Goal: Task Accomplishment & Management: Complete application form

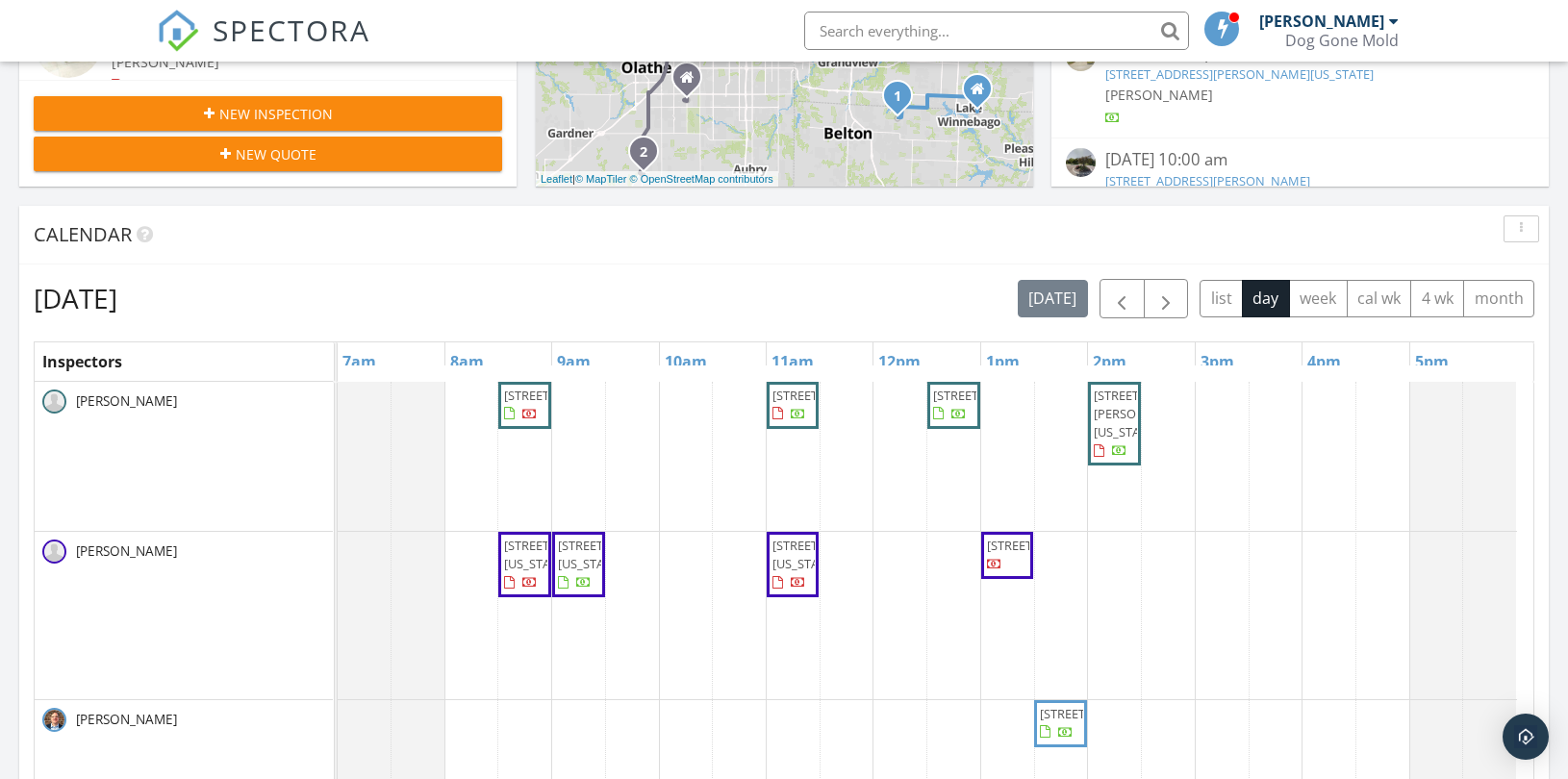
scroll to position [1784, 1602]
click at [1157, 303] on span "button" at bounding box center [1166, 300] width 23 height 23
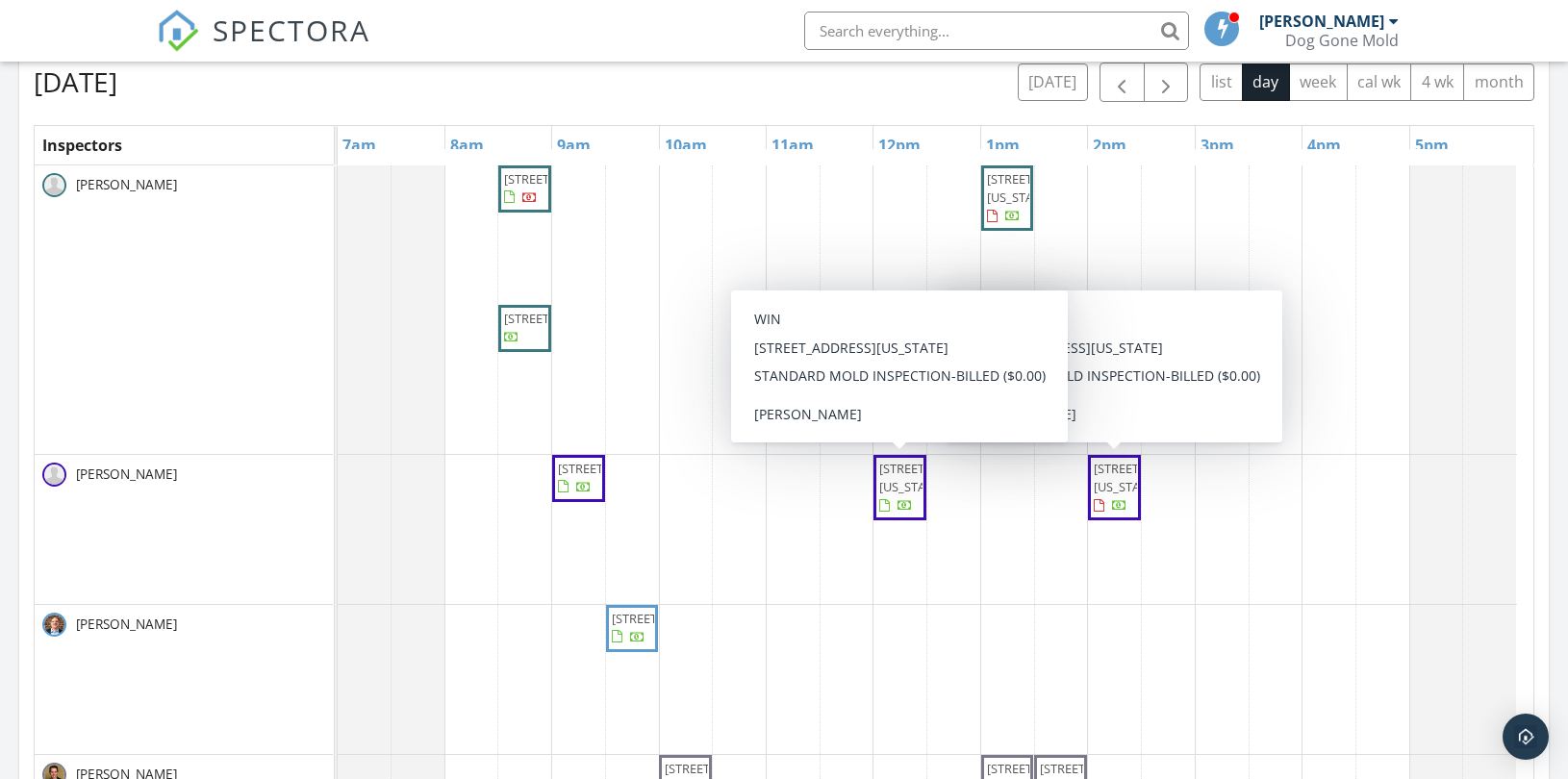
scroll to position [641, 0]
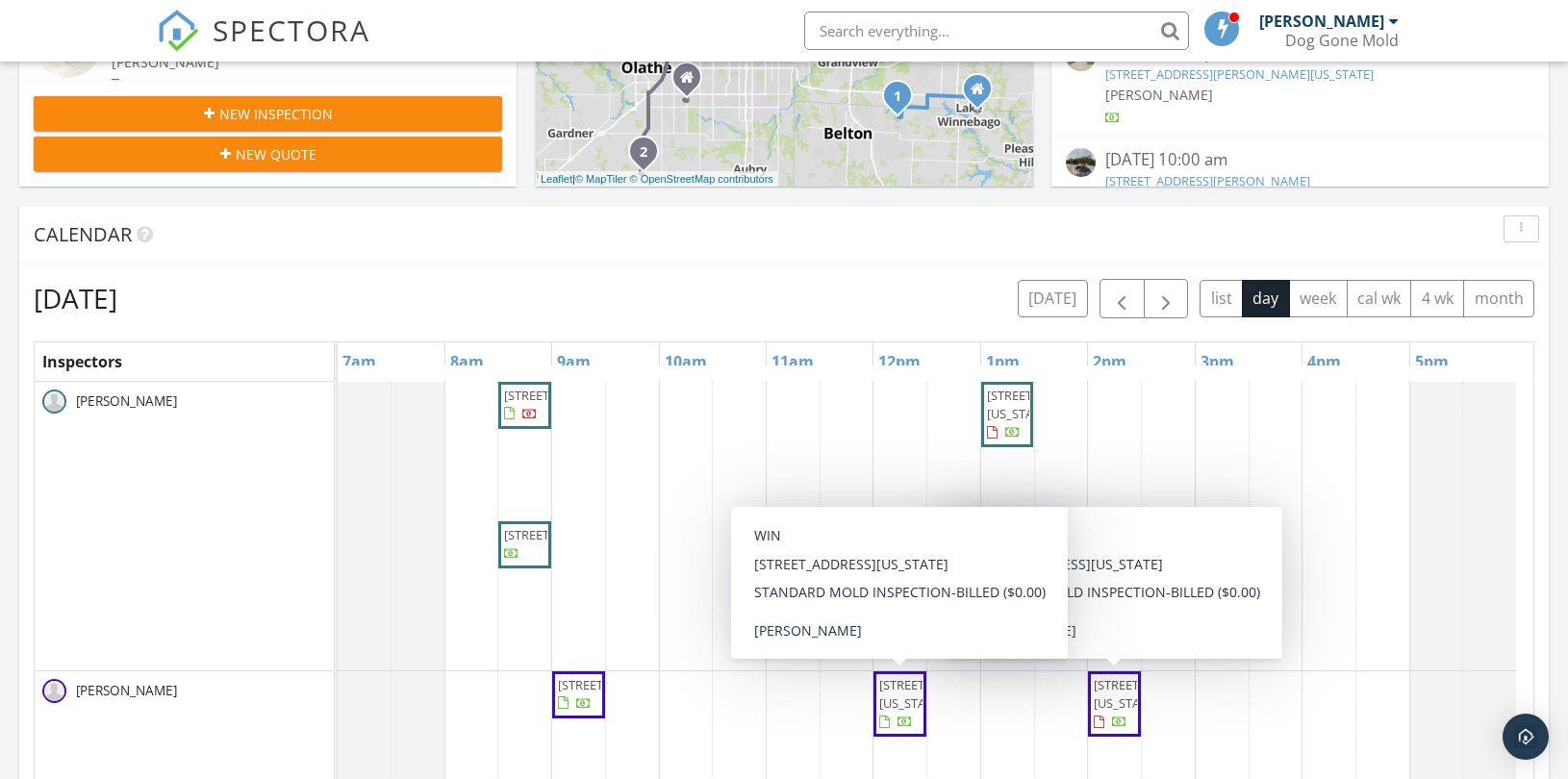
click at [767, 281] on div "Tuesday, September 30, 2025 today list day week cal wk 4 wk month" at bounding box center [784, 299] width 1500 height 40
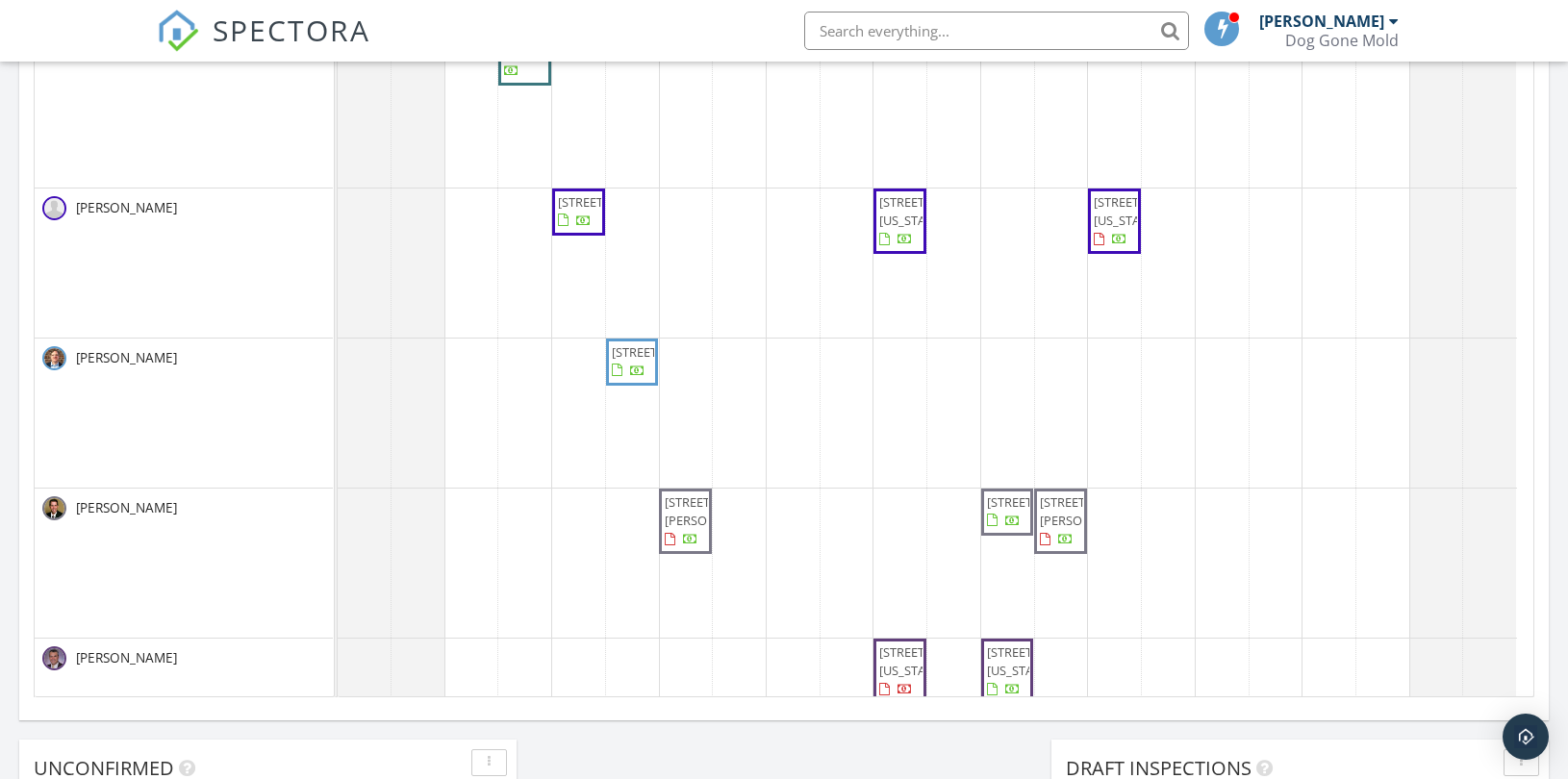
scroll to position [0, 0]
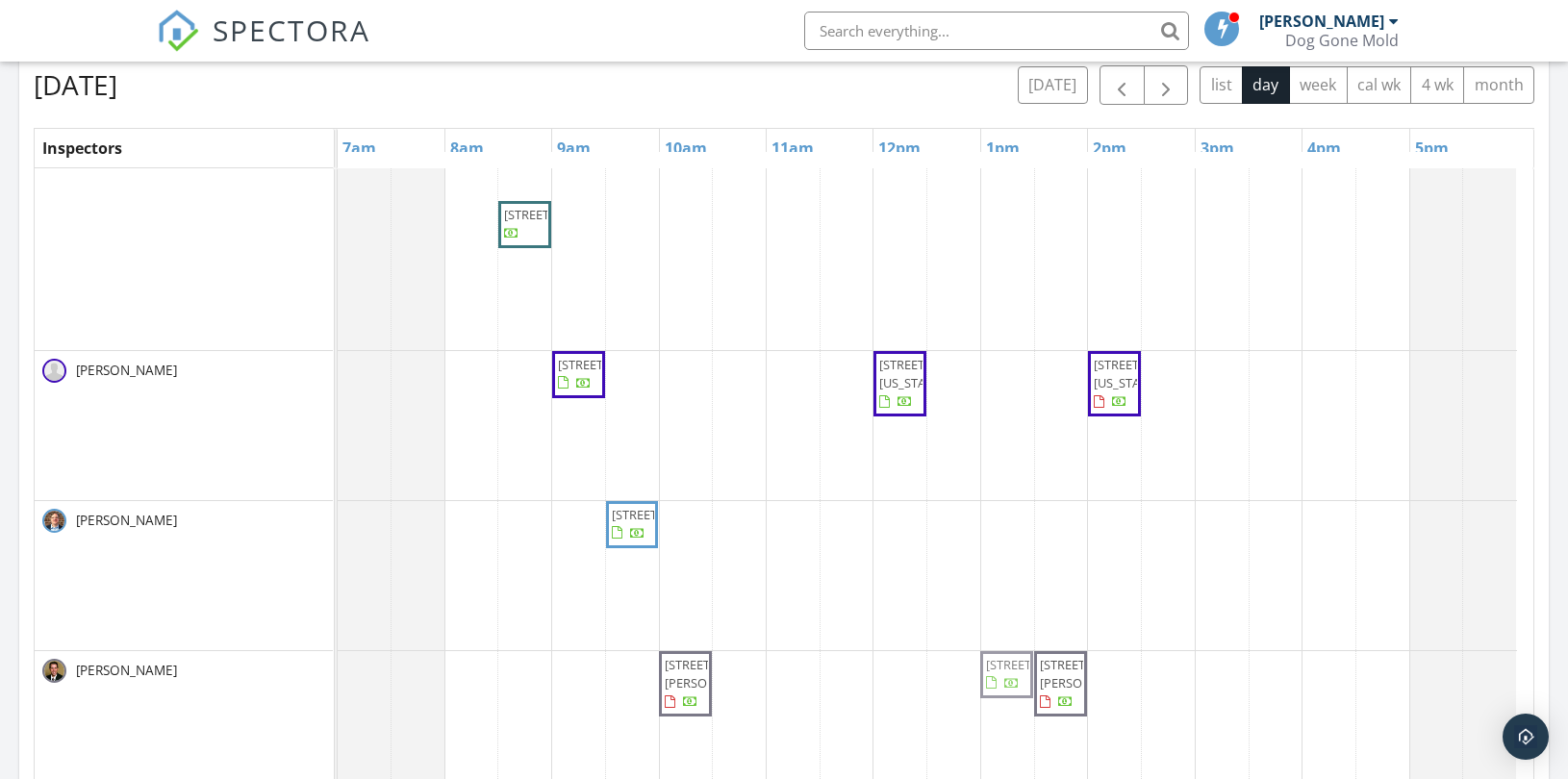
drag, startPoint x: 1003, startPoint y: 704, endPoint x: 993, endPoint y: 638, distance: 66.8
click at [993, 638] on div "18802 W 117th St, Olathe 66061 12 W Dartmouth Rd, Kansas City 64113 26891 W 108…" at bounding box center [935, 505] width 1196 height 888
drag, startPoint x: 1004, startPoint y: 676, endPoint x: 1011, endPoint y: 283, distance: 393.1
click at [1011, 283] on div "18802 W 117th St, Olathe 66061 12 W Dartmouth Rd, Kansas City 64113 26891 W 108…" at bounding box center [935, 505] width 1196 height 888
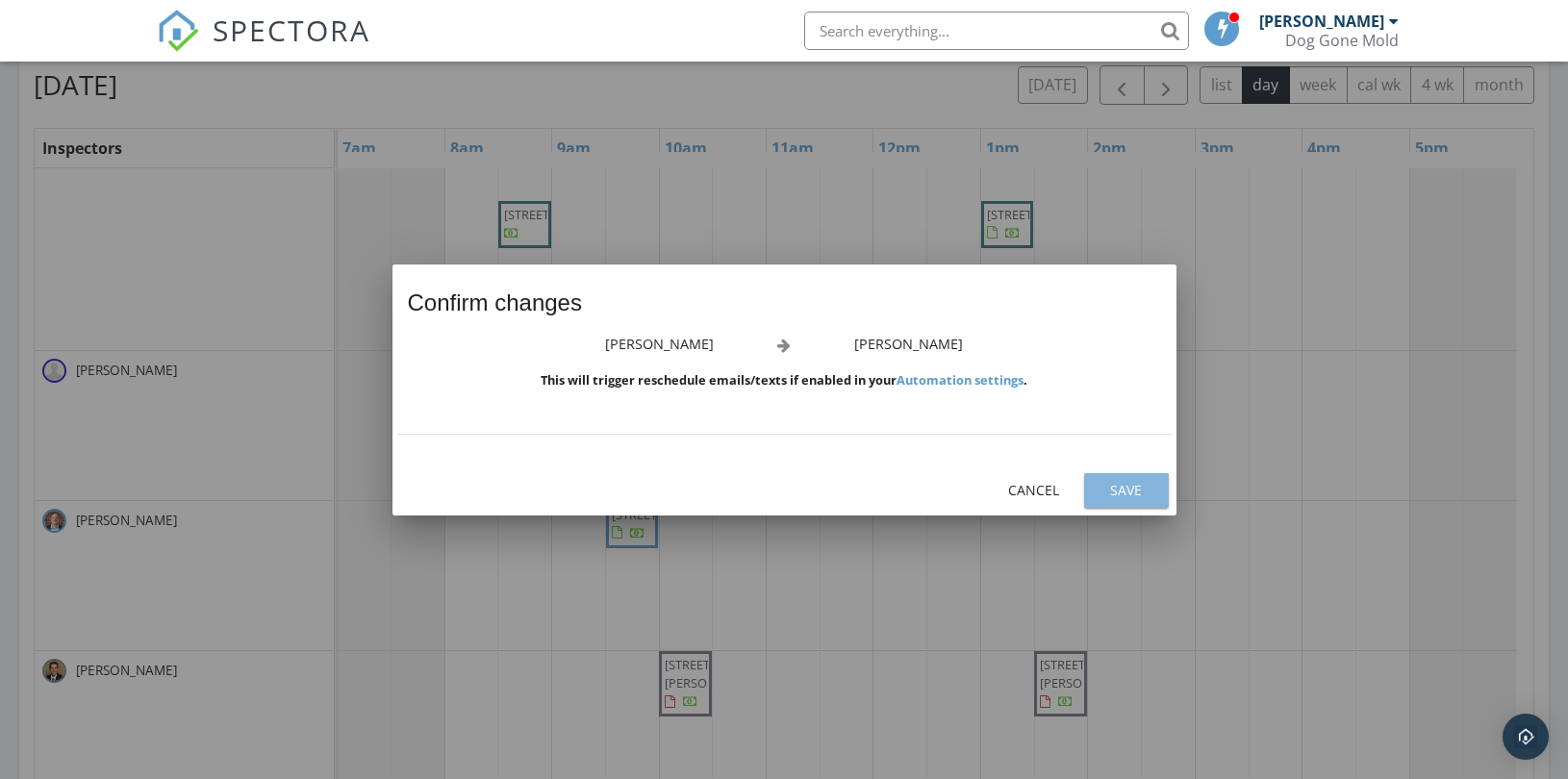
click at [1129, 488] on div "Save" at bounding box center [1126, 490] width 54 height 20
click at [1125, 481] on div "Save" at bounding box center [1126, 490] width 54 height 20
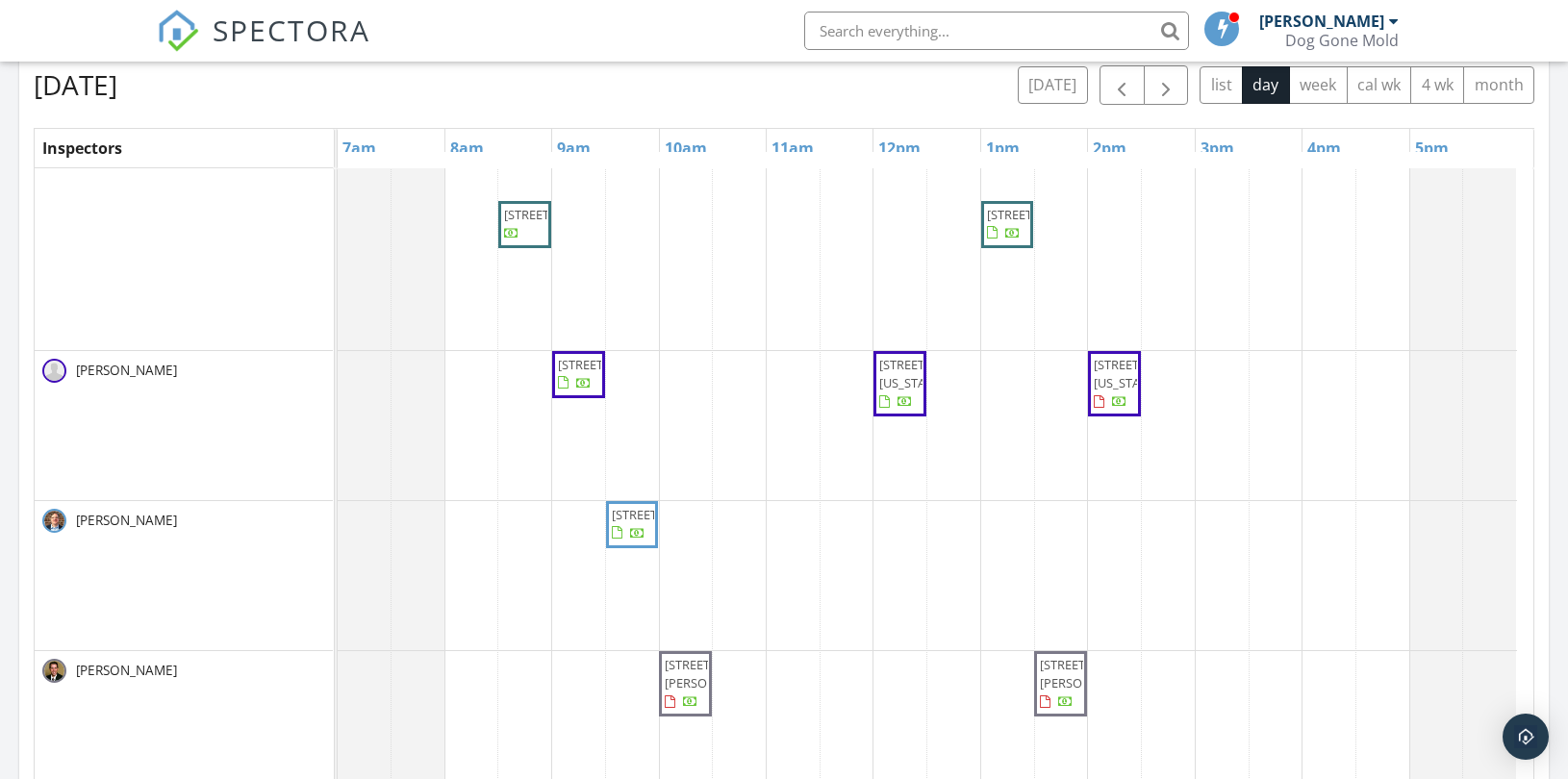
click at [1108, 687] on div "18802 W 117th St, Olathe 66061 12 W Dartmouth Rd, Kansas City 64113 26891 W 108…" at bounding box center [935, 497] width 1196 height 871
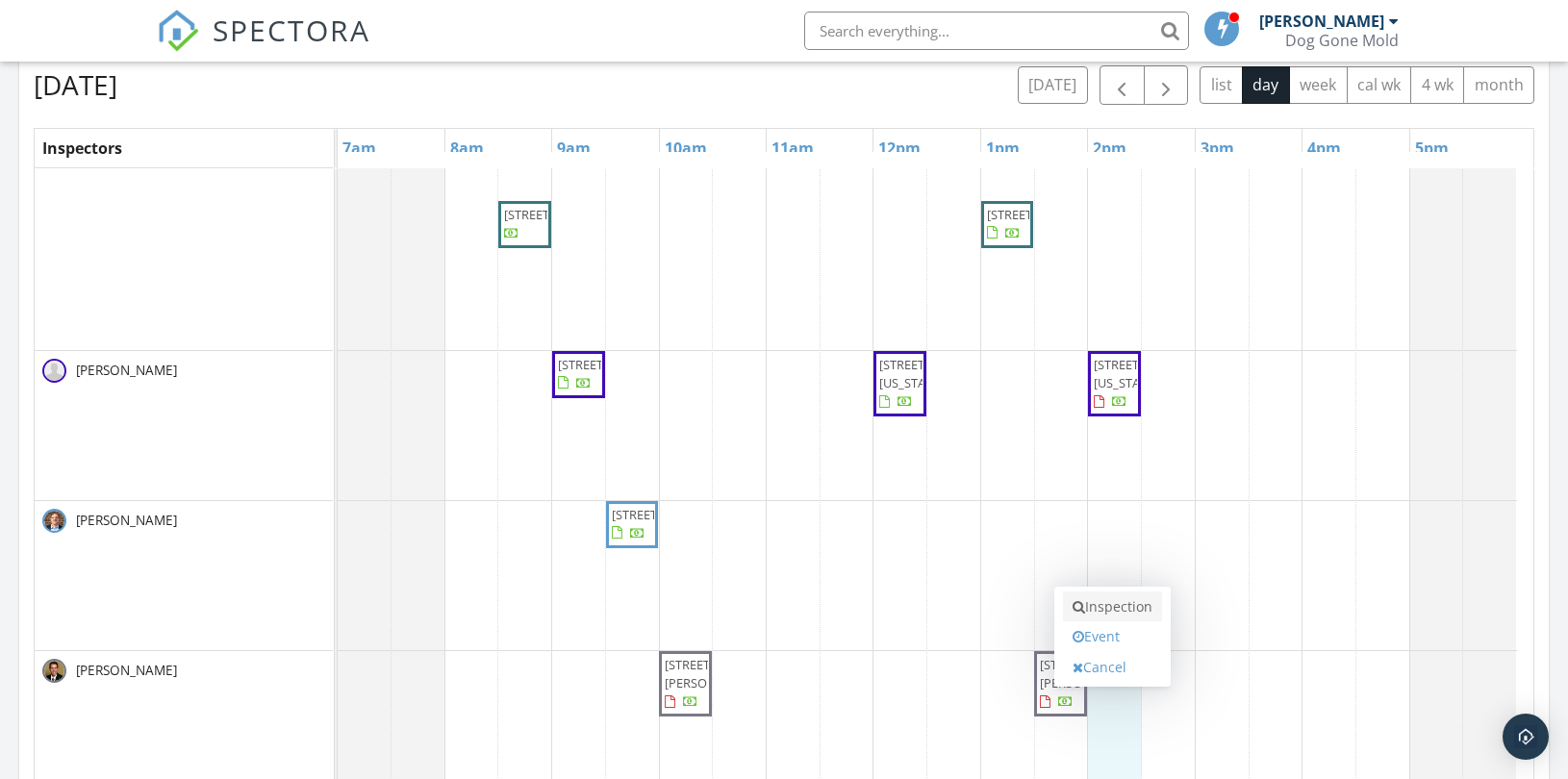
click at [1110, 604] on link "Inspection" at bounding box center [1113, 607] width 99 height 31
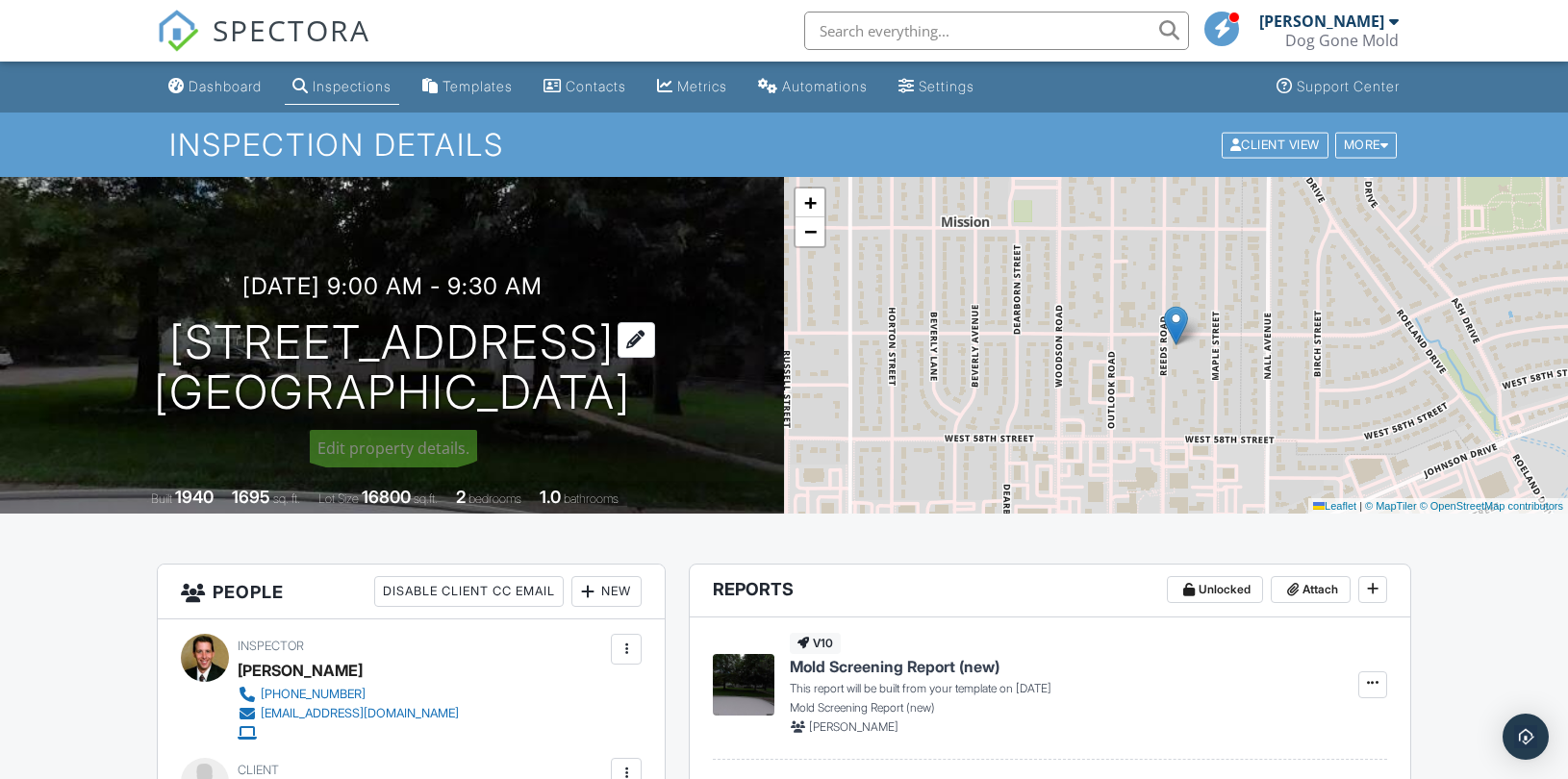
click at [324, 333] on h1 "5701 Reeds Rd Mission, KS 66202" at bounding box center [392, 367] width 478 height 101
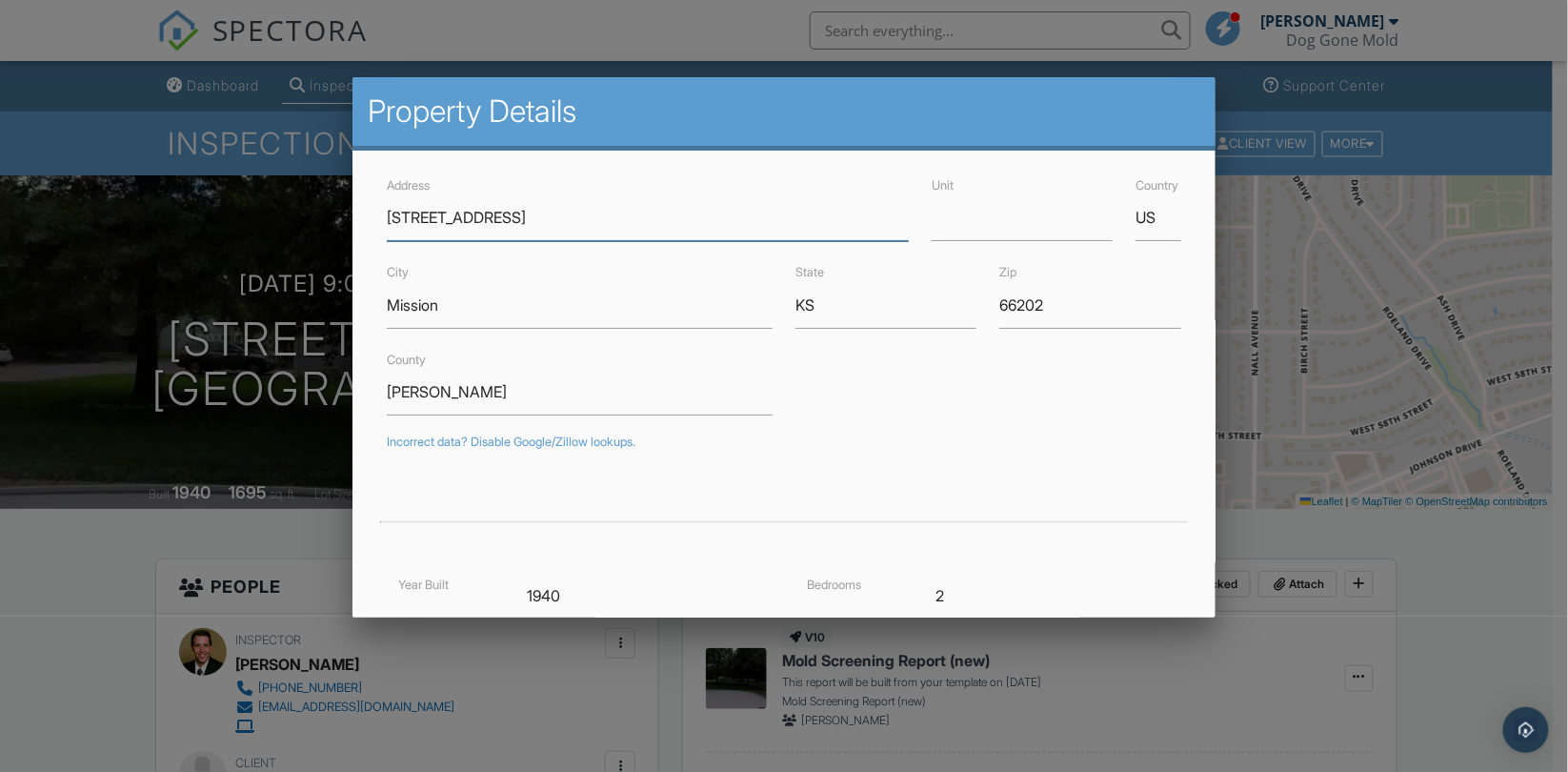
click at [397, 216] on input "5701 Reeds Rd" at bounding box center [647, 217] width 522 height 47
drag, startPoint x: 397, startPoint y: 216, endPoint x: 420, endPoint y: 216, distance: 23.0
click at [420, 216] on input "5701 Reeds Rd" at bounding box center [647, 217] width 522 height 47
type input "5107 Reeds Rd"
click at [962, 384] on div "County Johnson" at bounding box center [783, 381] width 817 height 68
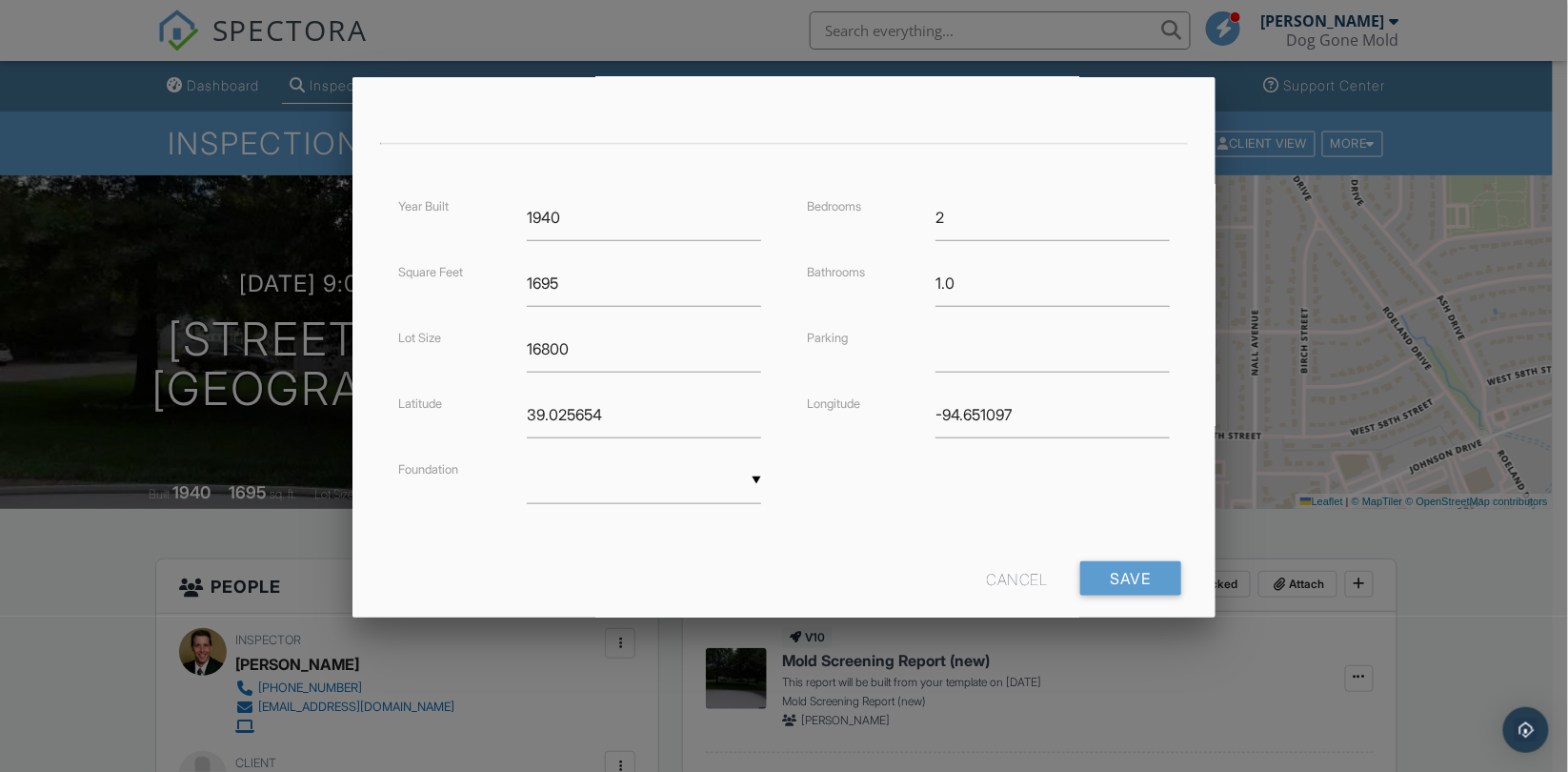
type input "39.0363374"
type input "-94.65075700000001"
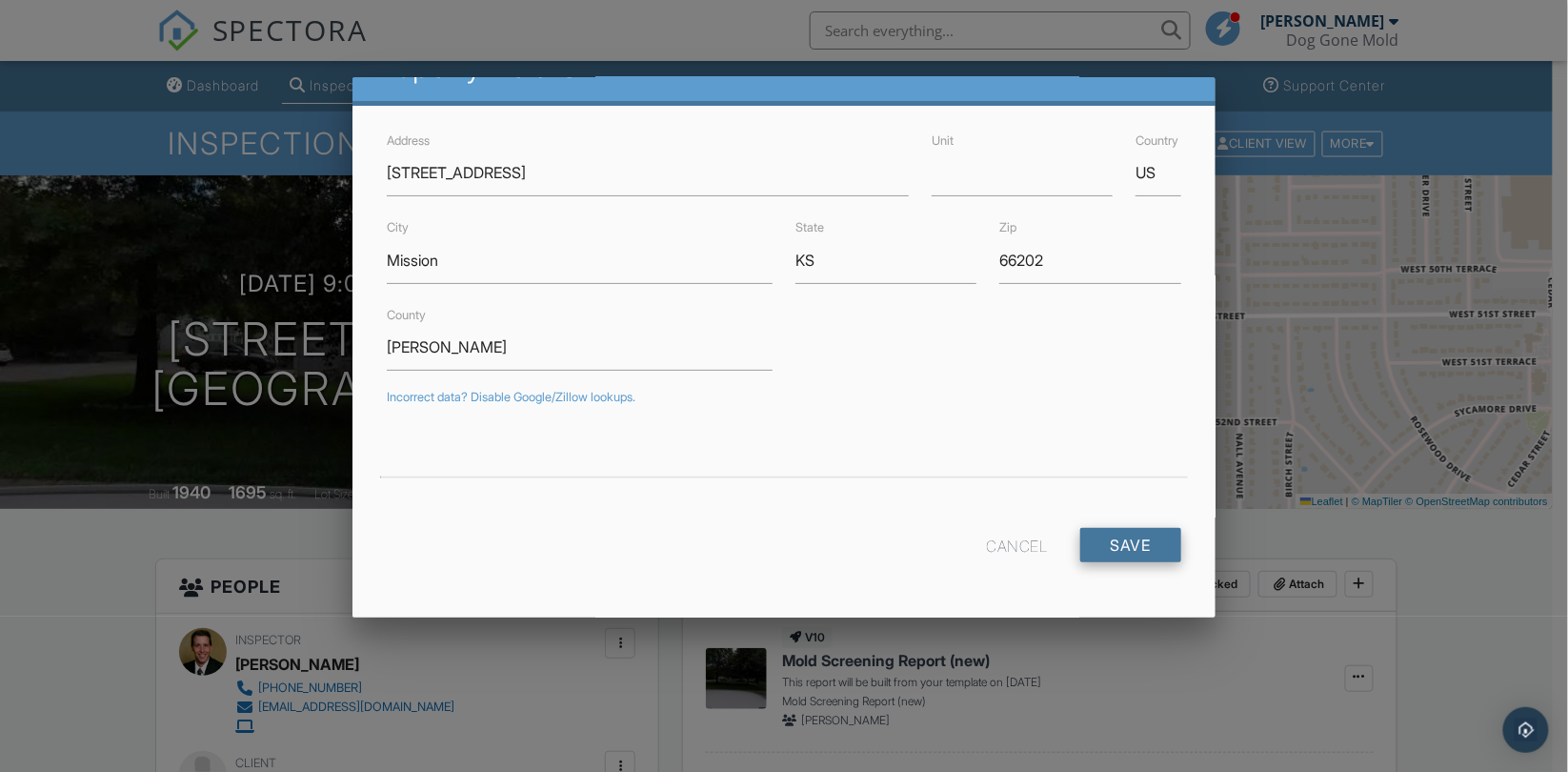
scroll to position [413, 0]
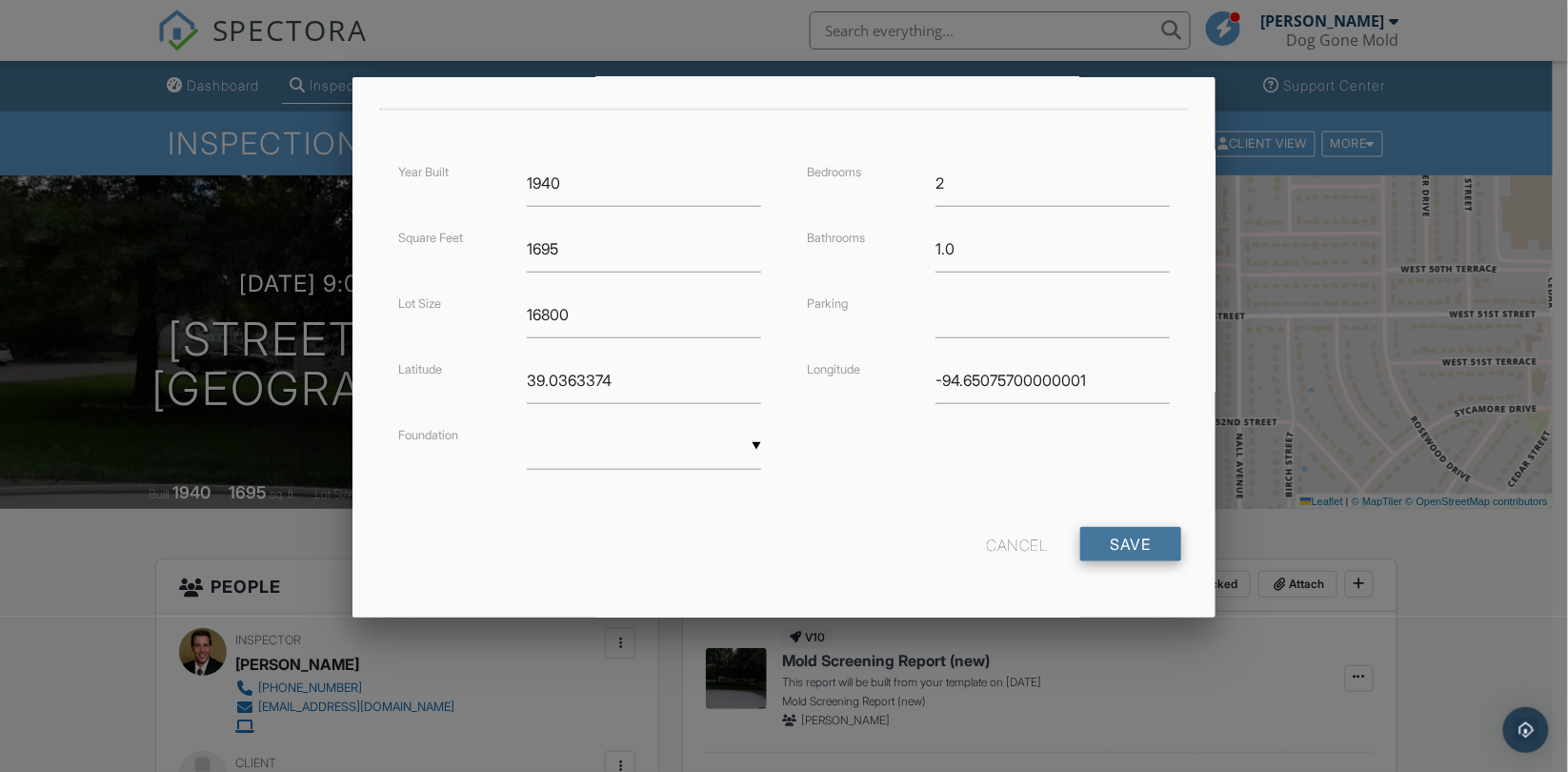
click at [1118, 538] on input "Save" at bounding box center [1130, 544] width 101 height 34
drag, startPoint x: 650, startPoint y: 368, endPoint x: 347, endPoint y: 358, distance: 303.2
drag, startPoint x: 1095, startPoint y: 374, endPoint x: 877, endPoint y: 374, distance: 218.0
click at [877, 374] on div "Longitude -94.65075700000001" at bounding box center [988, 380] width 386 height 47
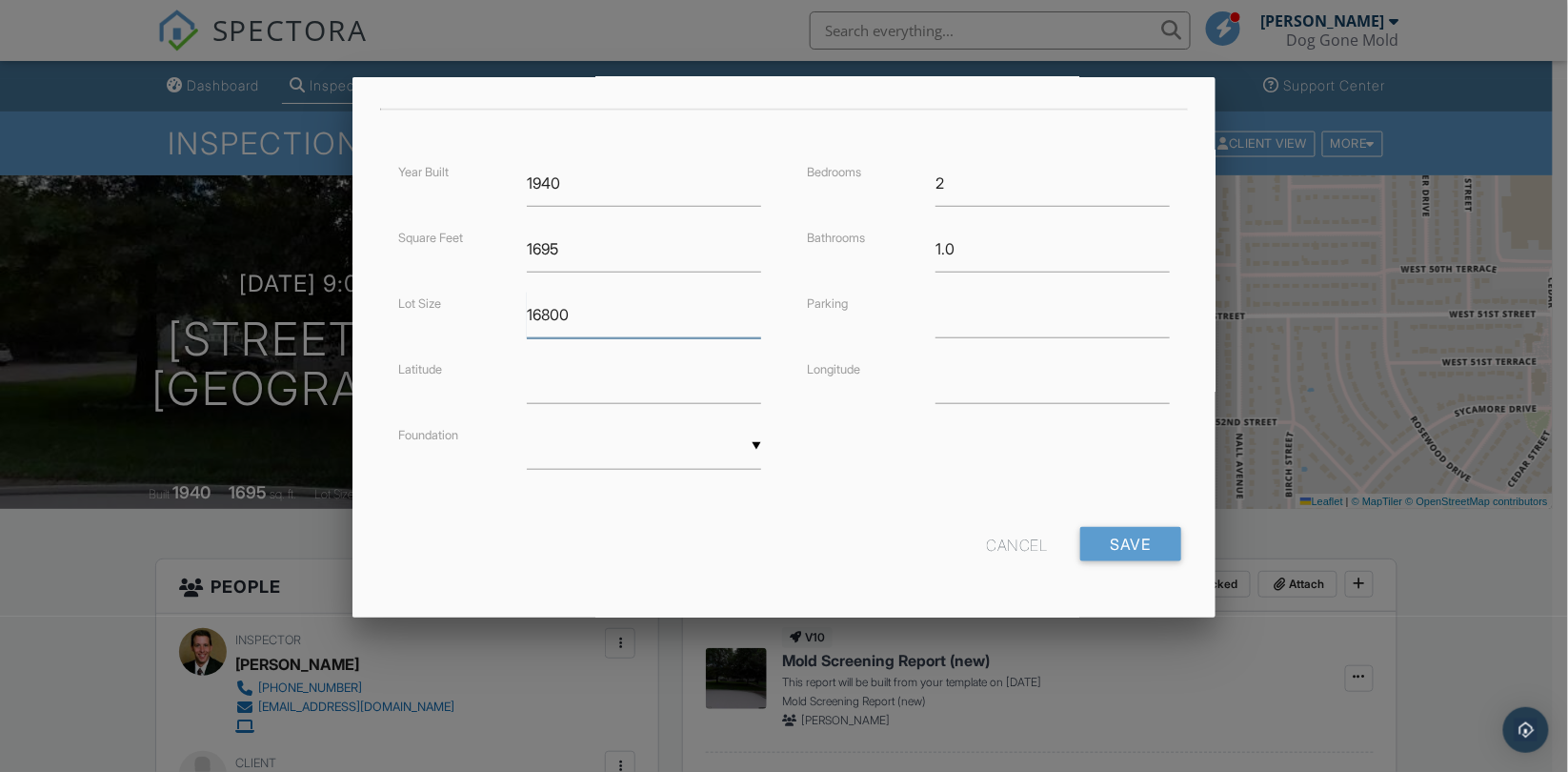
drag, startPoint x: 607, startPoint y: 308, endPoint x: 306, endPoint y: 292, distance: 301.4
drag, startPoint x: 625, startPoint y: 250, endPoint x: 373, endPoint y: 245, distance: 252.0
click at [373, 245] on div "Address 5107 Reeds Rd Unit Country US City Mission State KS Zip 66202 County Jo…" at bounding box center [783, 177] width 862 height 879
drag, startPoint x: 627, startPoint y: 185, endPoint x: 387, endPoint y: 167, distance: 240.7
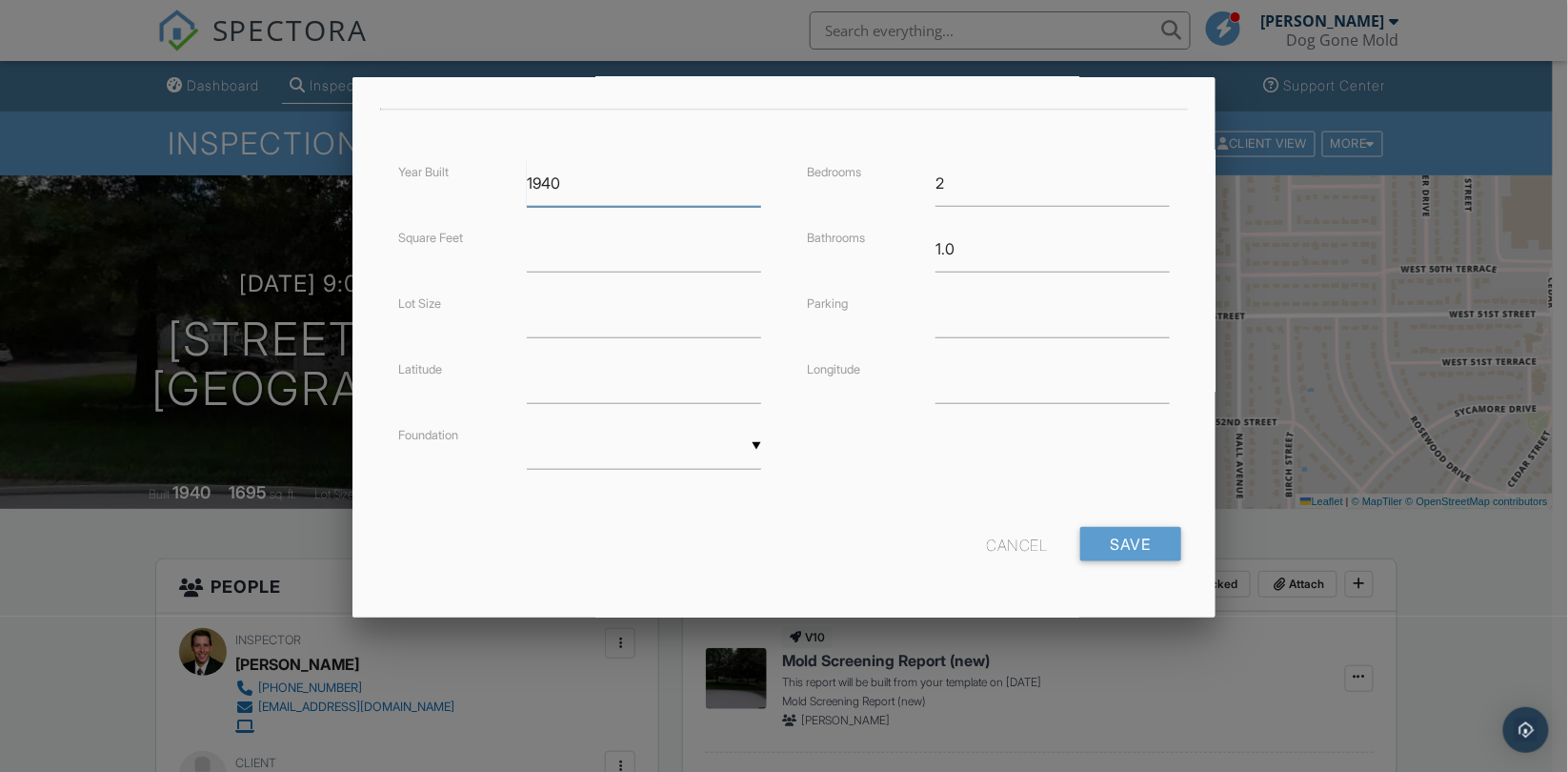
click at [387, 167] on div "Year Built 1940" at bounding box center [579, 183] width 386 height 47
drag, startPoint x: 987, startPoint y: 174, endPoint x: 738, endPoint y: 174, distance: 249.0
click at [738, 174] on div "Year Built Square Feet Lot Size Latitude Foundation ▼ Basement Slab Crawlspace …" at bounding box center [783, 333] width 817 height 348
drag, startPoint x: 978, startPoint y: 255, endPoint x: 701, endPoint y: 239, distance: 277.5
click at [701, 239] on div "Year Built Square Feet Lot Size Latitude Foundation ▼ Basement Slab Crawlspace …" at bounding box center [783, 333] width 817 height 348
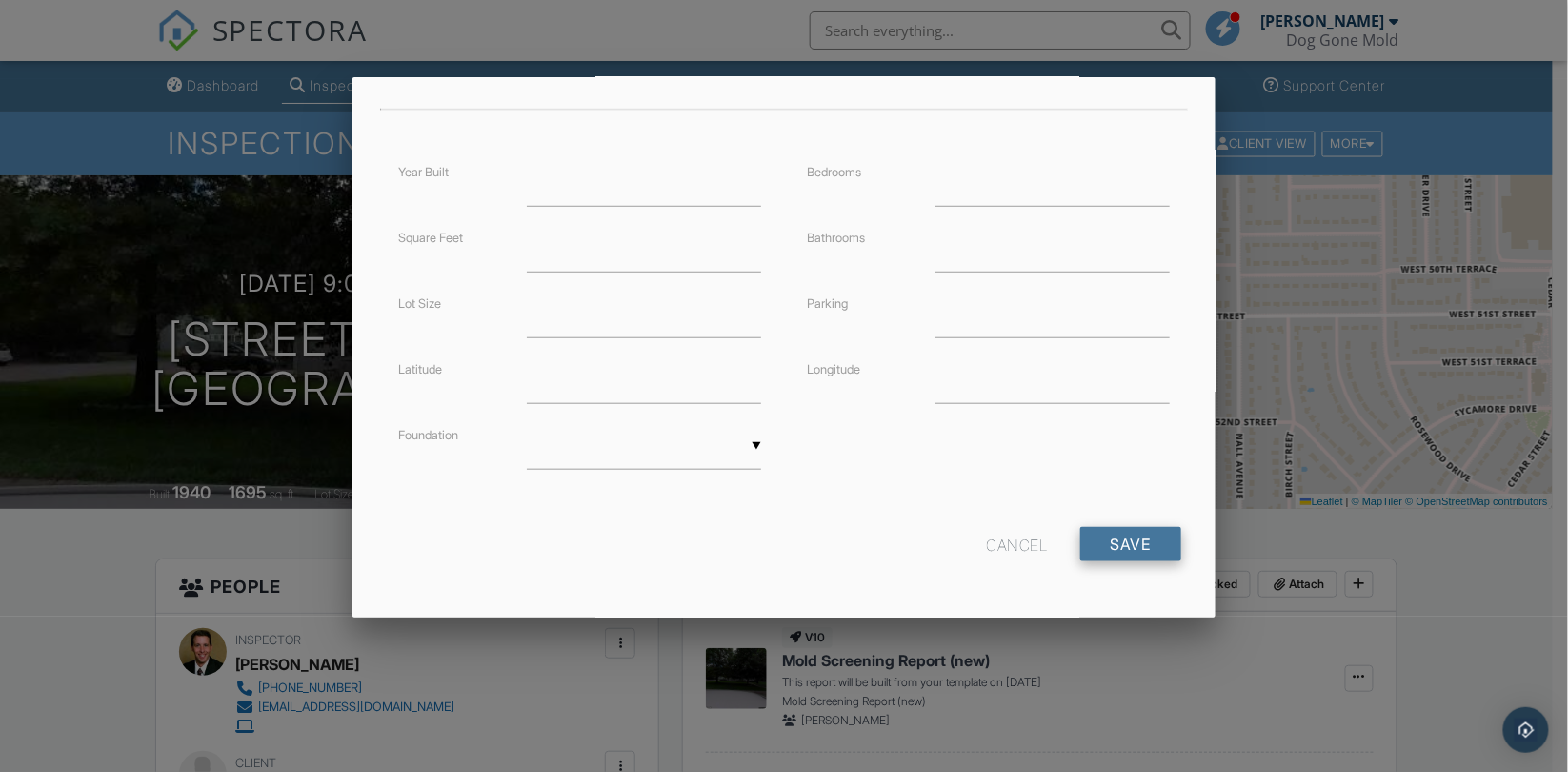
drag, startPoint x: 1109, startPoint y: 538, endPoint x: 1154, endPoint y: 569, distance: 54.6
click at [1109, 539] on input "Save" at bounding box center [1130, 544] width 101 height 34
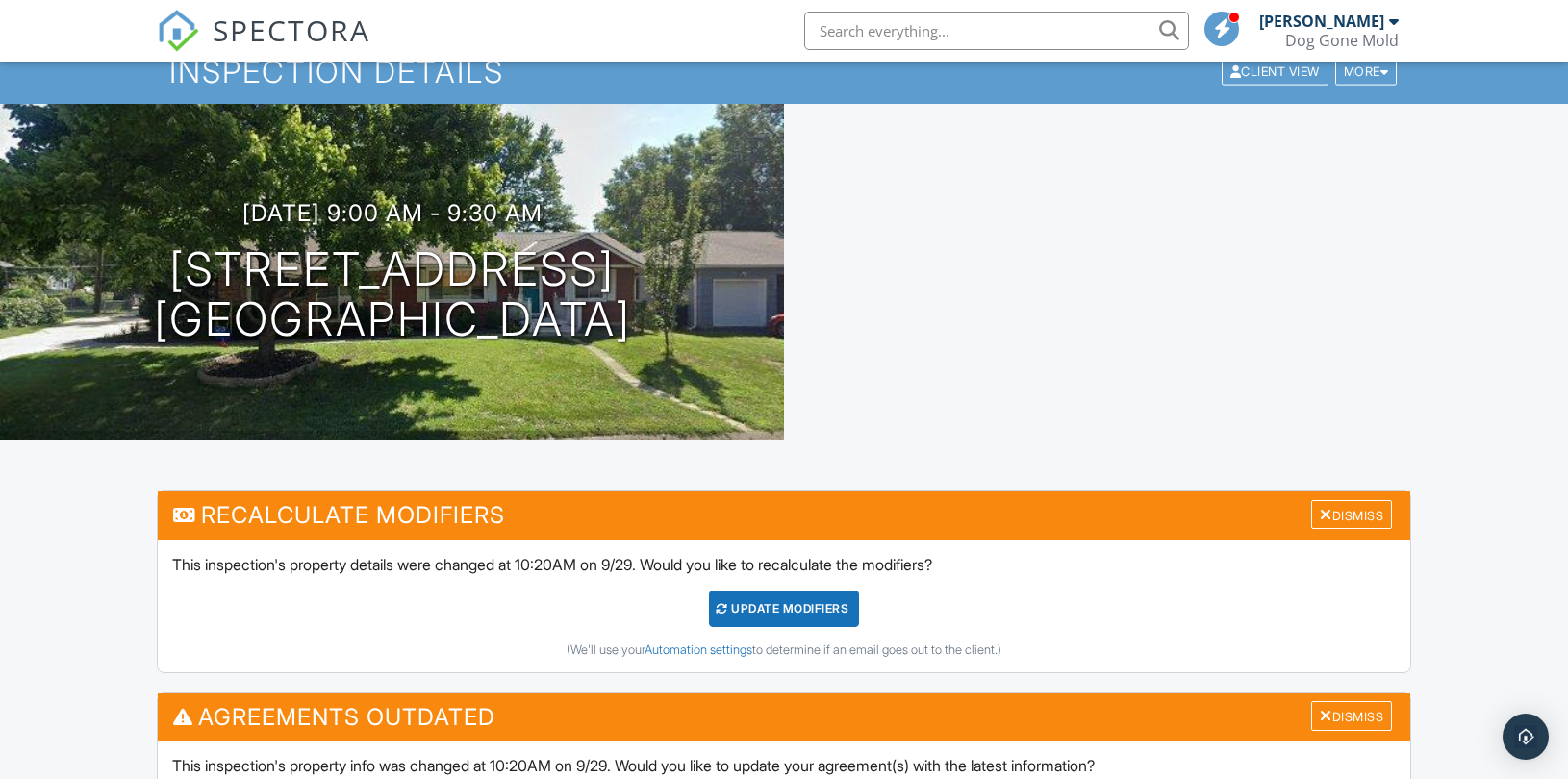
scroll to position [106, 0]
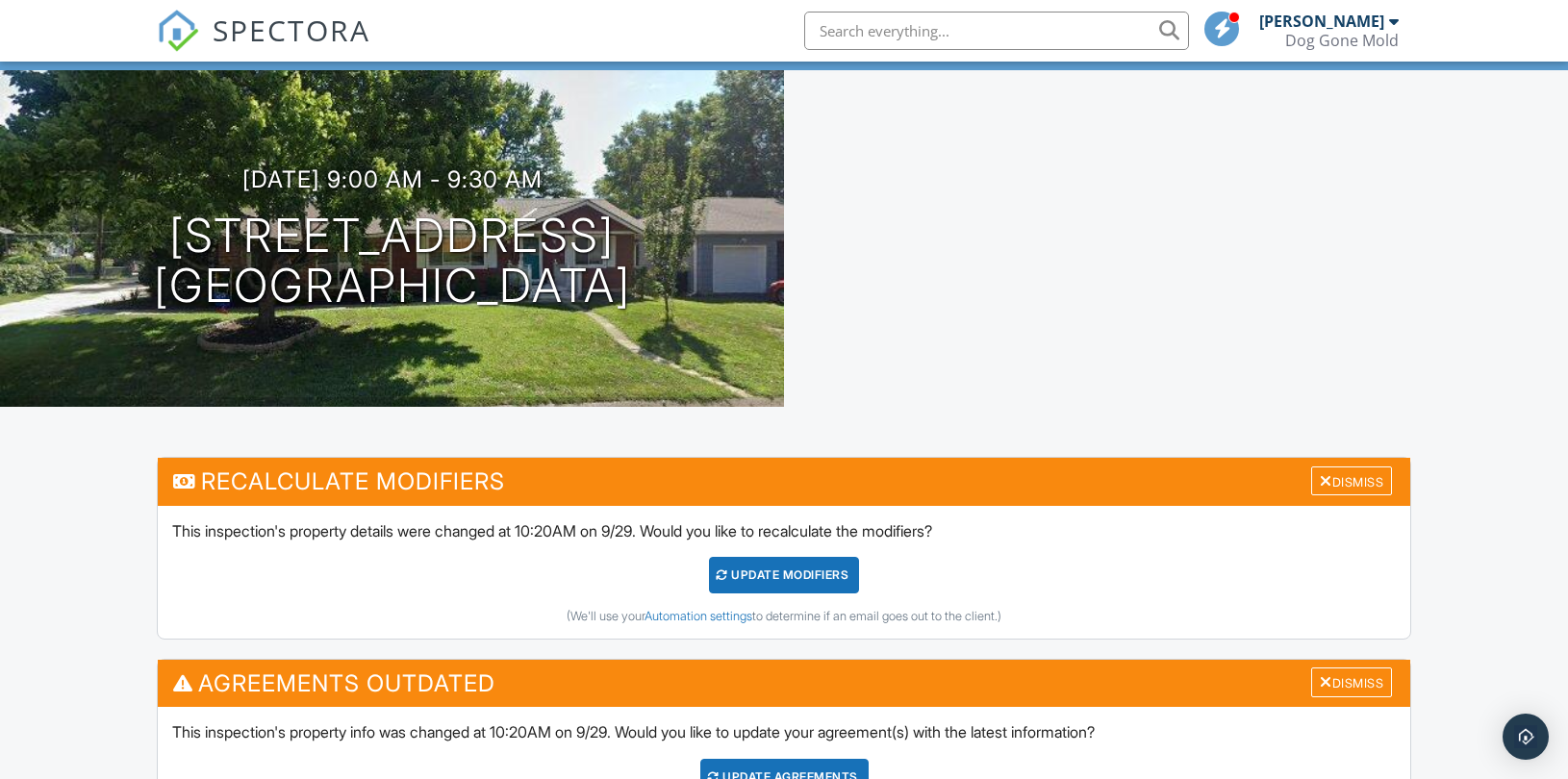
click at [779, 546] on div "This inspection's property details were changed at 10:20AM on 9/29. Would you l…" at bounding box center [784, 571] width 1253 height 132
click at [773, 563] on div "UPDATE Modifiers" at bounding box center [784, 575] width 151 height 37
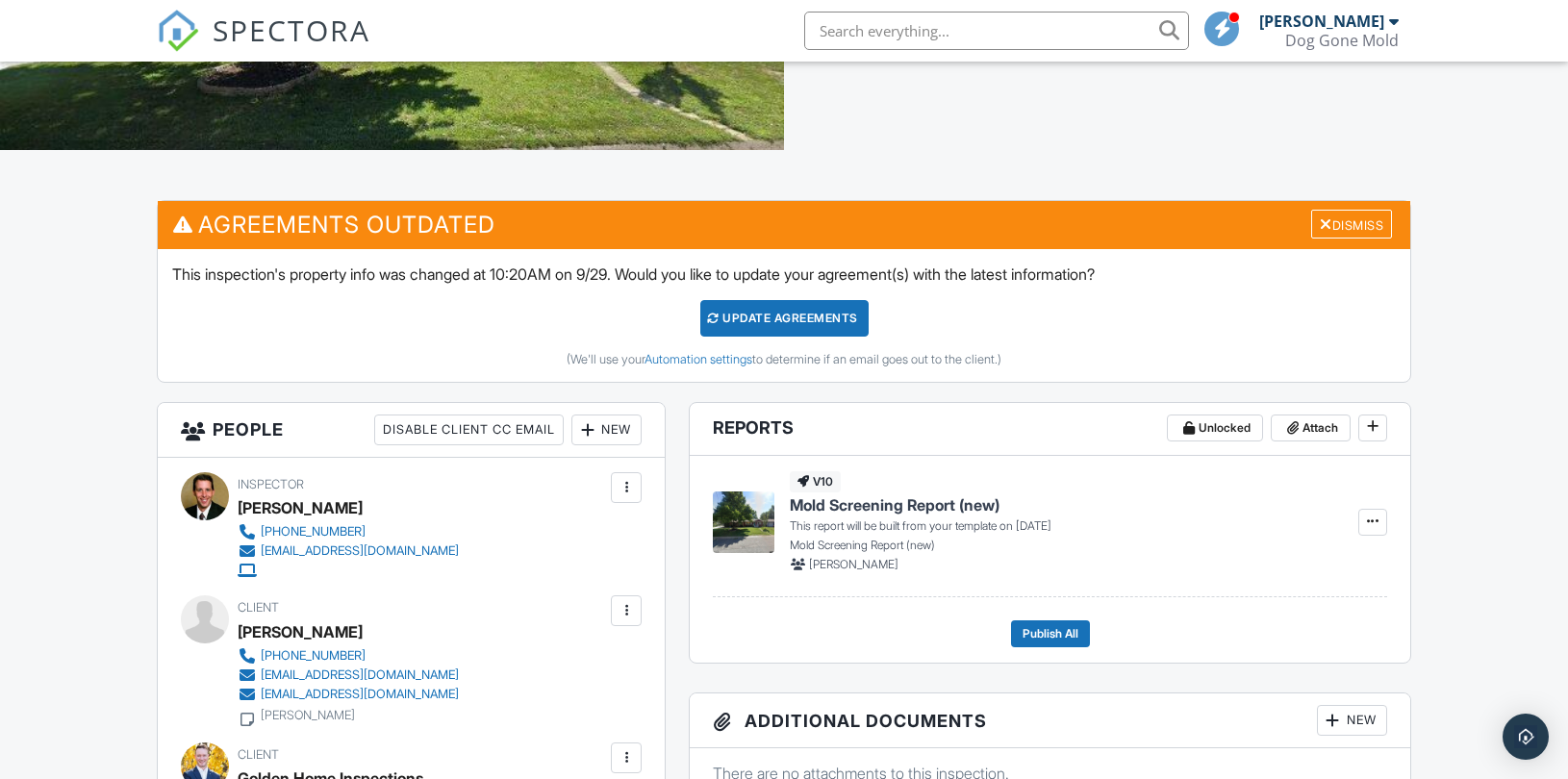
scroll to position [214, 0]
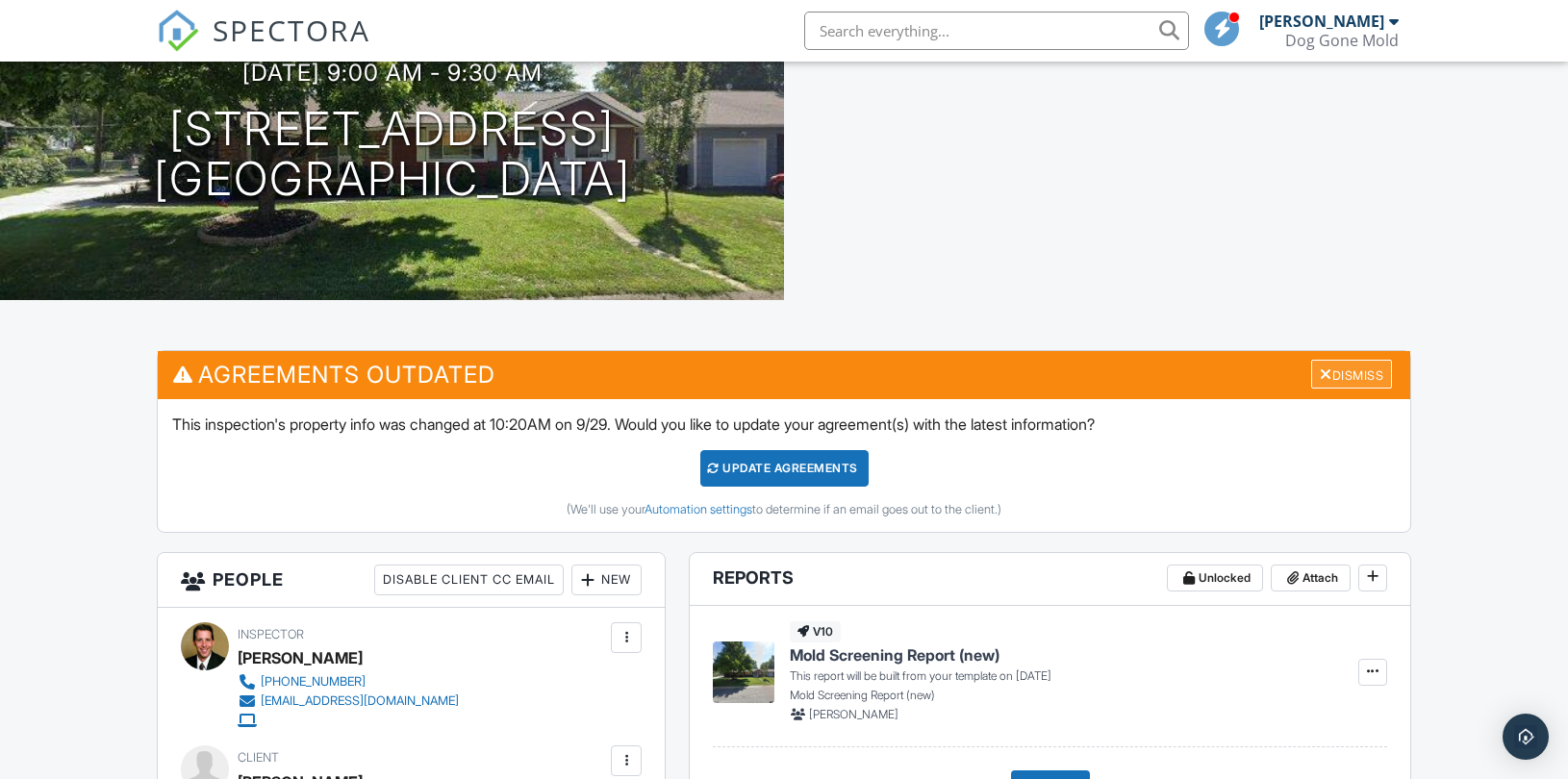
click at [1356, 373] on div "Dismiss" at bounding box center [1351, 374] width 81 height 30
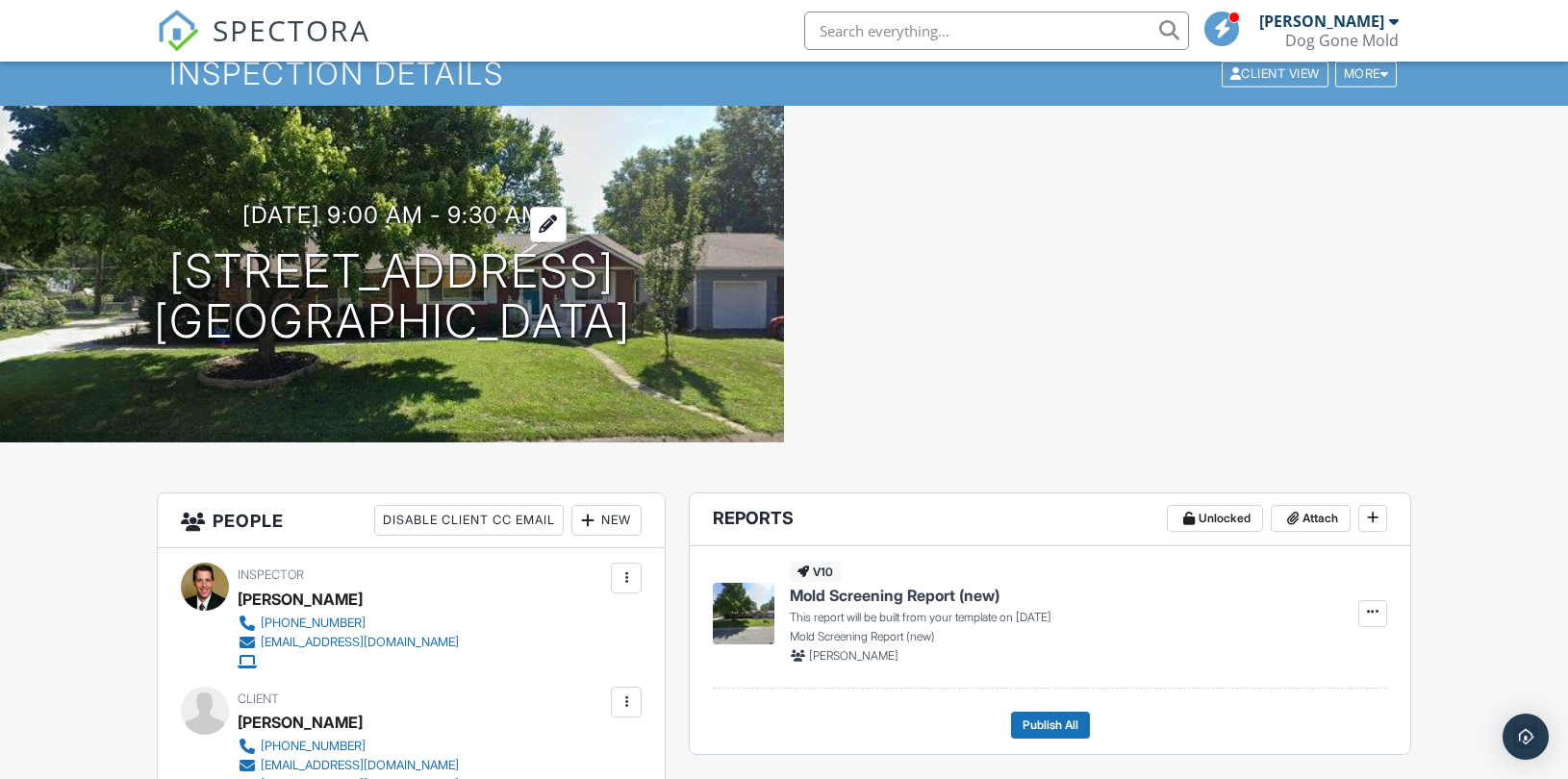
scroll to position [0, 0]
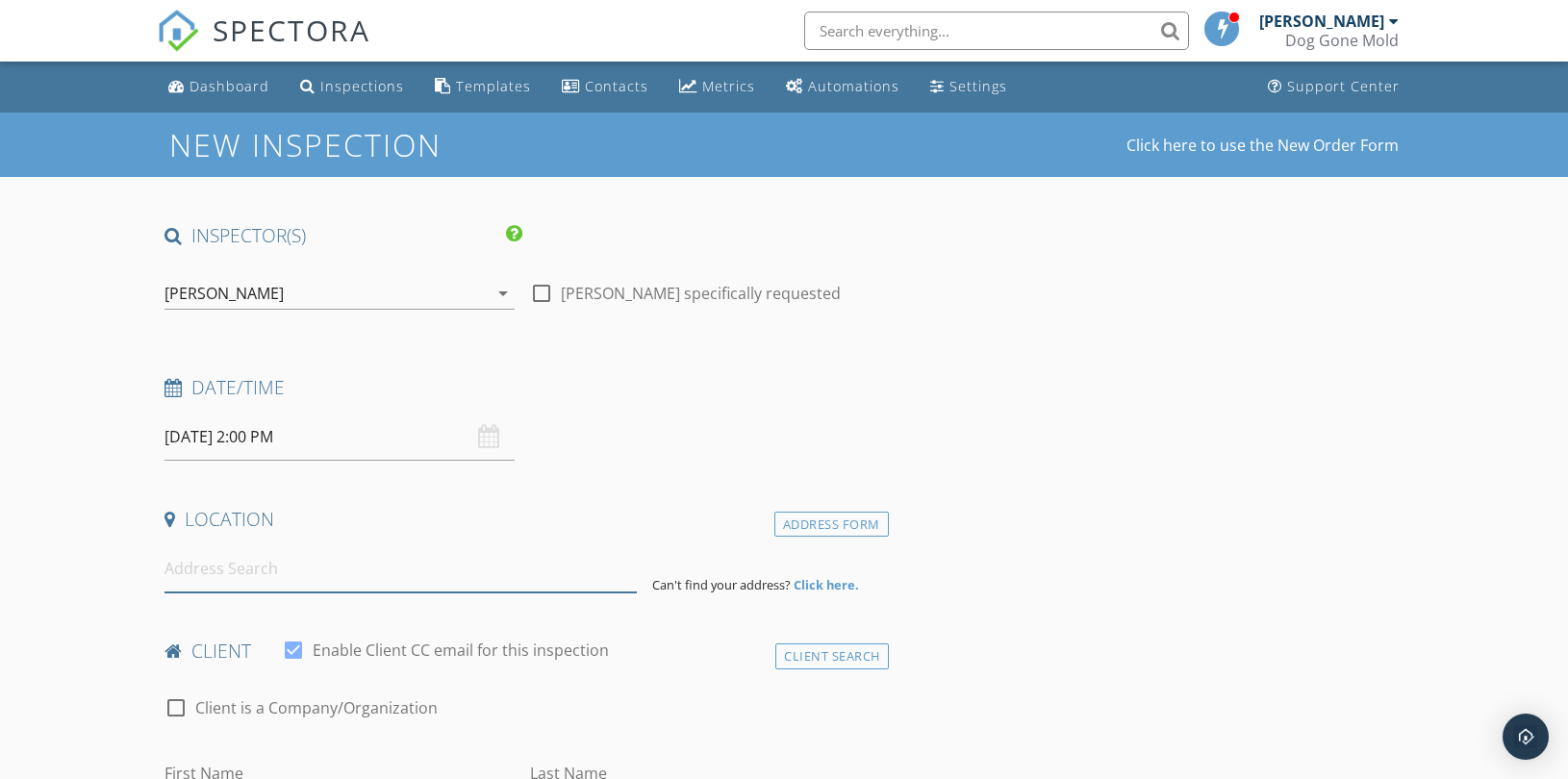
click at [312, 581] on input at bounding box center [400, 568] width 473 height 47
paste input "15241 S Symphony Dr"
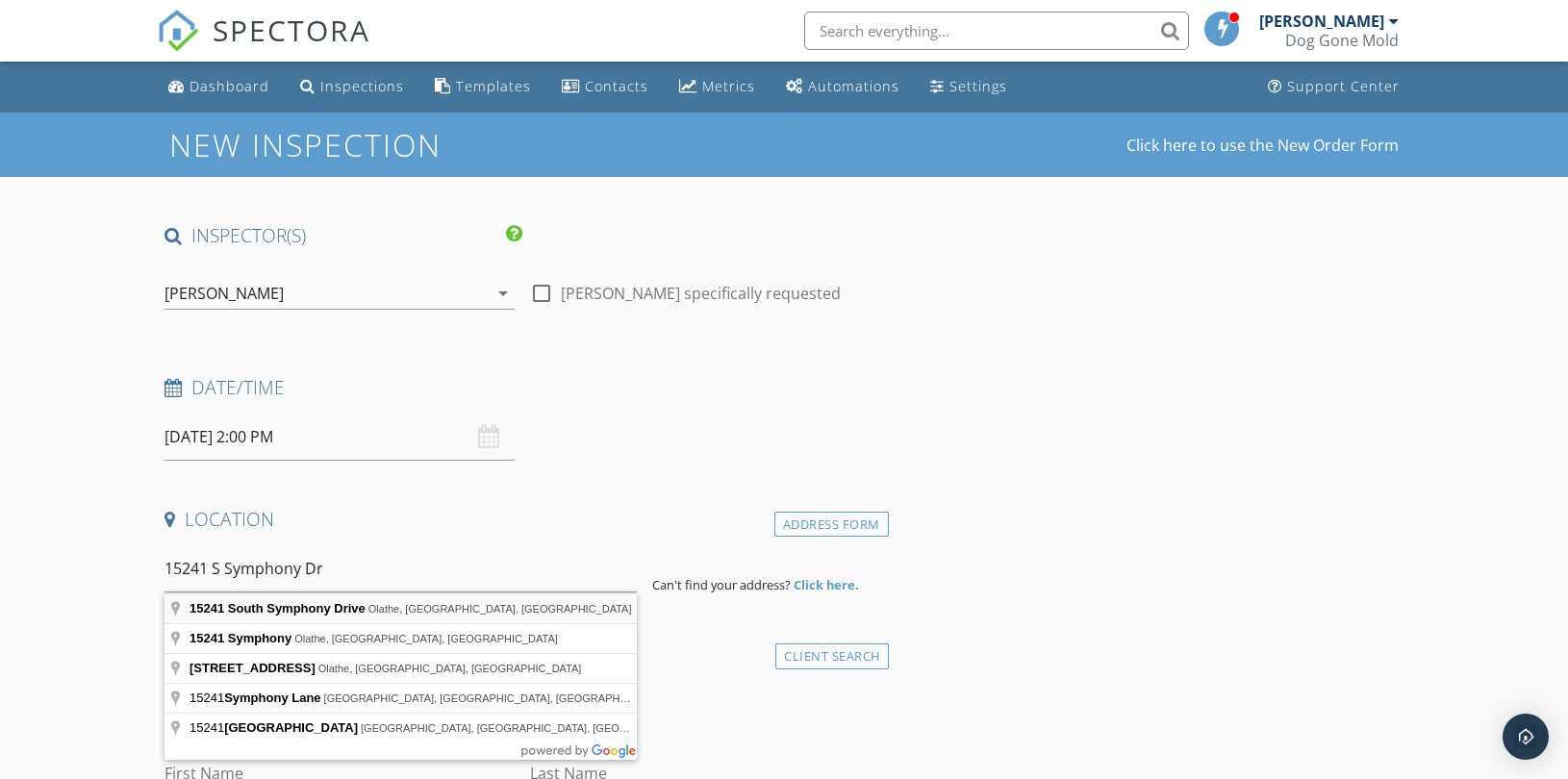
type input "[STREET_ADDRESS]"
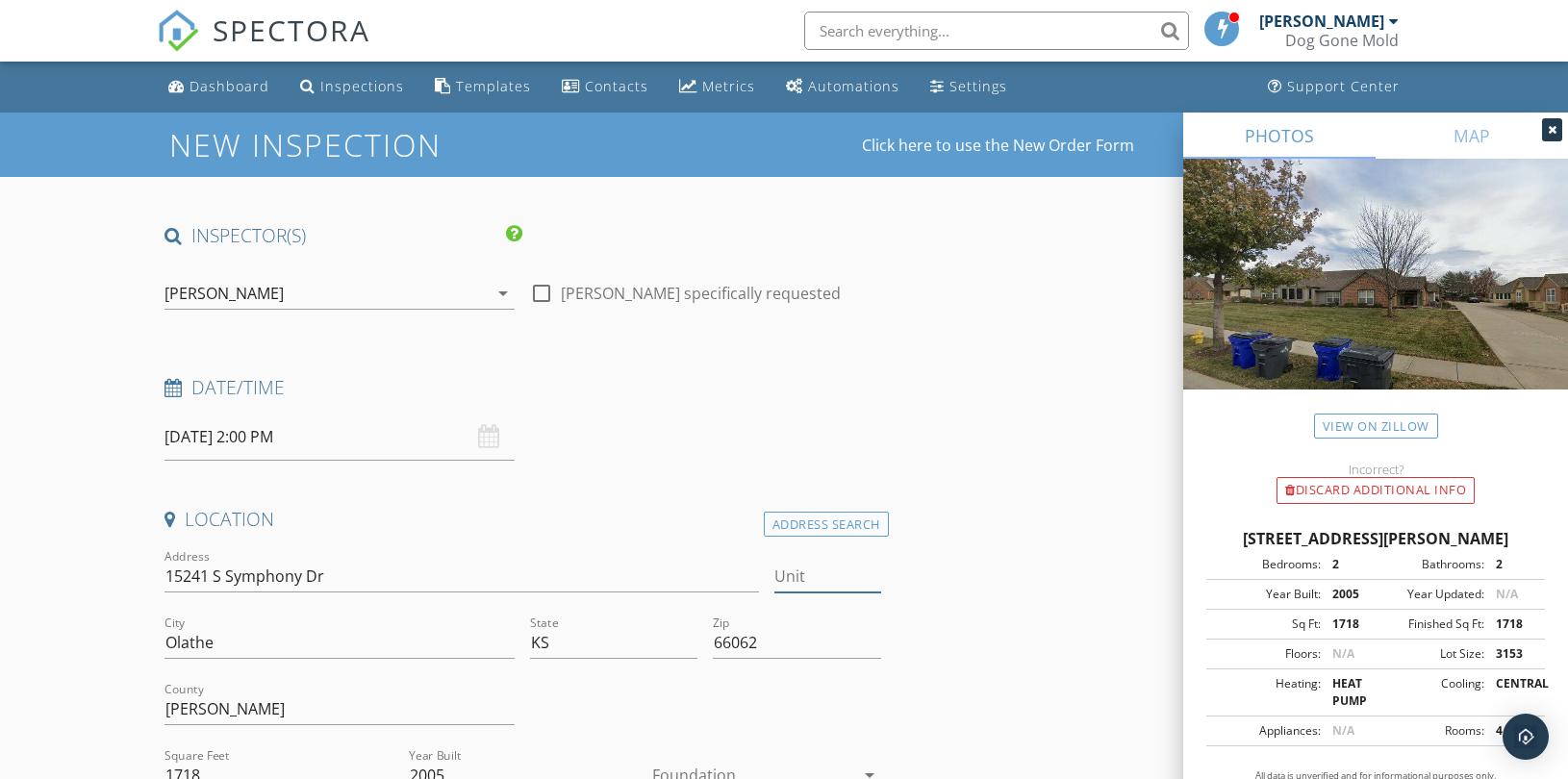
click at [821, 581] on input "Unit" at bounding box center [828, 576] width 106 height 32
type input "3402"
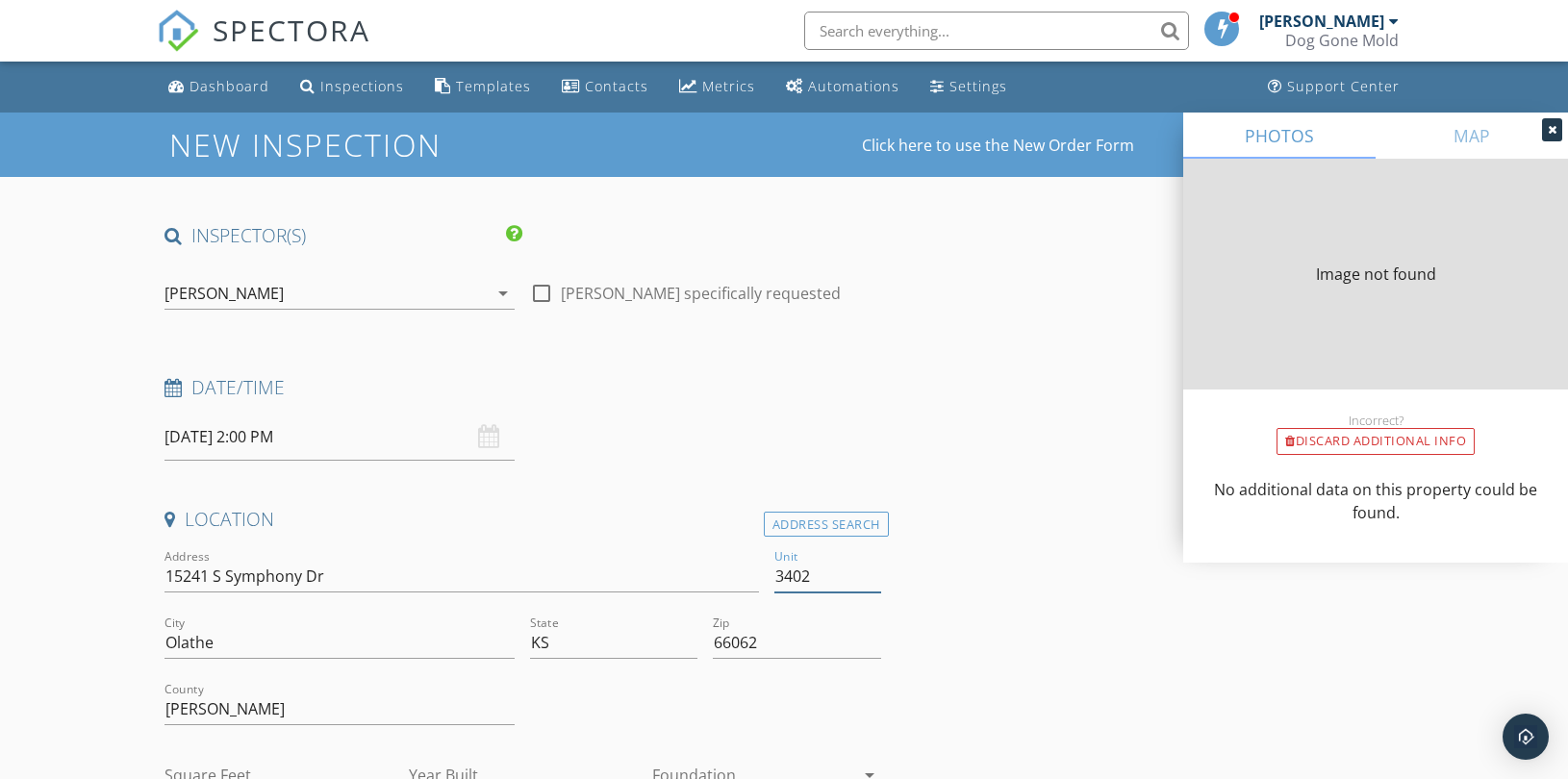
type input "1652"
type input "2005"
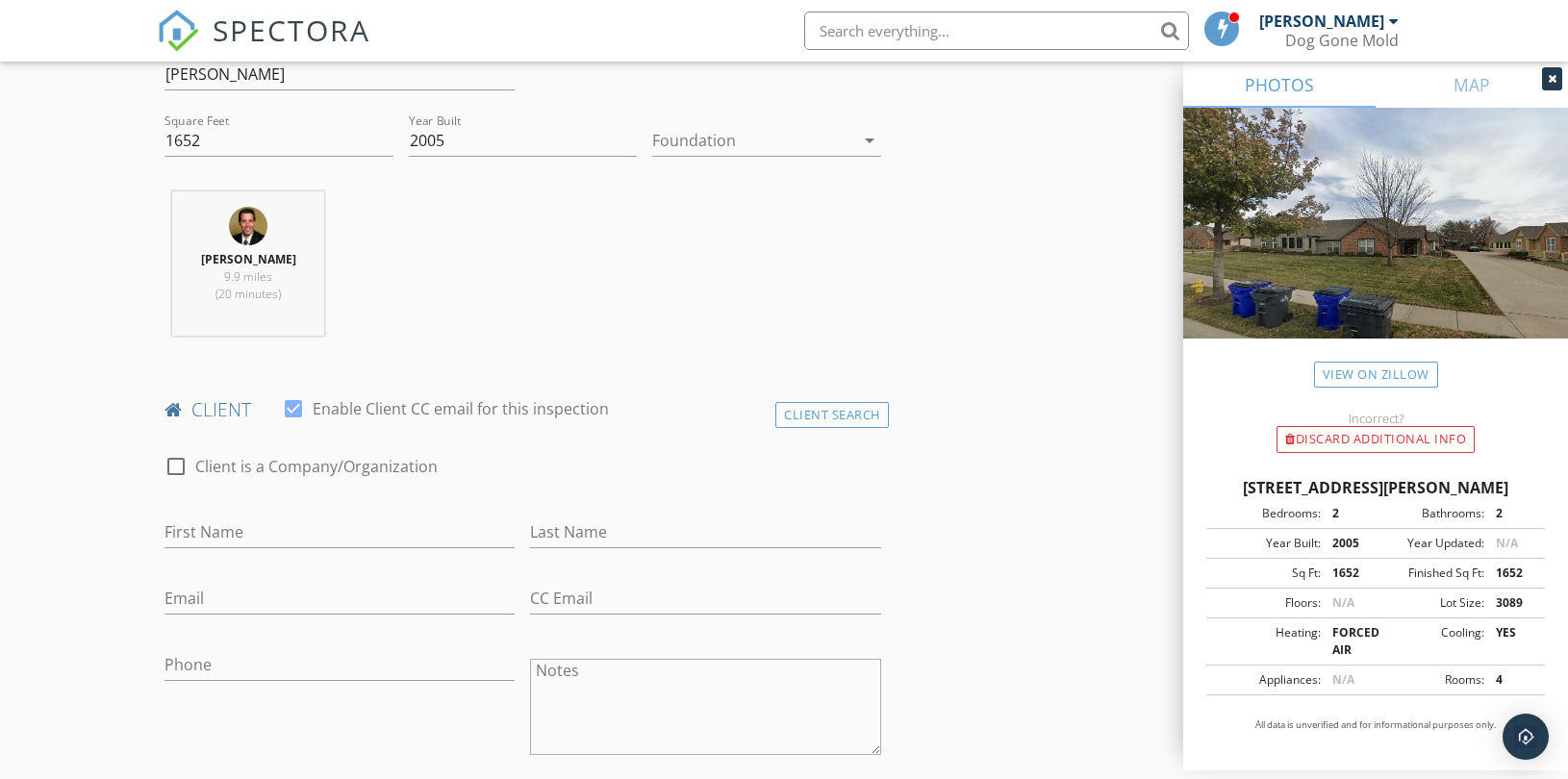
scroll to position [641, 0]
type input "3402"
click at [862, 408] on div "Client Search" at bounding box center [831, 409] width 113 height 26
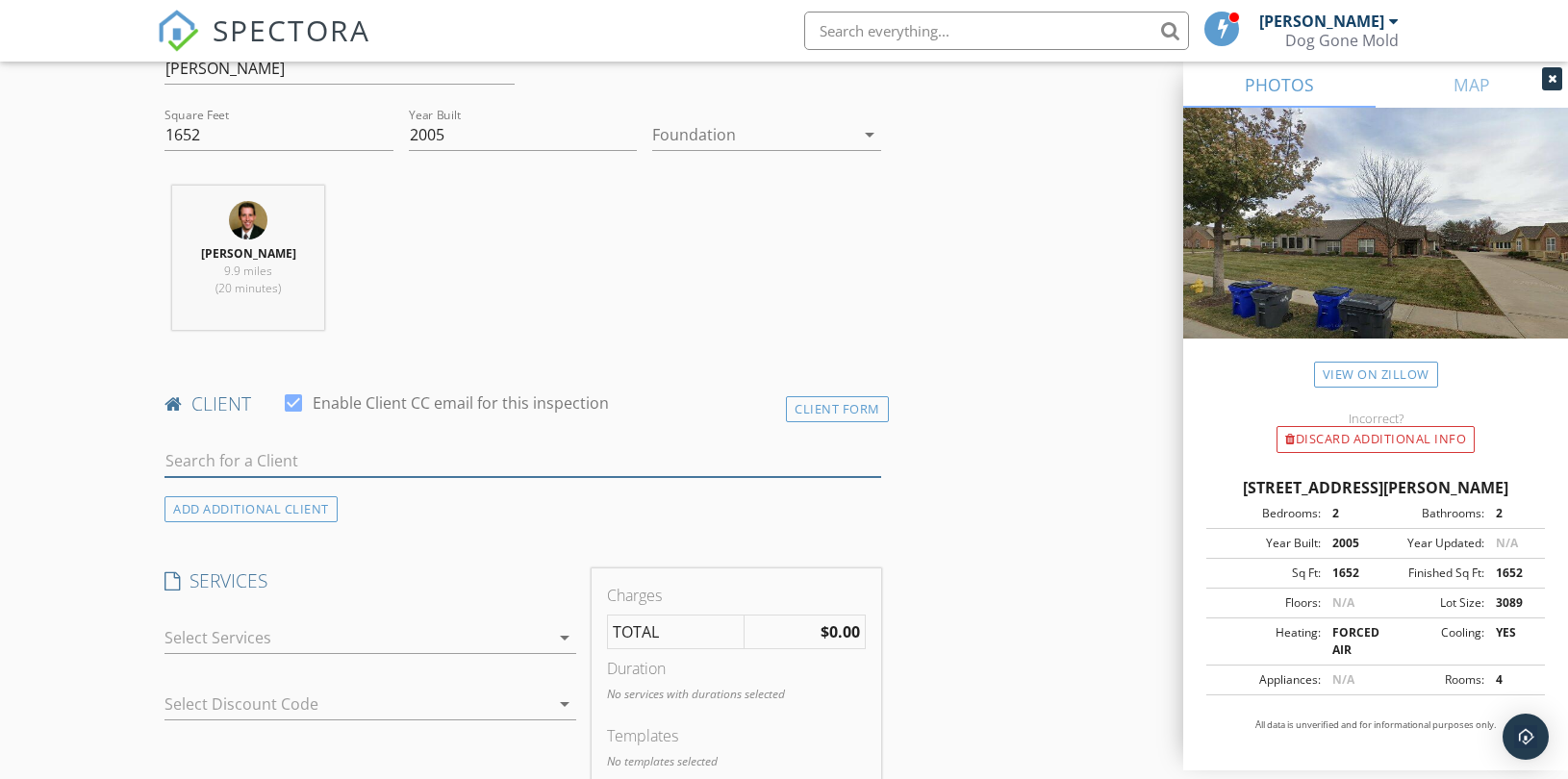
click at [257, 457] on input "text" at bounding box center [522, 461] width 716 height 32
paste input "[PERSON_NAME]"
type input "[PERSON_NAME]"
click at [279, 501] on div "No results found. Click to add a new Client" at bounding box center [318, 504] width 290 height 23
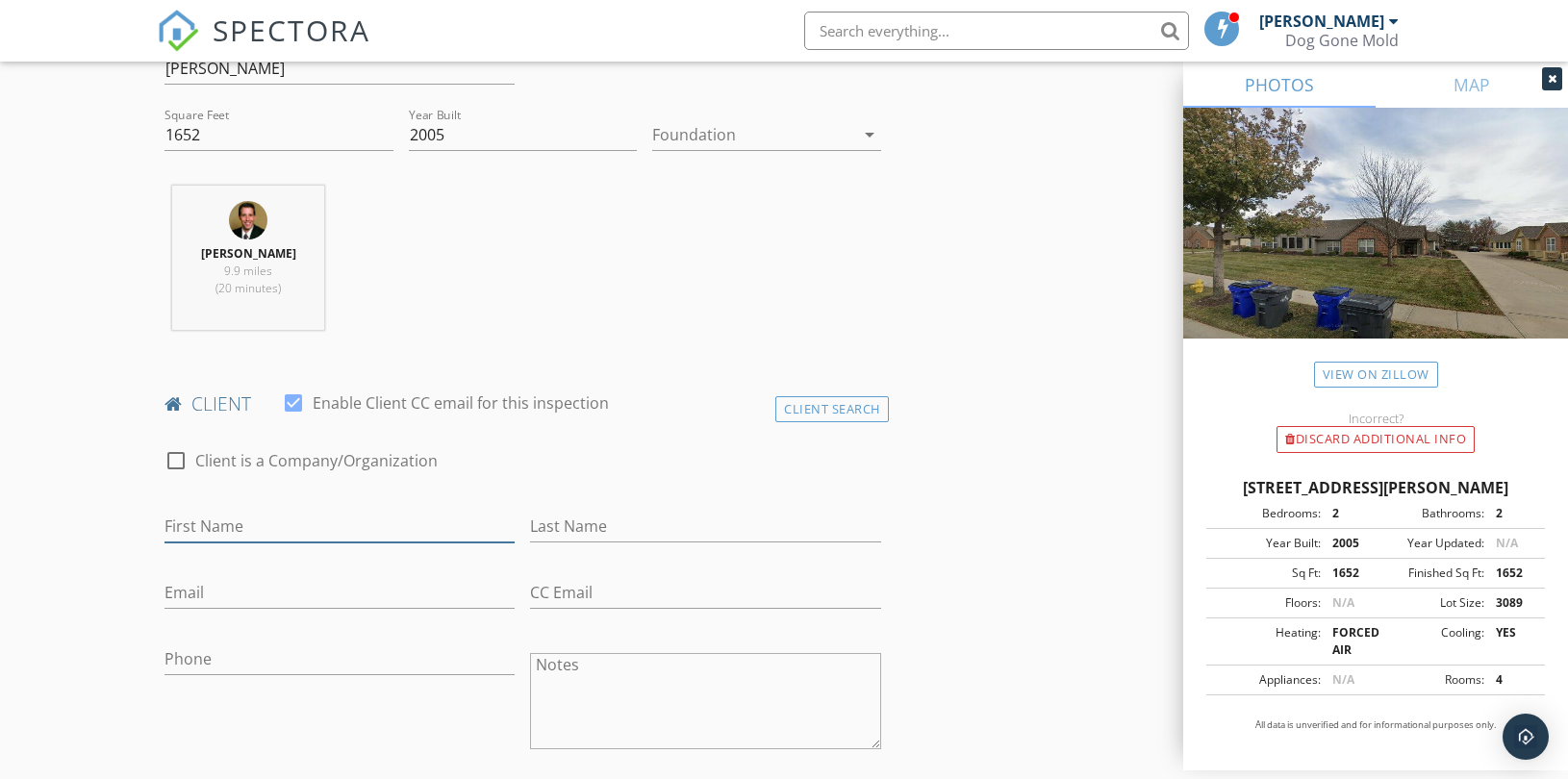
click at [219, 521] on input "First Name" at bounding box center [339, 526] width 350 height 32
paste input "[PERSON_NAME]"
click at [218, 527] on input "[PERSON_NAME]" at bounding box center [339, 526] width 350 height 32
type input "[PERSON_NAME]"
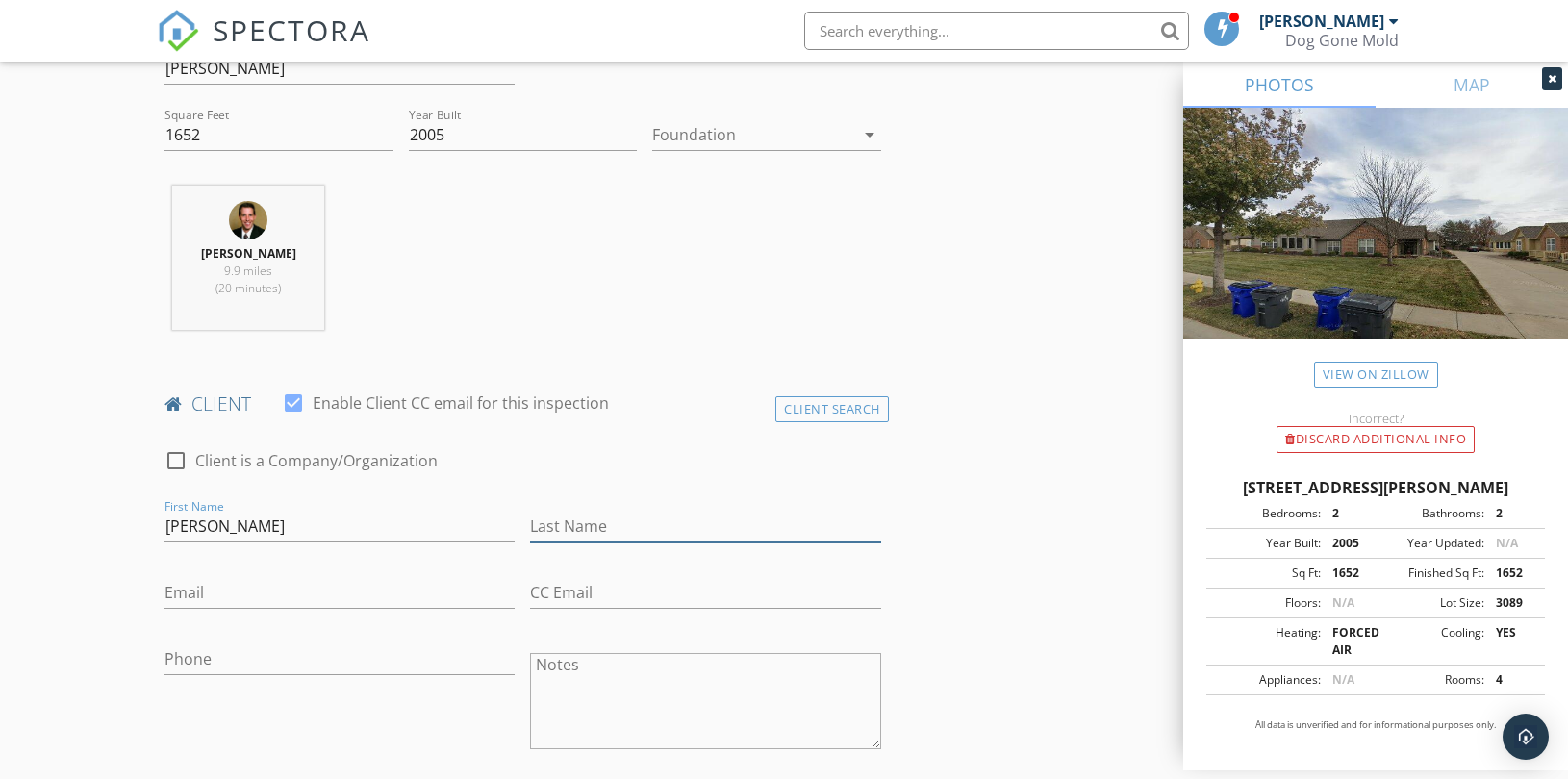
click at [572, 534] on input "Last Name" at bounding box center [705, 526] width 350 height 32
paste input "Tavis"
type input "Tavis"
click at [204, 531] on input "[PERSON_NAME]" at bounding box center [339, 526] width 350 height 32
click at [204, 531] on input "Rita Tavis" at bounding box center [339, 526] width 350 height 32
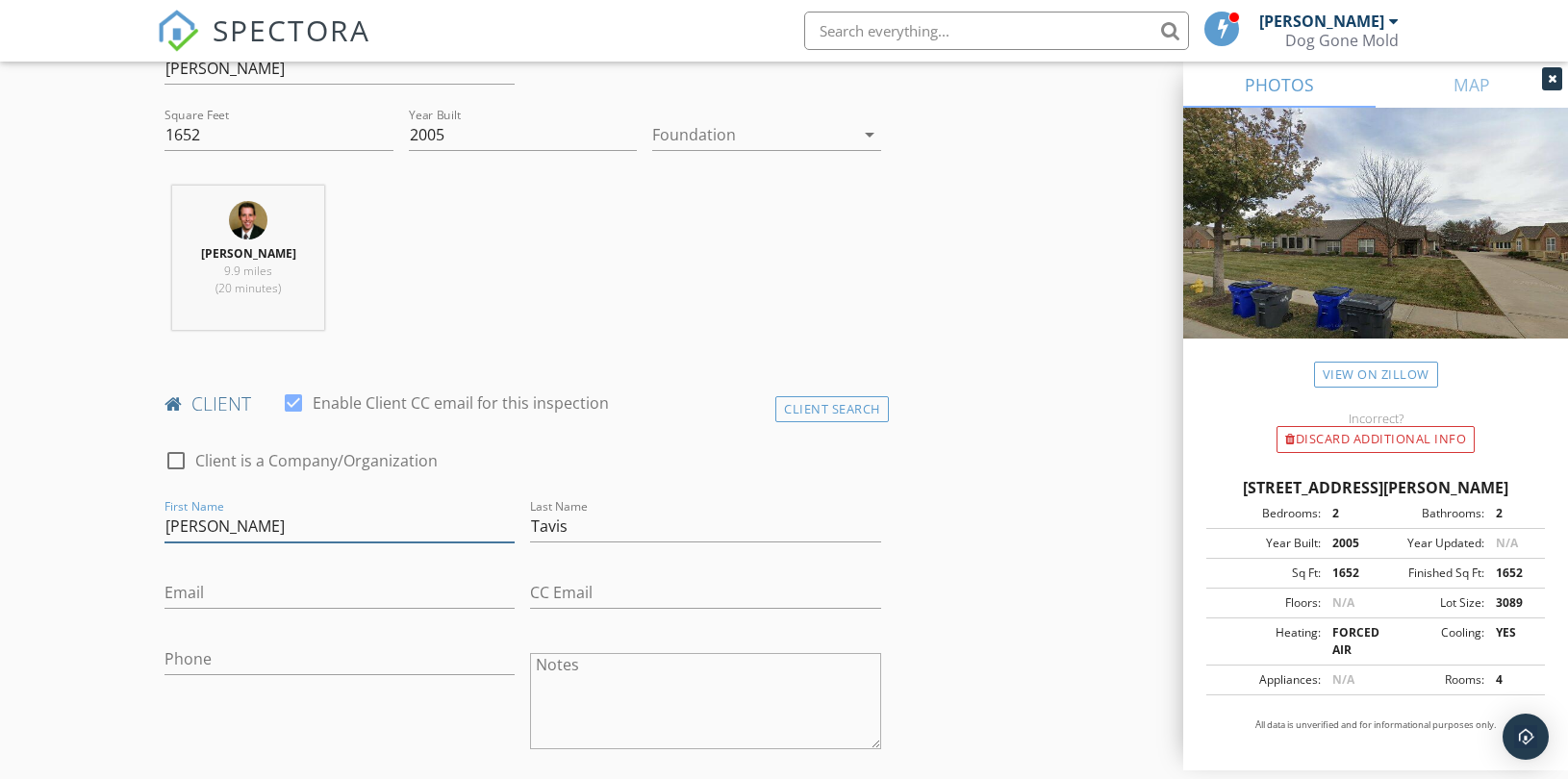
type input "Rita"
click at [322, 581] on input "Email" at bounding box center [339, 592] width 350 height 32
paste input "rrtavis@att.net"
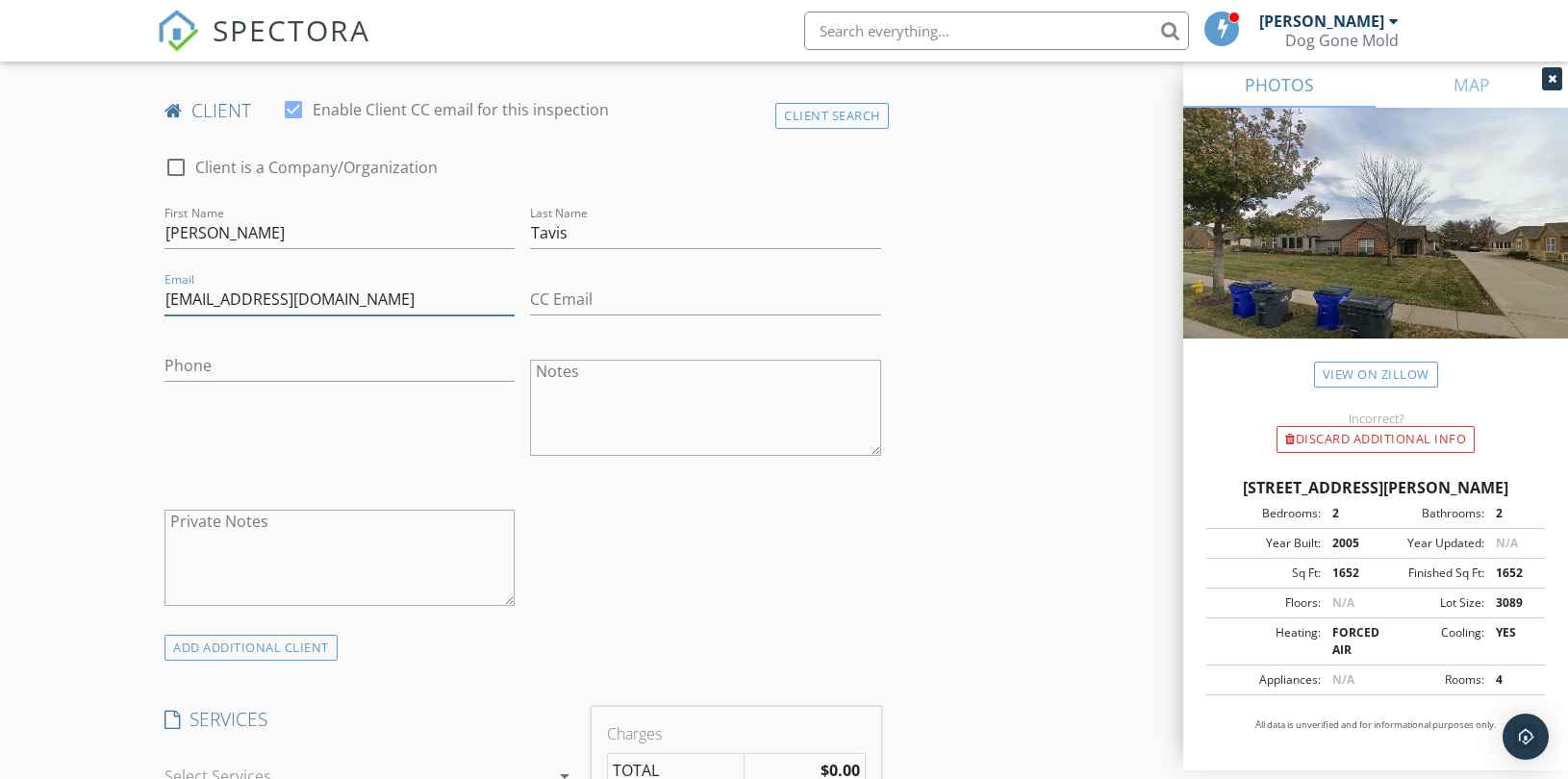
scroll to position [1069, 0]
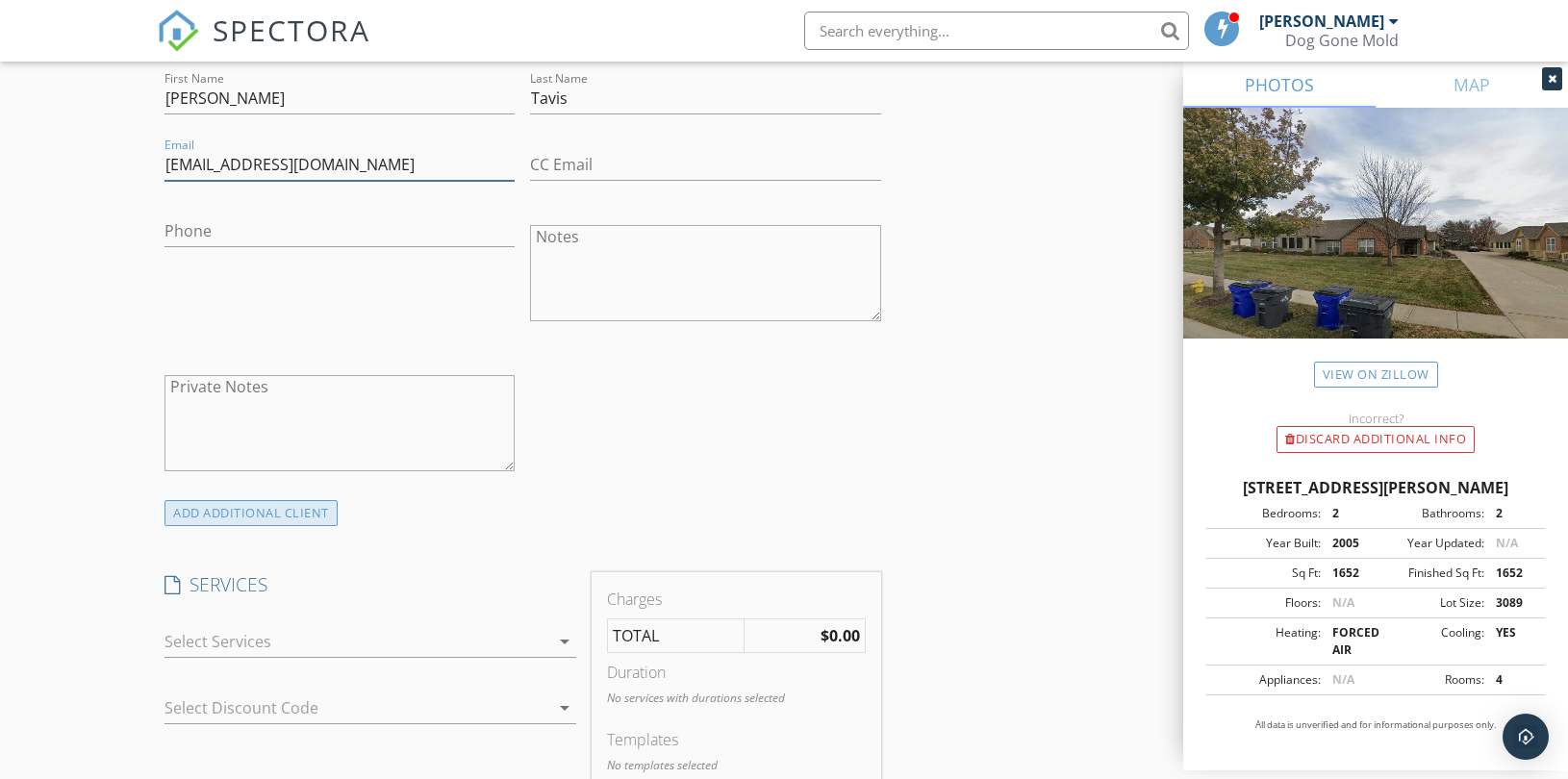
type input "rrtavis@att.net"
click at [287, 513] on div "ADD ADDITIONAL client" at bounding box center [250, 512] width 173 height 26
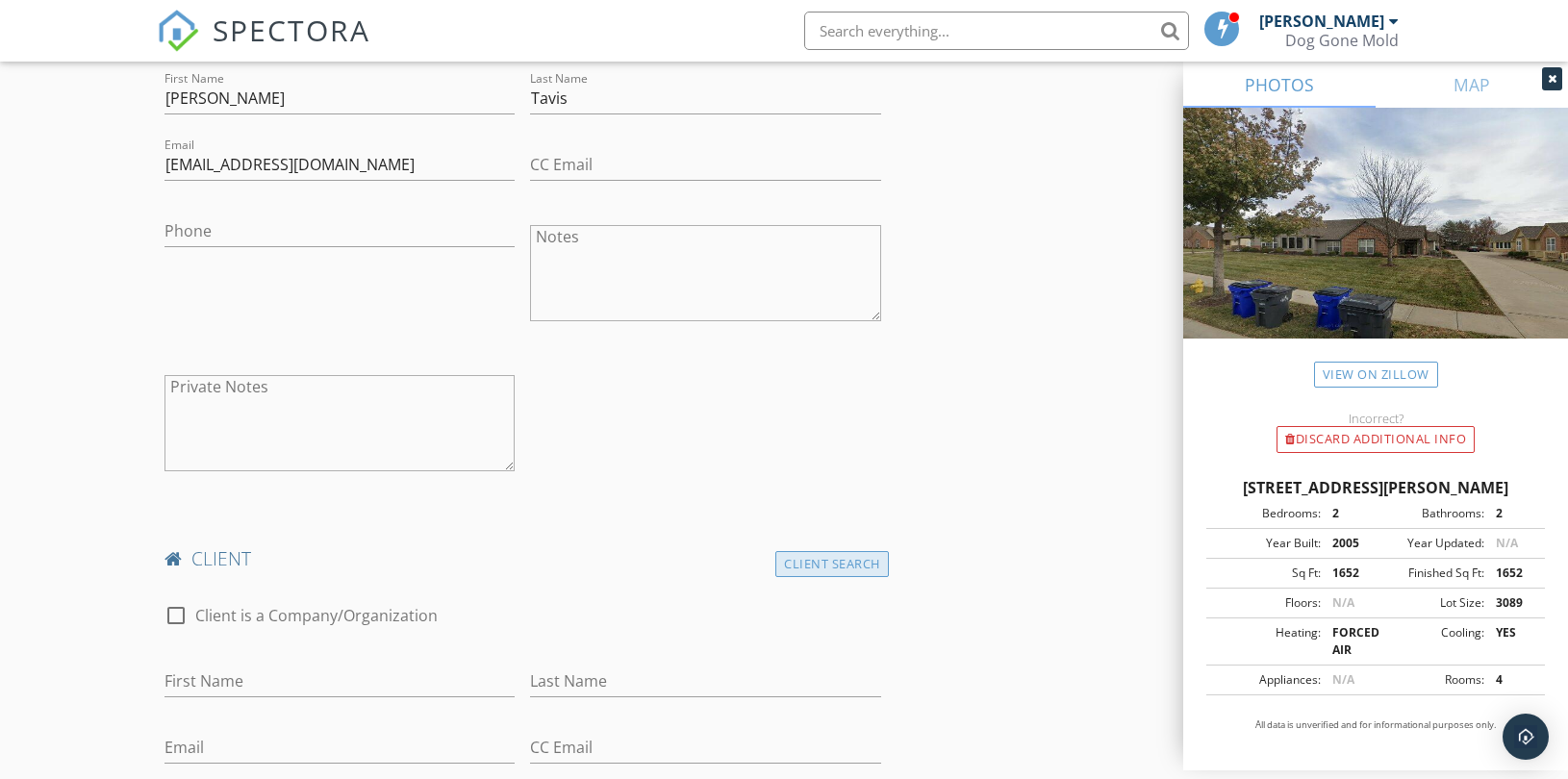
click at [824, 564] on div "Client Search" at bounding box center [831, 563] width 113 height 26
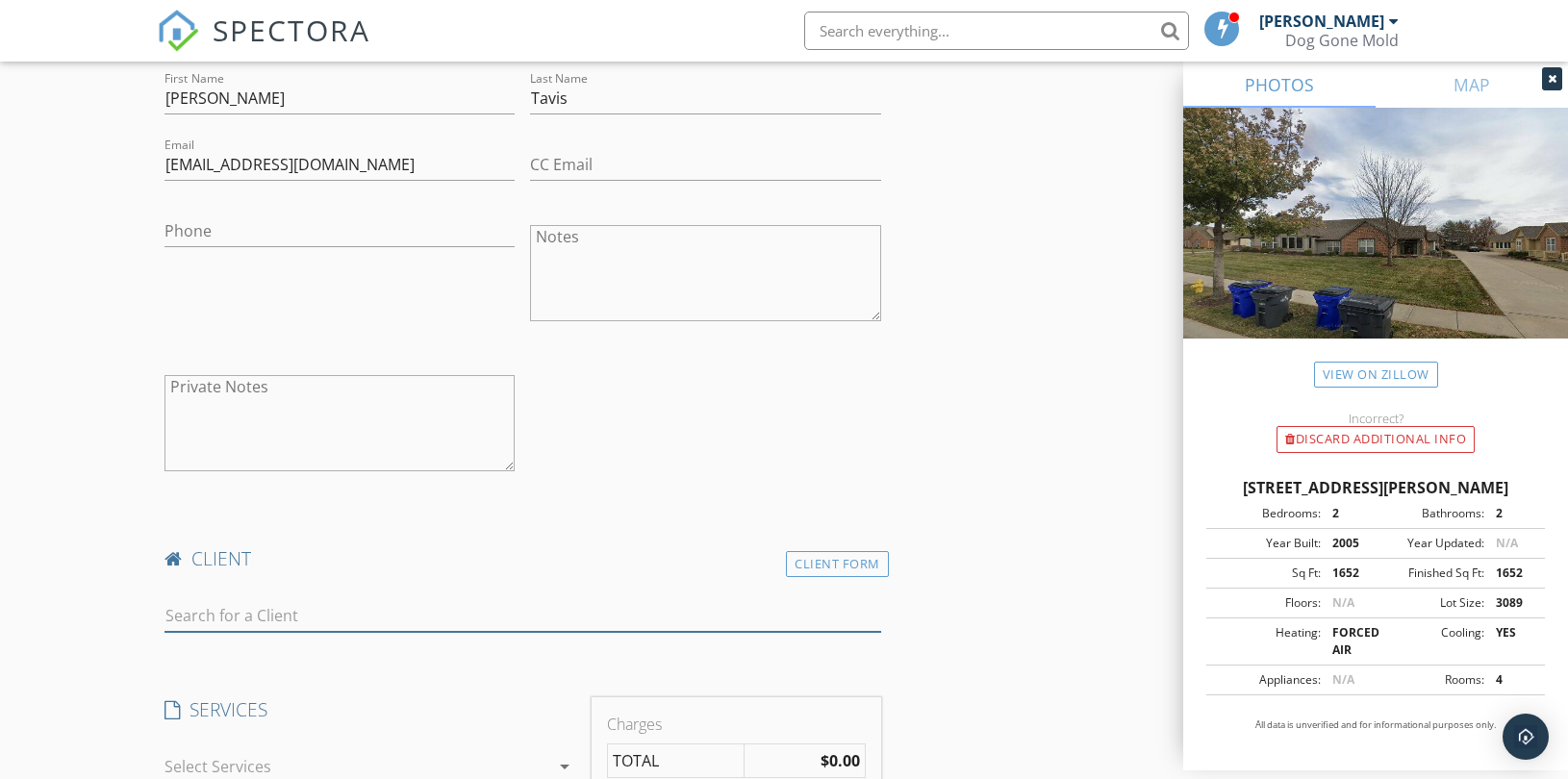
click at [320, 626] on input "text" at bounding box center [522, 616] width 716 height 32
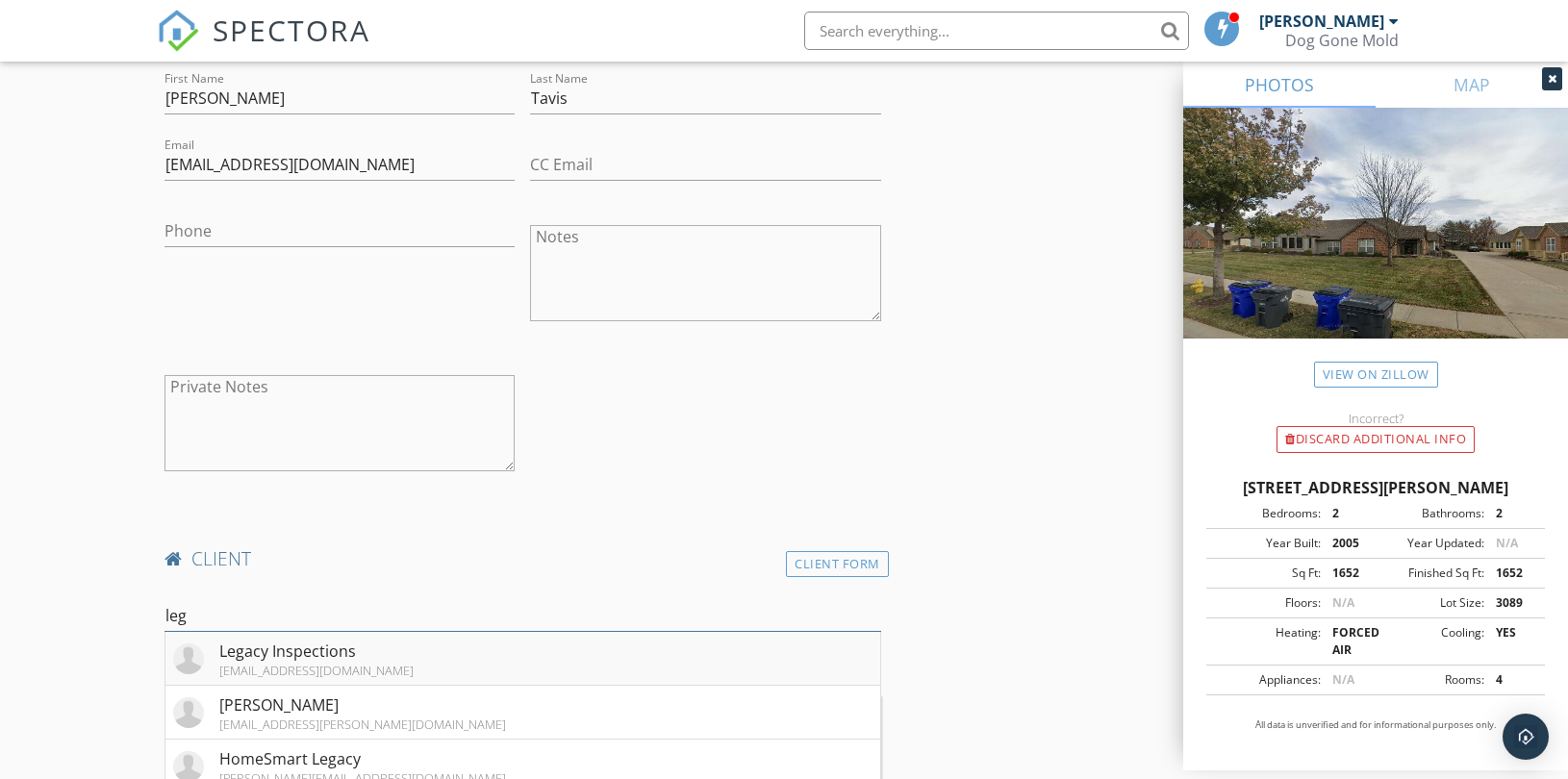
type input "leg"
click at [293, 648] on div "Legacy Inspections" at bounding box center [316, 651] width 194 height 23
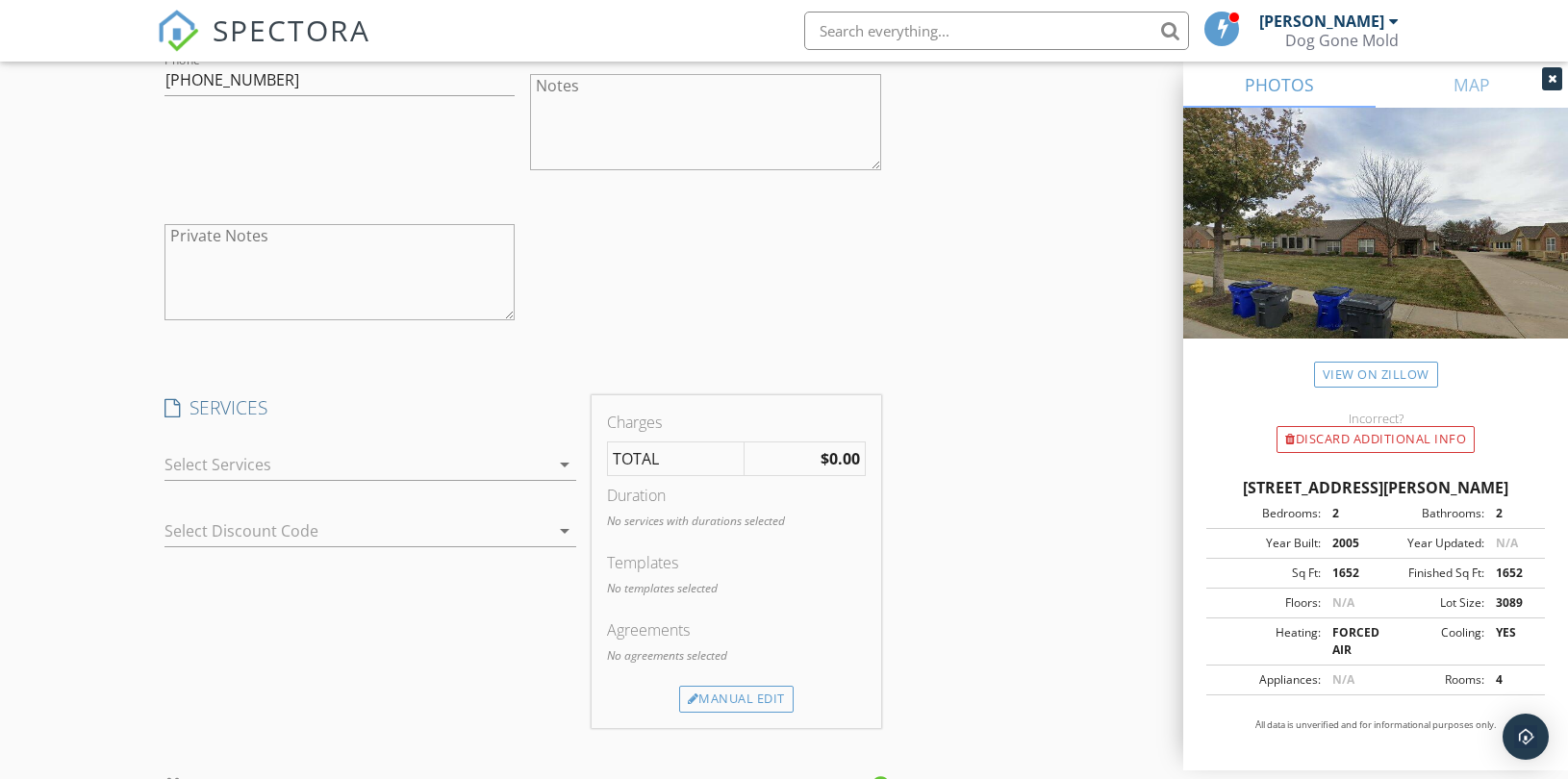
scroll to position [1816, 0]
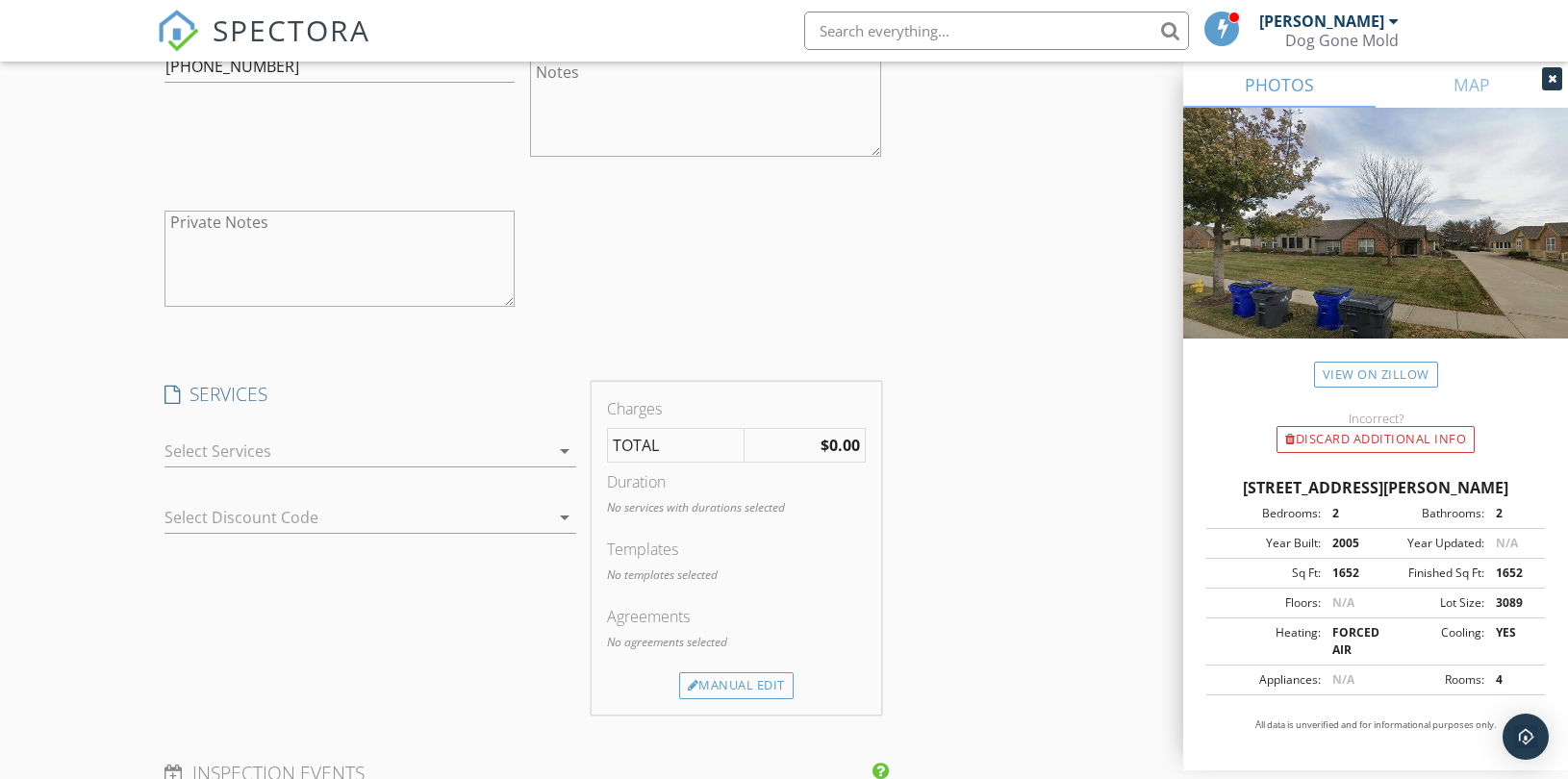
click at [503, 458] on div at bounding box center [357, 451] width 385 height 31
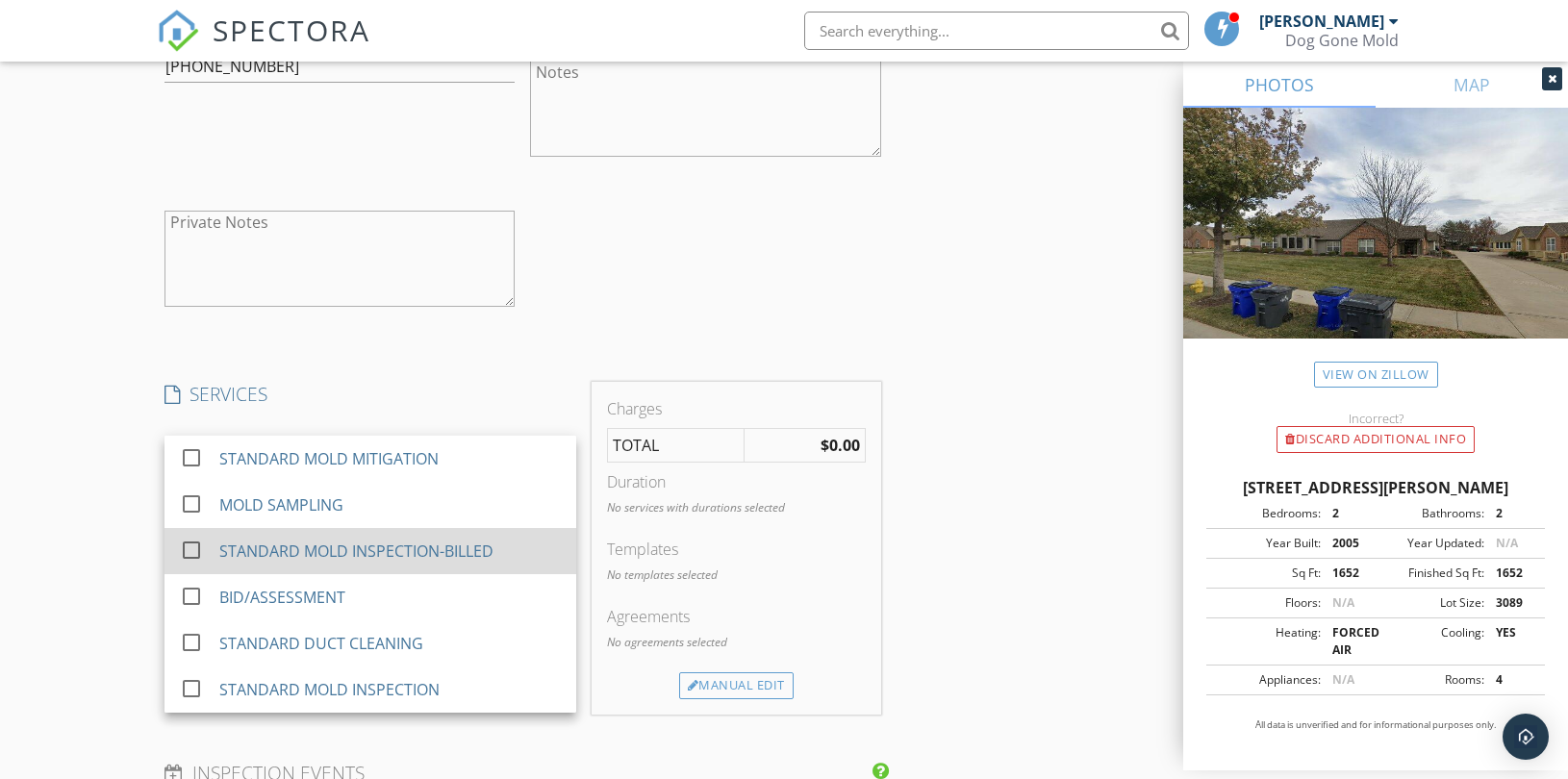
click at [450, 552] on div "STANDARD MOLD INSPECTION-BILLED" at bounding box center [357, 551] width 275 height 23
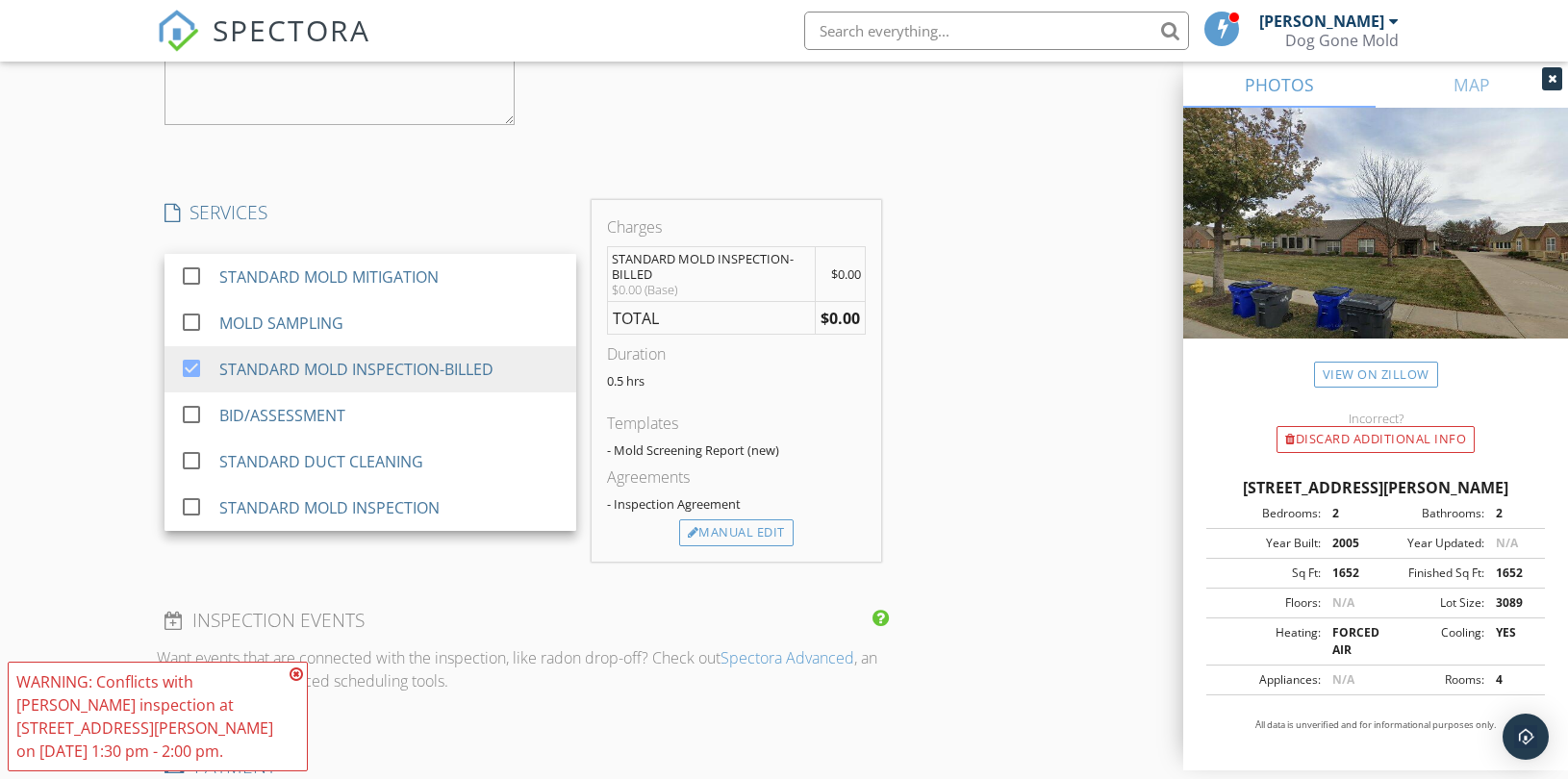
scroll to position [2244, 0]
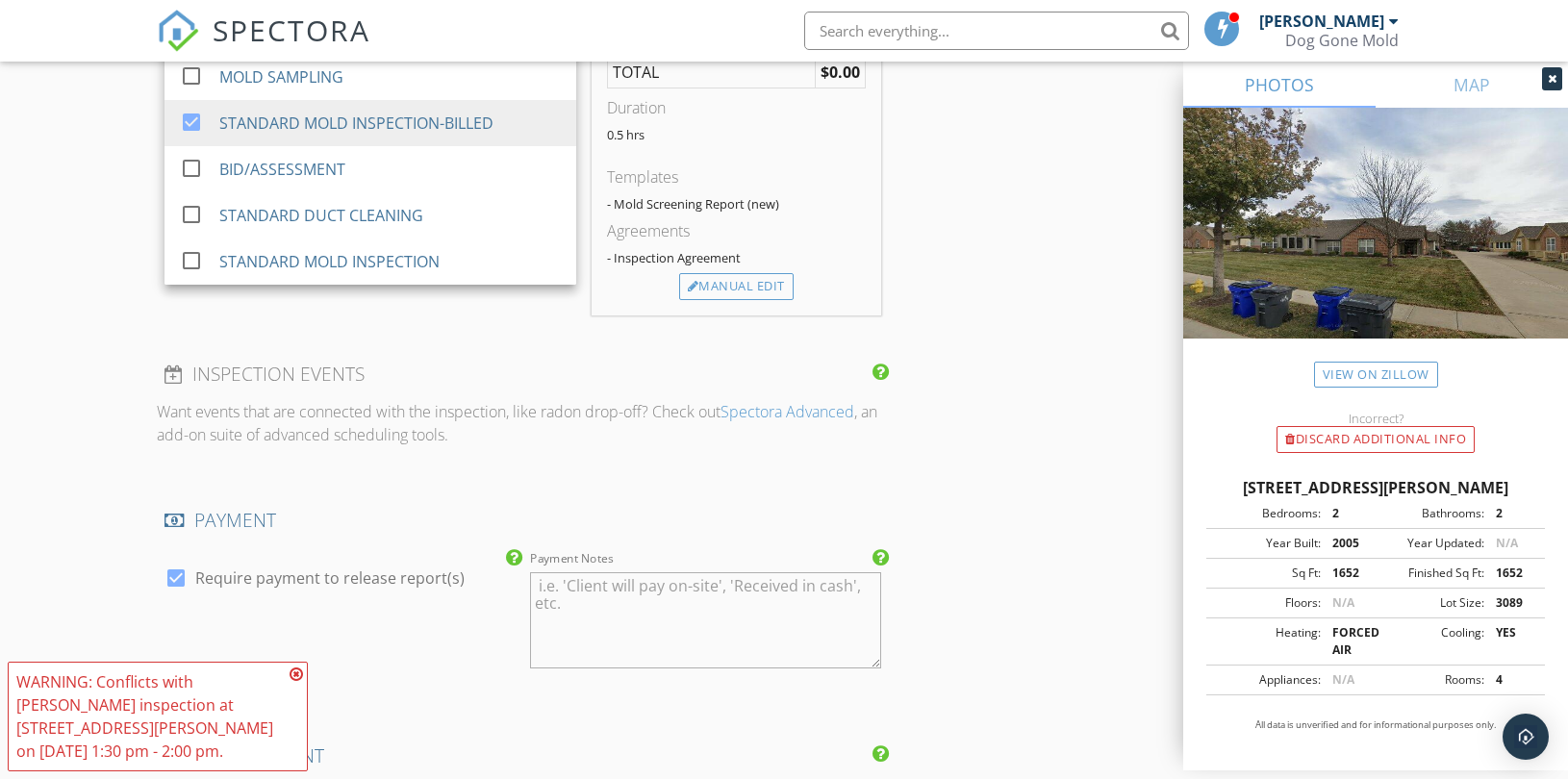
click at [386, 578] on label "Require payment to release report(s)" at bounding box center [330, 578] width 270 height 19
checkbox input "false"
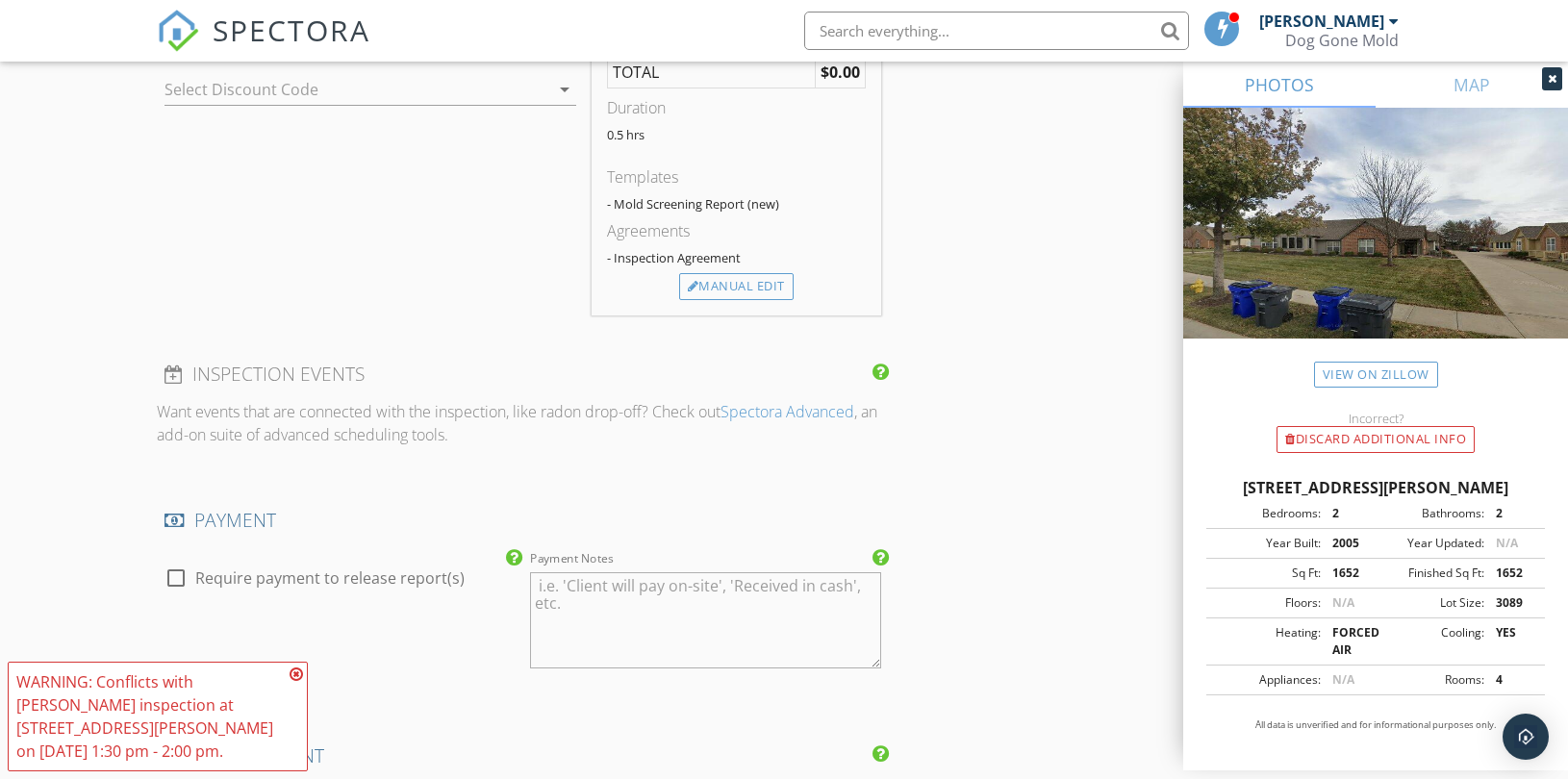
scroll to position [2564, 0]
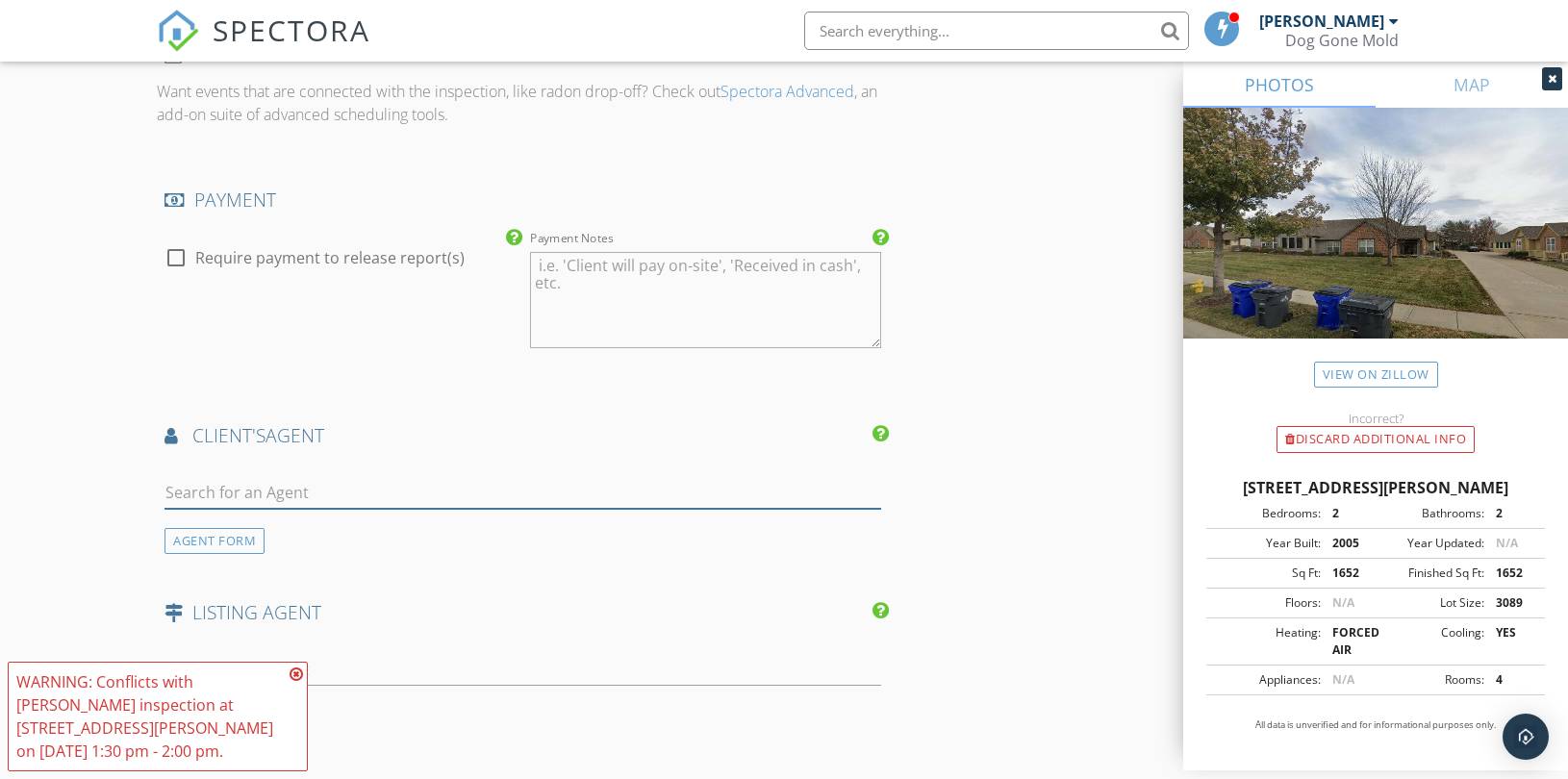
click at [308, 486] on input "text" at bounding box center [522, 493] width 716 height 32
paste input "cassy@forevakc.com"
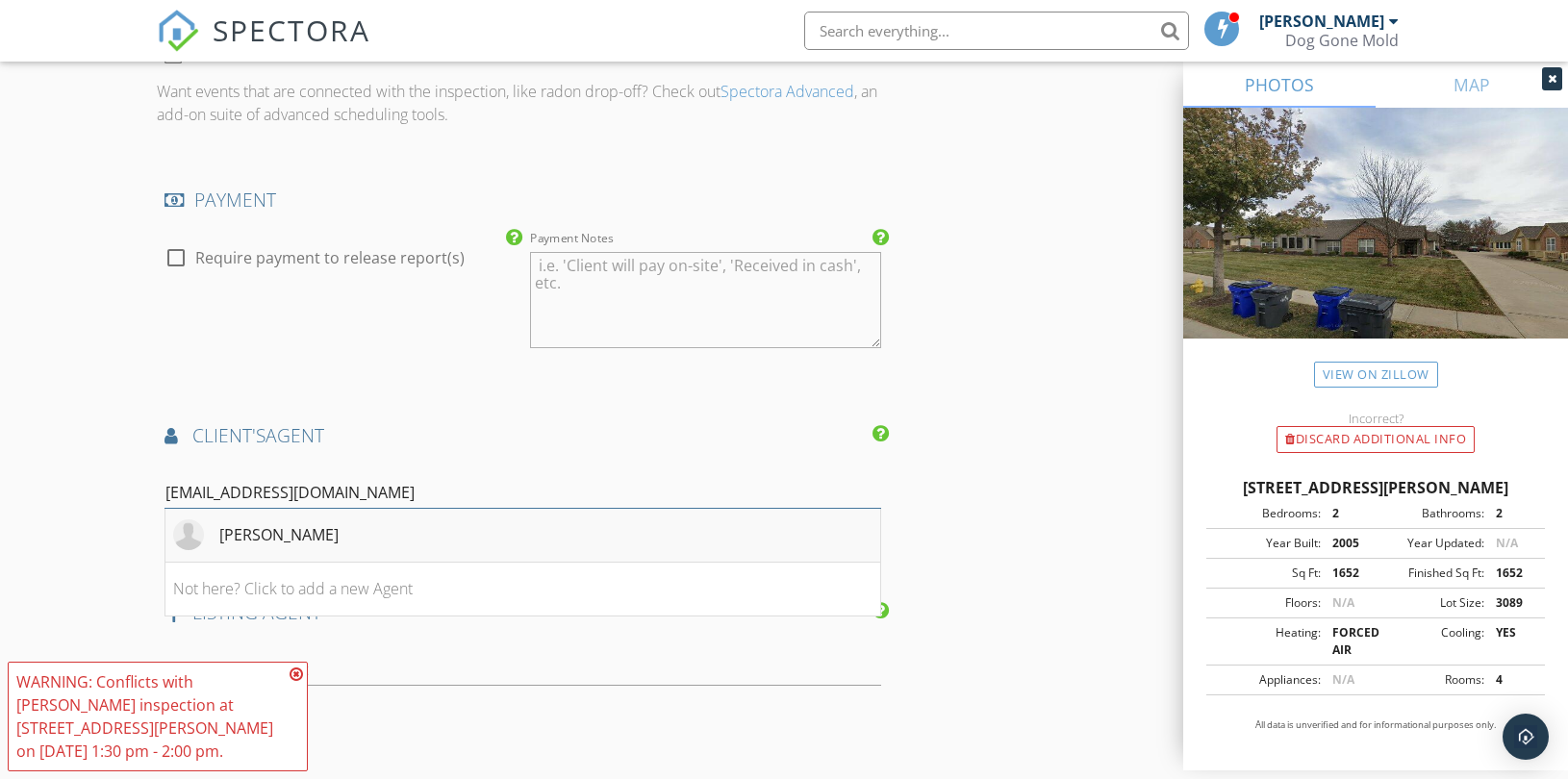
type input "cassy@forevakc.com"
drag, startPoint x: 323, startPoint y: 531, endPoint x: 341, endPoint y: 540, distance: 20.1
click at [324, 532] on li "Cassy Wilson" at bounding box center [522, 535] width 714 height 54
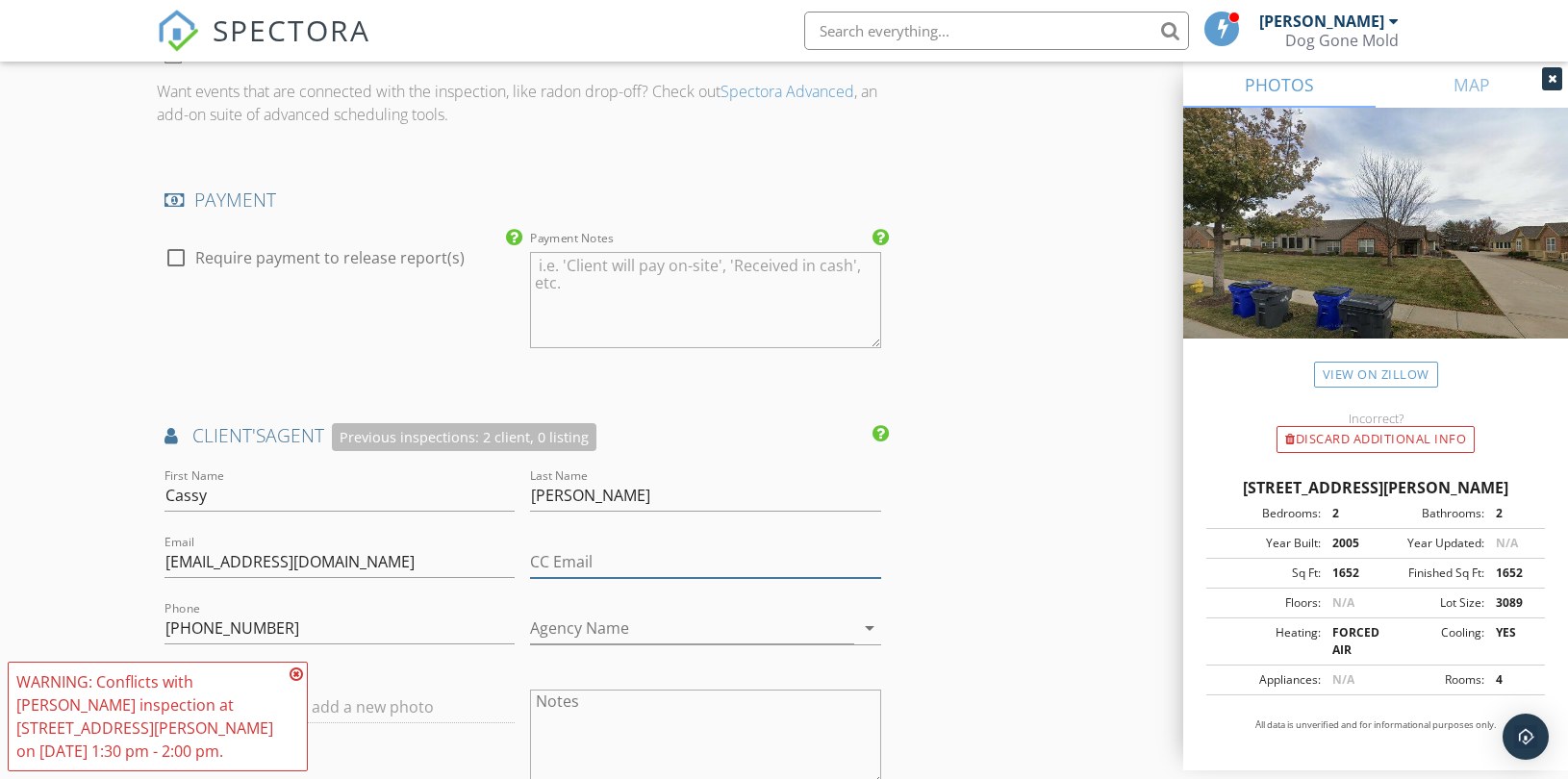
click at [589, 572] on input "CC Email" at bounding box center [705, 562] width 350 height 32
paste input "cassyw@movewithplatinum.com"
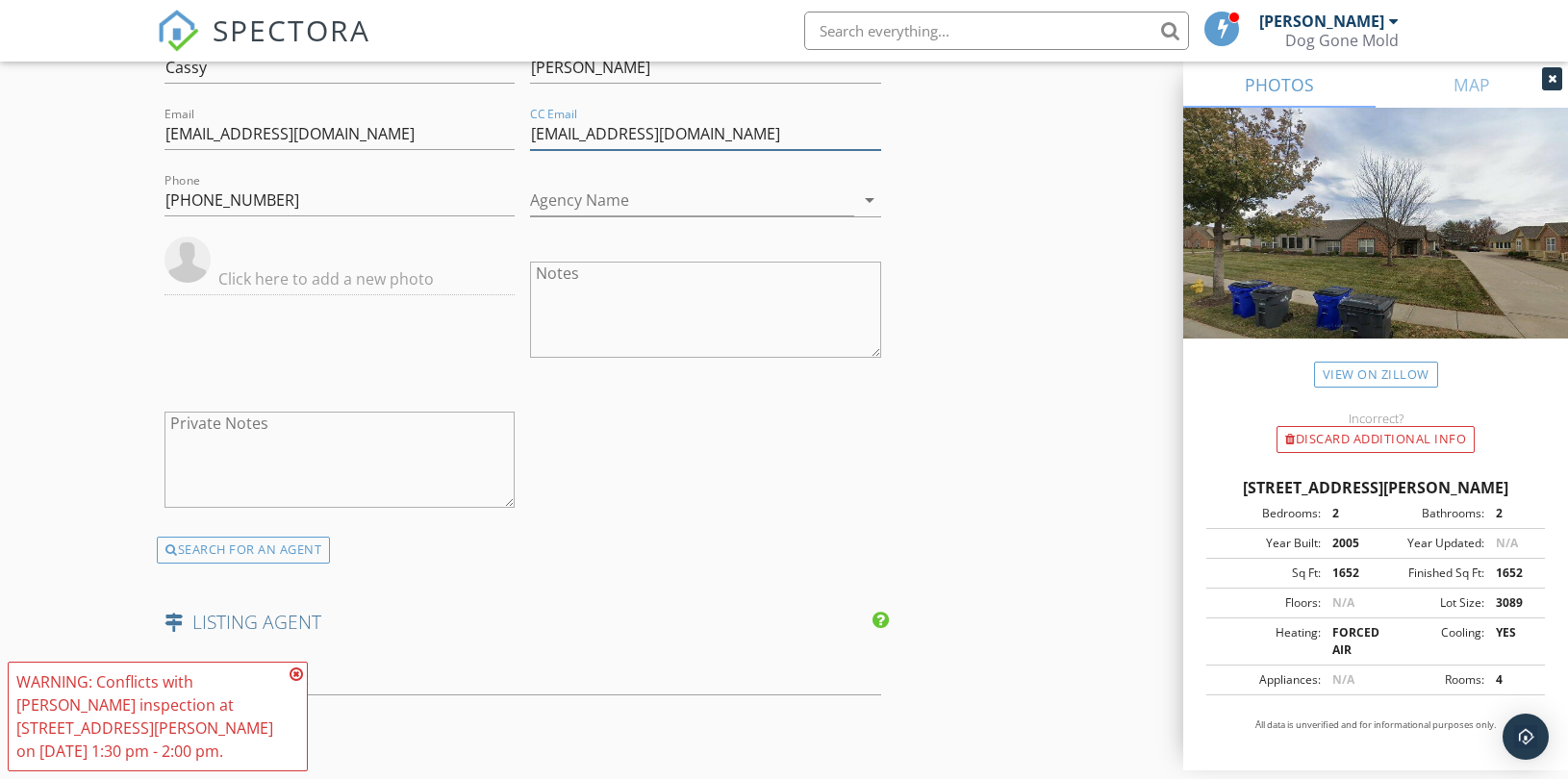
scroll to position [3419, 0]
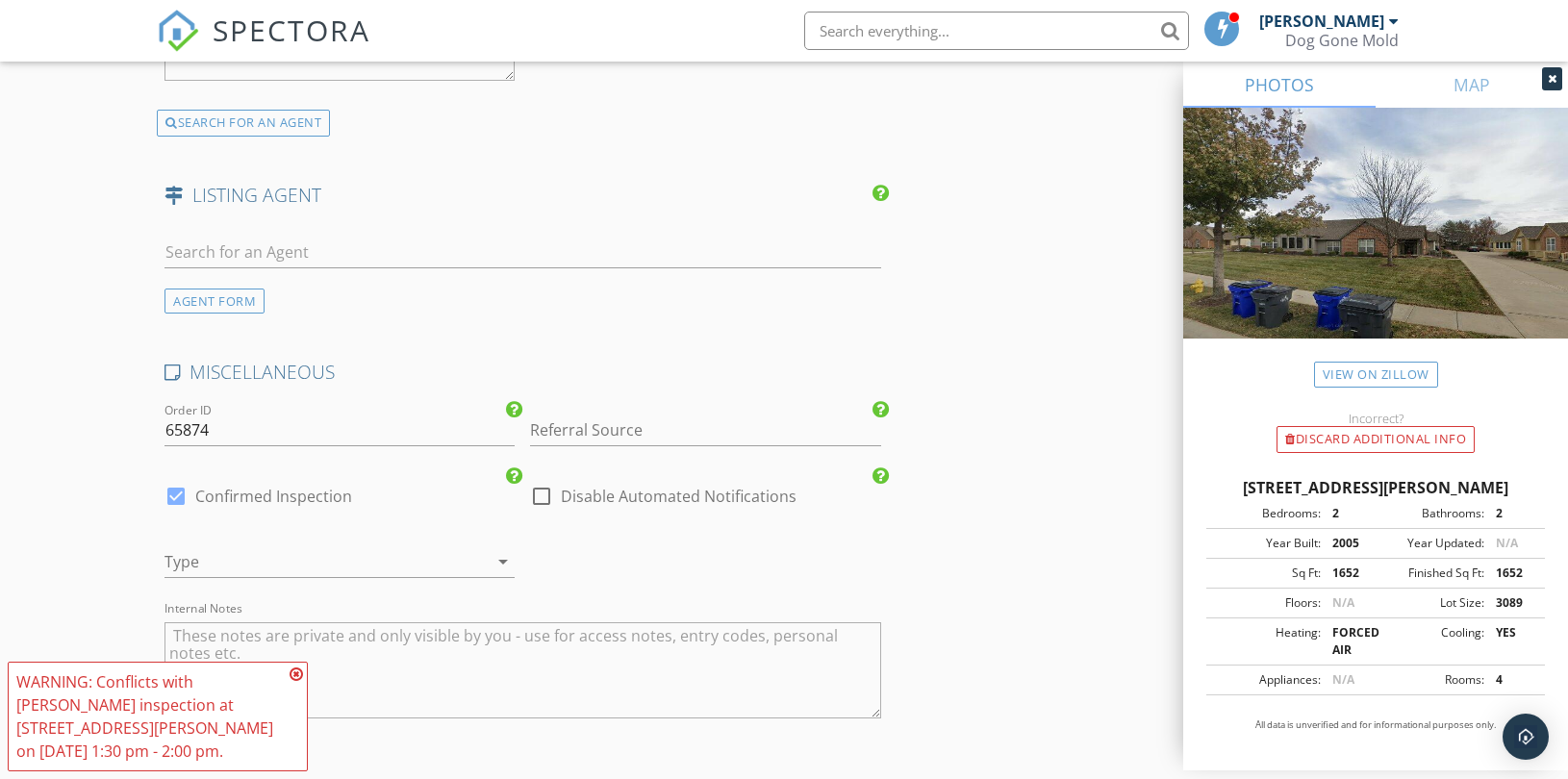
type input "cassyw@movewithplatinum.com"
click at [581, 430] on input "Referral Source" at bounding box center [705, 430] width 350 height 32
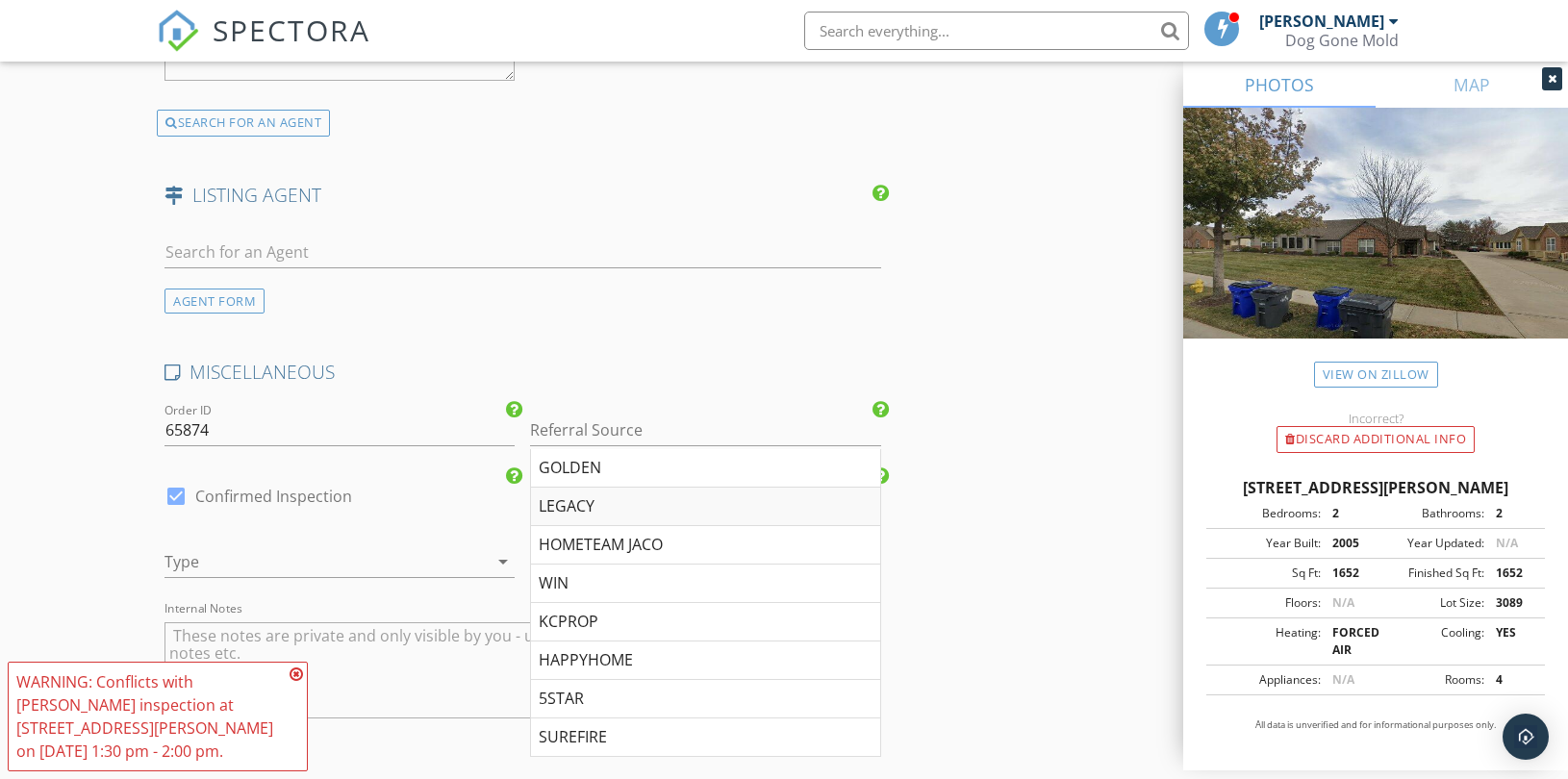
click at [579, 504] on div "LEGACY" at bounding box center [705, 507] width 348 height 39
type input "LEGACY"
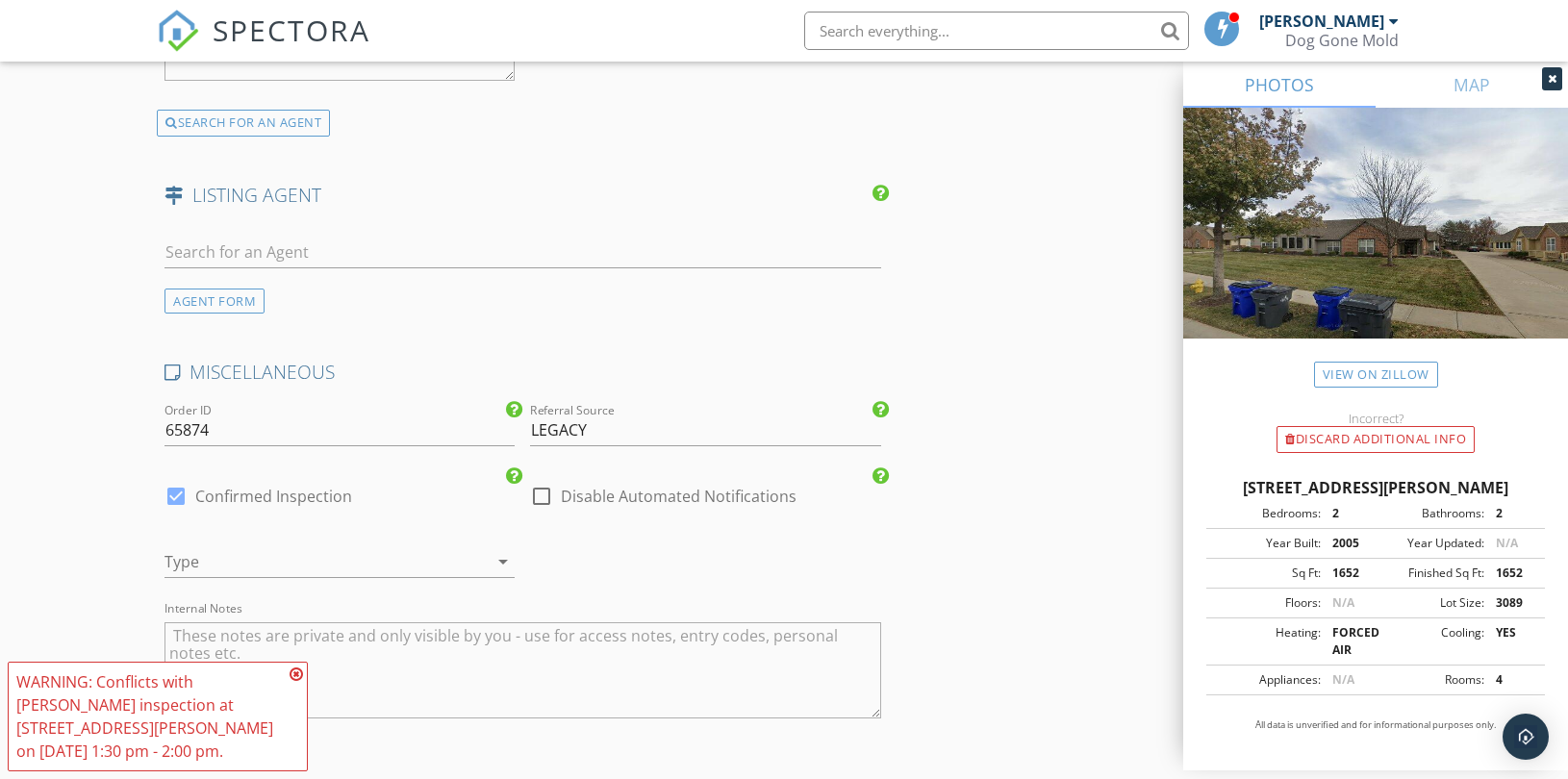
click at [376, 550] on div at bounding box center [312, 562] width 296 height 31
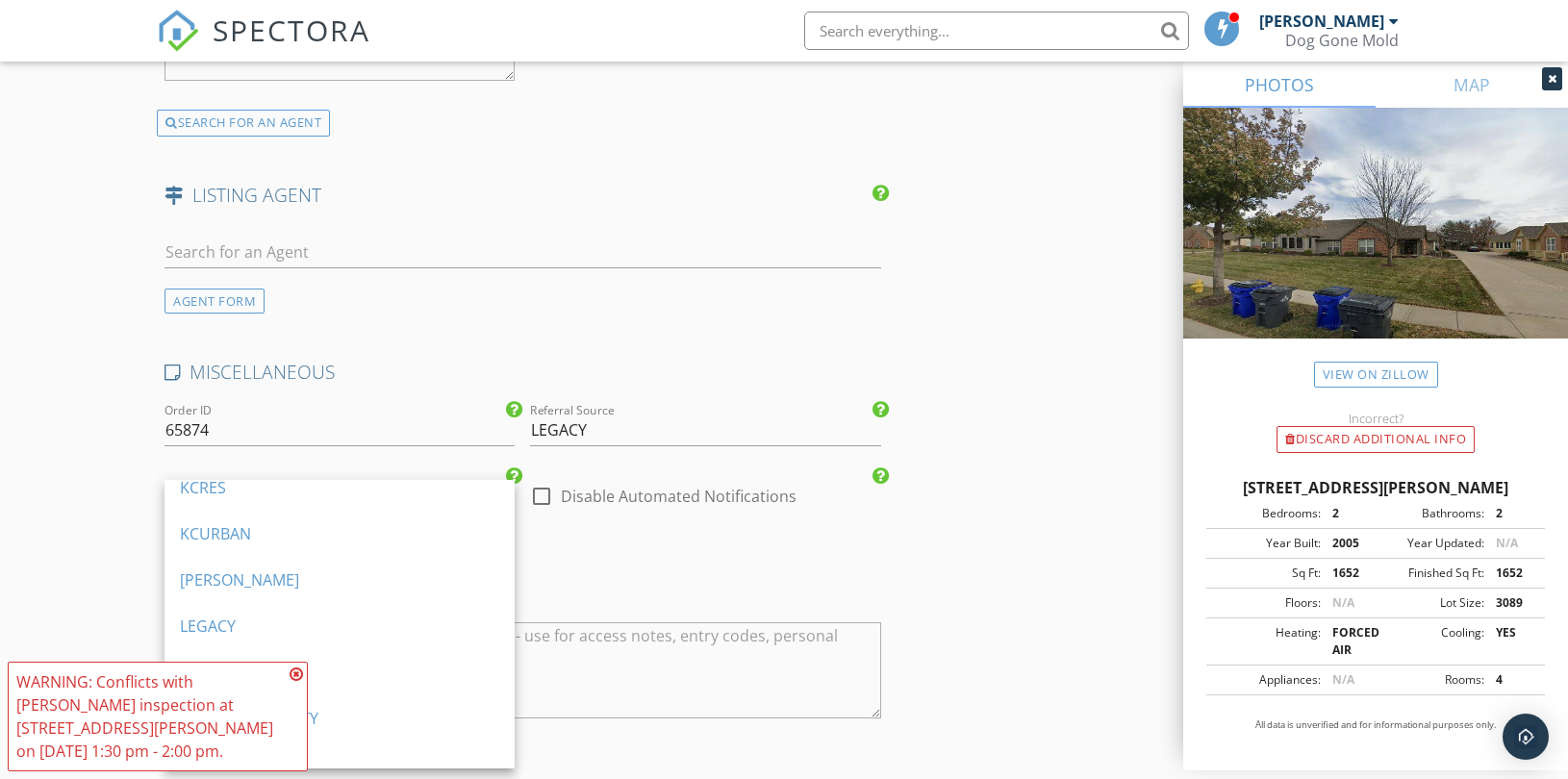
scroll to position [1276, 0]
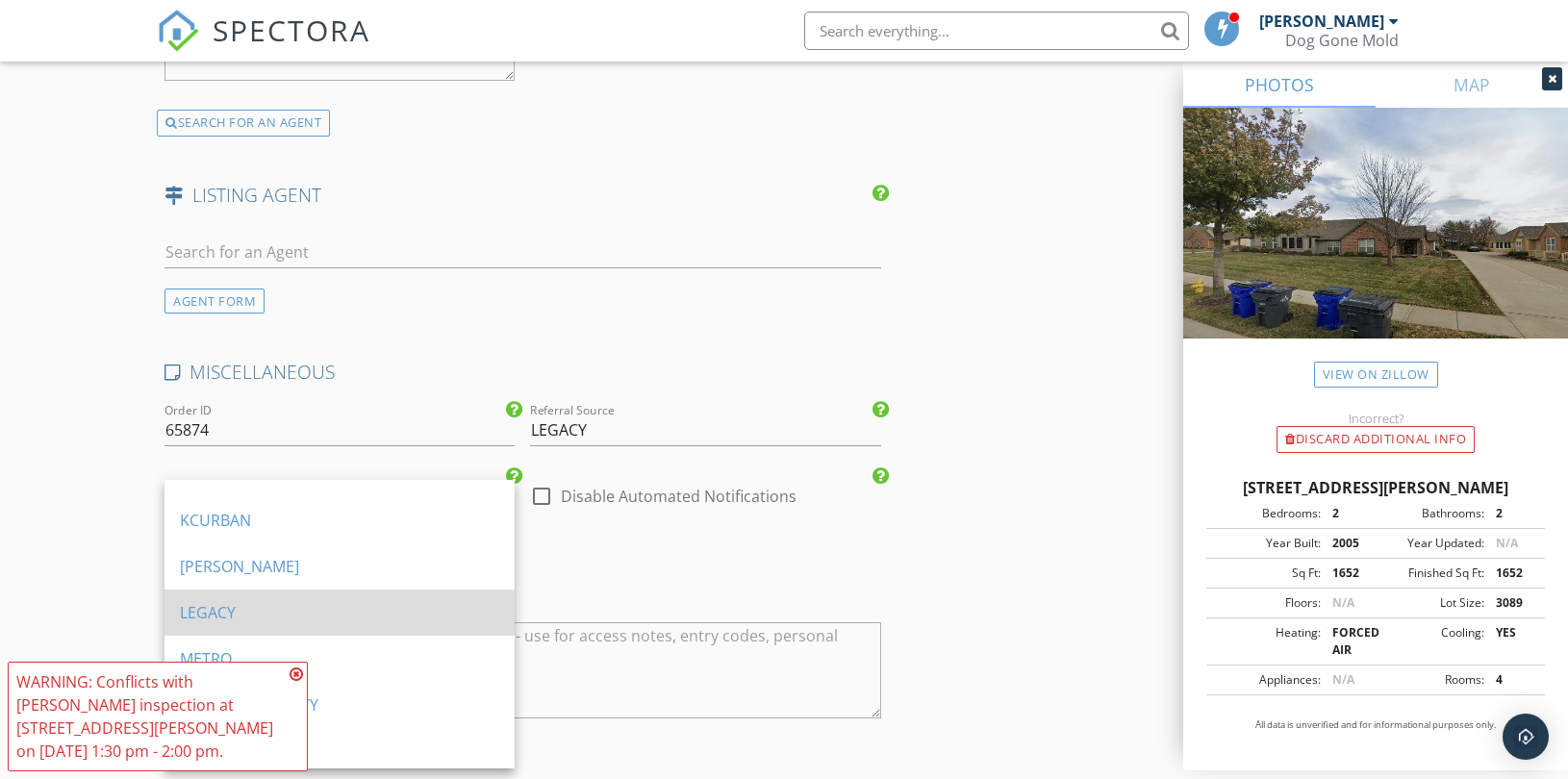
click at [304, 606] on div "LEGACY" at bounding box center [339, 613] width 319 height 23
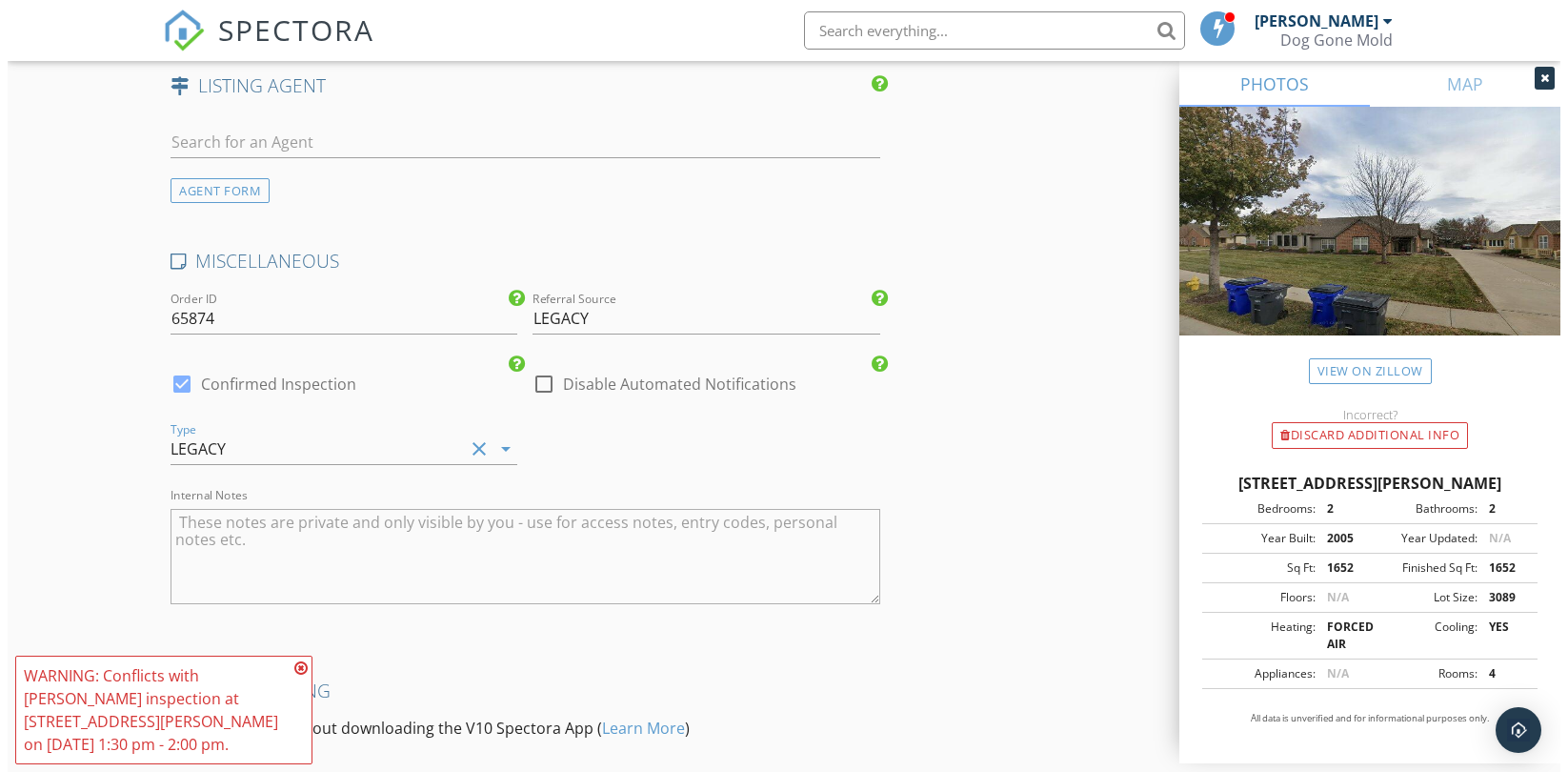
scroll to position [3703, 0]
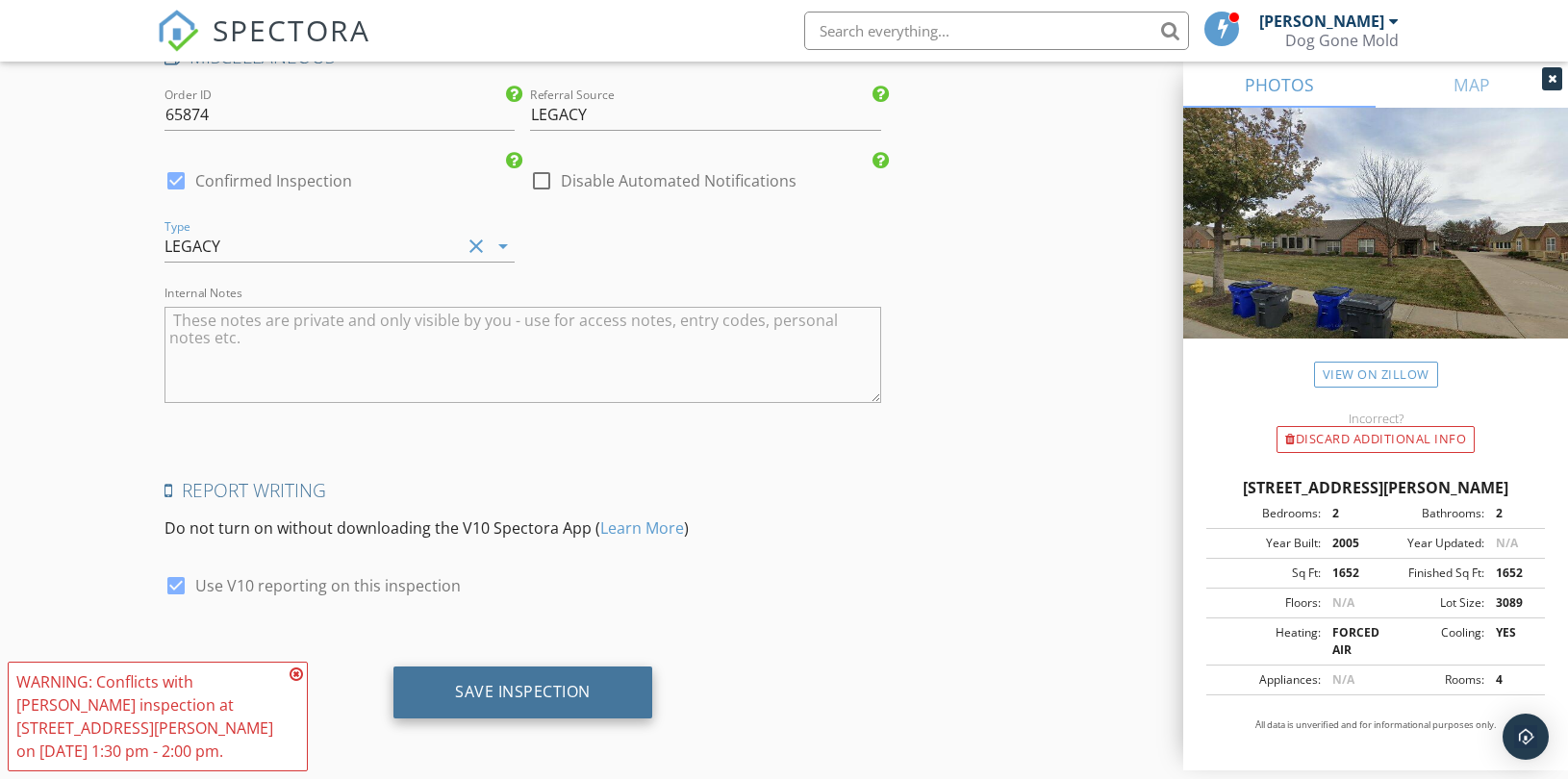
click at [562, 694] on div "Save Inspection" at bounding box center [523, 692] width 135 height 19
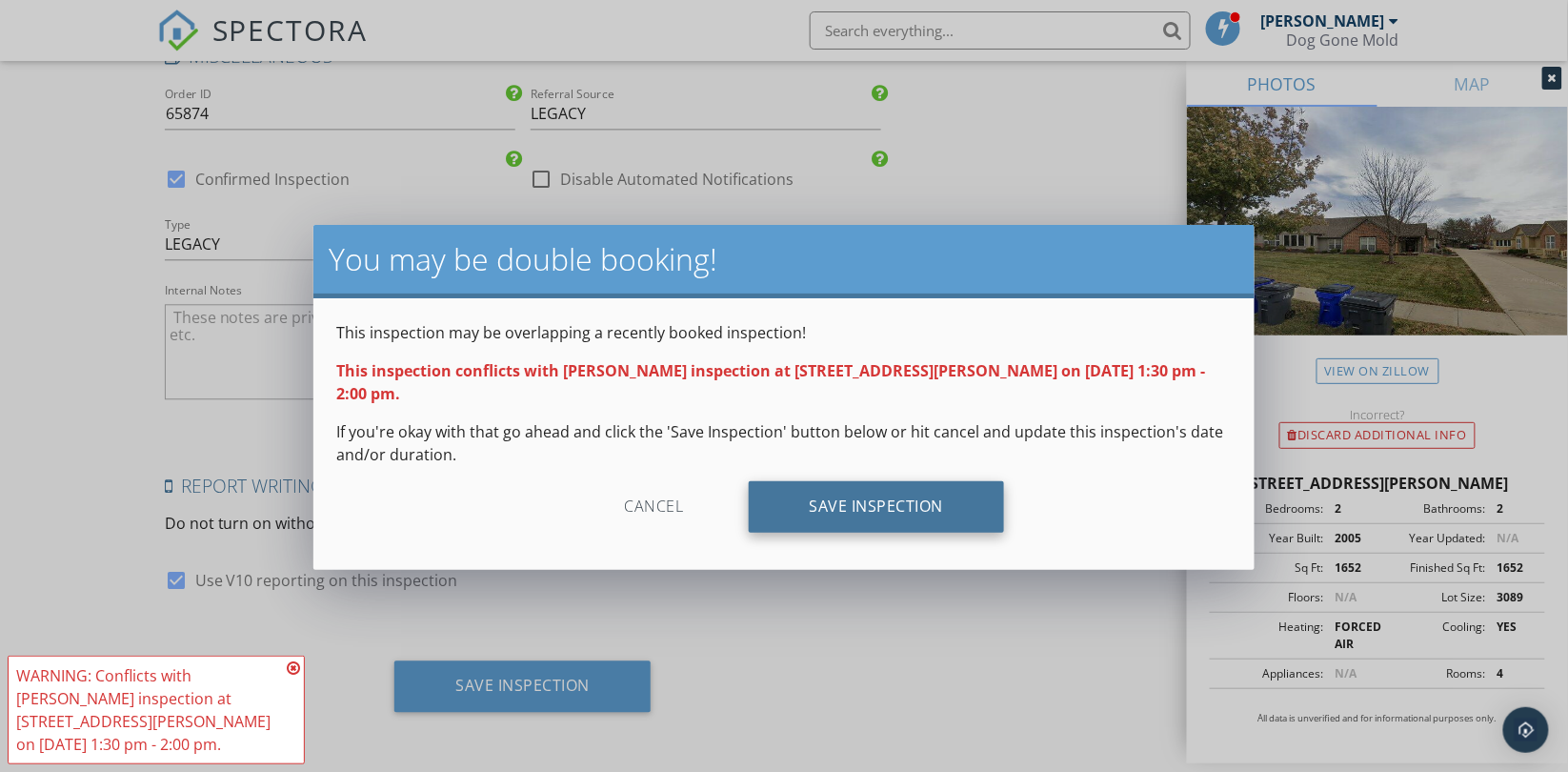
click at [933, 489] on div "Save Inspection" at bounding box center [877, 508] width 257 height 52
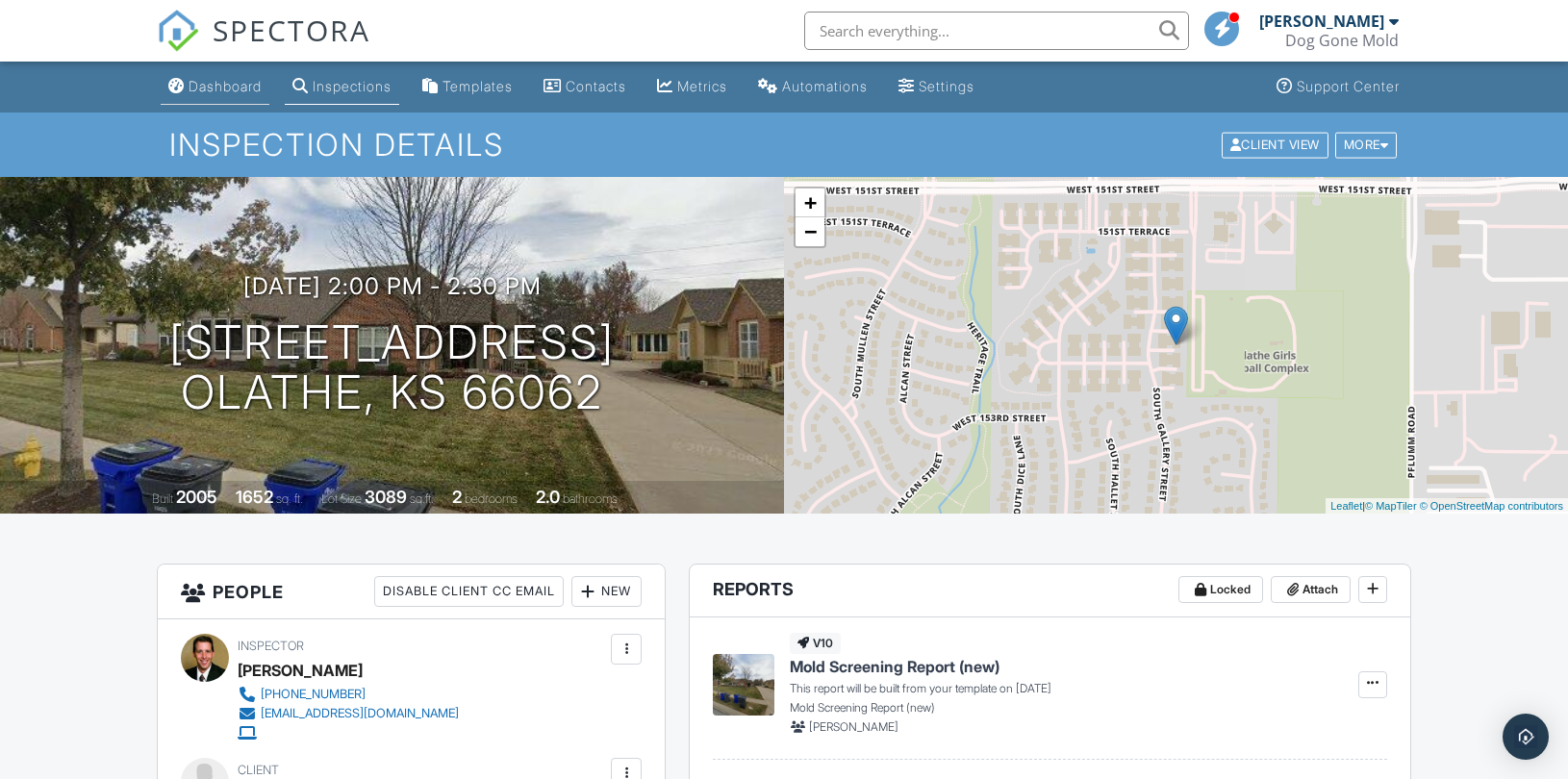
click at [221, 84] on div "Dashboard" at bounding box center [225, 86] width 73 height 16
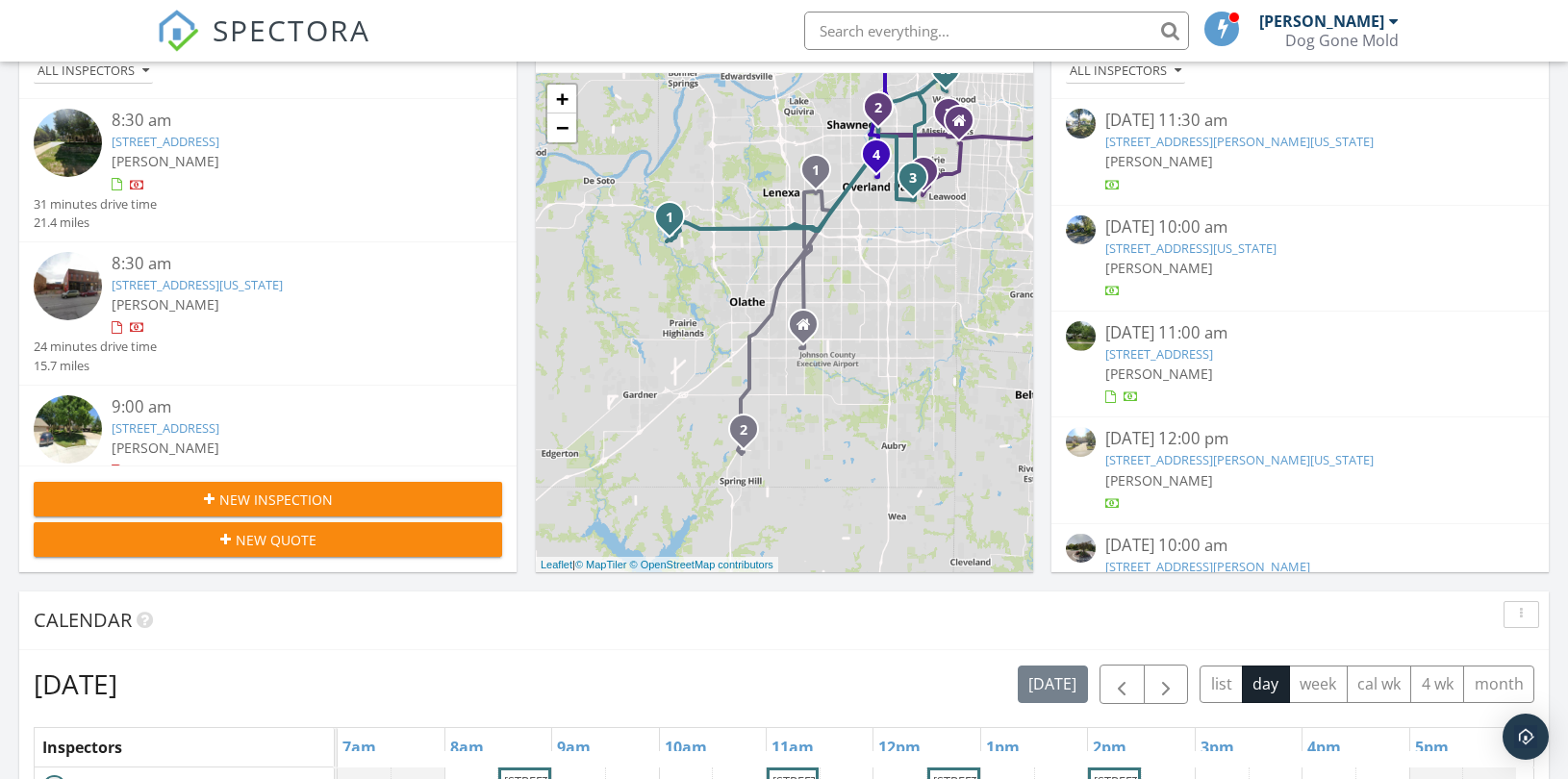
scroll to position [427, 0]
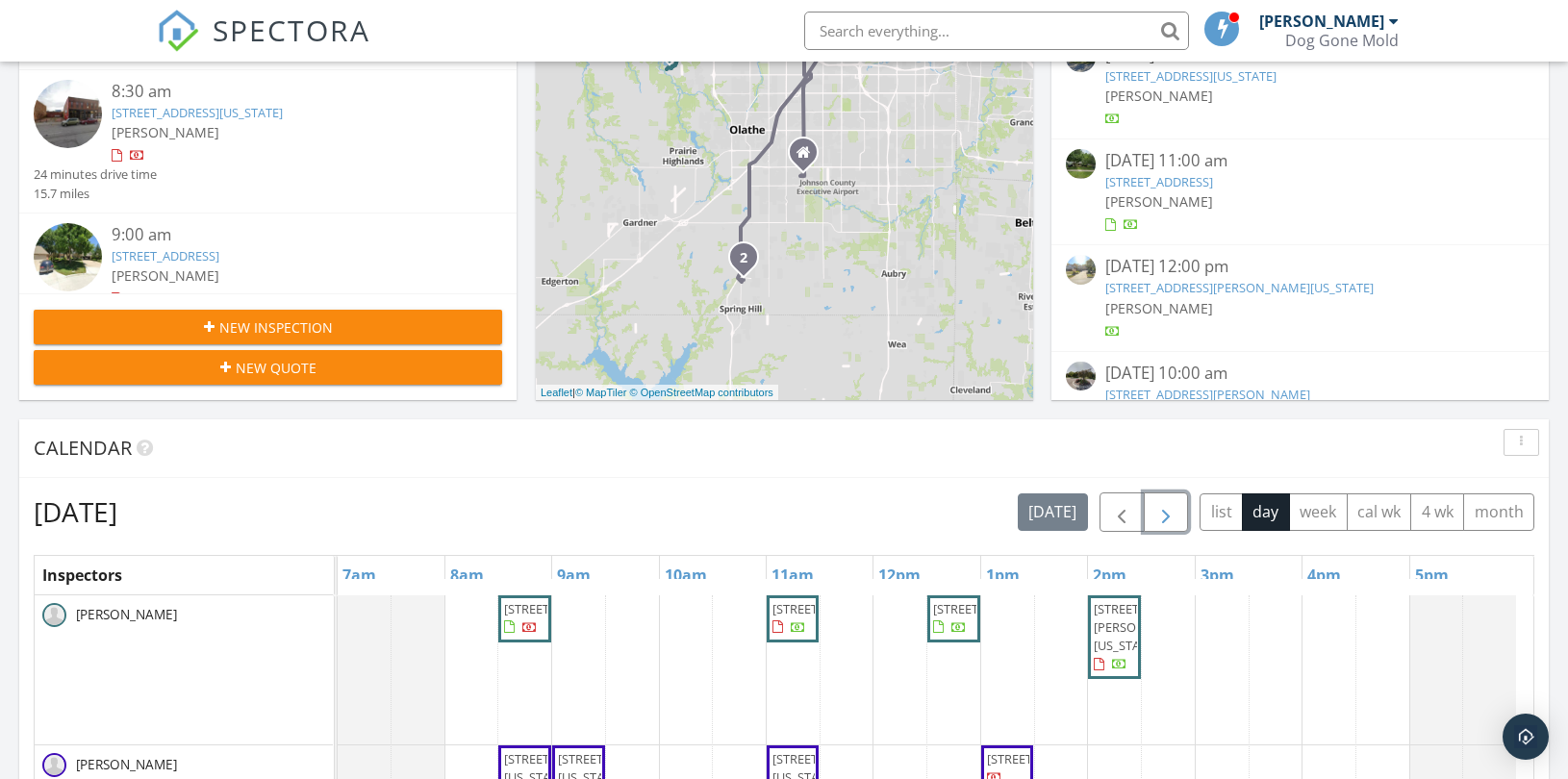
click at [1167, 506] on span "button" at bounding box center [1166, 512] width 23 height 23
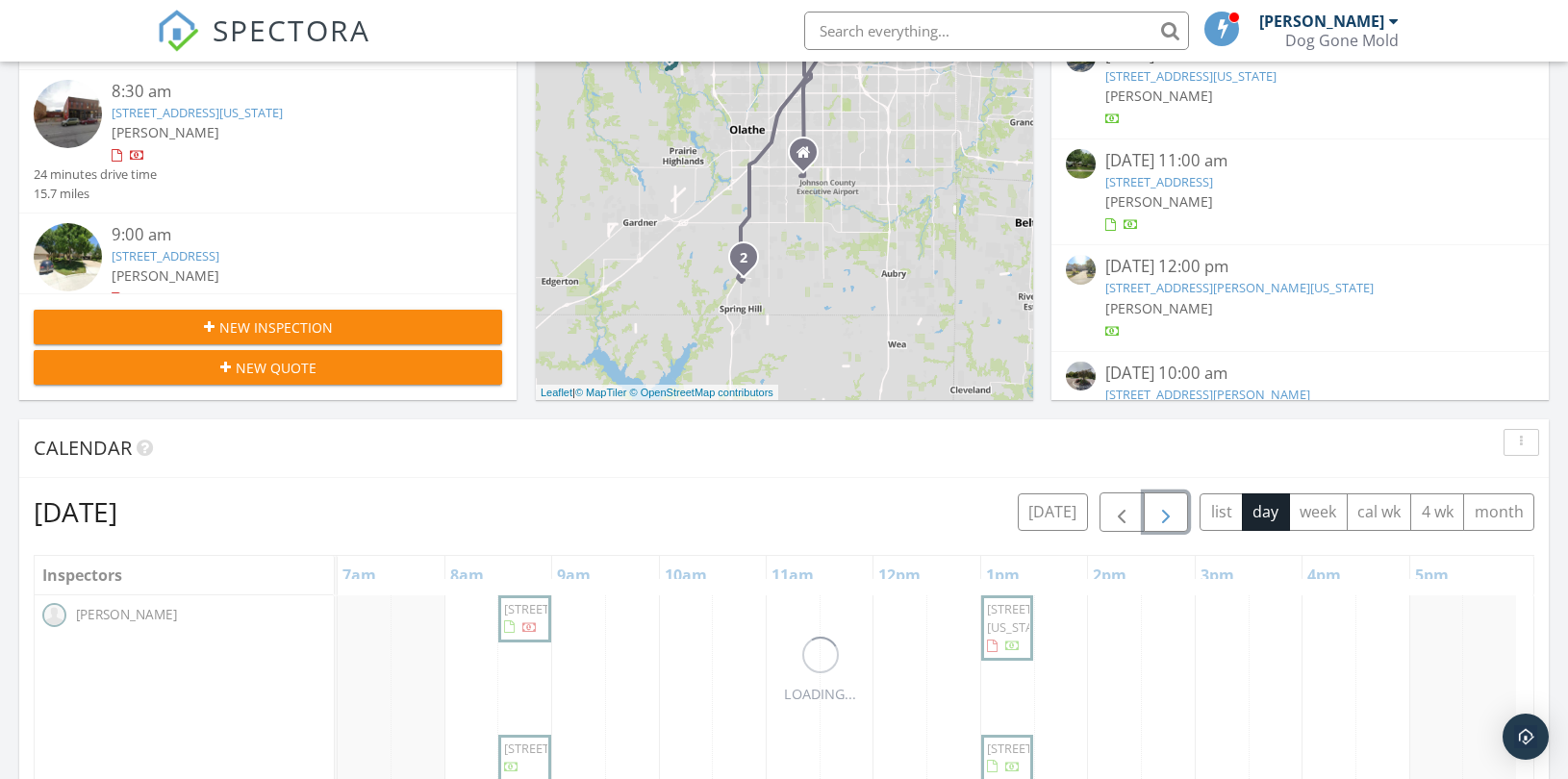
click at [1167, 506] on span "button" at bounding box center [1166, 512] width 23 height 23
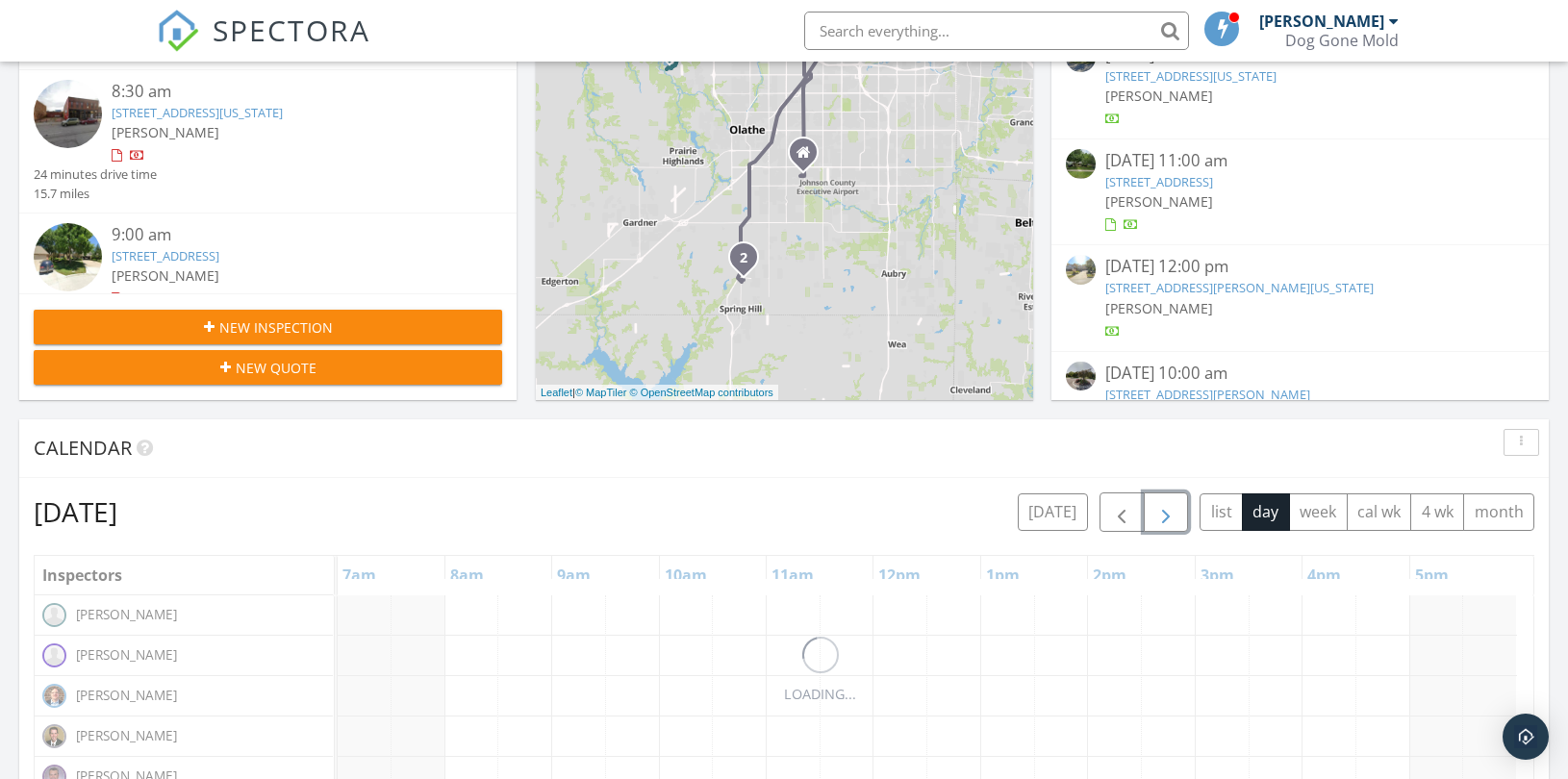
click at [1167, 506] on span "button" at bounding box center [1166, 512] width 23 height 23
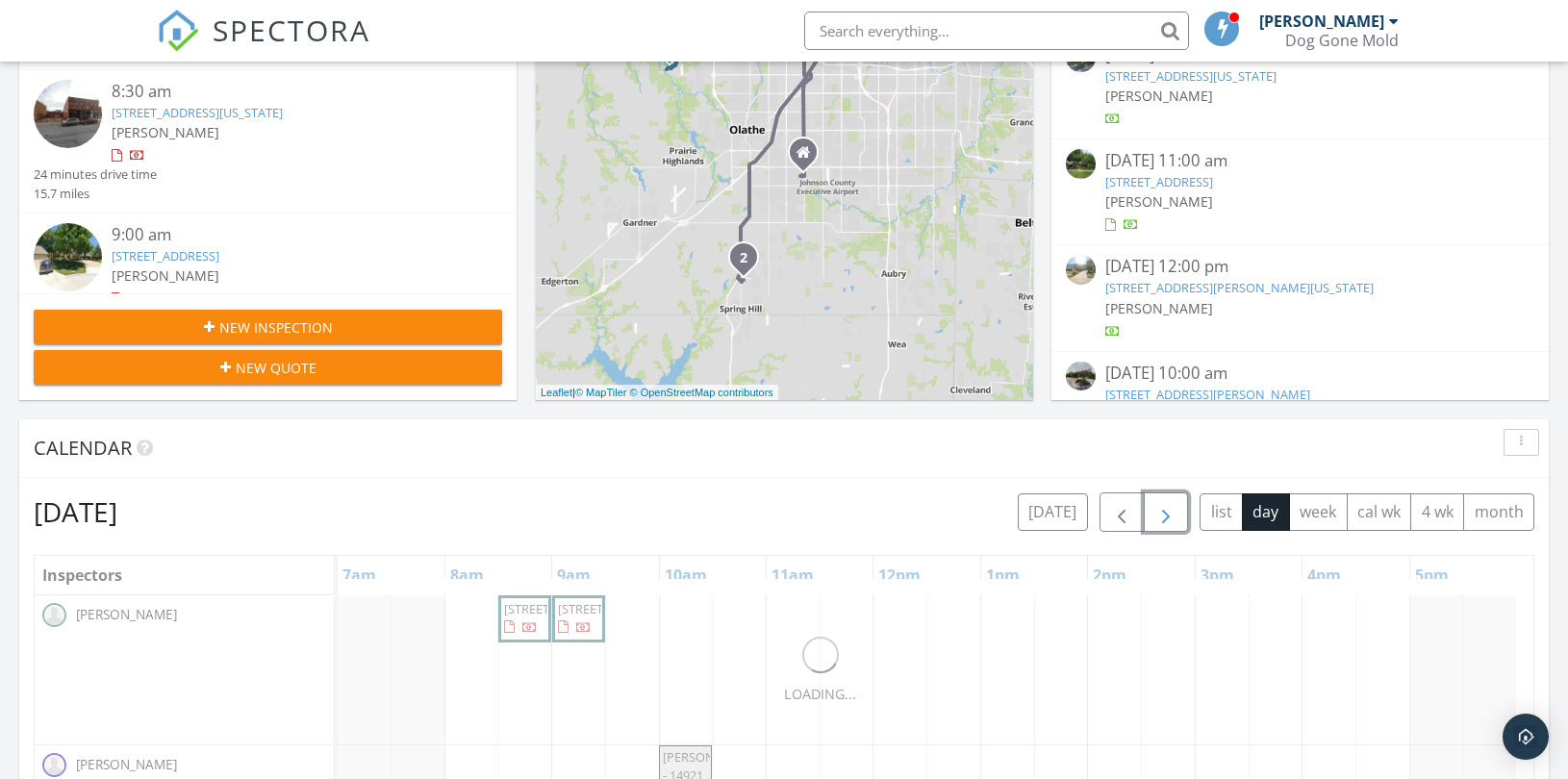
click at [1167, 506] on span "button" at bounding box center [1166, 512] width 23 height 23
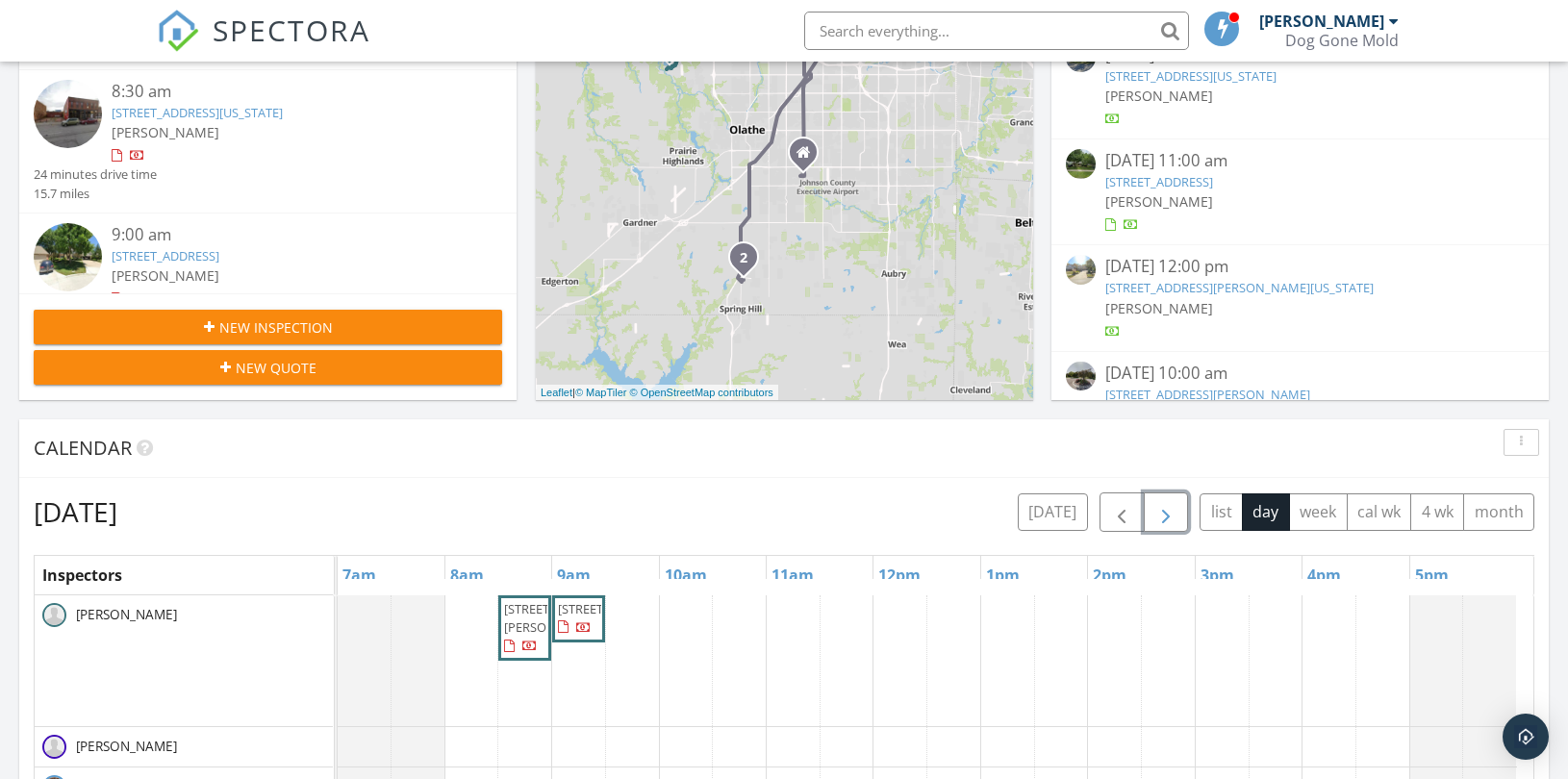
click at [1167, 506] on span "button" at bounding box center [1166, 512] width 23 height 23
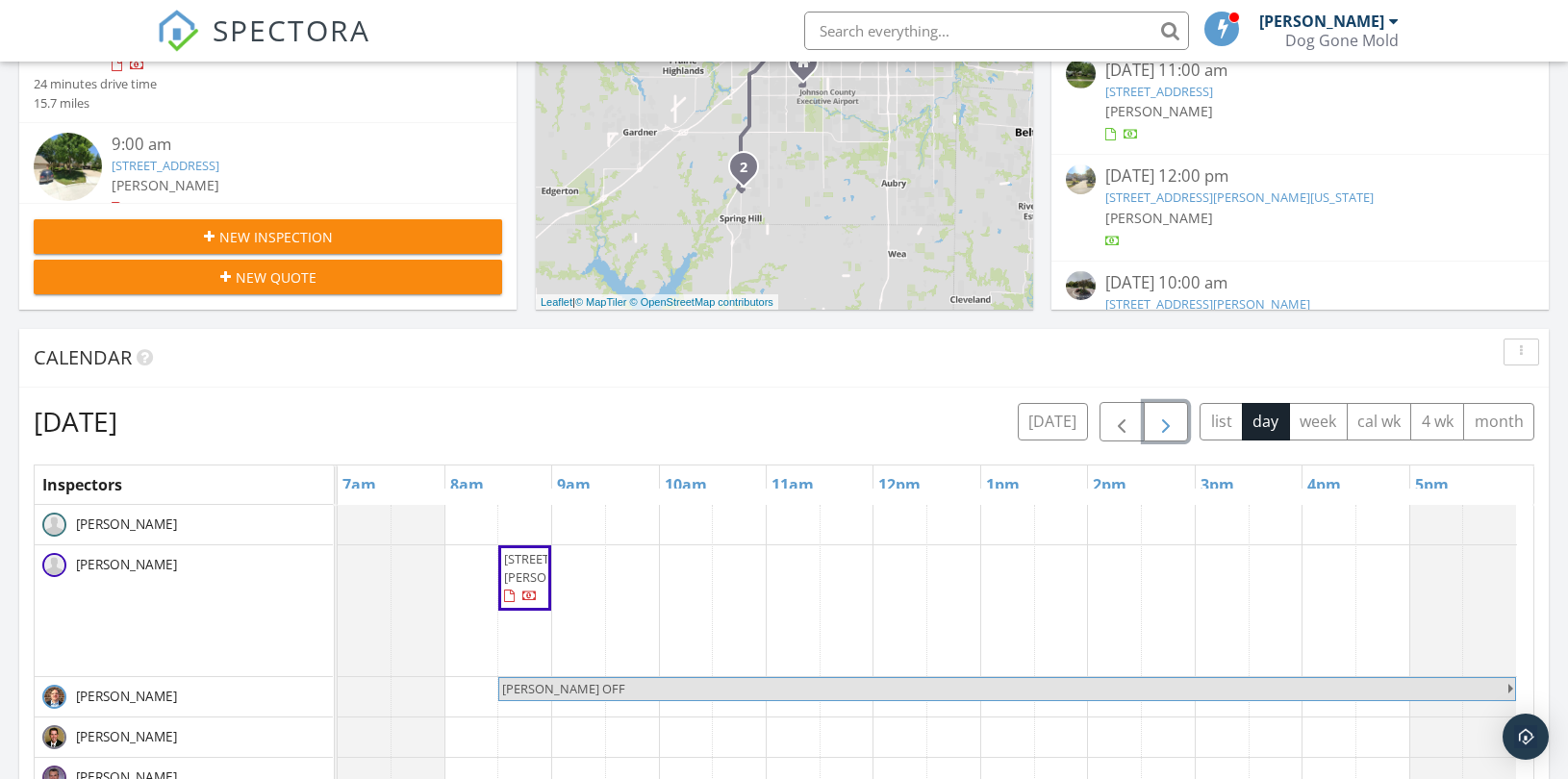
scroll to position [641, 0]
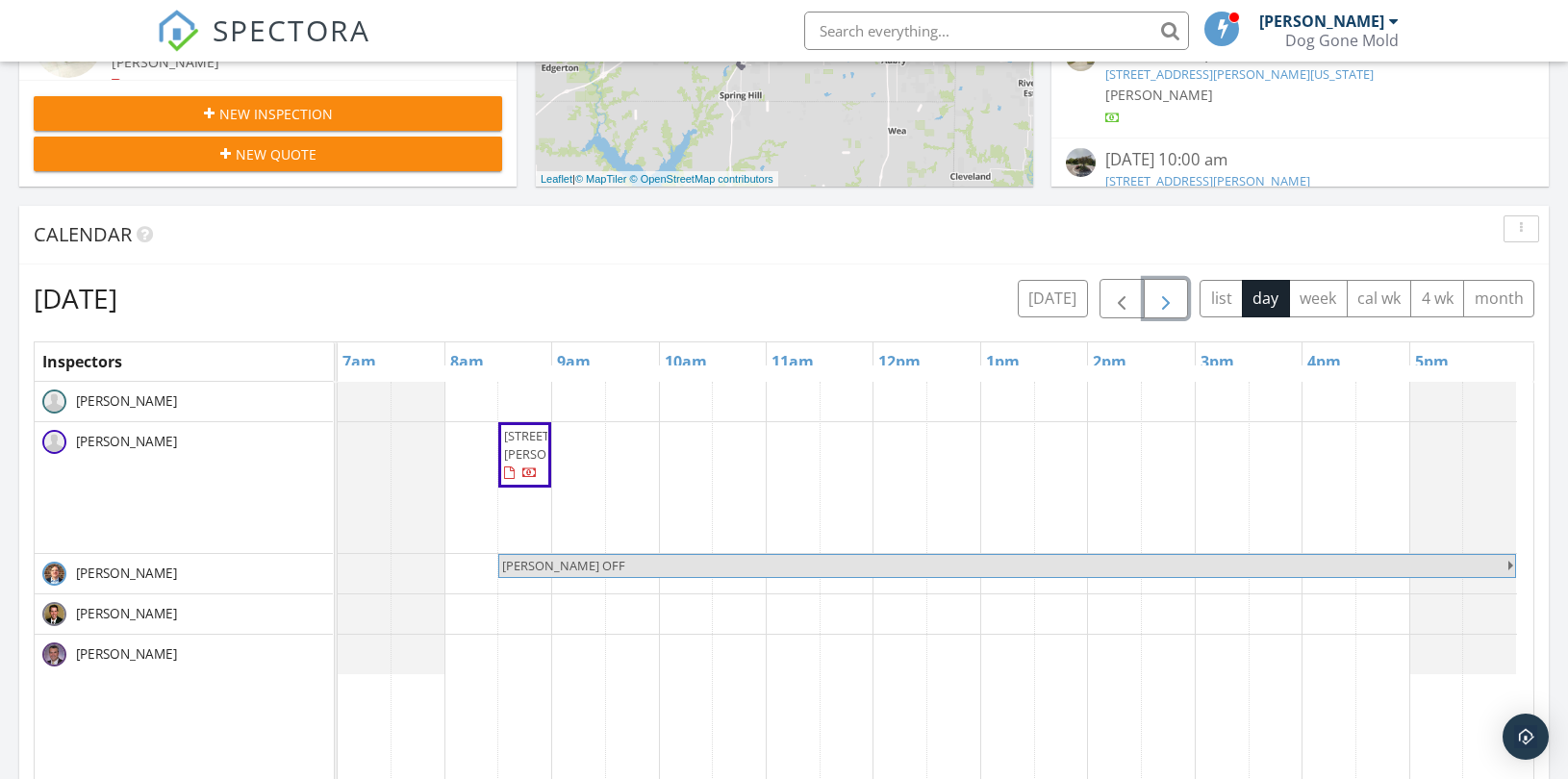
click at [569, 470] on div "[STREET_ADDRESS][PERSON_NAME] [PERSON_NAME] OFF" at bounding box center [935, 753] width 1196 height 743
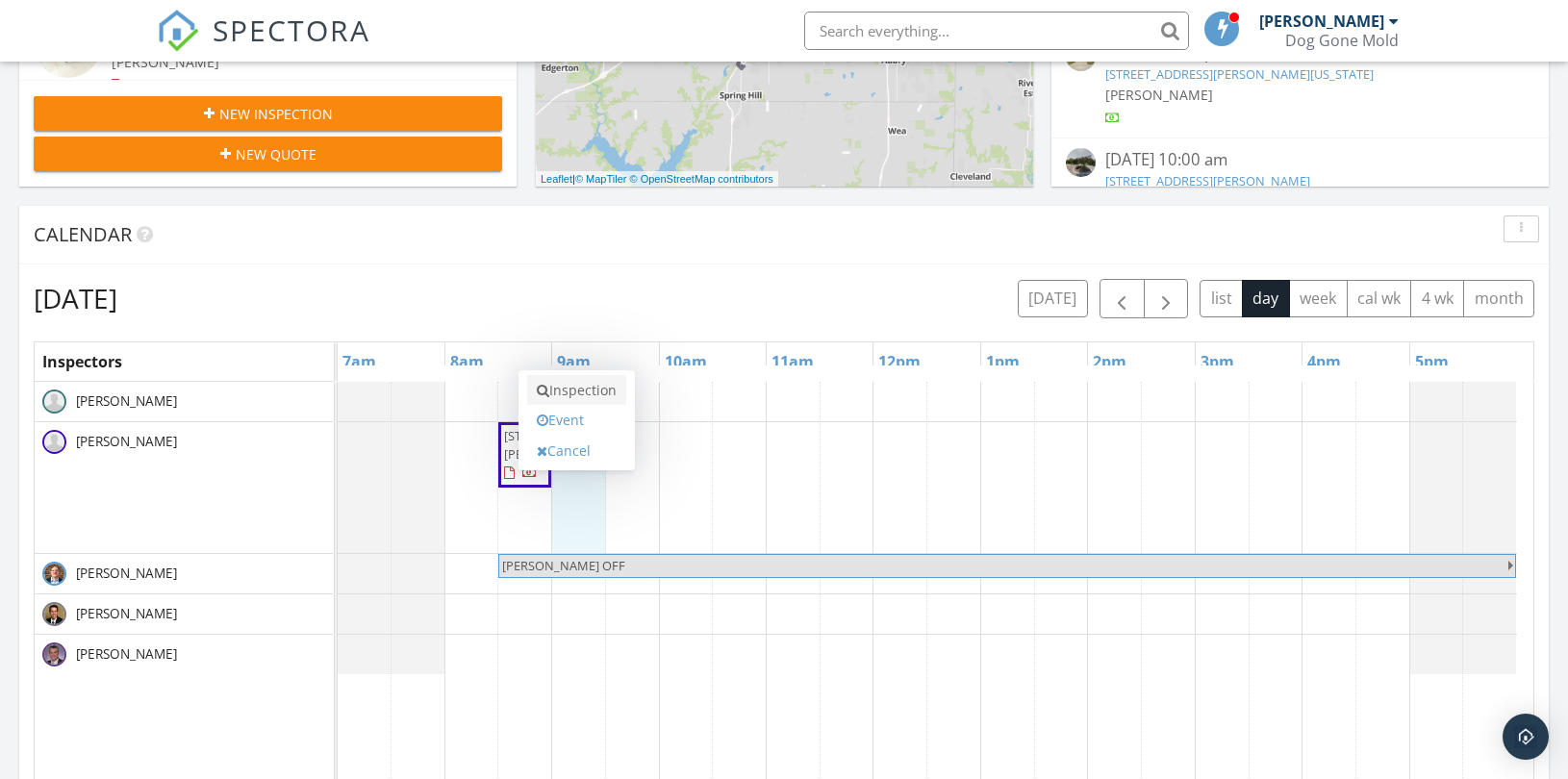
click at [582, 385] on link "Inspection" at bounding box center [576, 390] width 99 height 31
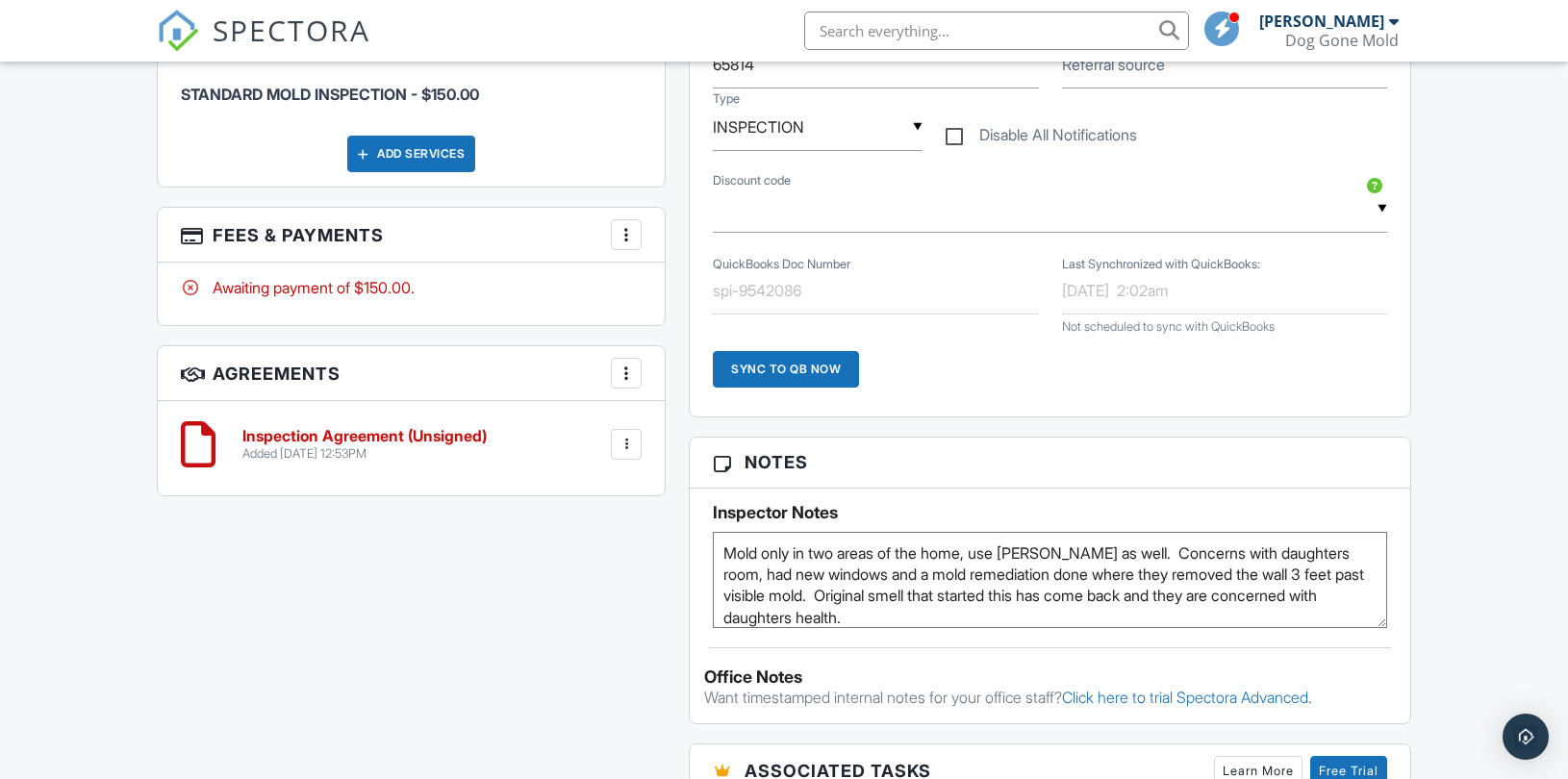
scroll to position [11, 0]
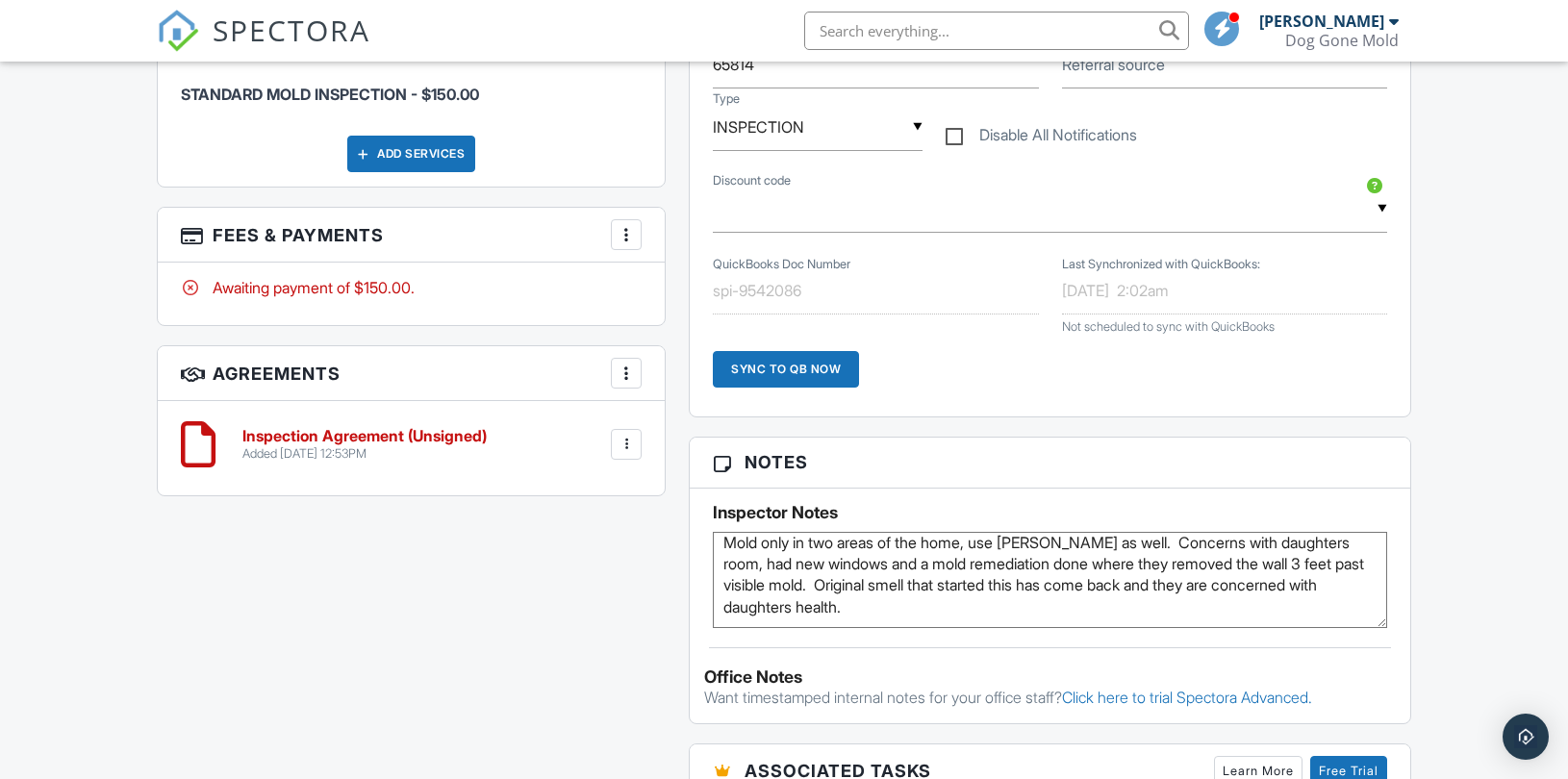
click at [597, 603] on div "All emails and texts are disabled for this inspection! All emails and texts hav…" at bounding box center [784, 389] width 1278 height 1786
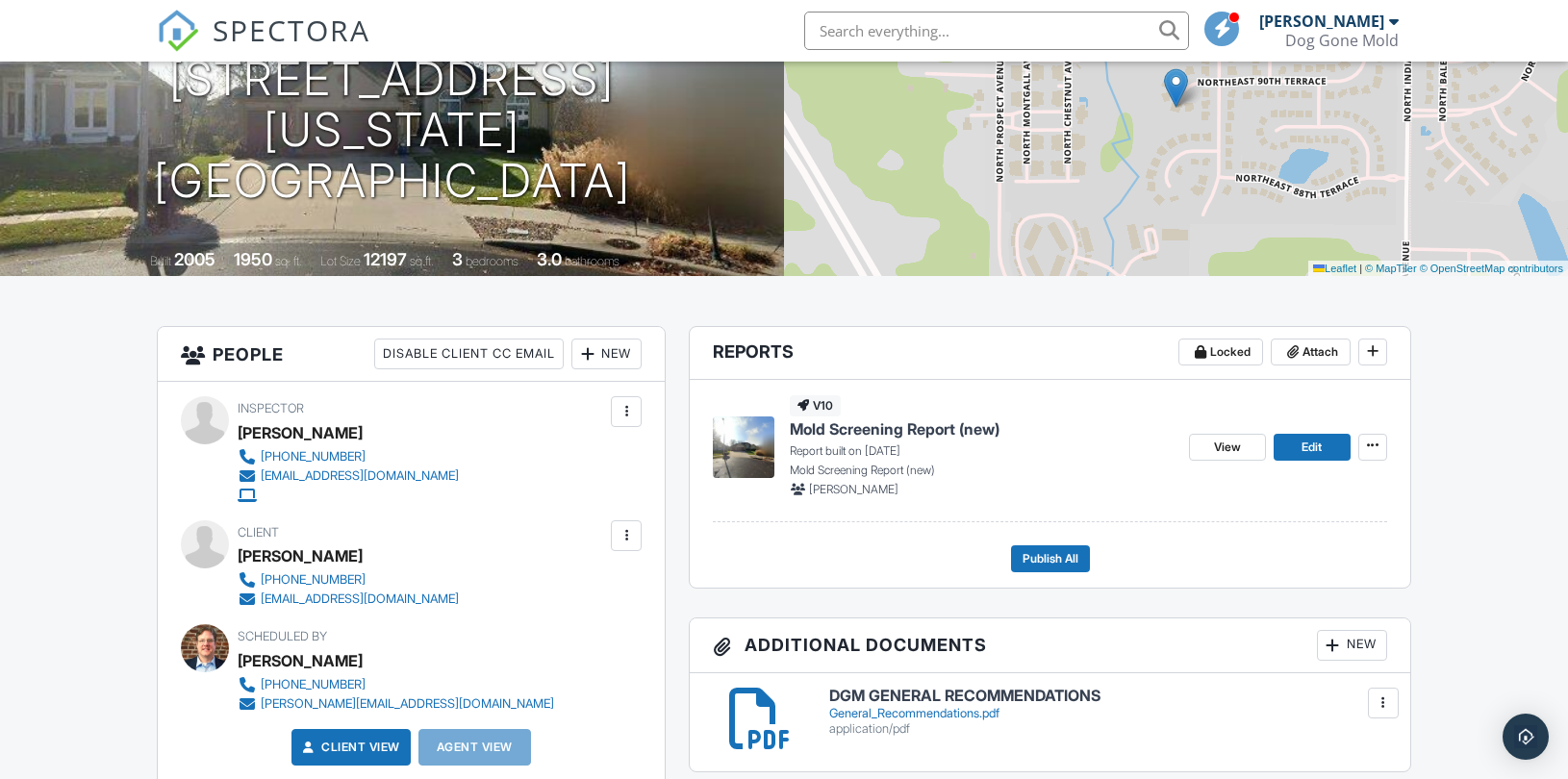
scroll to position [214, 0]
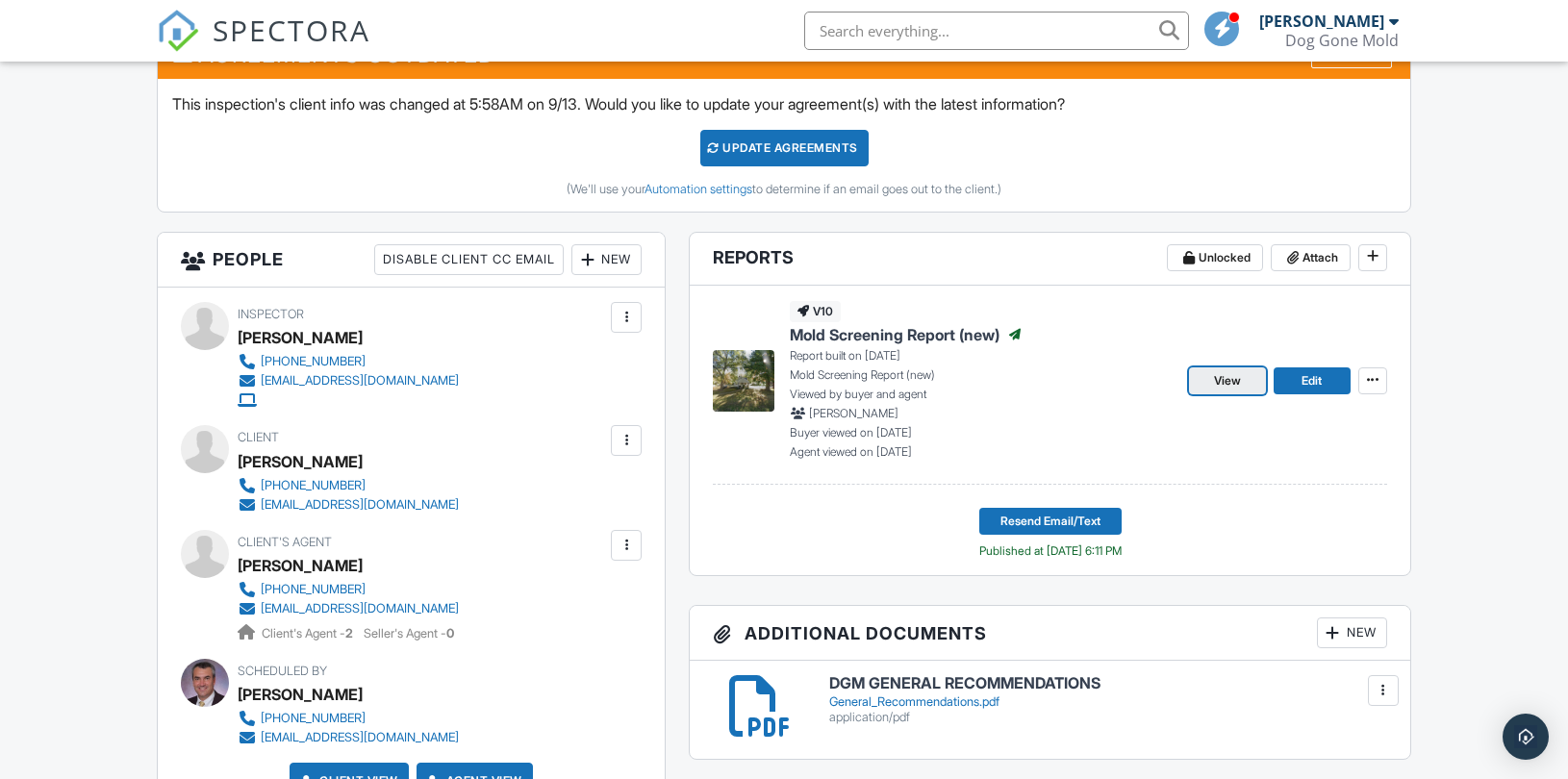
click at [1219, 376] on span "View" at bounding box center [1228, 381] width 27 height 19
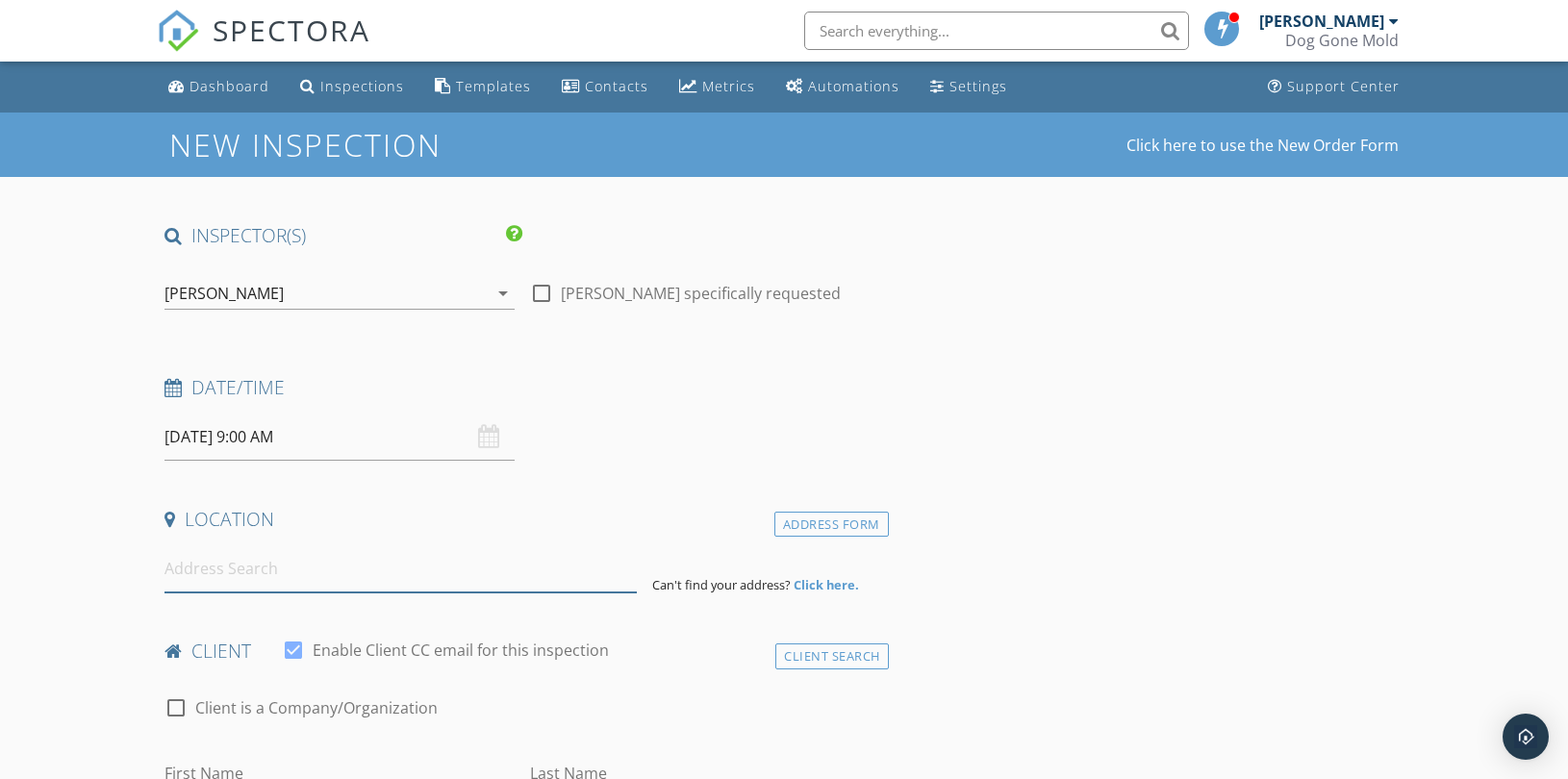
click at [411, 572] on input at bounding box center [400, 568] width 473 height 47
paste input "[STREET_ADDRESS]"
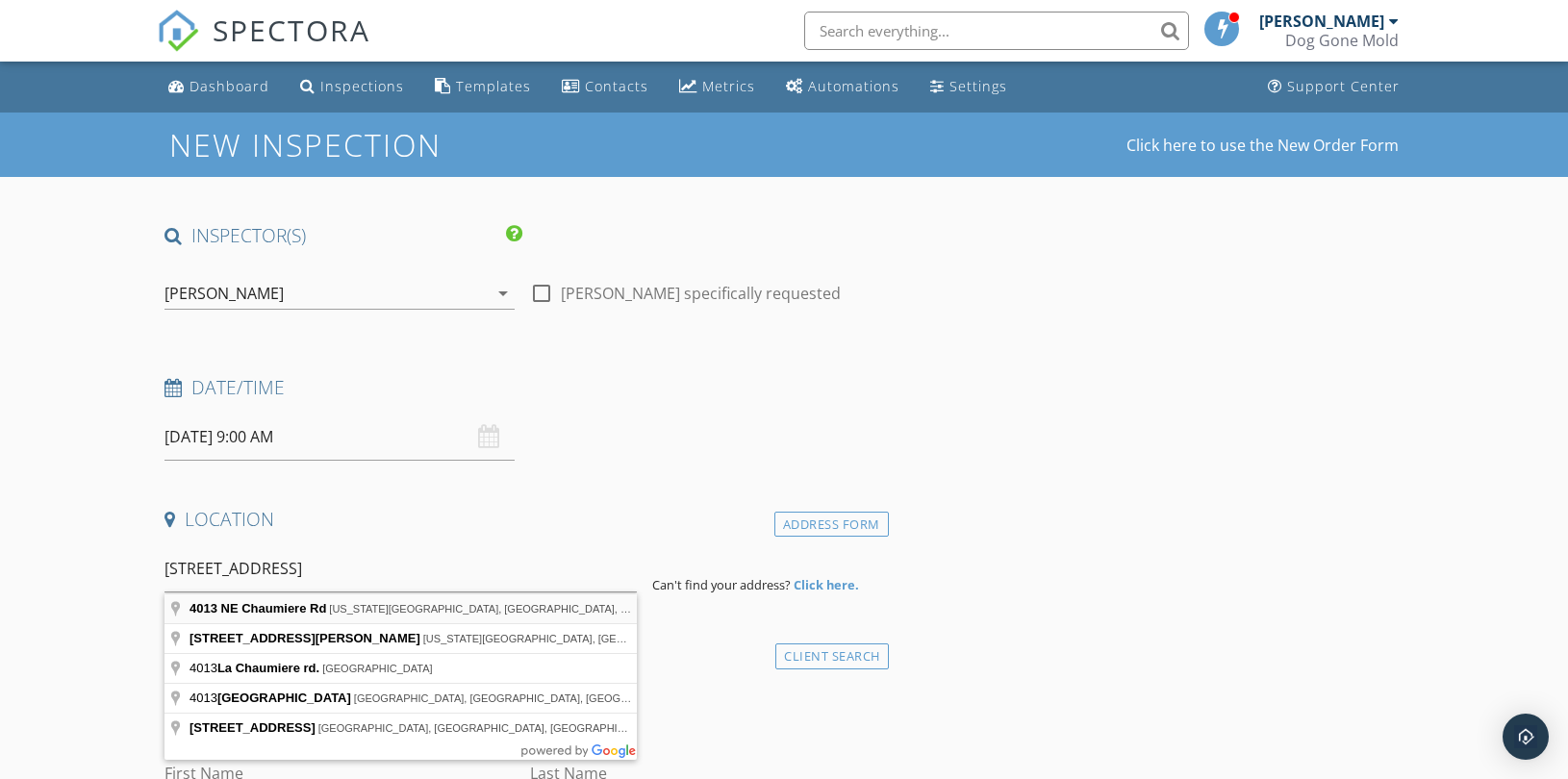
type input "[STREET_ADDRESS][US_STATE]"
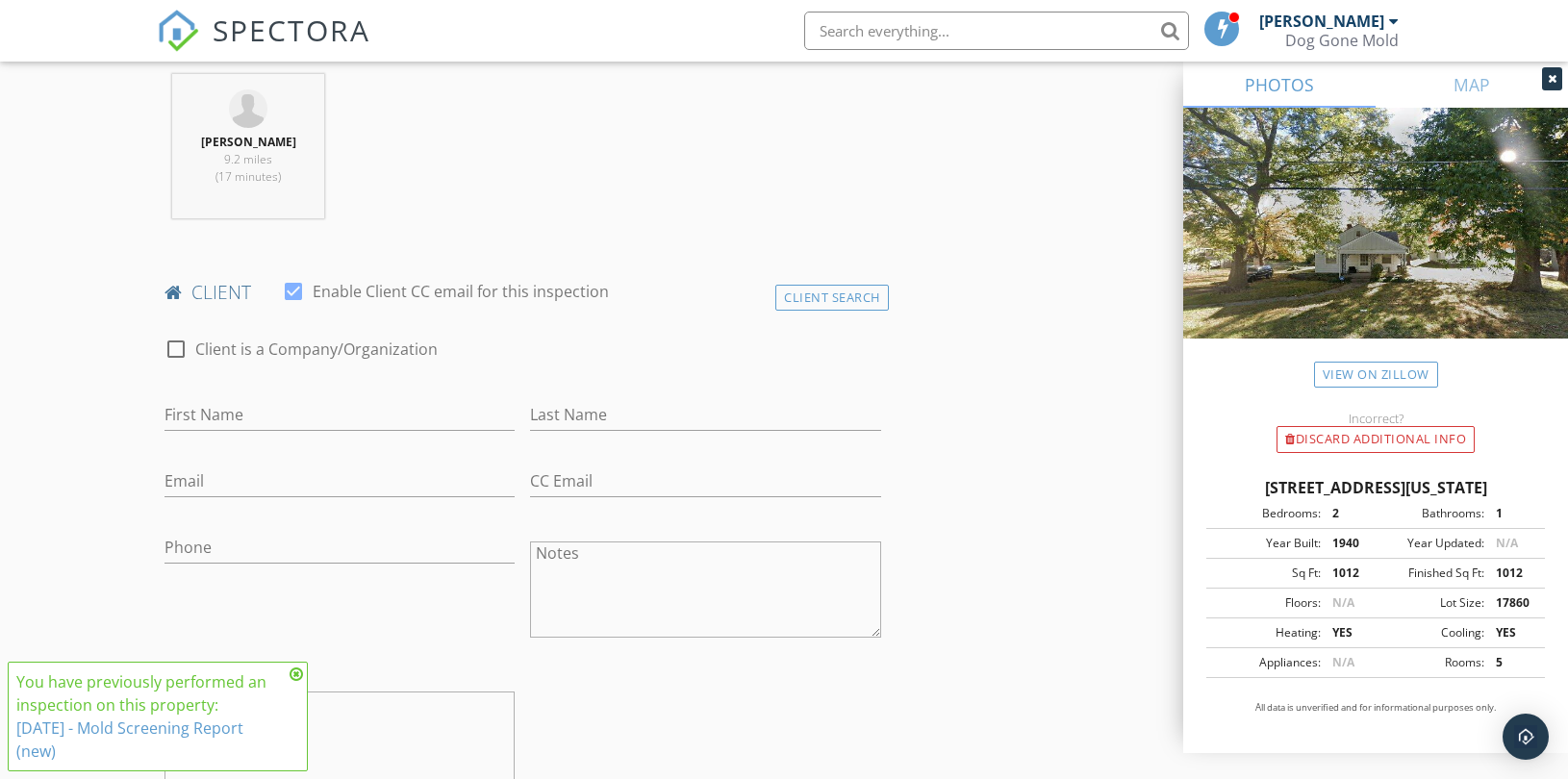
scroll to position [854, 0]
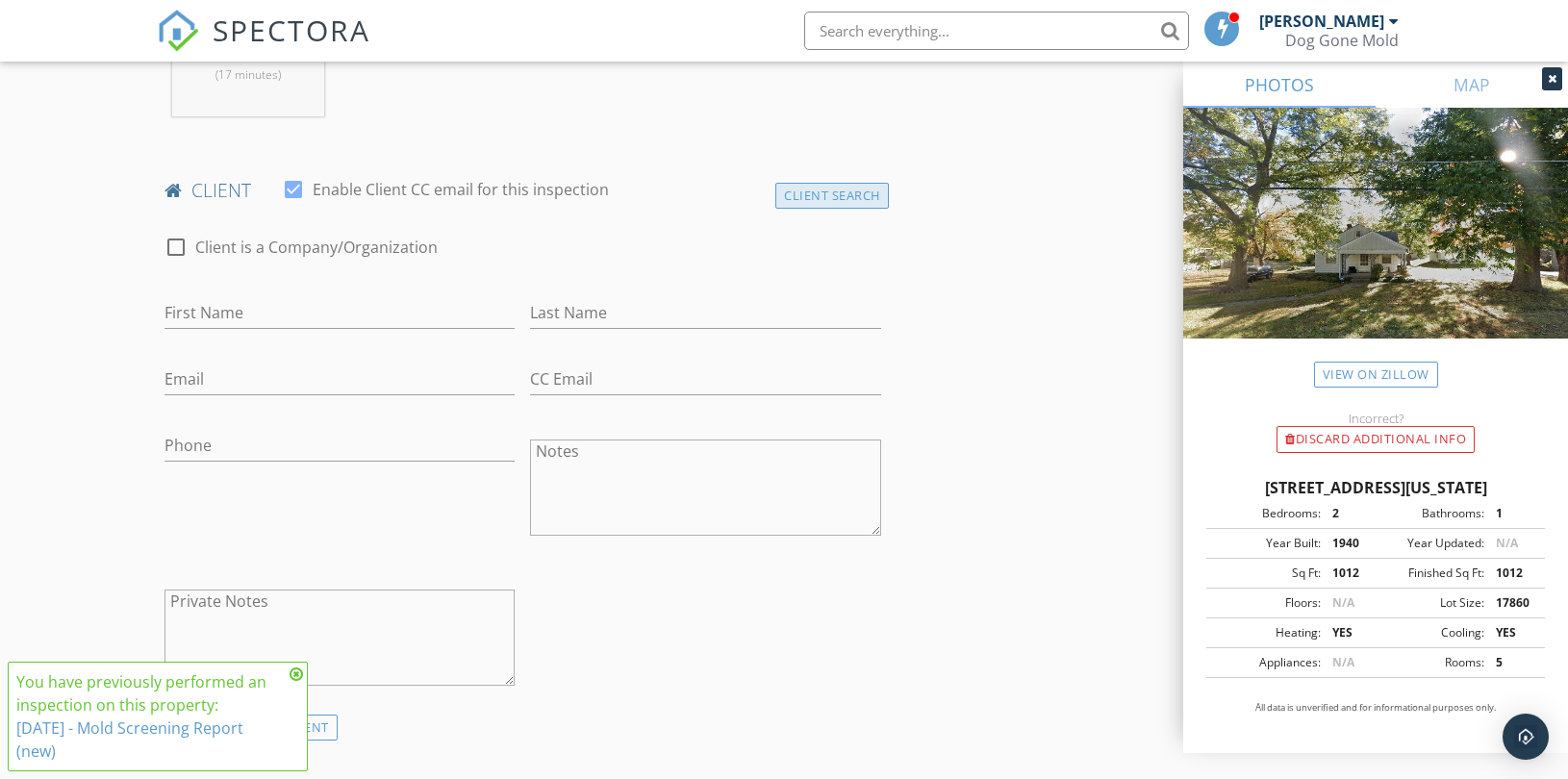
click at [821, 195] on div "Client Search" at bounding box center [831, 195] width 113 height 26
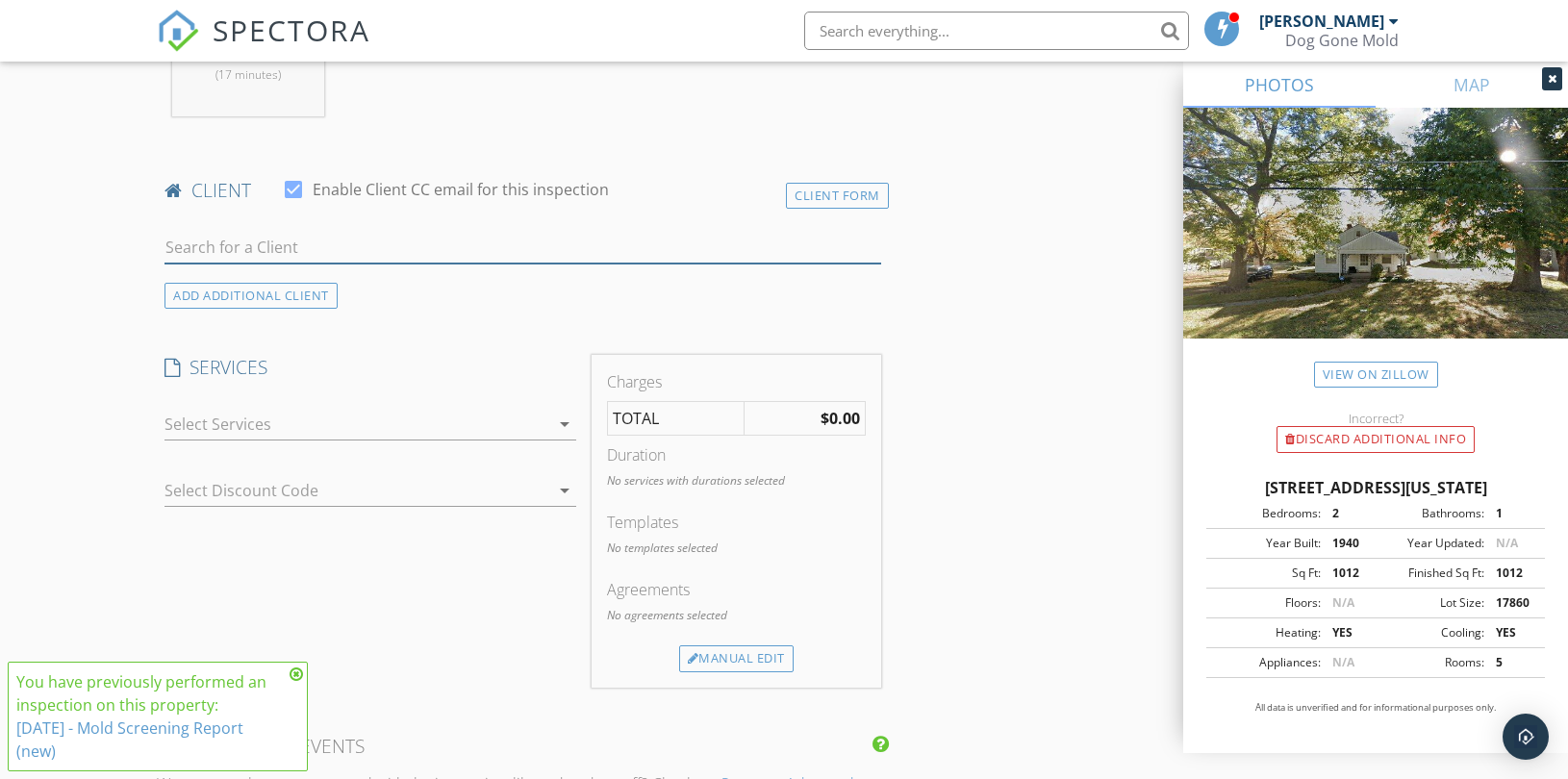
click at [367, 248] on input "text" at bounding box center [522, 247] width 716 height 32
paste input "[PERSON_NAME]"
type input "[PERSON_NAME]"
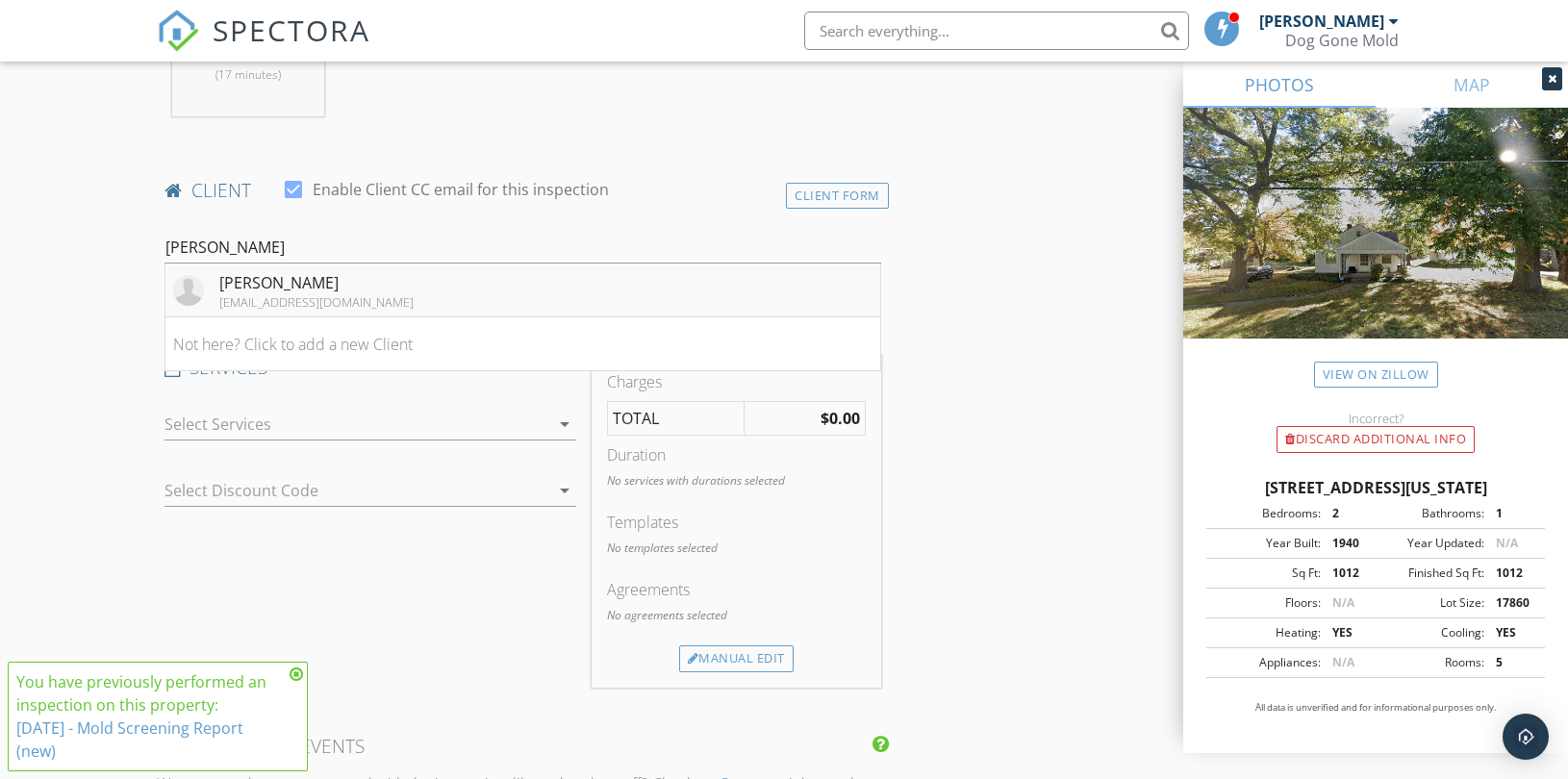
click at [324, 284] on div "[PERSON_NAME]" at bounding box center [316, 283] width 194 height 23
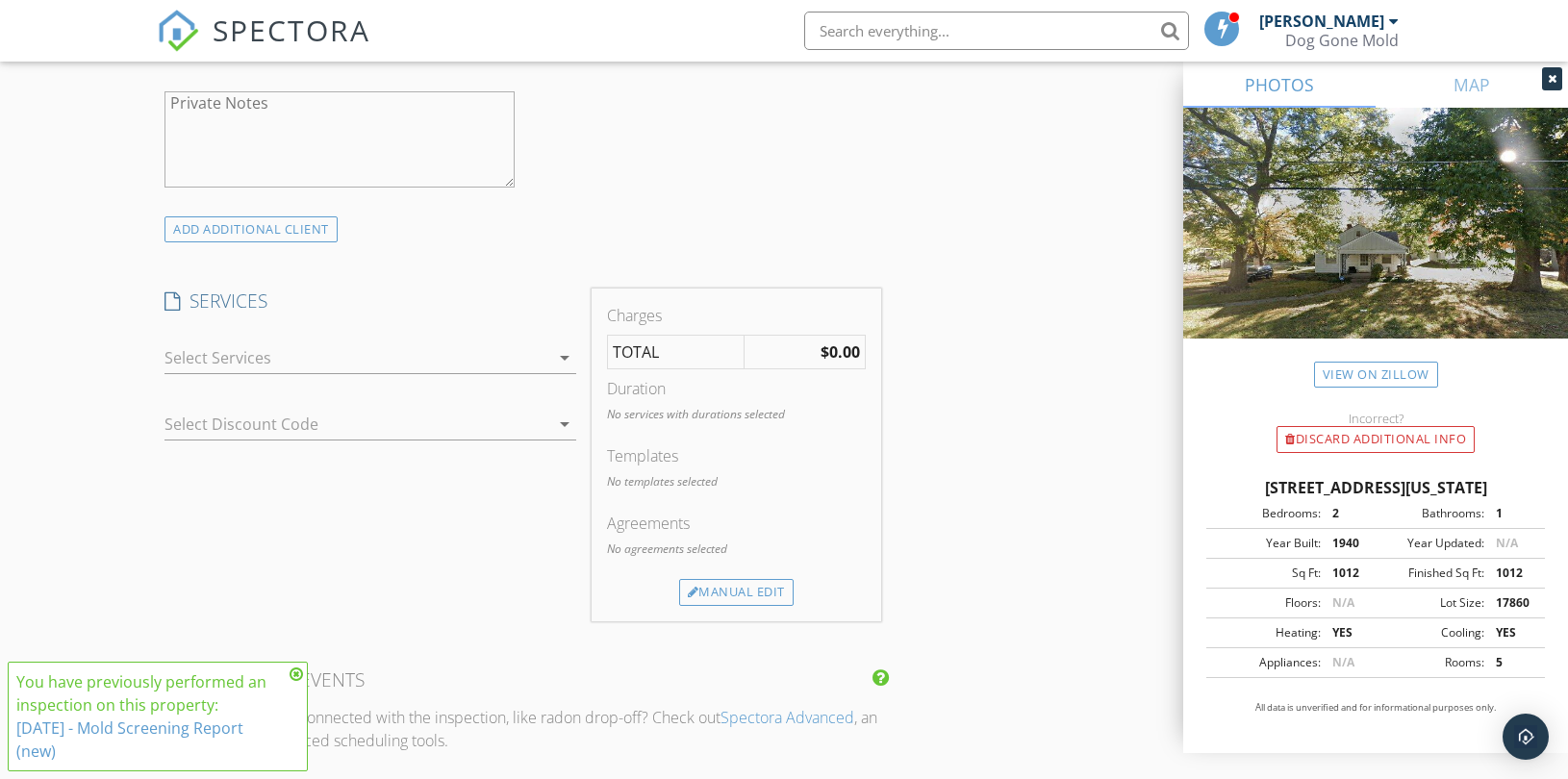
scroll to position [1389, 0]
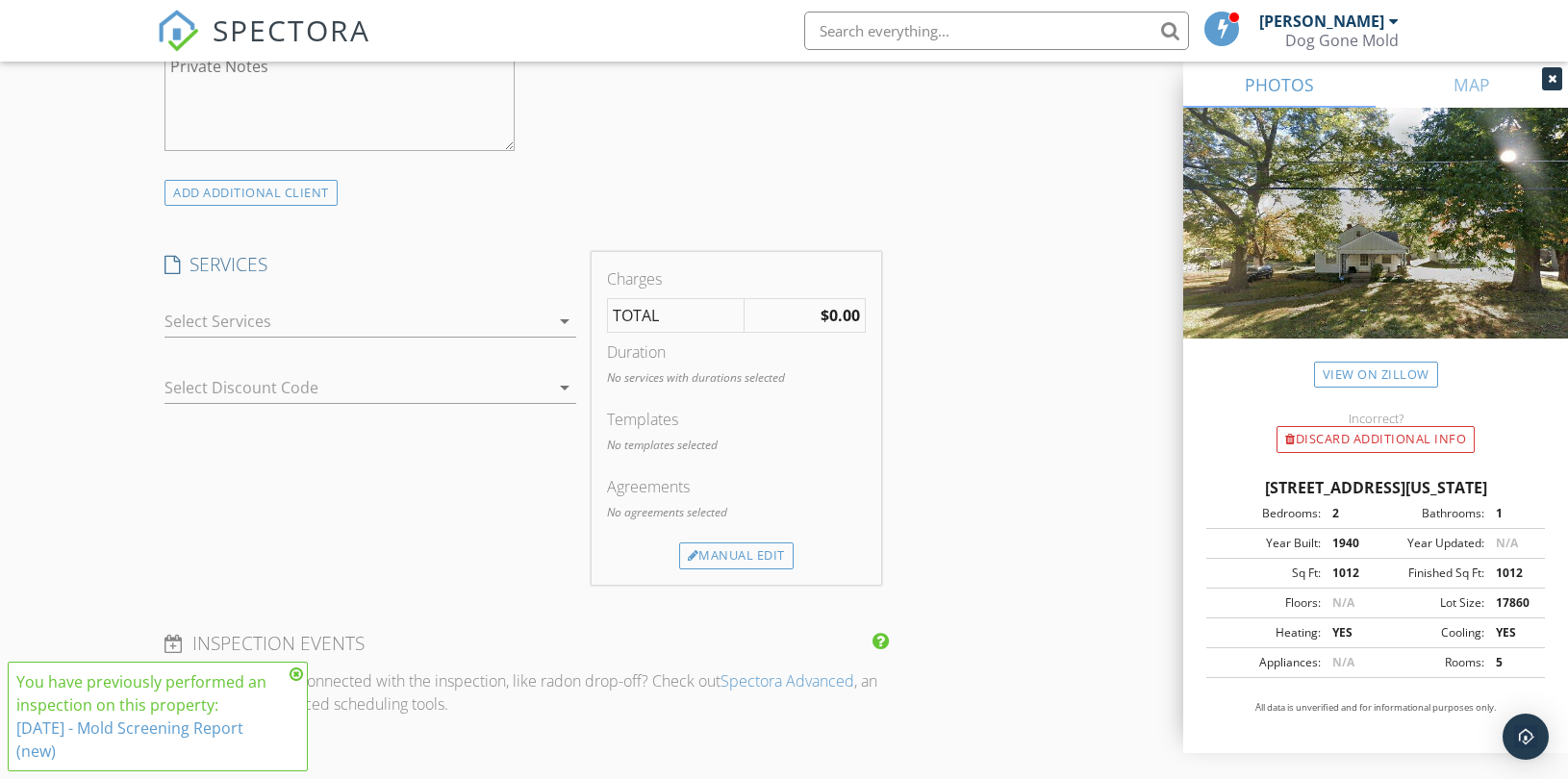
click at [475, 329] on div at bounding box center [357, 321] width 385 height 31
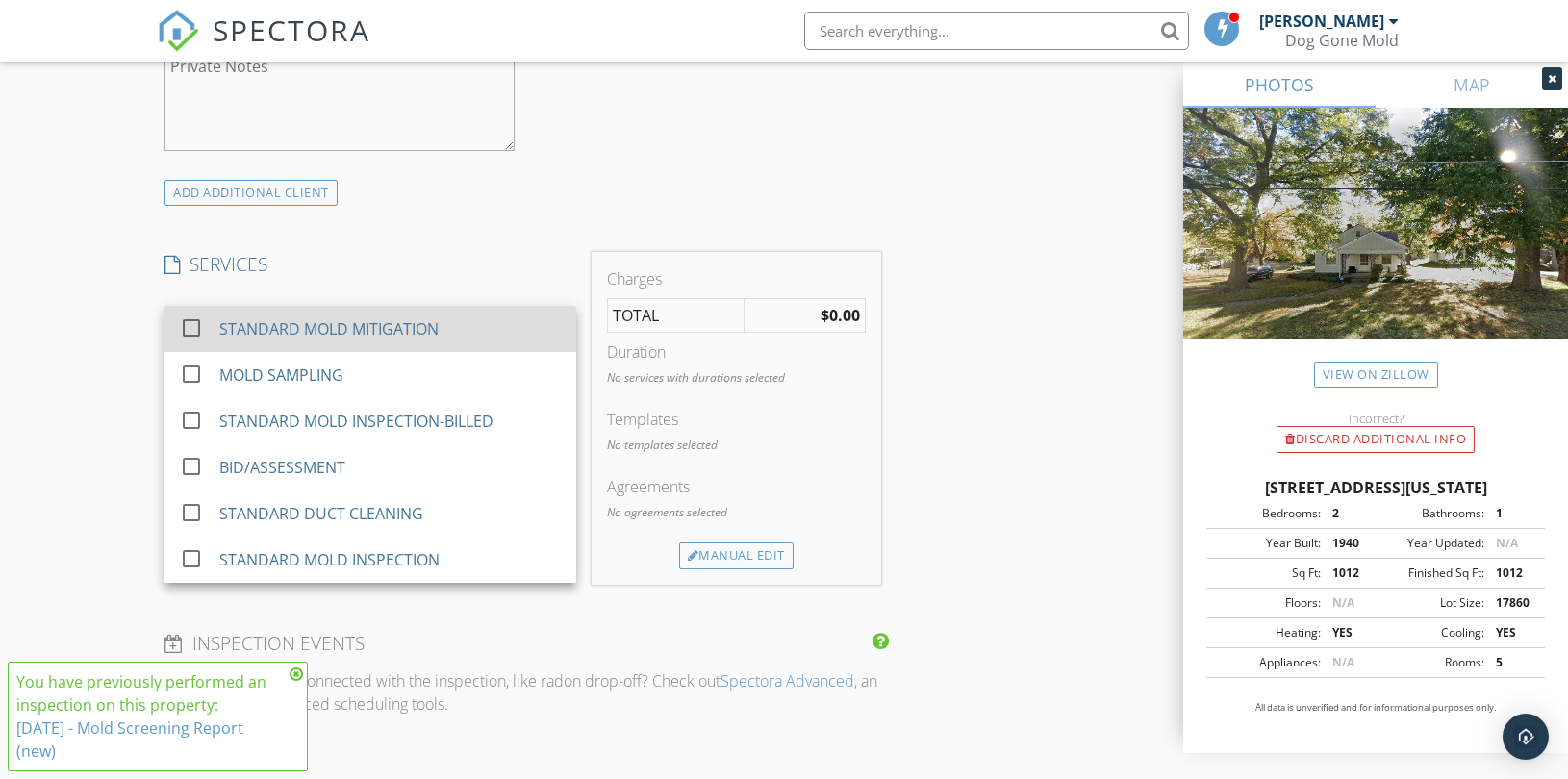
click at [426, 332] on div "STANDARD MOLD MITIGATION" at bounding box center [329, 329] width 219 height 23
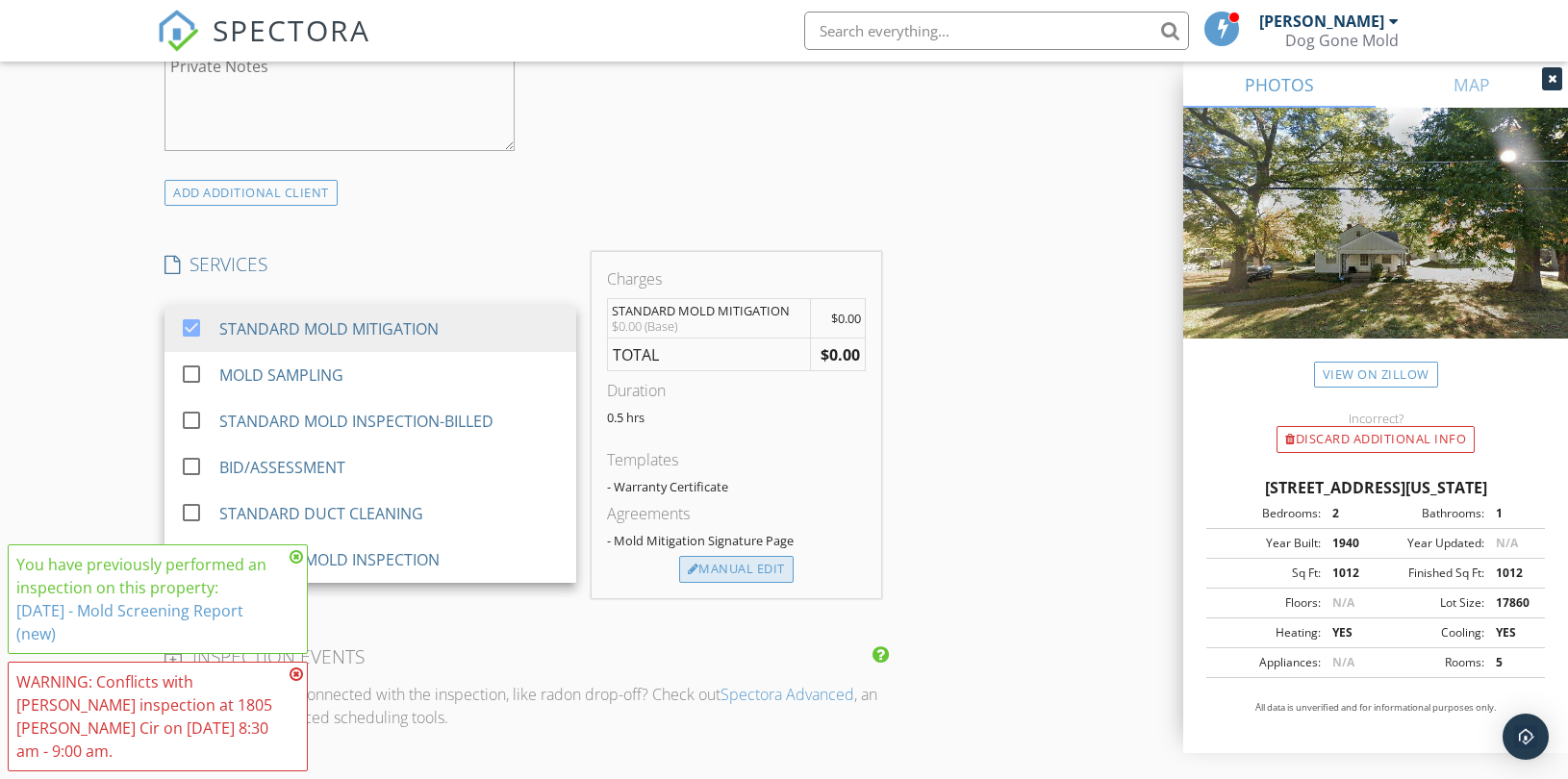
click at [746, 565] on div "Manual Edit" at bounding box center [737, 569] width 114 height 27
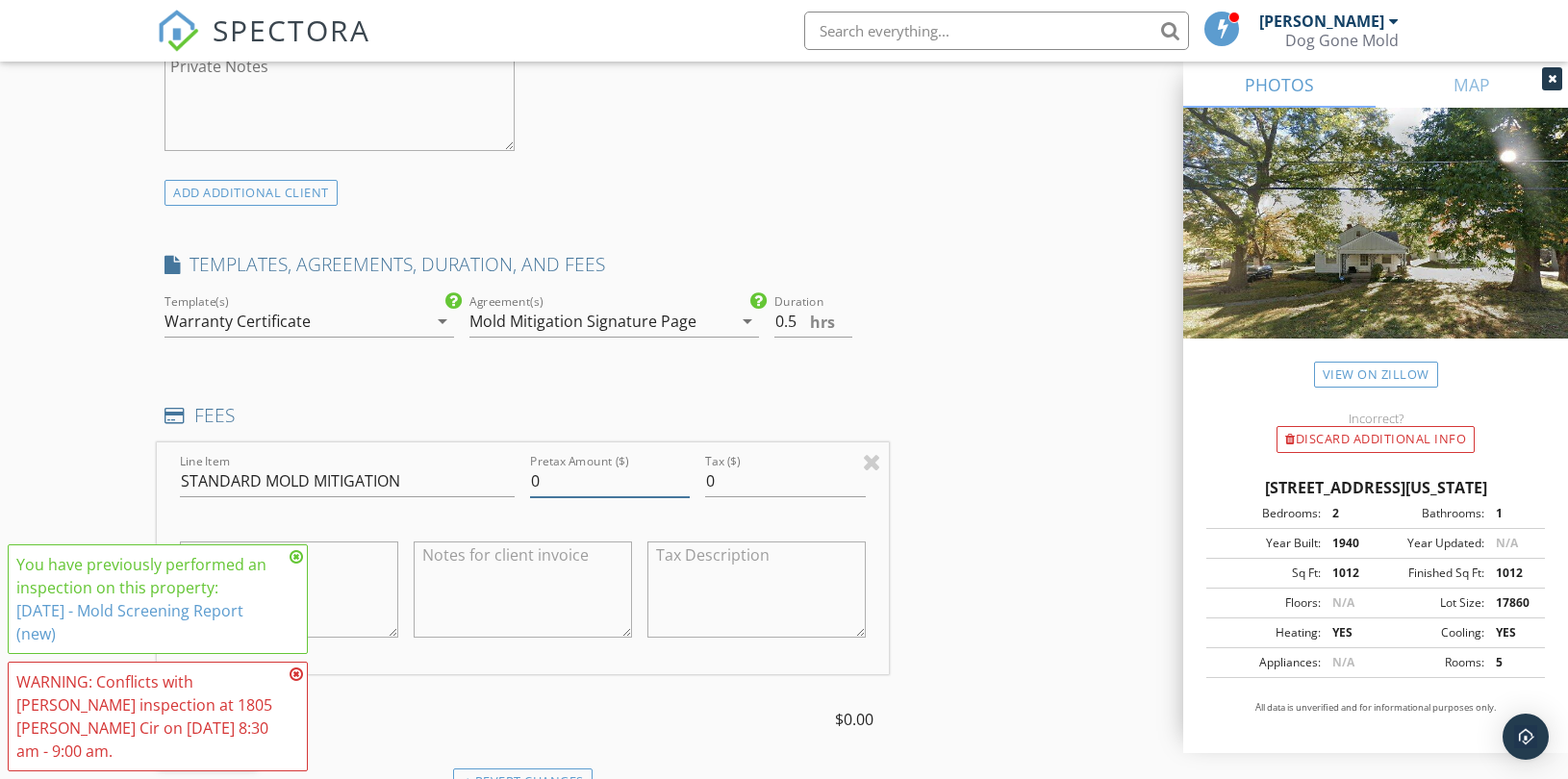
drag, startPoint x: 560, startPoint y: 491, endPoint x: 498, endPoint y: 486, distance: 62.2
click at [500, 486] on div "Line Item STANDARD MOLD MITIGATION Pretax Amount ($) 0 Tax ($) 0 $0.00 (Base)" at bounding box center [522, 559] width 732 height 232
type input "256"
type input "2560"
click at [106, 400] on div "New Inspection Click here to use the New Order Form INSPECTOR(S) check_box_outl…" at bounding box center [784, 516] width 1568 height 3587
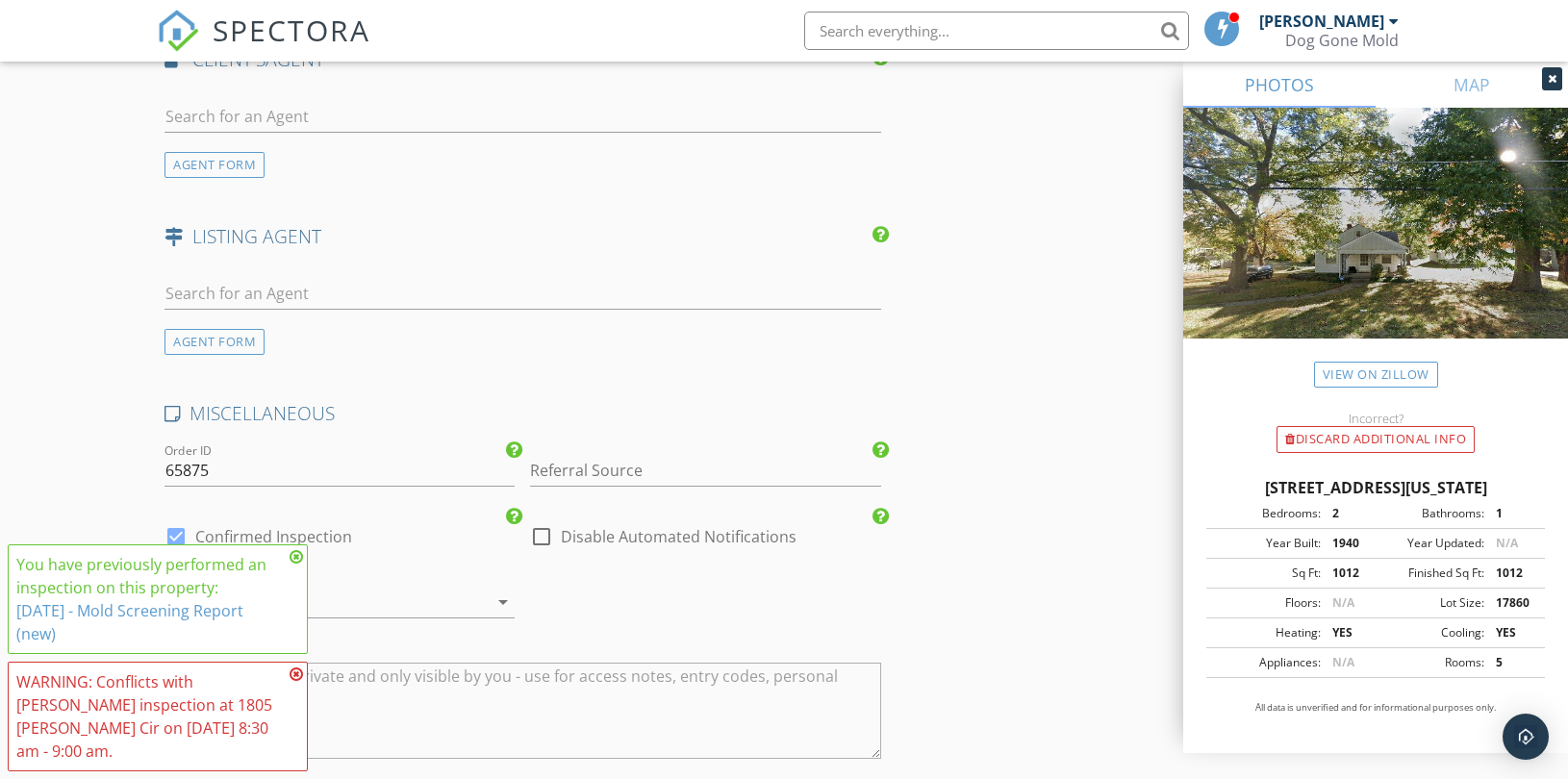
scroll to position [2458, 0]
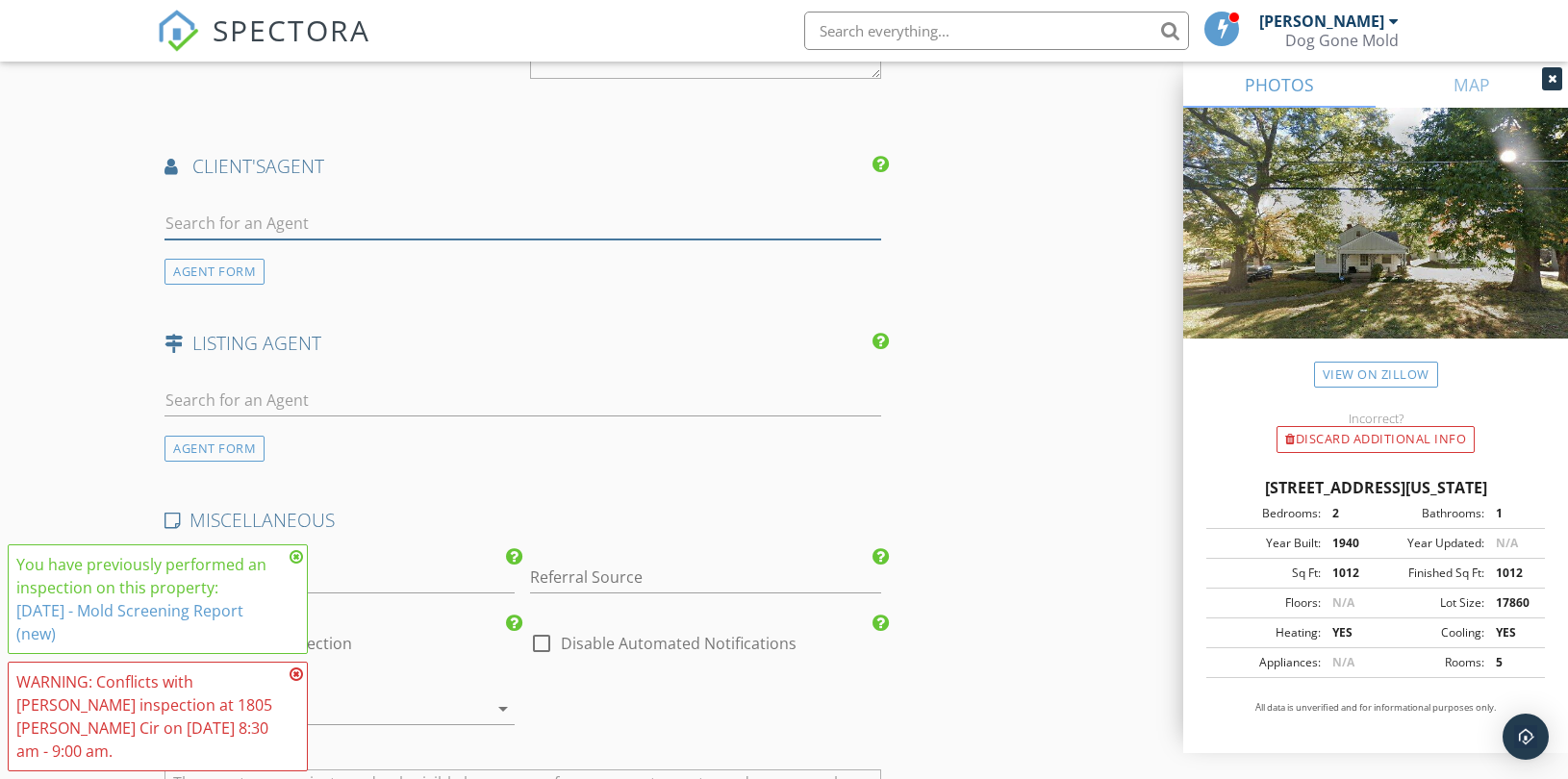
click at [328, 218] on input "text" at bounding box center [522, 223] width 716 height 32
paste input "brandyfannan@remax.net"
type input "brandyfannan@remax.net"
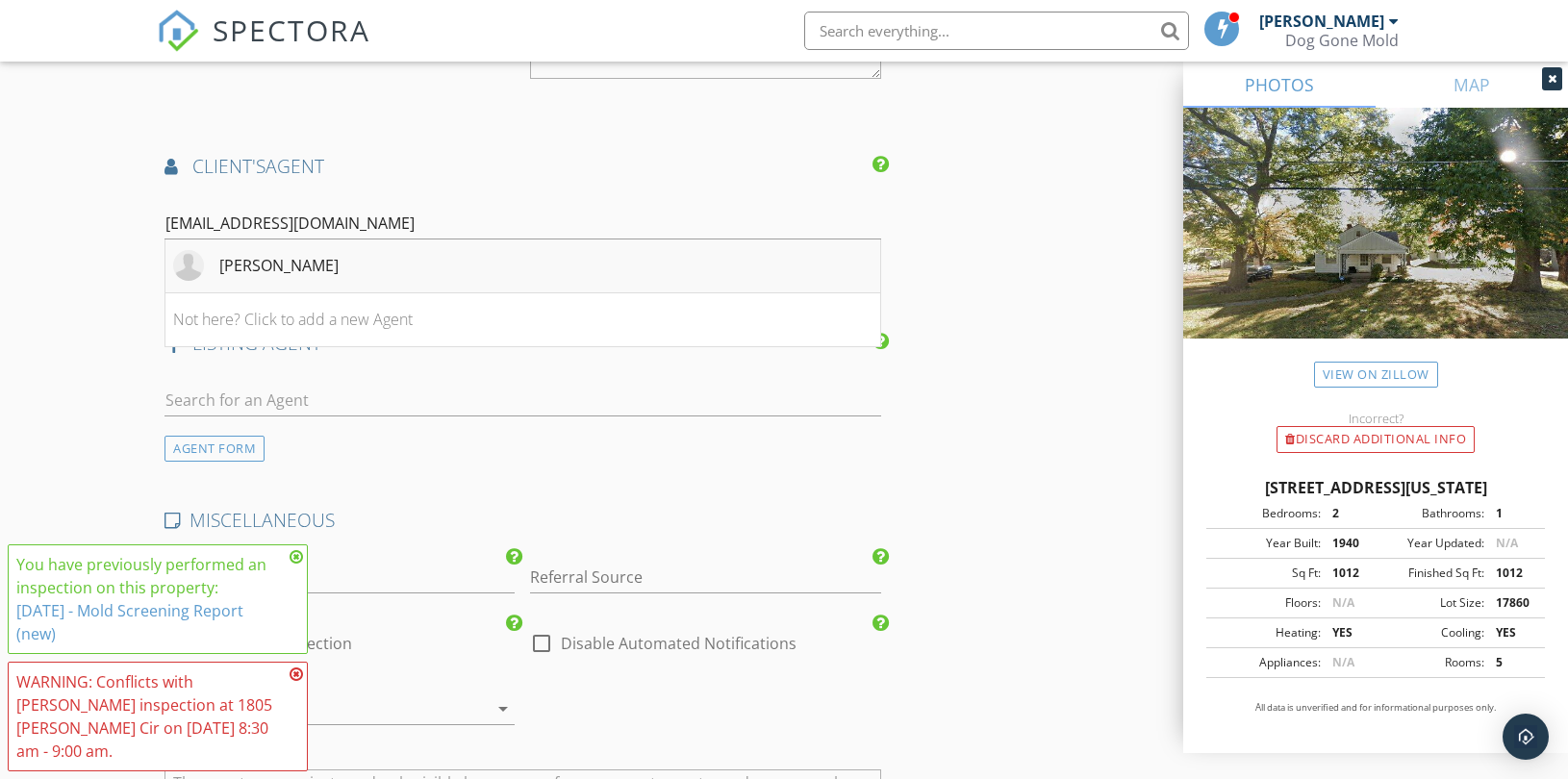
click at [300, 260] on div "Brandy Fannan" at bounding box center [278, 266] width 119 height 23
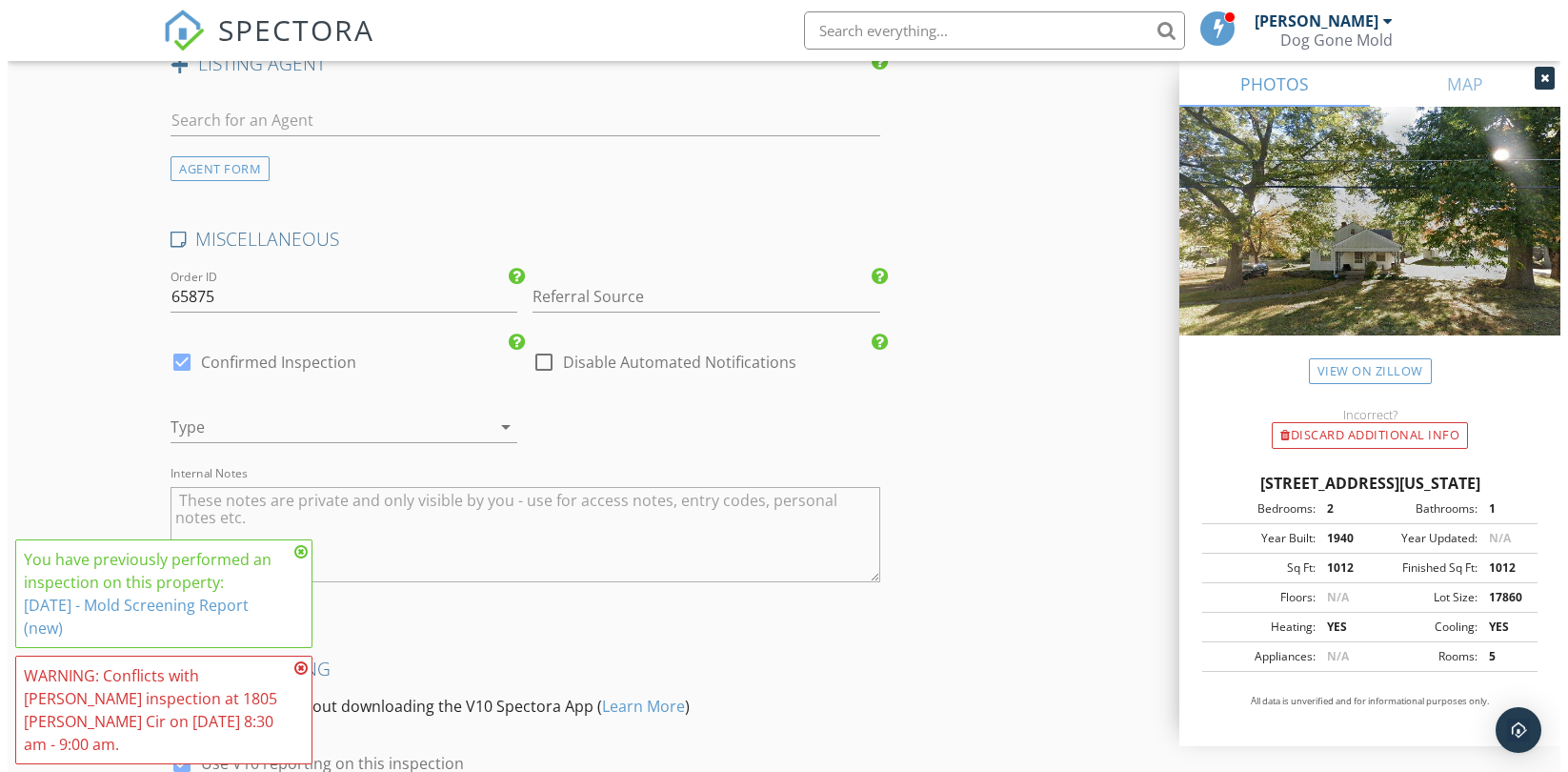
scroll to position [3282, 0]
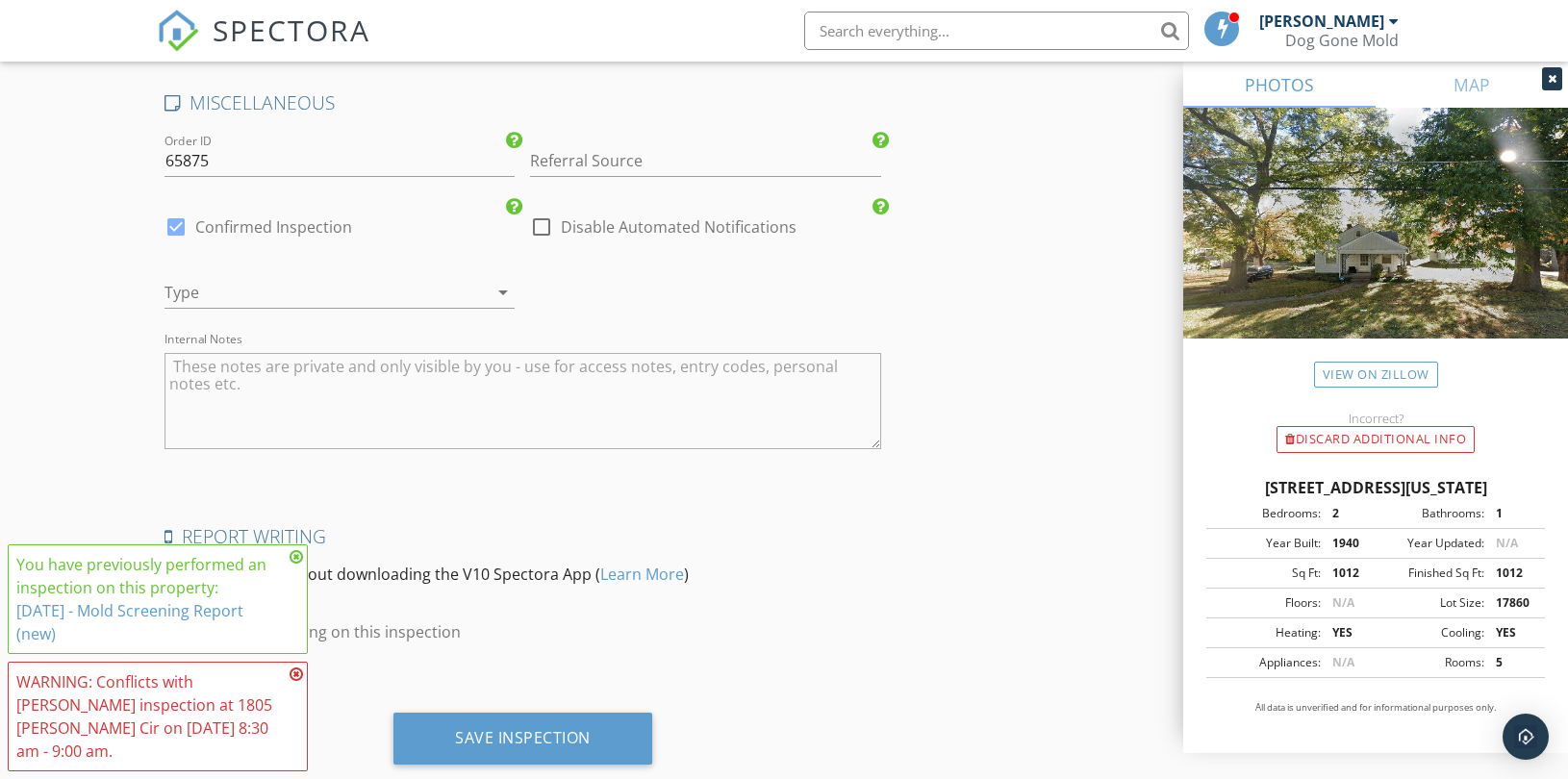
click at [430, 301] on div at bounding box center [312, 293] width 296 height 31
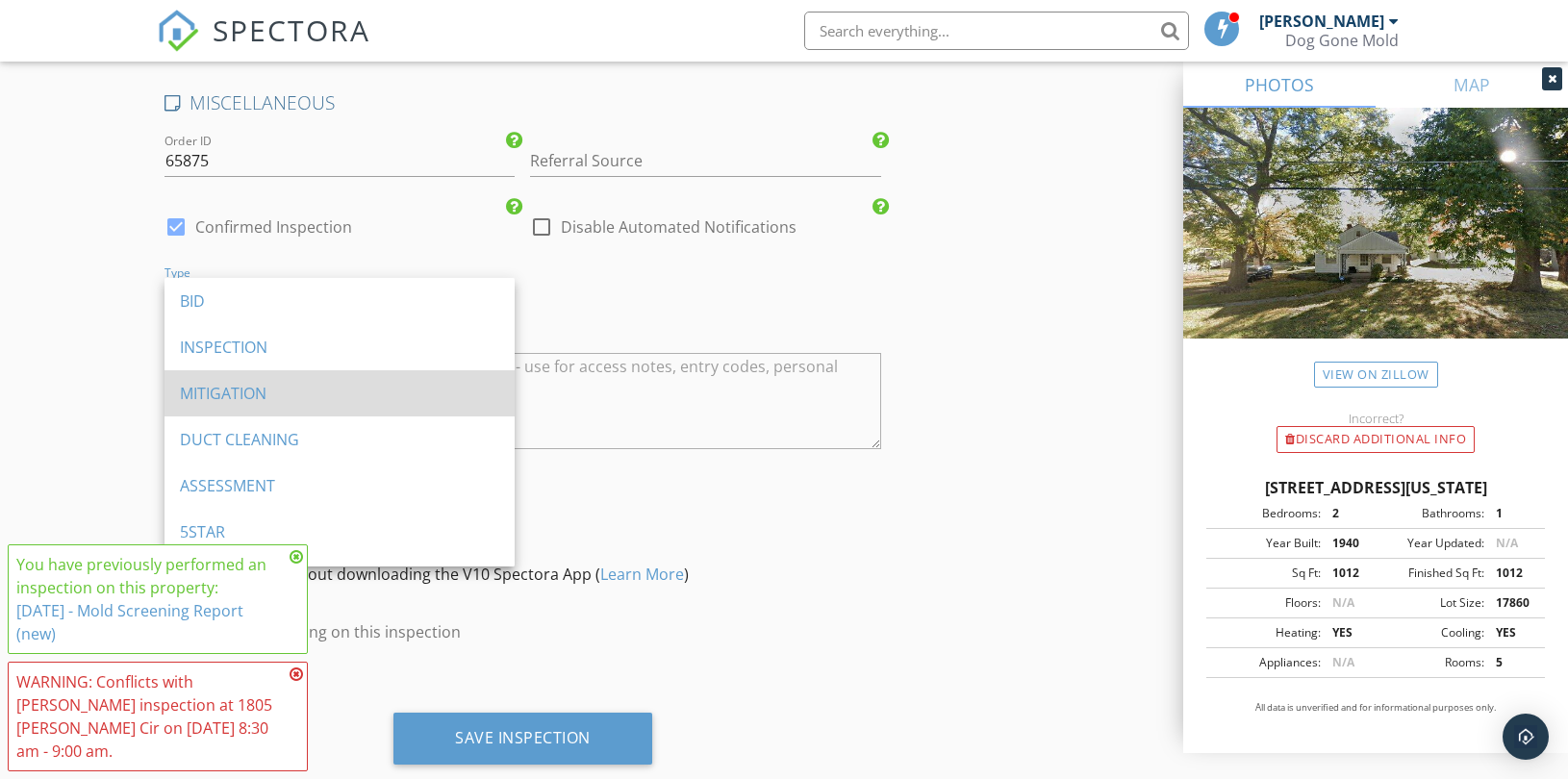
click at [258, 385] on div "MITIGATION" at bounding box center [339, 393] width 319 height 23
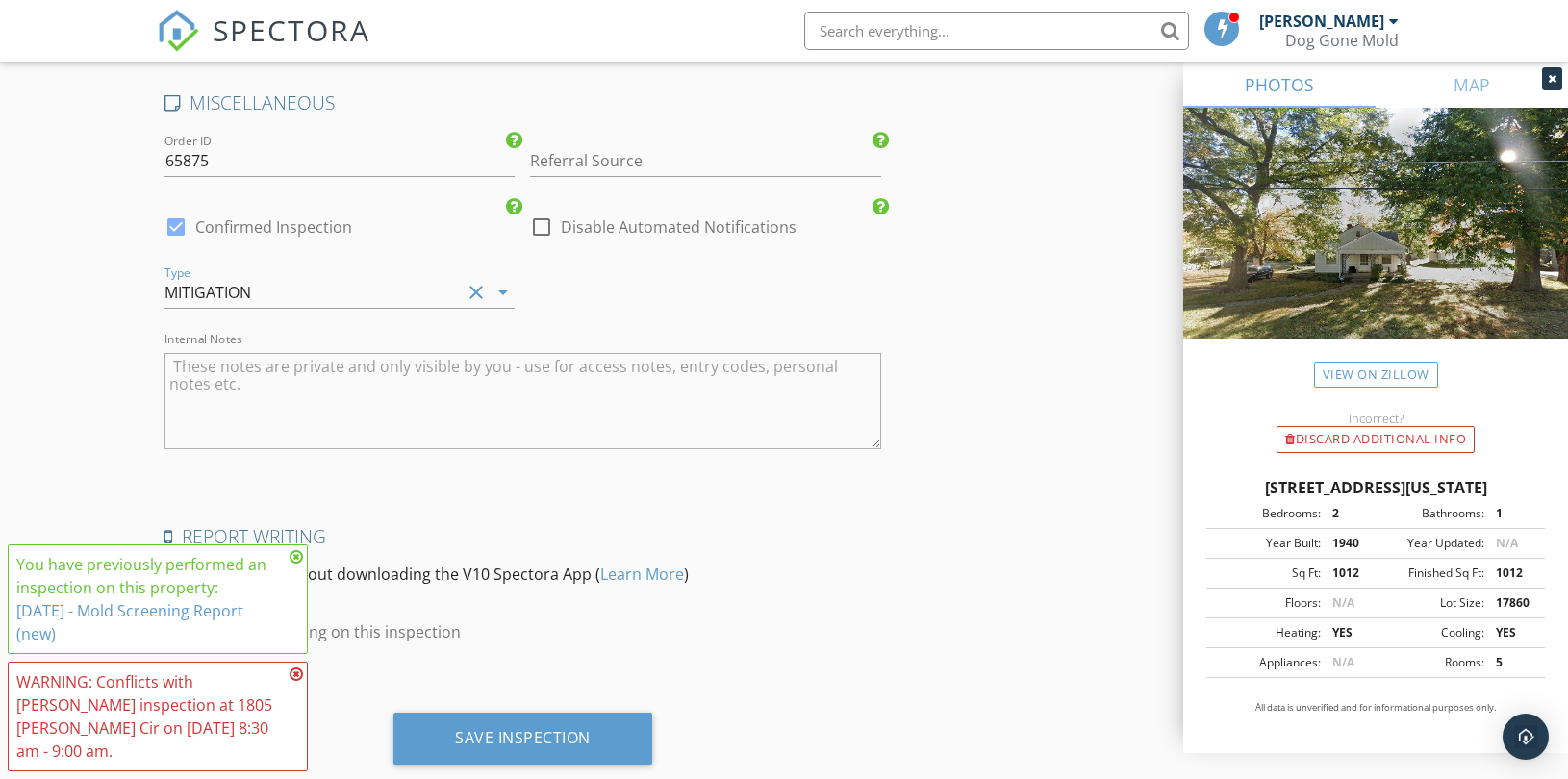
click at [323, 378] on textarea "Internal Notes" at bounding box center [522, 401] width 716 height 97
click at [523, 373] on textarea "Agent will provide a lockbox prior to mitigation." at bounding box center [522, 401] width 716 height 97
paste textarea "DUCTS DGM NO DUMP"
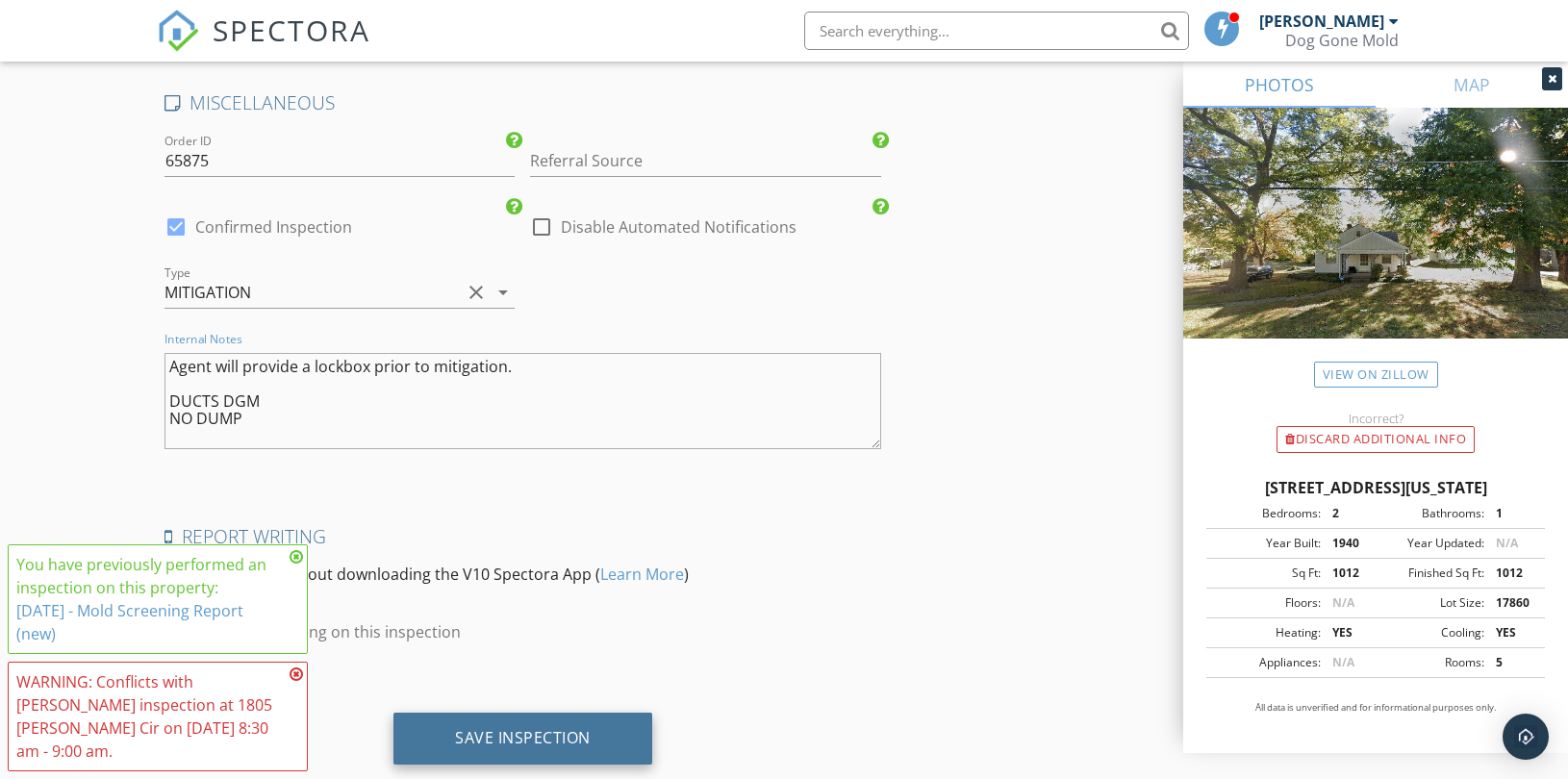
type textarea "Agent will provide a lockbox prior to mitigation. DUCTS DGM NO DUMP"
click at [540, 732] on div "Save Inspection" at bounding box center [523, 737] width 135 height 19
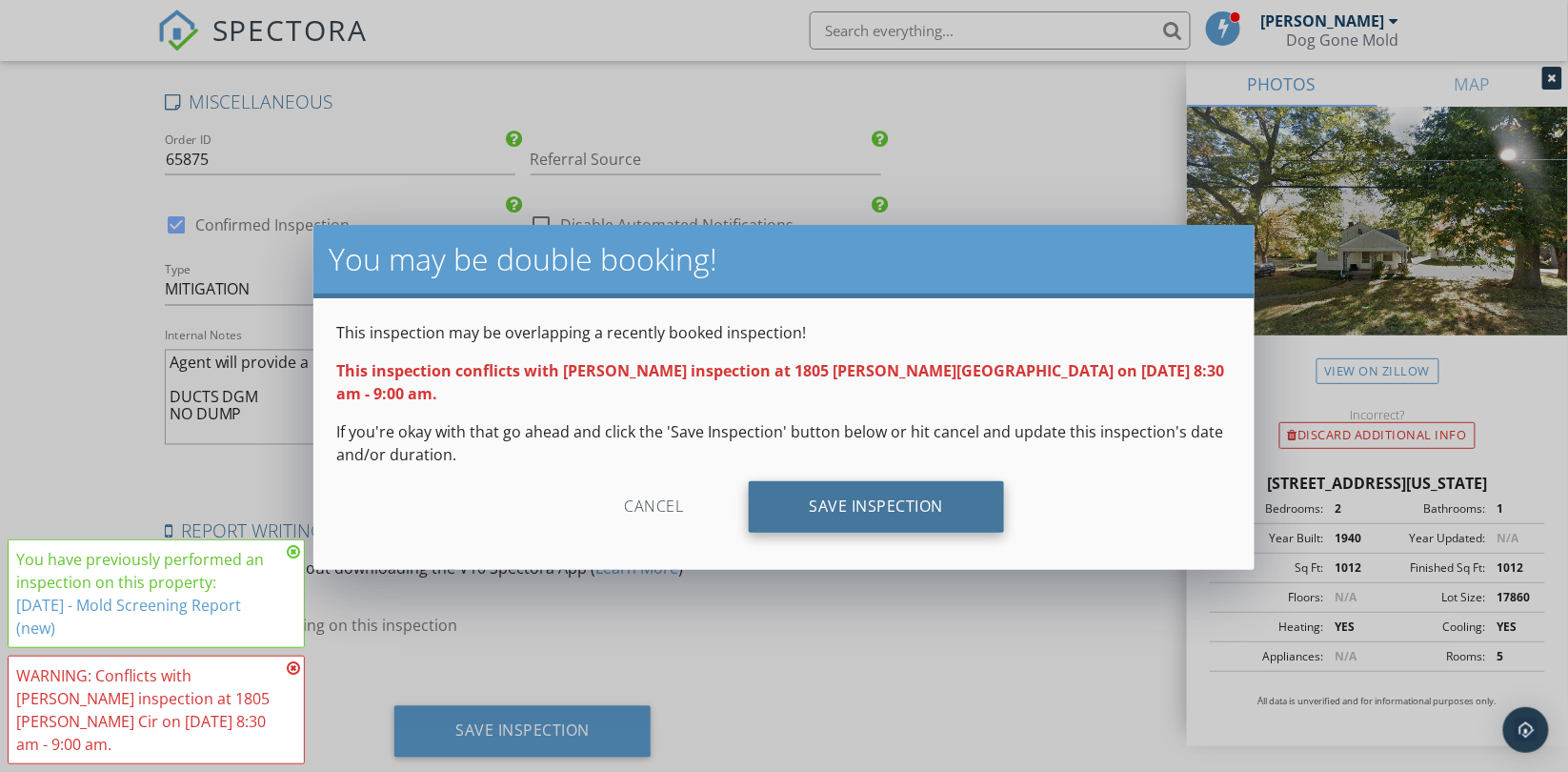
drag, startPoint x: 868, startPoint y: 481, endPoint x: 914, endPoint y: 470, distance: 47.3
click at [869, 482] on div "Save Inspection" at bounding box center [877, 508] width 257 height 52
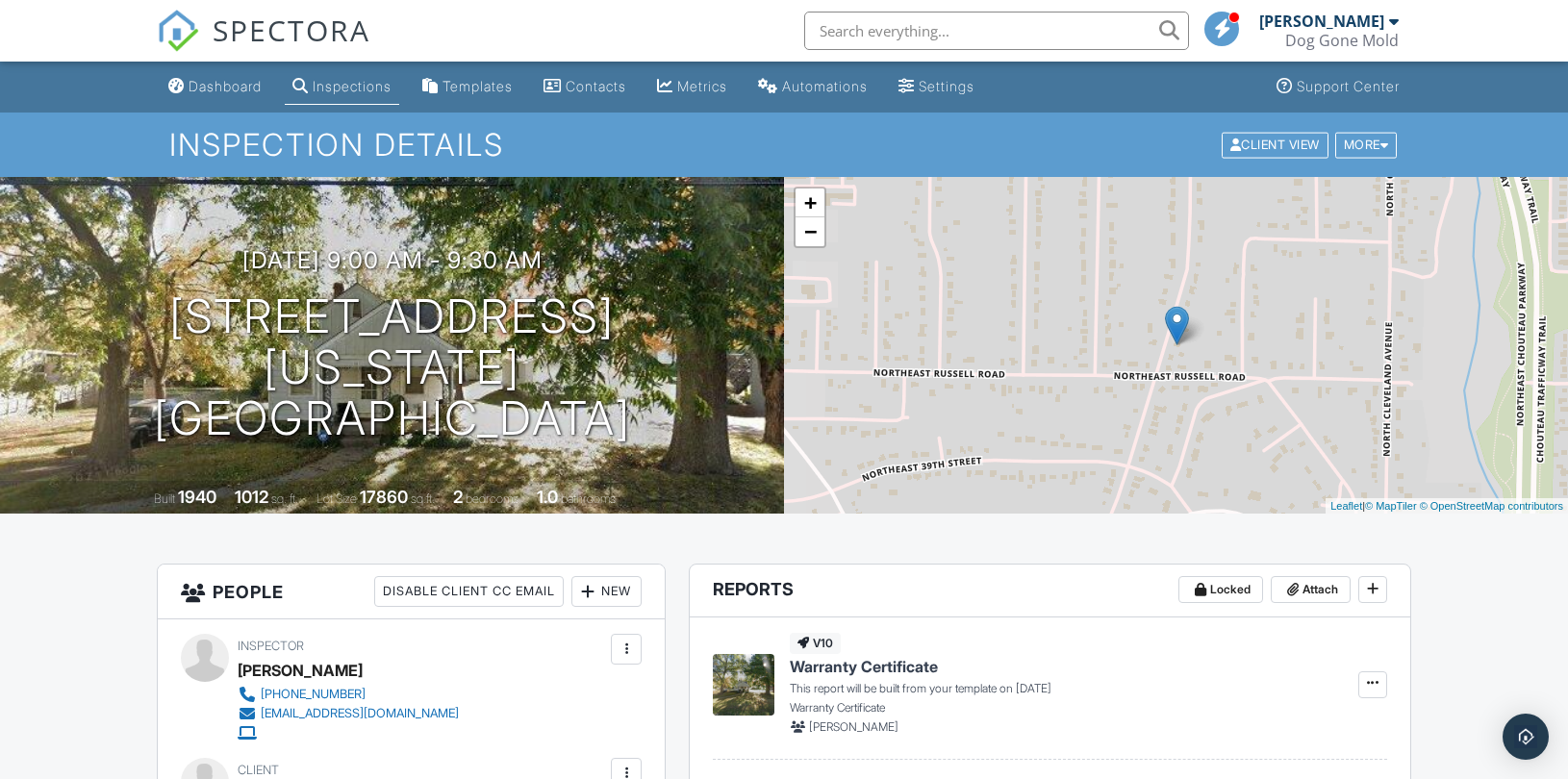
click at [204, 82] on div "Dashboard" at bounding box center [225, 86] width 73 height 16
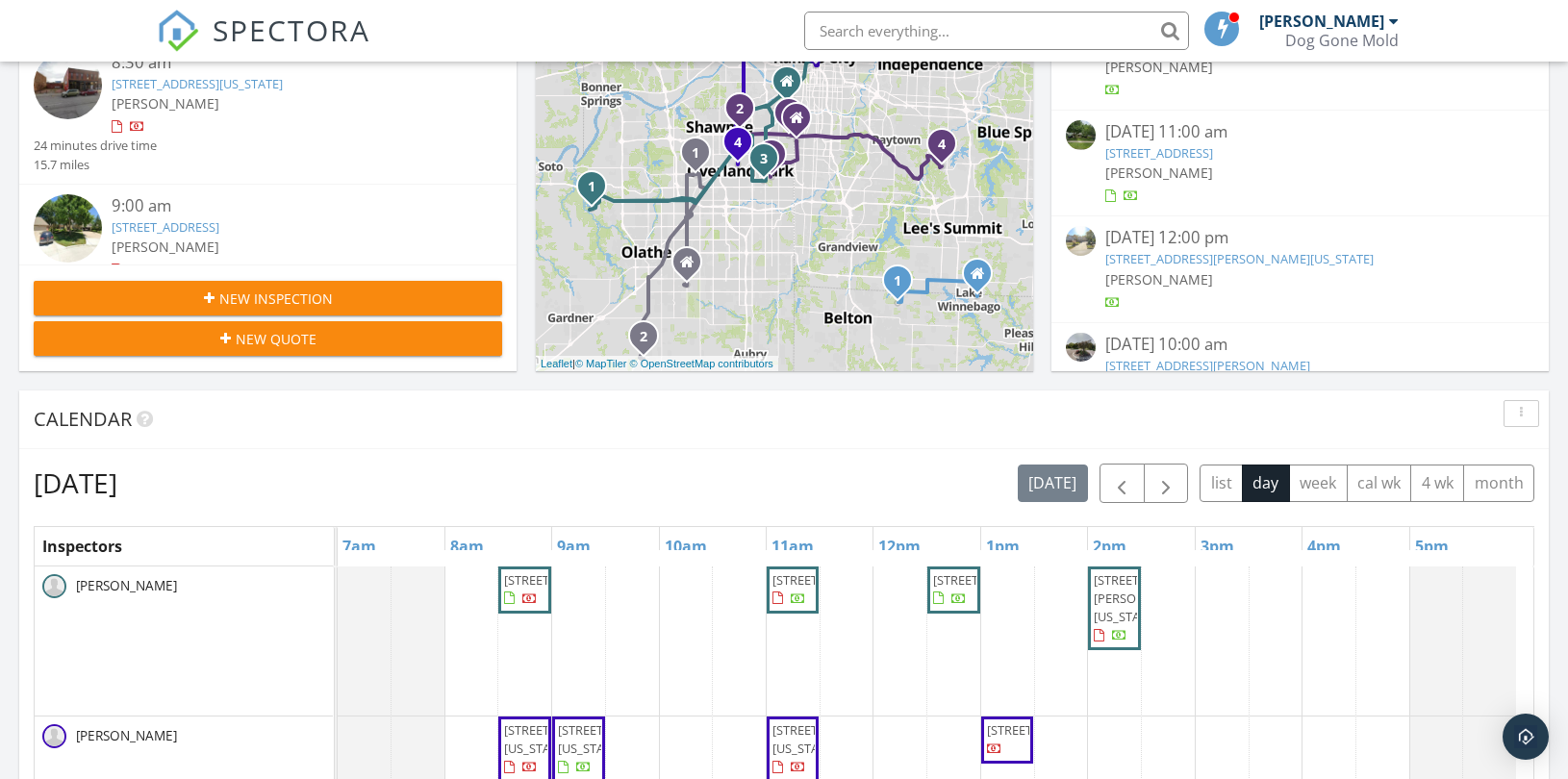
scroll to position [641, 0]
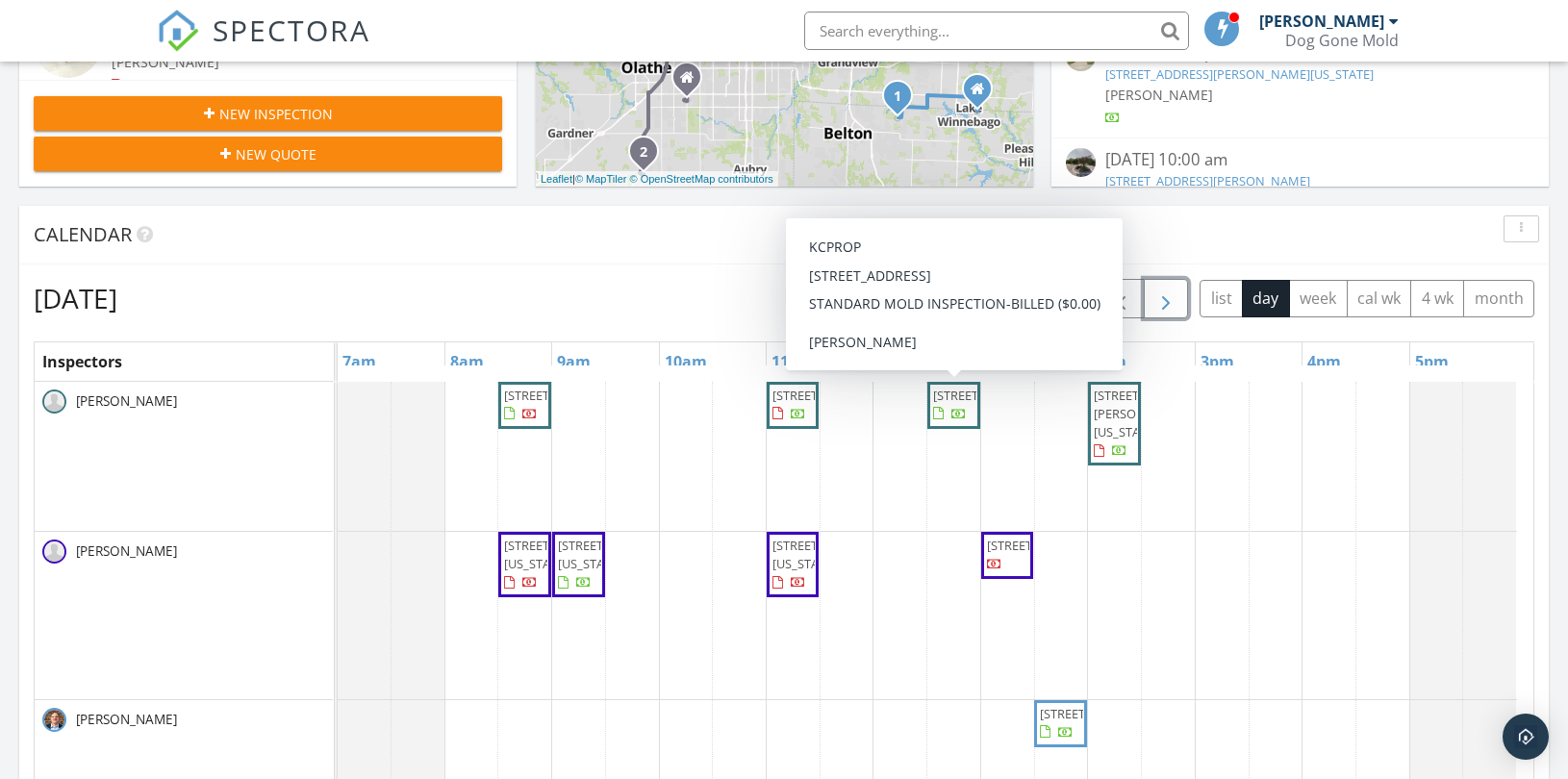
click at [1160, 305] on span "button" at bounding box center [1166, 300] width 23 height 23
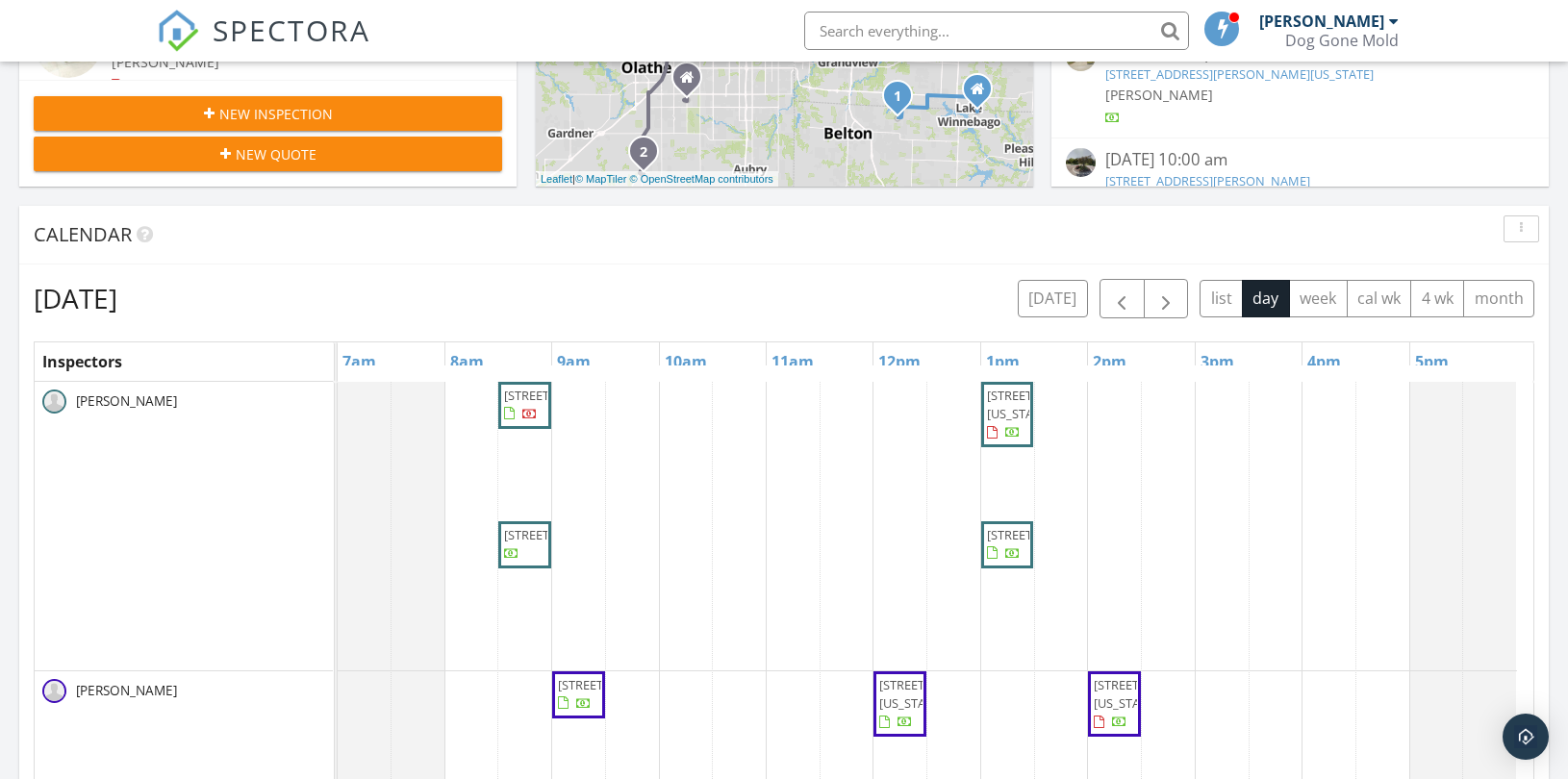
click at [864, 304] on div "Tuesday, September 30, 2025 today list day week cal wk 4 wk month" at bounding box center [784, 299] width 1500 height 40
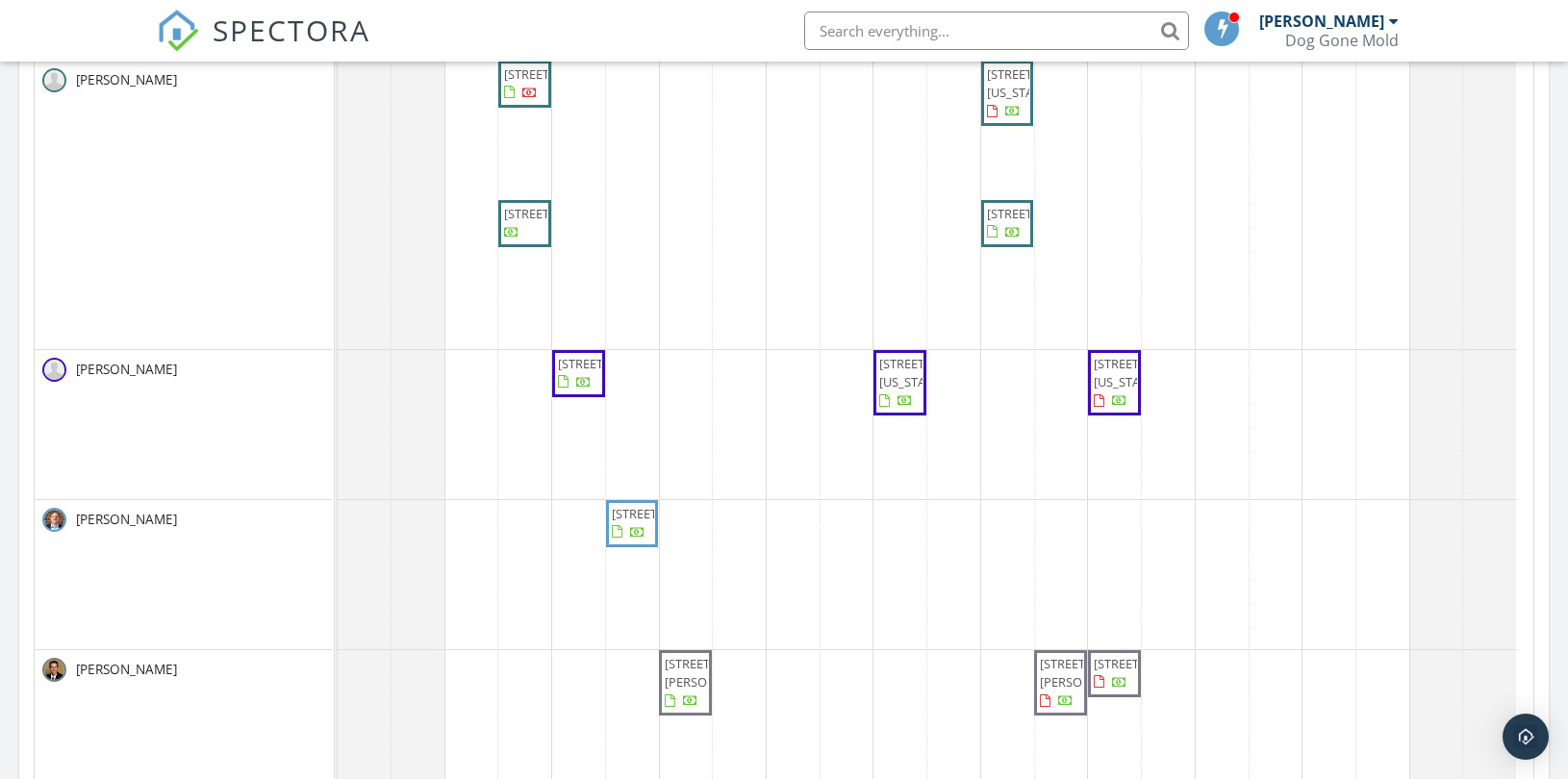
scroll to position [854, 0]
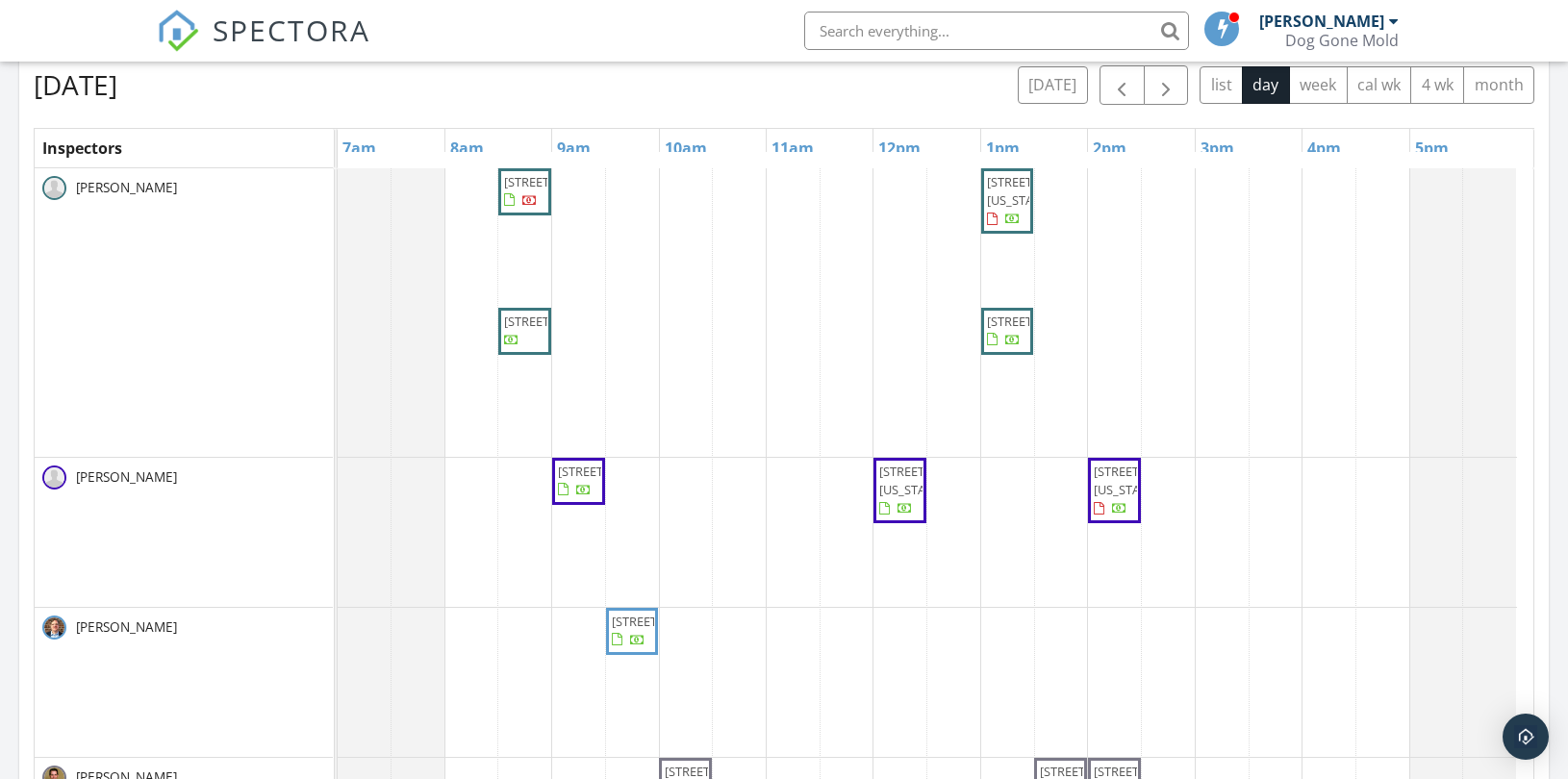
drag, startPoint x: 828, startPoint y: 97, endPoint x: 819, endPoint y: 106, distance: 12.7
click at [824, 102] on div "Tuesday, September 30, 2025 today list day week cal wk 4 wk month Inspectors 7a…" at bounding box center [784, 489] width 1500 height 847
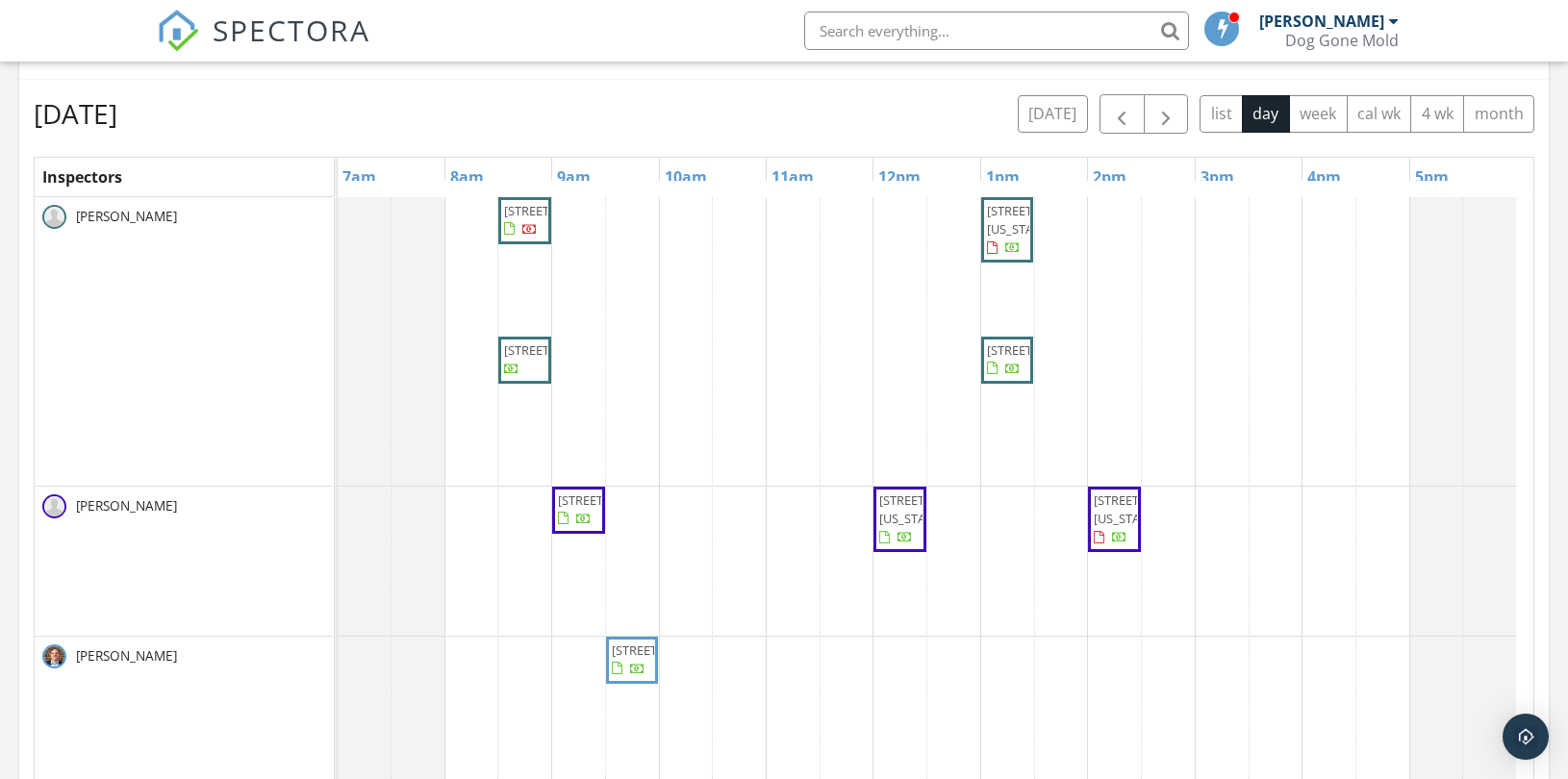
scroll to position [747, 0]
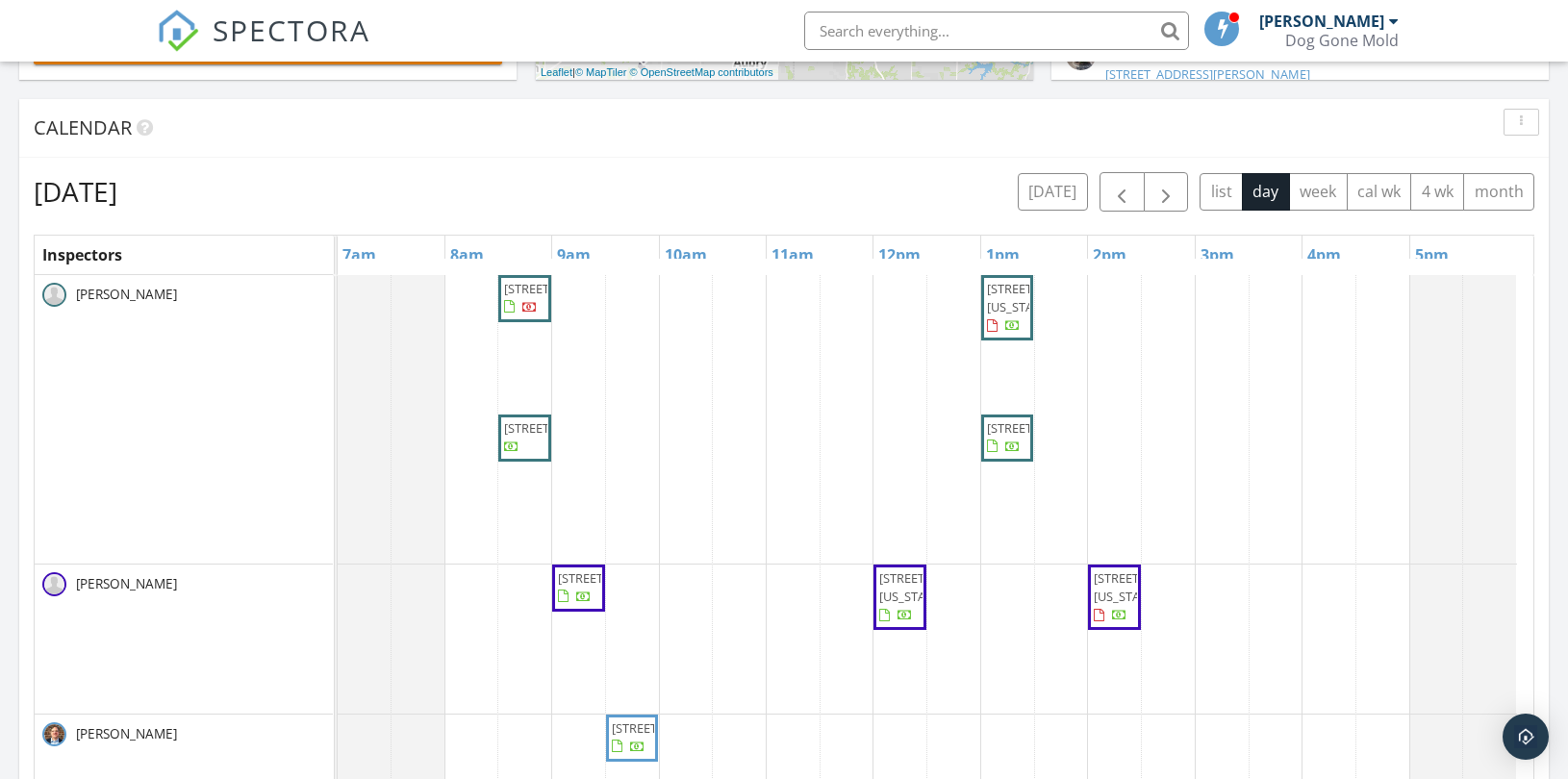
click at [813, 189] on div "Tuesday, September 30, 2025 today list day week cal wk 4 wk month" at bounding box center [784, 191] width 1500 height 40
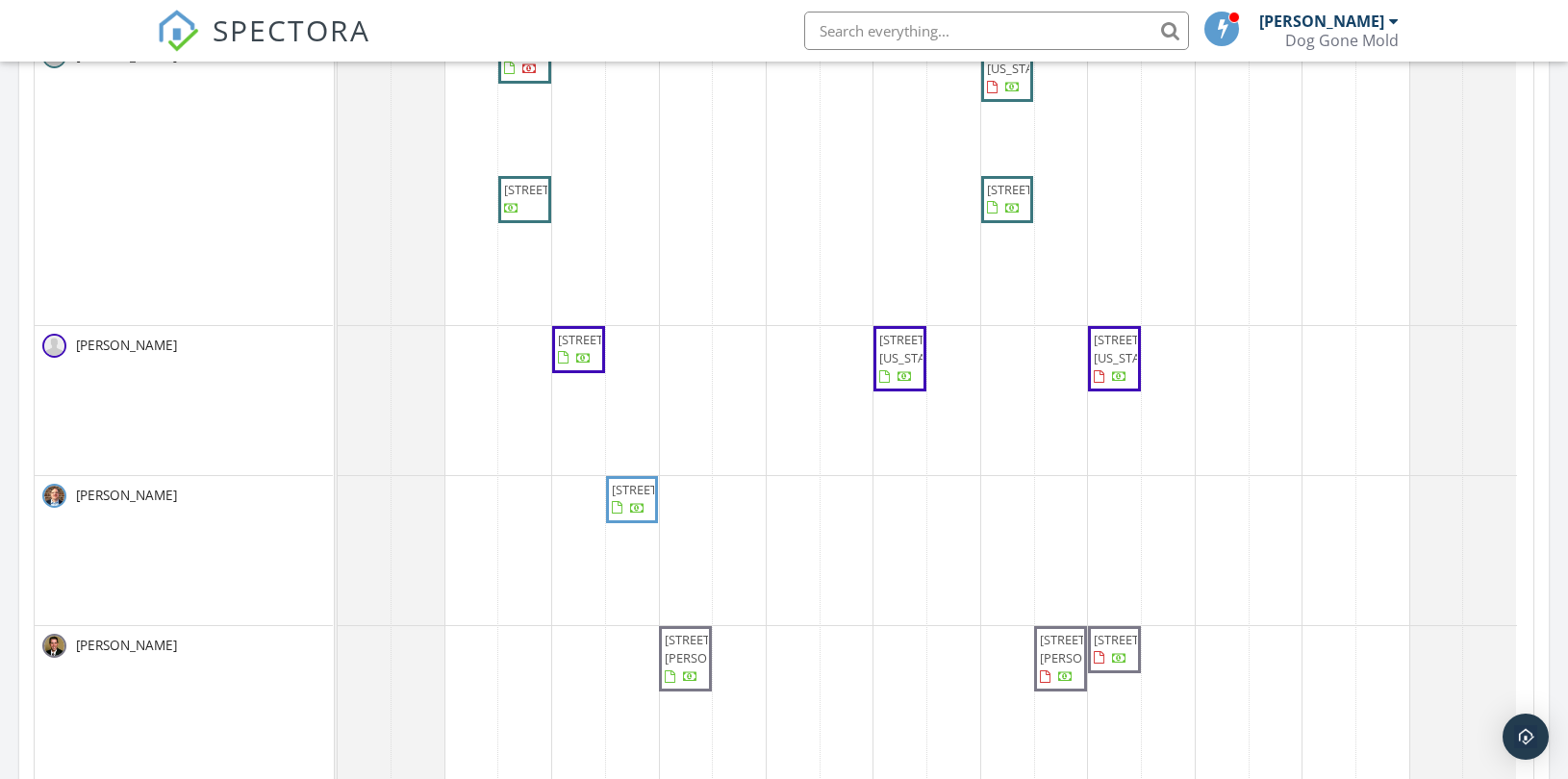
scroll to position [0, 0]
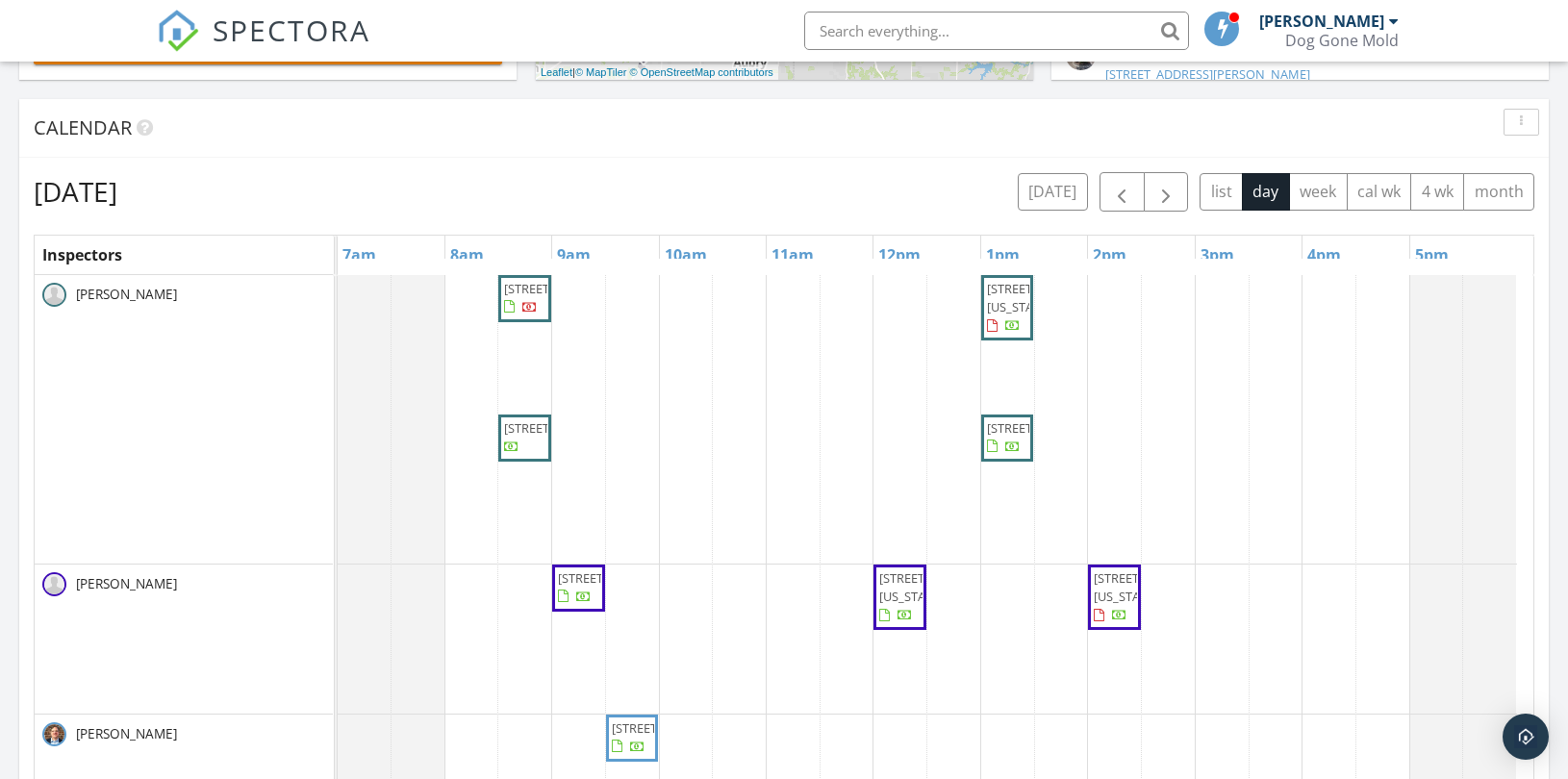
click at [826, 197] on div "Tuesday, September 30, 2025 today list day week cal wk 4 wk month" at bounding box center [784, 191] width 1500 height 40
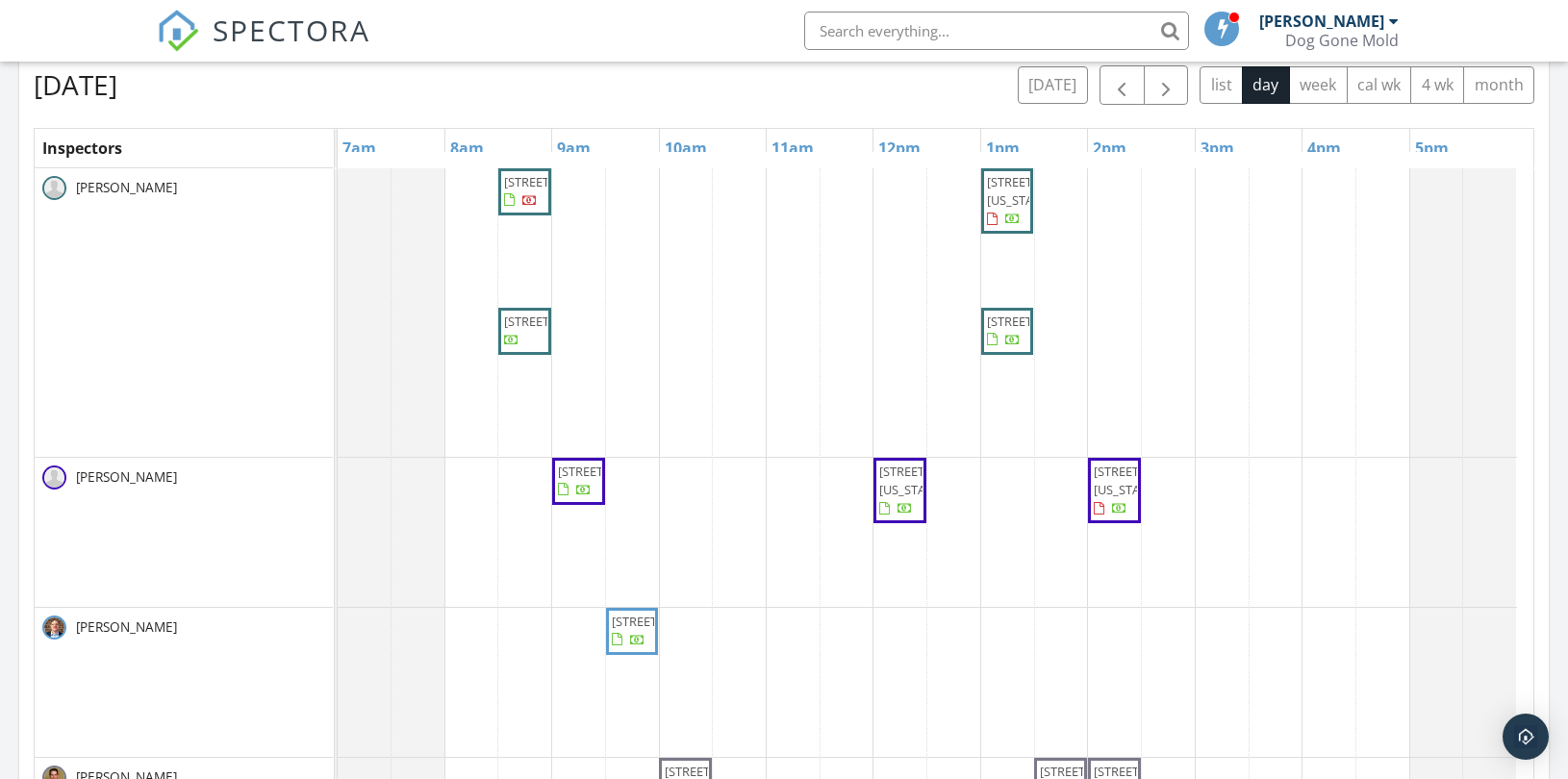
click at [793, 101] on div "Tuesday, September 30, 2025 today list day week cal wk 4 wk month" at bounding box center [784, 85] width 1500 height 40
click at [776, 99] on div "Tuesday, September 30, 2025 today list day week cal wk 4 wk month" at bounding box center [784, 85] width 1500 height 40
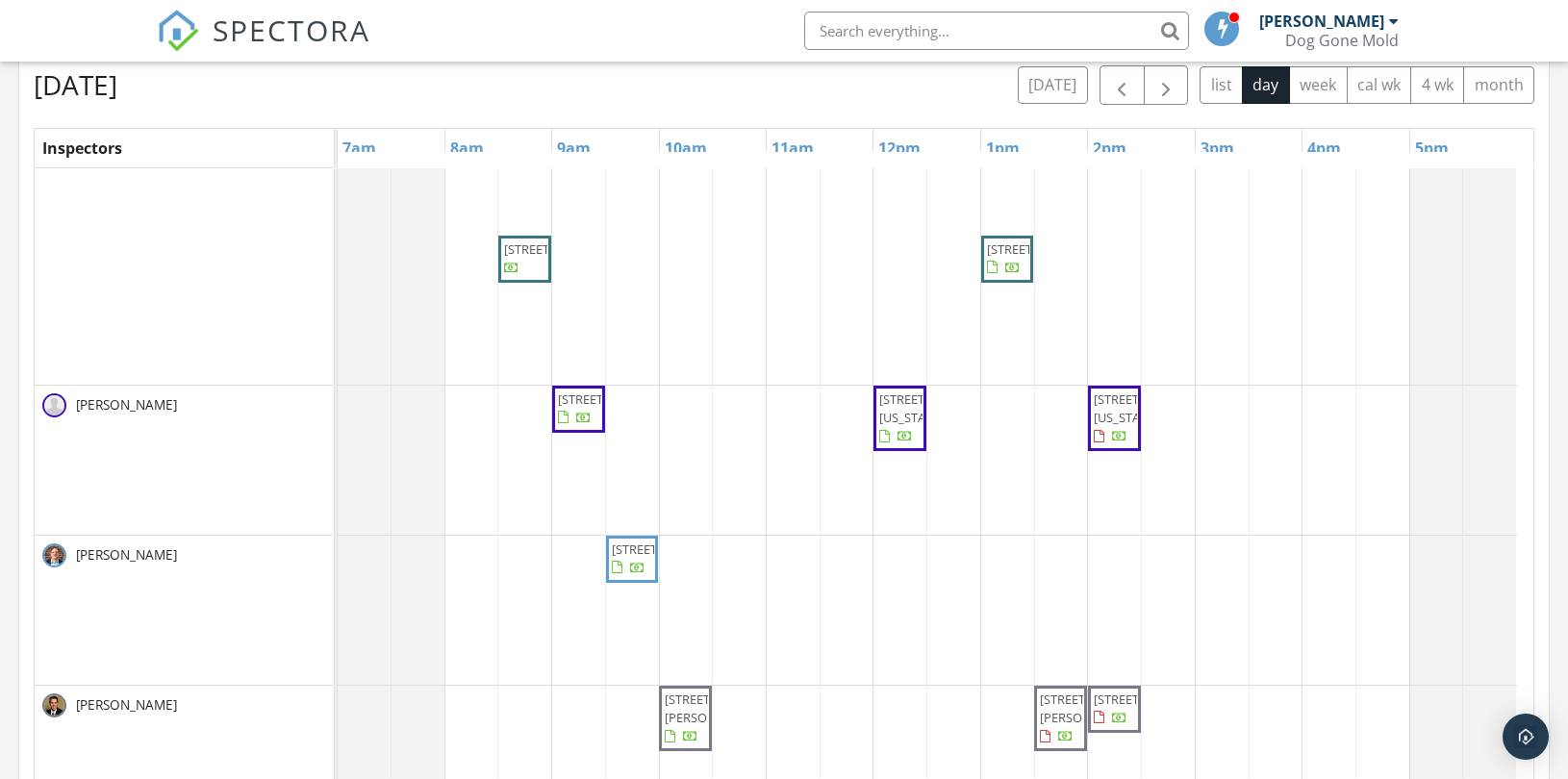
scroll to position [171, 0]
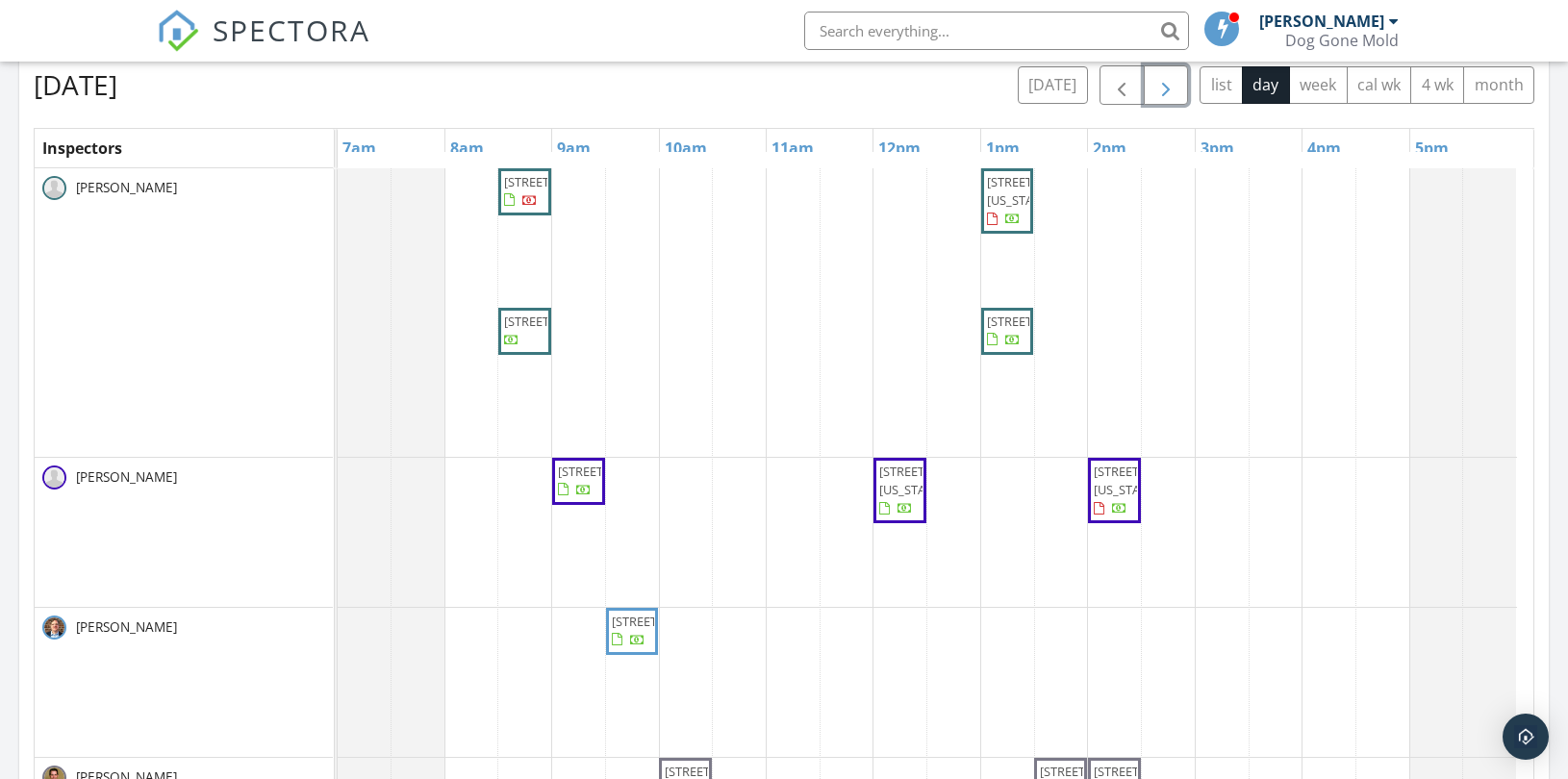
click at [1162, 83] on span "button" at bounding box center [1166, 86] width 23 height 23
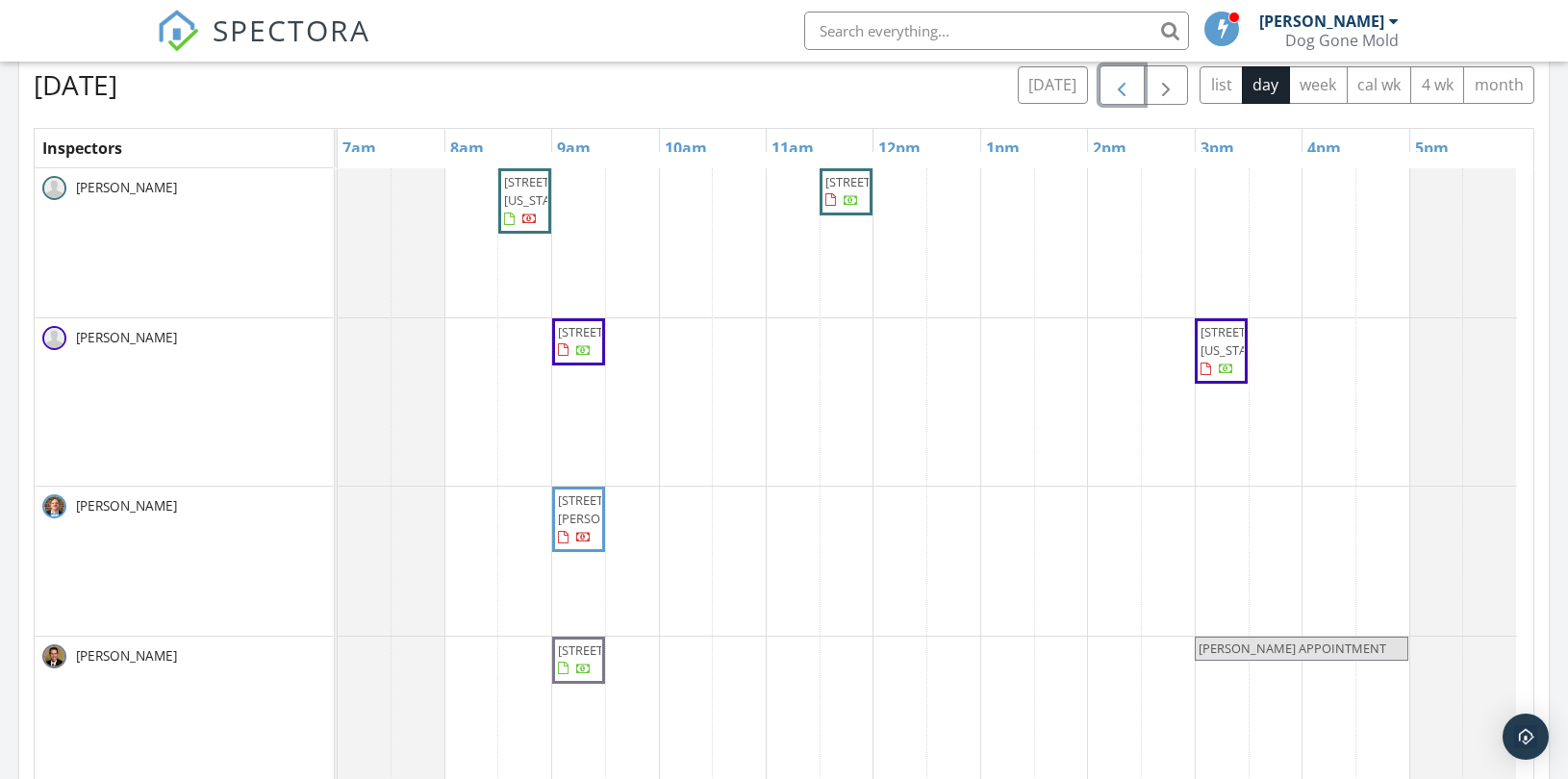
click at [1121, 97] on span "button" at bounding box center [1121, 86] width 23 height 23
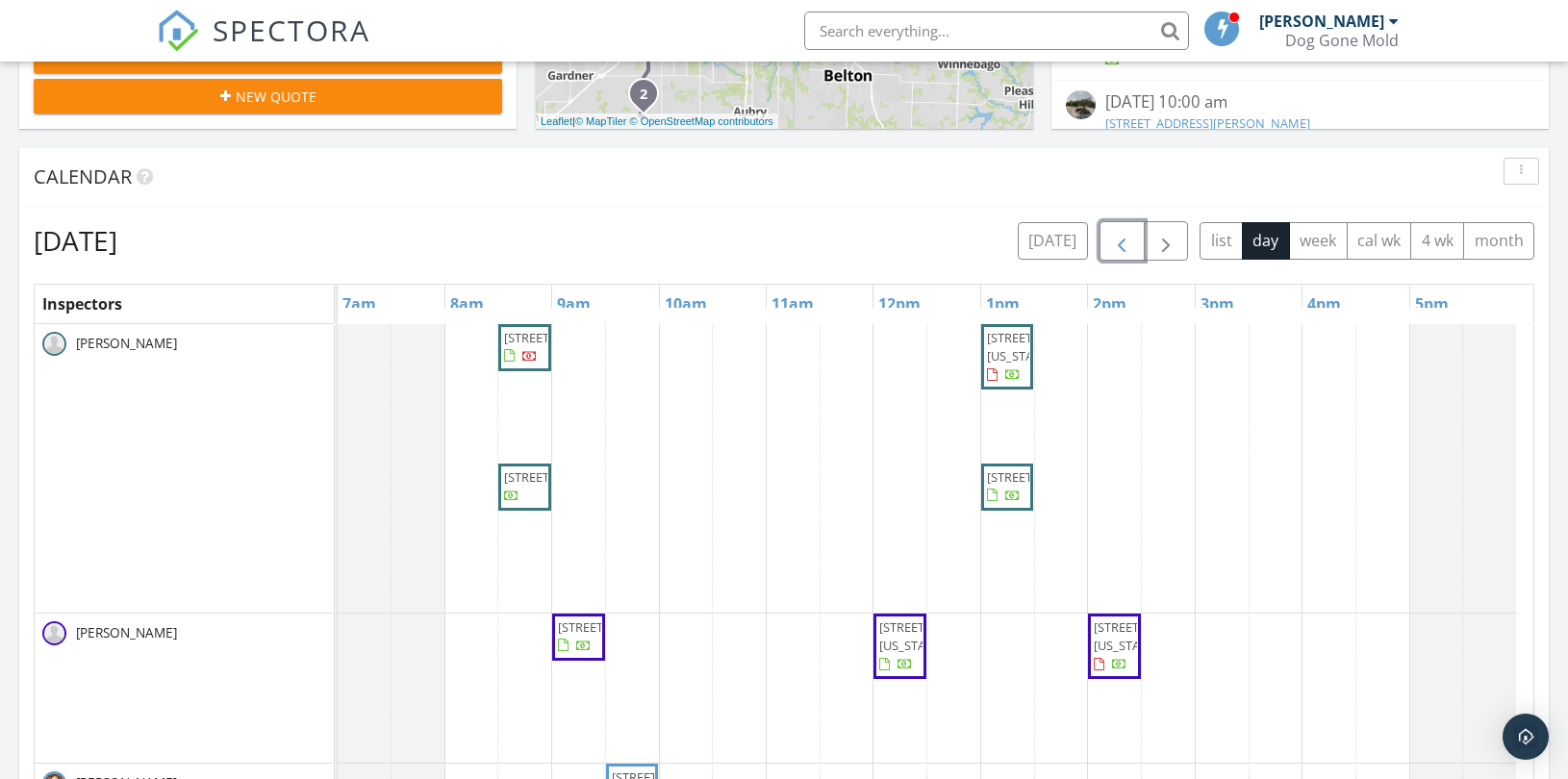
scroll to position [747, 0]
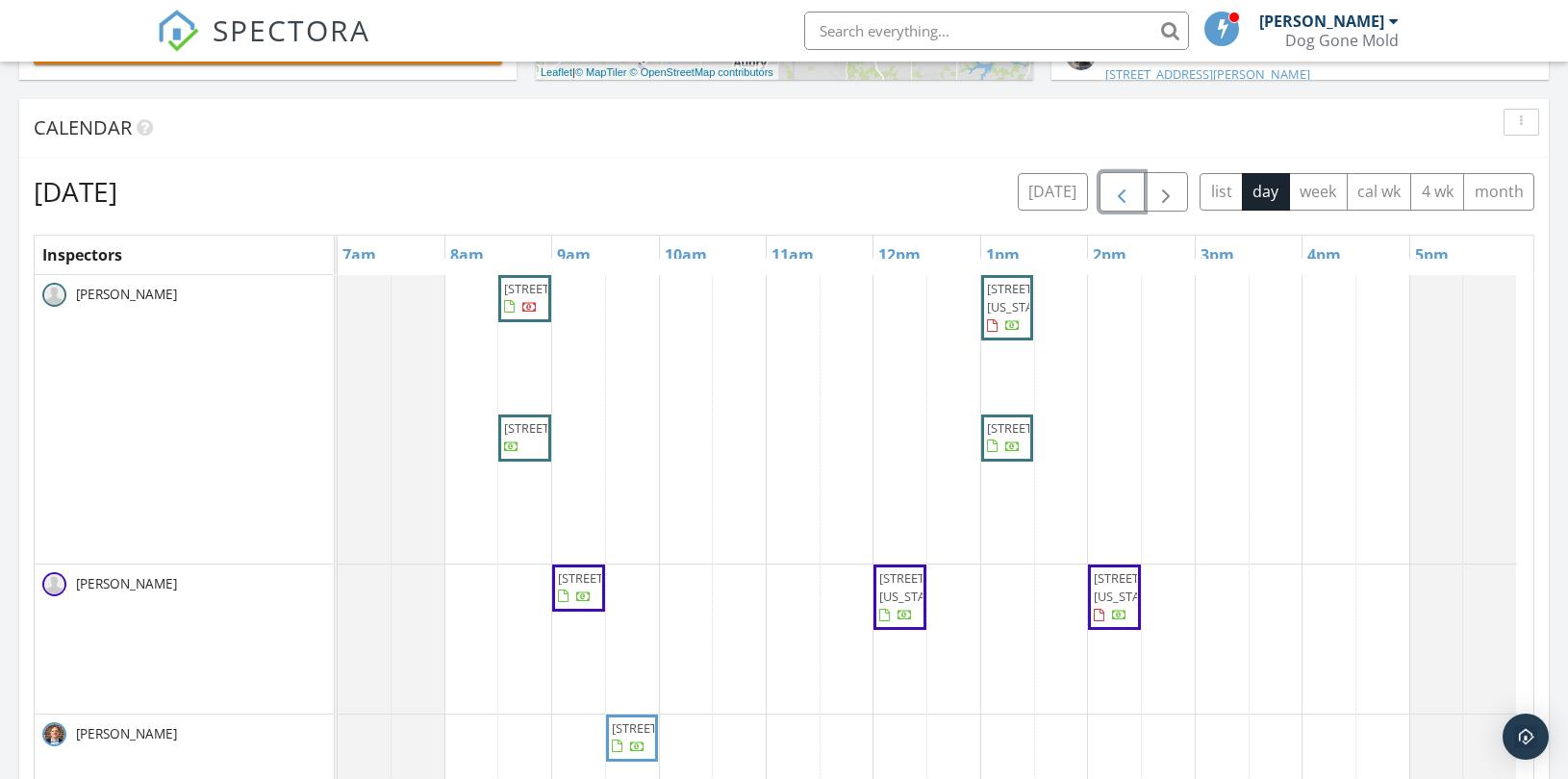
click at [679, 312] on div "18802 W 117th St, Olathe 66061 12 W Dartmouth Rd, Kansas City 64113 26891 W 108…" at bounding box center [935, 729] width 1196 height 907
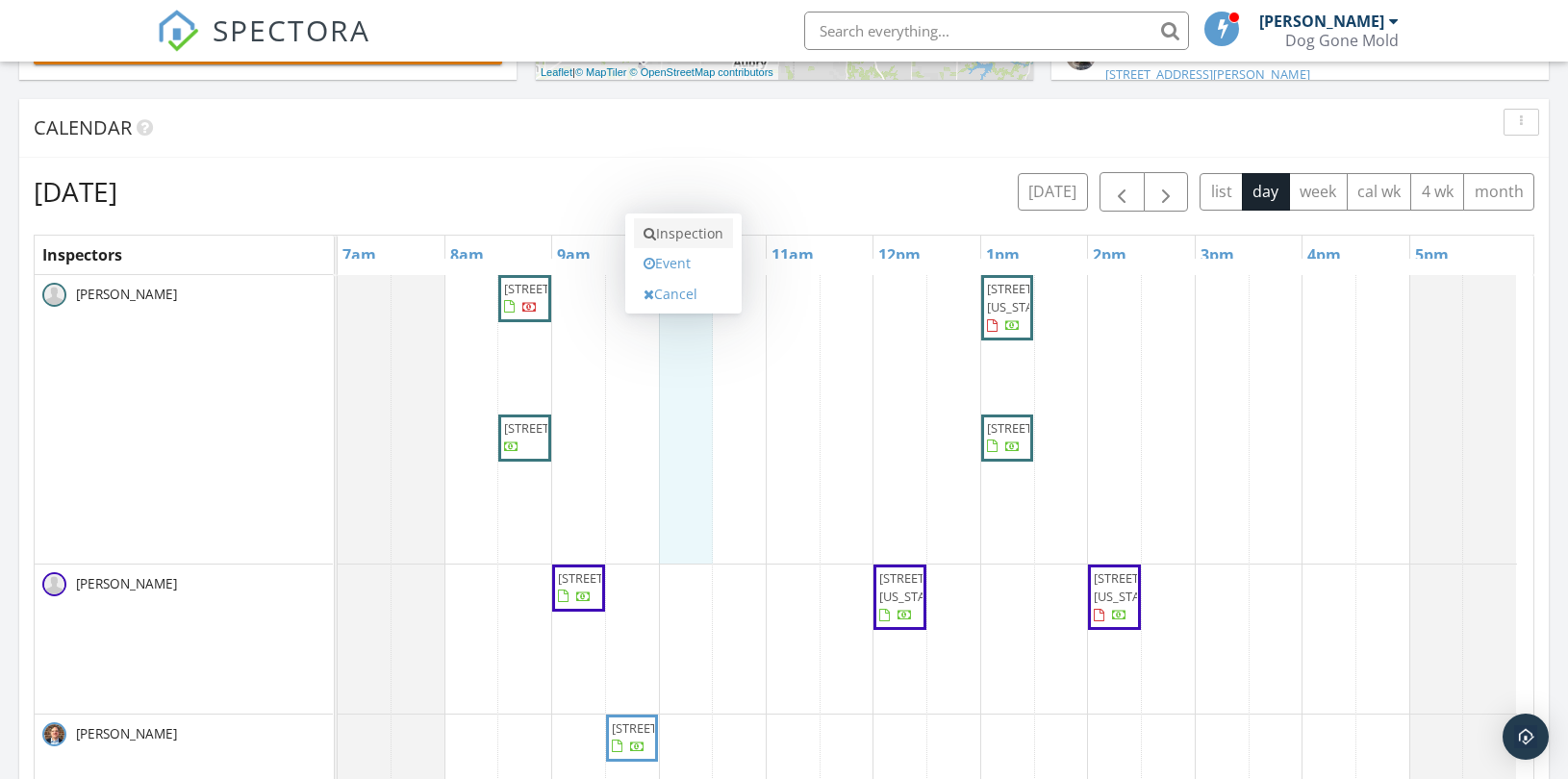
click at [678, 232] on link "Inspection" at bounding box center [683, 234] width 99 height 31
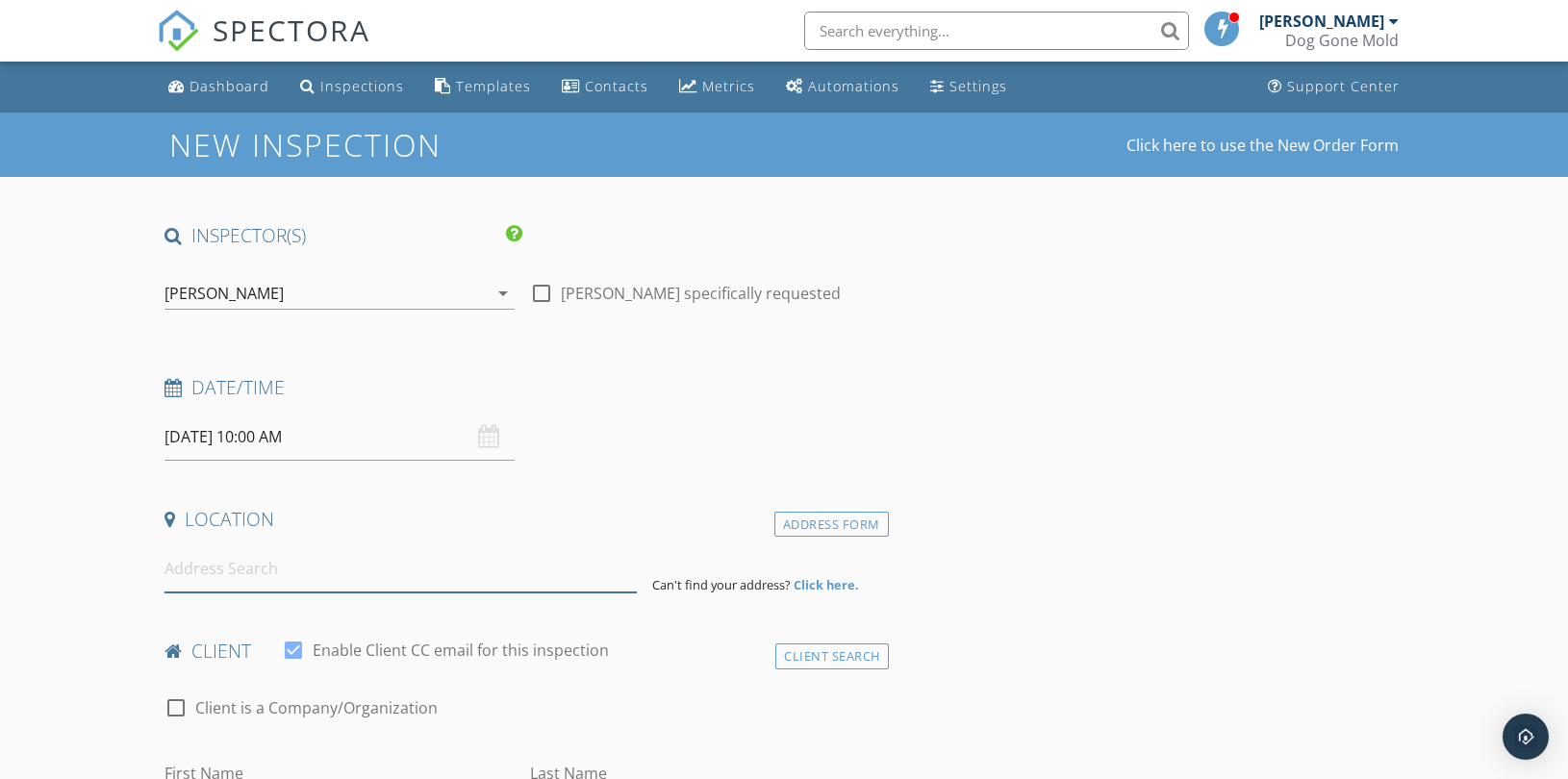
click at [310, 579] on input at bounding box center [400, 568] width 473 height 47
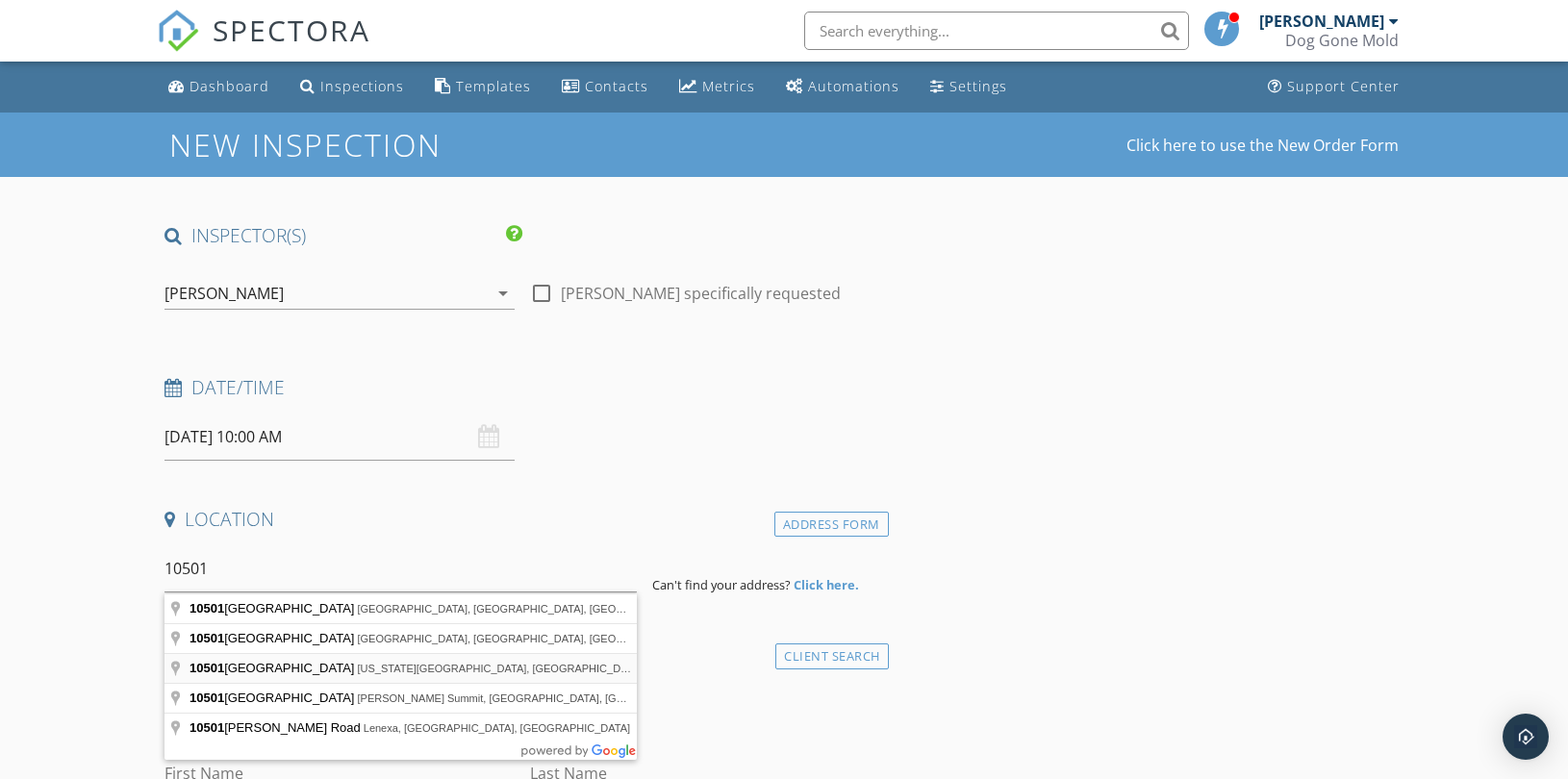
type input "10501 Oakland Ave, Kansas City, MO, USA"
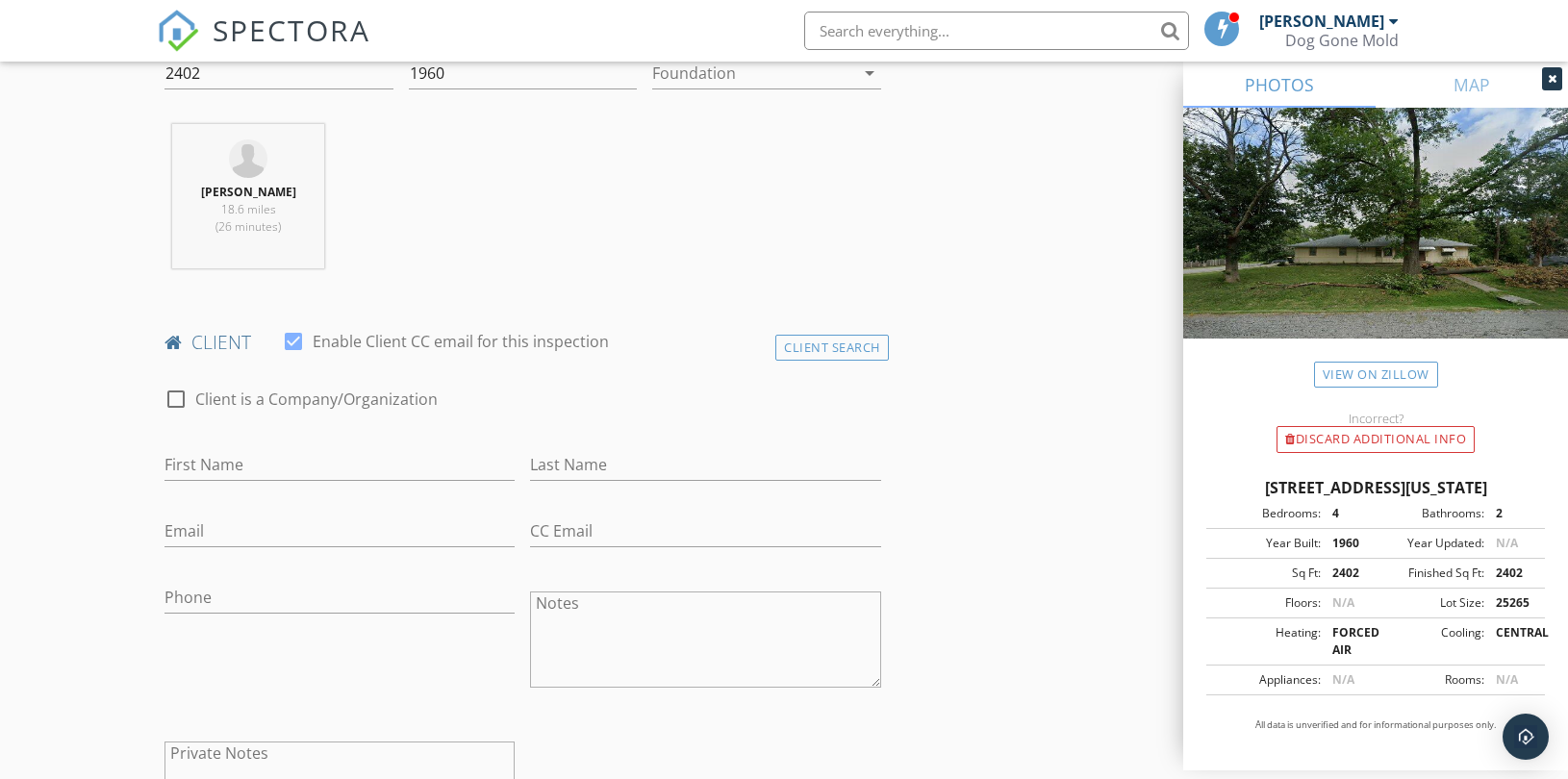
scroll to position [854, 0]
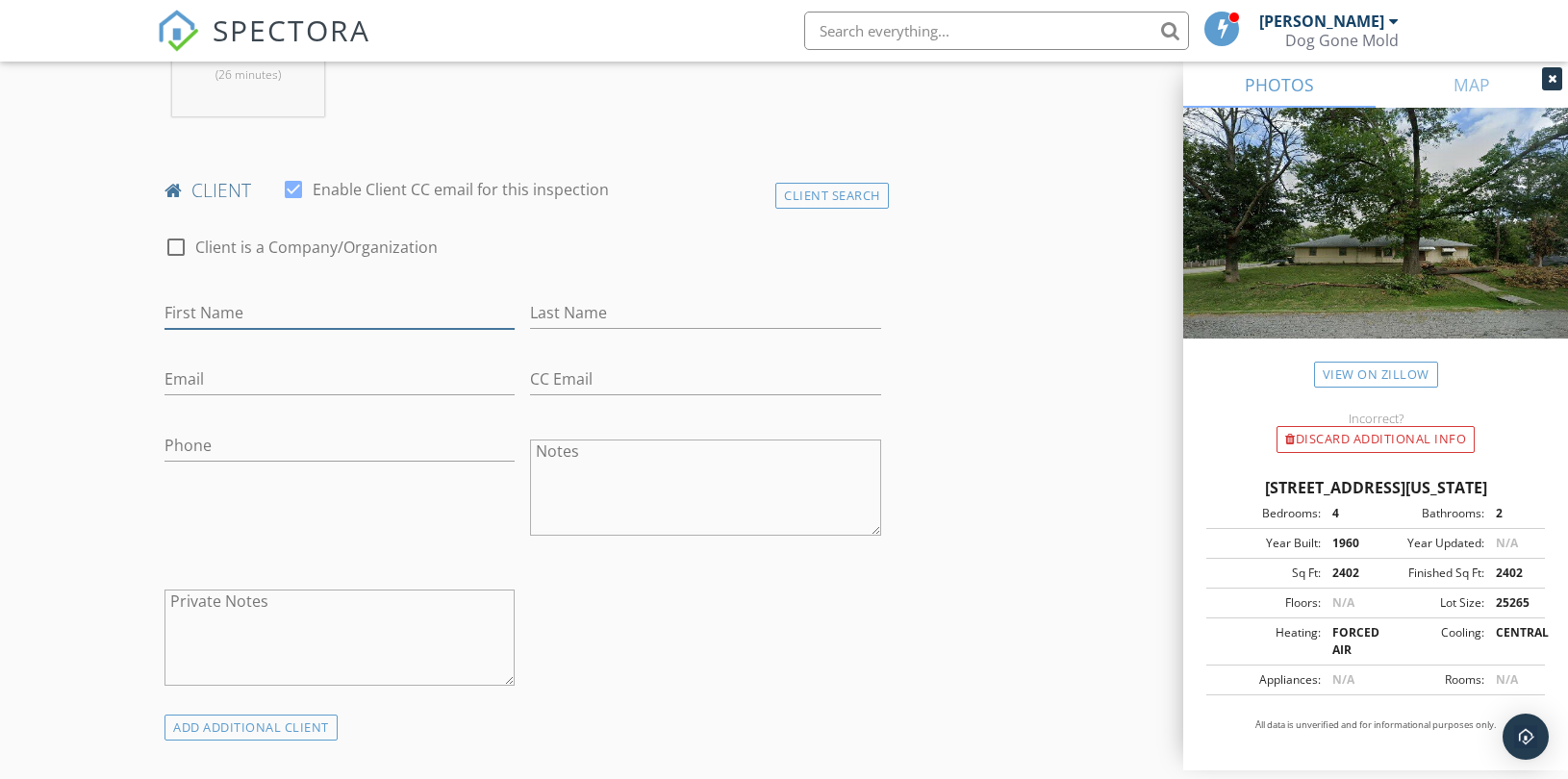
click at [337, 301] on input "First Name" at bounding box center [339, 312] width 350 height 32
type input "[PERSON_NAME]"
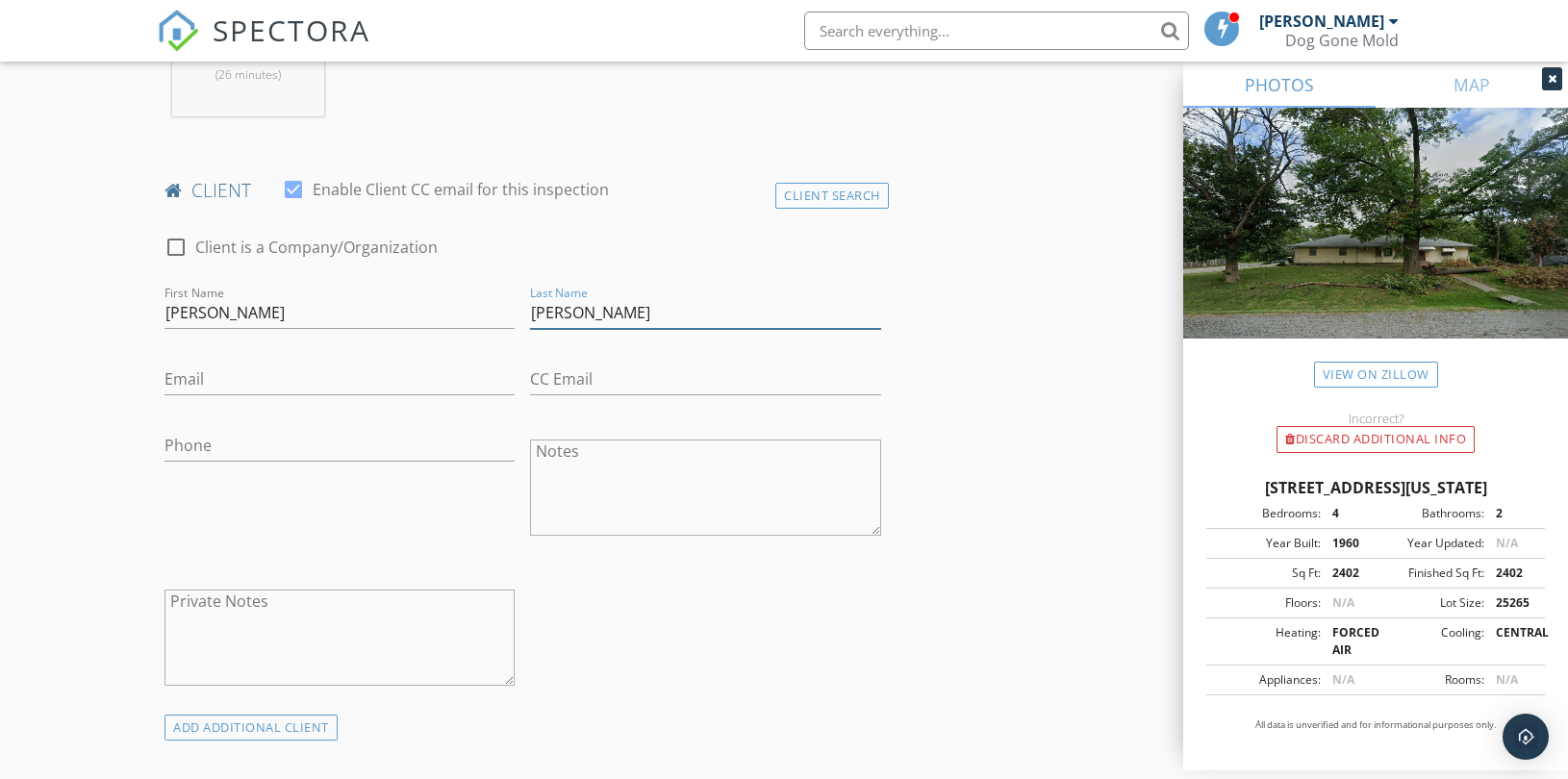
type input "[PERSON_NAME]"
click at [315, 369] on input "Email" at bounding box center [339, 379] width 350 height 32
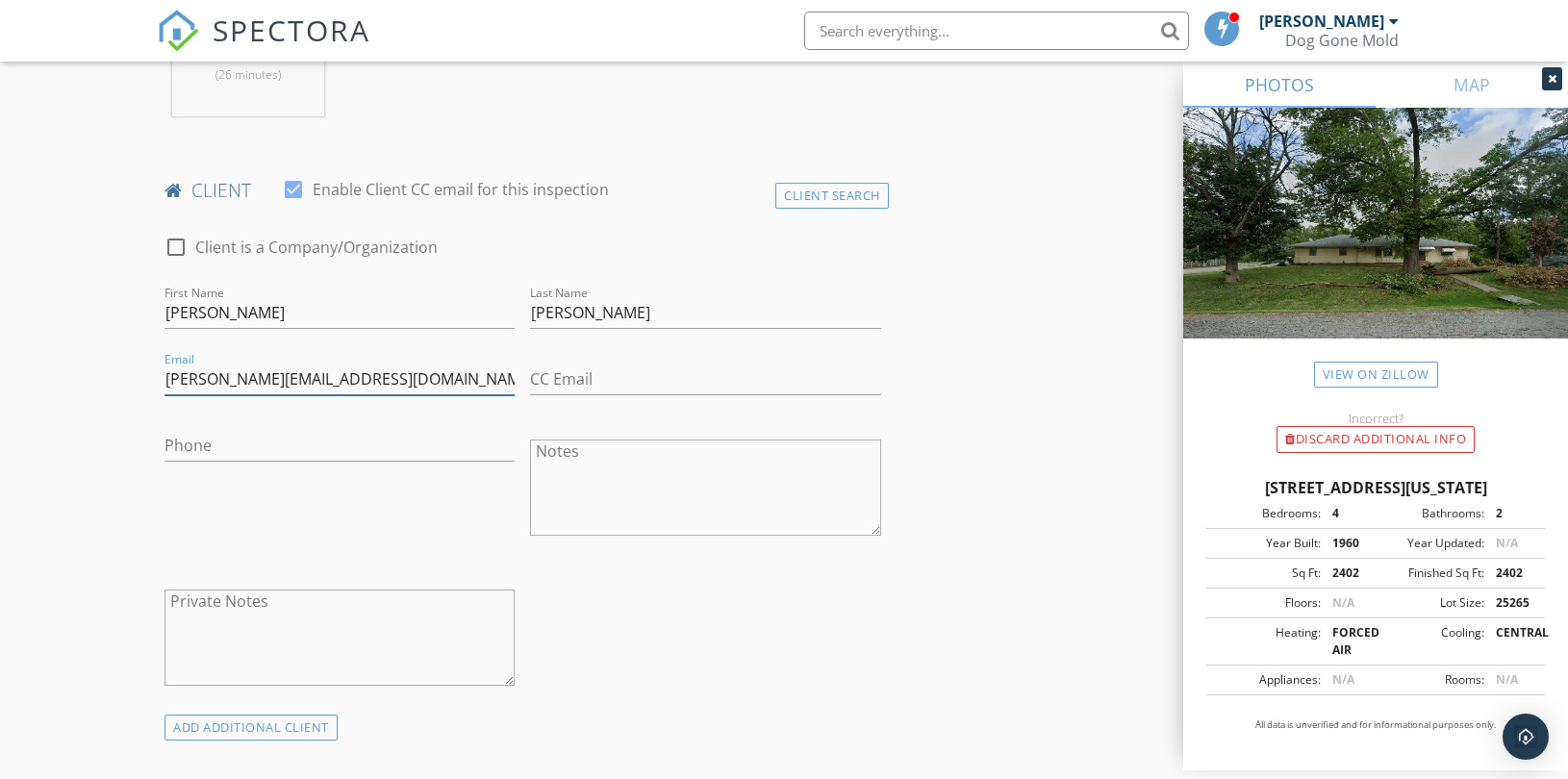
drag, startPoint x: 394, startPoint y: 375, endPoint x: -30, endPoint y: 377, distance: 424.0
type input "[PERSON_NAME][EMAIL_ADDRESS][DOMAIN_NAME]"
click at [834, 195] on div "Client Search" at bounding box center [831, 195] width 113 height 26
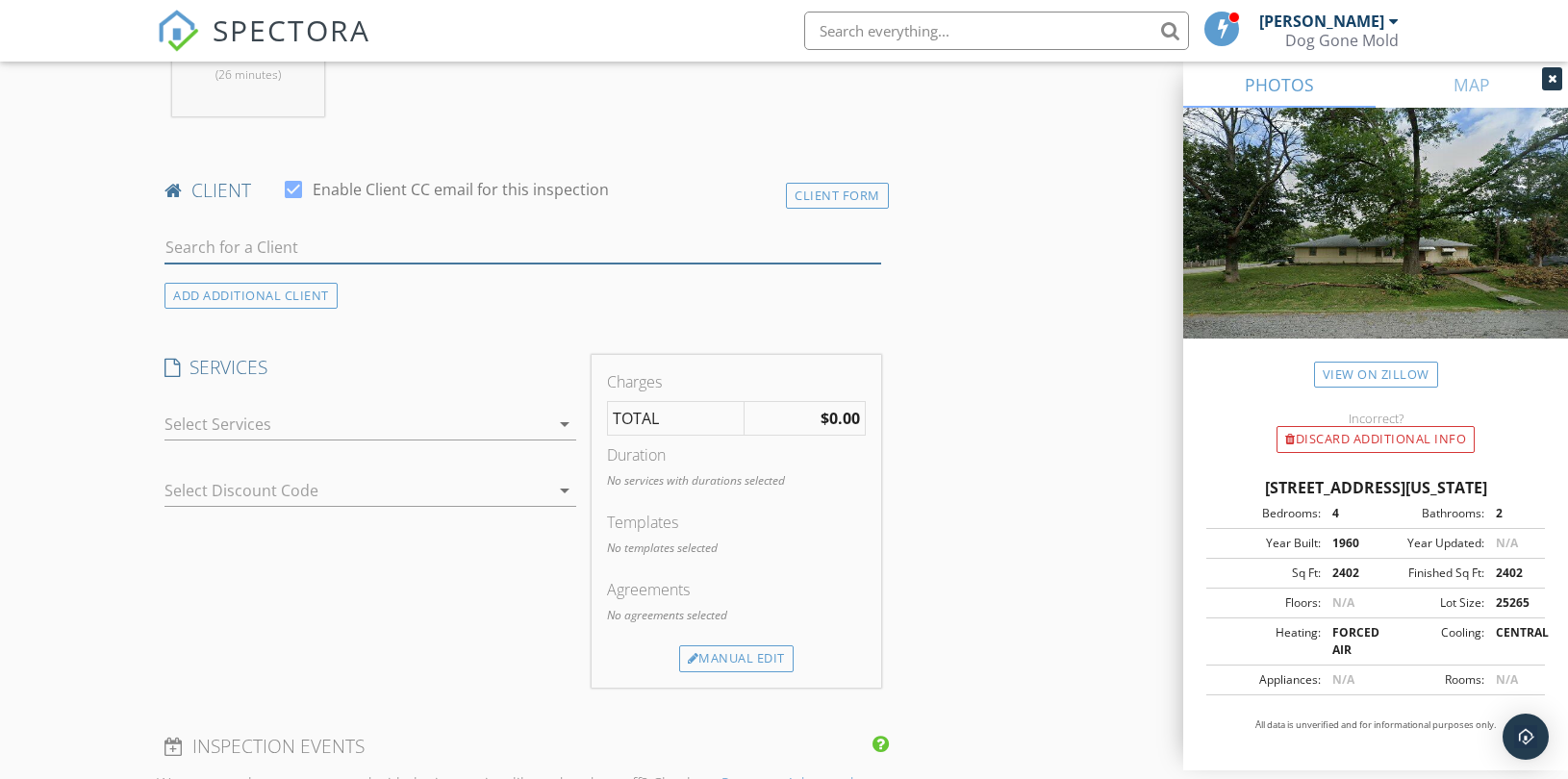
click at [290, 245] on input "text" at bounding box center [522, 247] width 716 height 32
paste input "townsend.c1988@gmail.com"
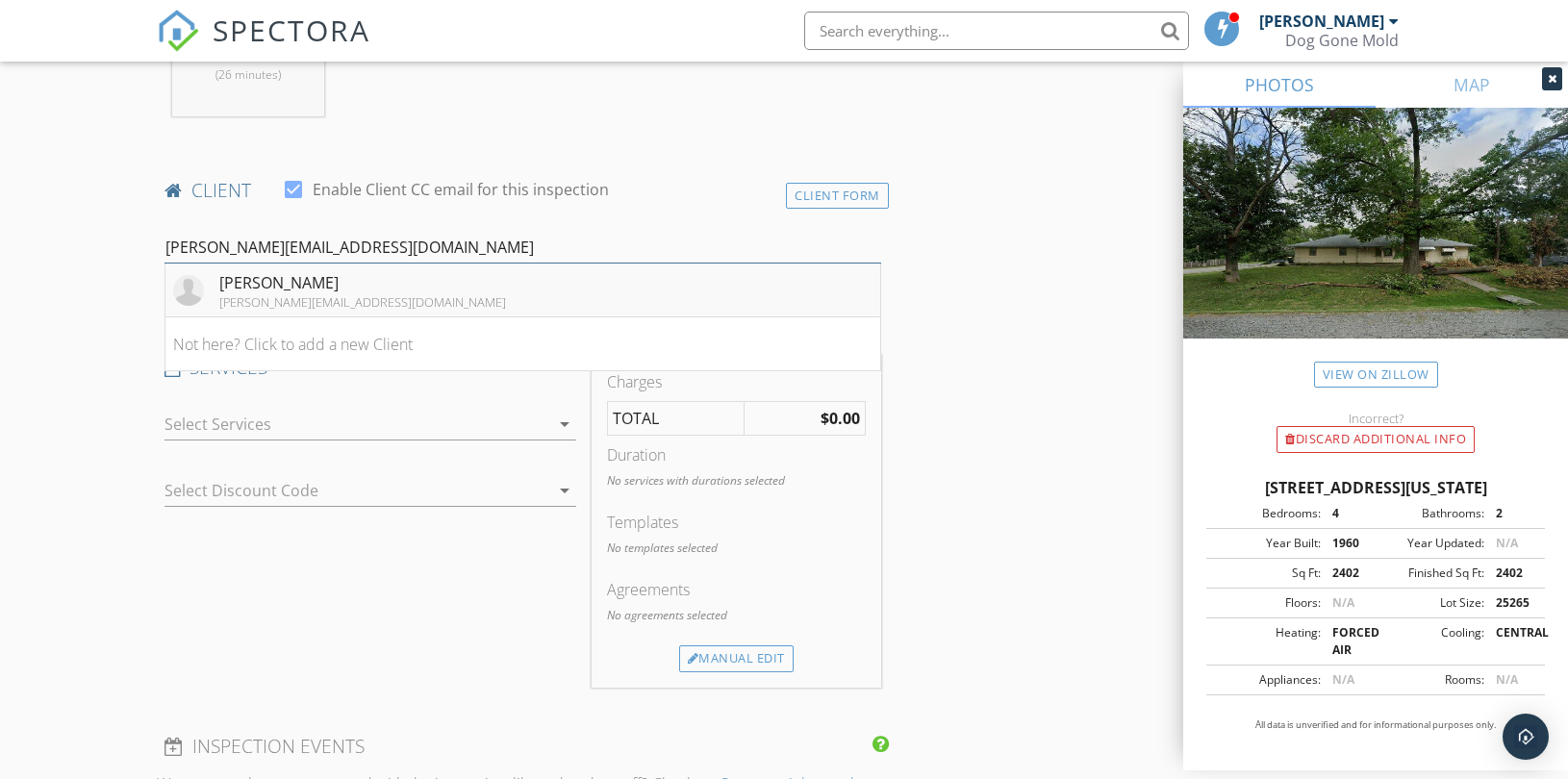
type input "townsend.c1988@gmail.com"
click at [319, 289] on div "Cheryl Townsend" at bounding box center [363, 283] width 287 height 23
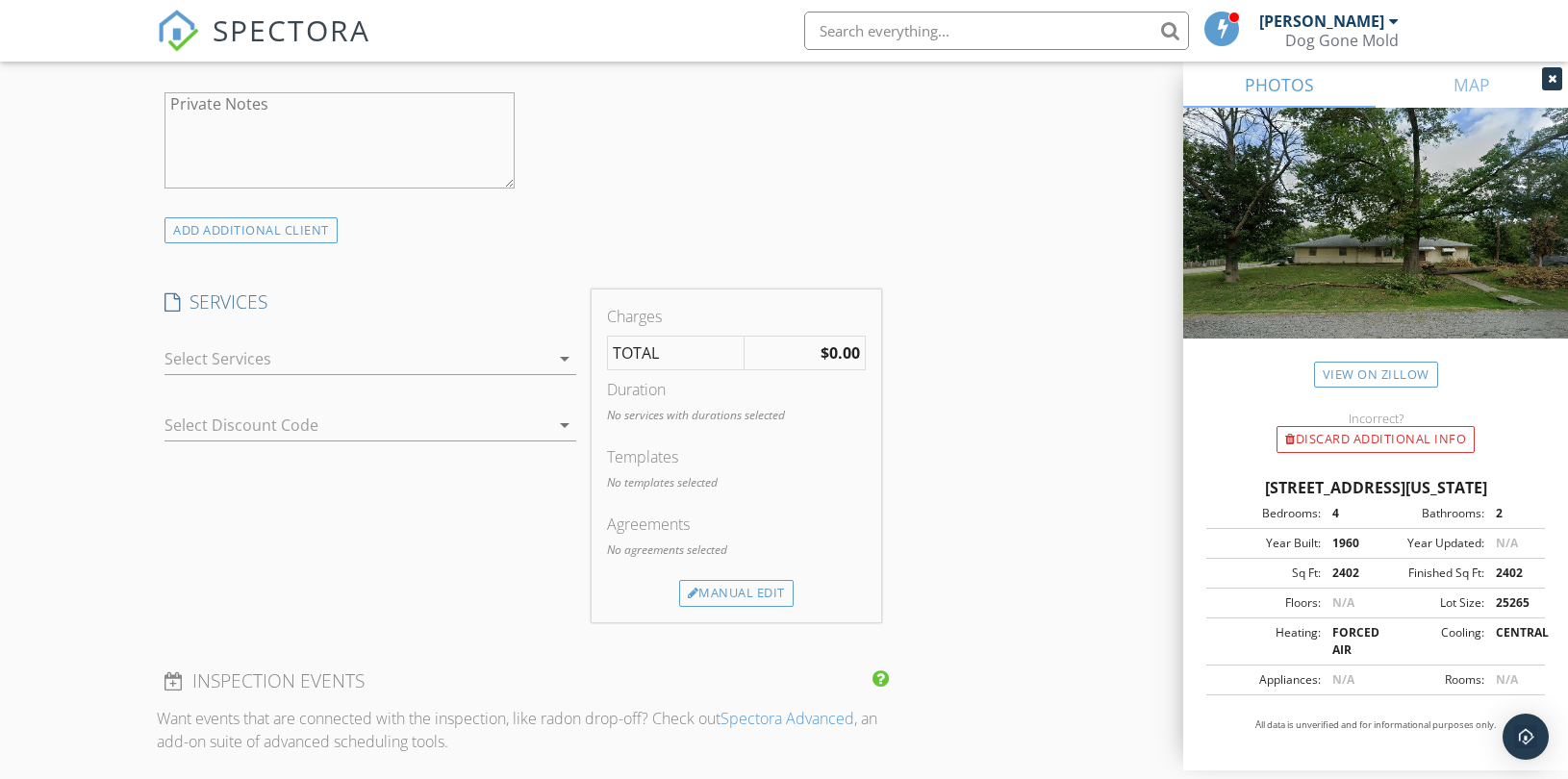
scroll to position [1389, 0]
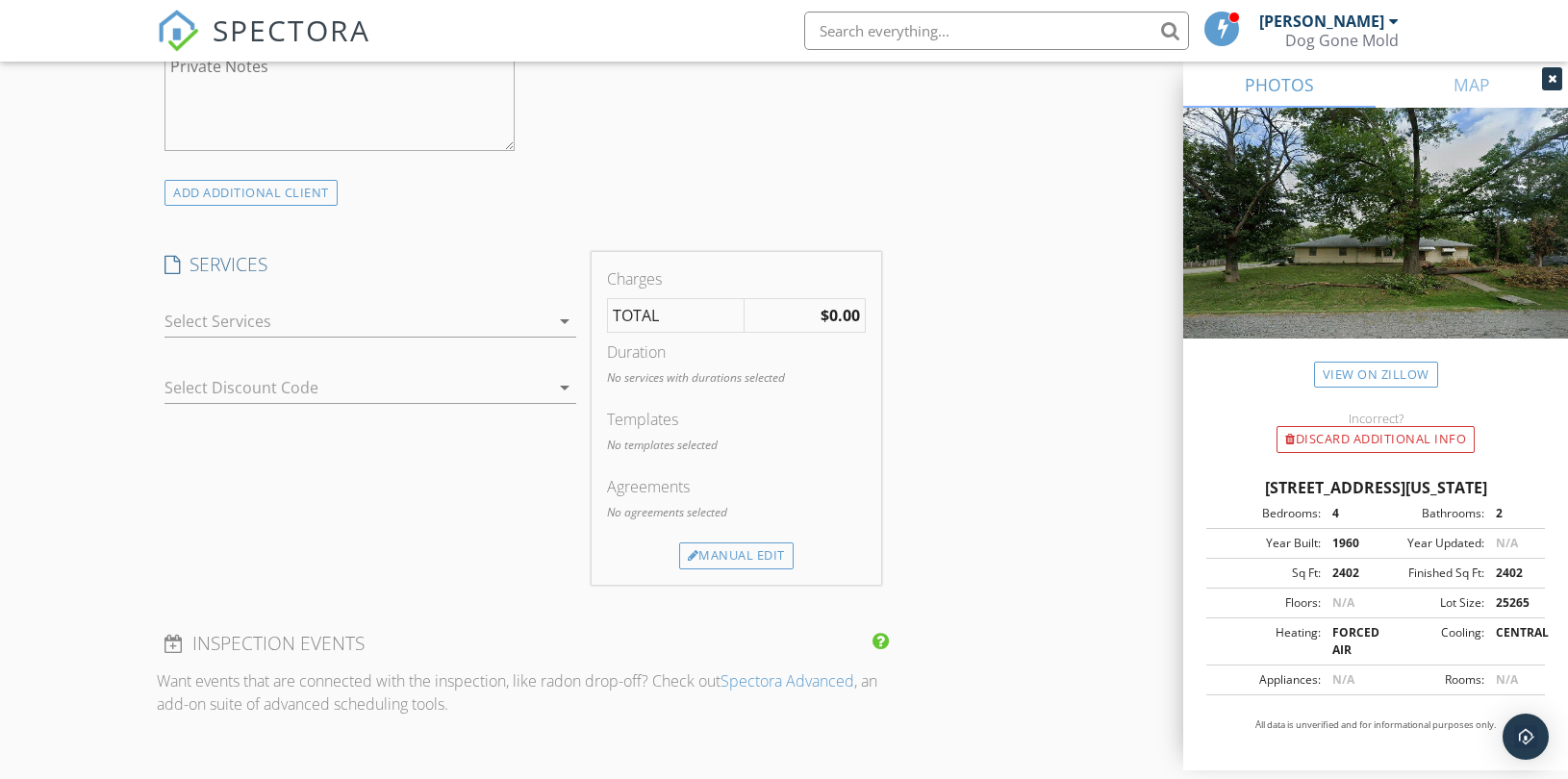
click at [515, 330] on div at bounding box center [357, 321] width 385 height 31
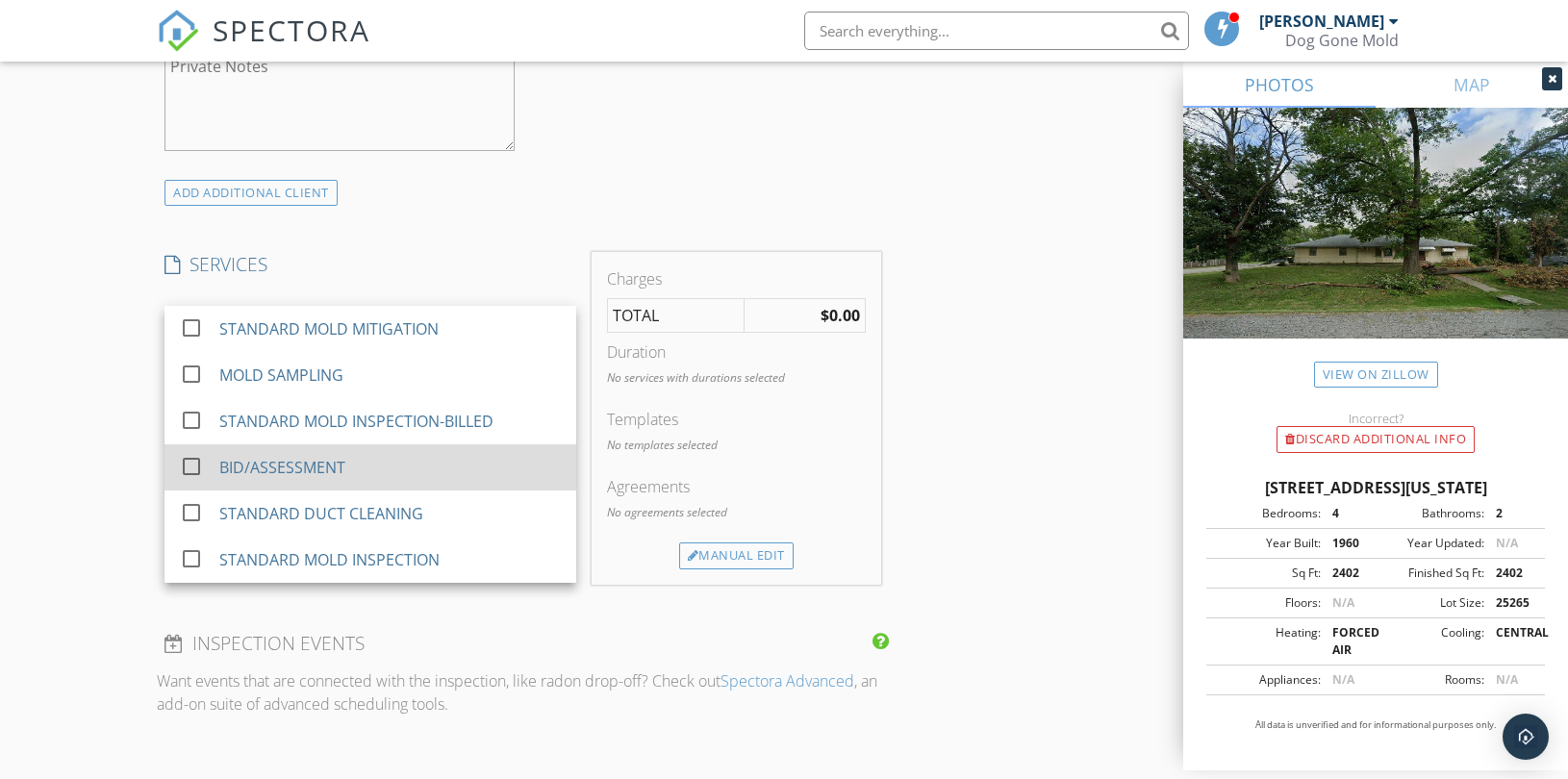
click at [351, 462] on div "BID/ASSESSMENT" at bounding box center [390, 468] width 341 height 39
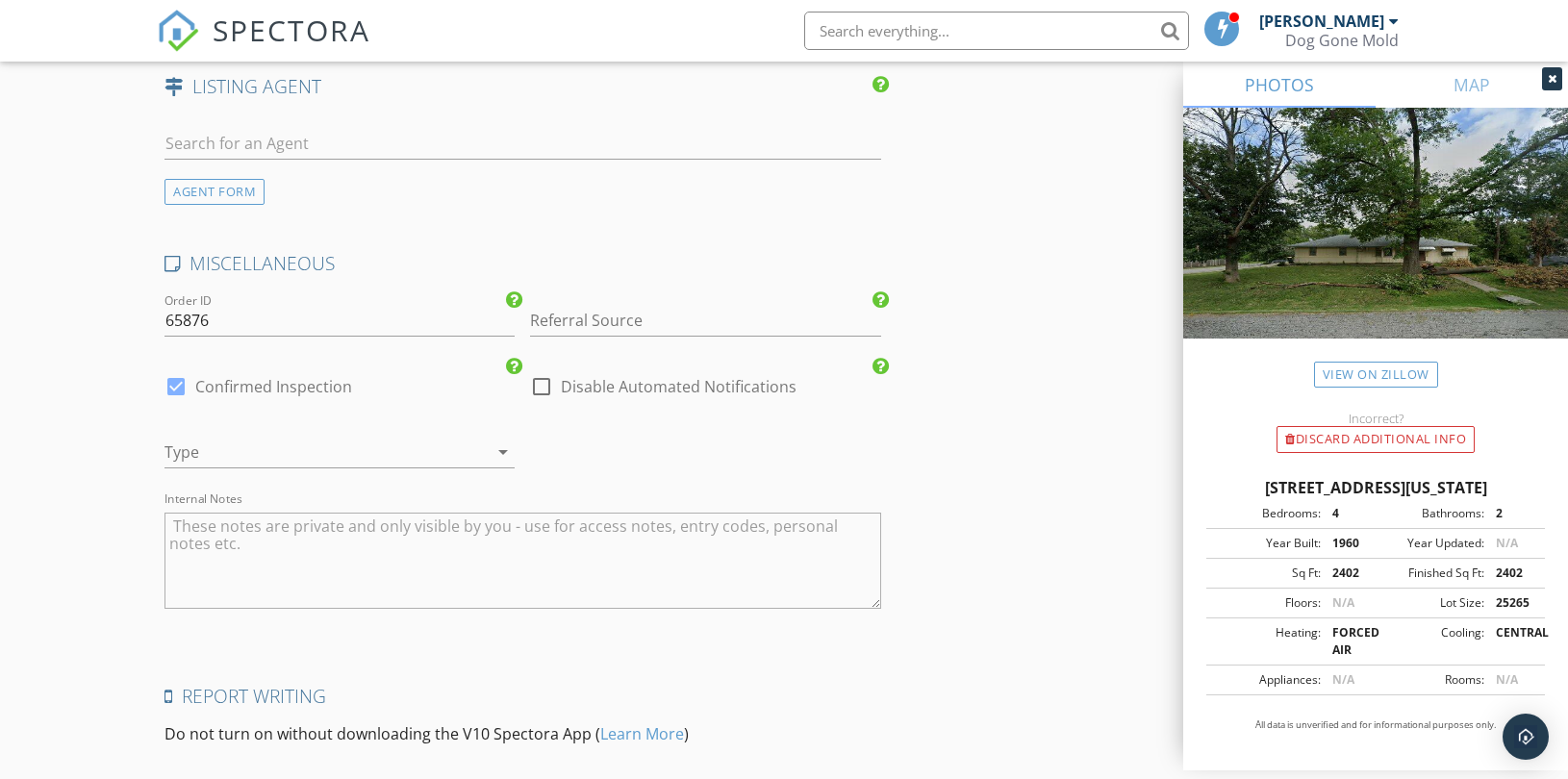
scroll to position [2564, 0]
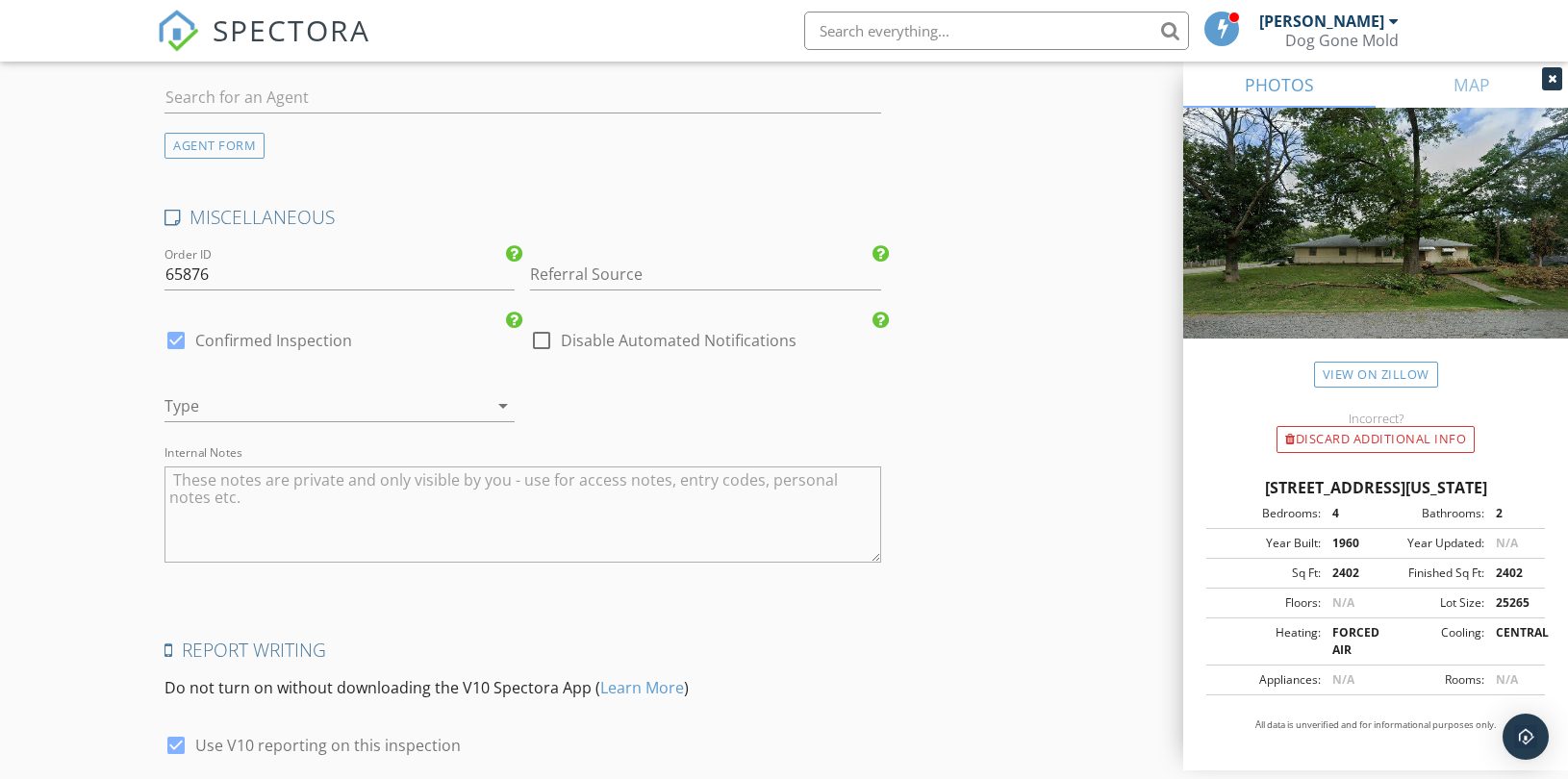
click at [431, 415] on div at bounding box center [312, 406] width 296 height 31
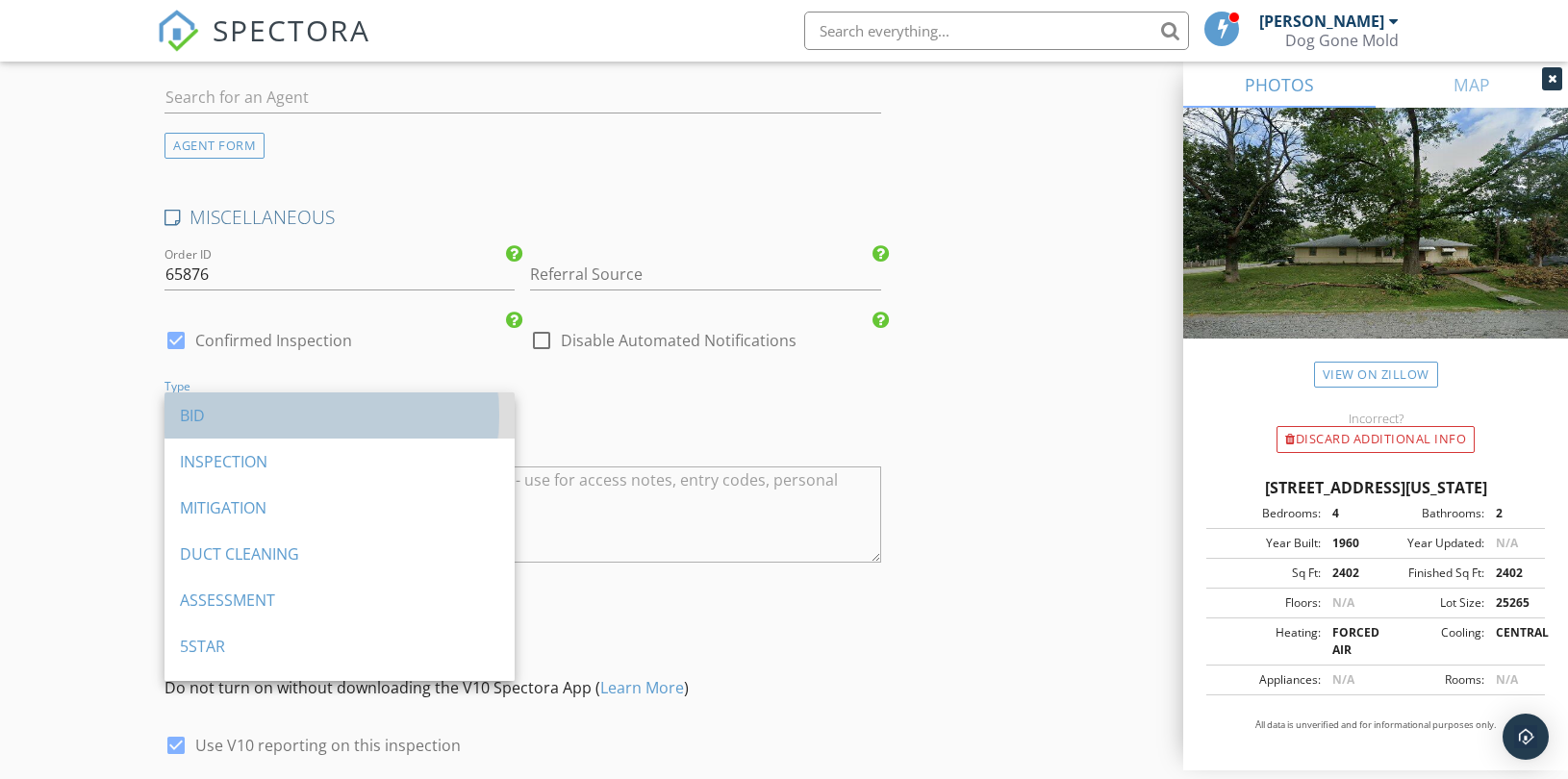
click at [267, 411] on div "BID" at bounding box center [339, 416] width 319 height 23
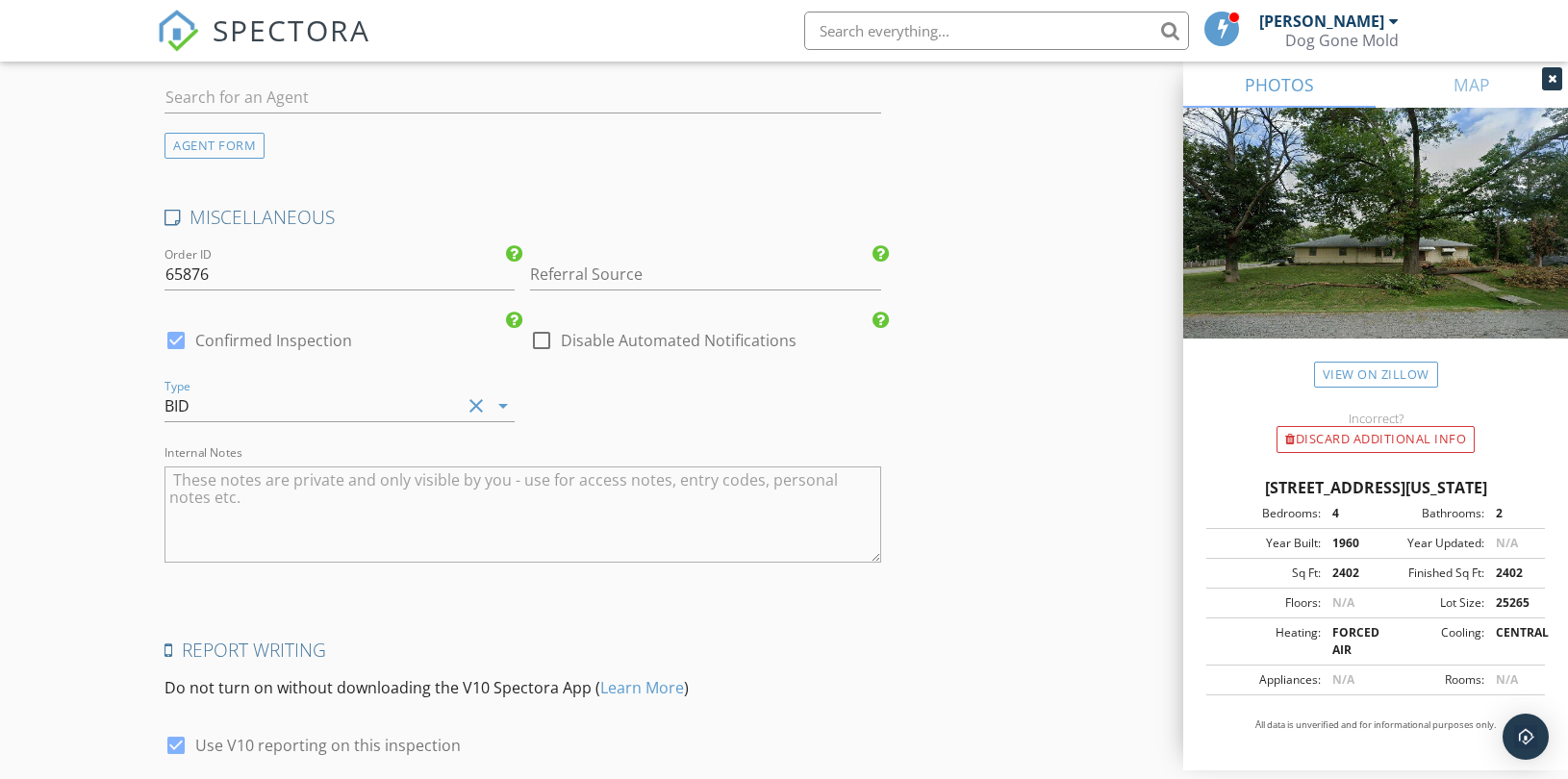
click at [310, 479] on textarea "Internal Notes" at bounding box center [522, 515] width 716 height 97
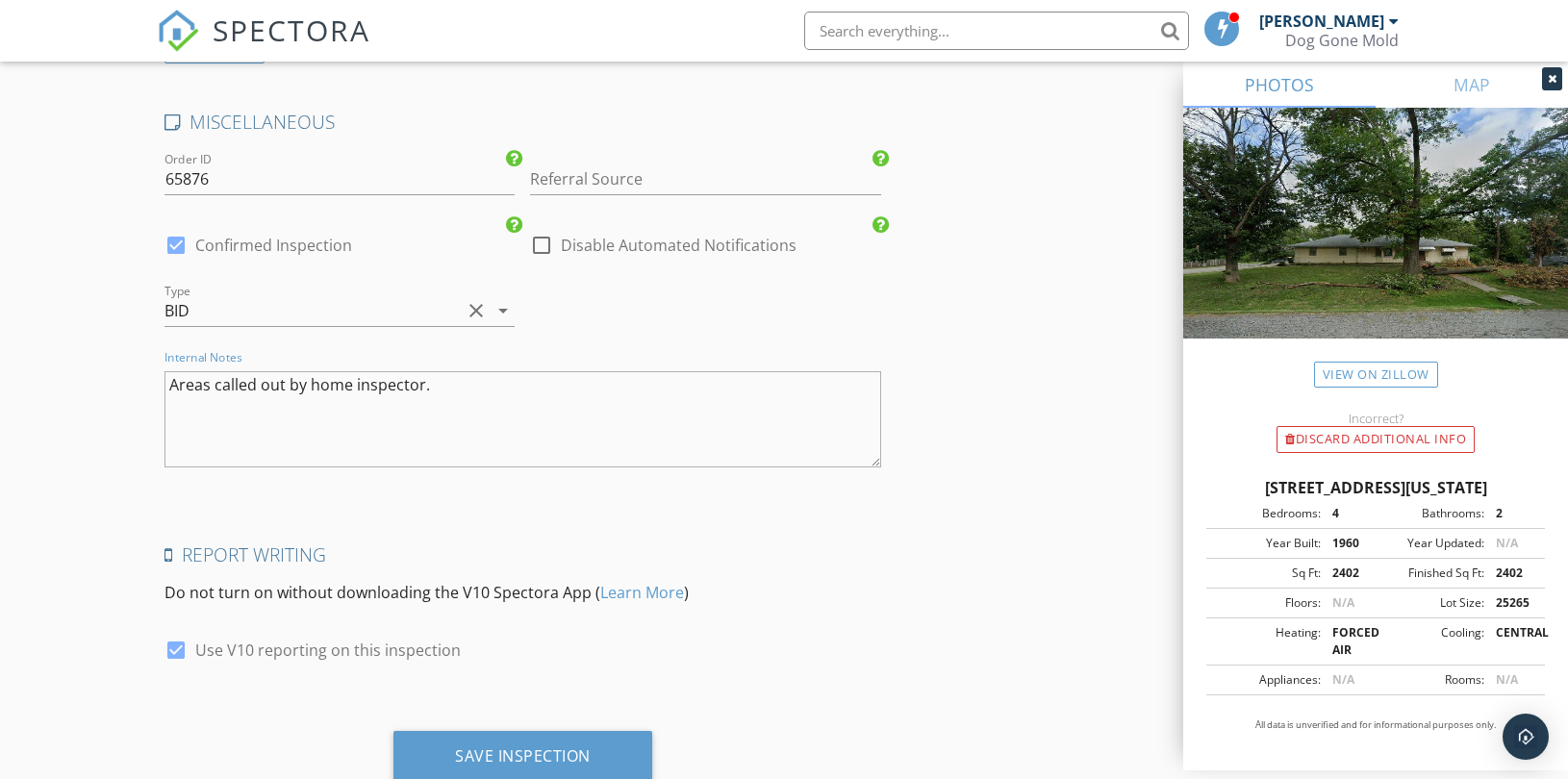
scroll to position [2725, 0]
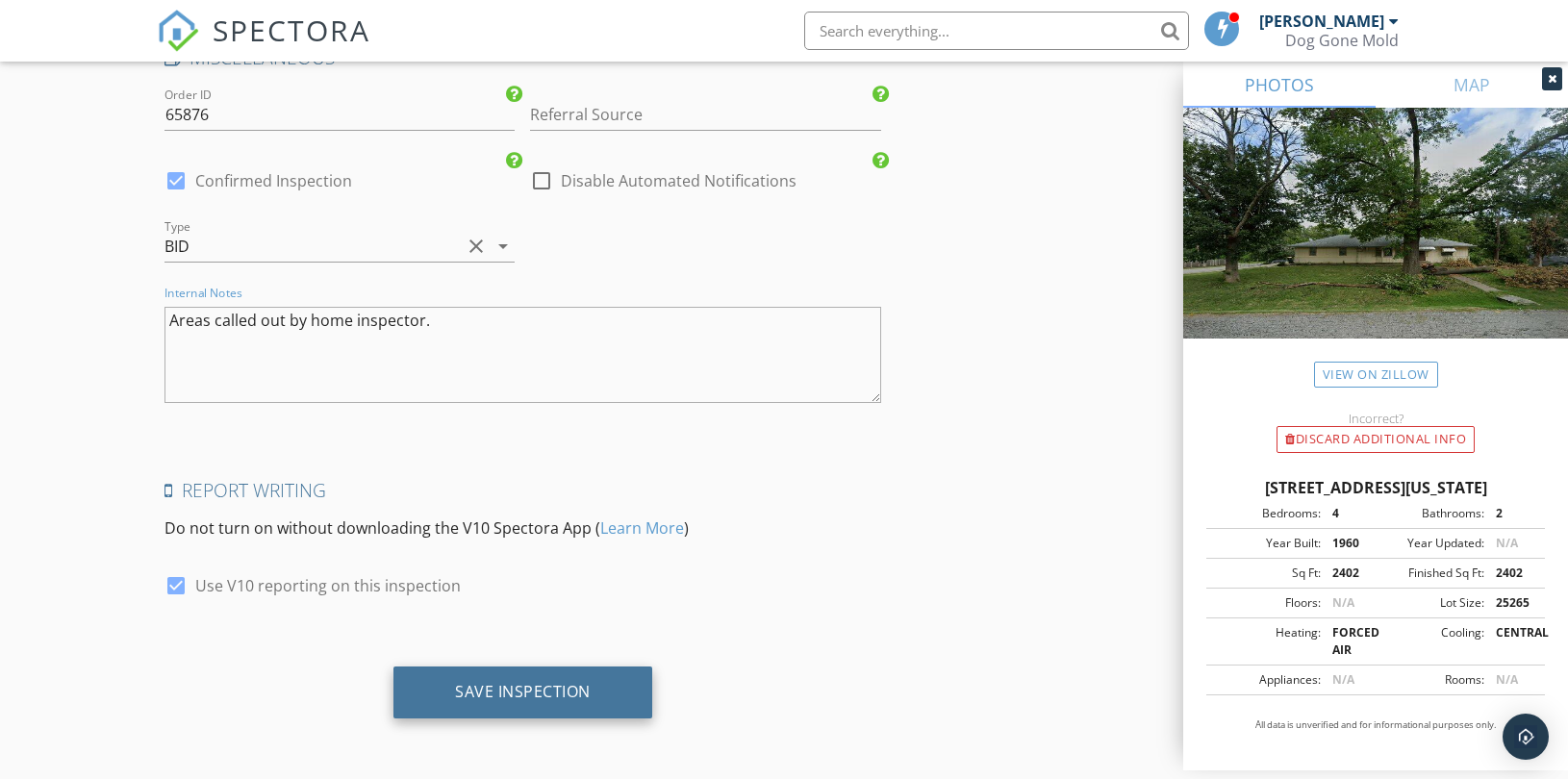
type textarea "Areas called out by home inspector."
click at [539, 682] on div "Save Inspection" at bounding box center [523, 692] width 135 height 19
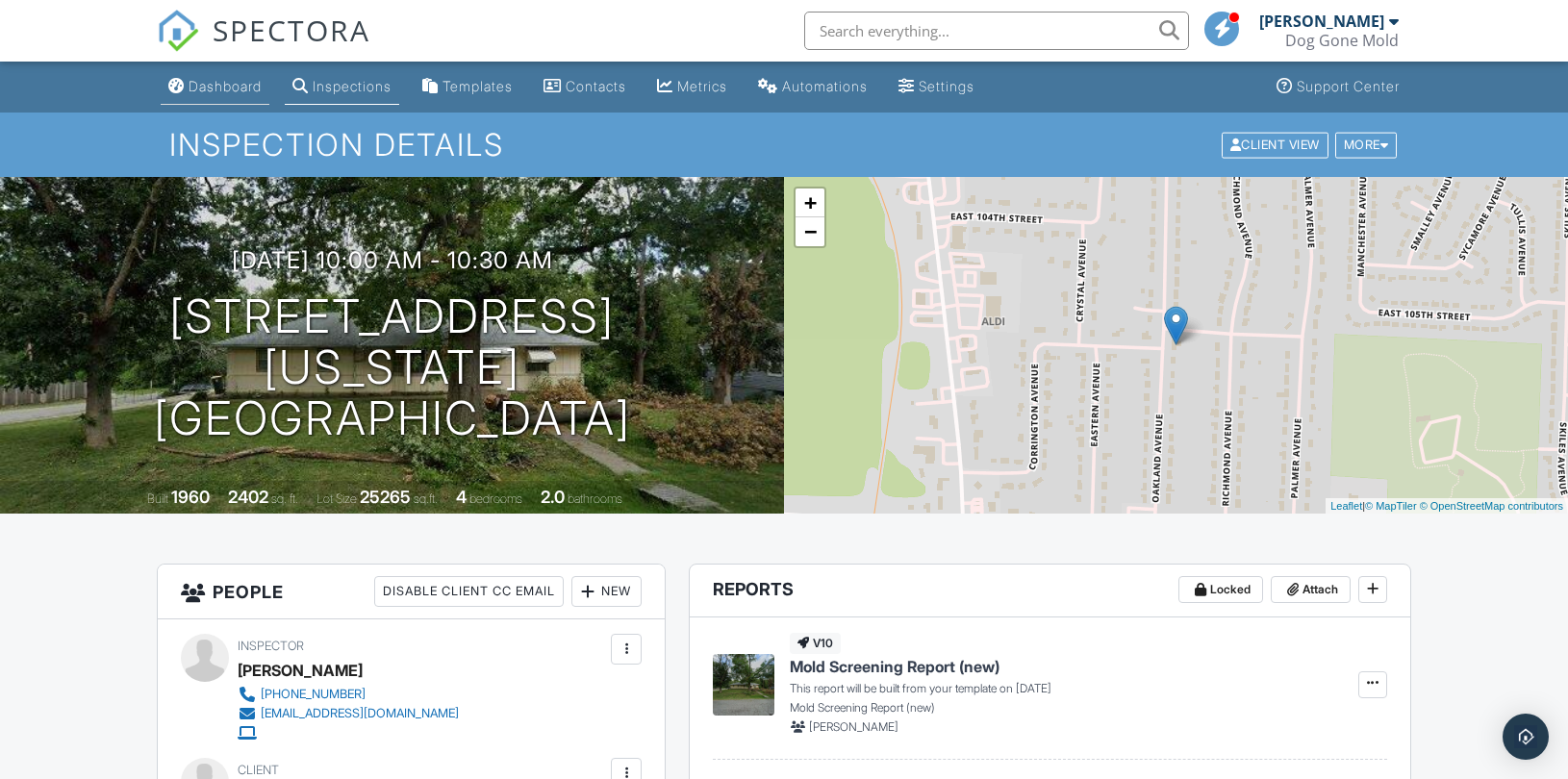
click at [256, 78] on div "Dashboard" at bounding box center [225, 86] width 73 height 16
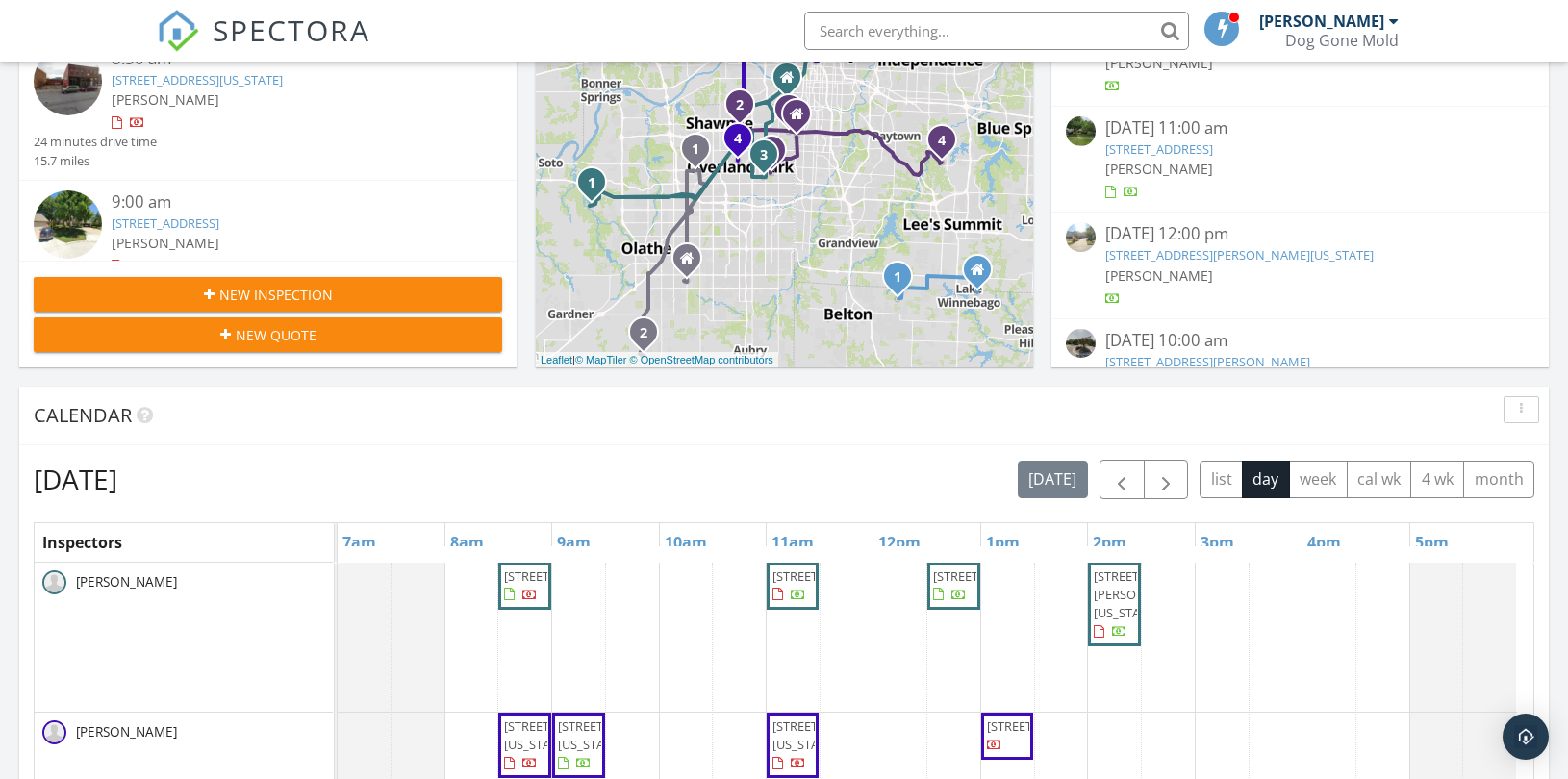
scroll to position [641, 0]
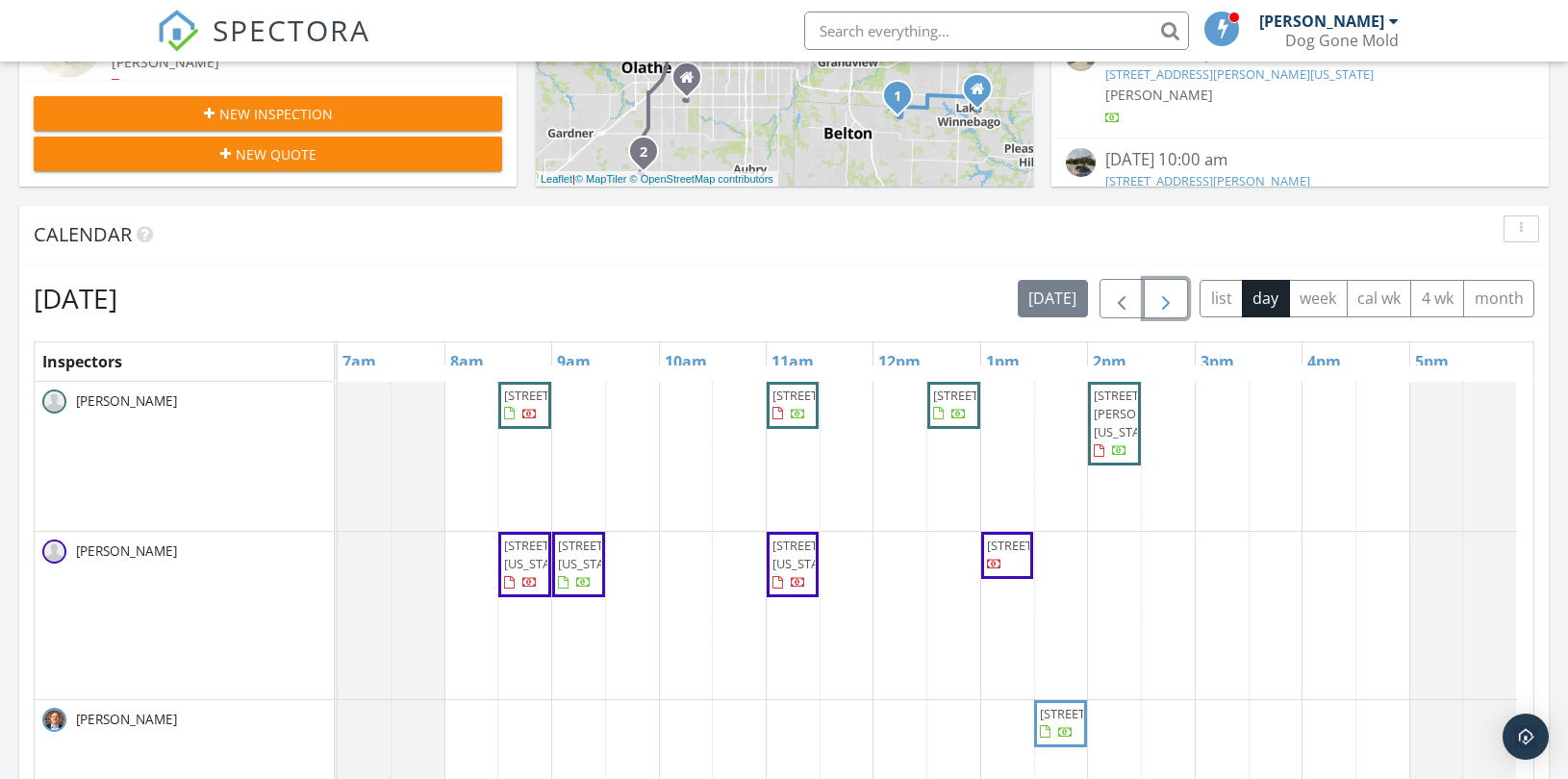
click at [1162, 303] on span "button" at bounding box center [1166, 300] width 23 height 23
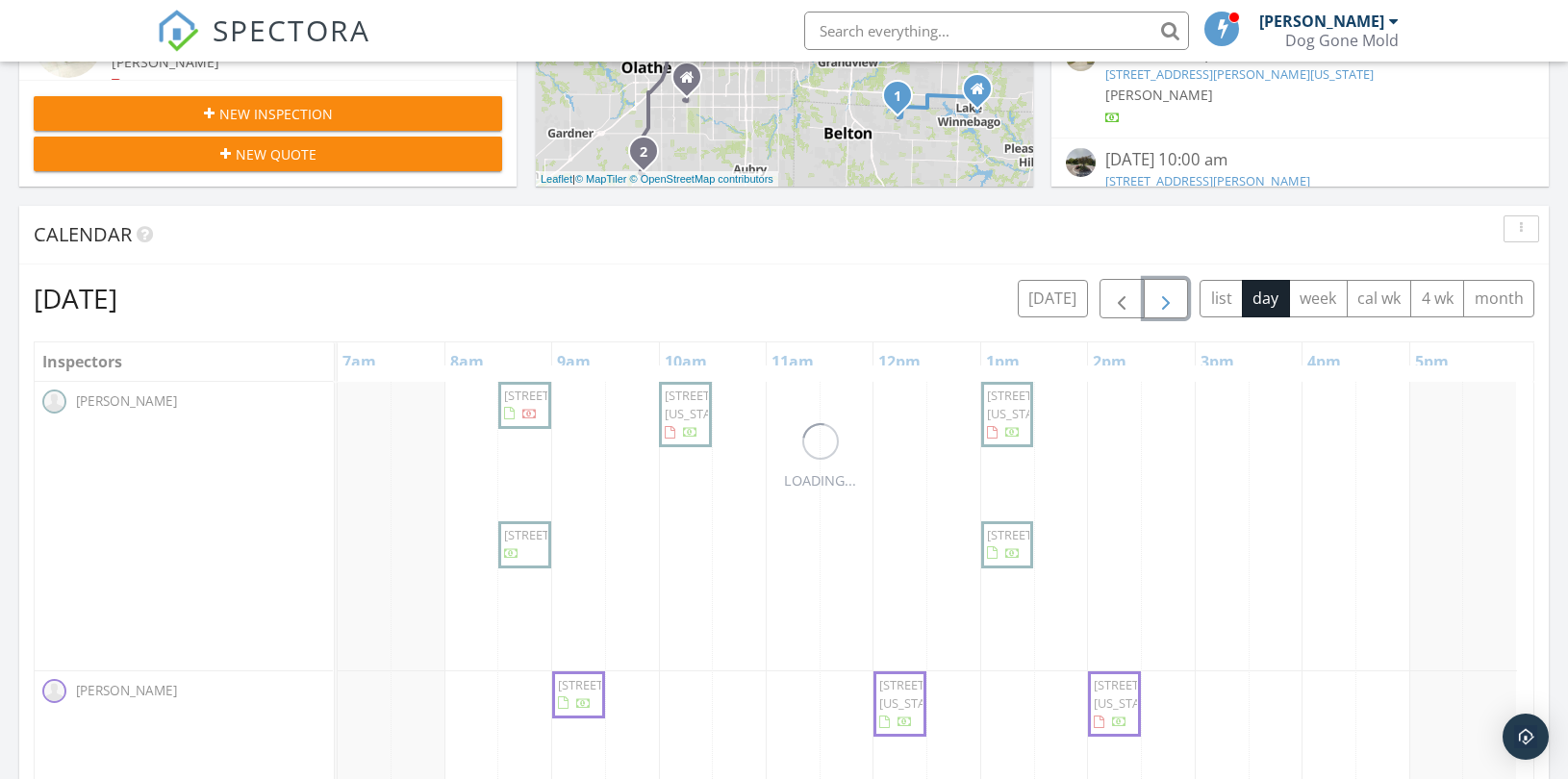
click at [1159, 303] on span "button" at bounding box center [1166, 300] width 23 height 23
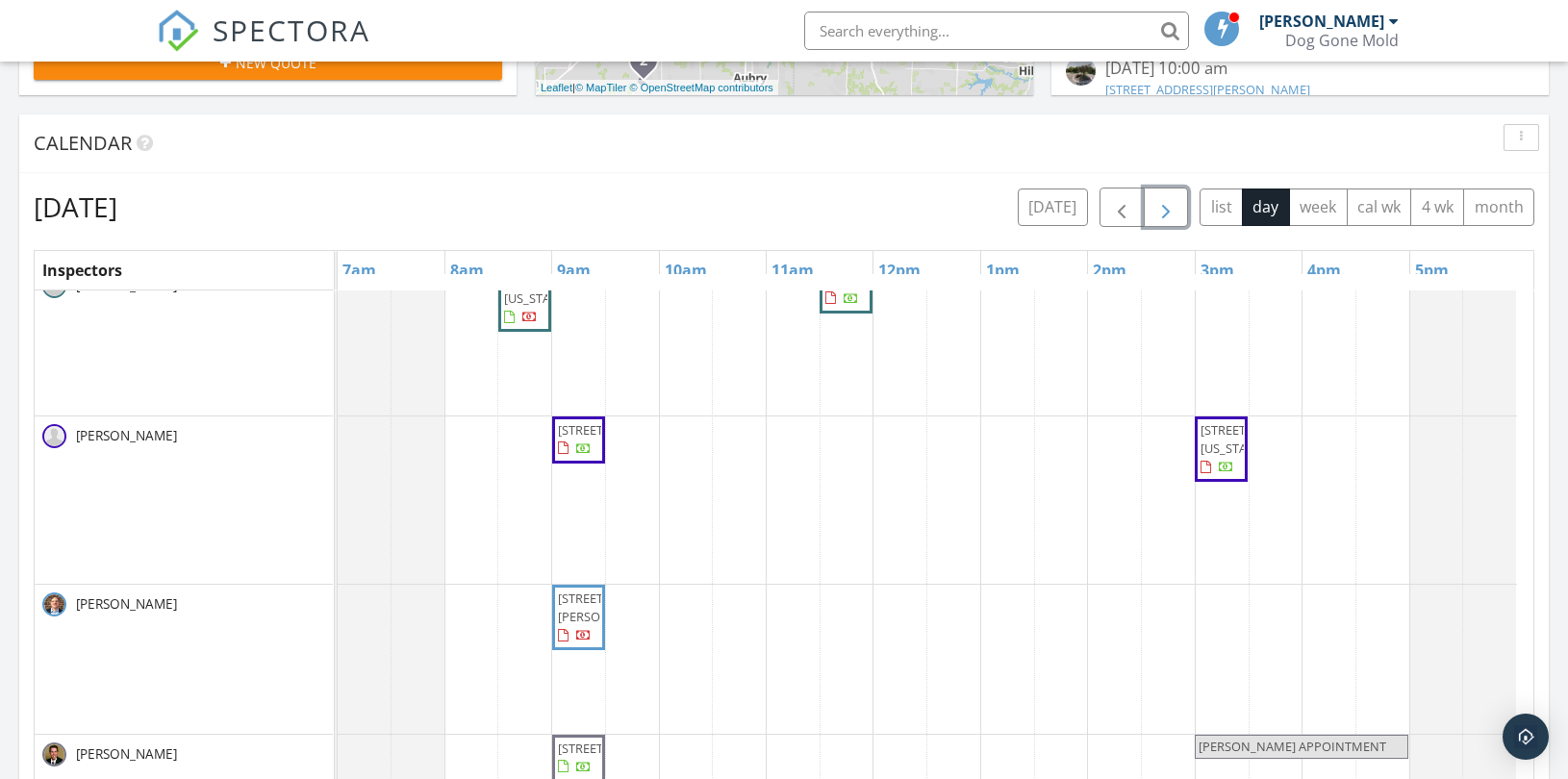
scroll to position [854, 0]
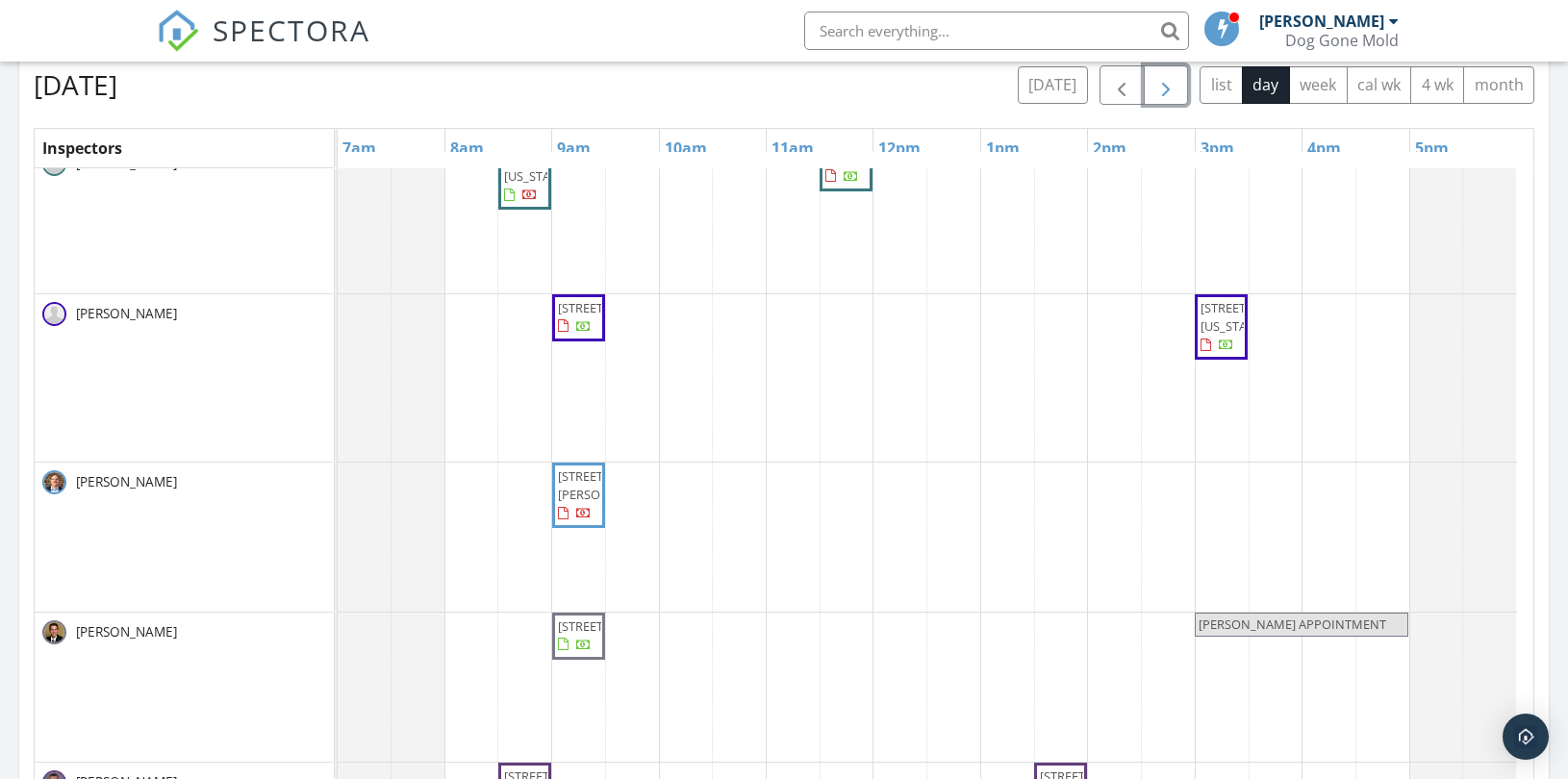
click at [895, 616] on div "4335 N 121st Terrace, Kansas City 66109 16038 Fontana St, Overland Park 66085 1…" at bounding box center [935, 528] width 1196 height 767
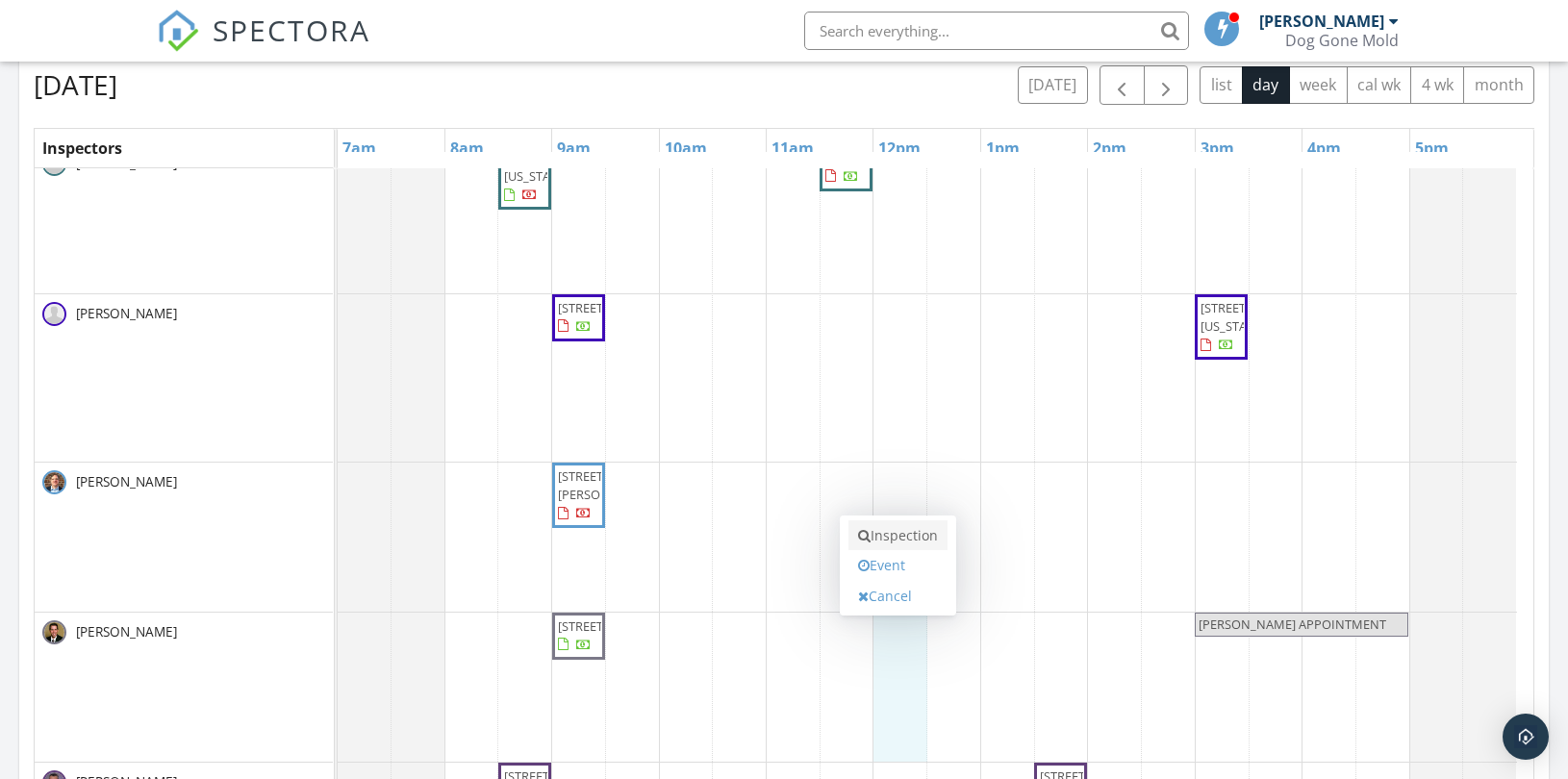
click at [906, 533] on link "Inspection" at bounding box center [898, 535] width 99 height 31
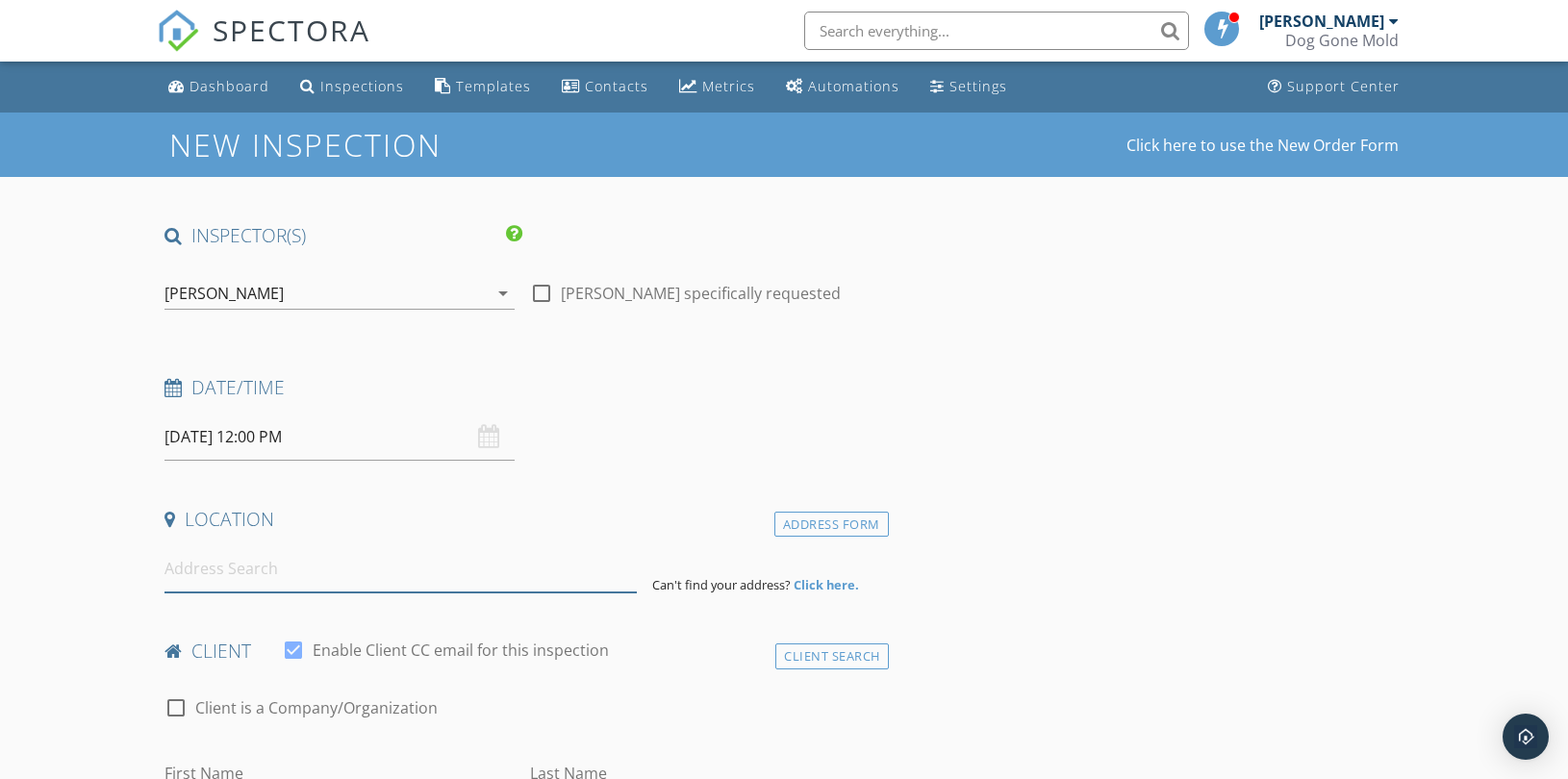
click at [285, 562] on input at bounding box center [400, 568] width 473 height 47
paste input "[STREET_ADDRESS][PERSON_NAME]"
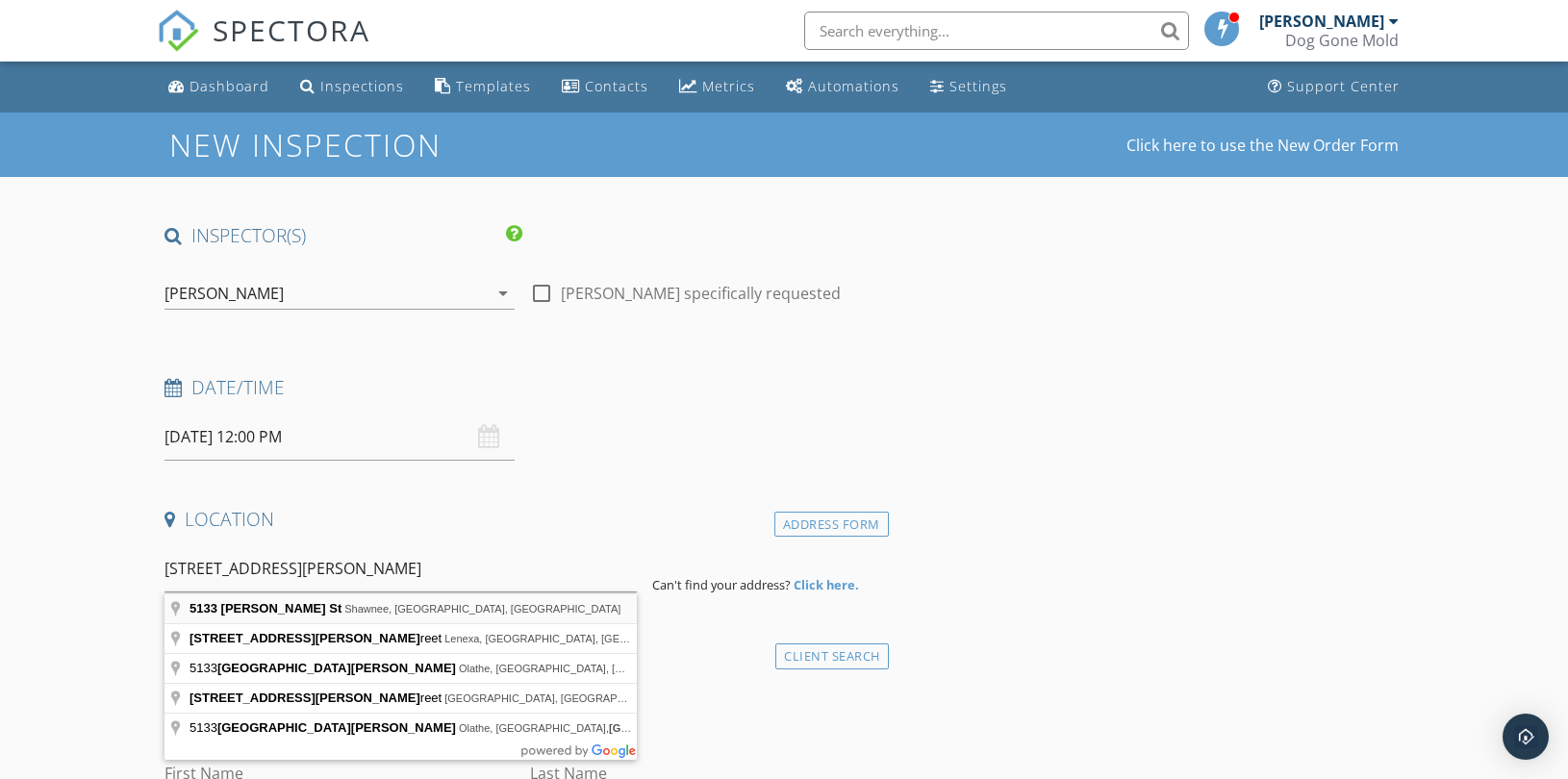
type input "[STREET_ADDRESS][PERSON_NAME]"
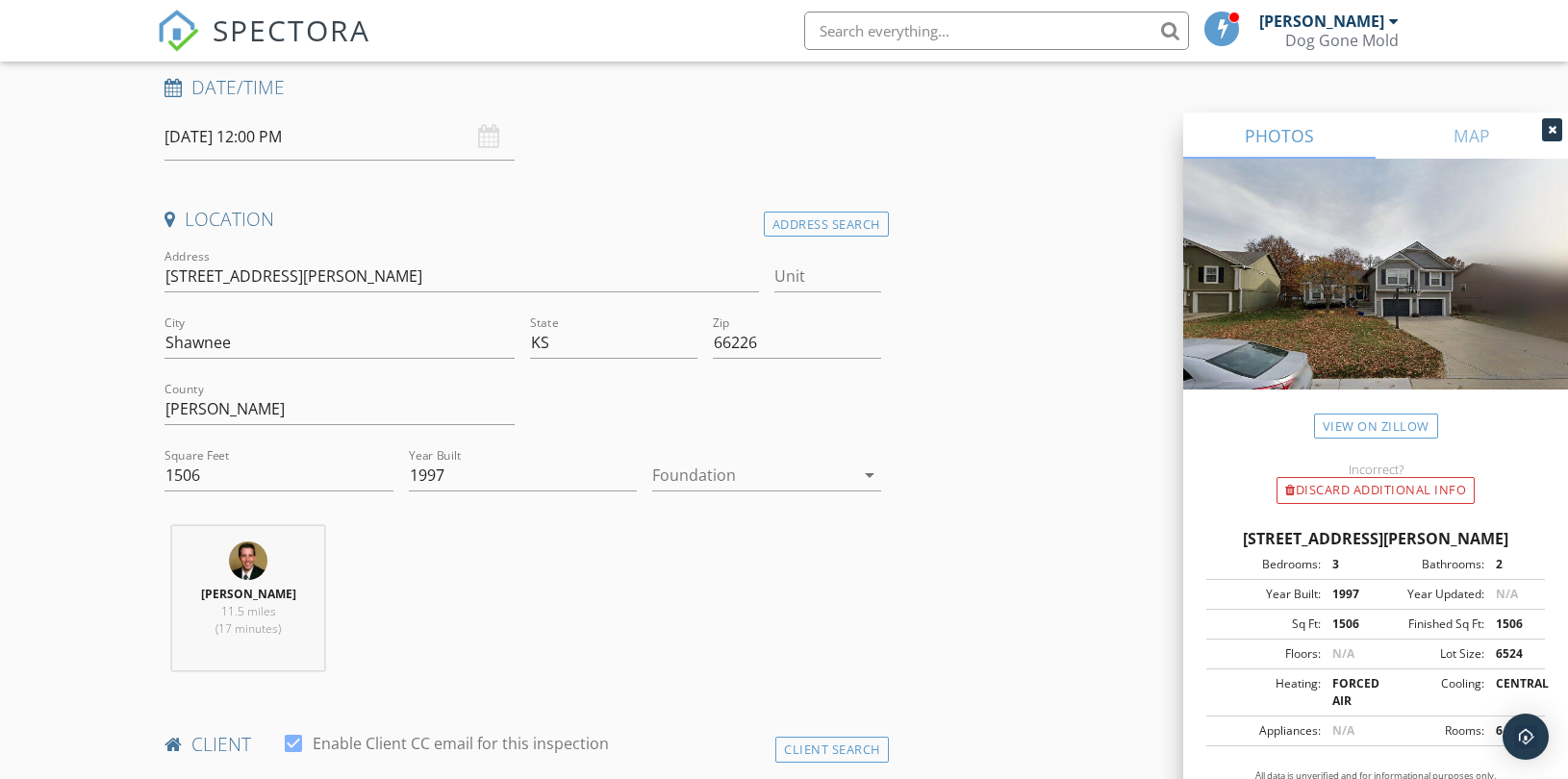
scroll to position [641, 0]
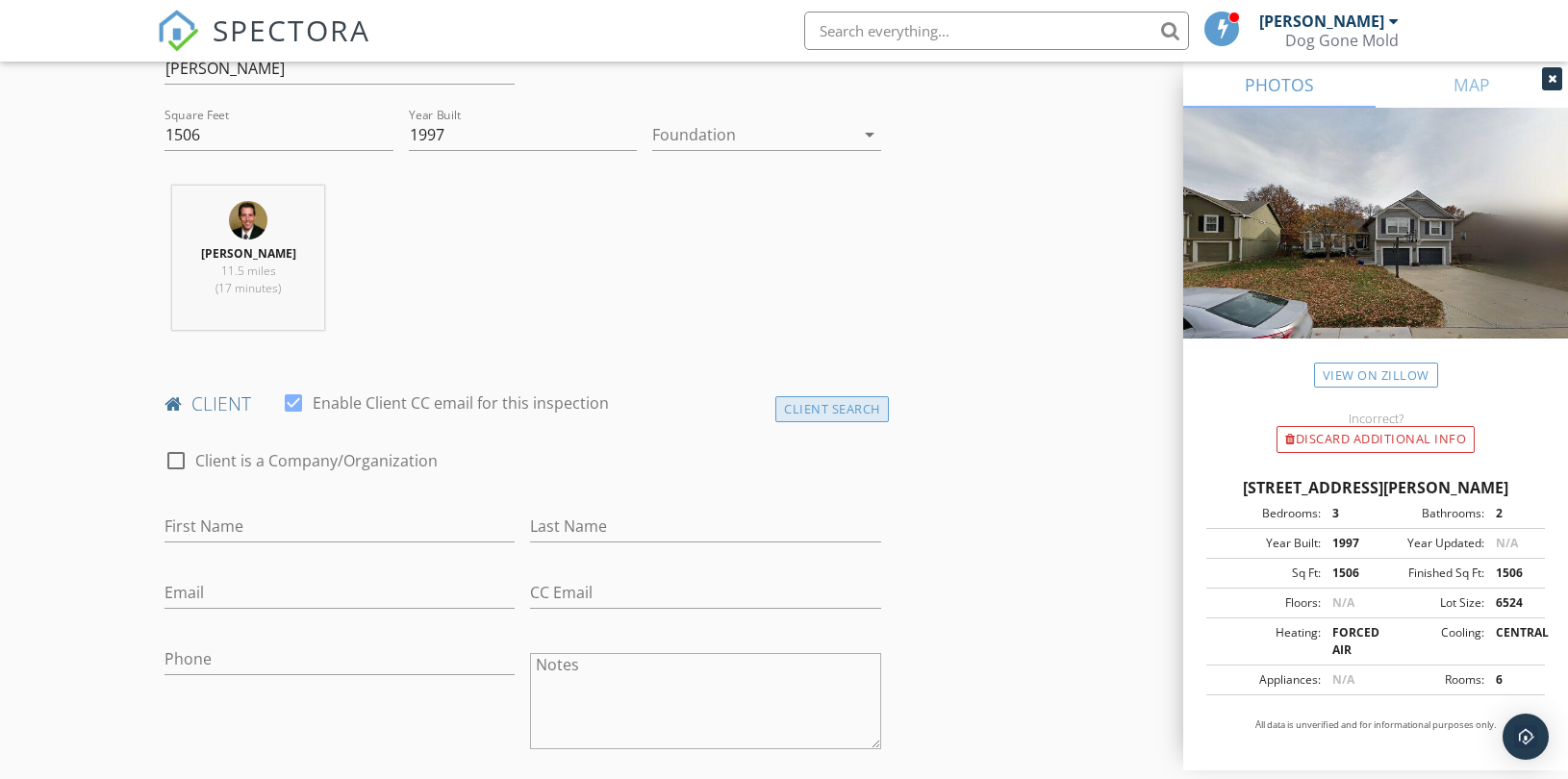
click at [862, 410] on div "Client Search" at bounding box center [831, 409] width 113 height 26
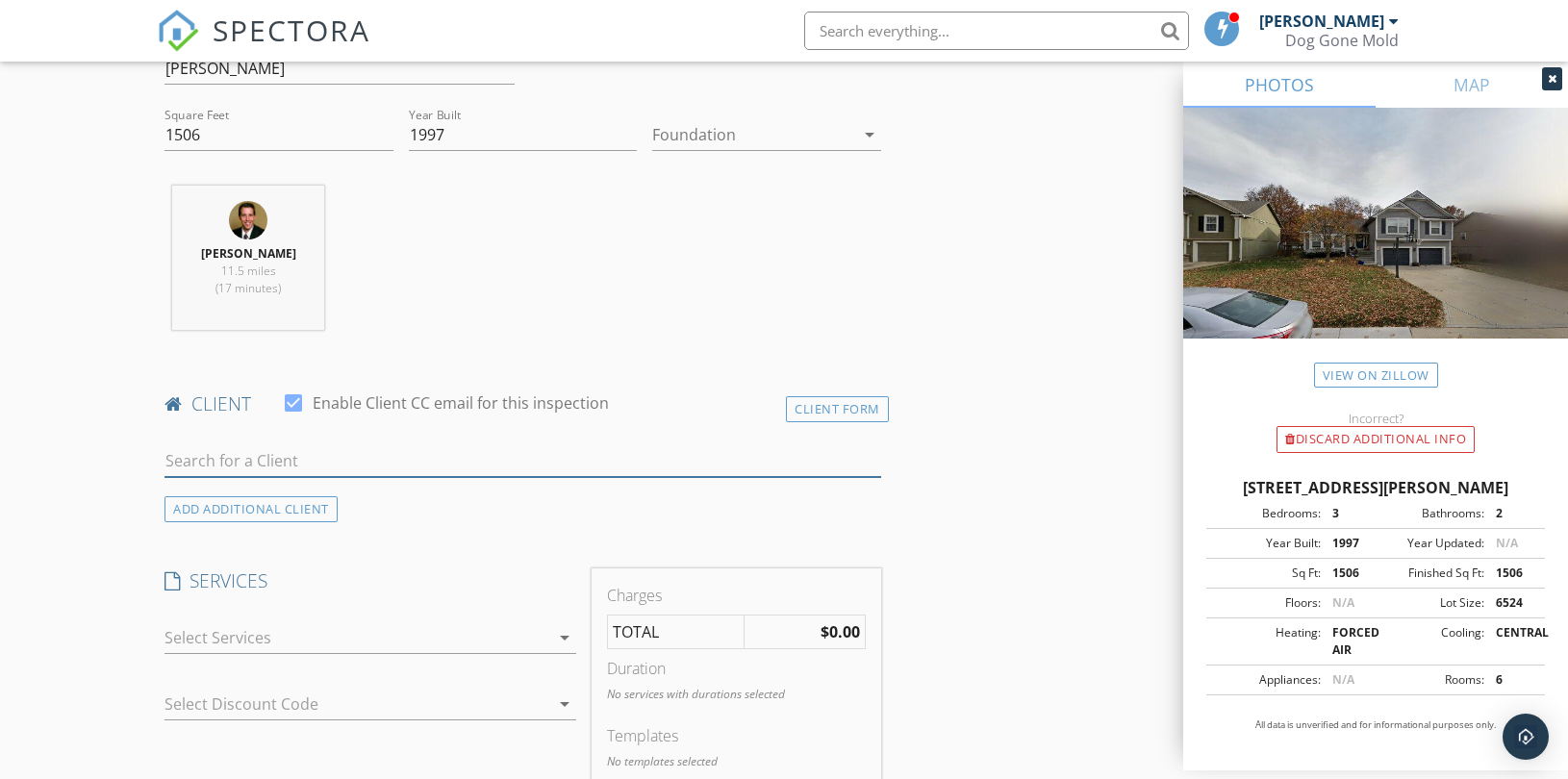
click at [338, 468] on input "text" at bounding box center [522, 461] width 716 height 32
paste input "[PERSON_NAME]"
type input "Shiloh Duff"
click at [273, 504] on div "No results found. Click to add a new Client" at bounding box center [318, 504] width 290 height 23
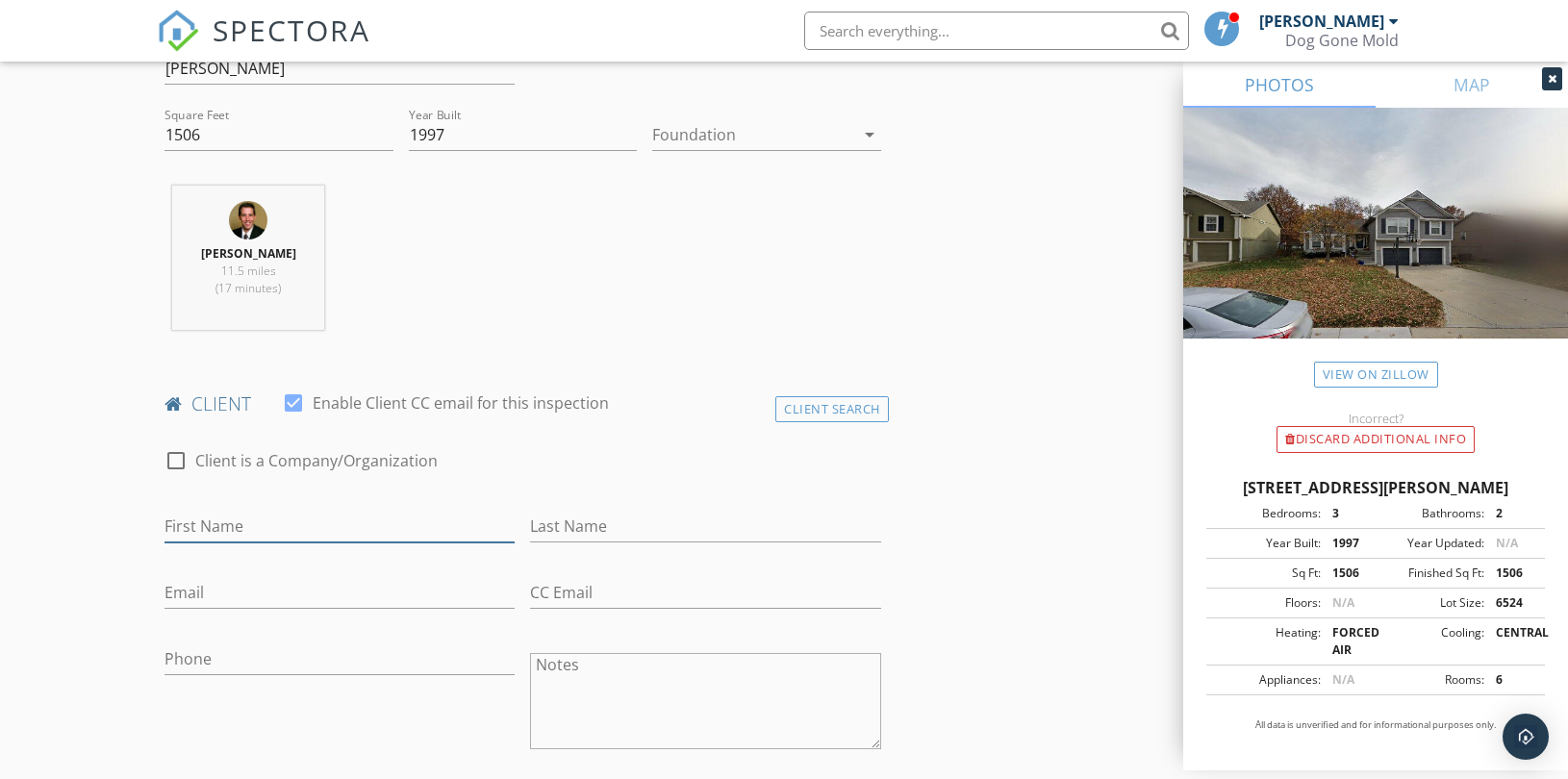
click at [206, 529] on input "First Name" at bounding box center [339, 526] width 350 height 32
paste input "Shiloh Duff"
click at [232, 523] on input "Shiloh Duff" at bounding box center [339, 526] width 350 height 32
type input "Shiloh Duff"
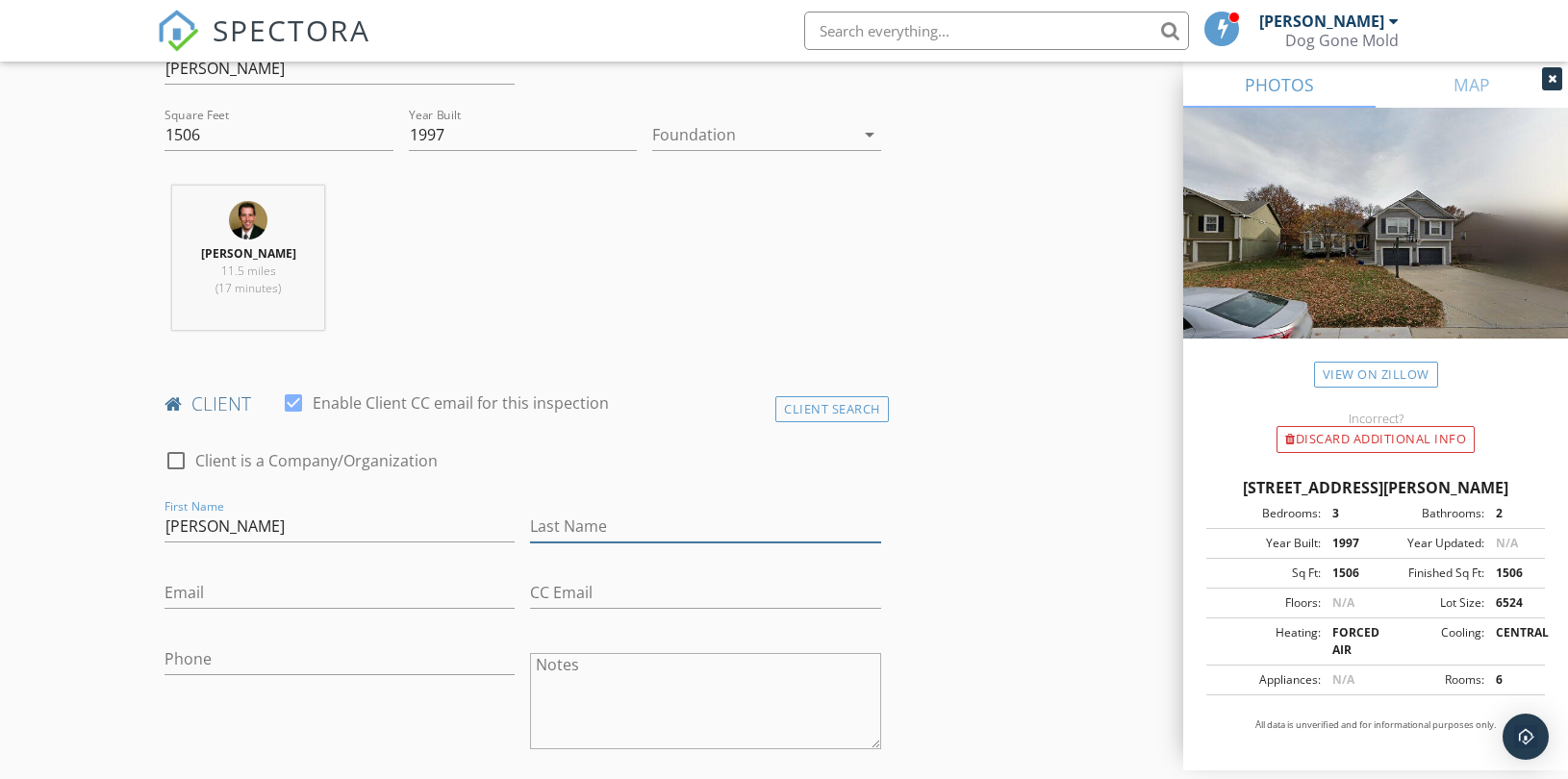
click at [629, 522] on input "Last Name" at bounding box center [705, 526] width 350 height 32
paste input "Duff"
type input "Duff"
click at [232, 524] on input "Shiloh Duff" at bounding box center [339, 526] width 350 height 32
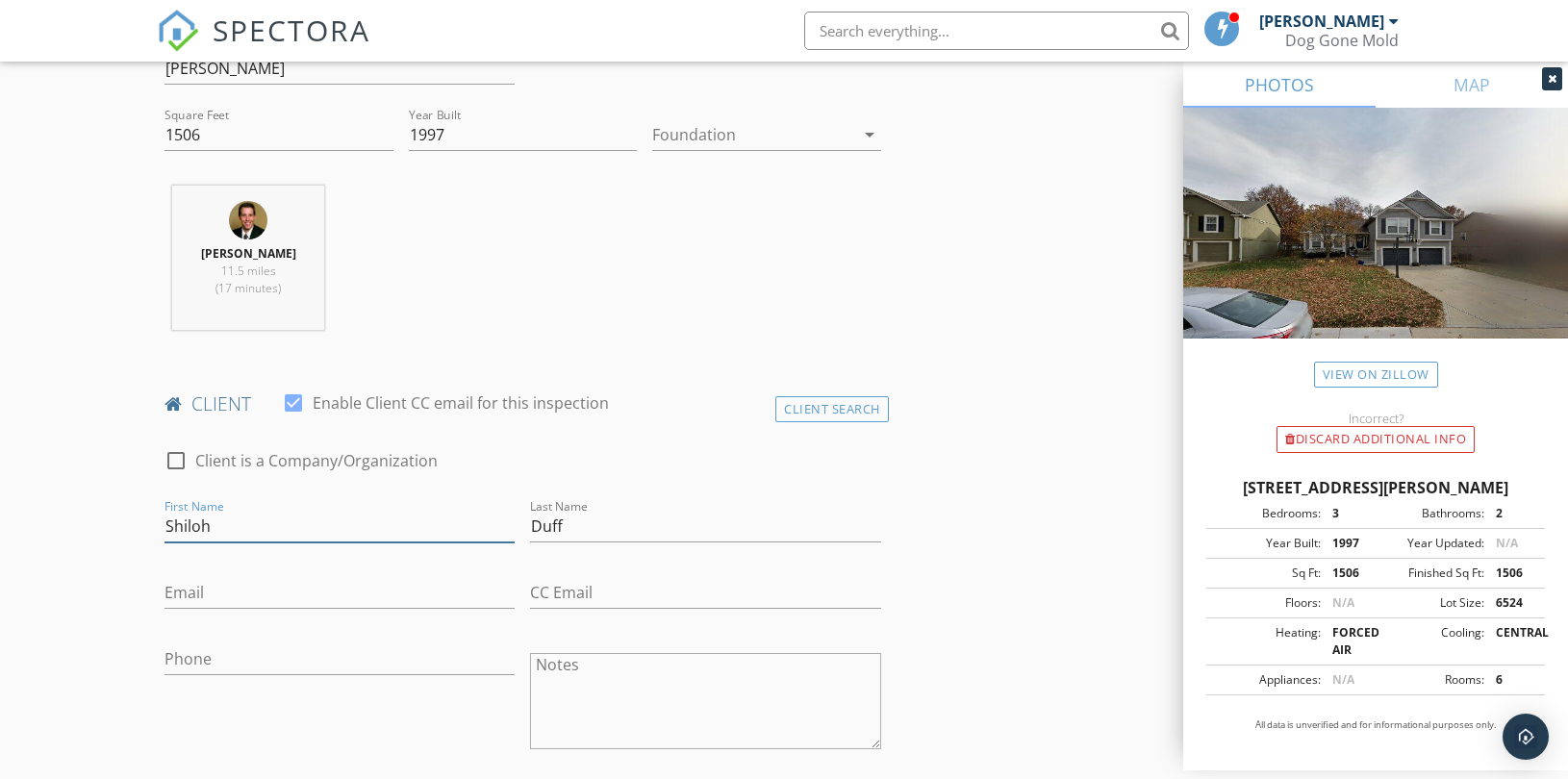
type input "Shiloh"
click at [281, 589] on input "Email" at bounding box center [339, 592] width 350 height 32
paste input "shilohduff@gmail.com"
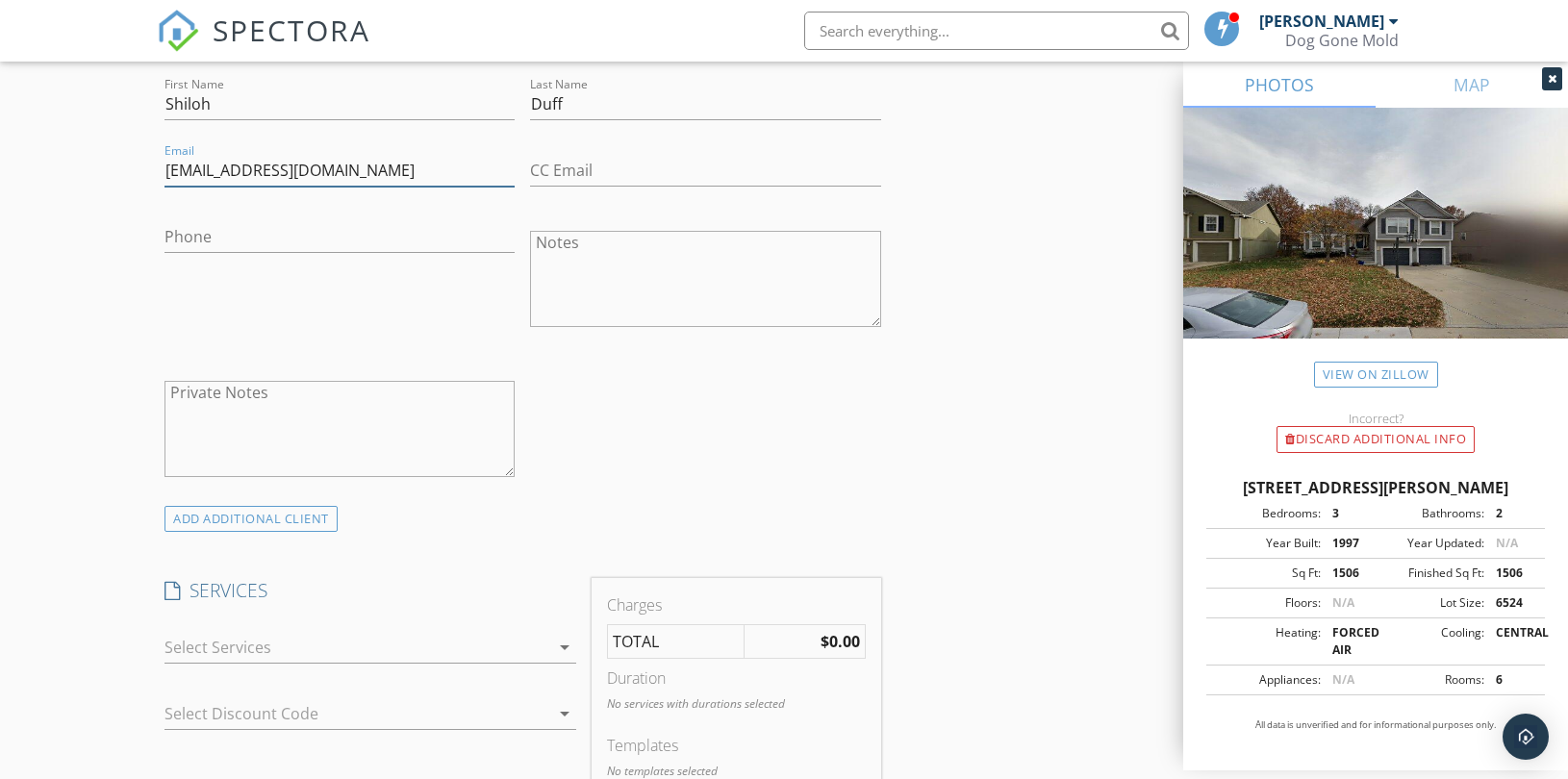
scroll to position [1069, 0]
type input "shilohduff@gmail.com"
click at [299, 510] on div "ADD ADDITIONAL client" at bounding box center [250, 512] width 173 height 26
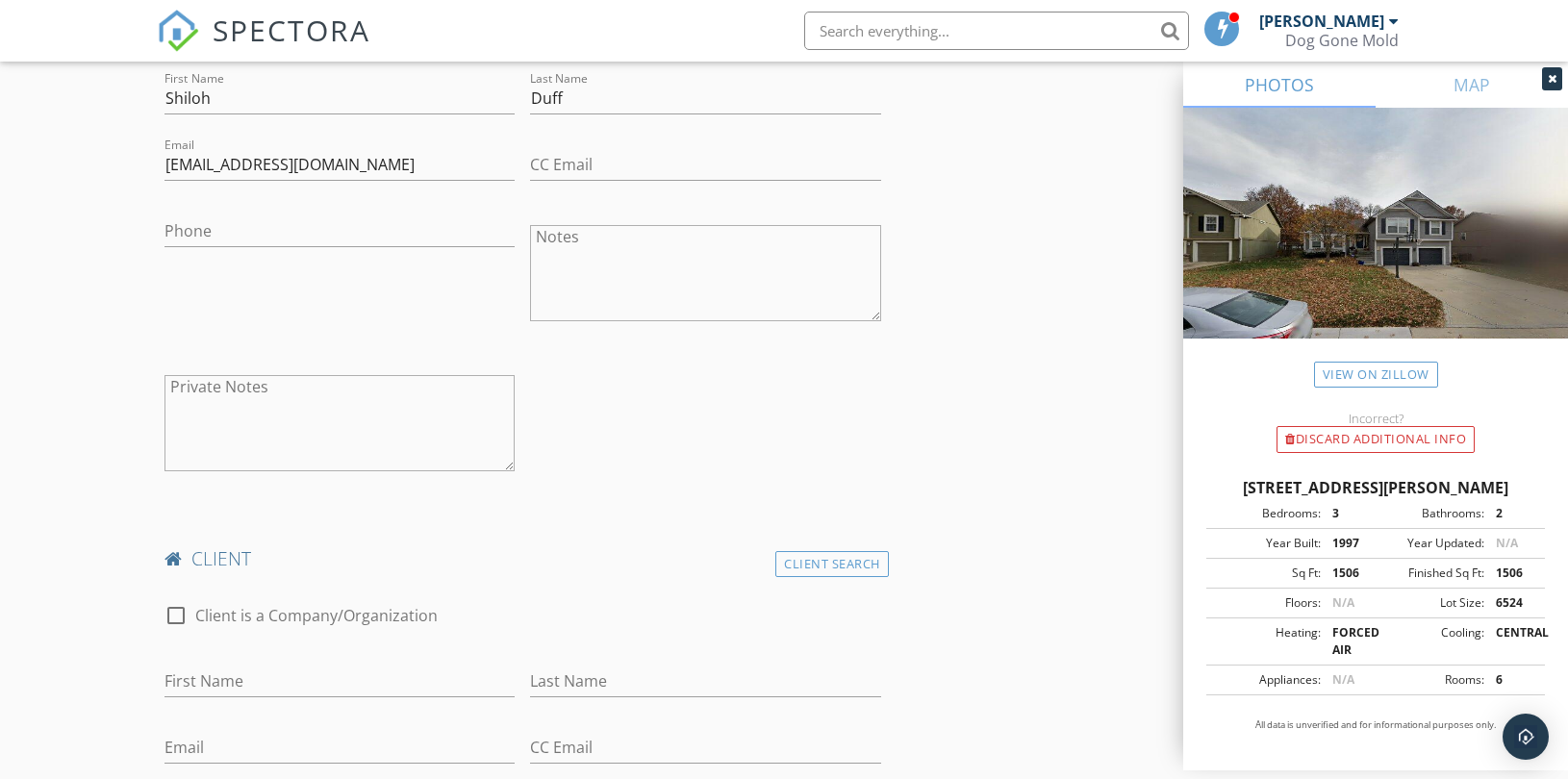
click at [821, 565] on div "Client Search" at bounding box center [831, 563] width 113 height 26
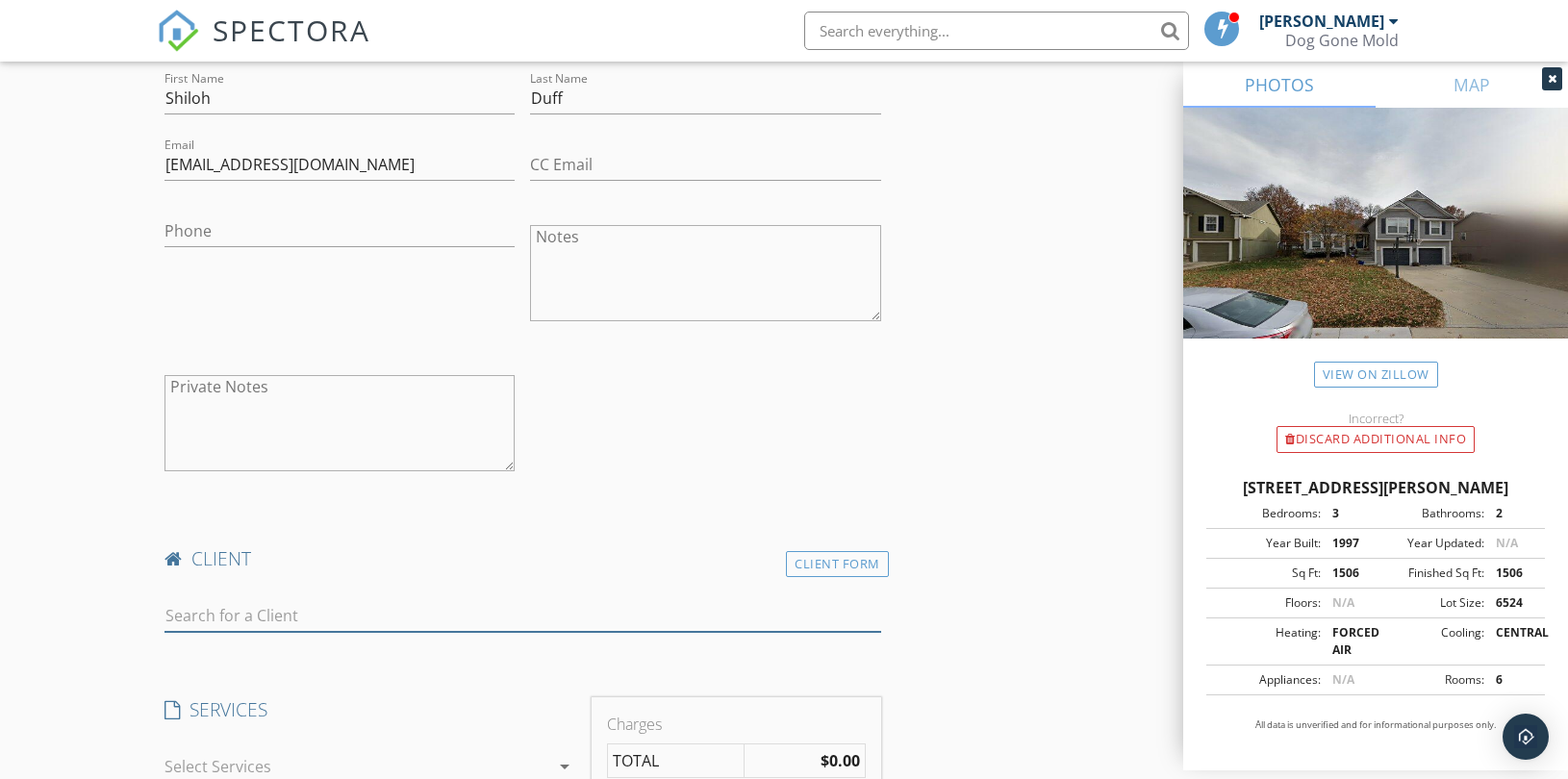
click at [275, 622] on input "text" at bounding box center [522, 616] width 716 height 32
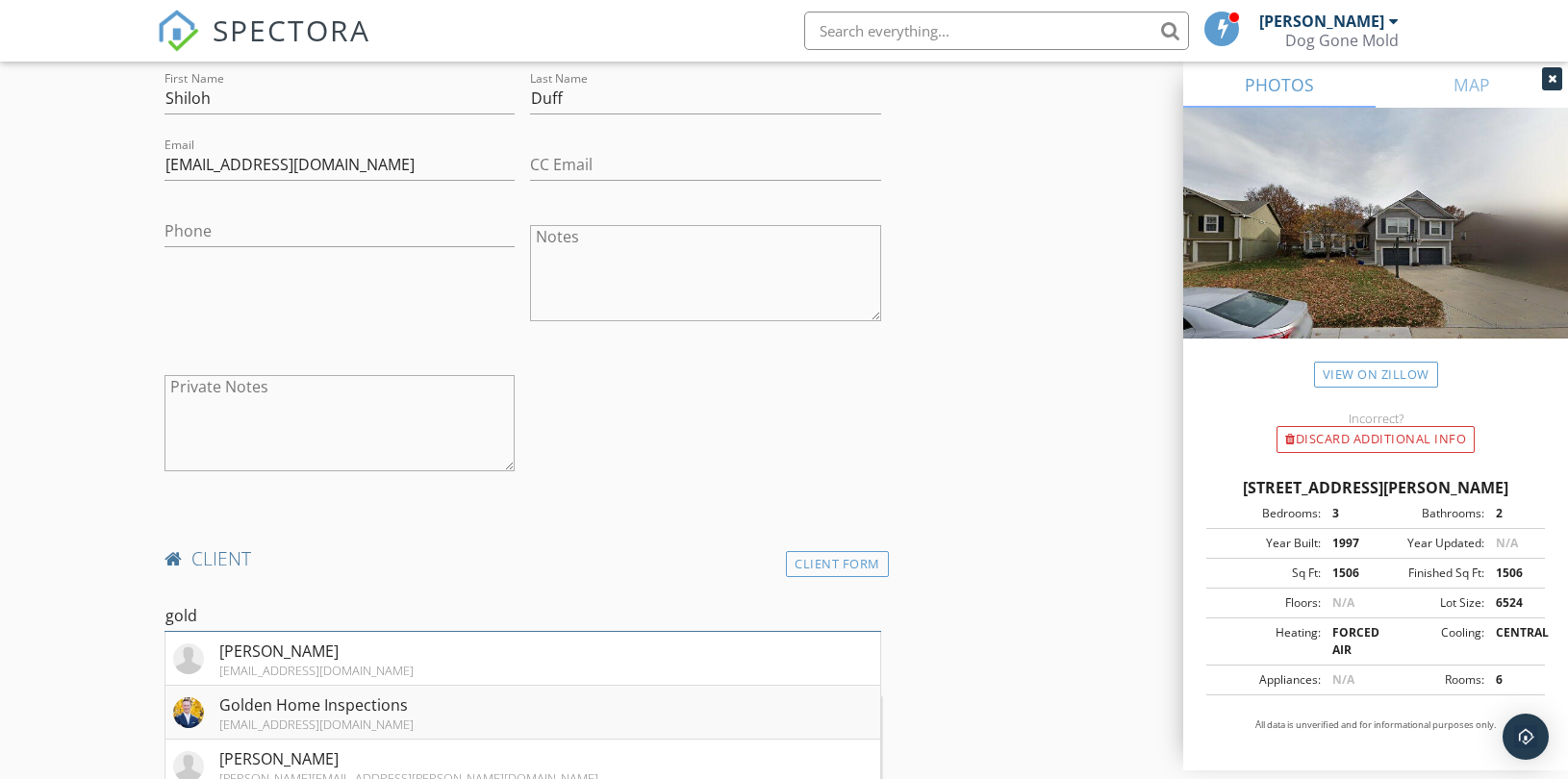
type input "gold"
drag, startPoint x: 289, startPoint y: 700, endPoint x: 299, endPoint y: 704, distance: 10.8
click at [290, 700] on div "Golden Home Inspections" at bounding box center [316, 705] width 194 height 23
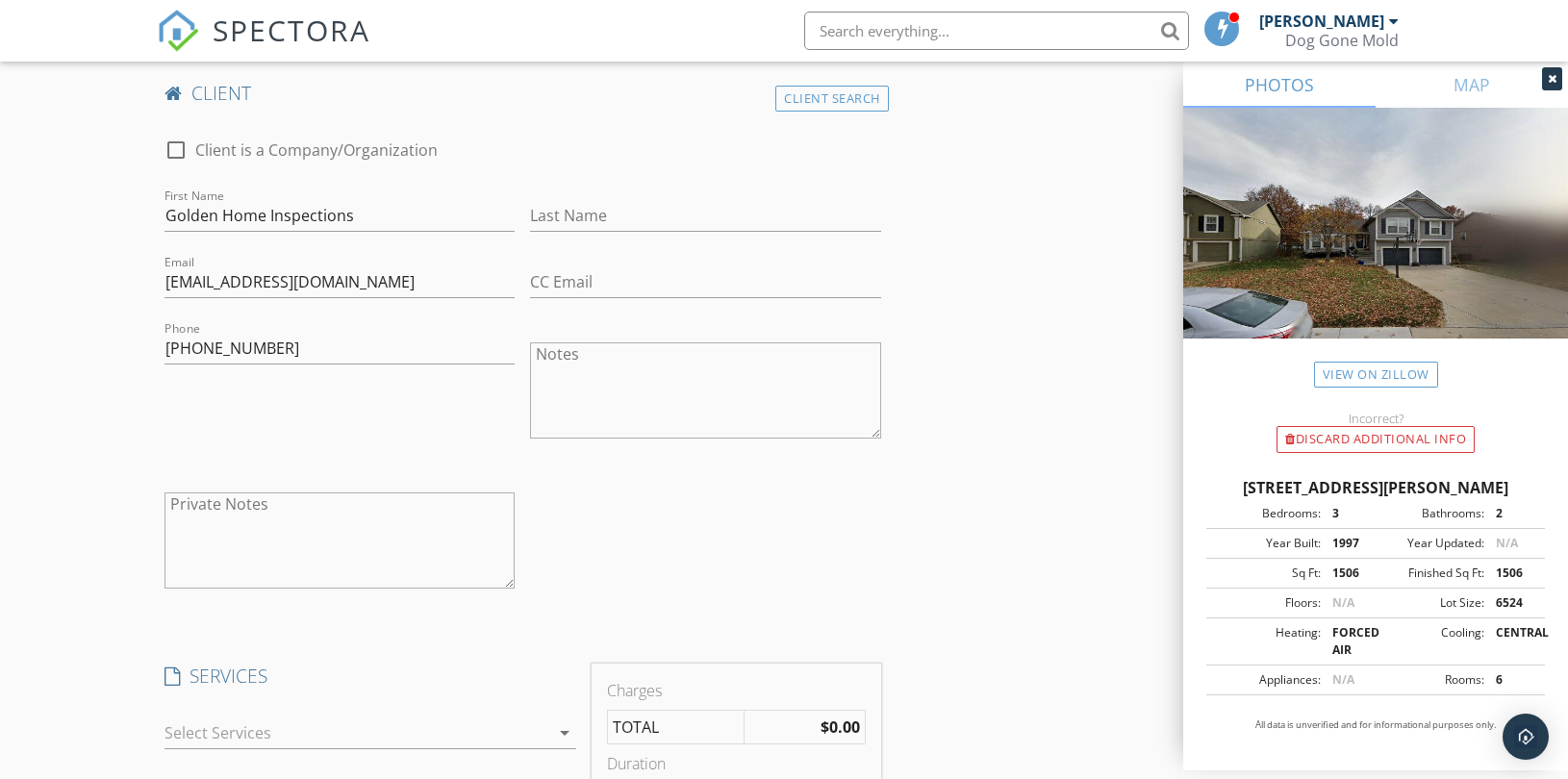
scroll to position [1923, 0]
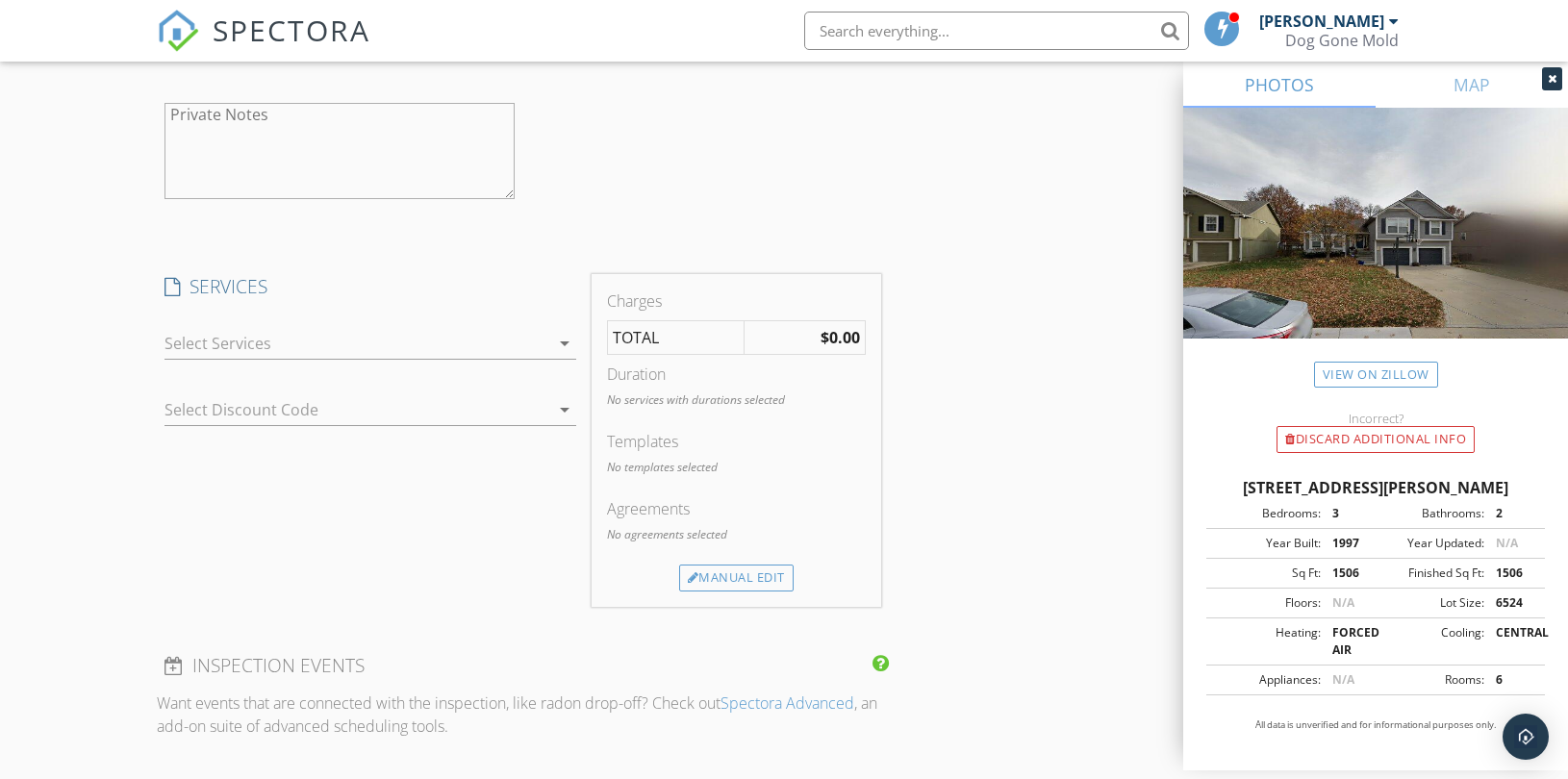
click at [466, 329] on div at bounding box center [357, 343] width 385 height 31
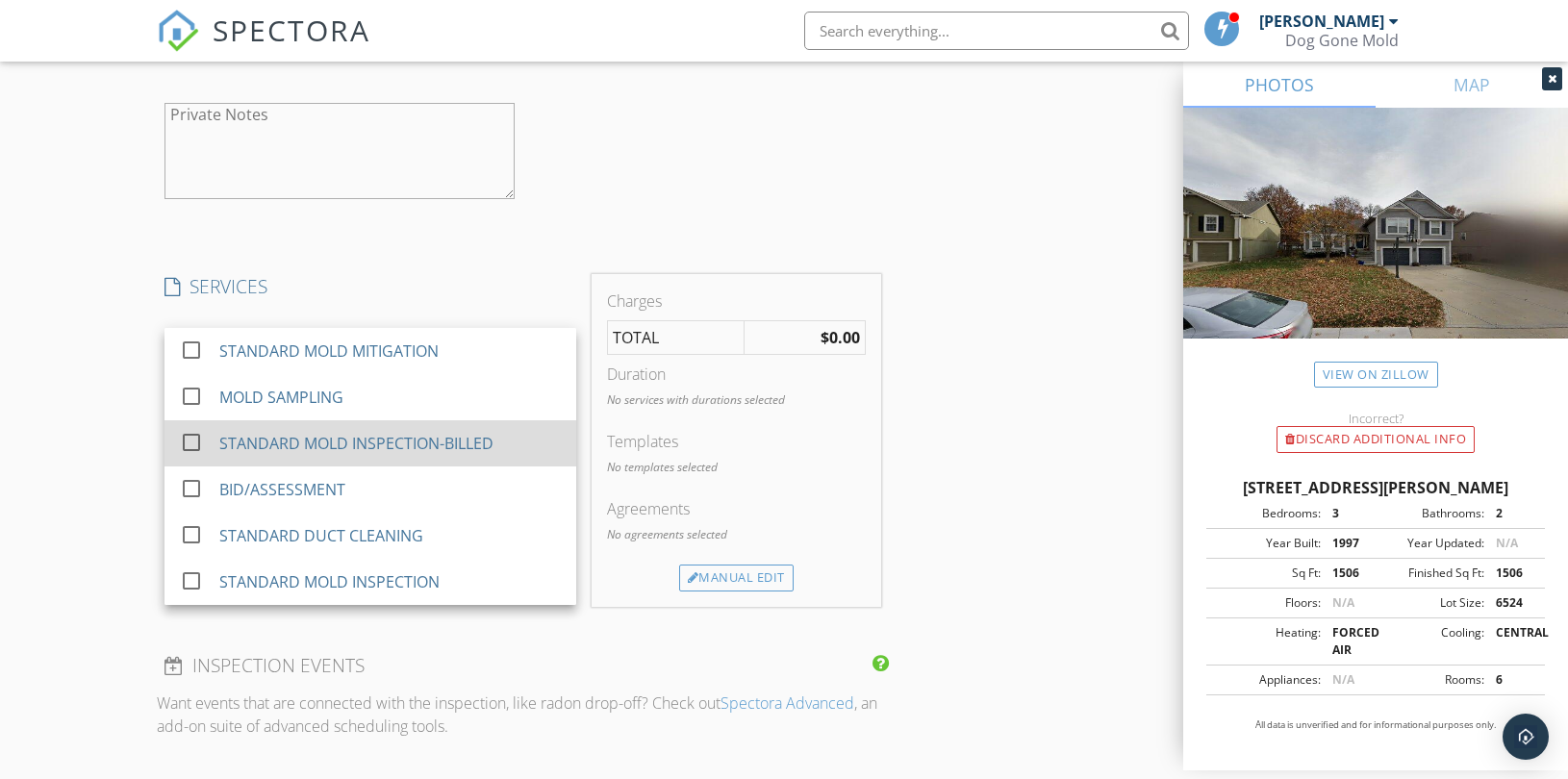
click at [410, 437] on div "STANDARD MOLD INSPECTION-BILLED" at bounding box center [357, 444] width 275 height 23
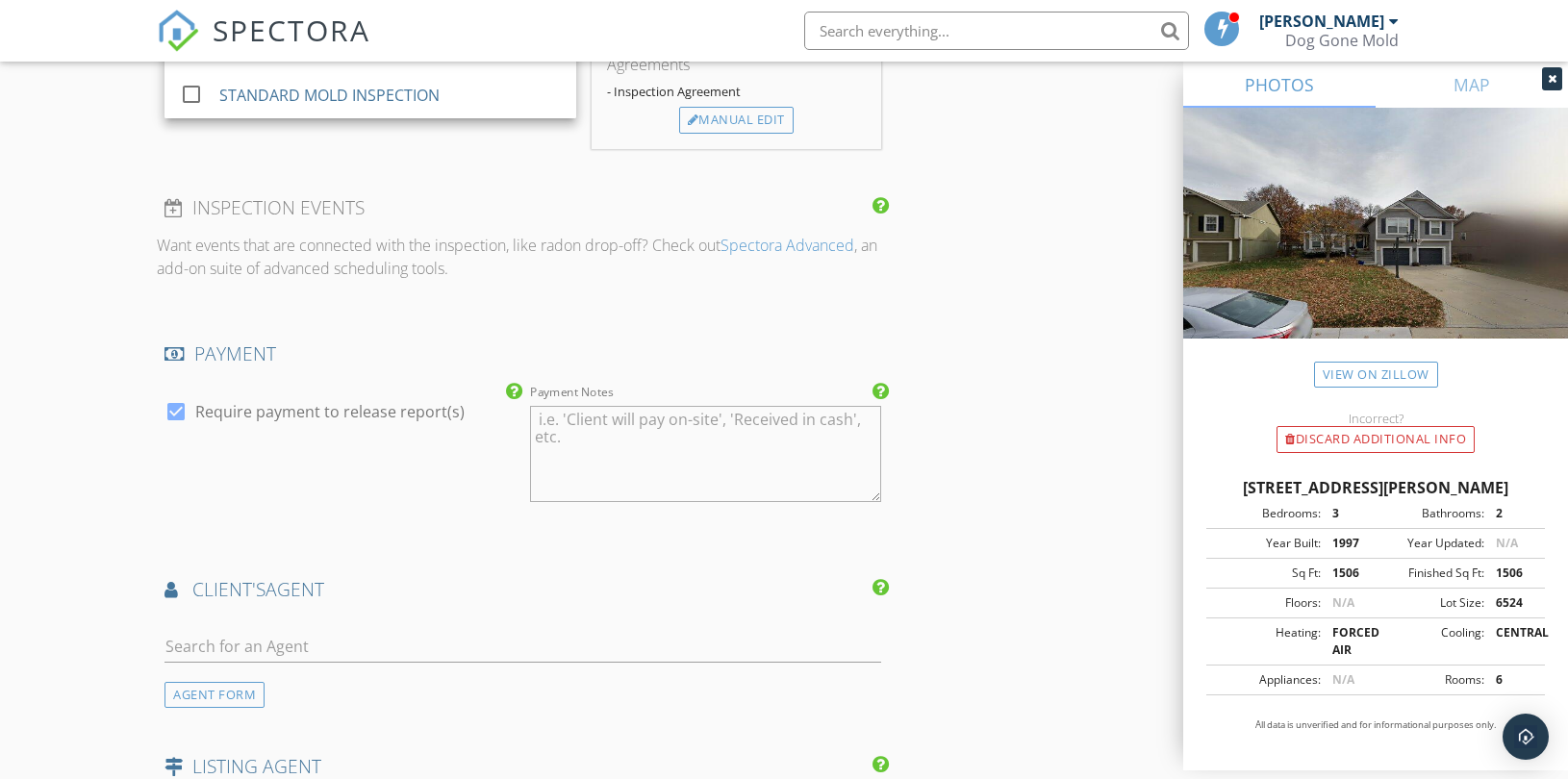
scroll to position [2458, 0]
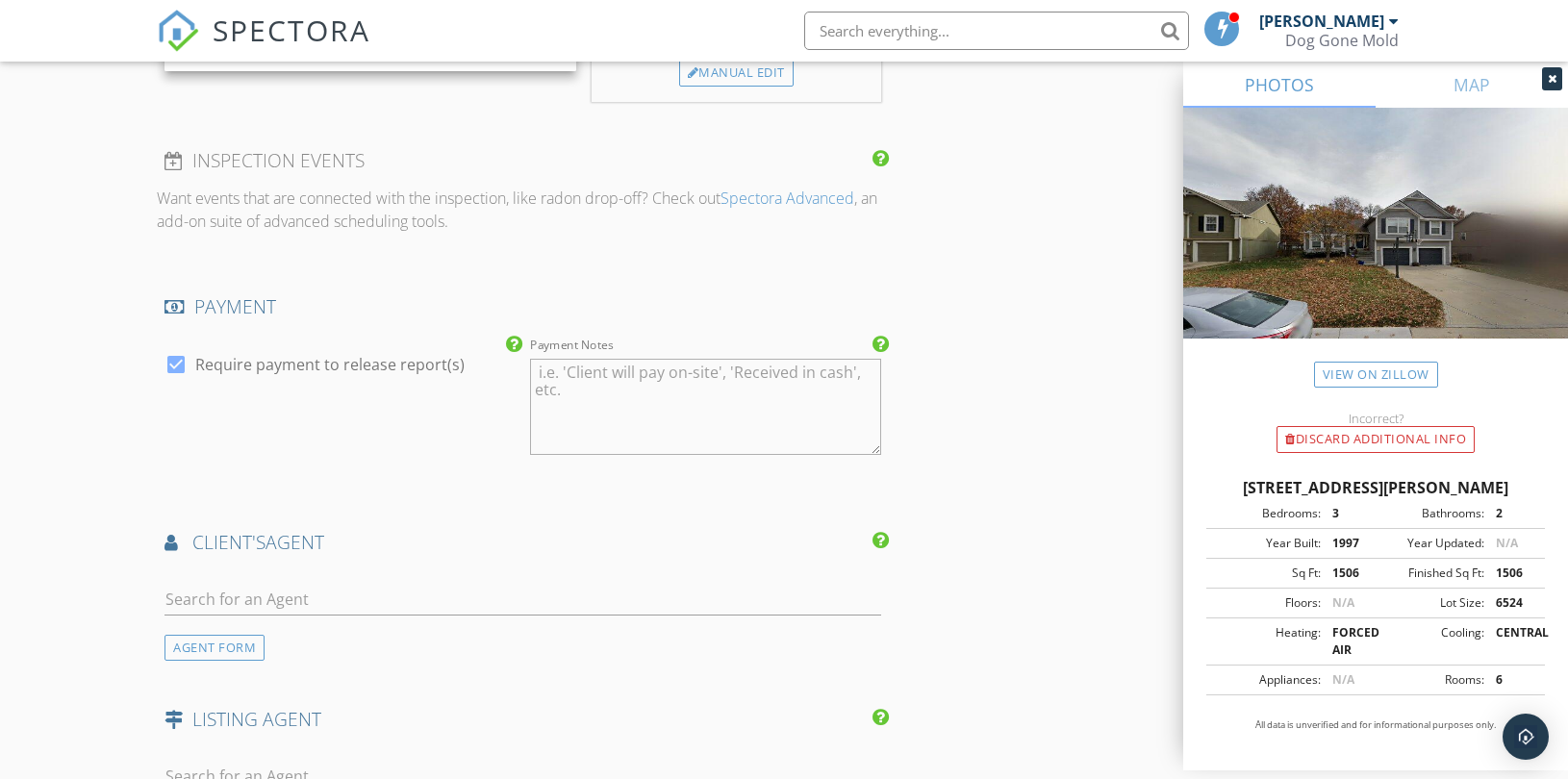
click at [388, 363] on label "Require payment to release report(s)" at bounding box center [330, 364] width 270 height 19
checkbox input "false"
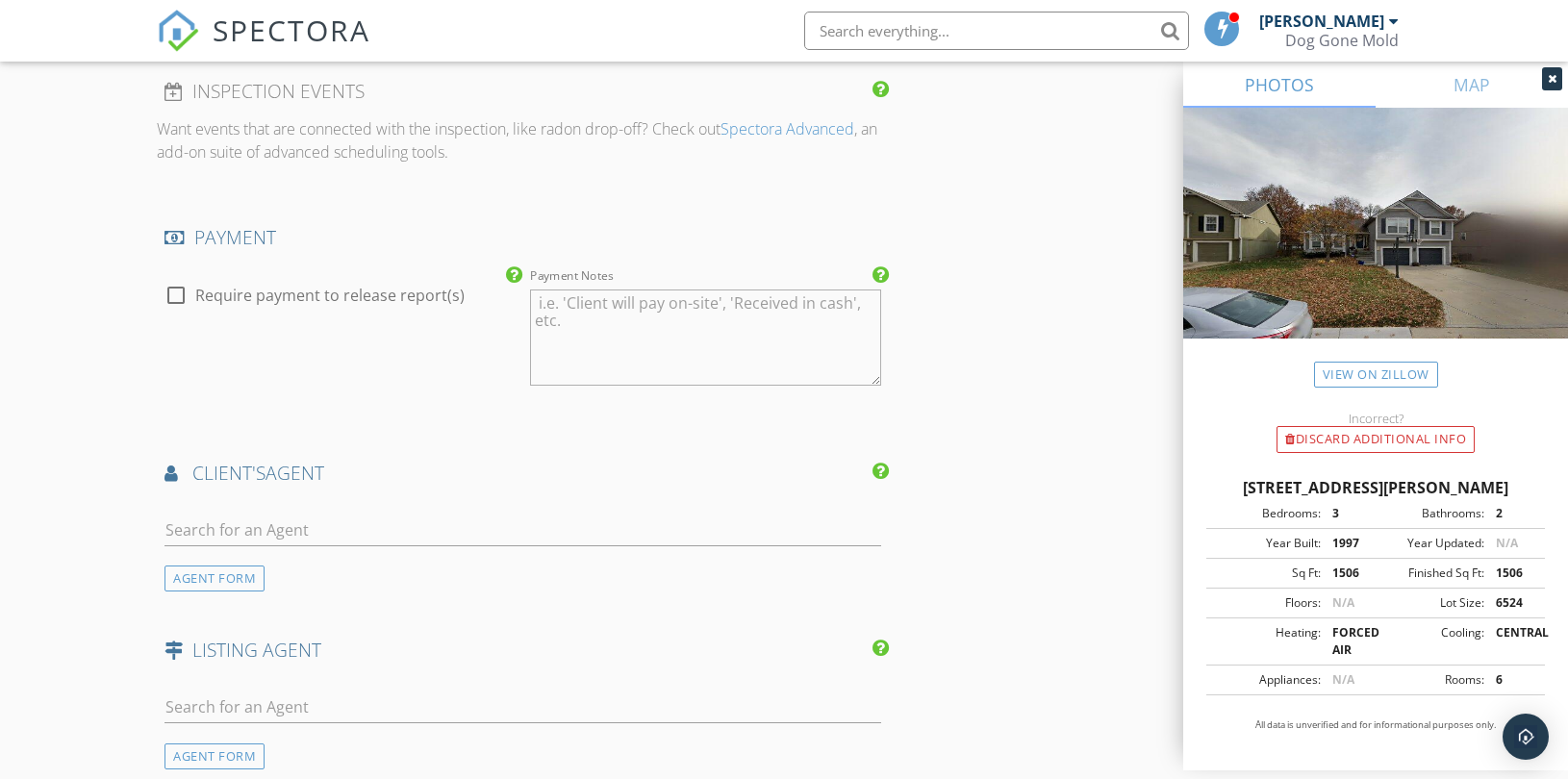
scroll to position [2564, 0]
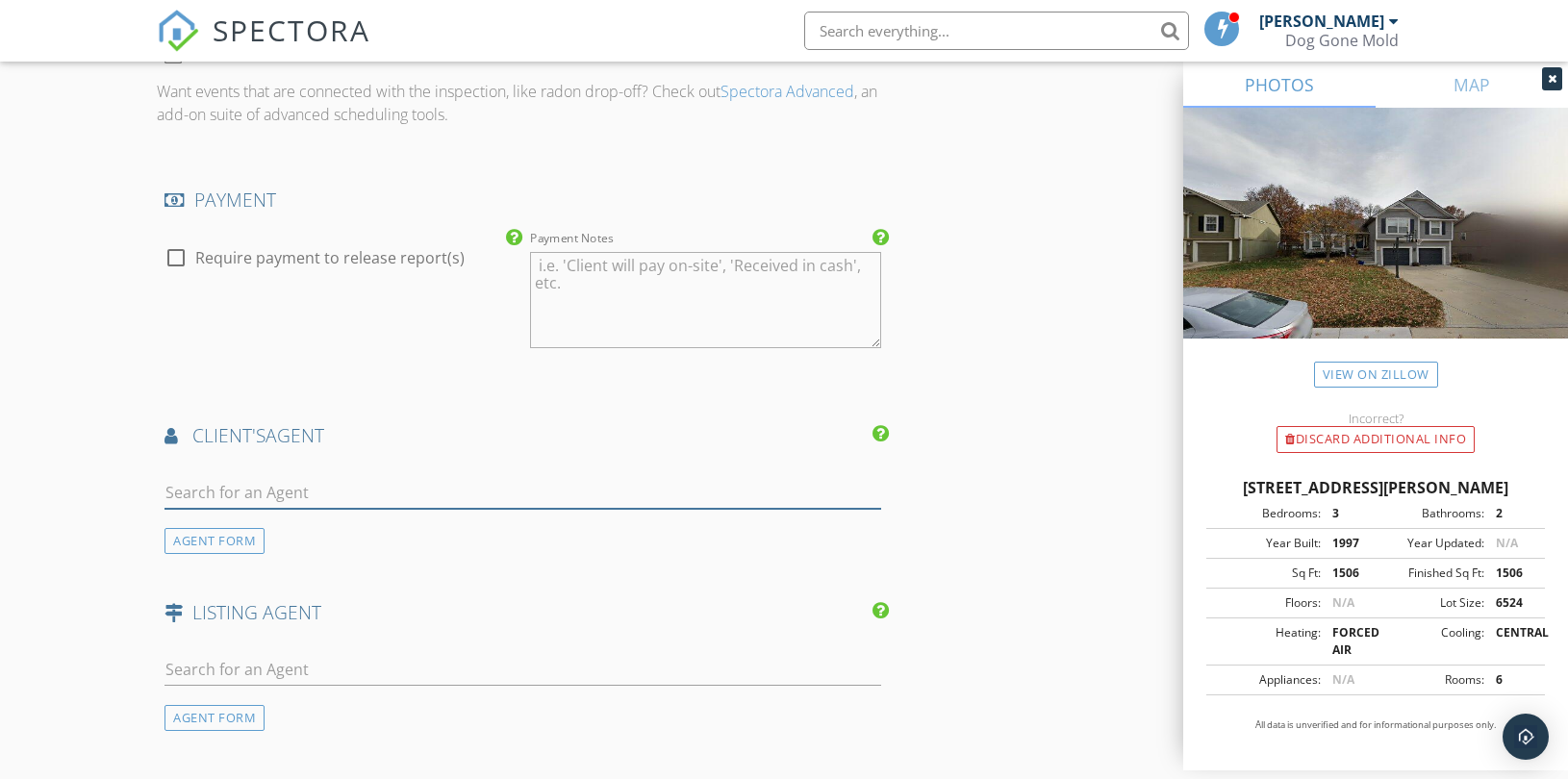
click at [271, 485] on input "text" at bounding box center [522, 493] width 716 height 32
paste input "tyler.grieve@compass.com"
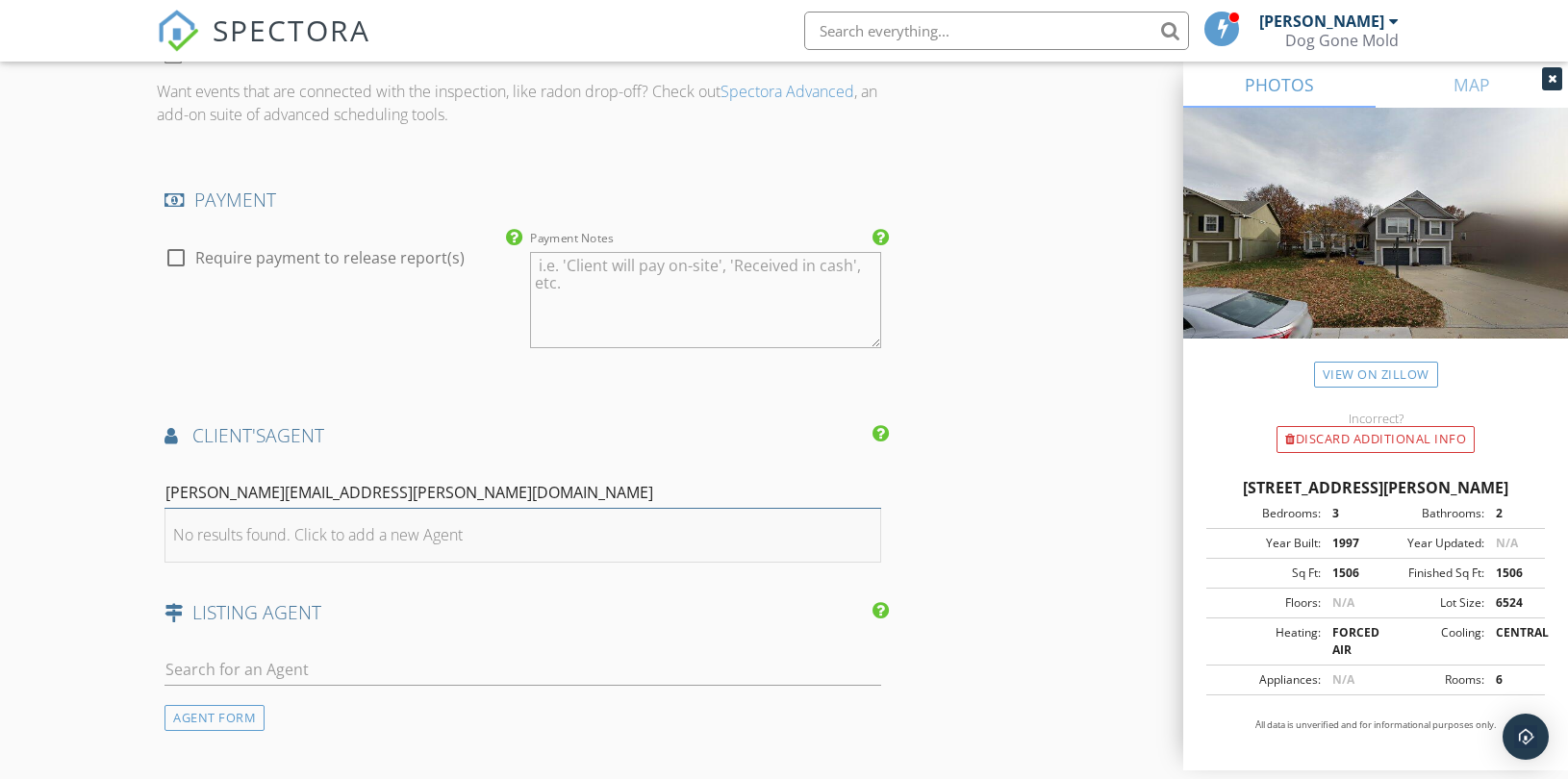
type input "tyler.grieve@compass.com"
click at [301, 534] on div "No results found. Click to add a new Agent" at bounding box center [318, 534] width 290 height 23
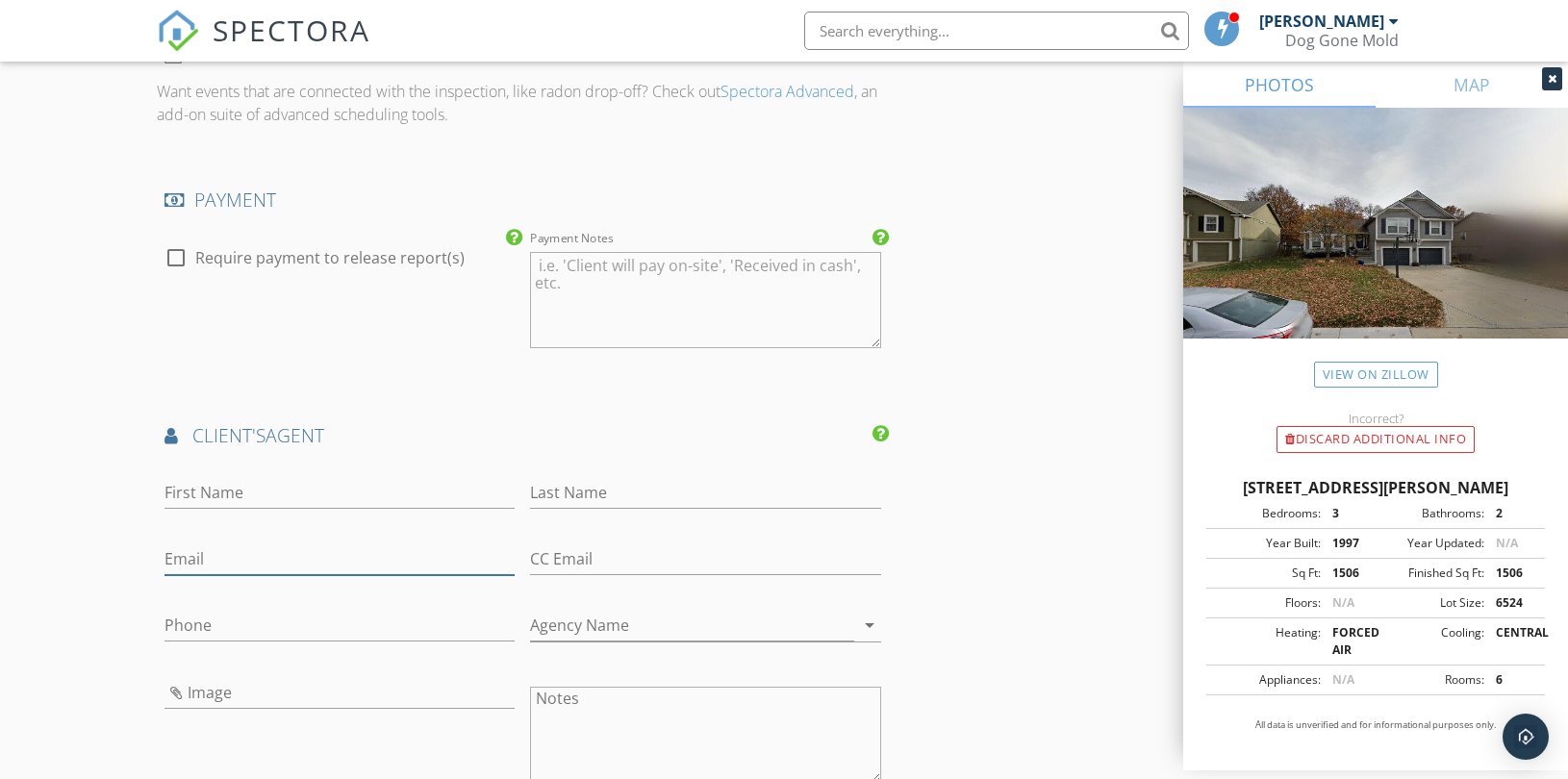
click at [263, 568] on input "Email" at bounding box center [339, 559] width 350 height 32
paste input "tyler.grieve@compass.com"
type input "tyler.grieve@compass.com"
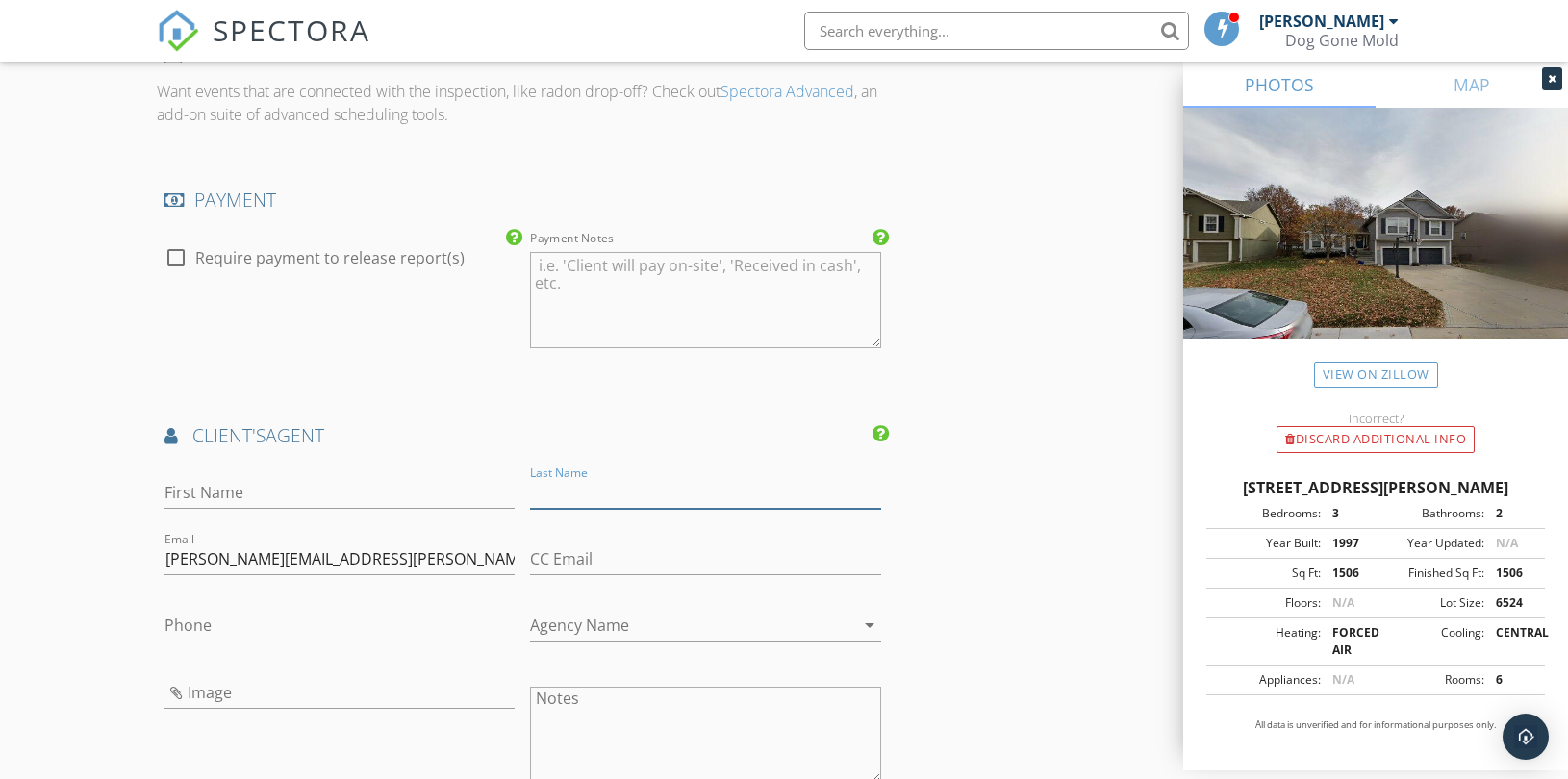
click at [571, 494] on input "Last Name" at bounding box center [705, 493] width 350 height 32
paste input "Grieve"
type input "Grieve"
click at [256, 495] on input "First Name" at bounding box center [339, 493] width 350 height 32
paste input "Tyler"
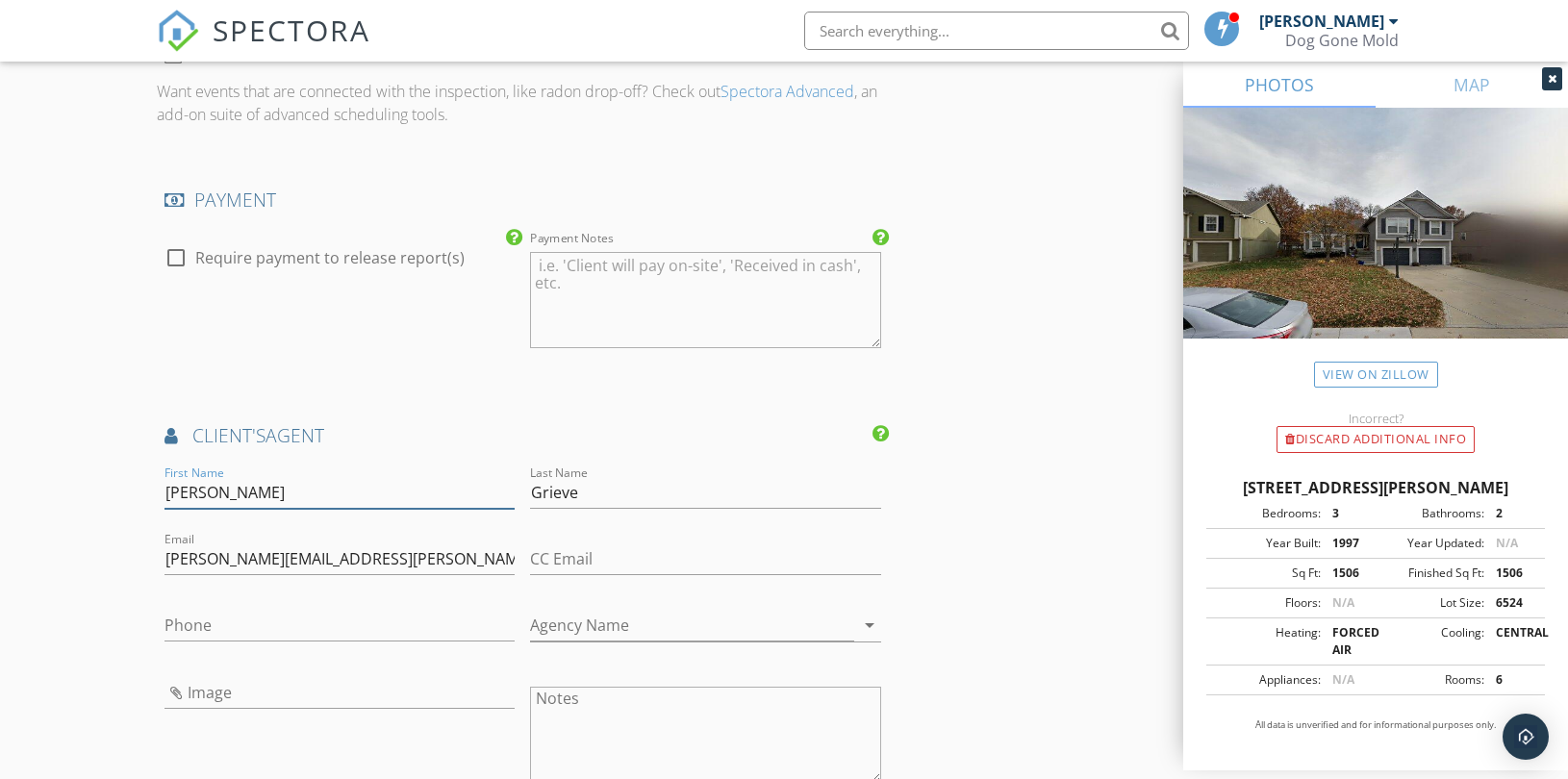
type input "Tyler"
click at [247, 626] on input "Phone" at bounding box center [339, 625] width 350 height 32
paste input "913-787-4120"
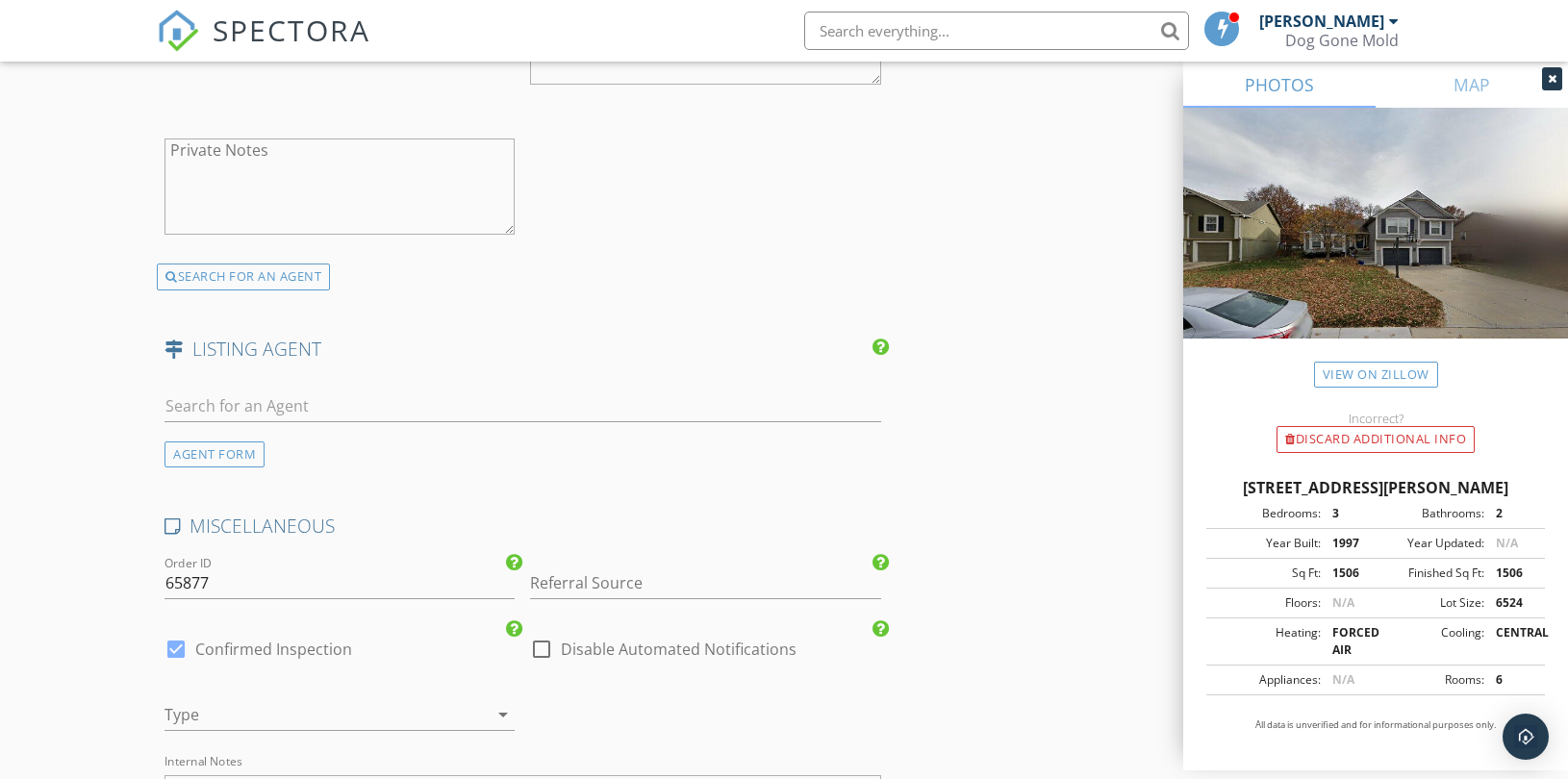
scroll to position [3312, 0]
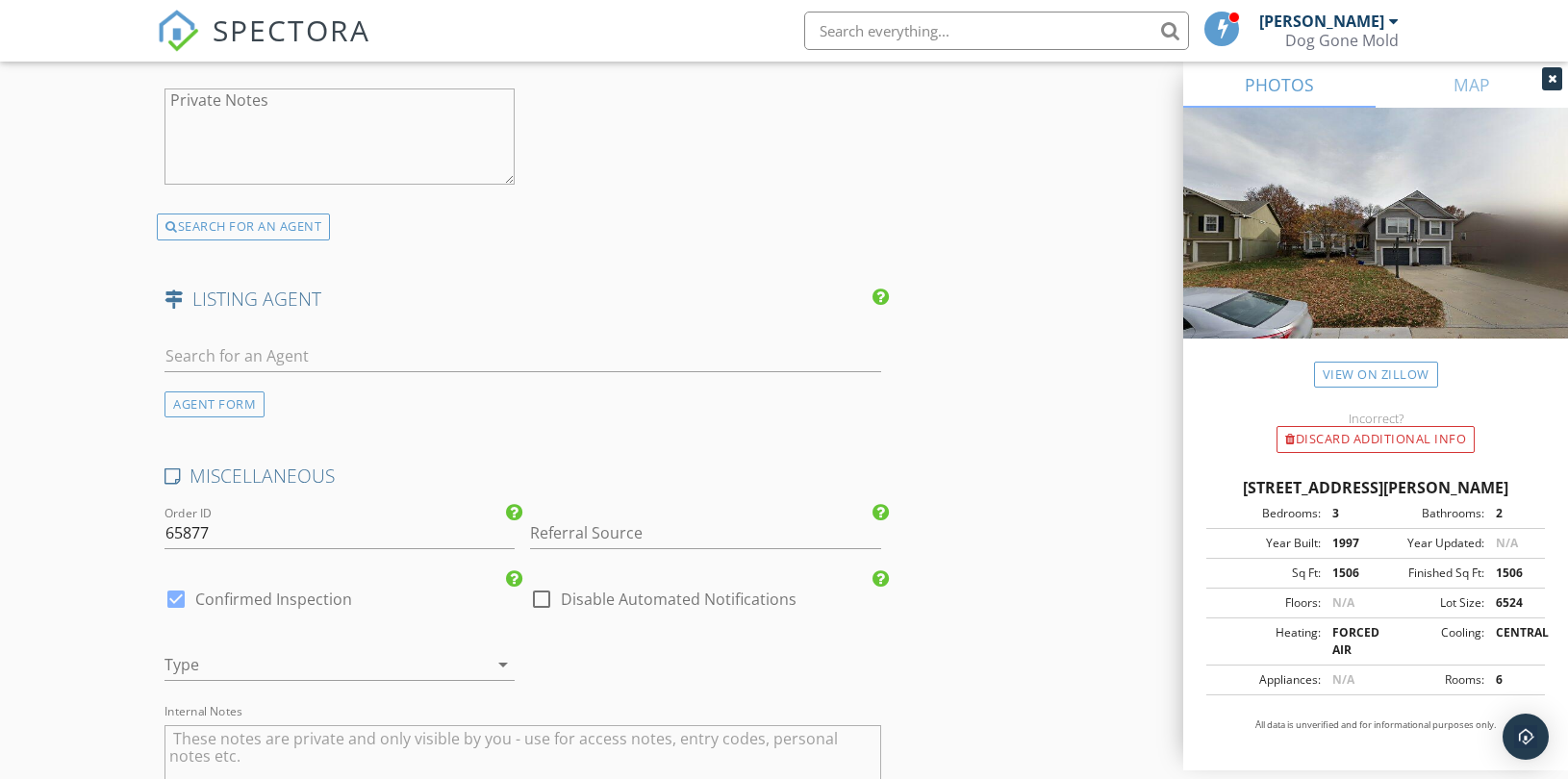
type input "913-787-4120"
click at [595, 534] on input "Referral Source" at bounding box center [705, 533] width 350 height 32
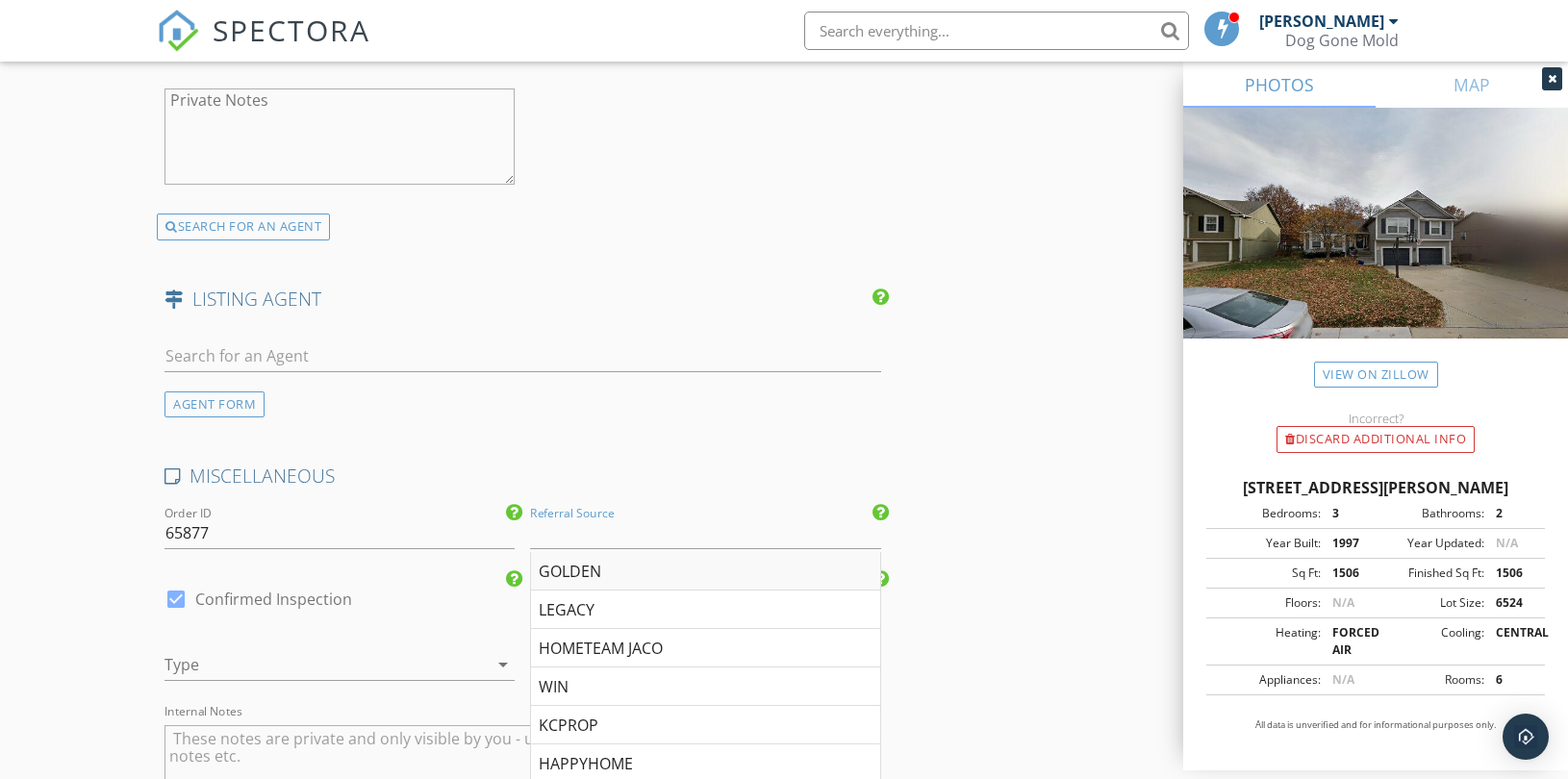
click at [583, 571] on div "GOLDEN" at bounding box center [705, 571] width 348 height 39
type input "GOLDEN"
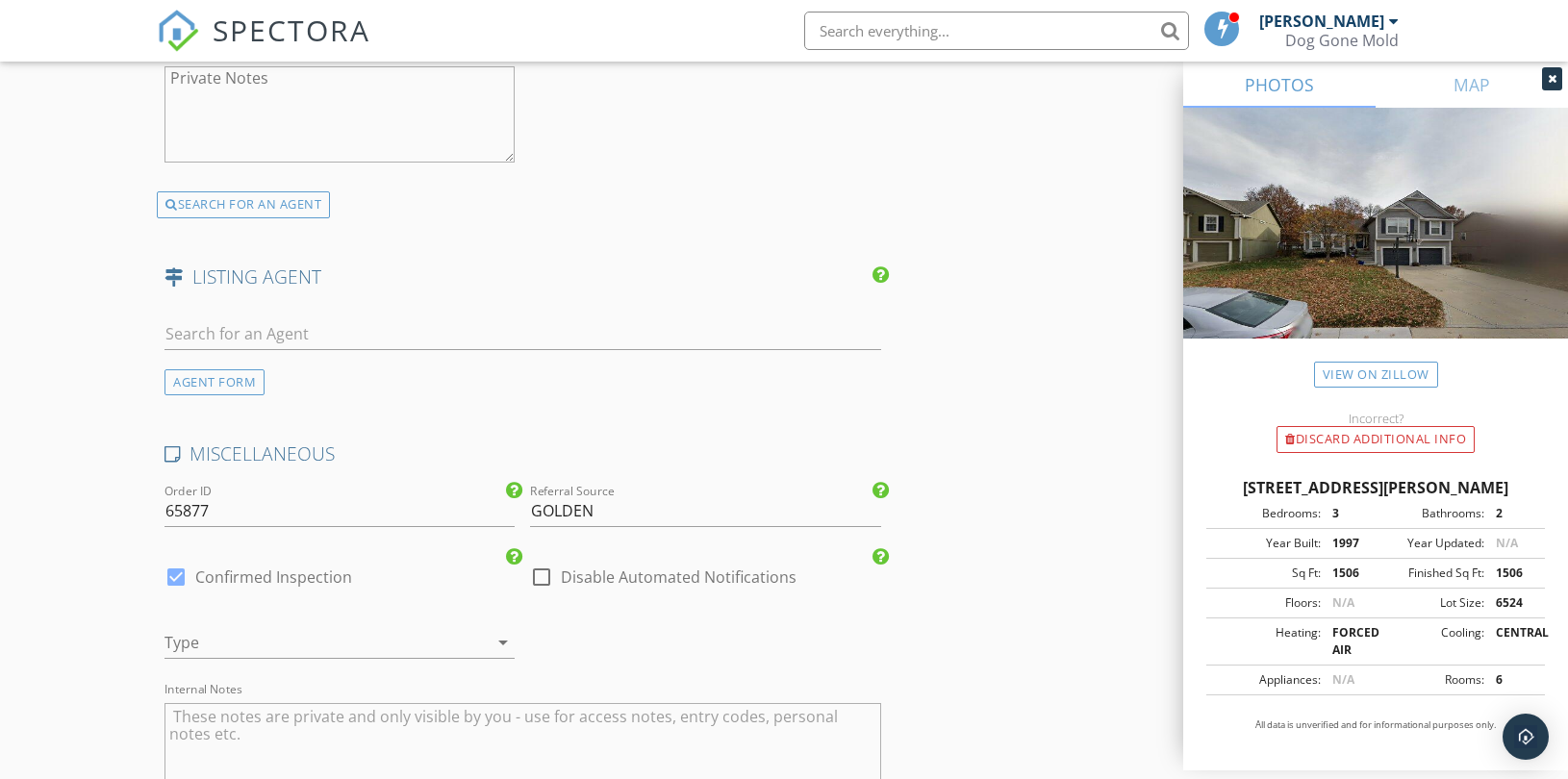
scroll to position [3633, 0]
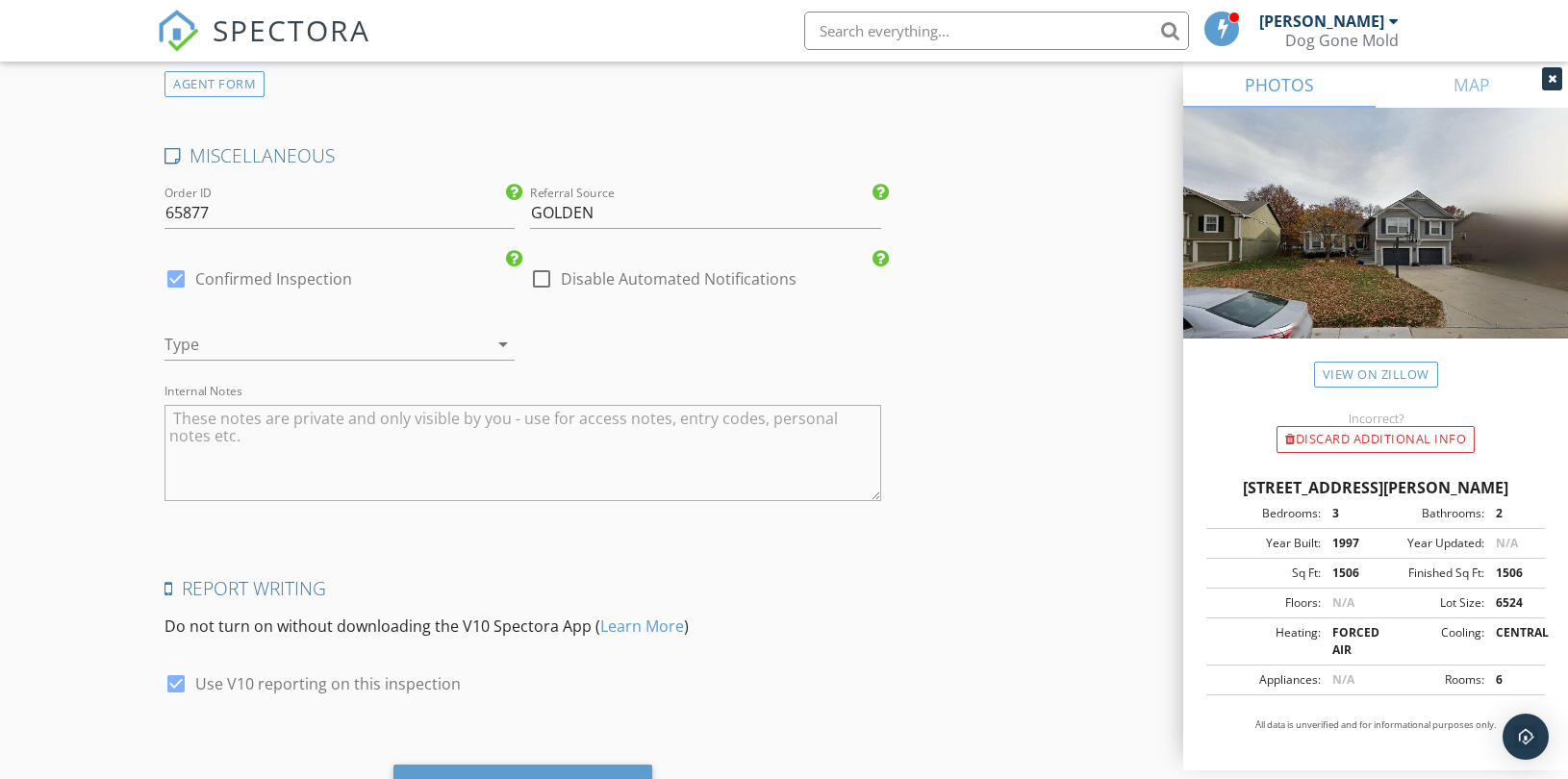
click at [334, 353] on div at bounding box center [312, 344] width 296 height 31
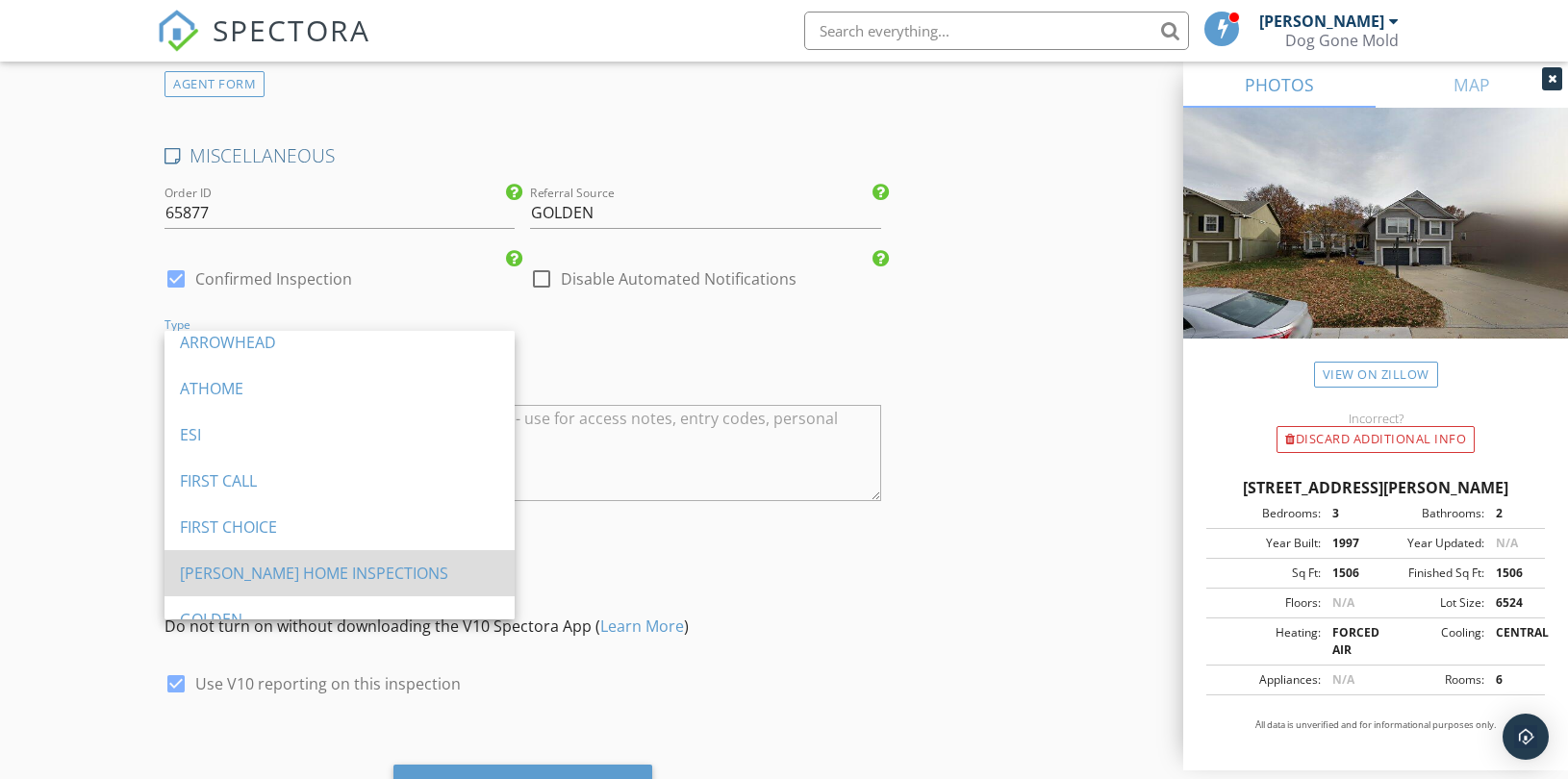
scroll to position [534, 0]
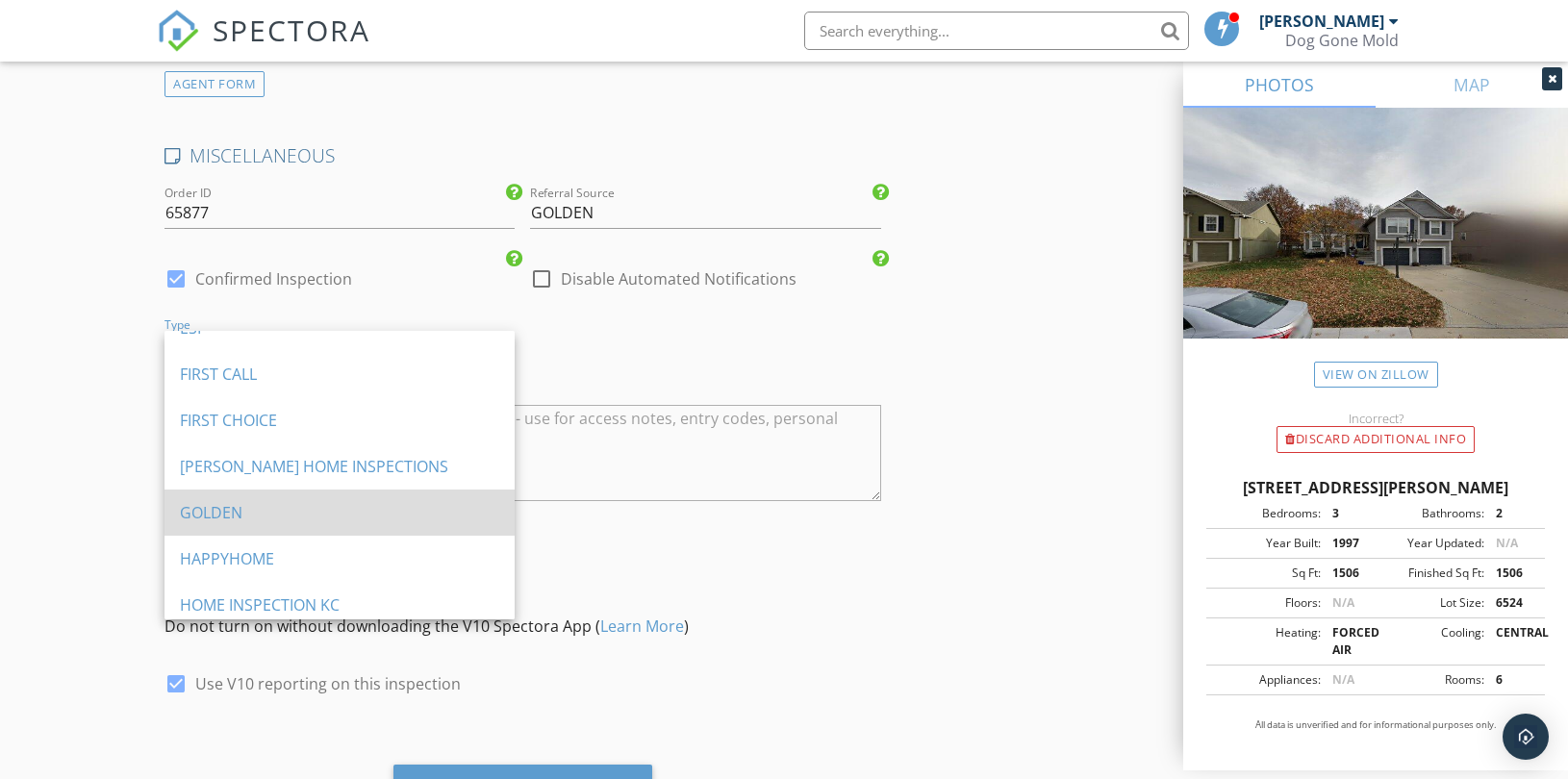
click at [261, 514] on div "GOLDEN" at bounding box center [339, 512] width 319 height 23
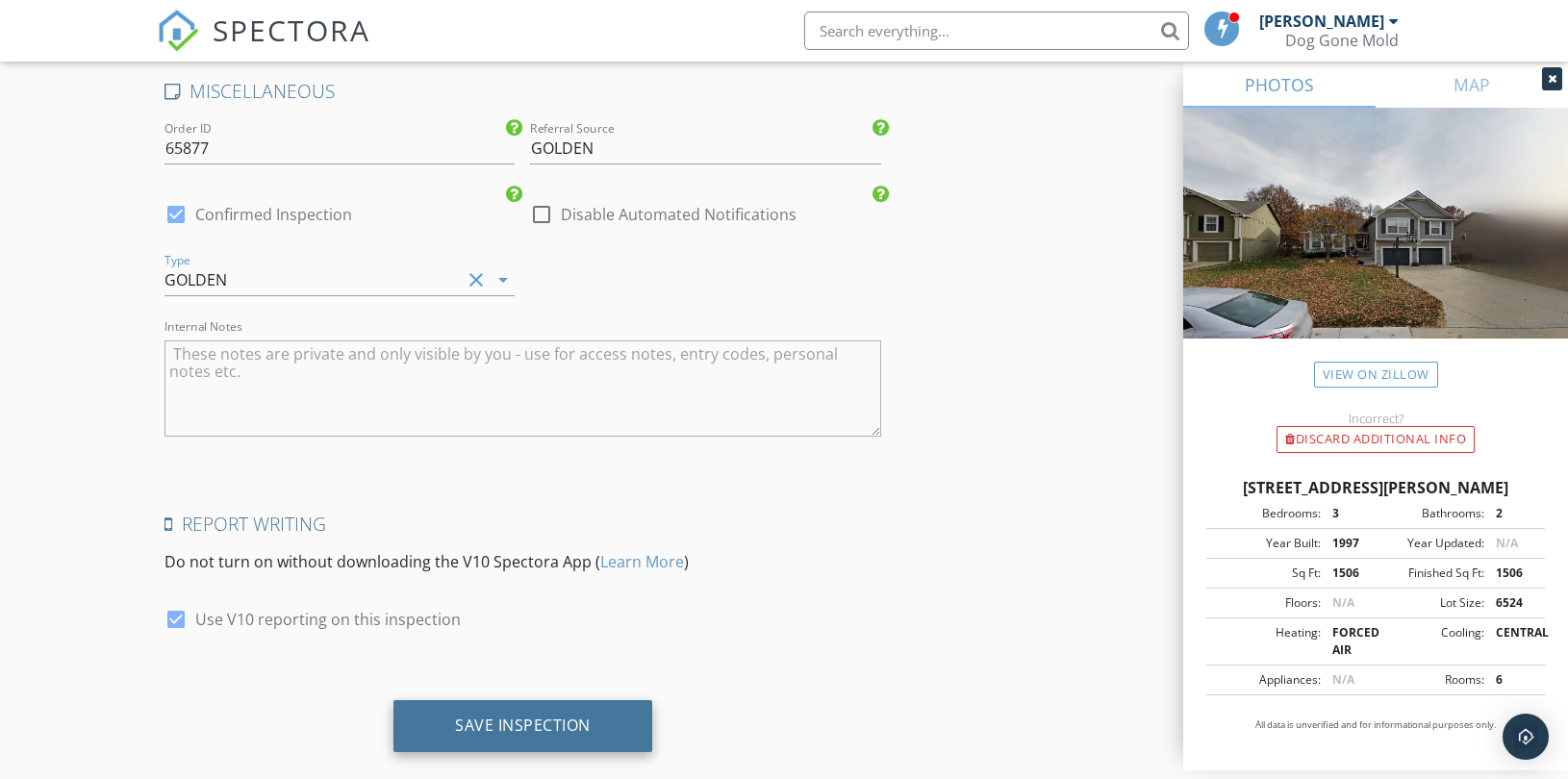
scroll to position [3733, 0]
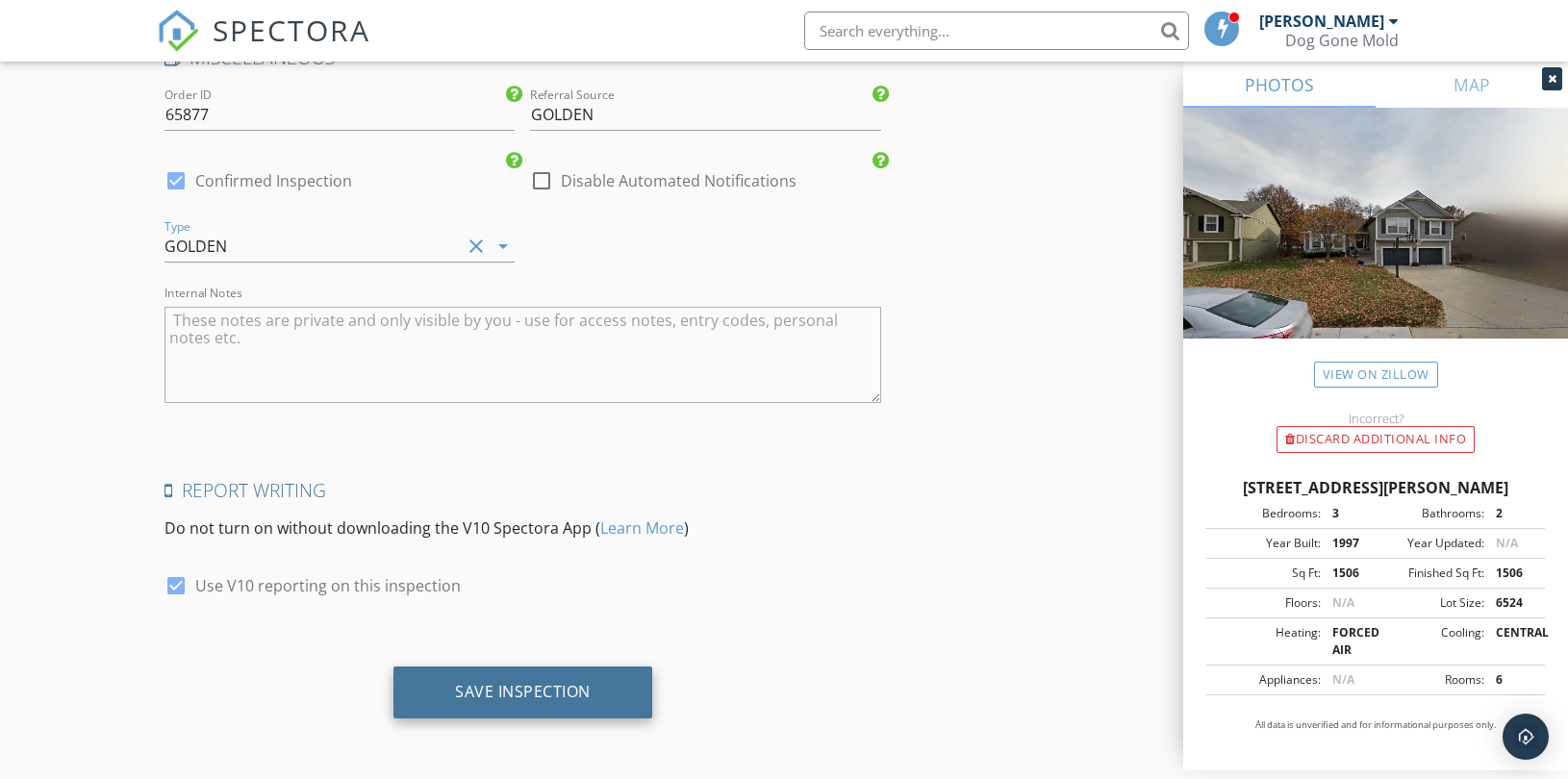
click at [483, 678] on div "Save Inspection" at bounding box center [523, 693] width 259 height 52
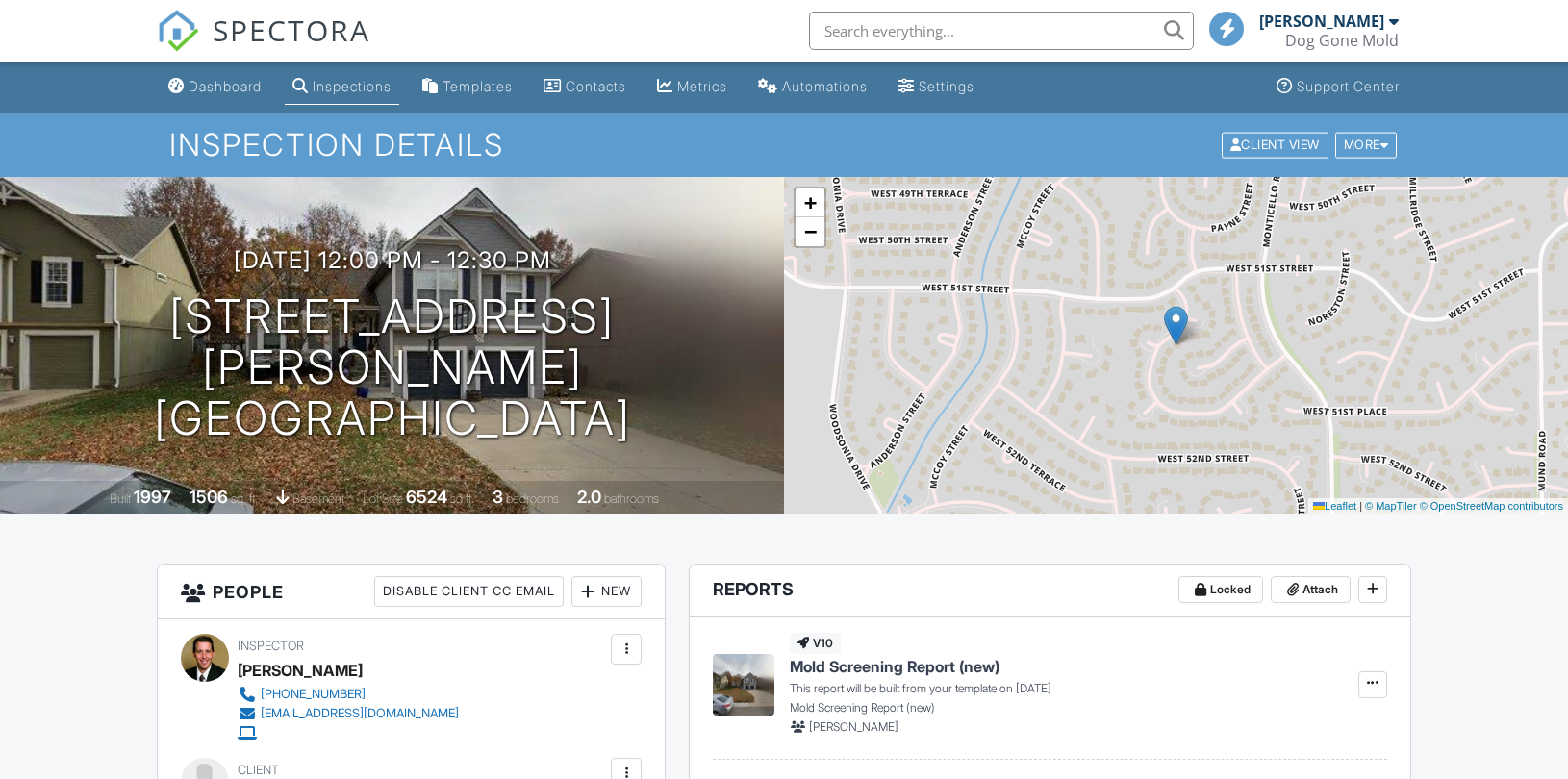
drag, startPoint x: 218, startPoint y: 92, endPoint x: 314, endPoint y: 98, distance: 96.2
click at [218, 92] on div "Dashboard" at bounding box center [225, 86] width 73 height 16
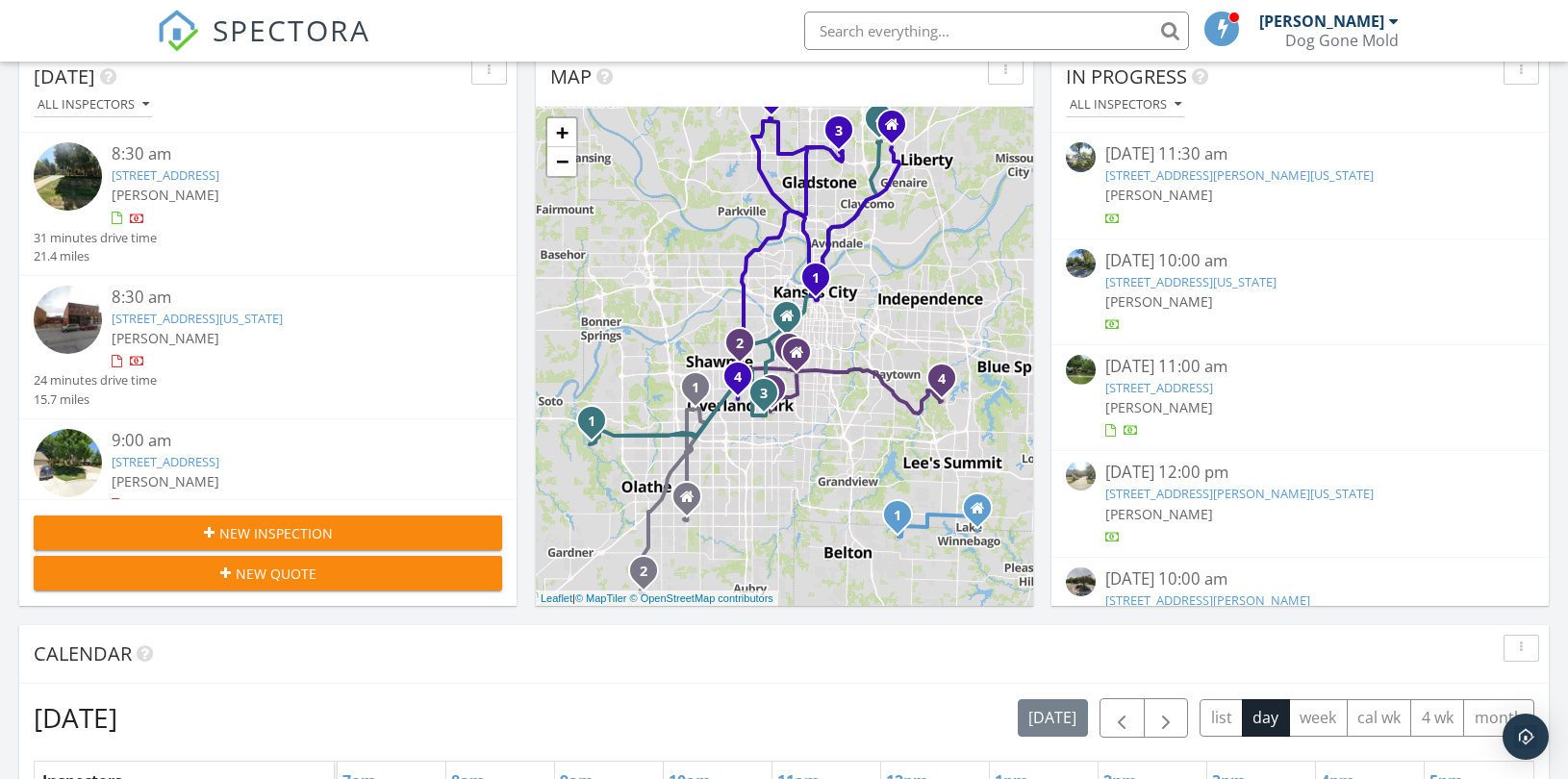
scroll to position [534, 0]
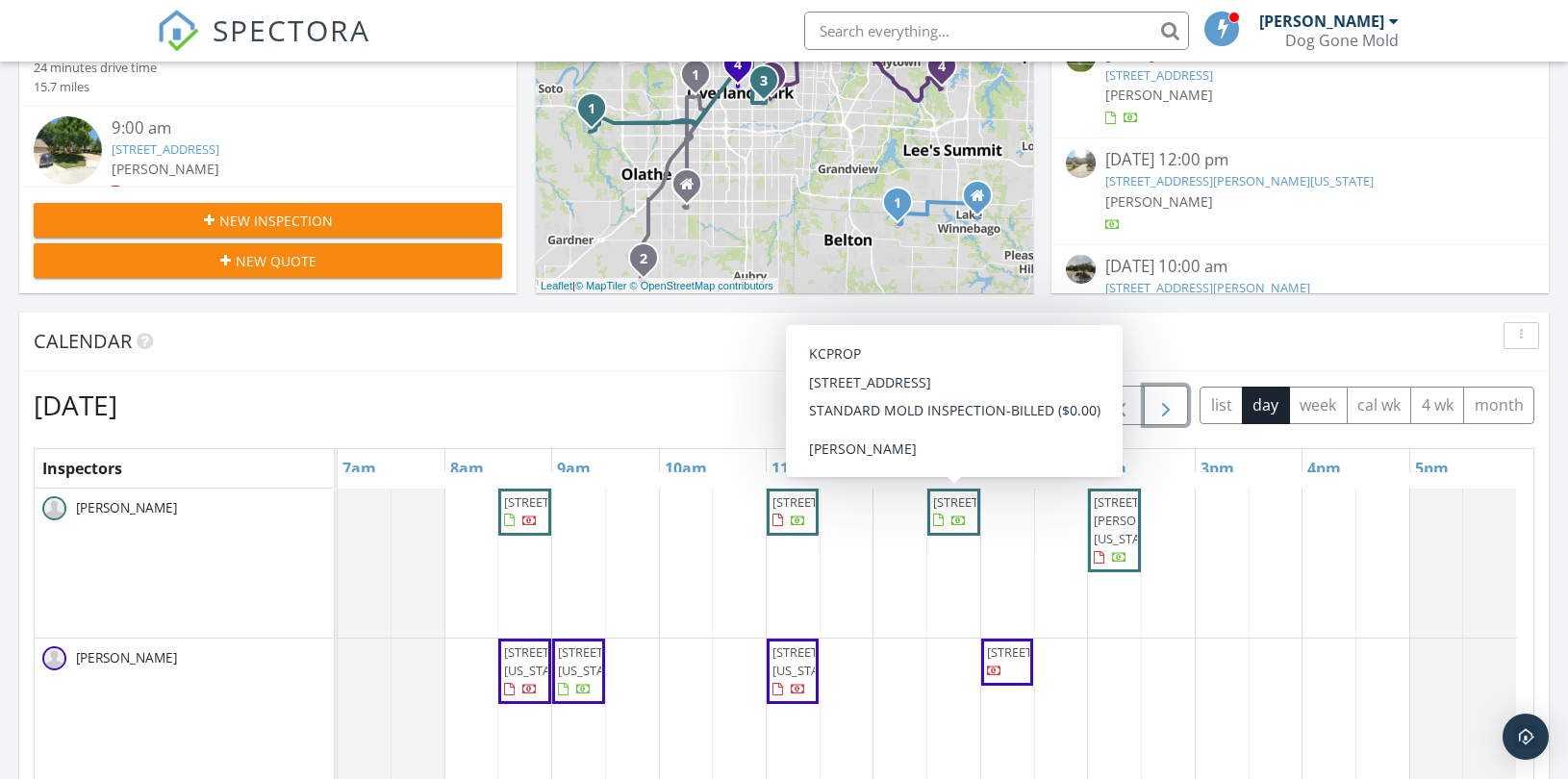
click at [1160, 405] on span "button" at bounding box center [1166, 406] width 23 height 23
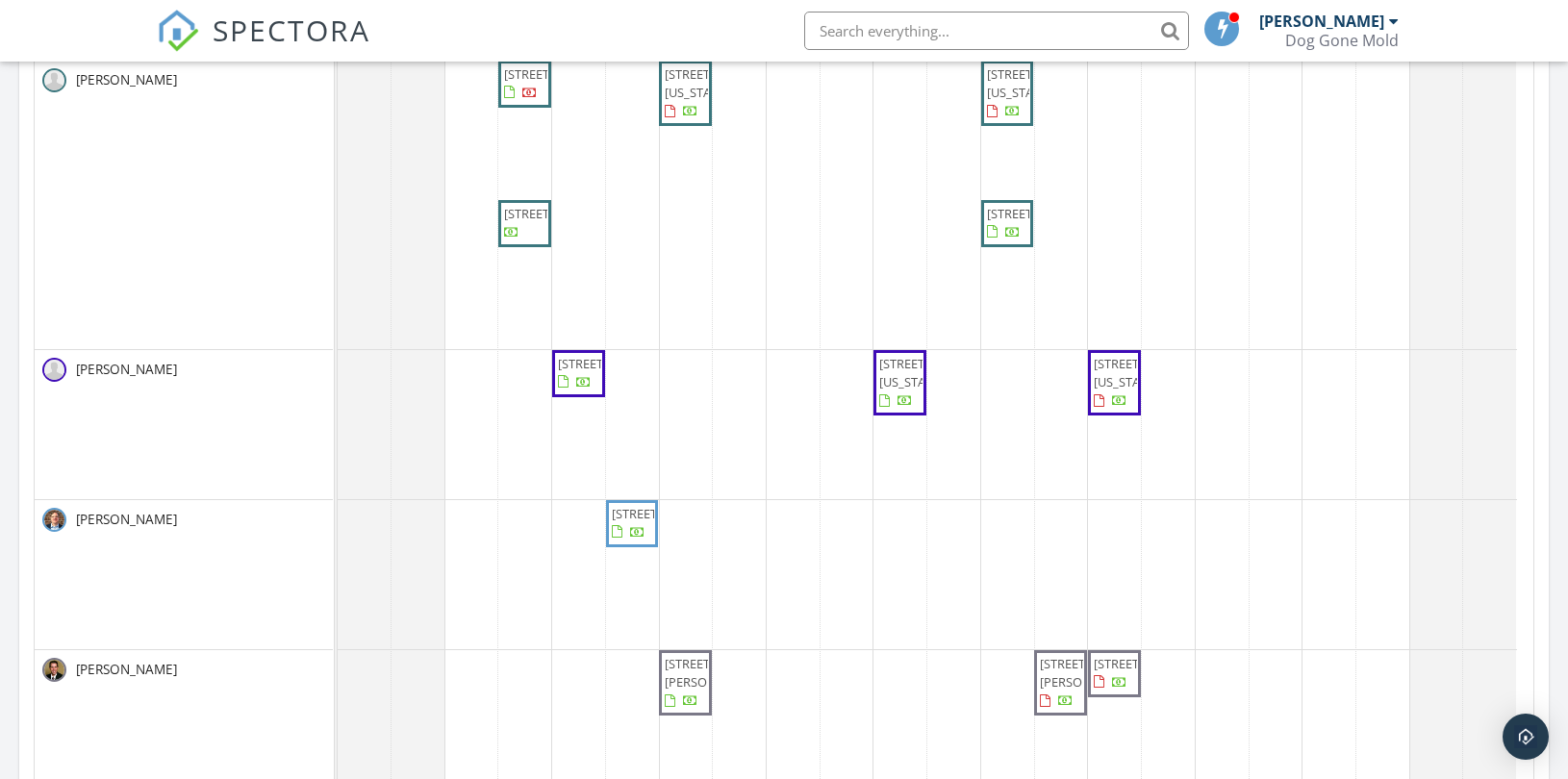
scroll to position [747, 0]
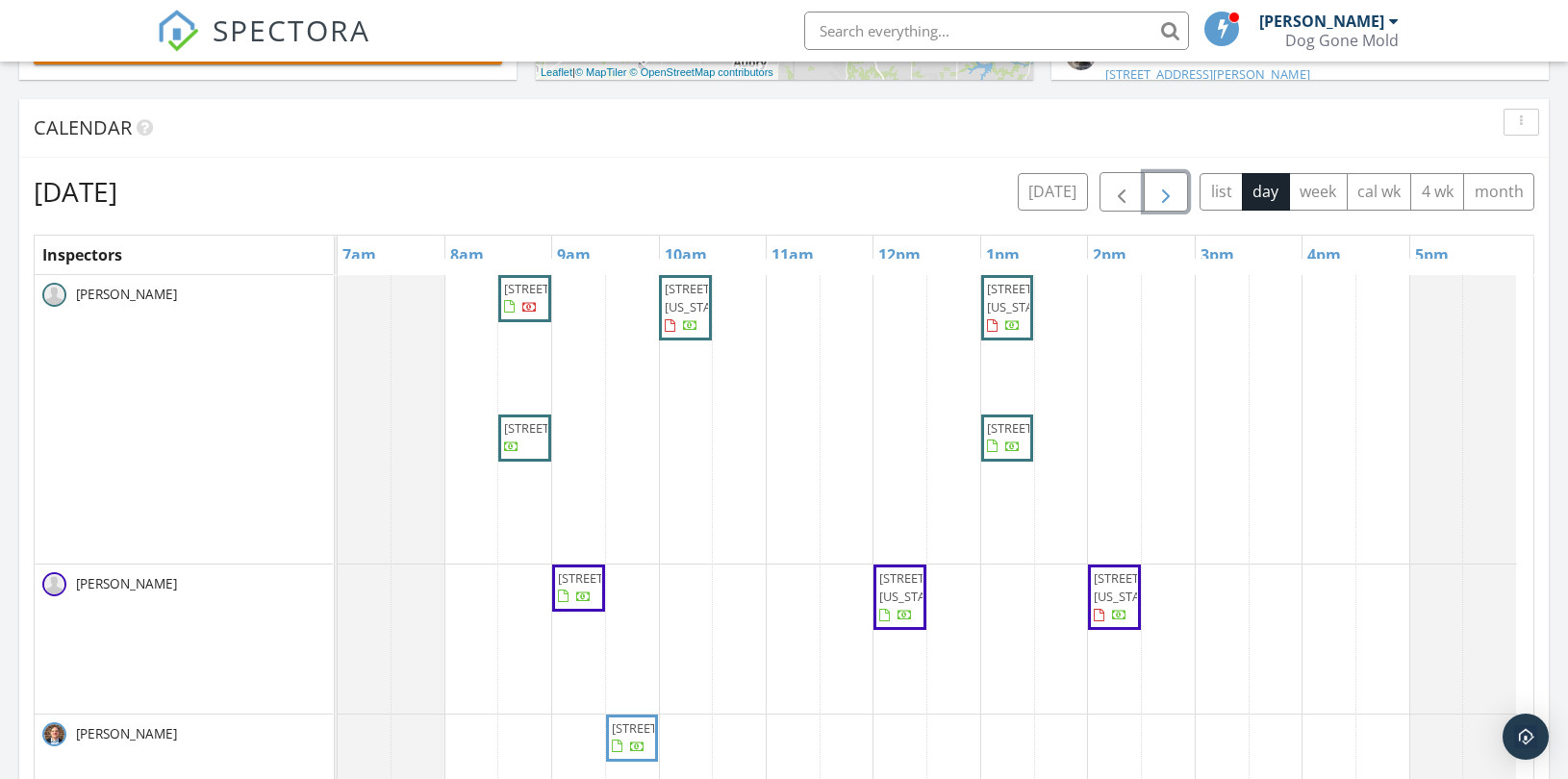
click at [1161, 188] on span "button" at bounding box center [1166, 192] width 23 height 23
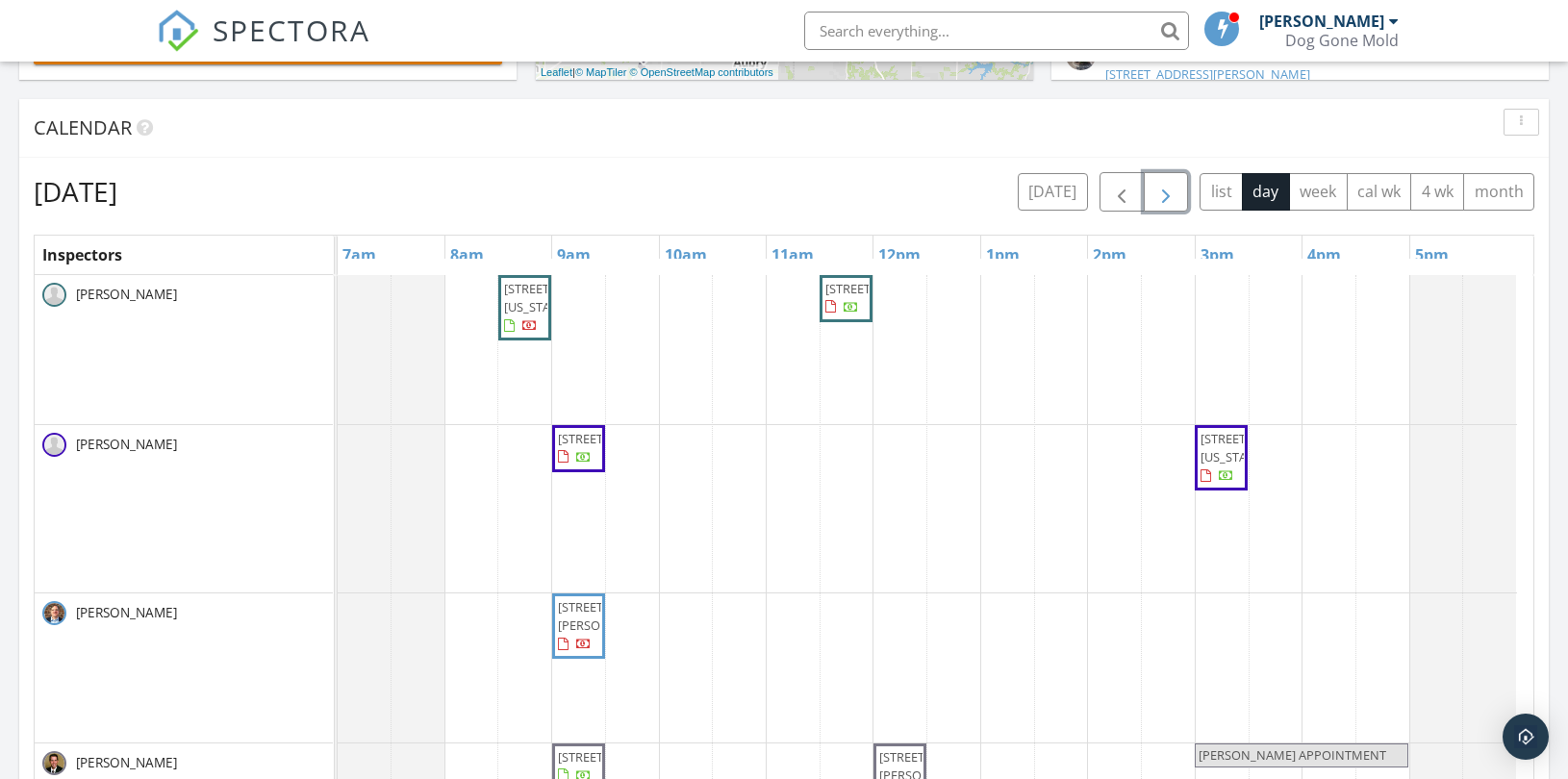
click at [791, 469] on div "4335 N 121st Terrace, Kansas City 66109 16038 Fontana St, Overland Park 66085 1…" at bounding box center [935, 659] width 1196 height 767
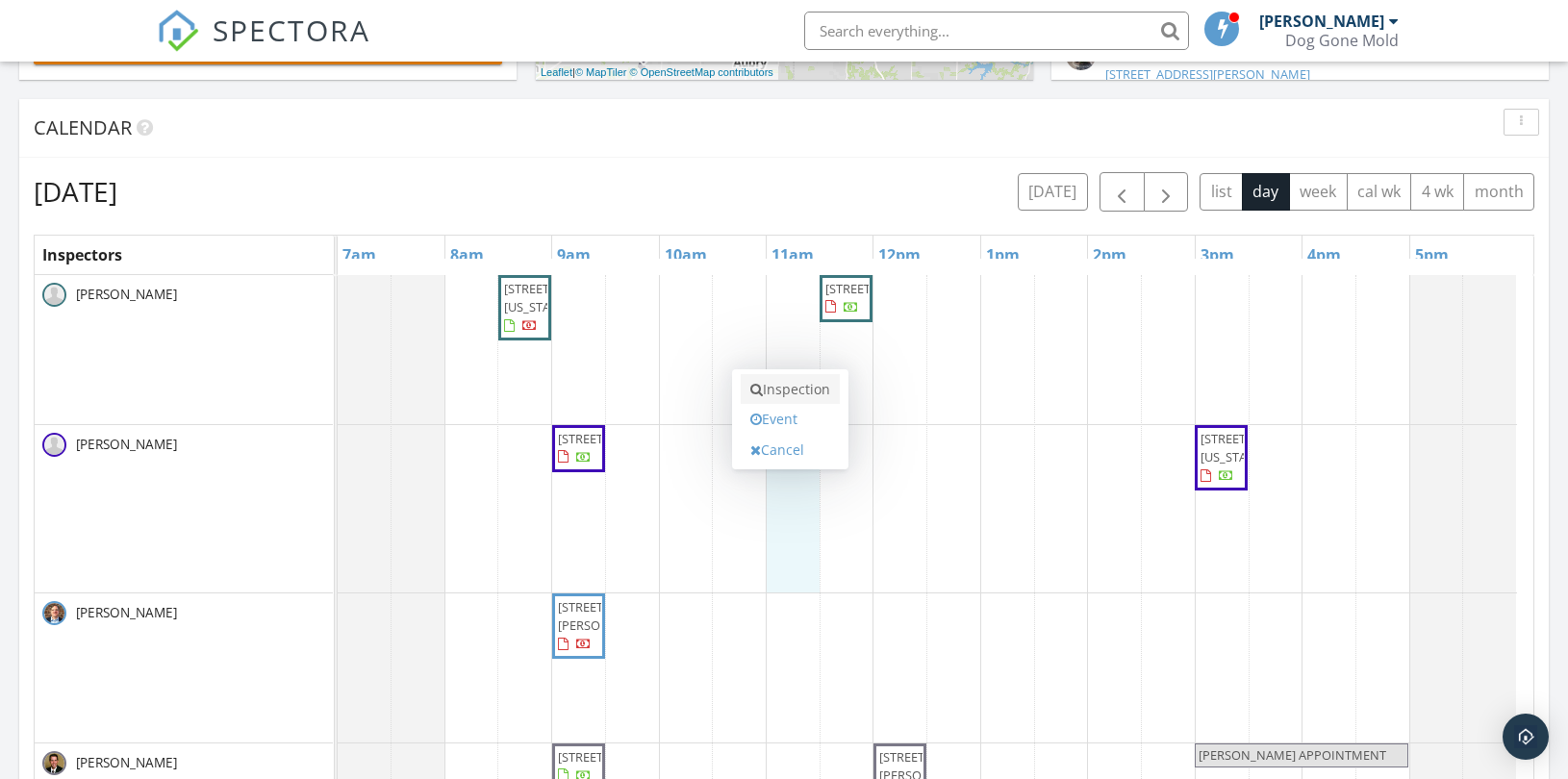
click at [785, 389] on link "Inspection" at bounding box center [790, 390] width 99 height 31
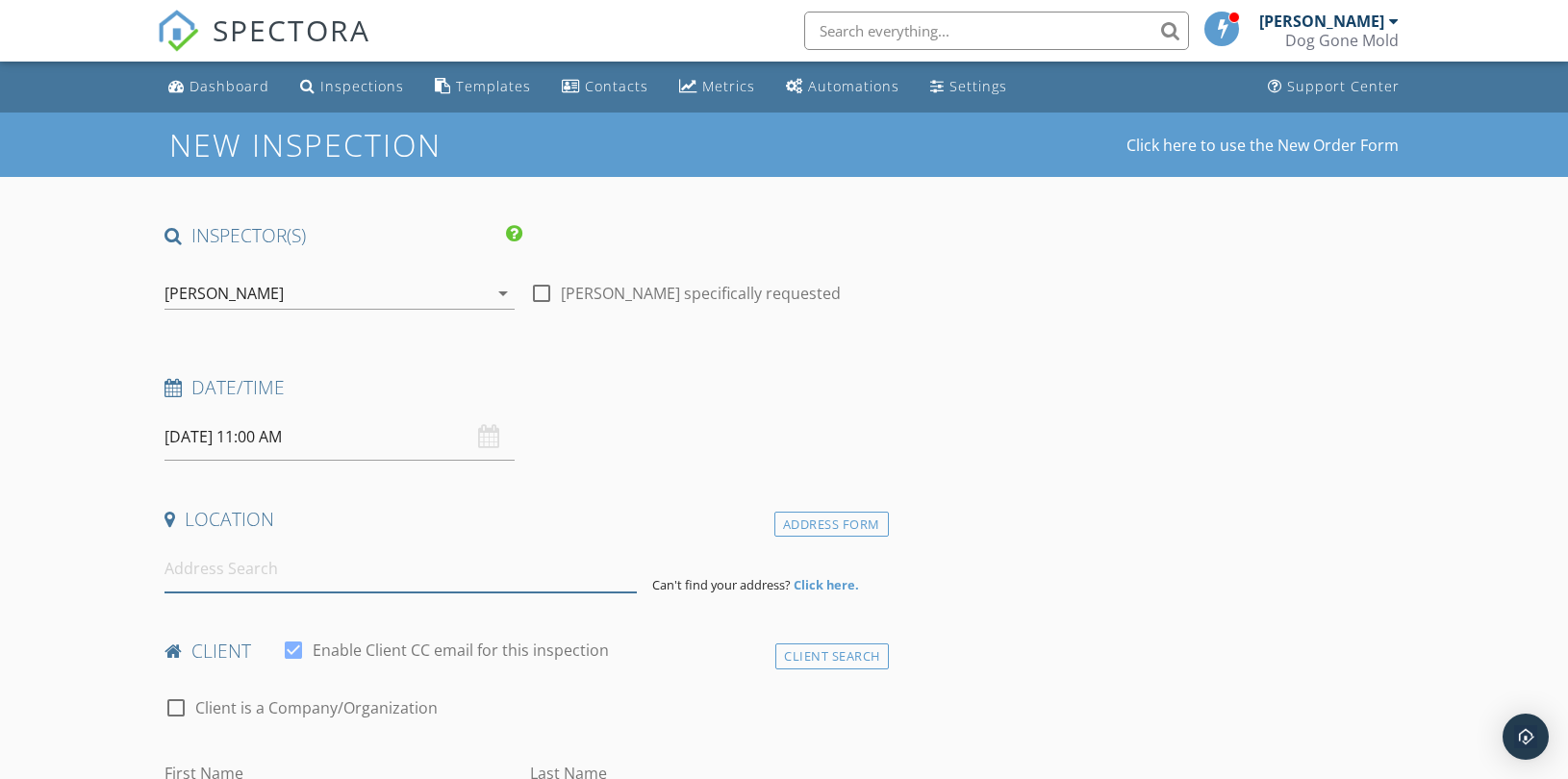
click at [274, 577] on input at bounding box center [400, 568] width 473 height 47
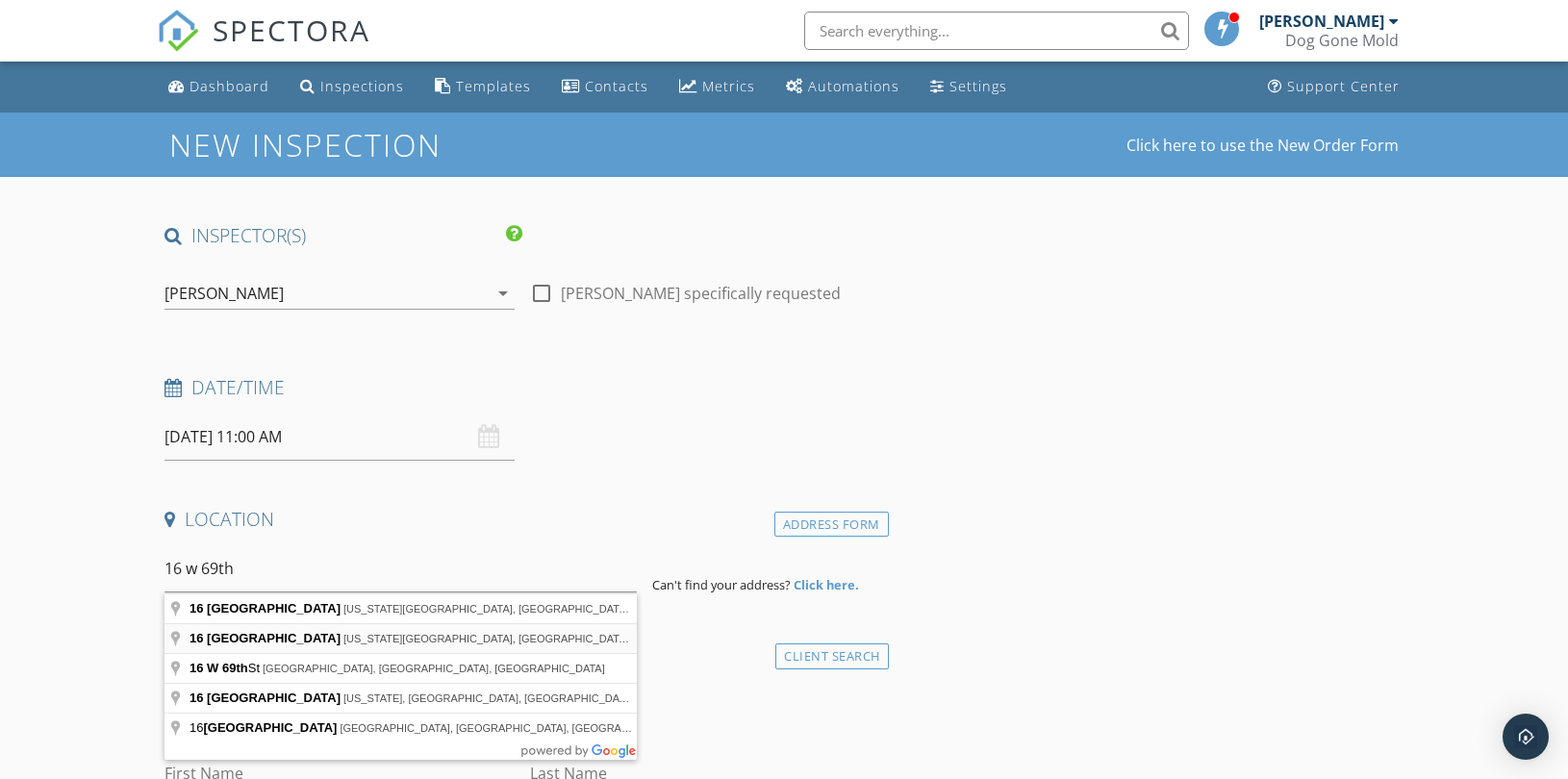
type input "[STREET_ADDRESS][US_STATE]"
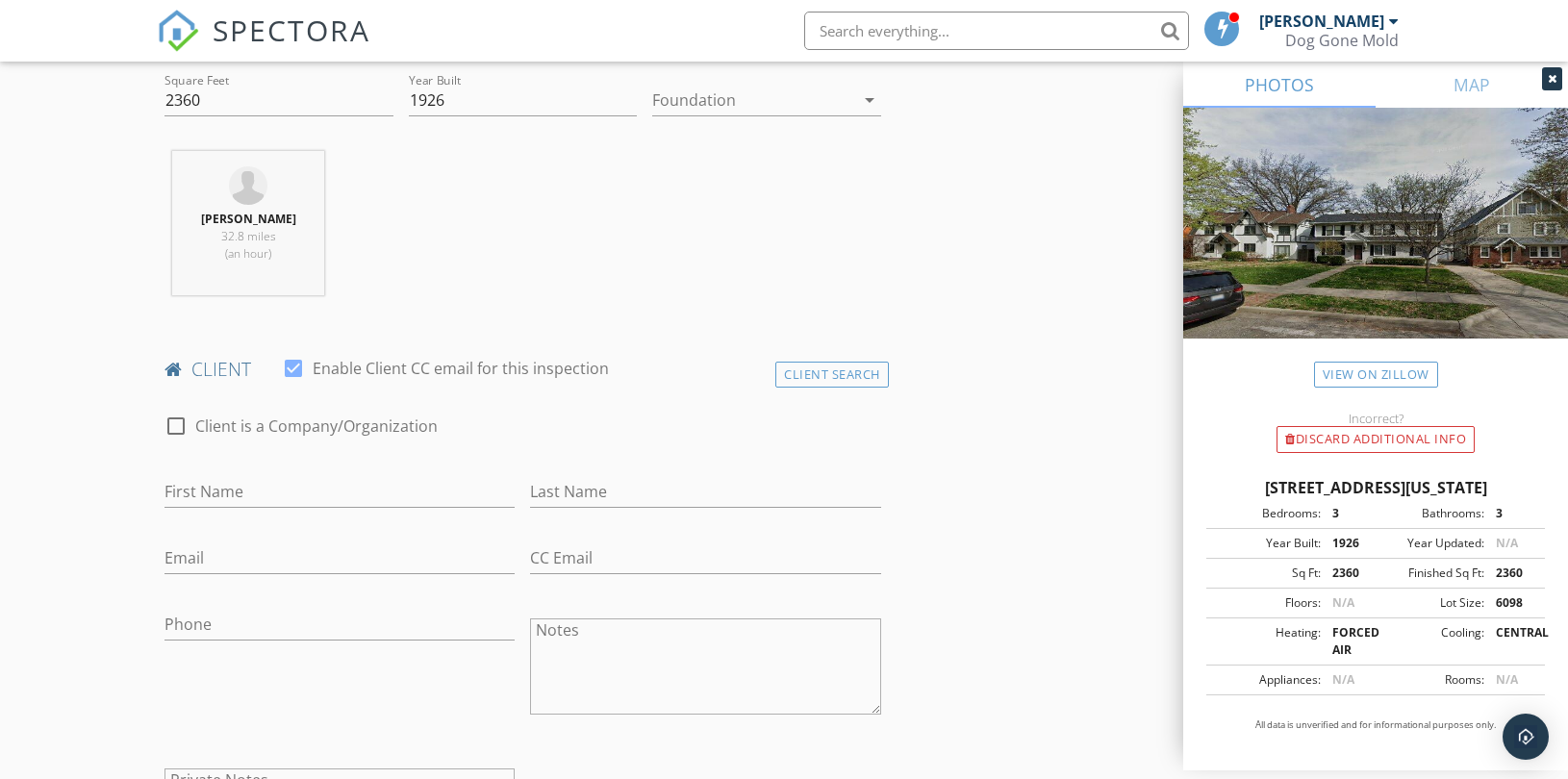
scroll to position [854, 0]
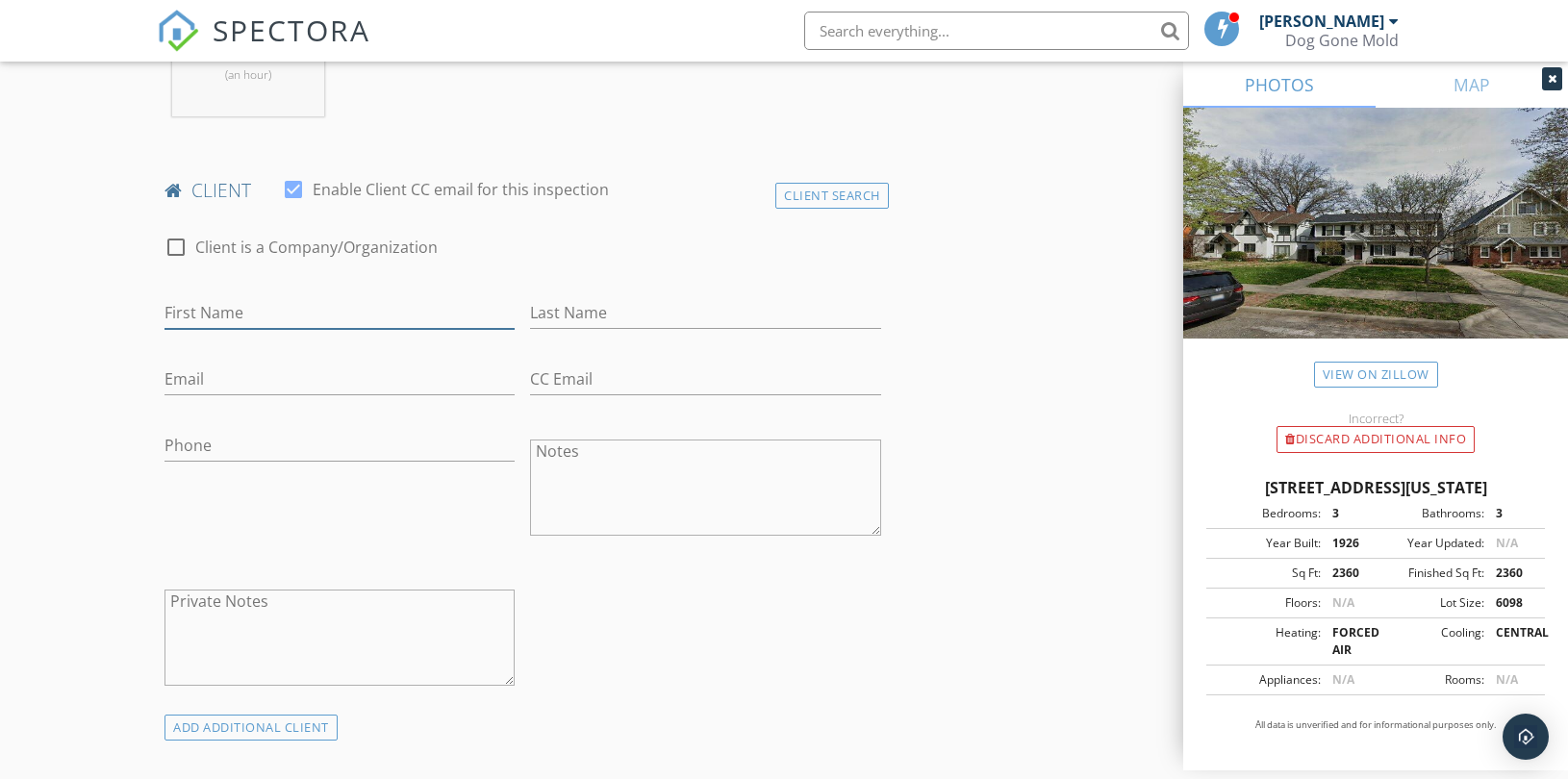
click at [331, 304] on input "First Name" at bounding box center [339, 312] width 350 height 32
click at [261, 312] on input "First Name" at bounding box center [339, 312] width 350 height 32
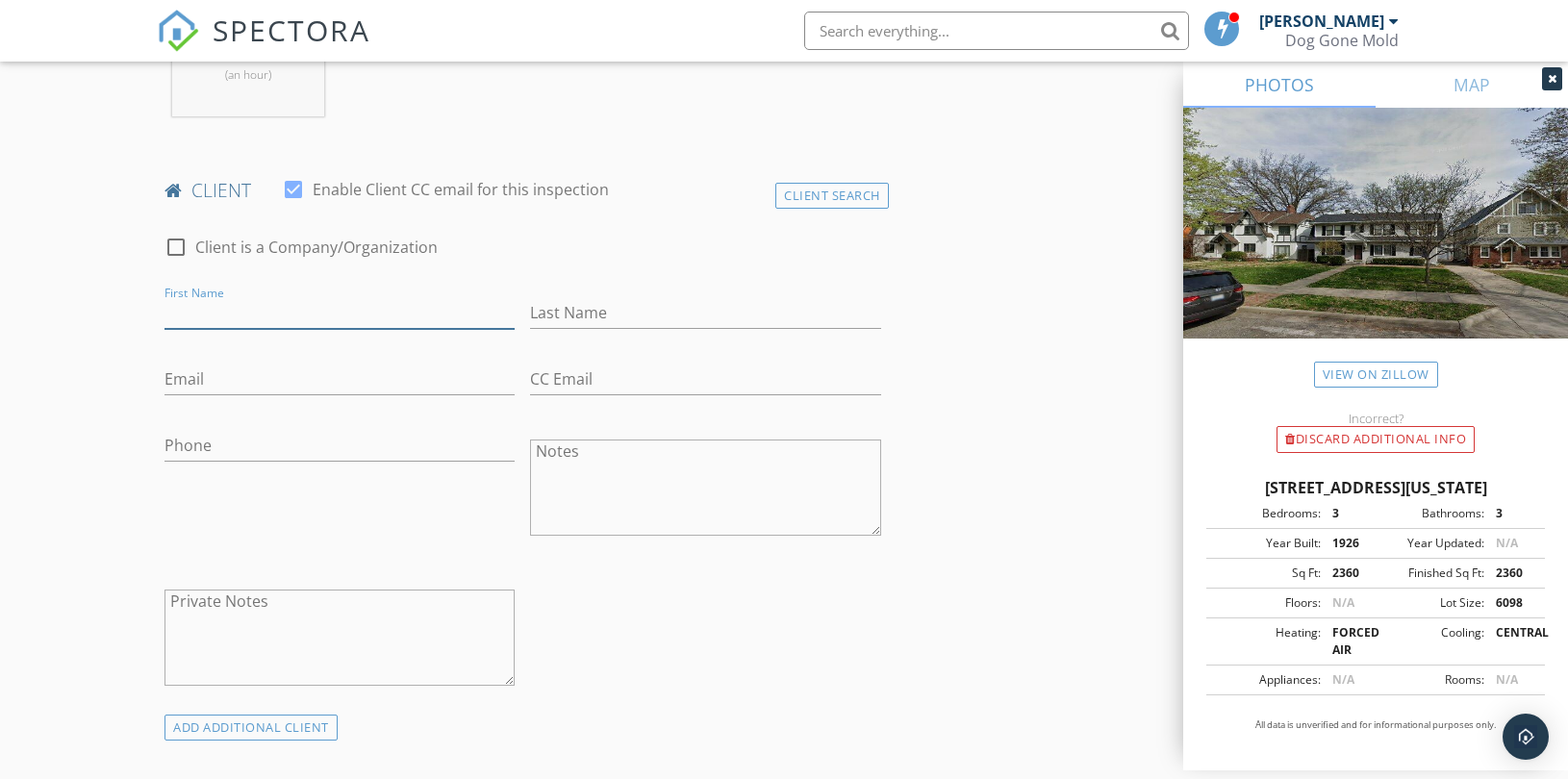
click at [213, 313] on input "First Name" at bounding box center [339, 312] width 350 height 32
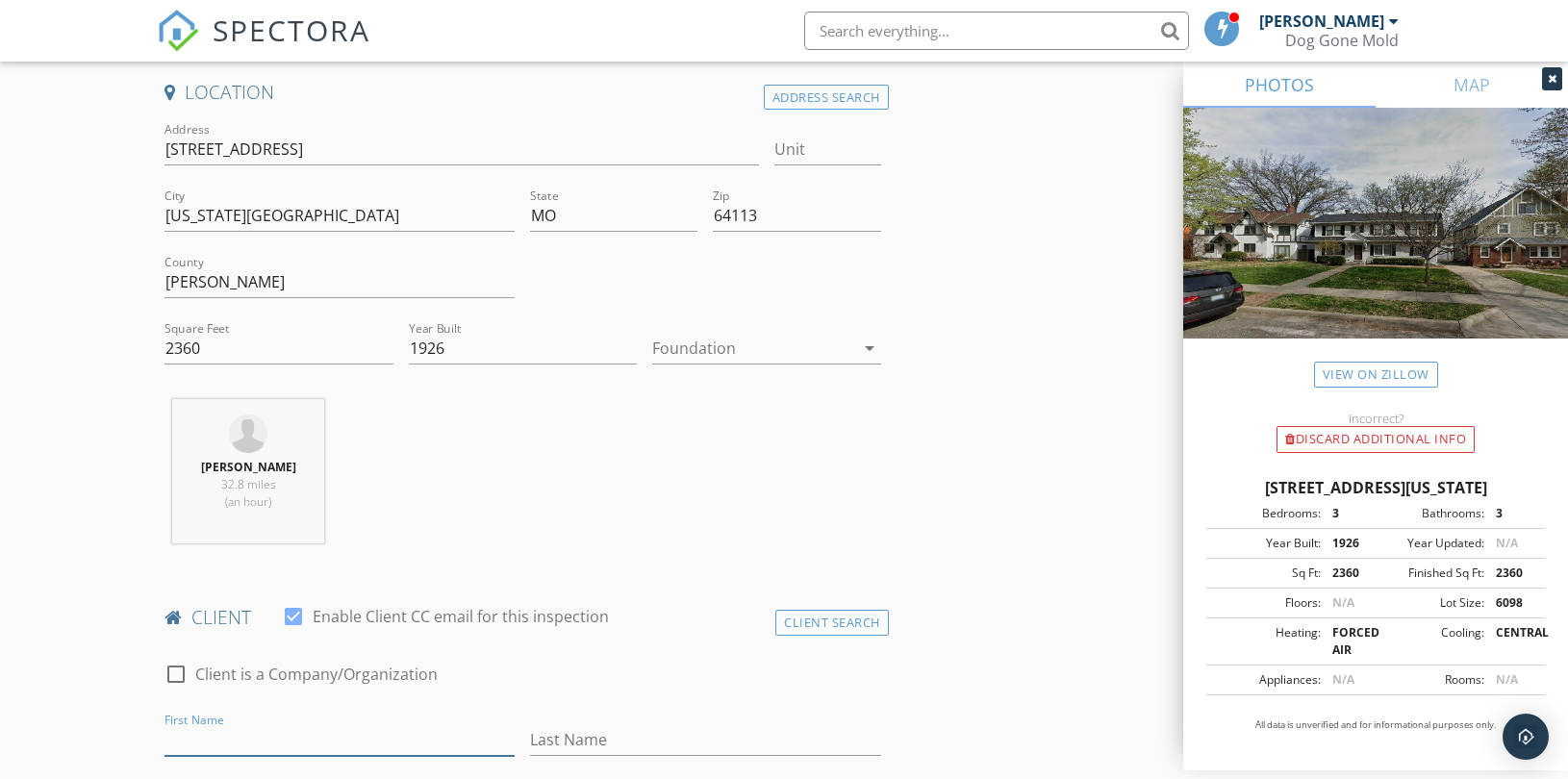
scroll to position [1069, 0]
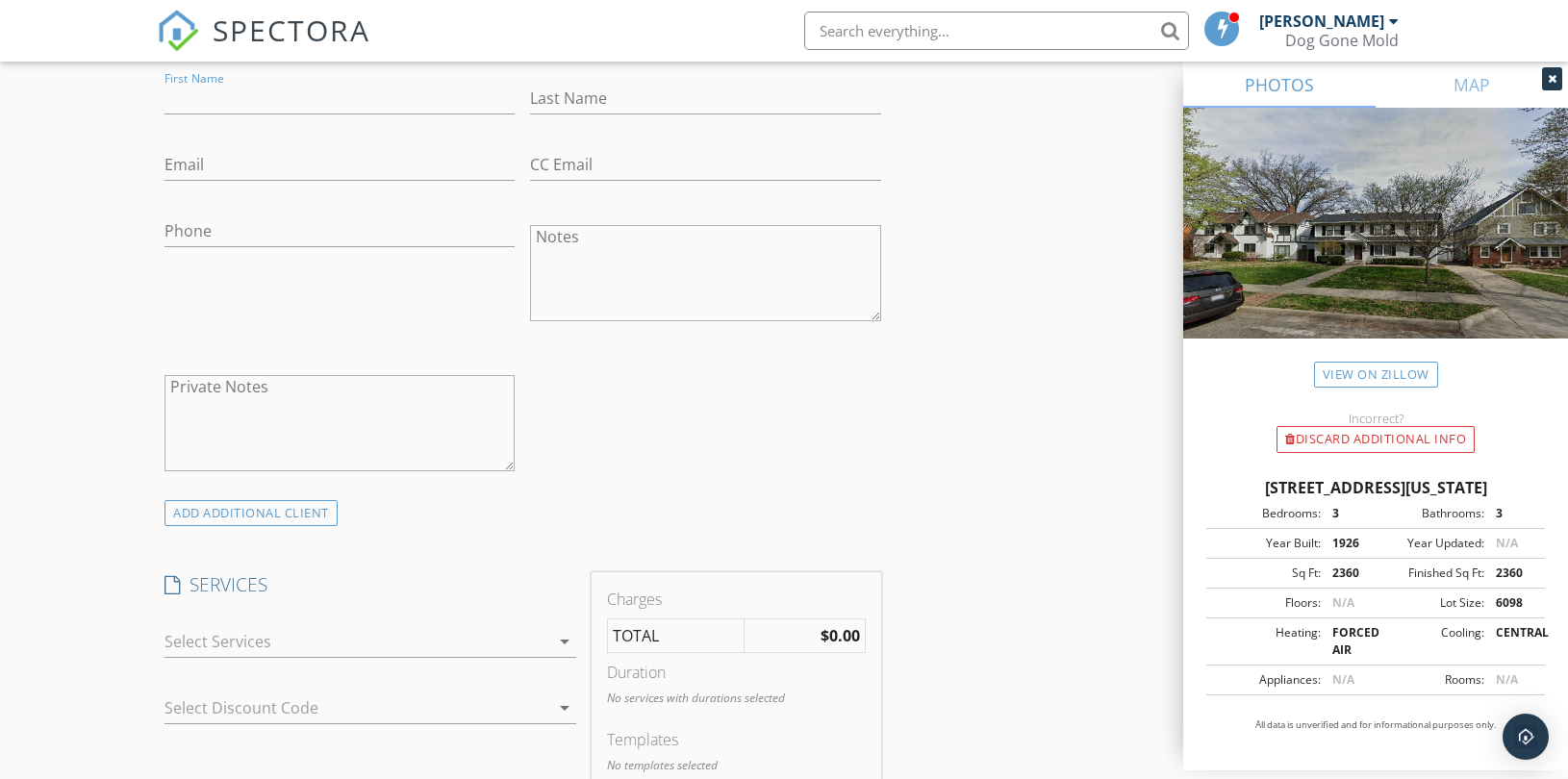
click at [541, 652] on div at bounding box center [357, 642] width 385 height 31
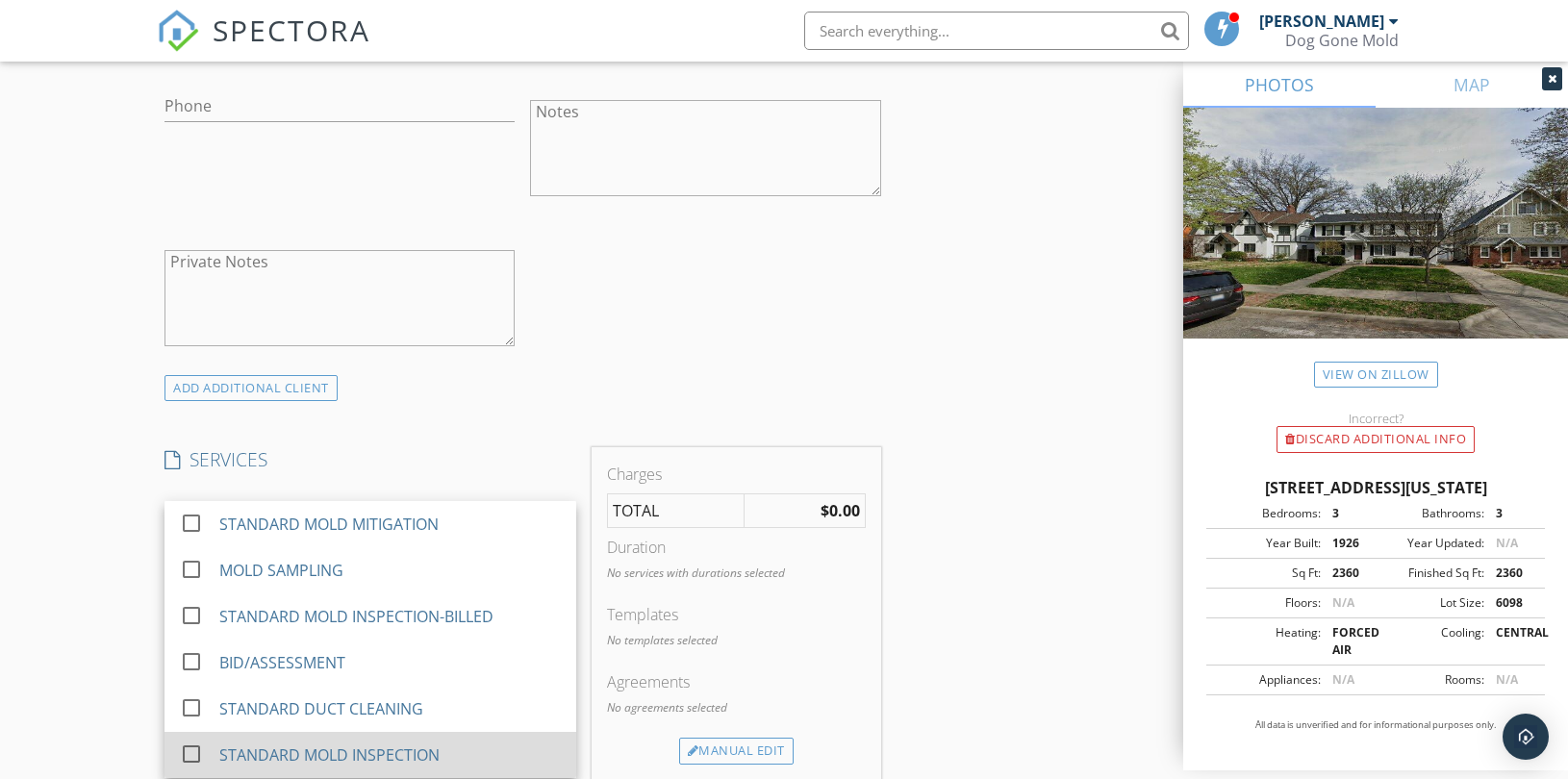
scroll to position [1282, 0]
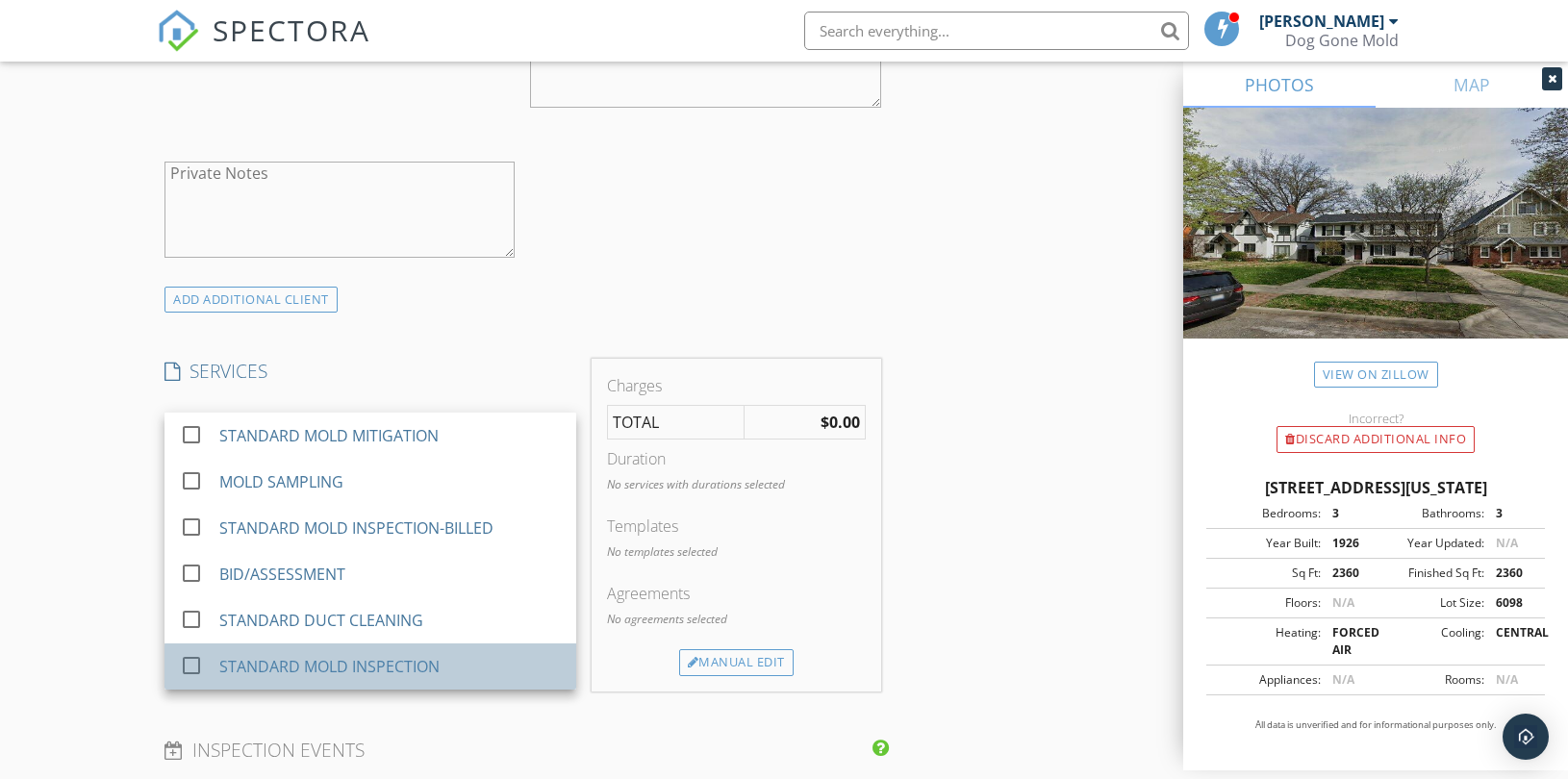
click at [399, 667] on div "STANDARD MOLD INSPECTION" at bounding box center [330, 667] width 220 height 23
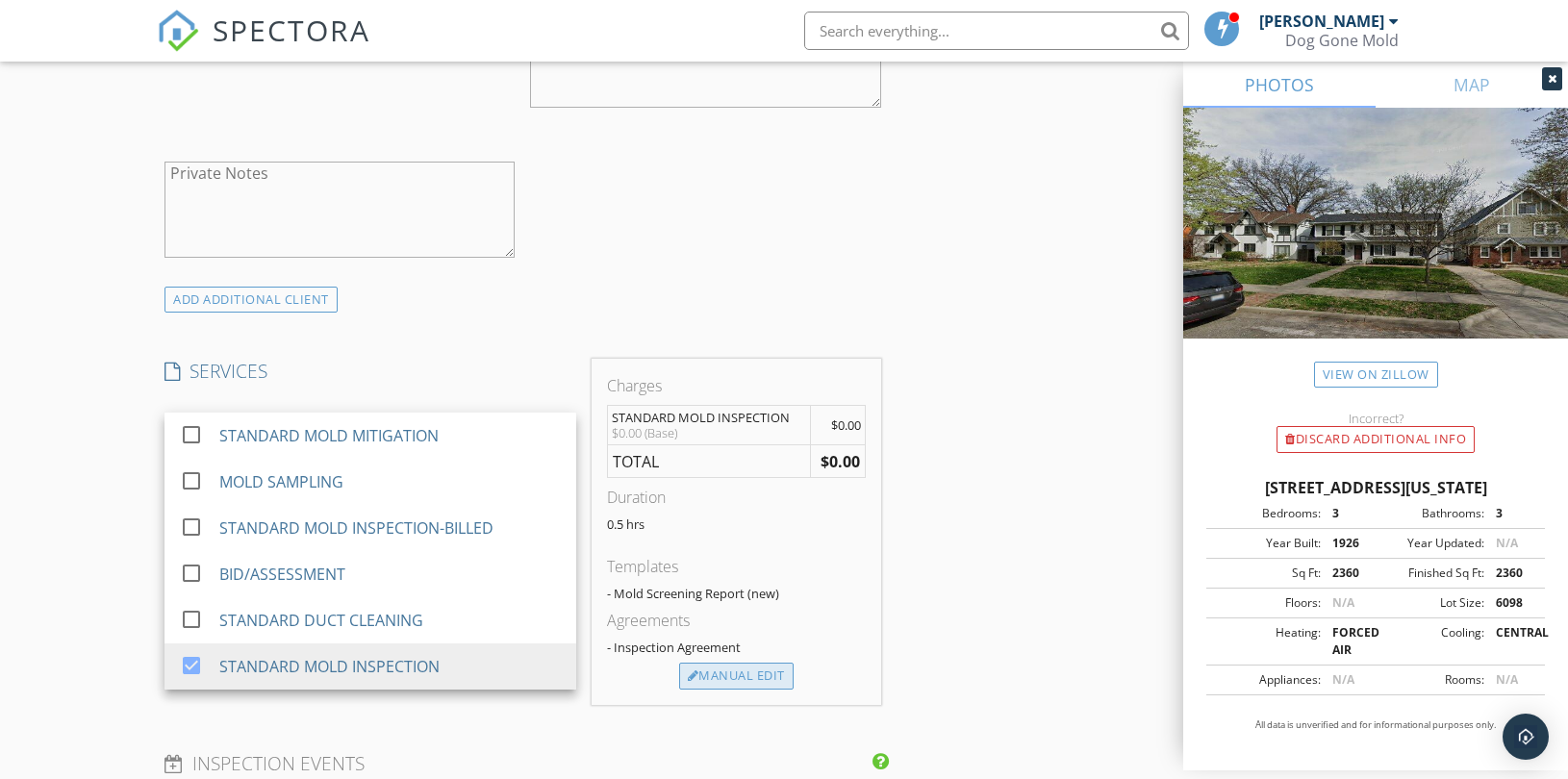
click at [731, 675] on div "Manual Edit" at bounding box center [737, 677] width 114 height 27
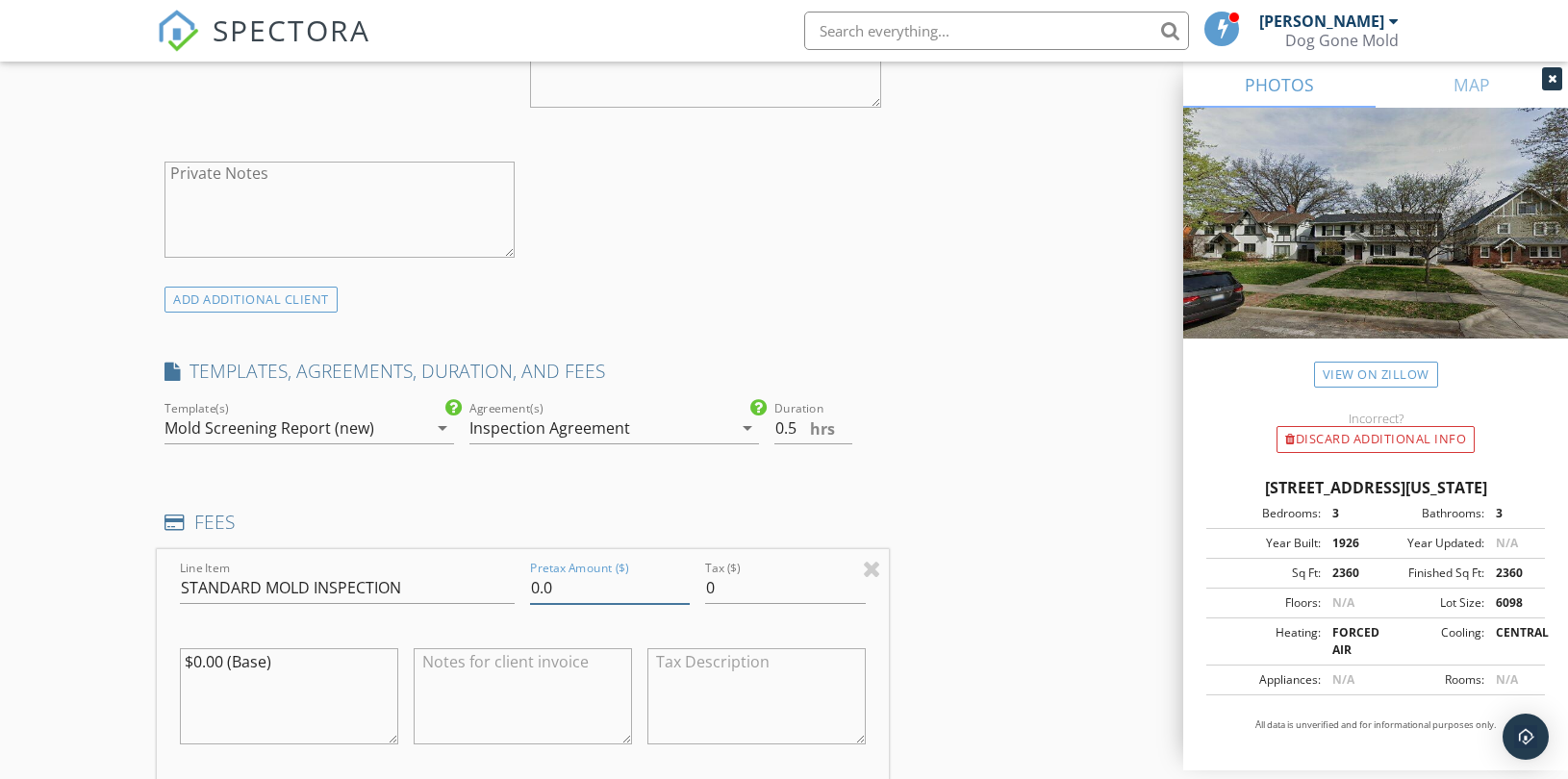
drag, startPoint x: 568, startPoint y: 598, endPoint x: 369, endPoint y: 572, distance: 200.7
click at [369, 572] on div "Line Item STANDARD MOLD INSPECTION Pretax Amount ($) 0.0 Tax ($) 0 $0.00 (Base)" at bounding box center [522, 665] width 732 height 232
type input "250"
click at [60, 406] on div "New Inspection Click here to use the New Order Form INSPECTOR(S) check_box_outl…" at bounding box center [784, 623] width 1568 height 3587
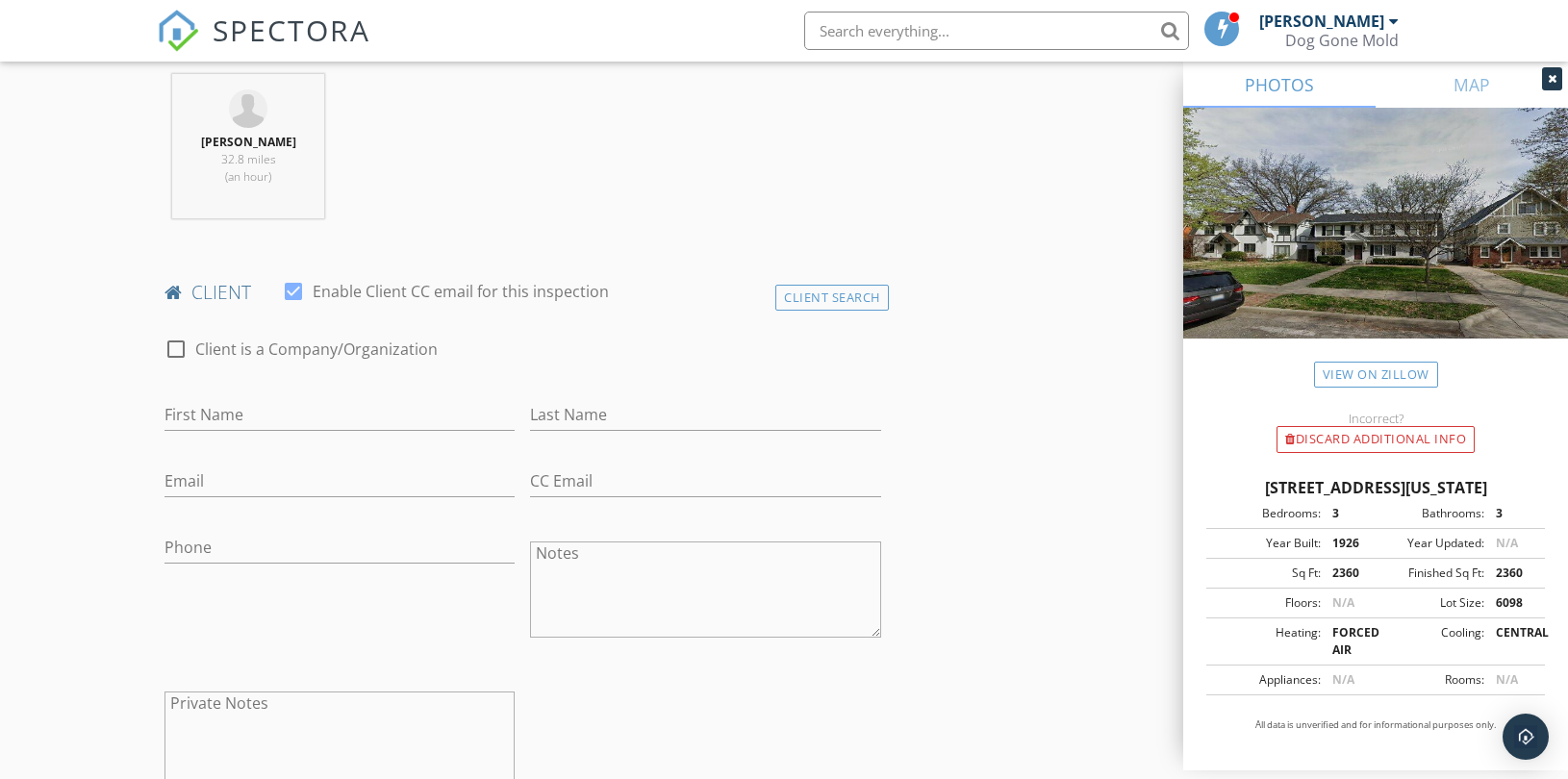
scroll to position [747, 0]
click at [293, 423] on input "First Name" at bounding box center [339, 419] width 350 height 32
type input "[PERSON_NAME]"
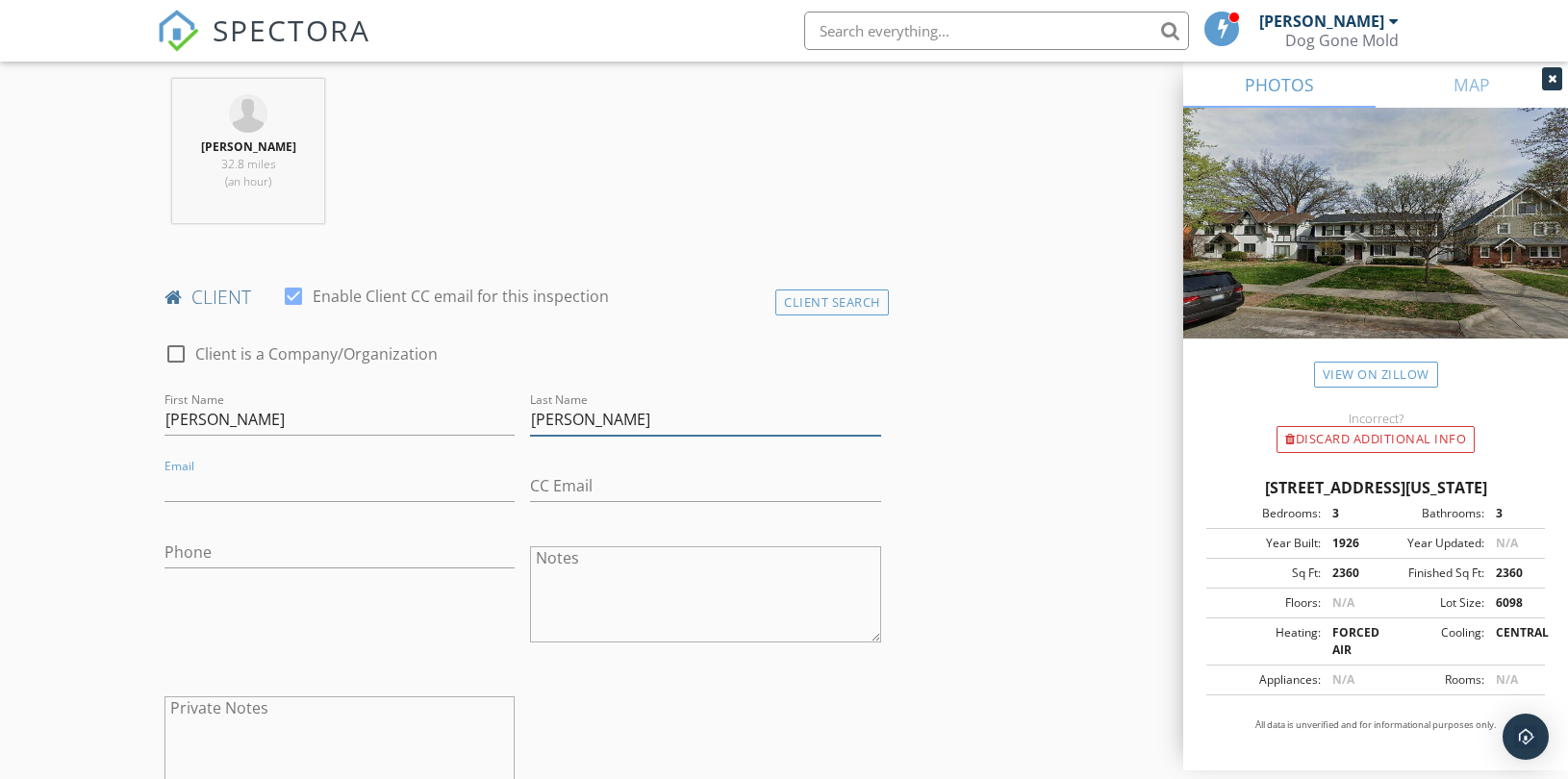
click at [554, 418] on input "[PERSON_NAME]" at bounding box center [705, 419] width 350 height 32
type input "[PERSON_NAME]"
click at [236, 496] on input "Email" at bounding box center [339, 486] width 350 height 32
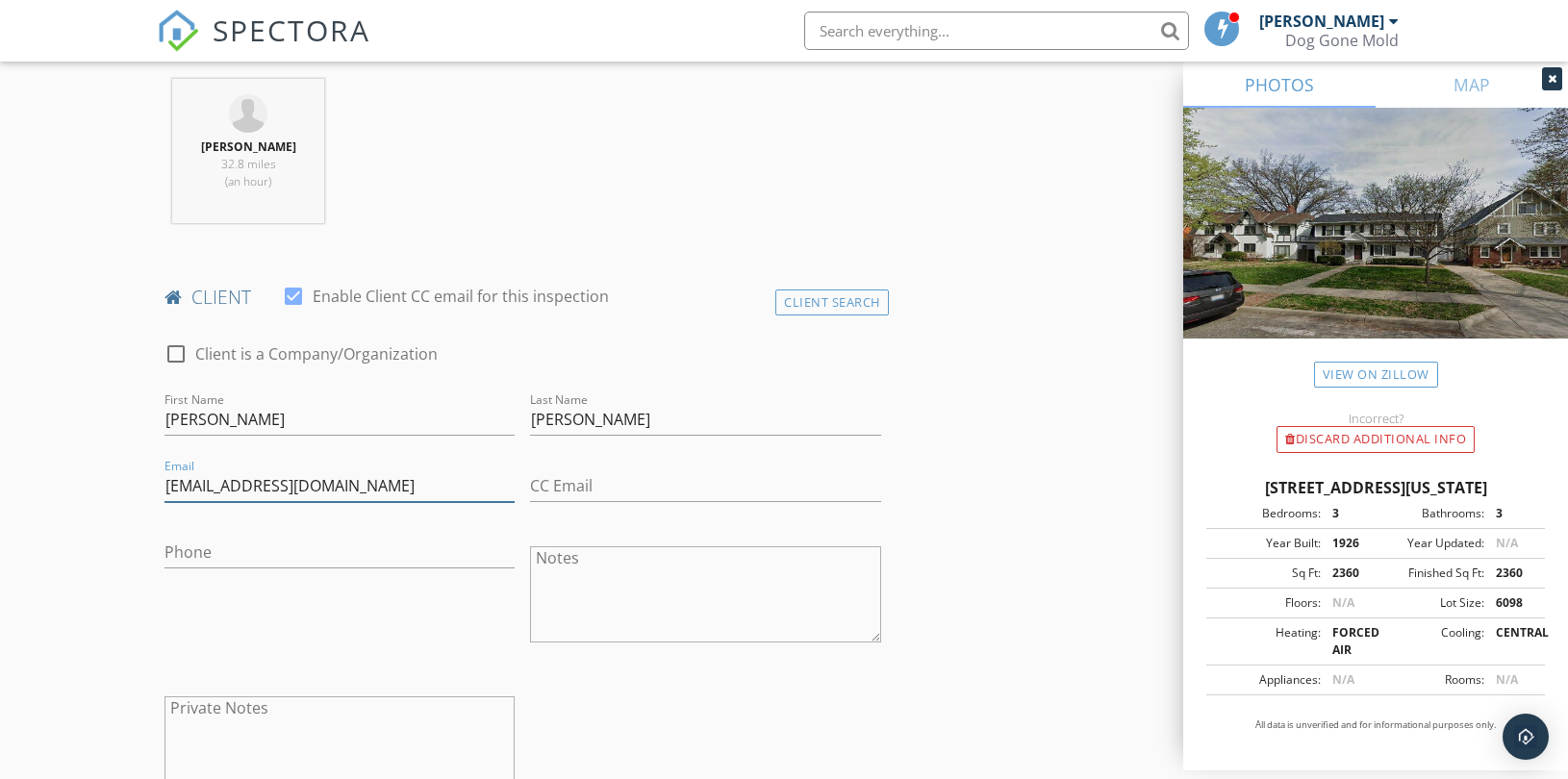
type input "[EMAIL_ADDRESS][DOMAIN_NAME]"
click at [614, 318] on div "client check_box Enable Client CC email for this inspection" at bounding box center [522, 304] width 732 height 39
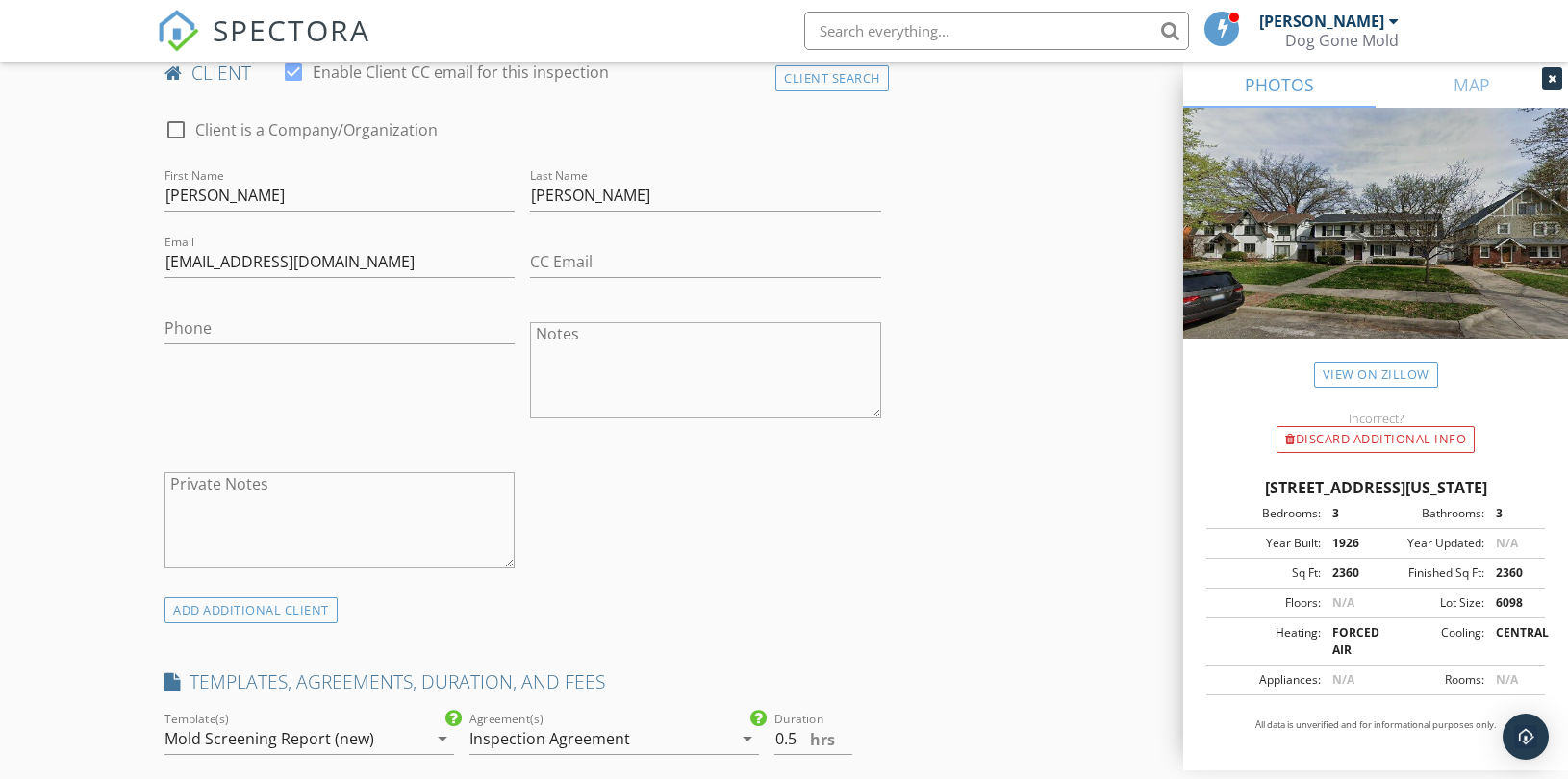
scroll to position [1175, 0]
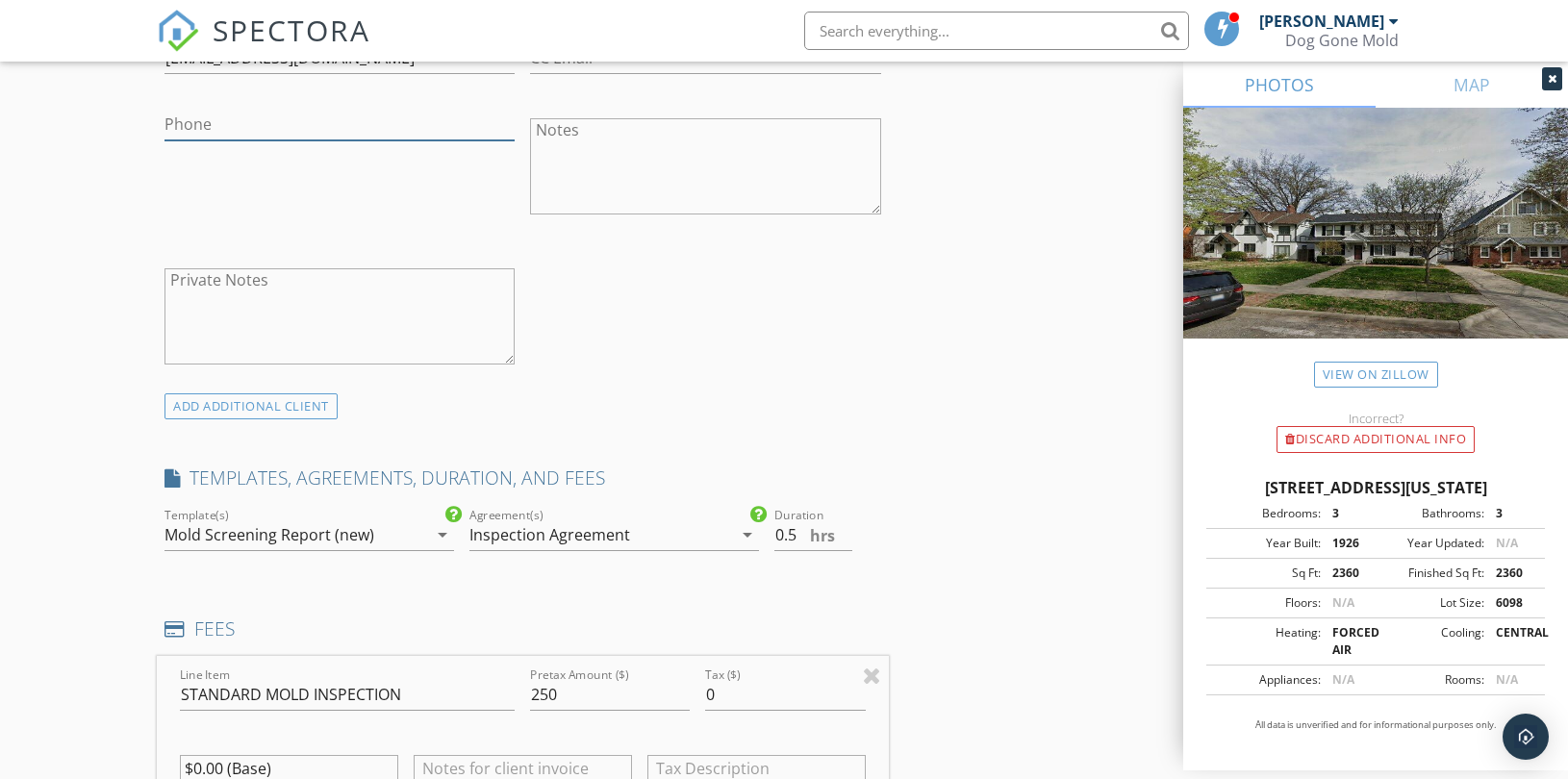
click at [303, 131] on input "Phone" at bounding box center [339, 124] width 350 height 32
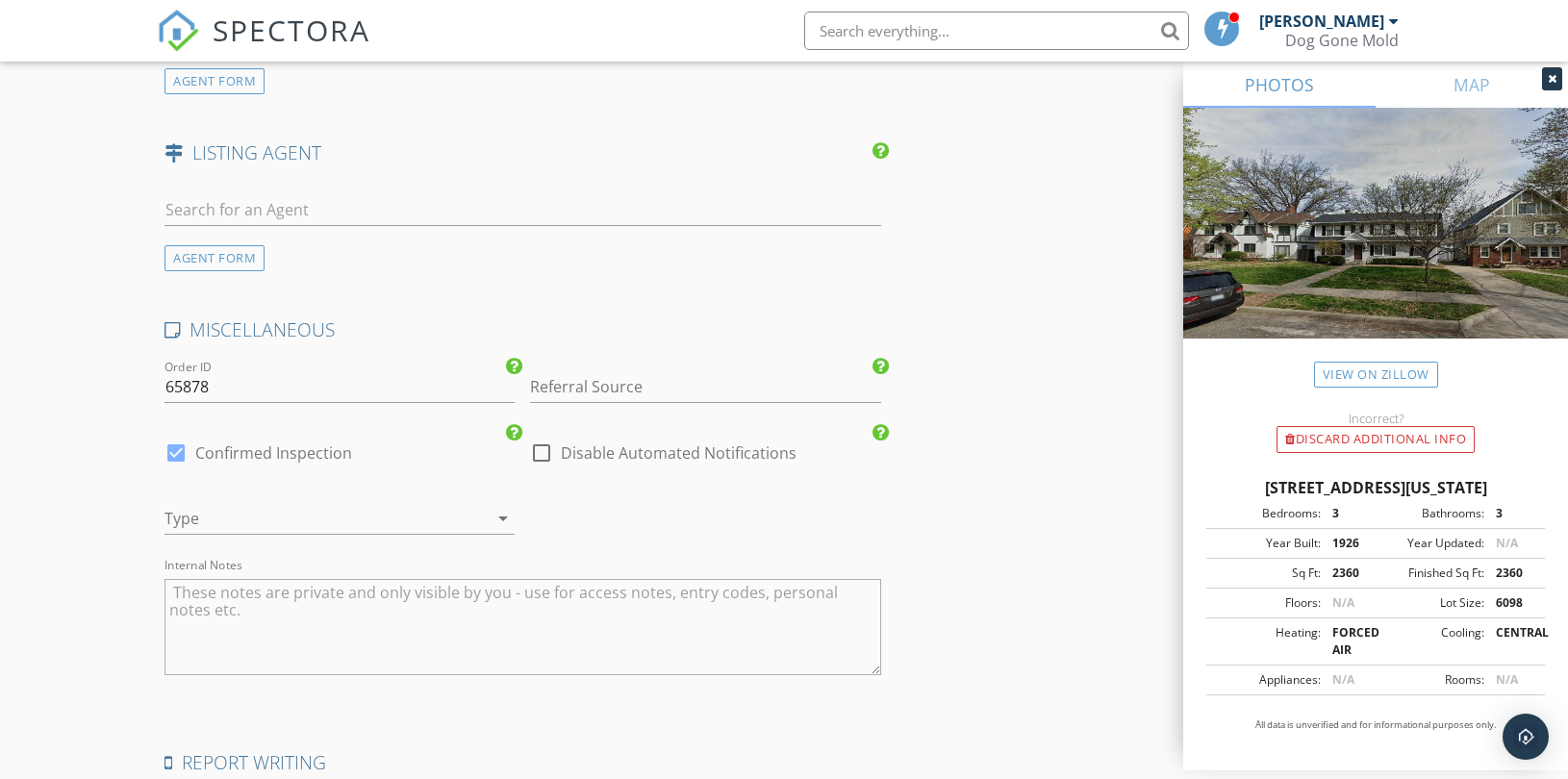
scroll to position [2670, 0]
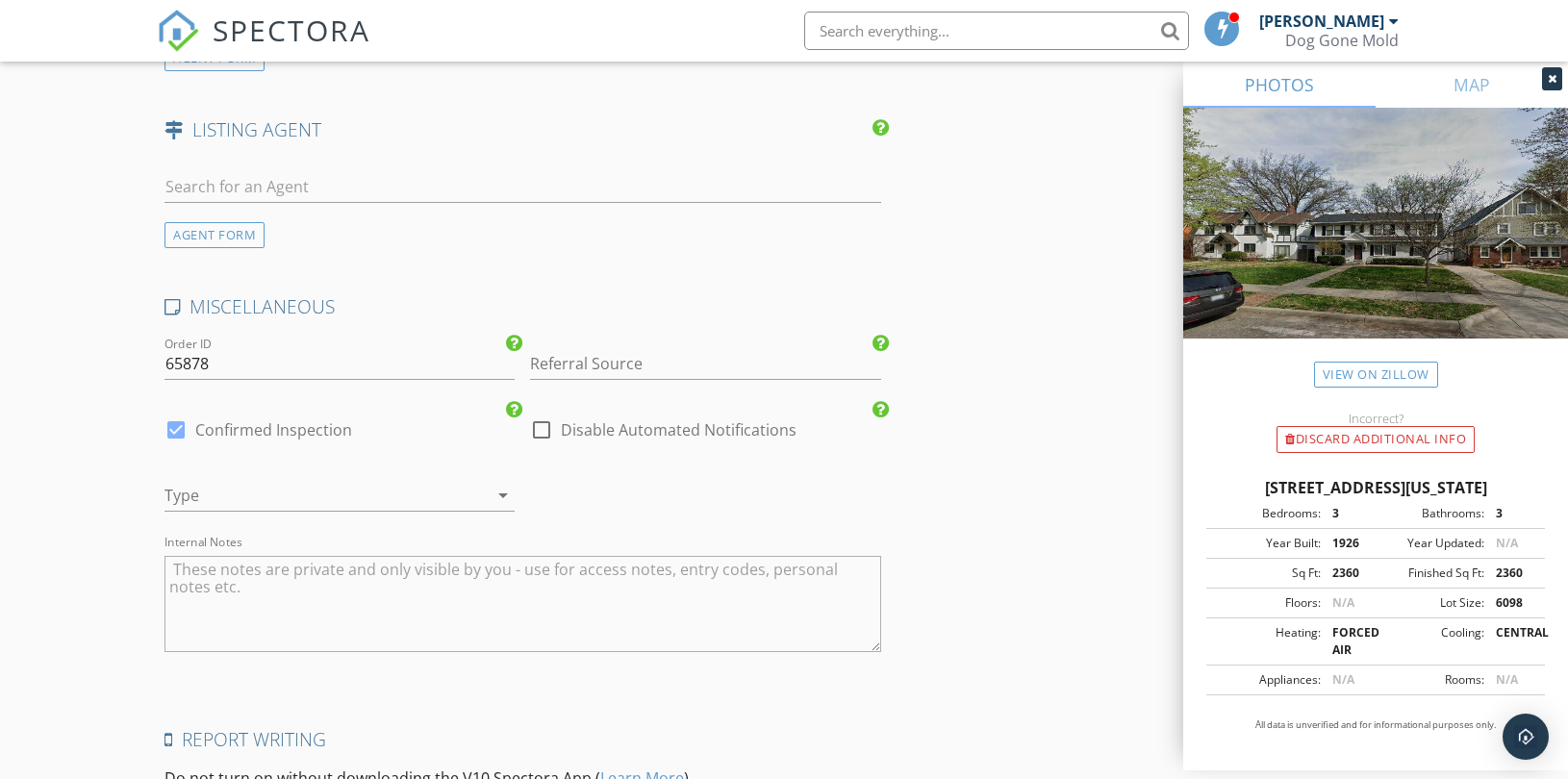
type input "[PHONE_NUMBER]"
click at [337, 497] on div at bounding box center [312, 496] width 296 height 31
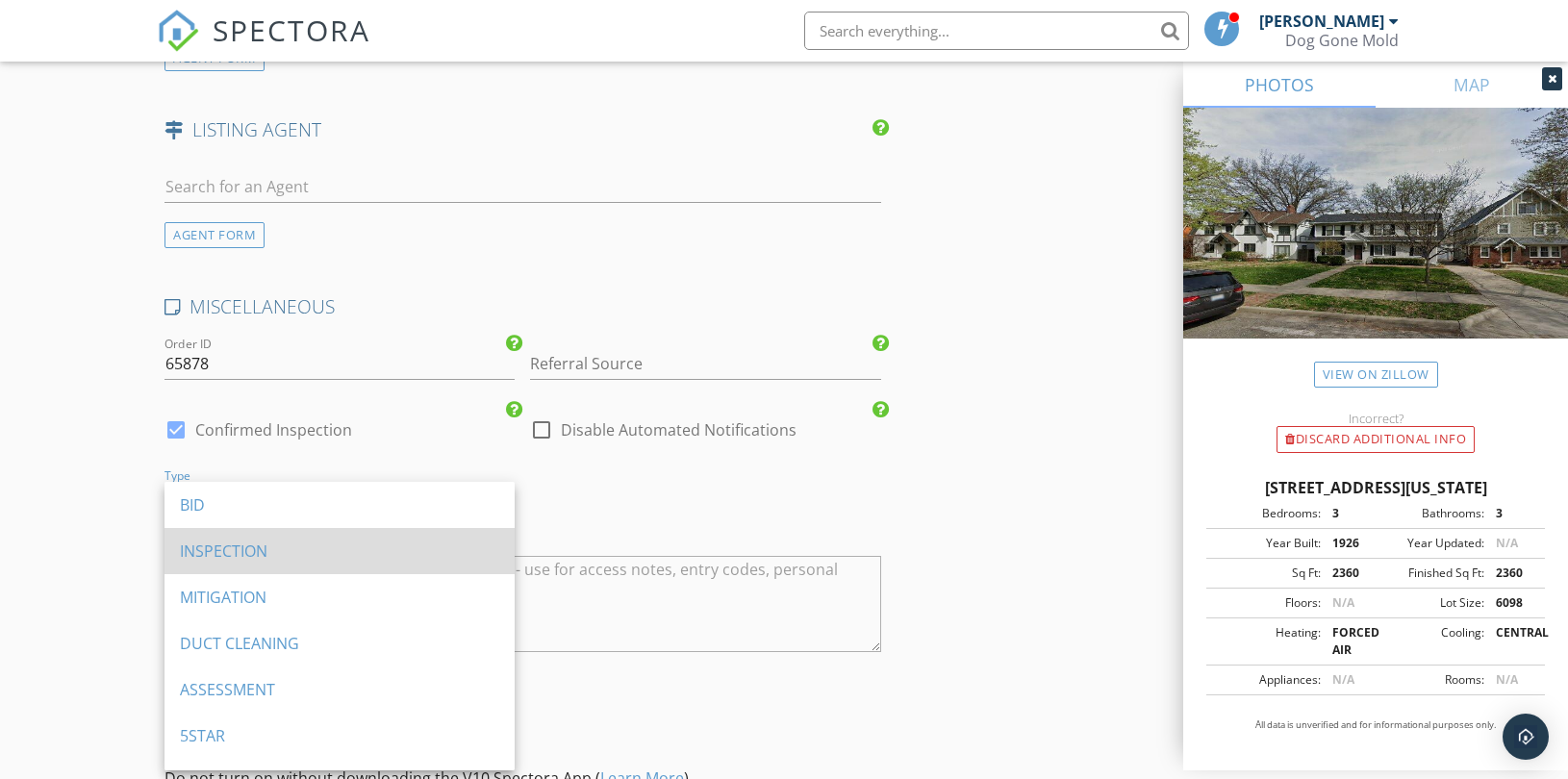
click at [254, 542] on div "INSPECTION" at bounding box center [339, 551] width 319 height 23
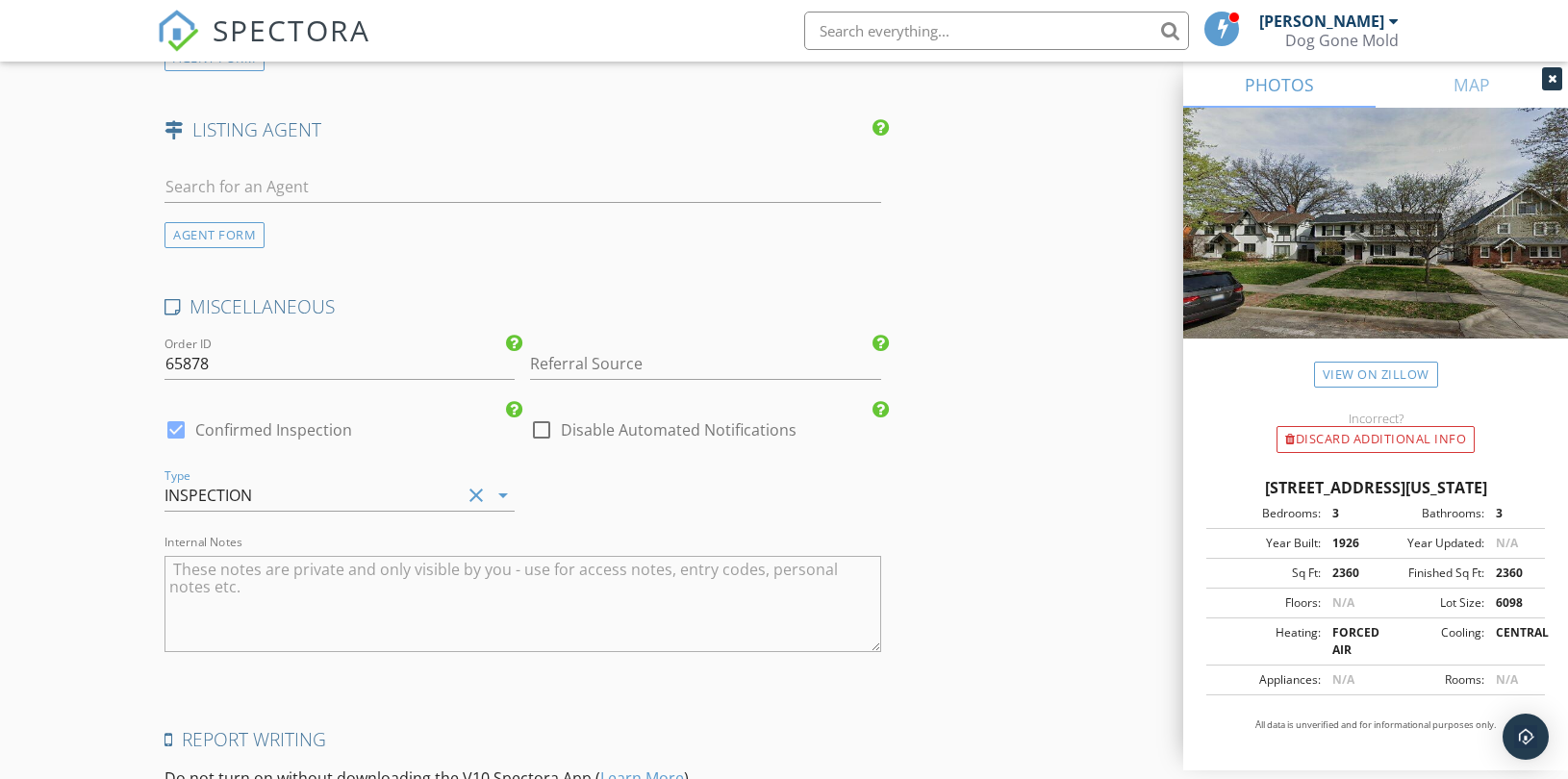
click at [300, 577] on textarea "Internal Notes" at bounding box center [522, 604] width 716 height 97
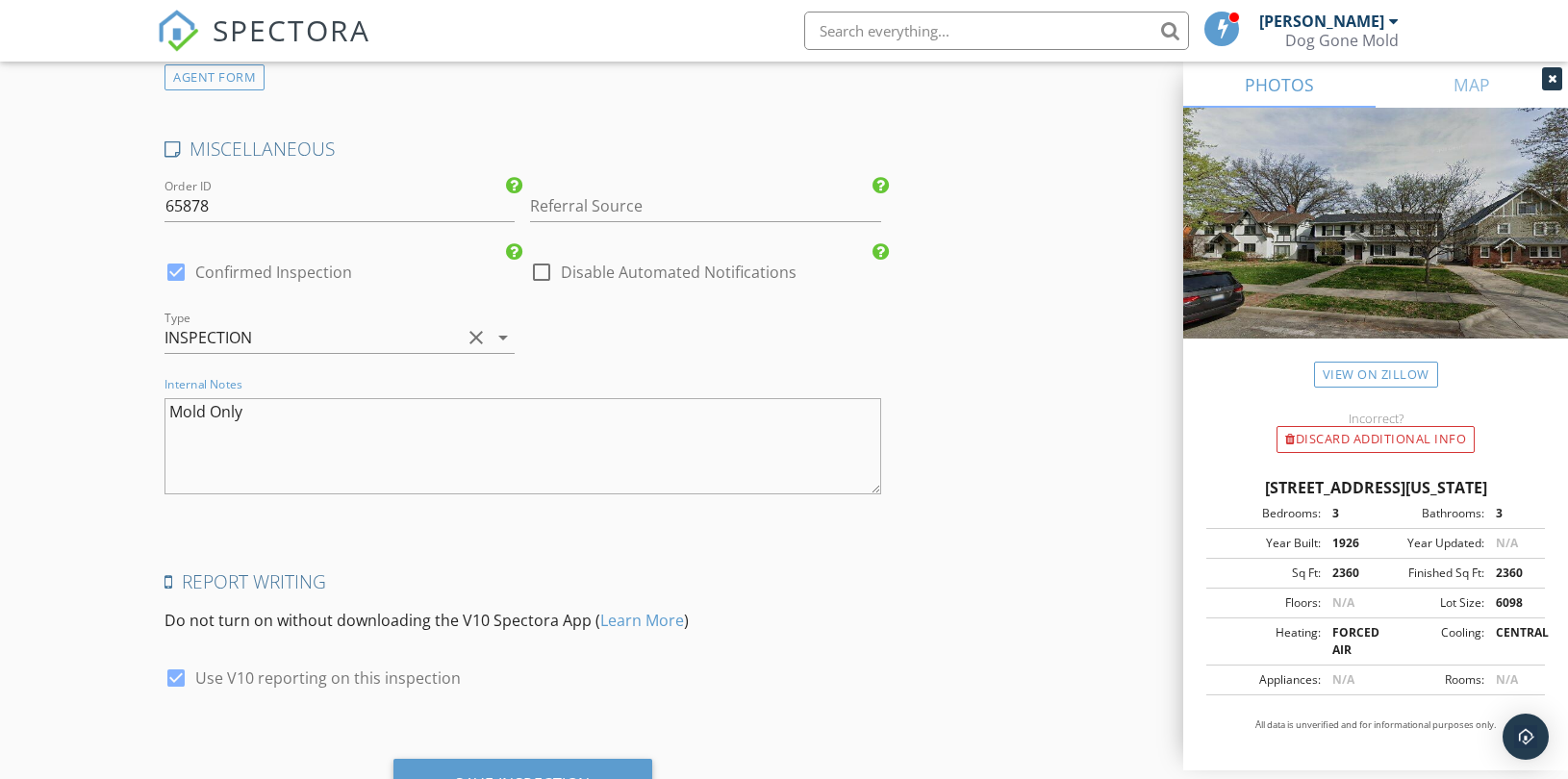
scroll to position [2921, 0]
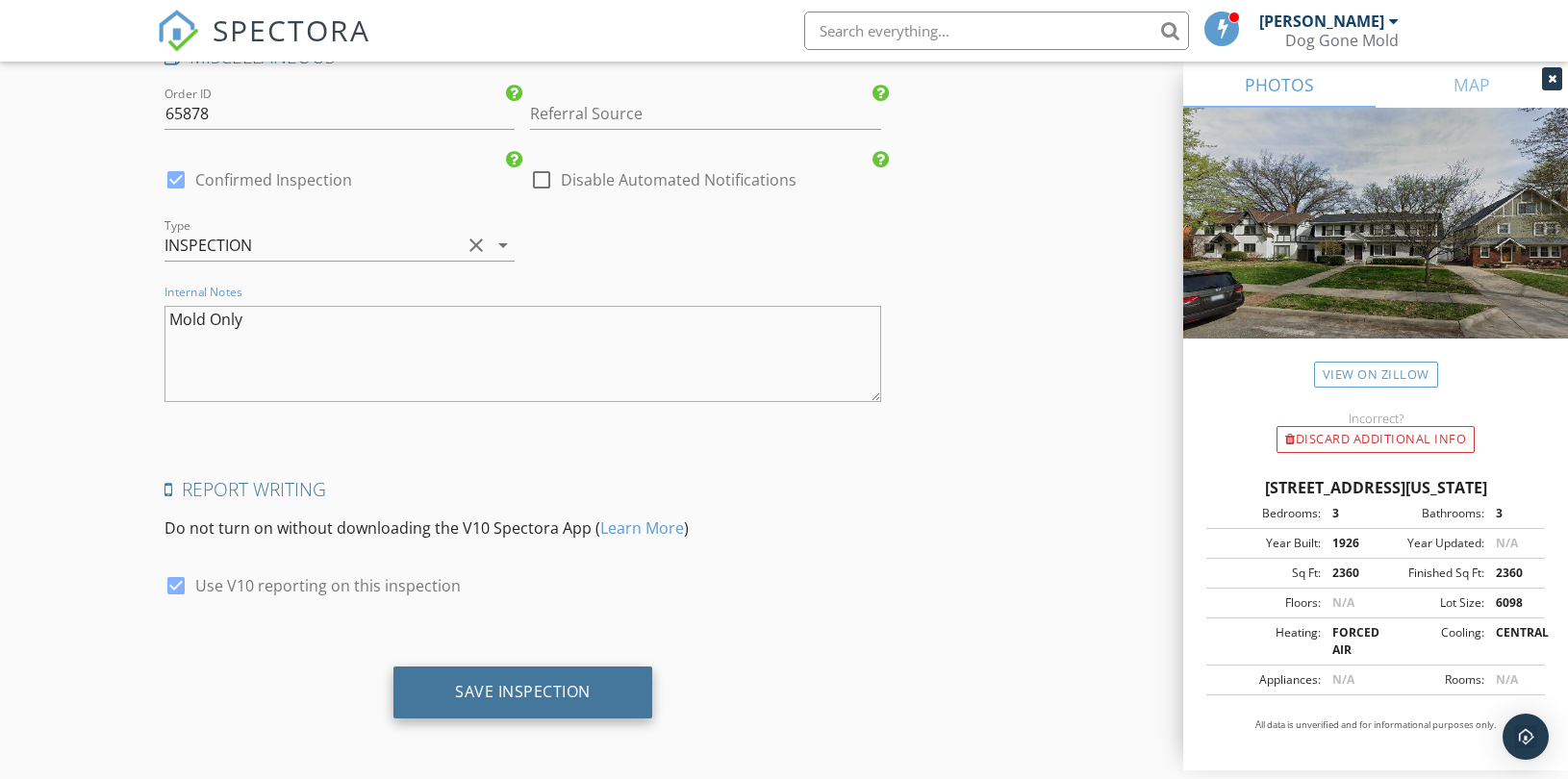
type textarea "Mold Only"
click at [551, 700] on div "Save Inspection" at bounding box center [523, 693] width 259 height 52
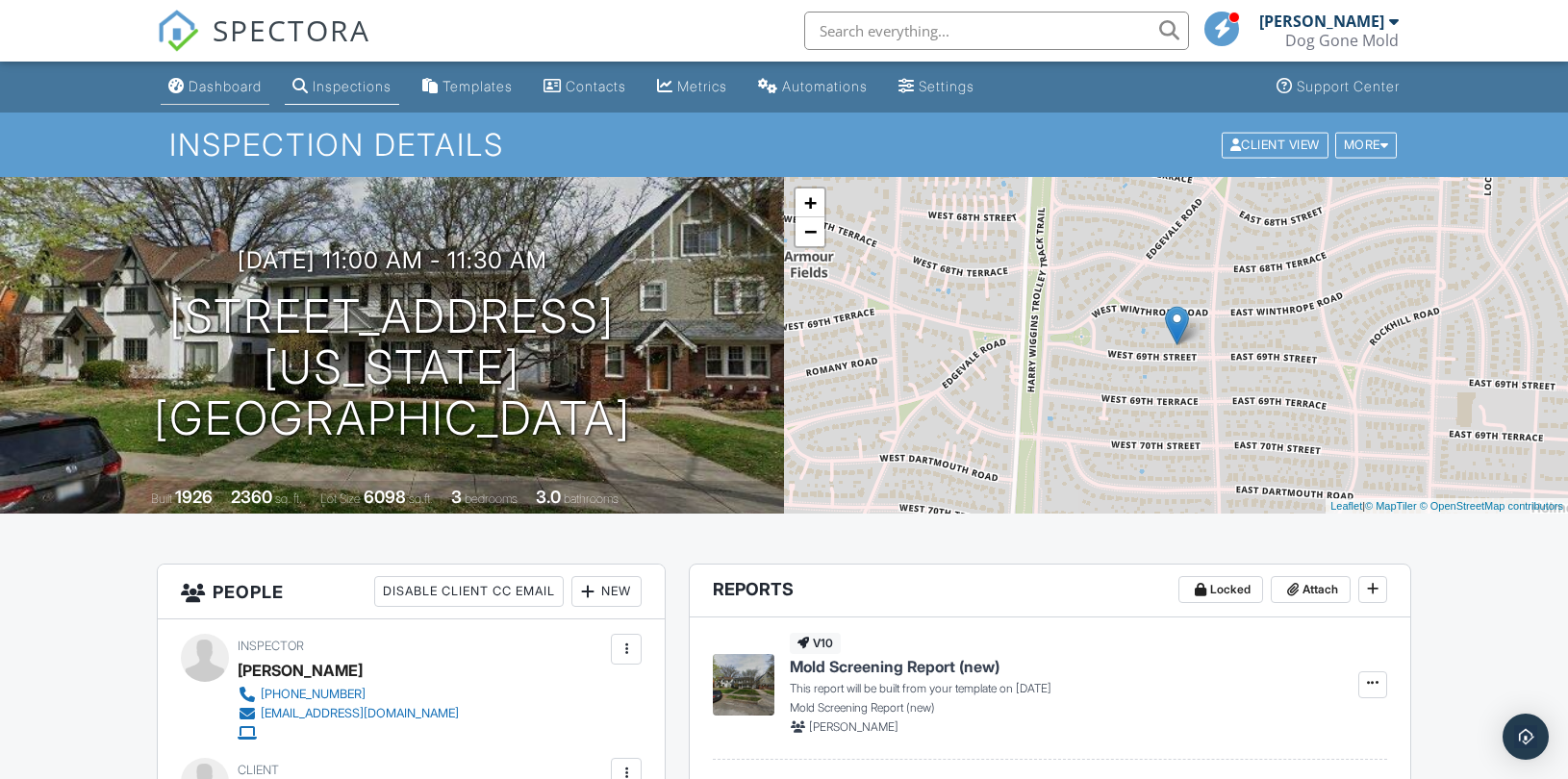
click at [218, 80] on div "Dashboard" at bounding box center [225, 86] width 73 height 16
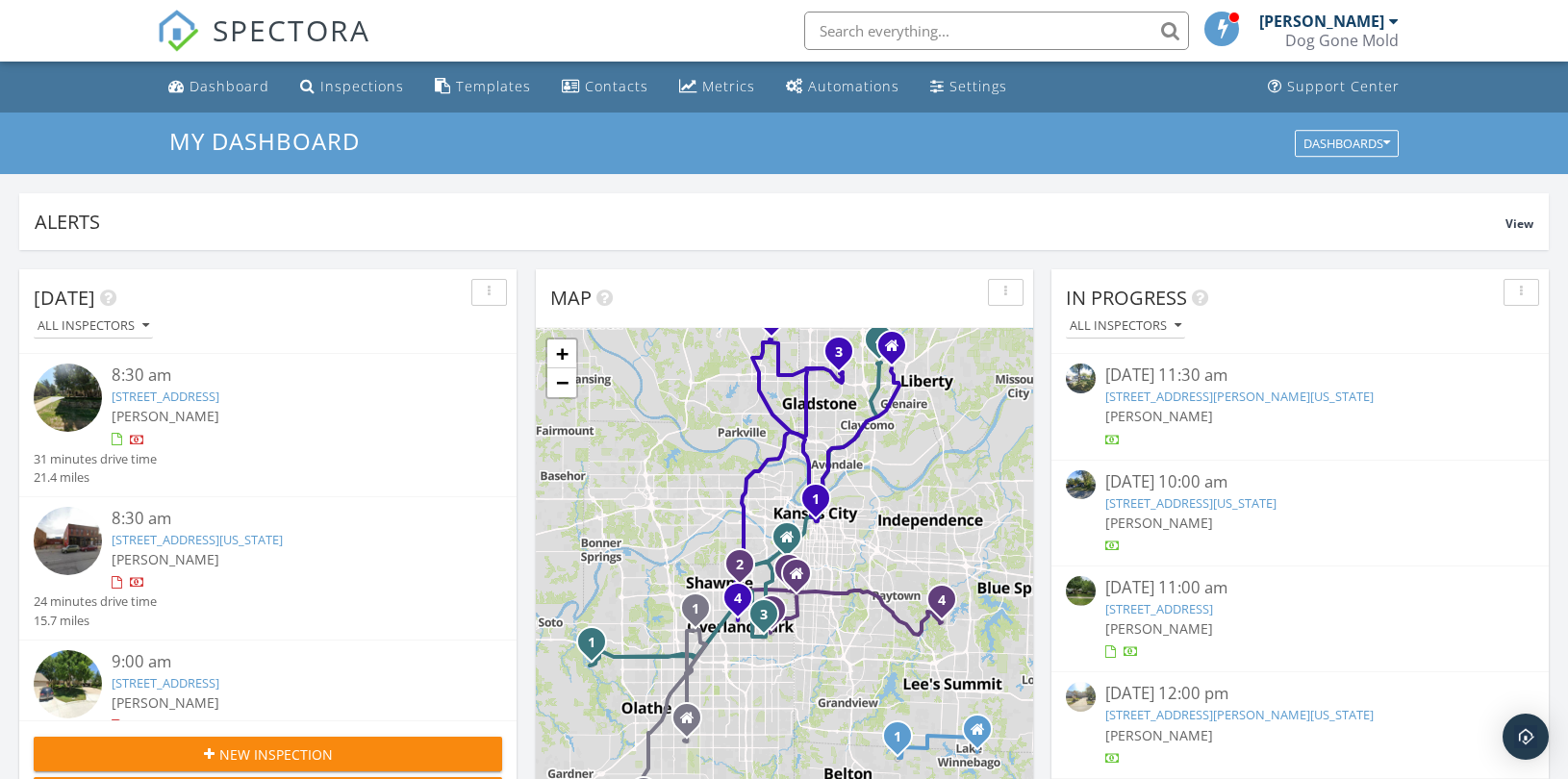
scroll to position [641, 0]
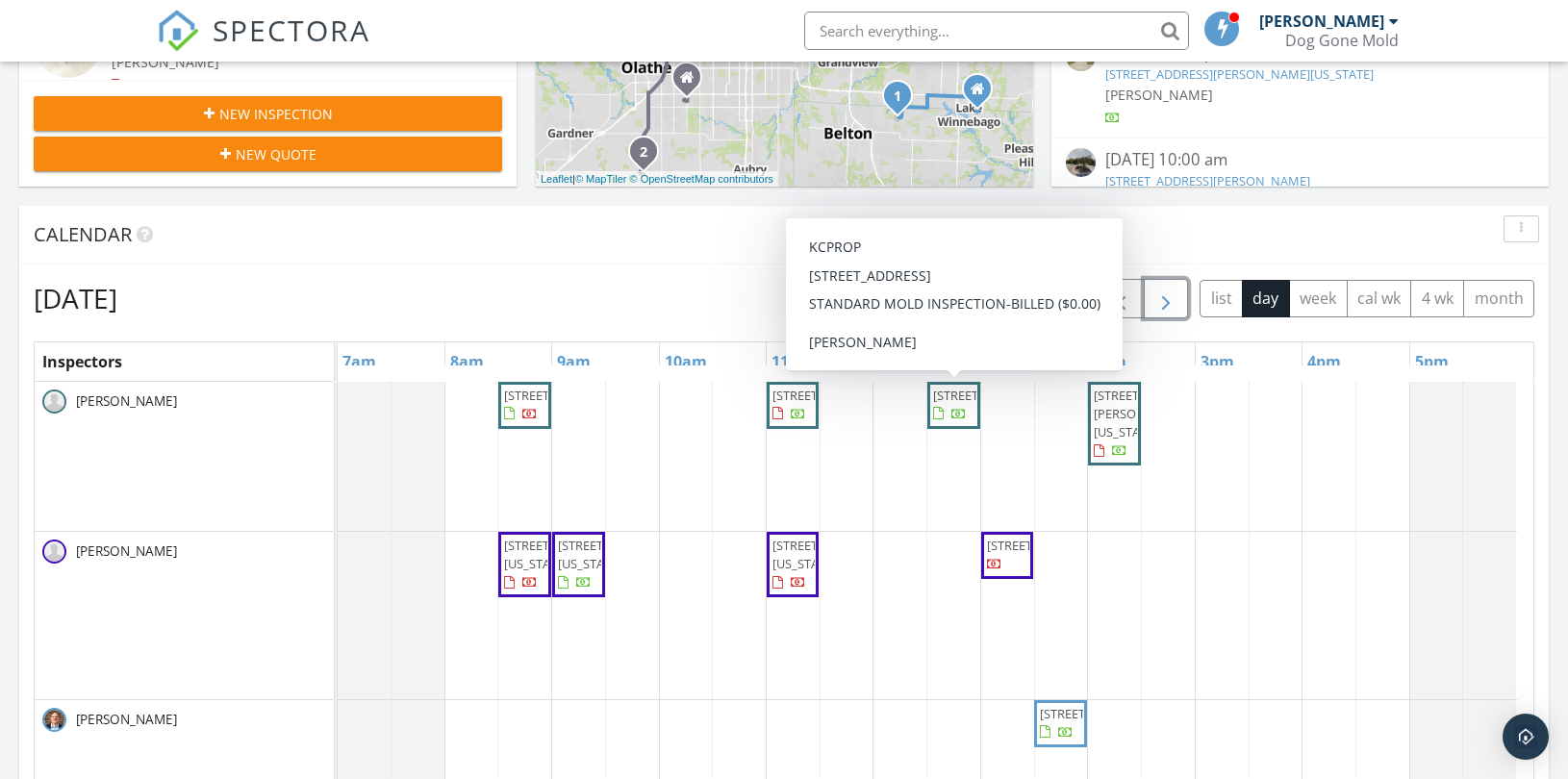
click at [1157, 300] on span "button" at bounding box center [1166, 300] width 23 height 23
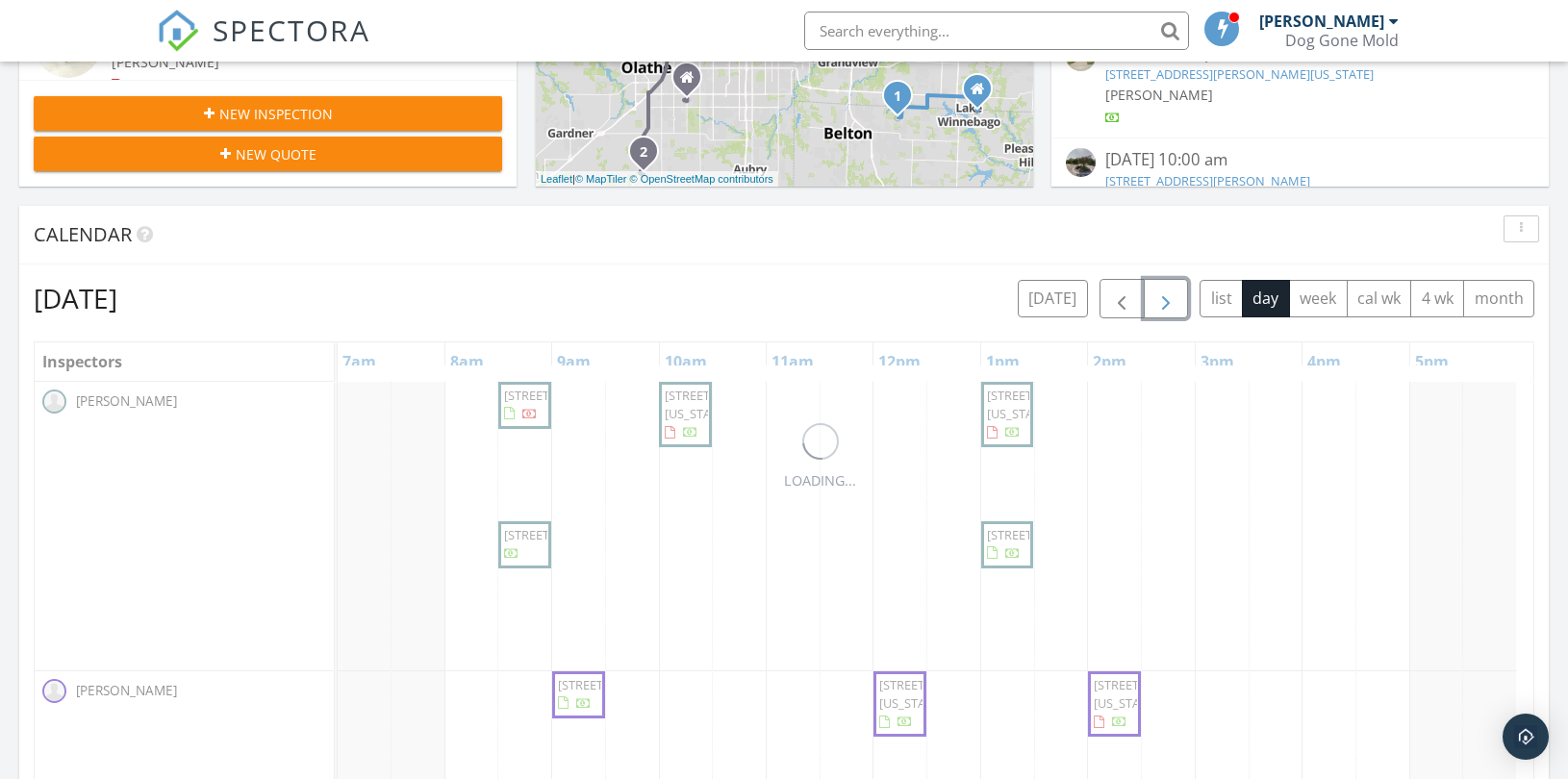
click at [1157, 299] on span "button" at bounding box center [1166, 300] width 23 height 23
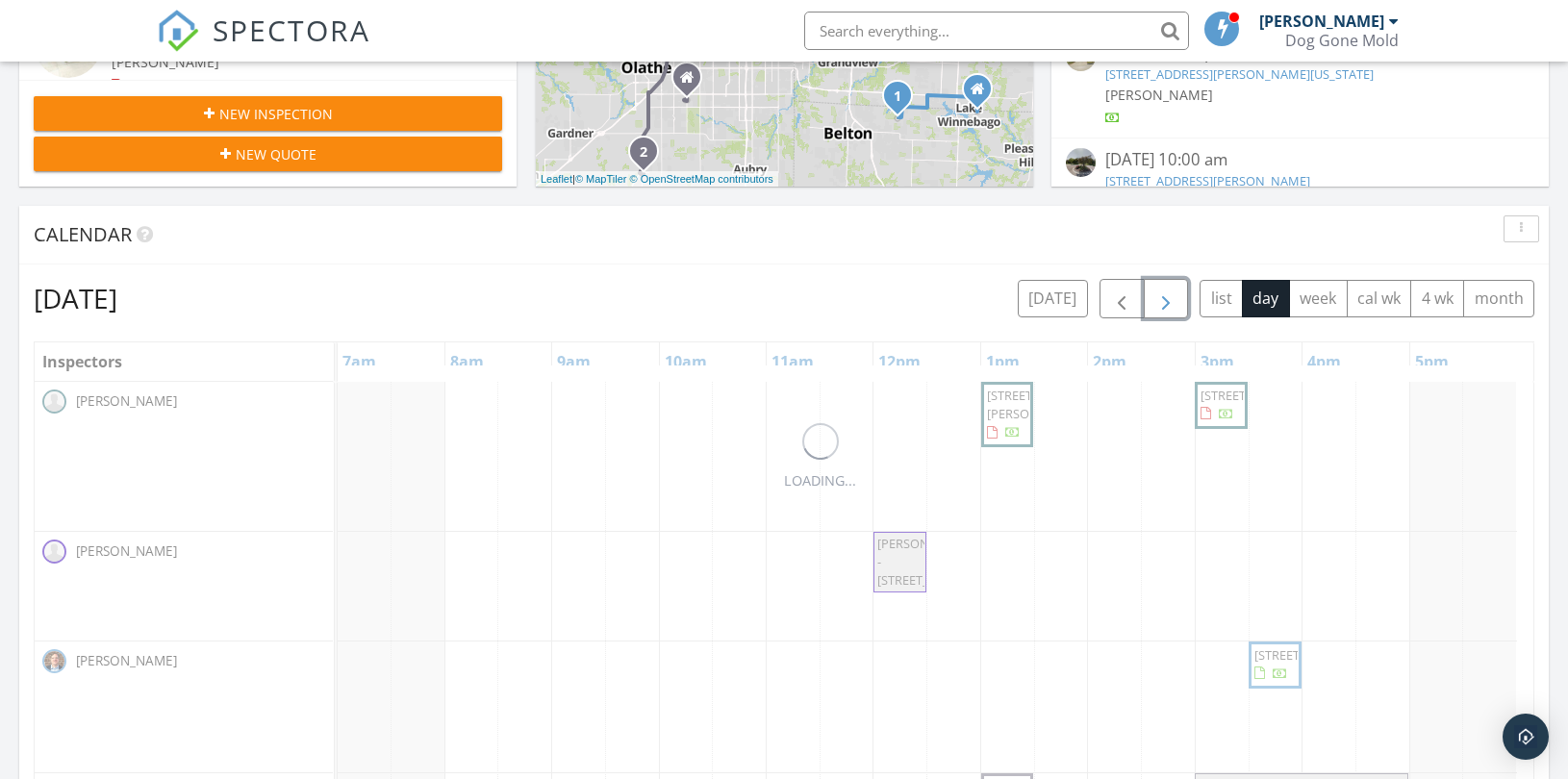
click at [1155, 299] on span "button" at bounding box center [1166, 300] width 23 height 23
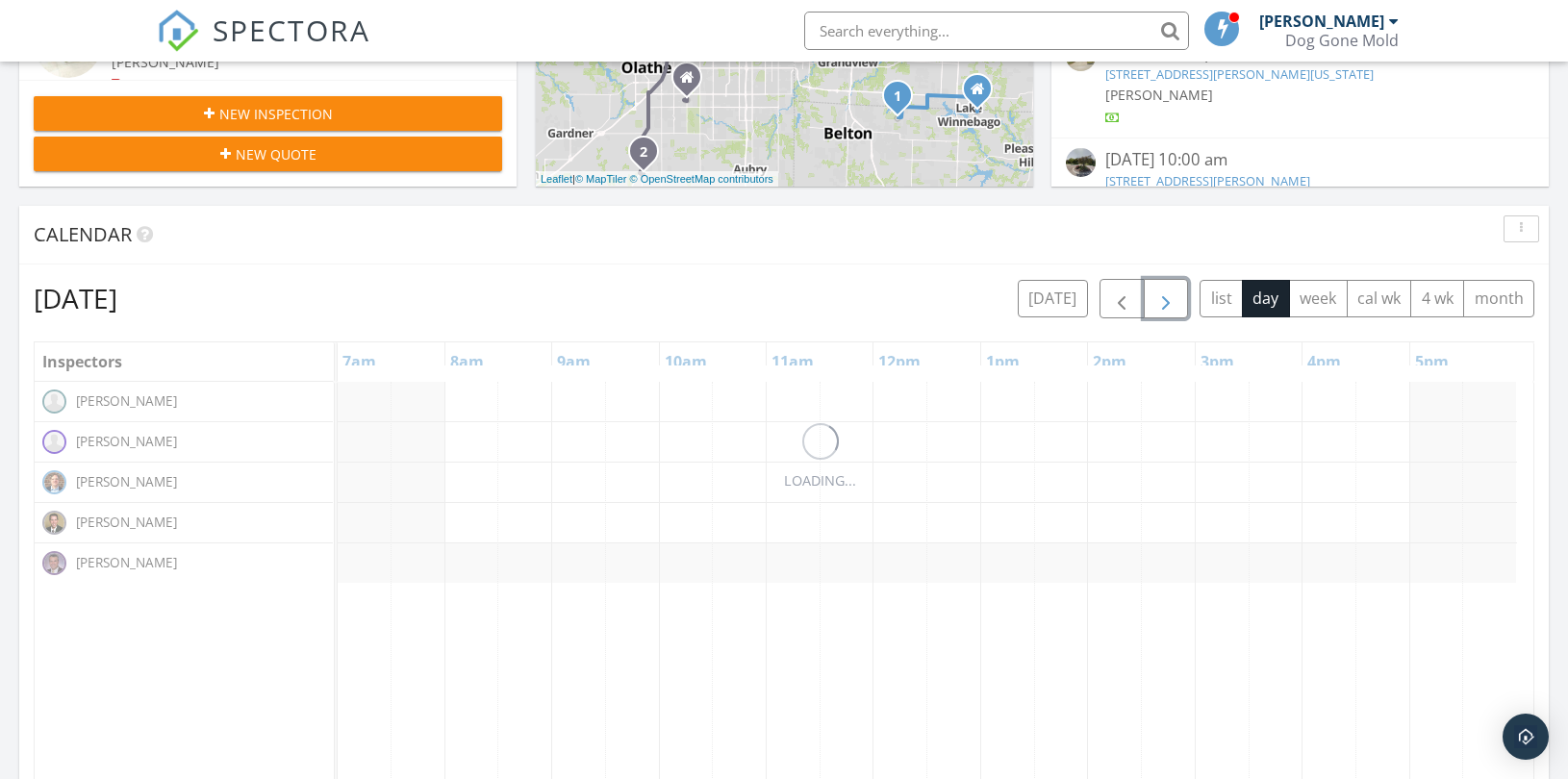
click at [1155, 299] on span "button" at bounding box center [1166, 300] width 23 height 23
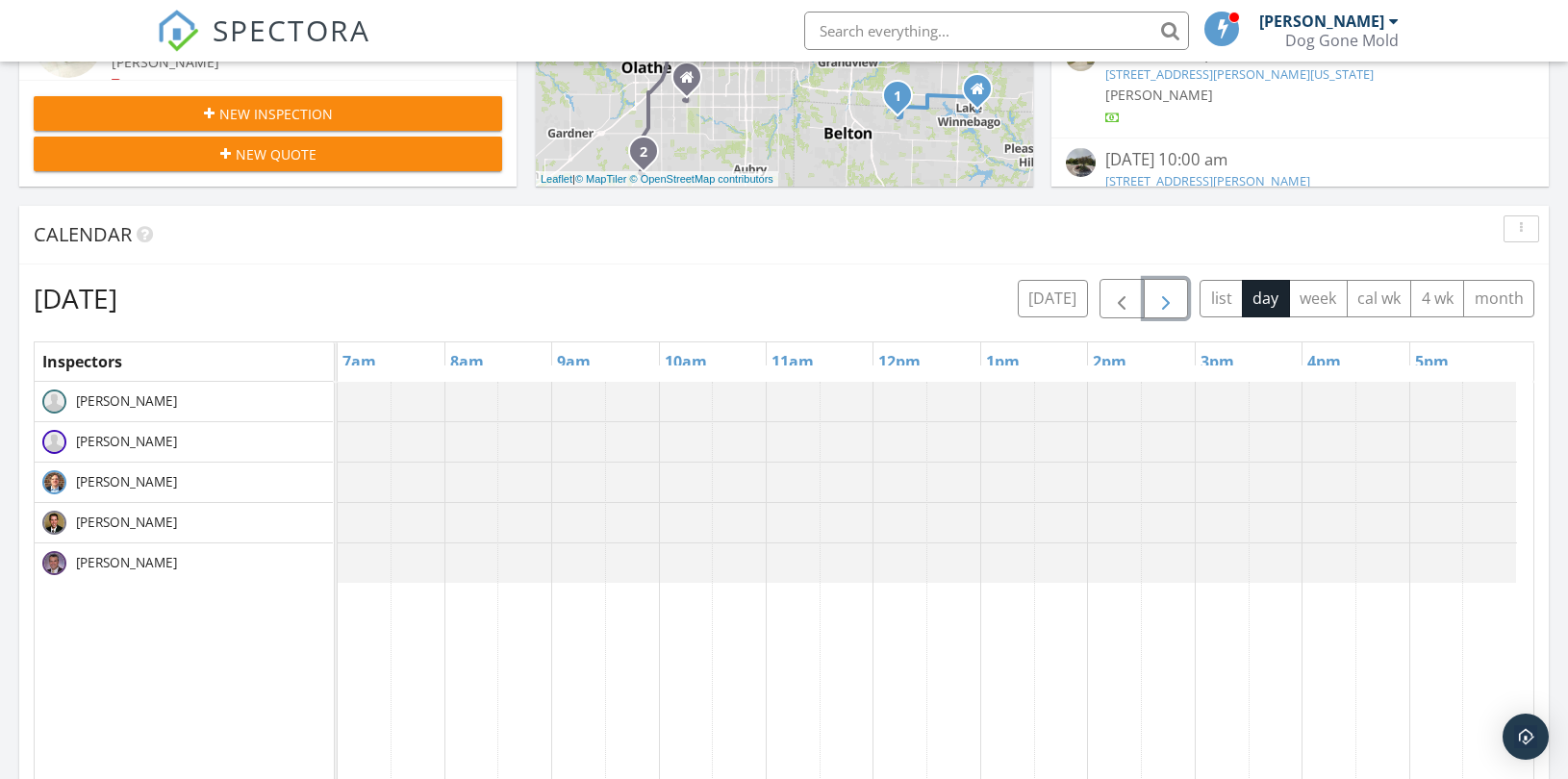
click at [1155, 299] on span "button" at bounding box center [1166, 300] width 23 height 23
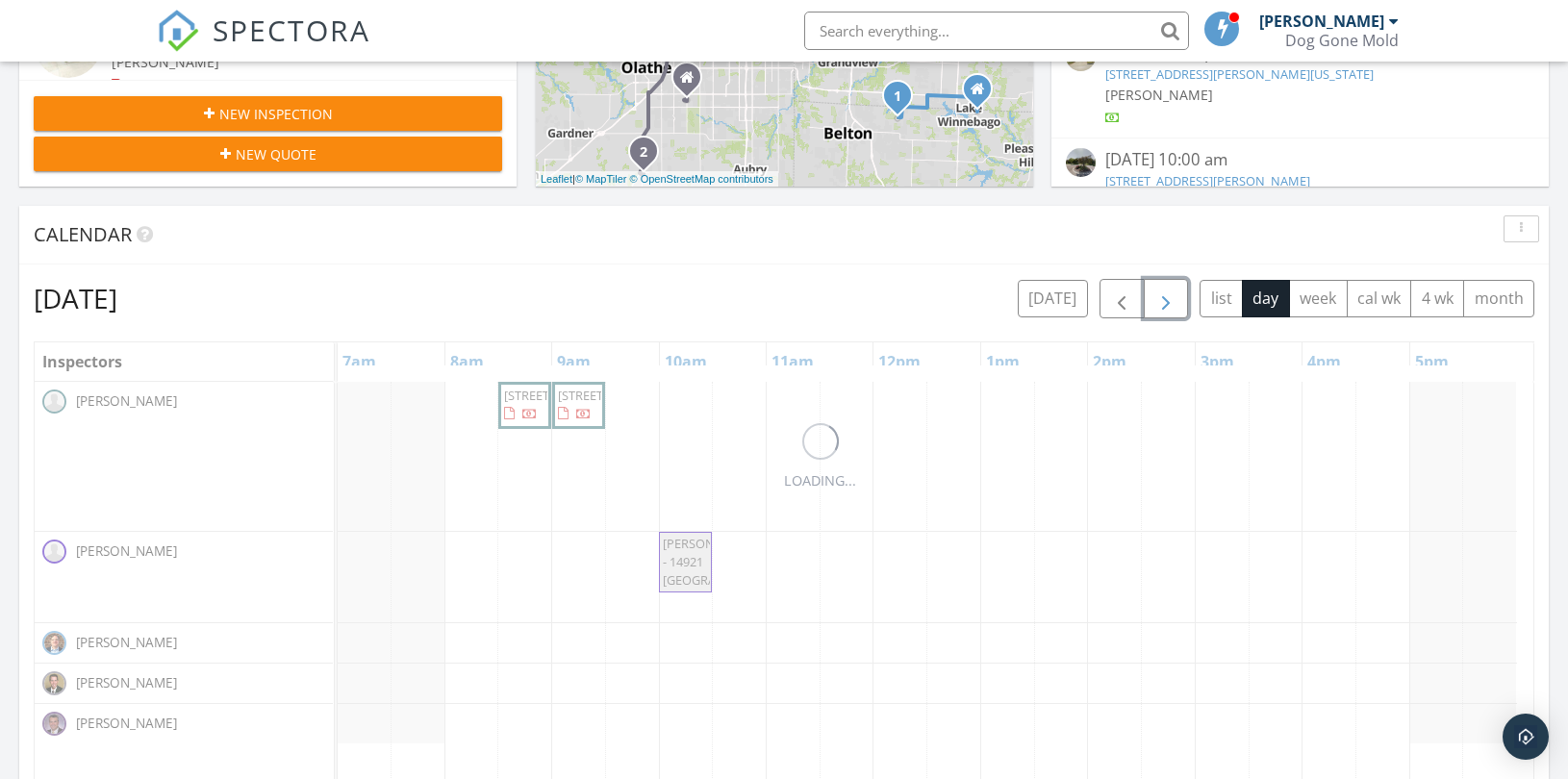
click at [1145, 302] on button "button" at bounding box center [1166, 299] width 45 height 40
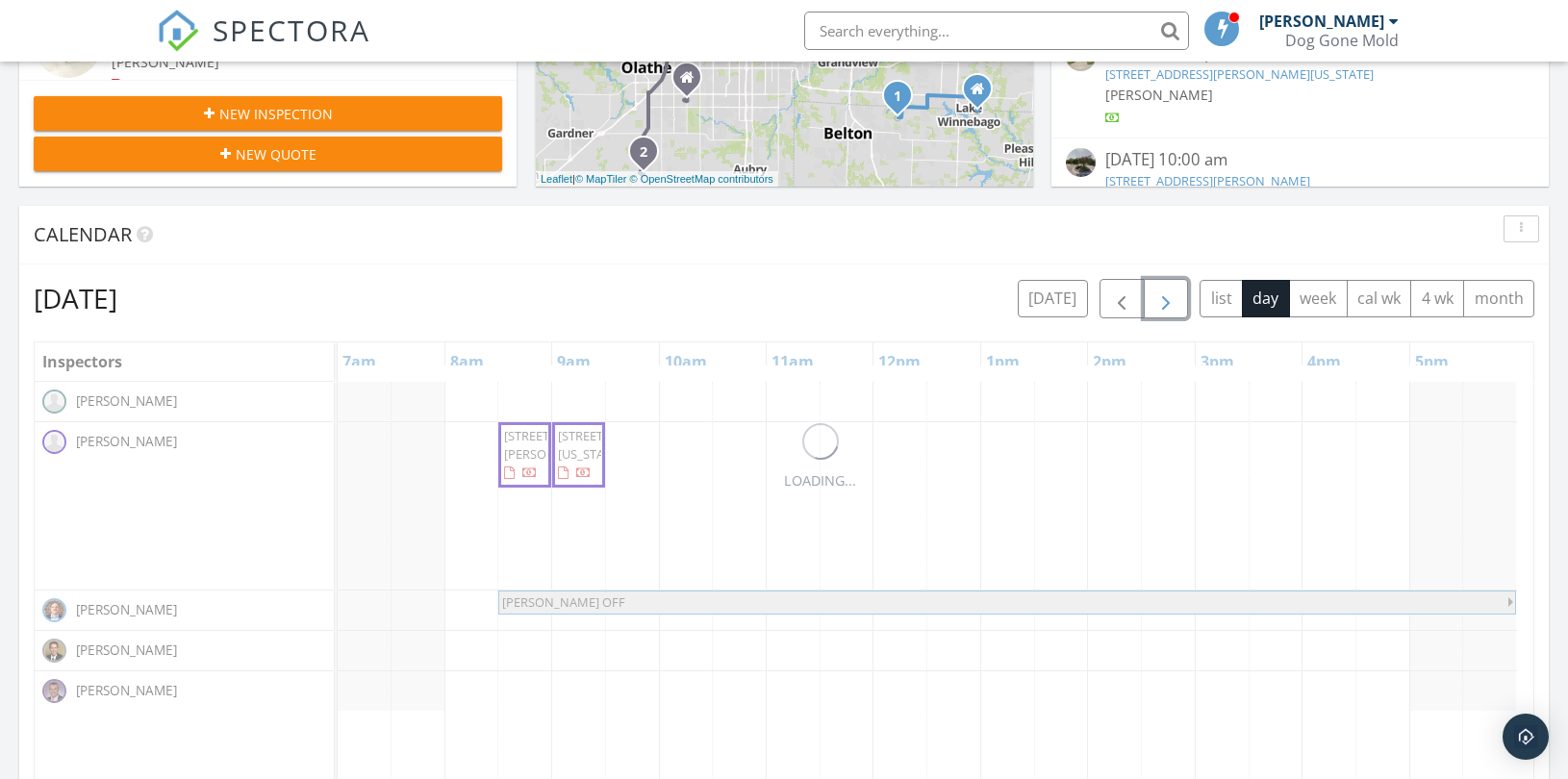
click at [1145, 302] on button "button" at bounding box center [1166, 299] width 45 height 40
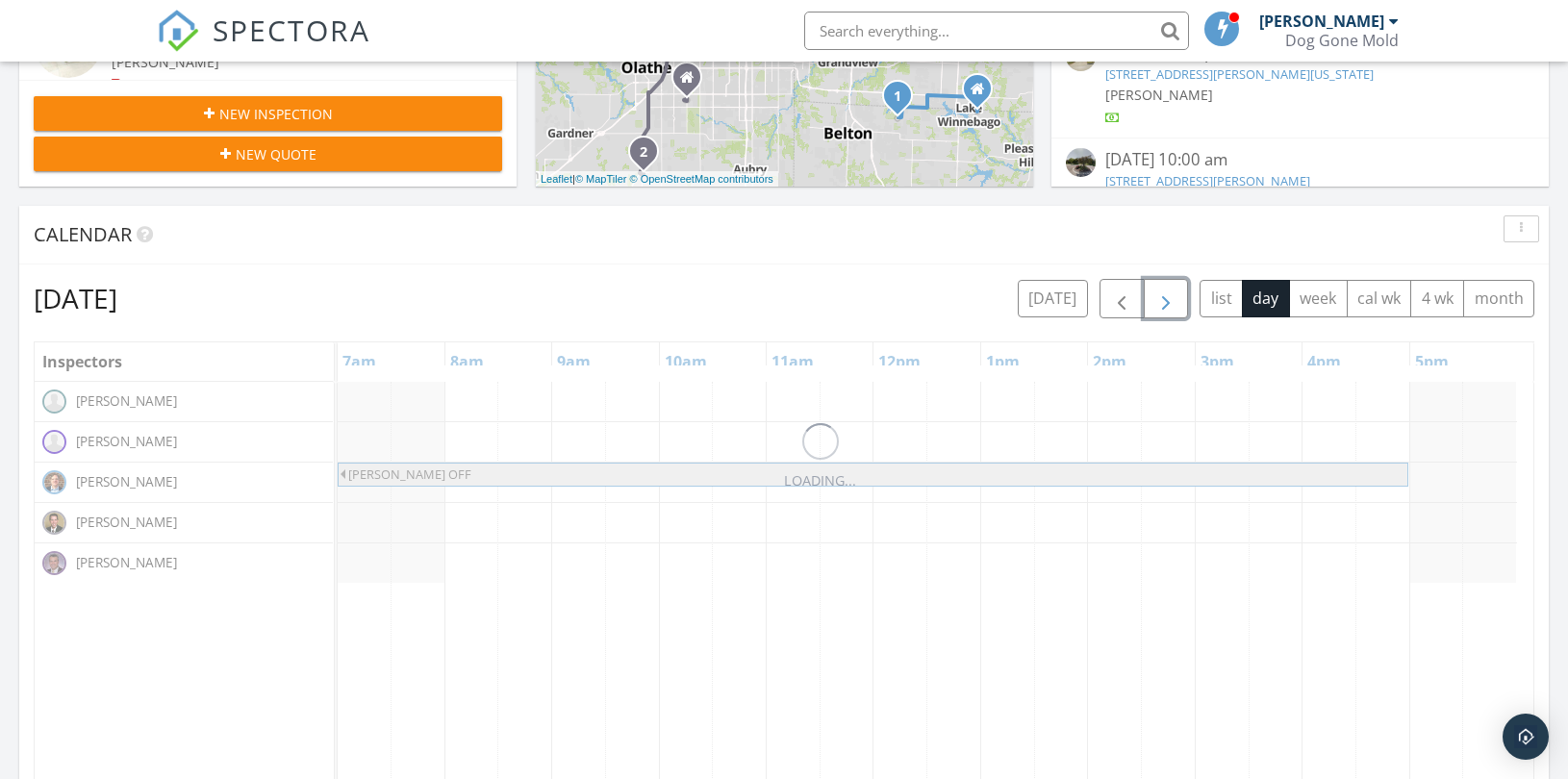
click at [1145, 303] on button "button" at bounding box center [1166, 299] width 45 height 40
click at [1145, 303] on button "button" at bounding box center [1166, 299] width 45 height 40
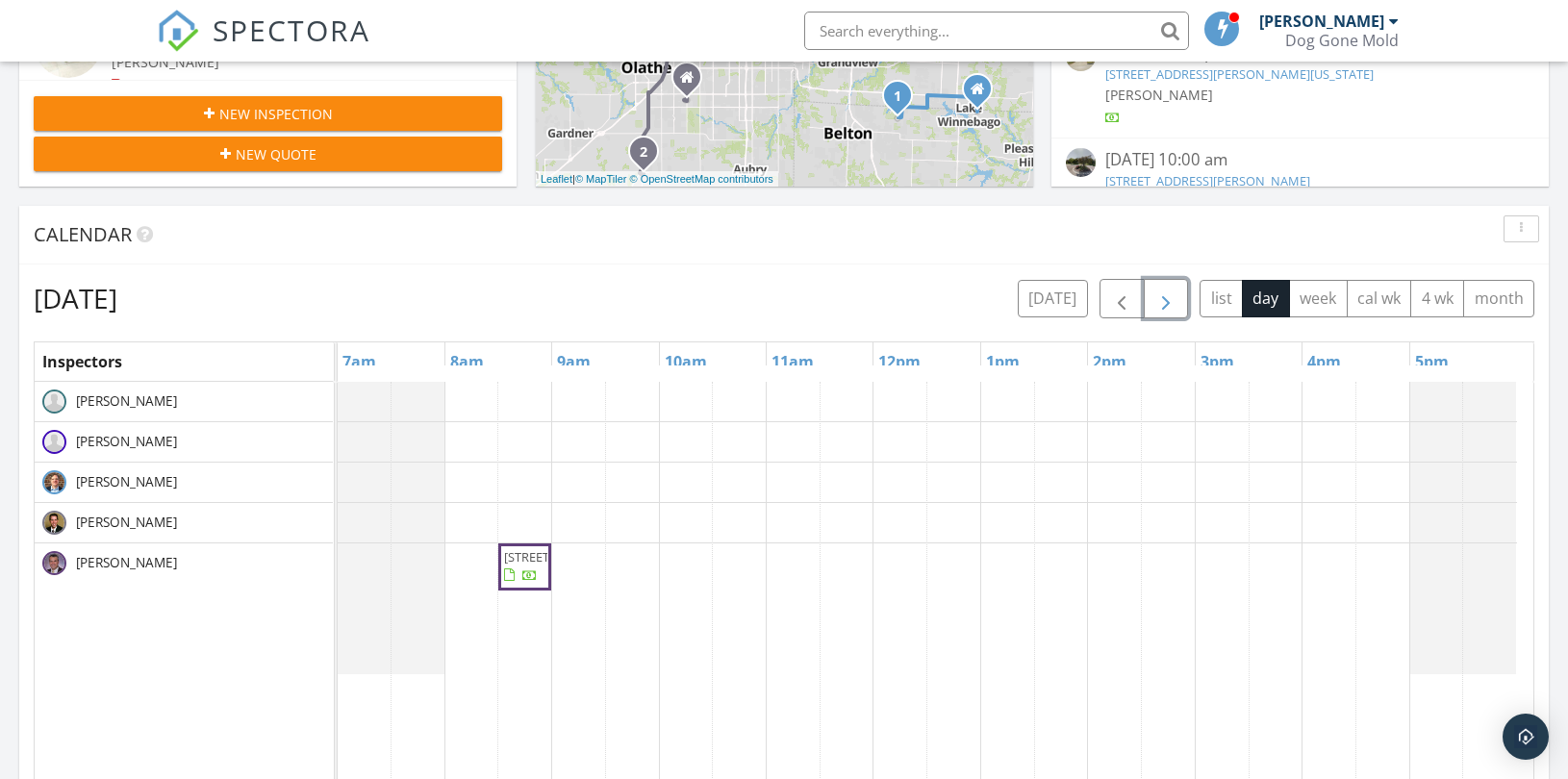
click at [1148, 304] on button "button" at bounding box center [1166, 299] width 45 height 40
click at [1150, 304] on button "button" at bounding box center [1166, 299] width 45 height 40
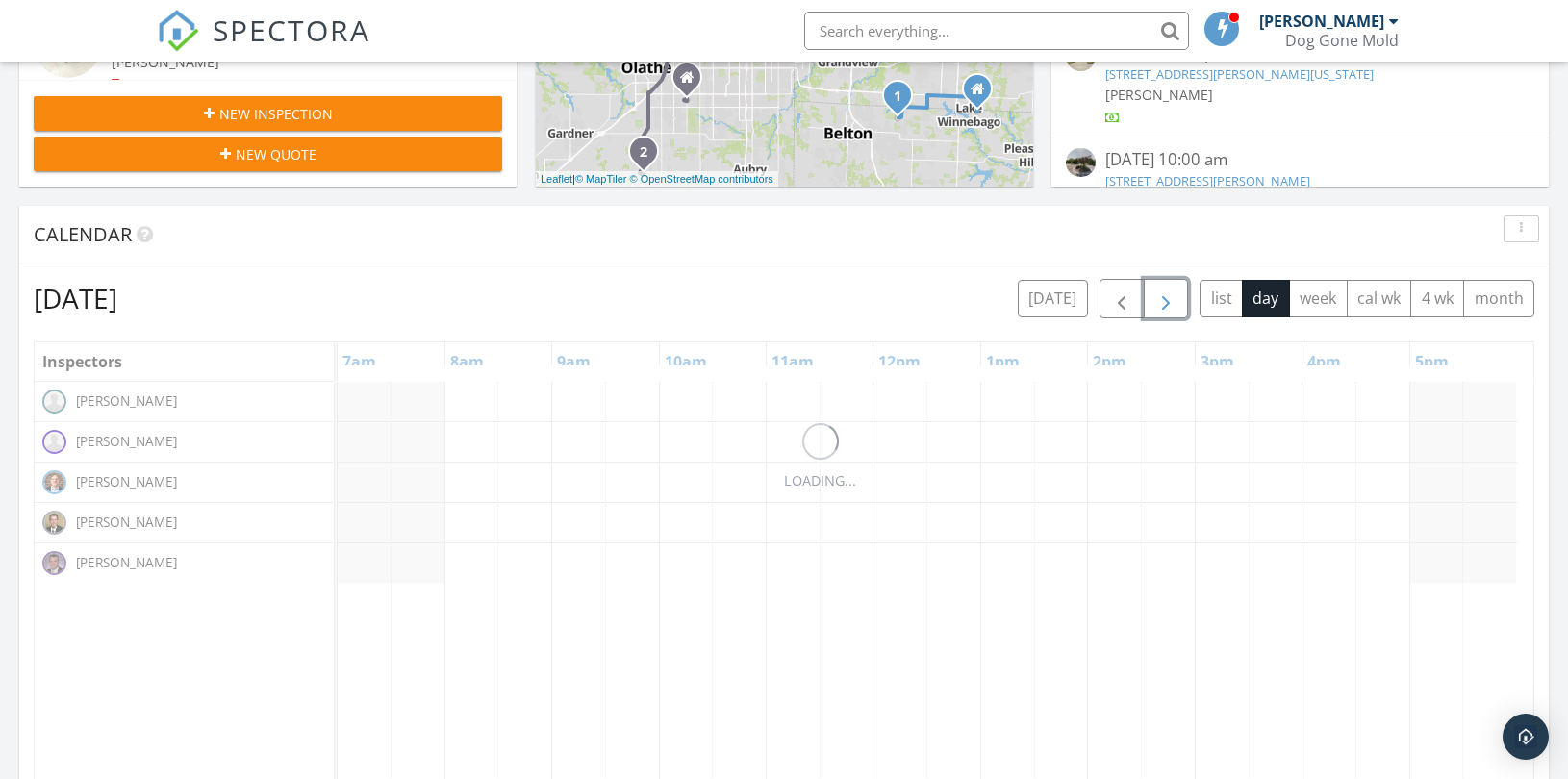
click at [1154, 305] on span "button" at bounding box center [1166, 300] width 23 height 23
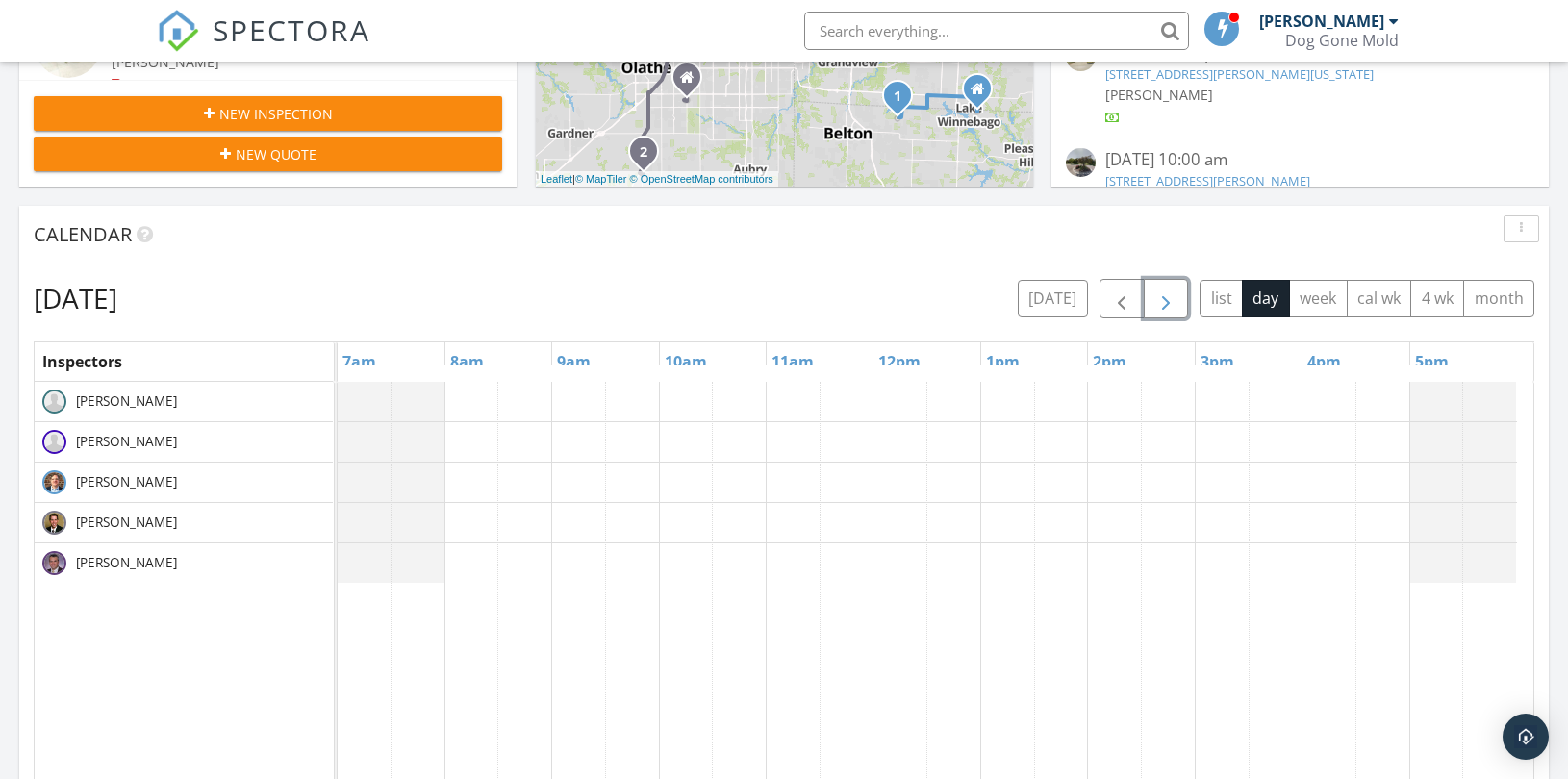
click at [1156, 305] on span "button" at bounding box center [1166, 300] width 23 height 23
click at [1157, 305] on span "button" at bounding box center [1166, 300] width 23 height 23
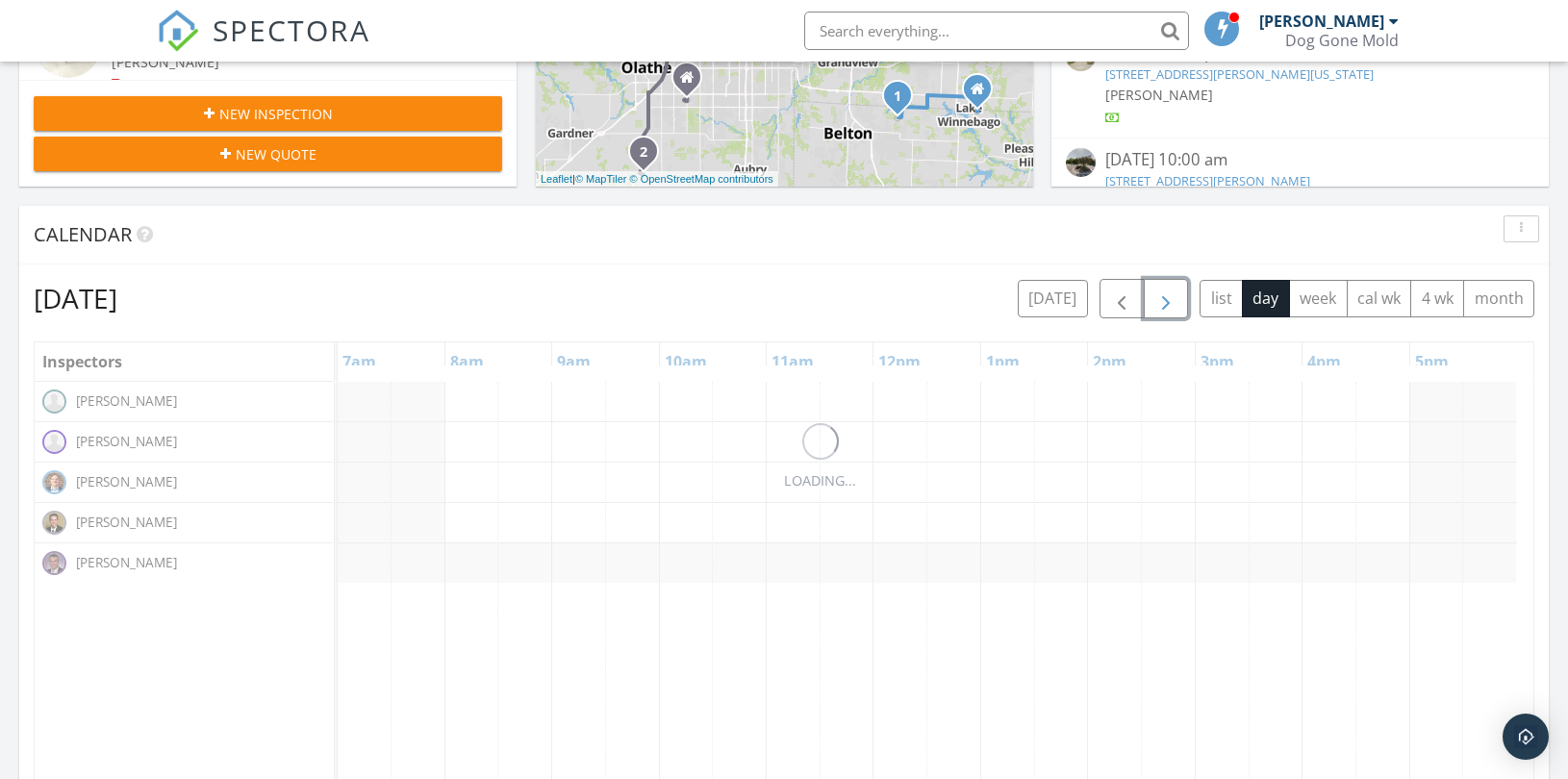
click at [1158, 303] on span "button" at bounding box center [1166, 300] width 23 height 23
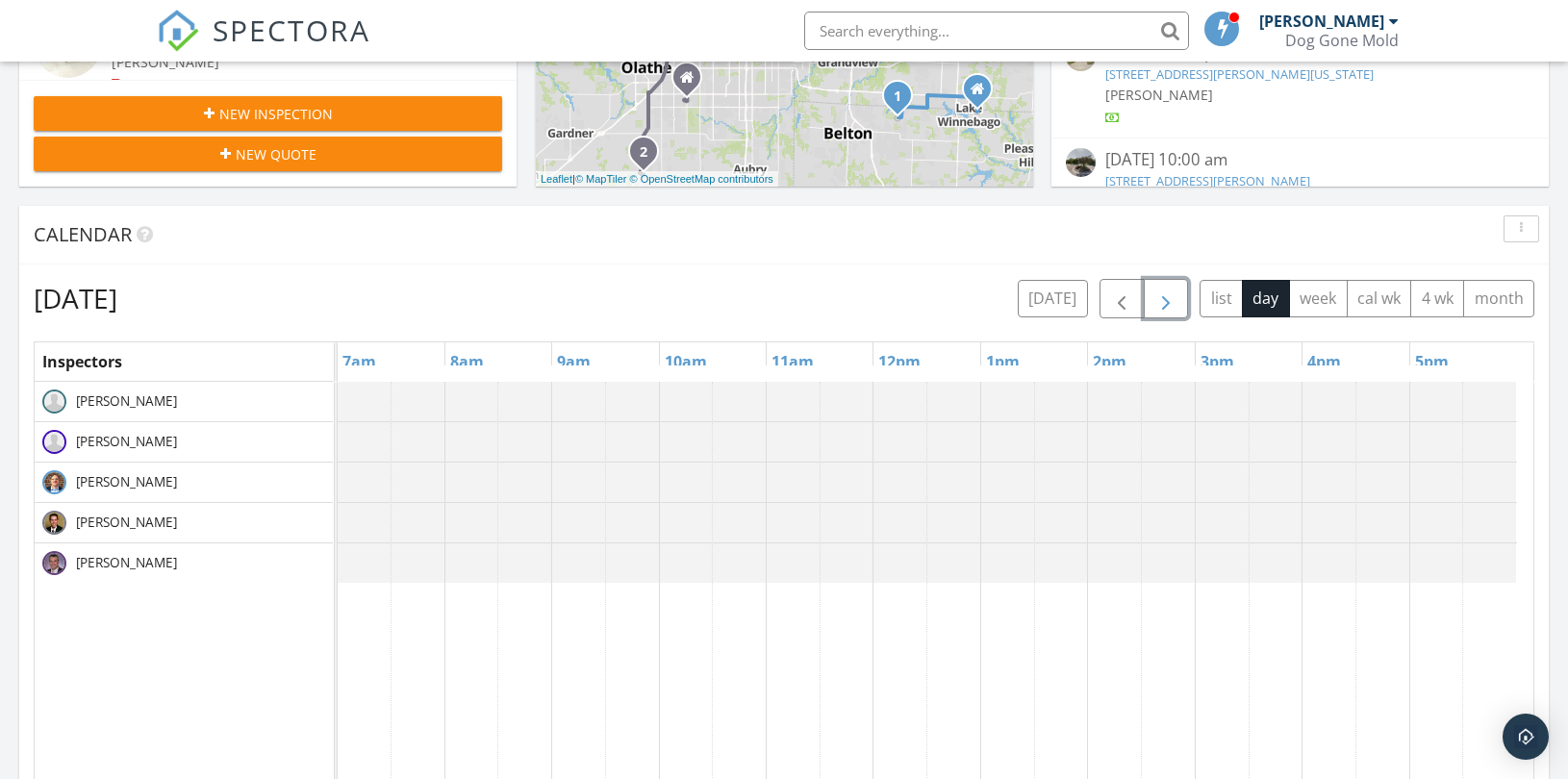
click at [1158, 303] on span "button" at bounding box center [1166, 300] width 23 height 23
click at [1158, 301] on span "button" at bounding box center [1166, 300] width 23 height 23
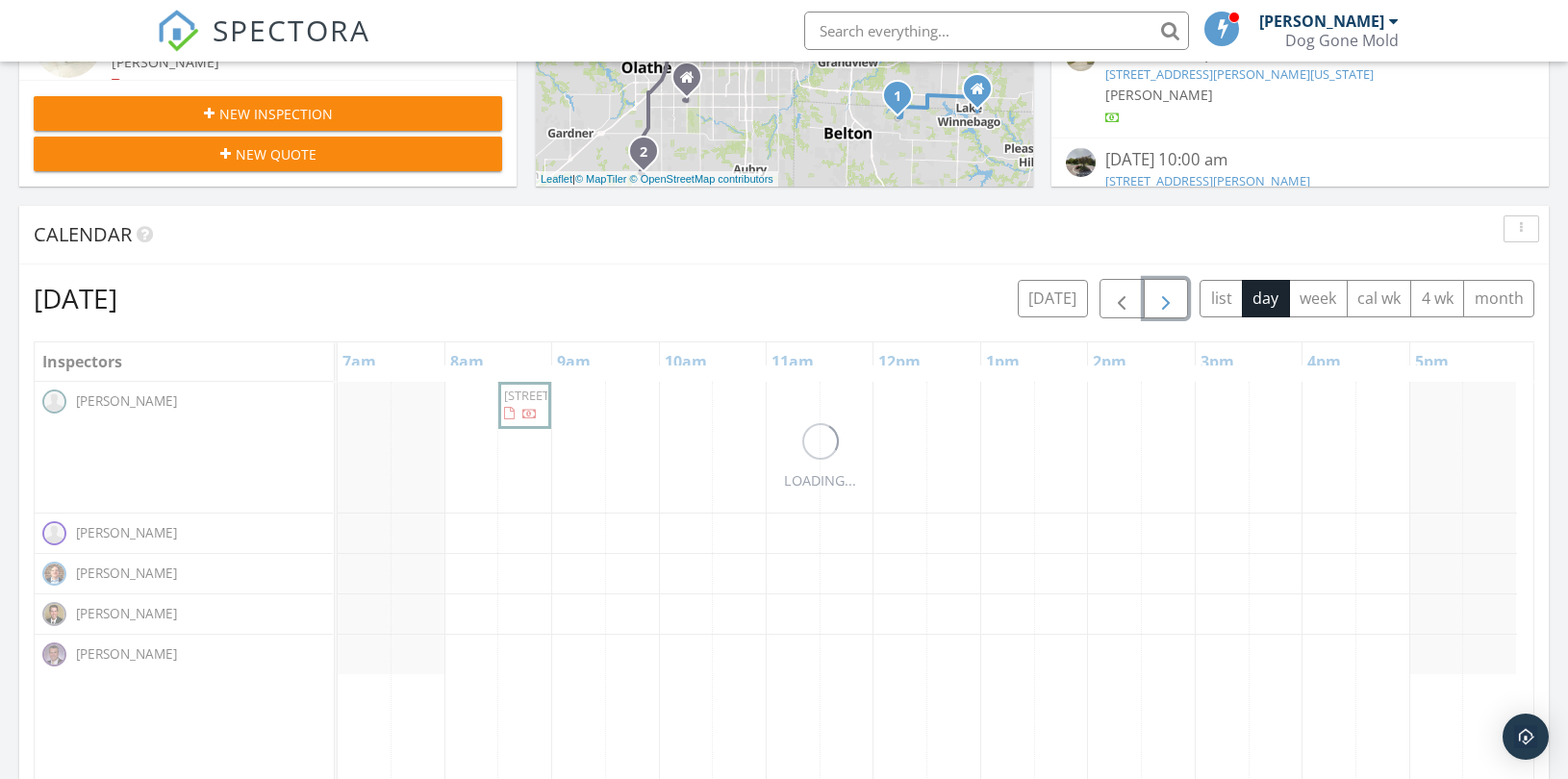
click at [1158, 300] on span "button" at bounding box center [1166, 300] width 23 height 23
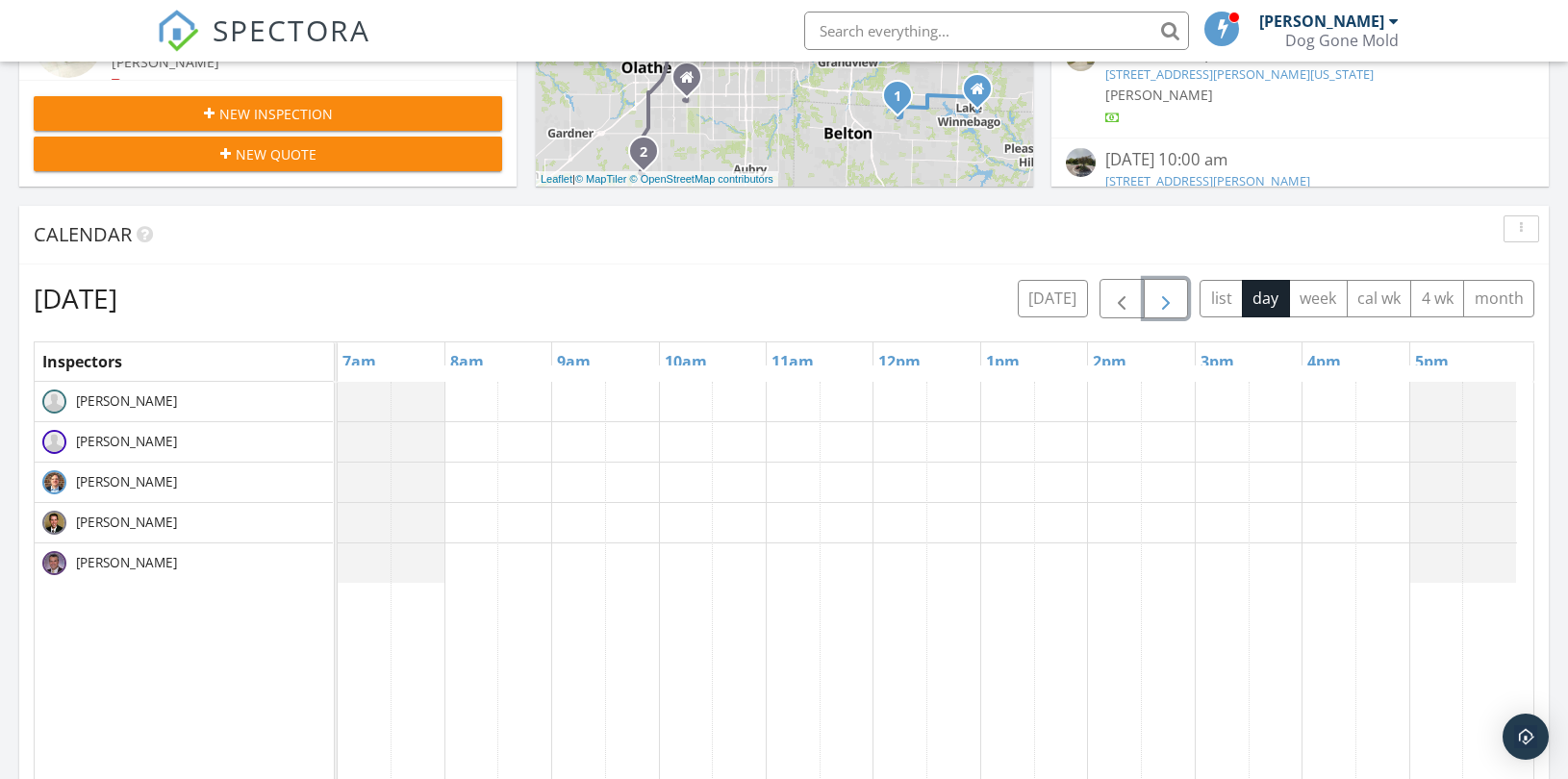
click at [1158, 300] on span "button" at bounding box center [1166, 300] width 23 height 23
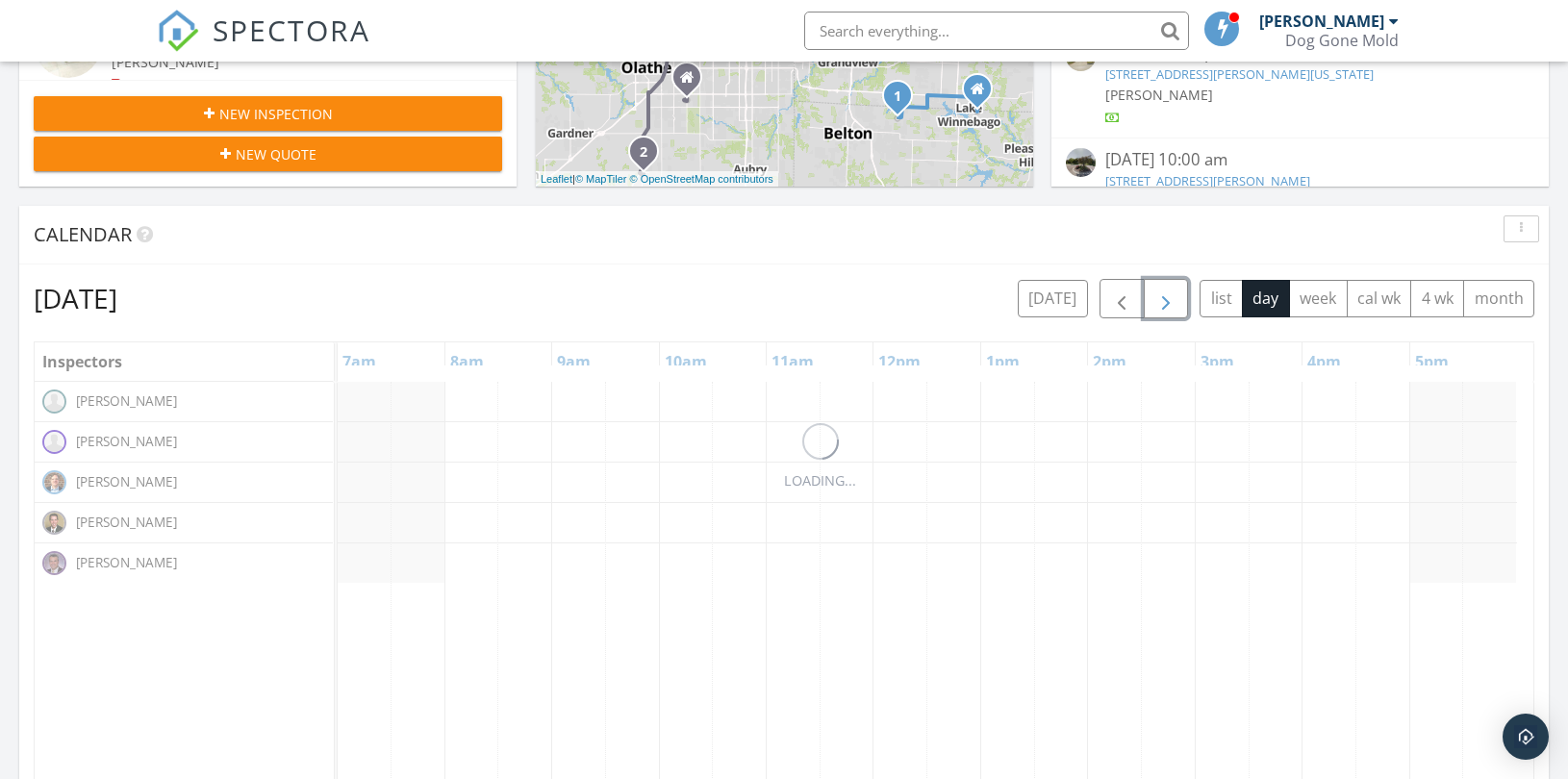
click at [1158, 300] on span "button" at bounding box center [1166, 300] width 23 height 23
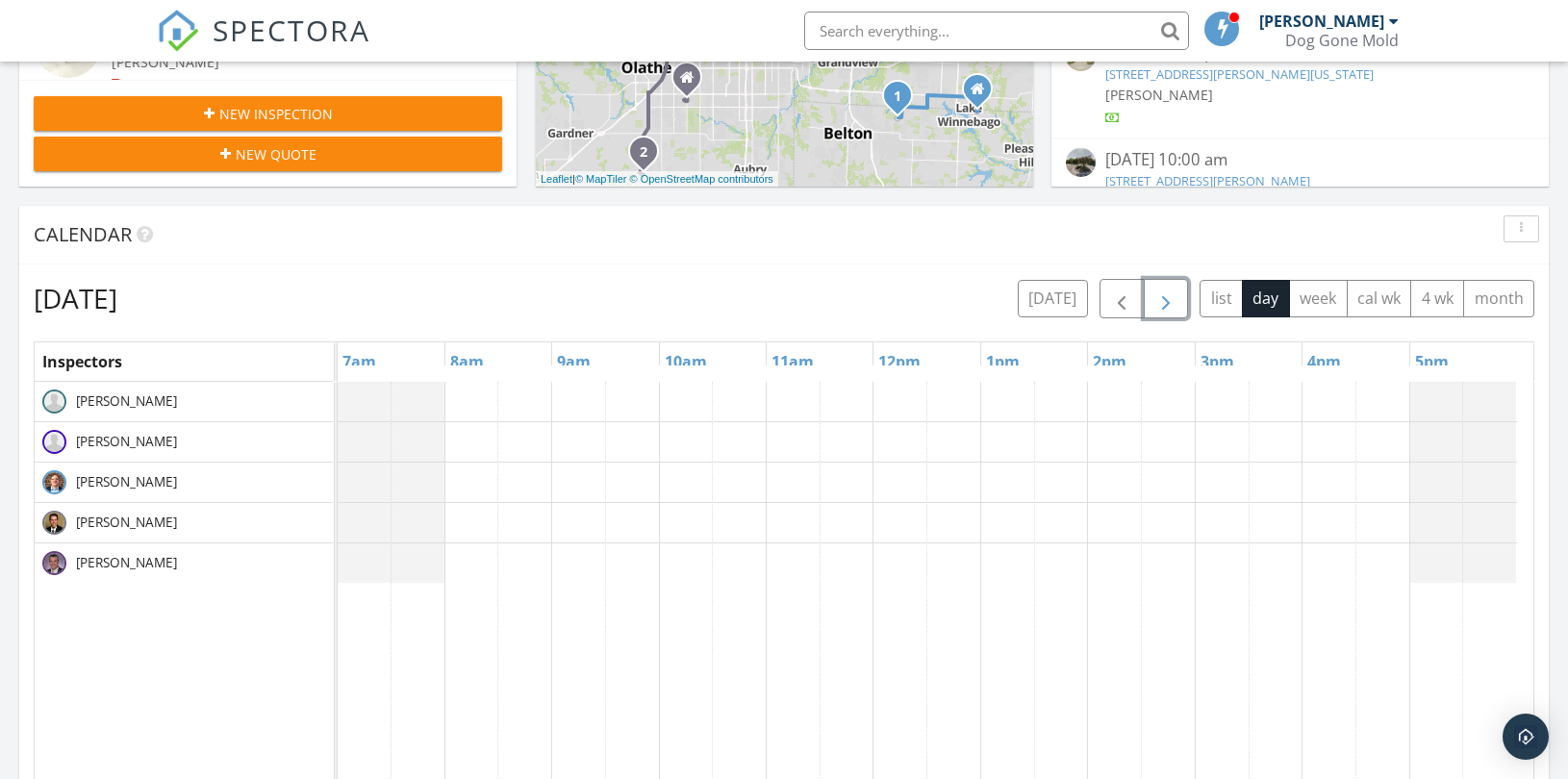
click at [1158, 300] on span "button" at bounding box center [1166, 300] width 23 height 23
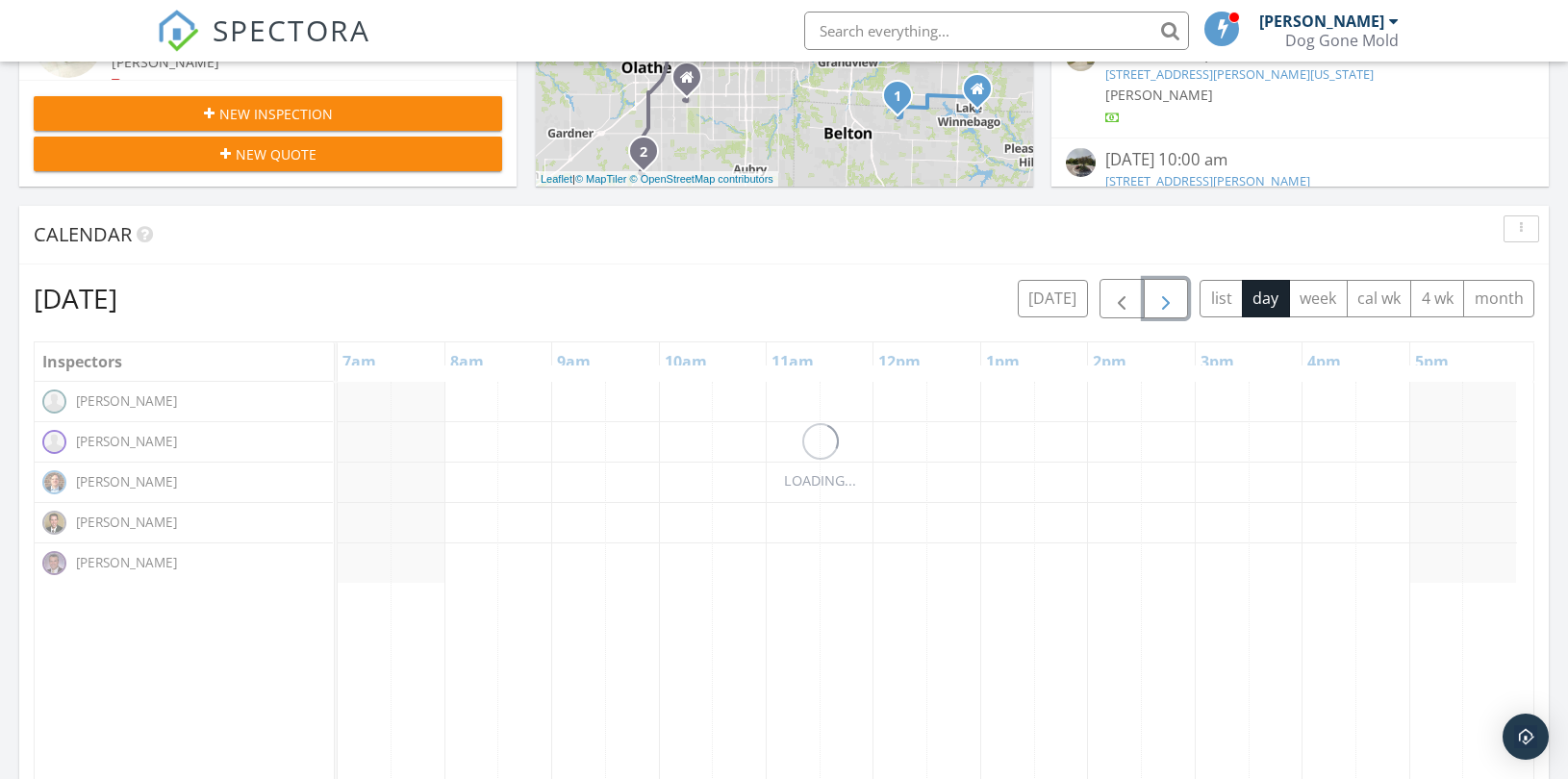
click at [1158, 300] on span "button" at bounding box center [1166, 300] width 23 height 23
click at [1157, 300] on span "button" at bounding box center [1166, 300] width 23 height 23
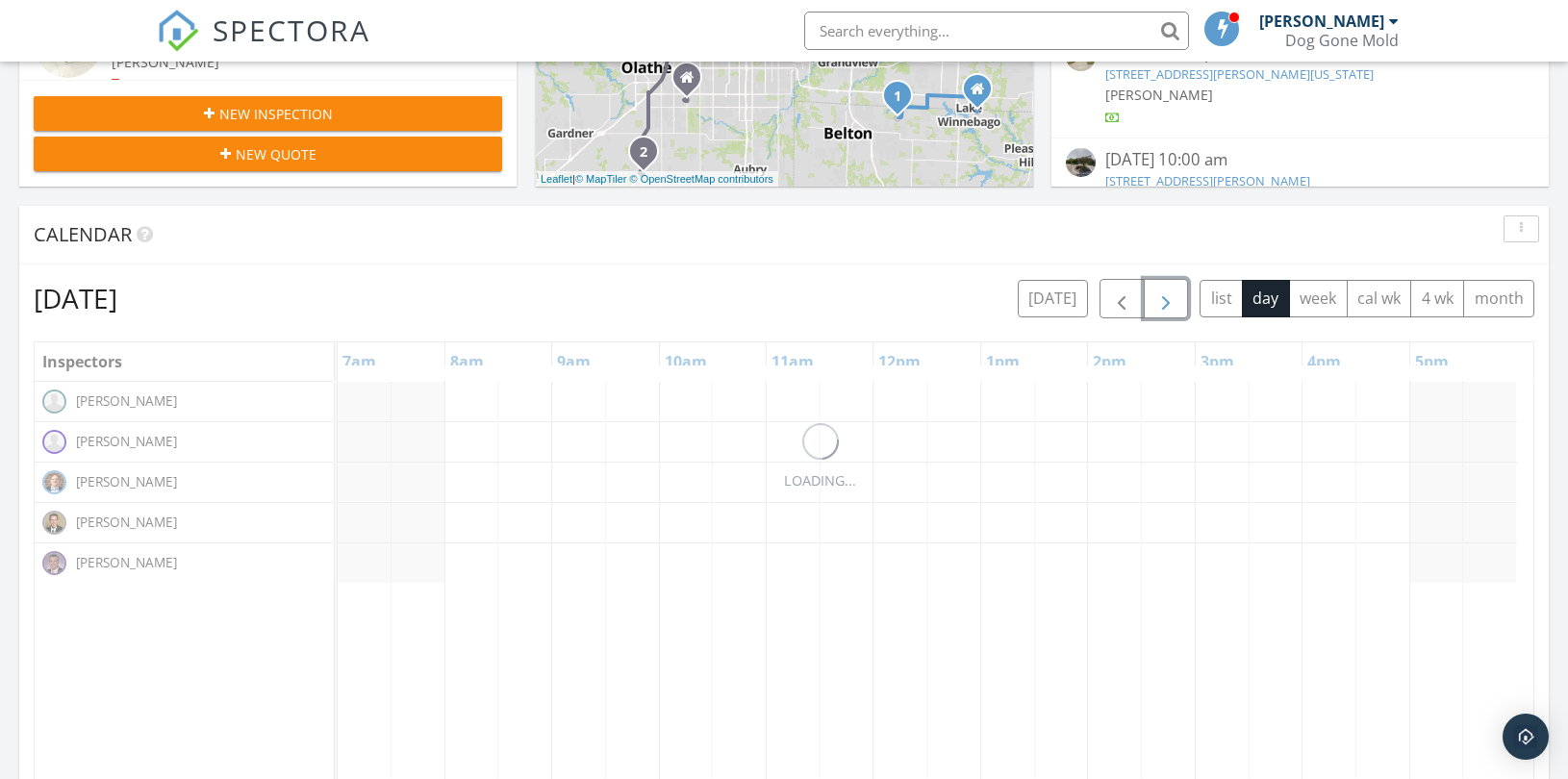
click at [1155, 294] on span "button" at bounding box center [1166, 300] width 23 height 23
click at [1154, 291] on span "button" at bounding box center [1166, 300] width 23 height 23
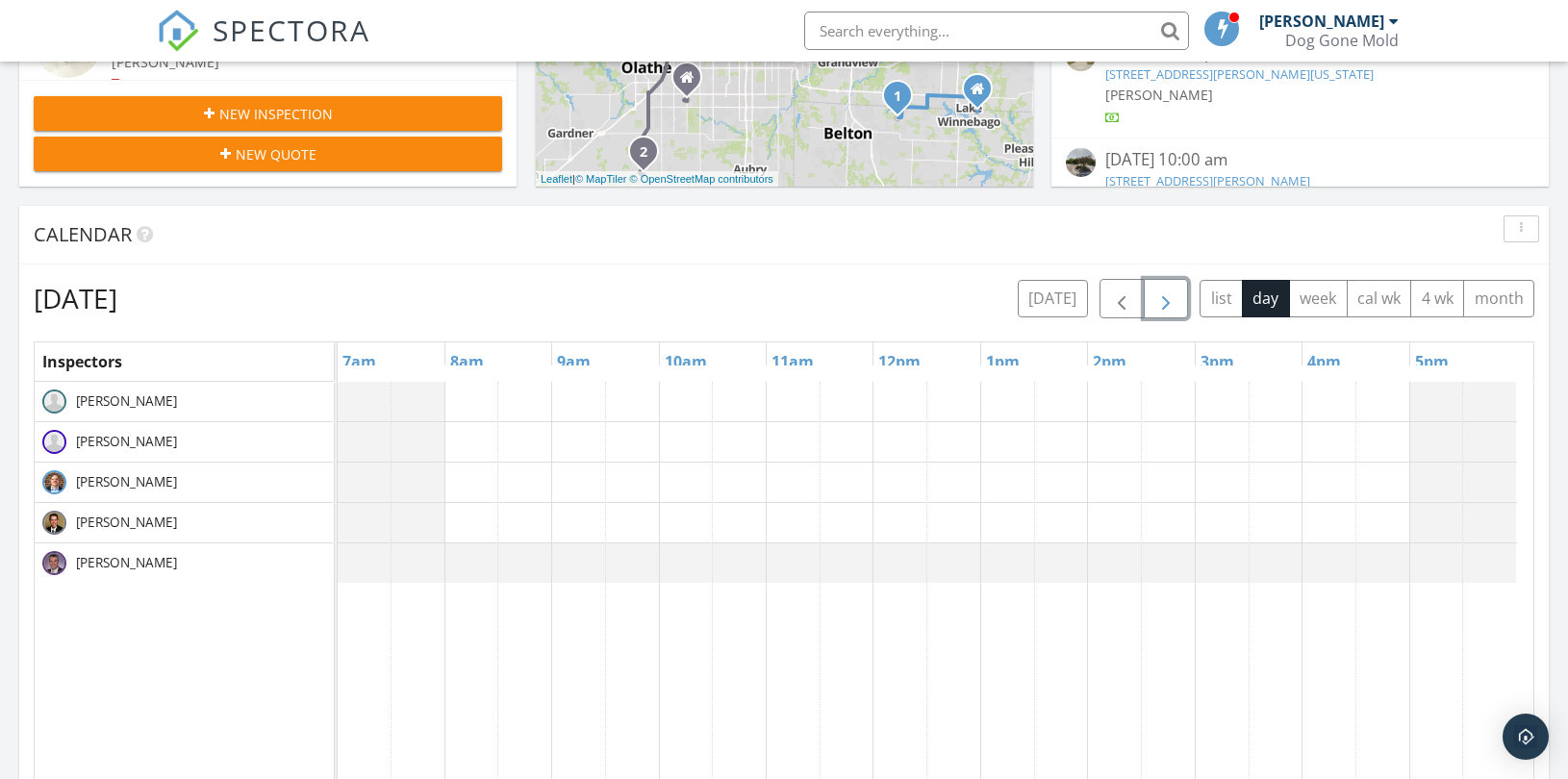
click at [1164, 303] on span "button" at bounding box center [1166, 300] width 23 height 23
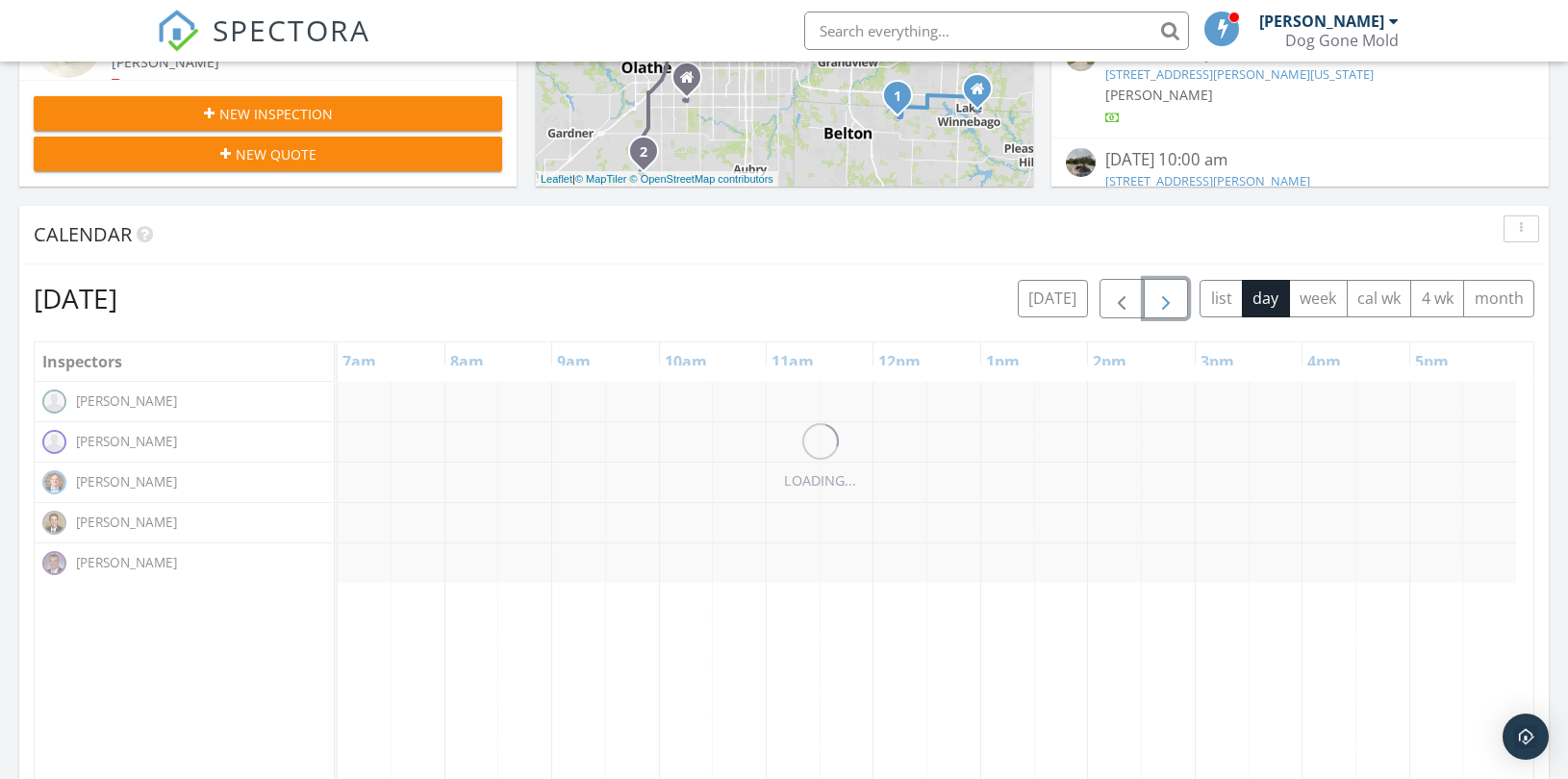
click at [1164, 304] on span "button" at bounding box center [1166, 300] width 23 height 23
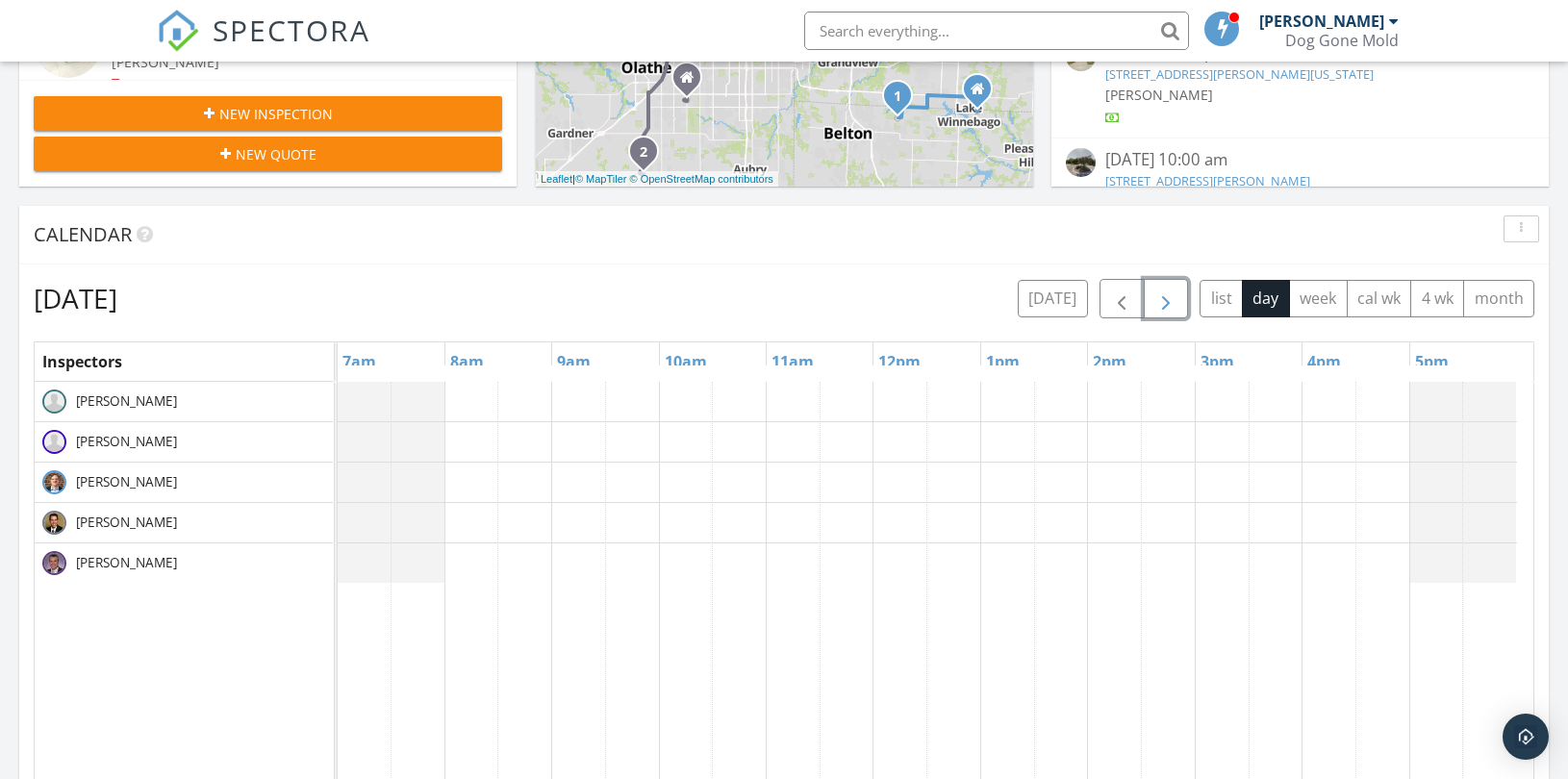
click at [1164, 304] on span "button" at bounding box center [1166, 300] width 23 height 23
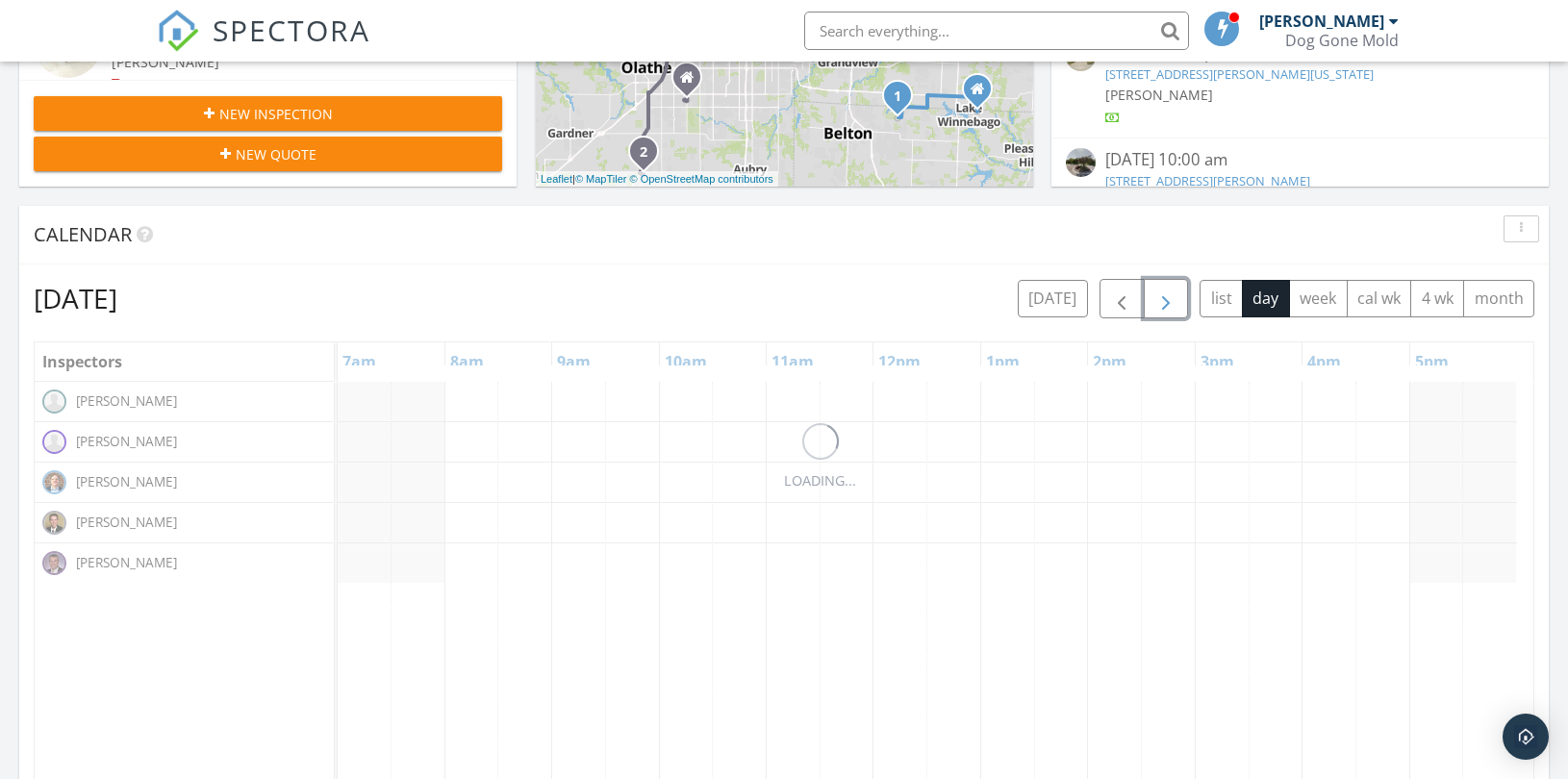
click at [1164, 304] on span "button" at bounding box center [1166, 300] width 23 height 23
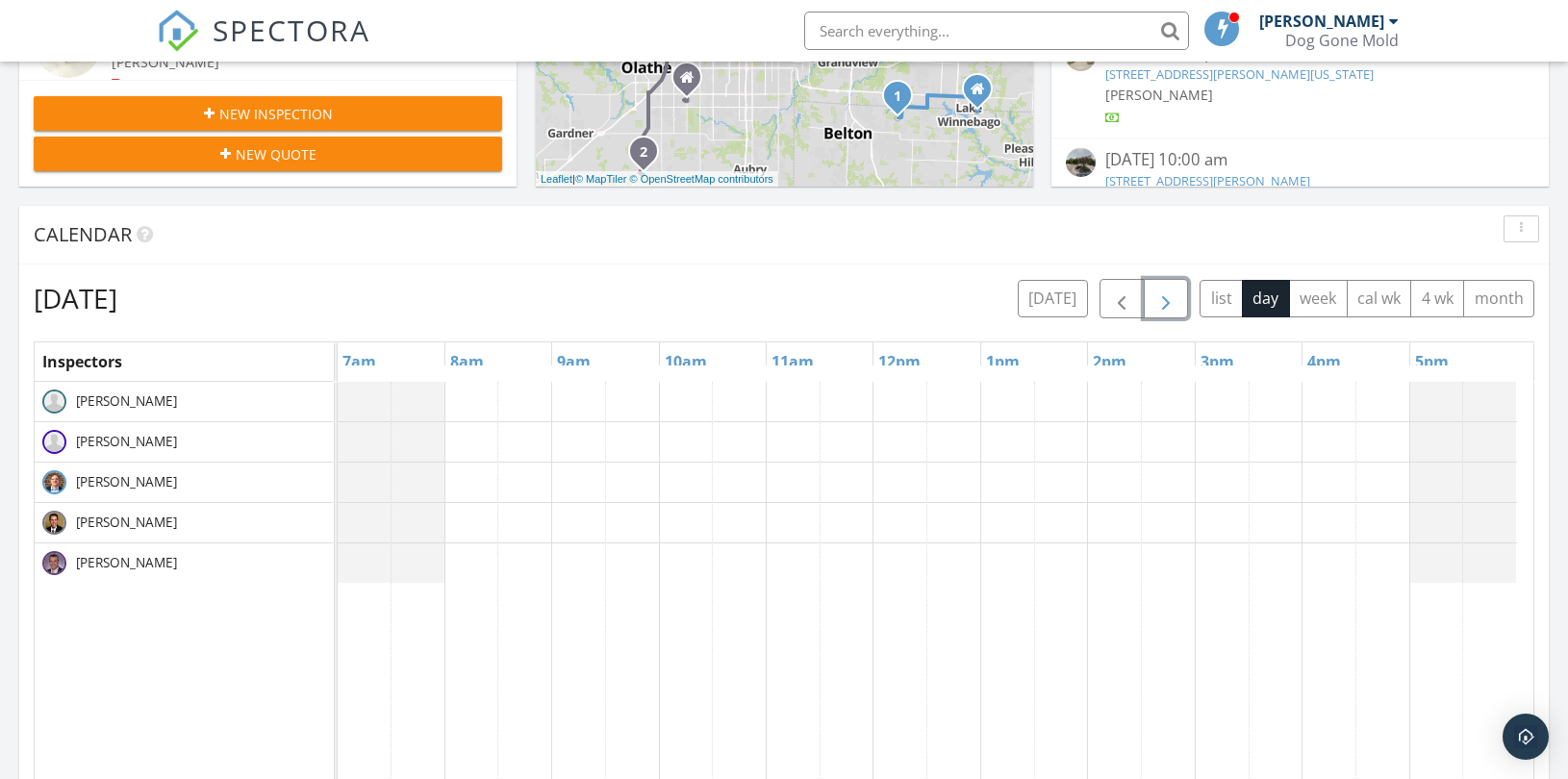
click at [1164, 304] on span "button" at bounding box center [1166, 300] width 23 height 23
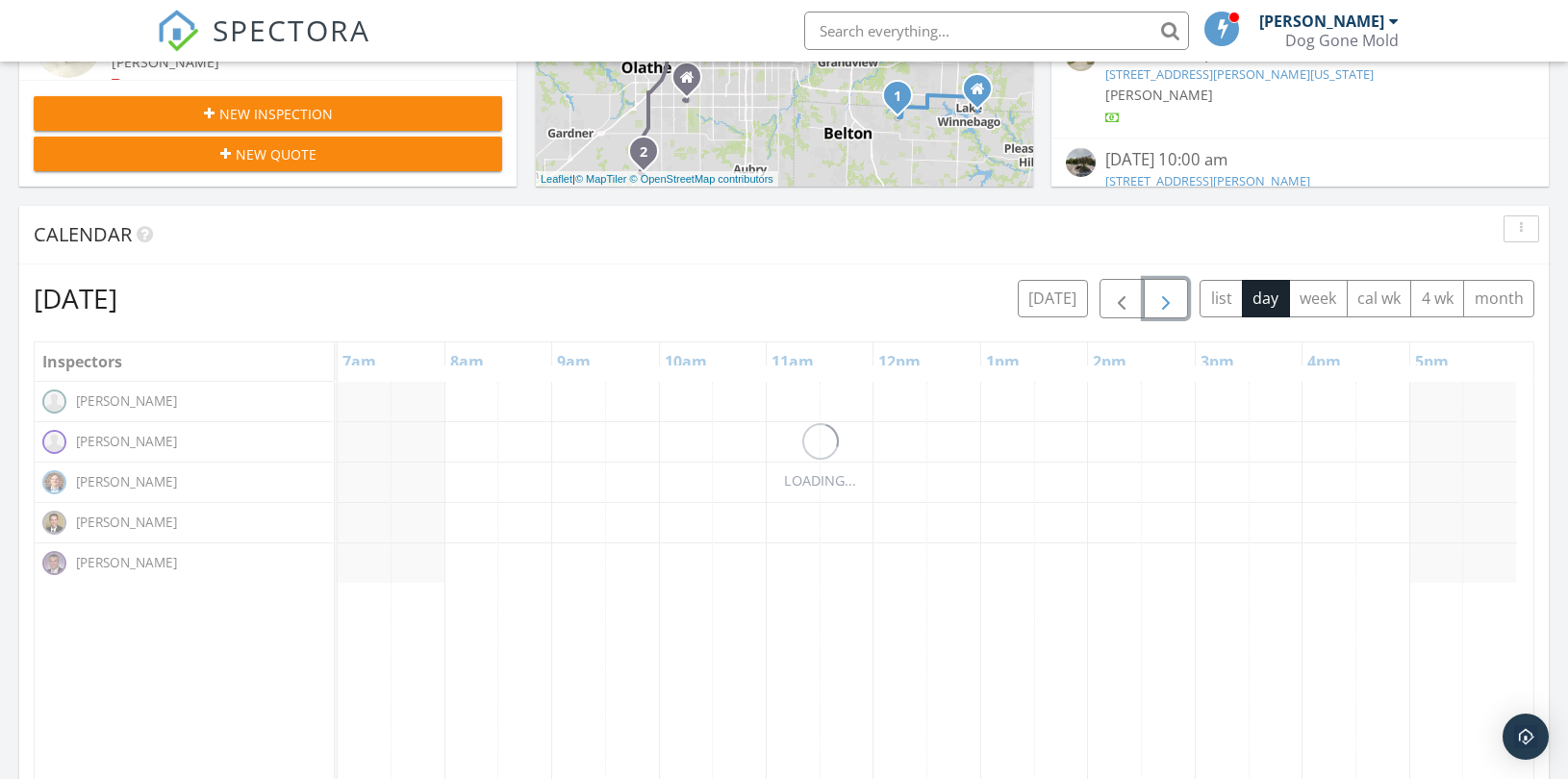
click at [1164, 304] on span "button" at bounding box center [1166, 300] width 23 height 23
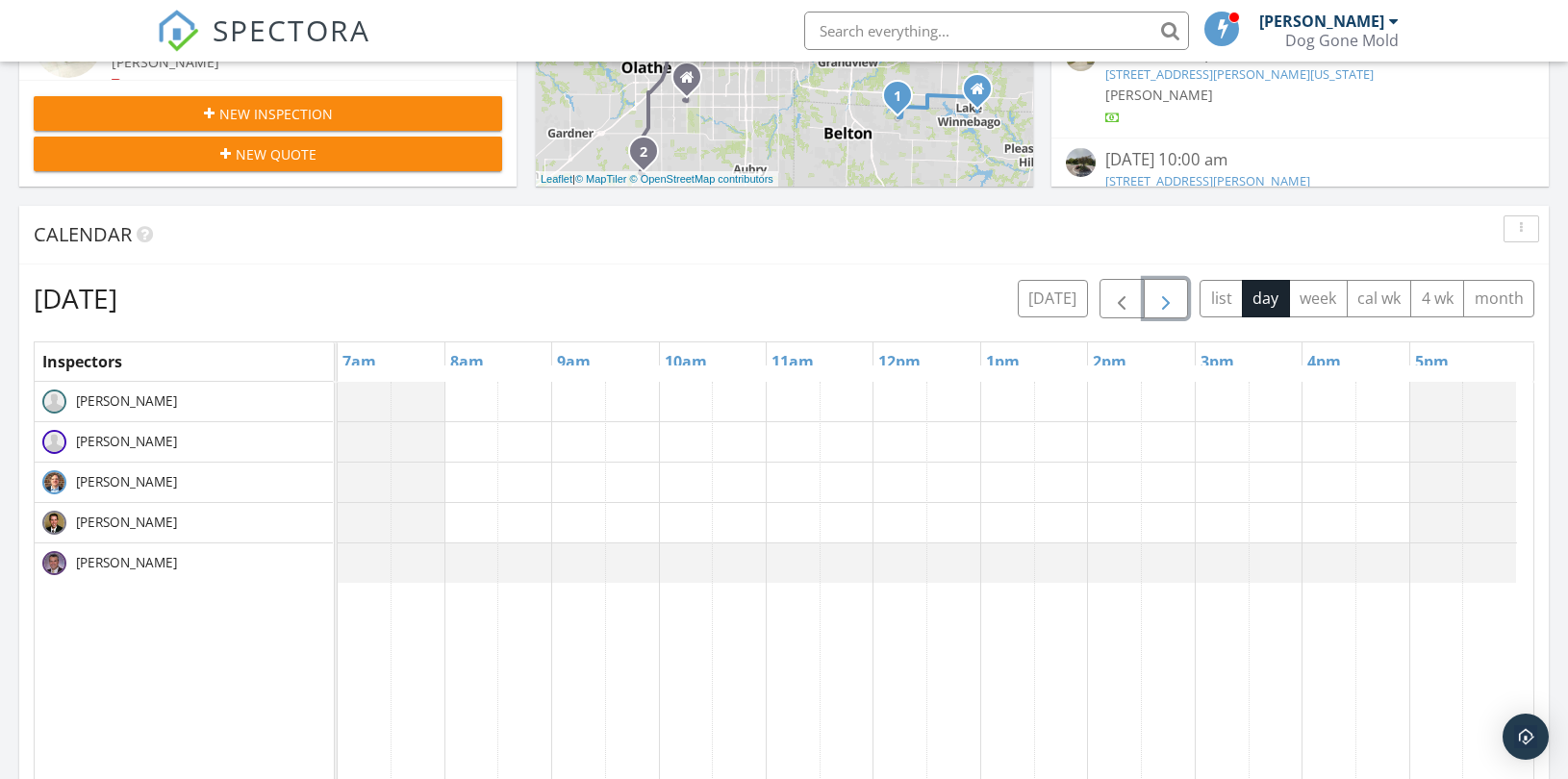
click at [1164, 304] on span "button" at bounding box center [1166, 300] width 23 height 23
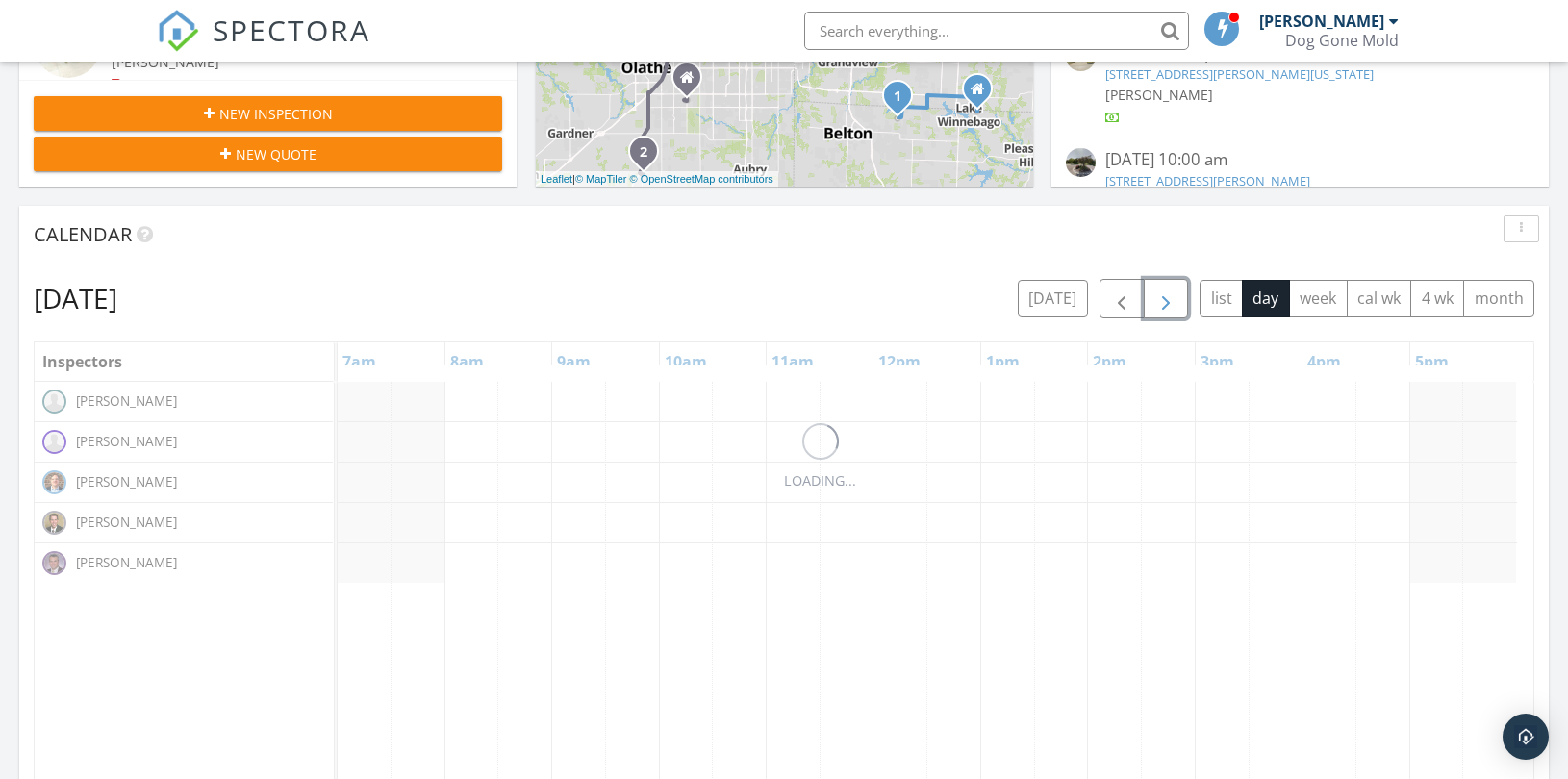
click at [1164, 304] on span "button" at bounding box center [1166, 300] width 23 height 23
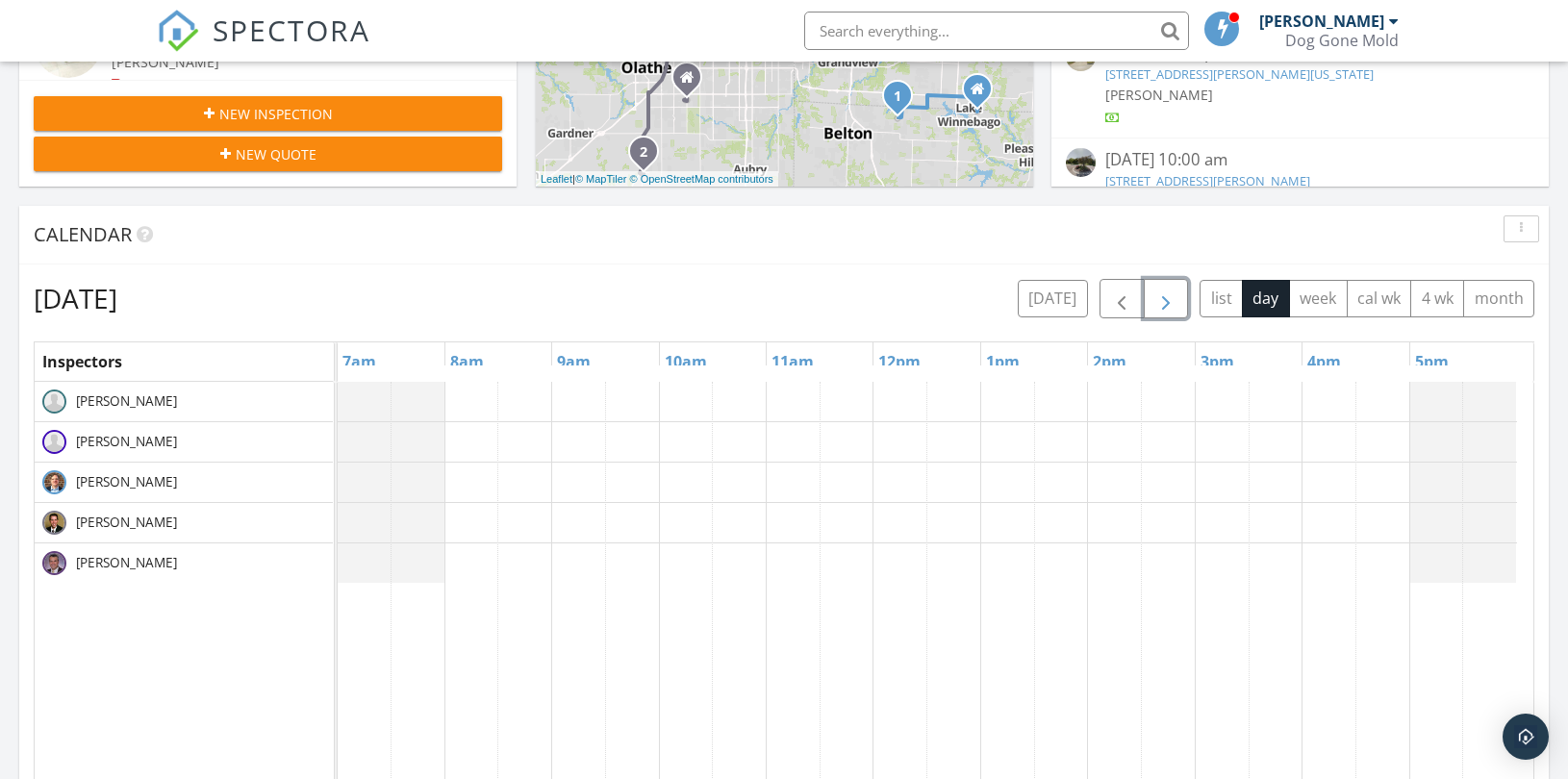
click at [1164, 304] on span "button" at bounding box center [1166, 300] width 23 height 23
click at [1166, 304] on span "button" at bounding box center [1166, 300] width 23 height 23
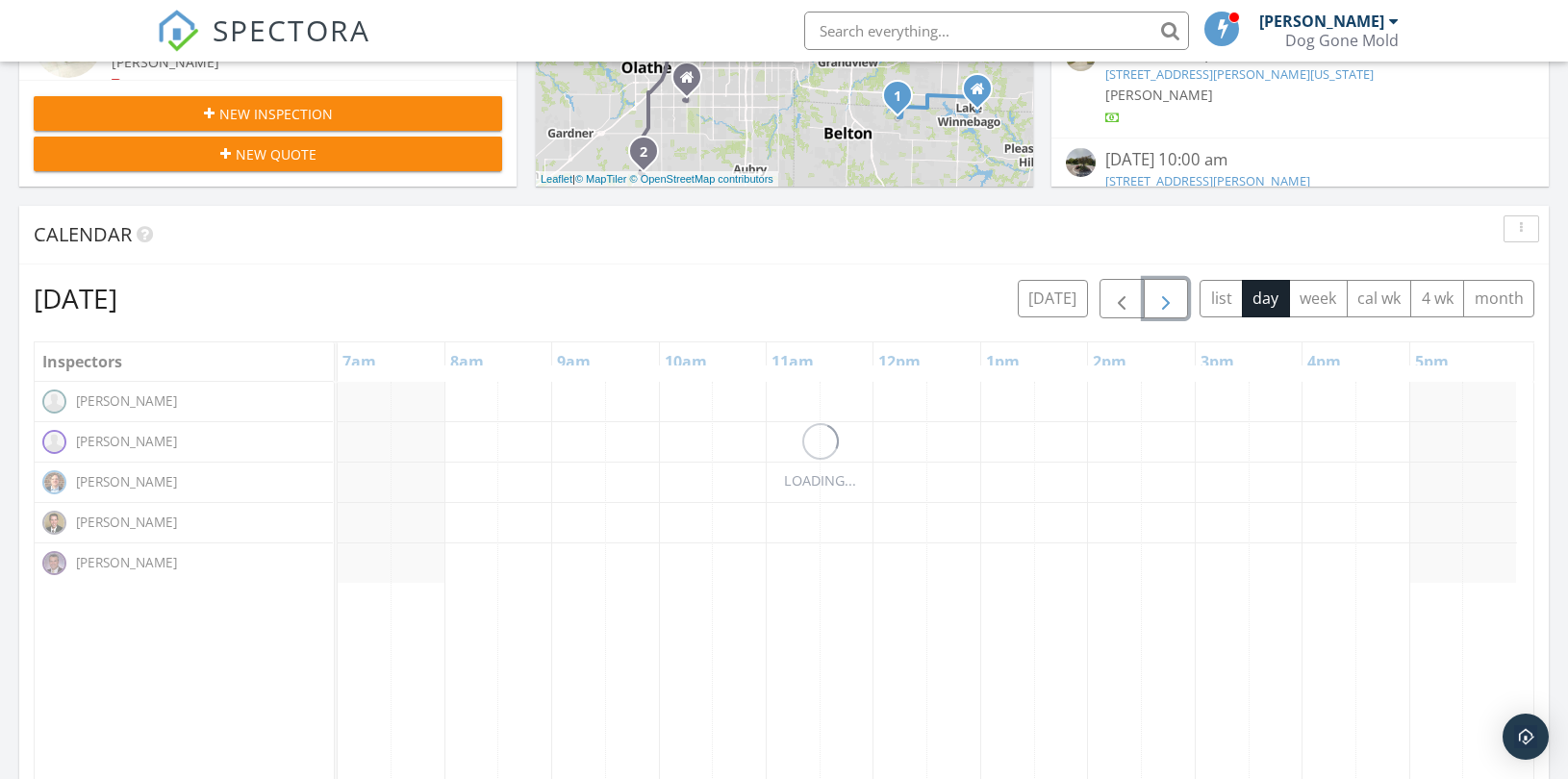
click at [1166, 304] on span "button" at bounding box center [1166, 300] width 23 height 23
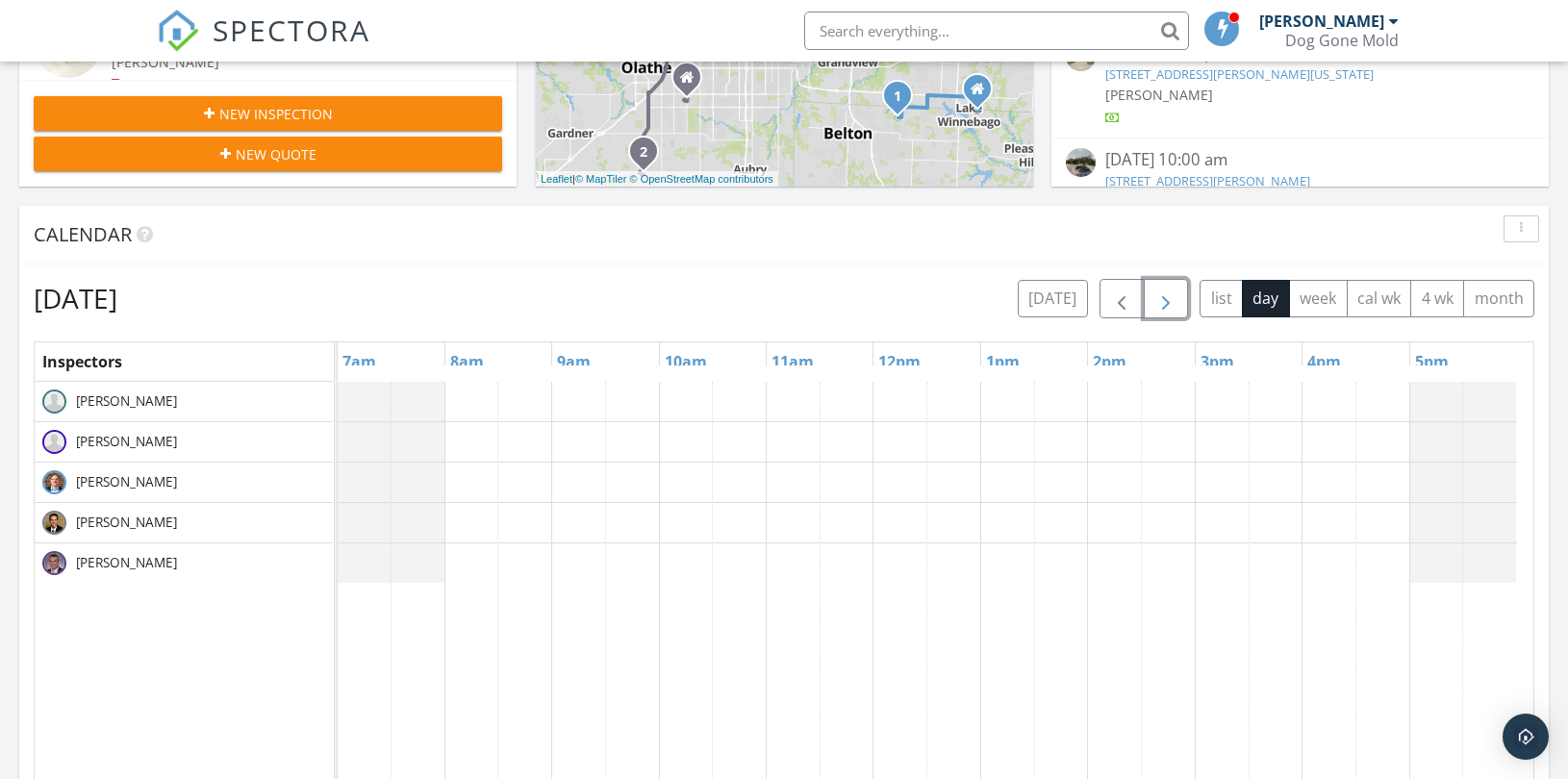
click at [1166, 304] on span "button" at bounding box center [1166, 300] width 23 height 23
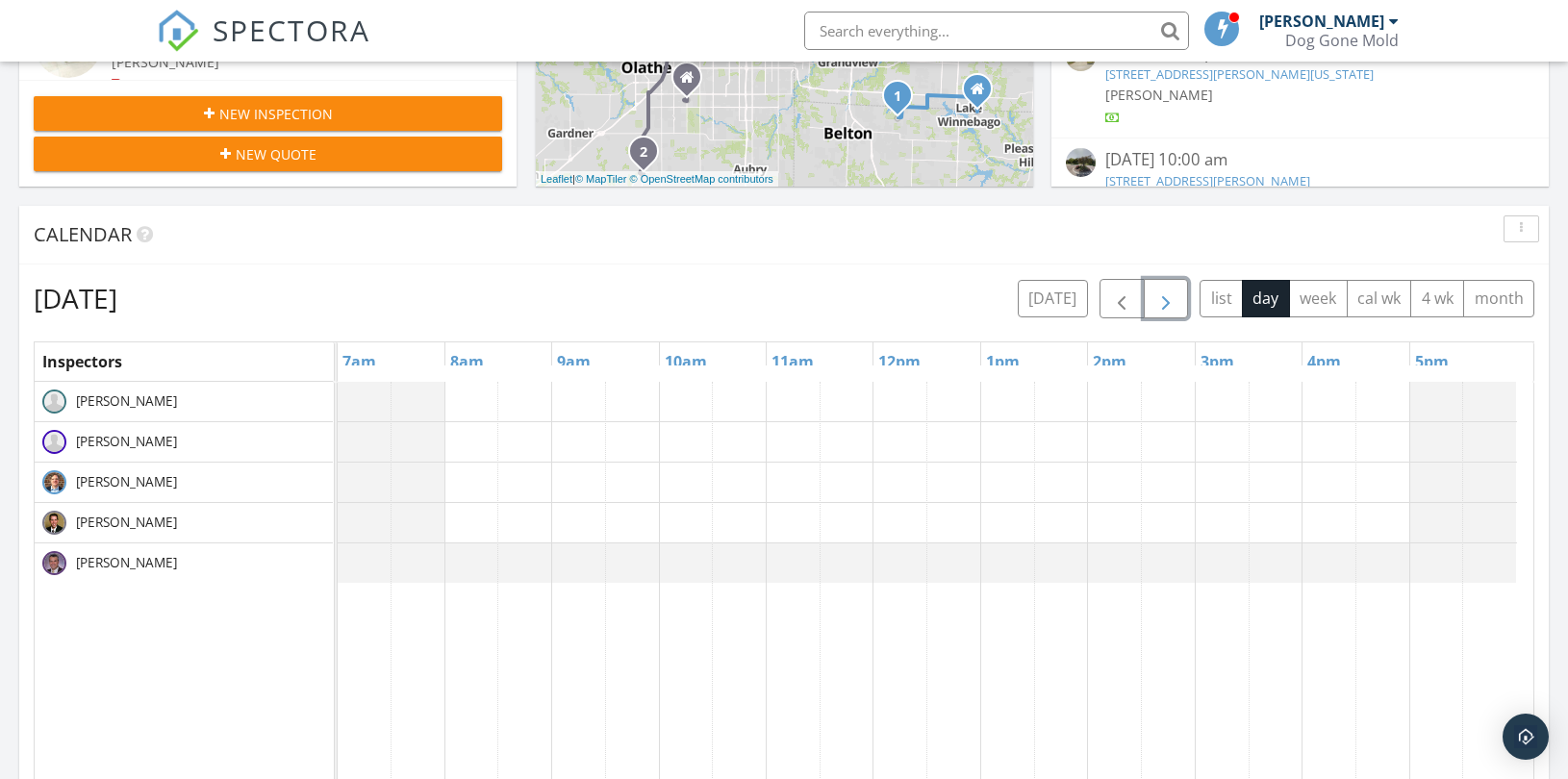
click at [1166, 304] on span "button" at bounding box center [1166, 300] width 23 height 23
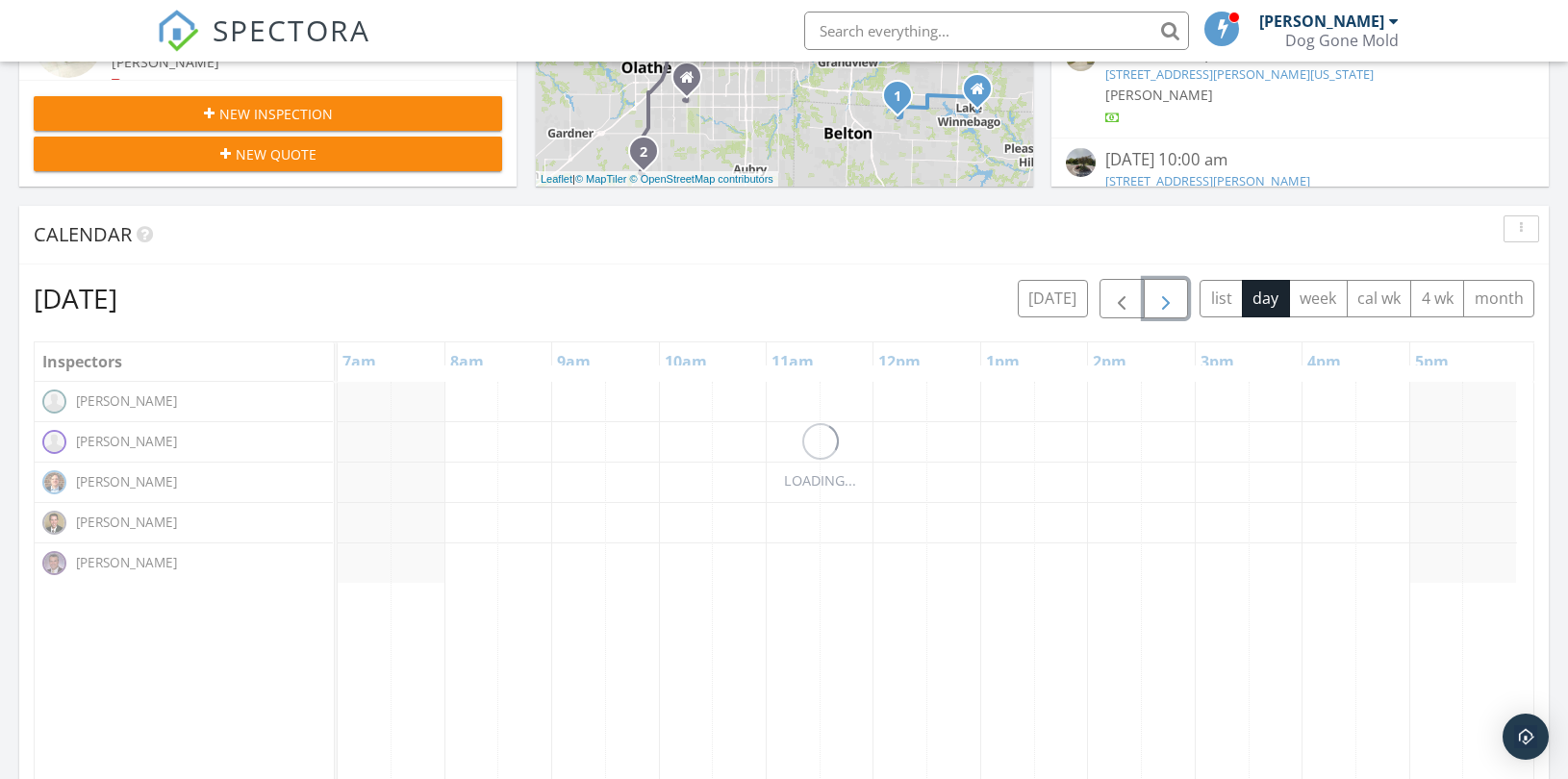
click at [1166, 303] on span "button" at bounding box center [1166, 300] width 23 height 23
click at [1166, 303] on span "button" at bounding box center [1166, 300] width 23 height 23
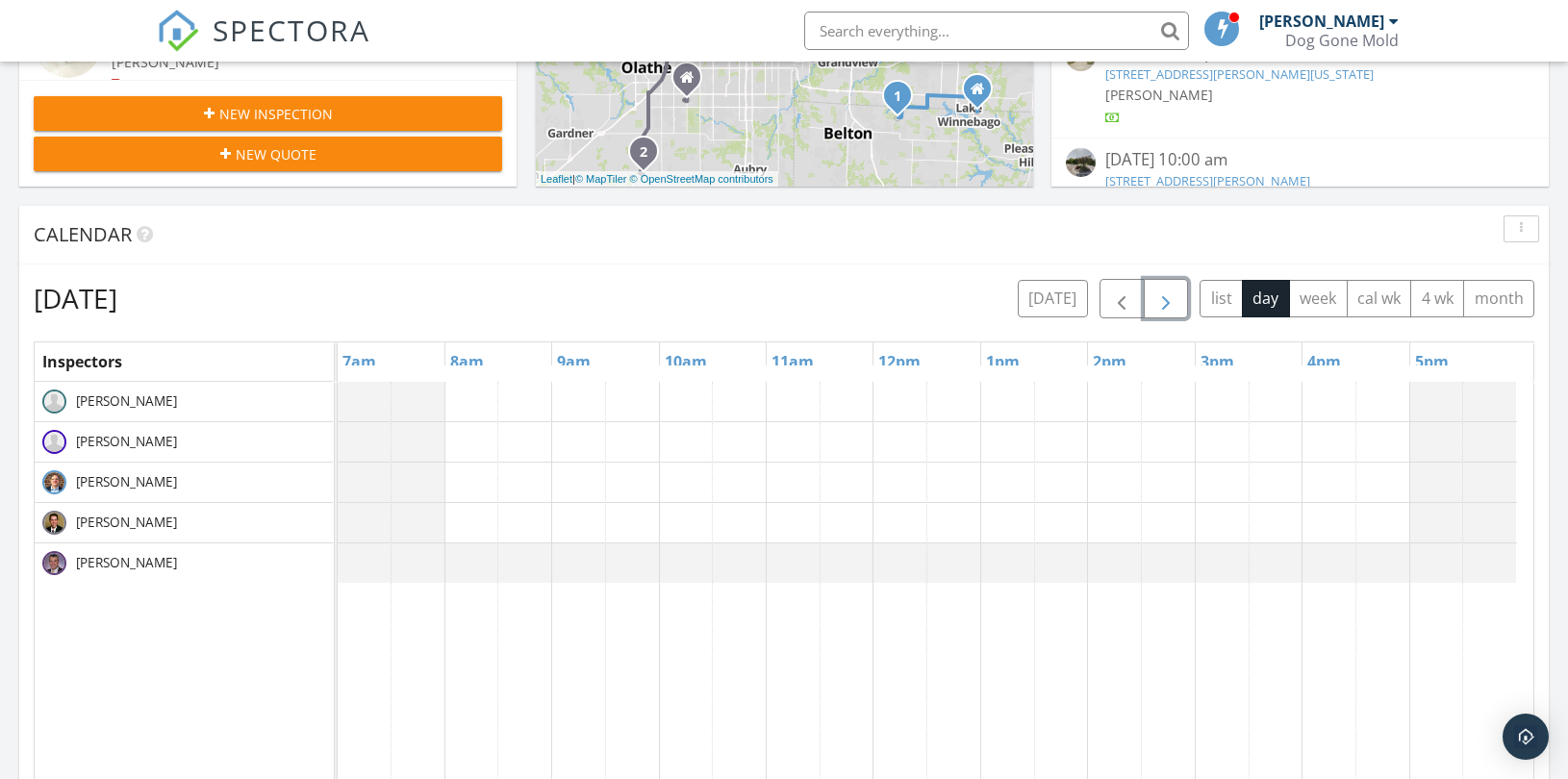
click at [1166, 303] on span "button" at bounding box center [1166, 300] width 23 height 23
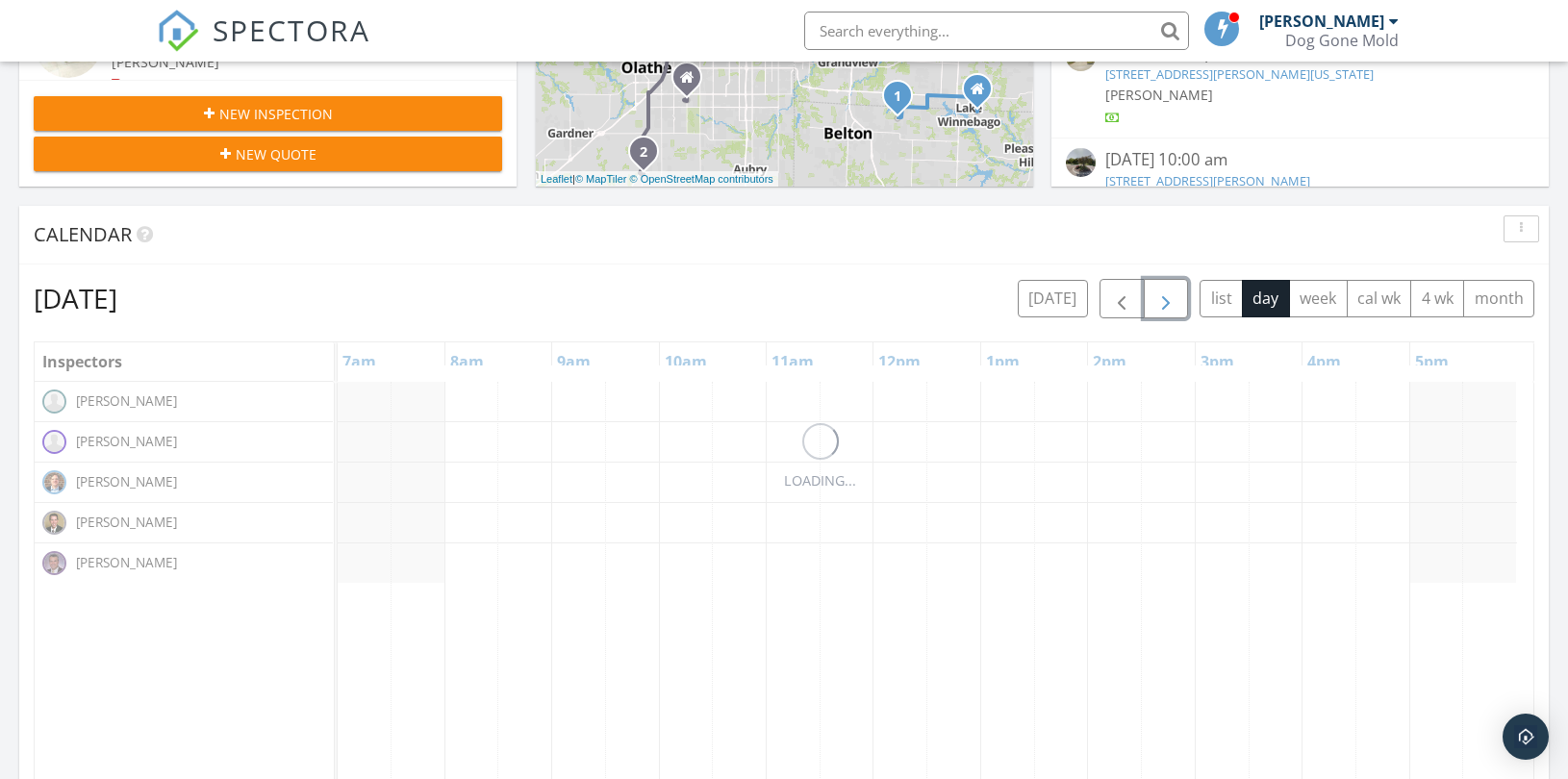
click at [1166, 303] on span "button" at bounding box center [1166, 300] width 23 height 23
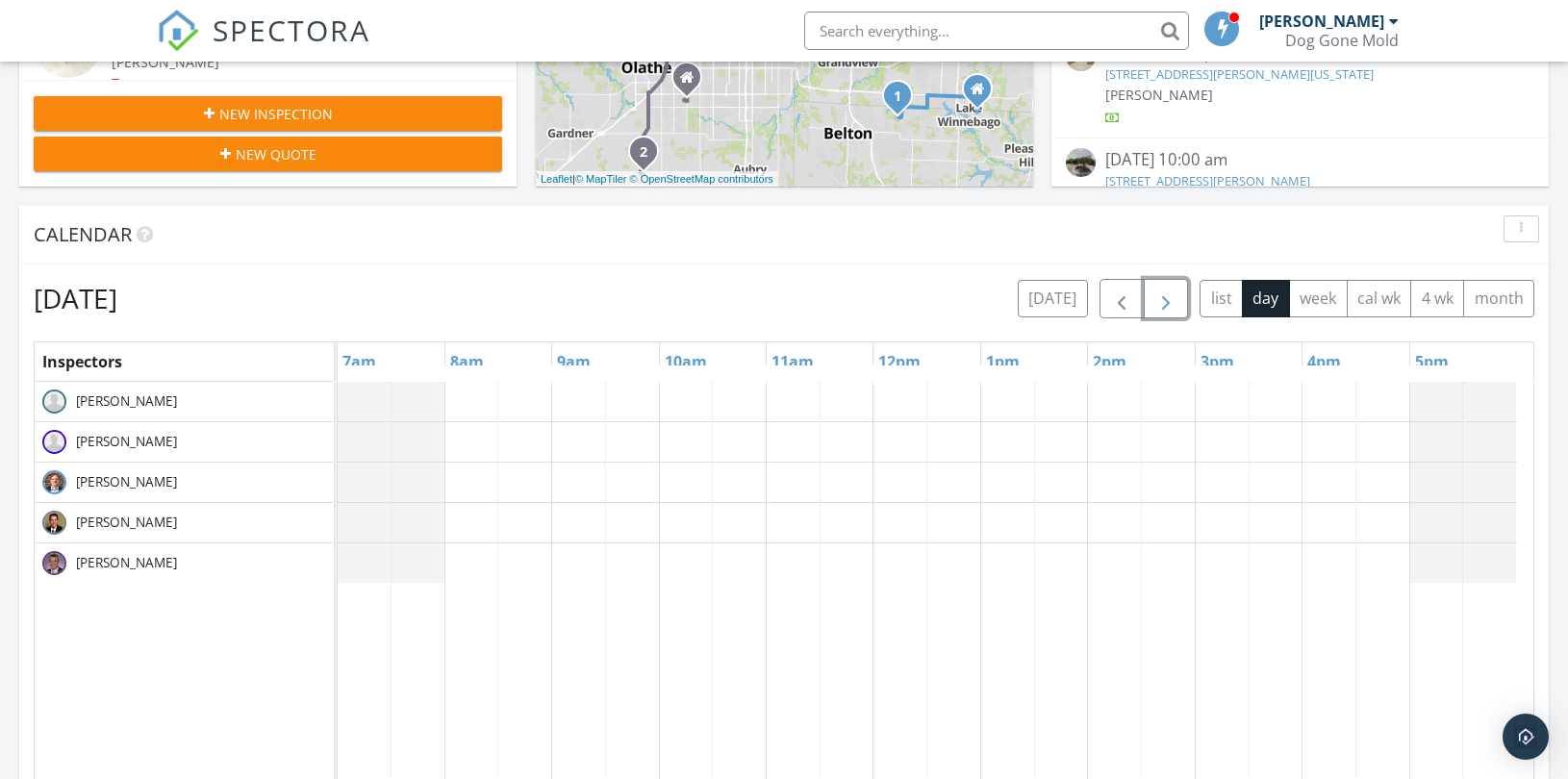
click at [1166, 303] on span "button" at bounding box center [1166, 300] width 23 height 23
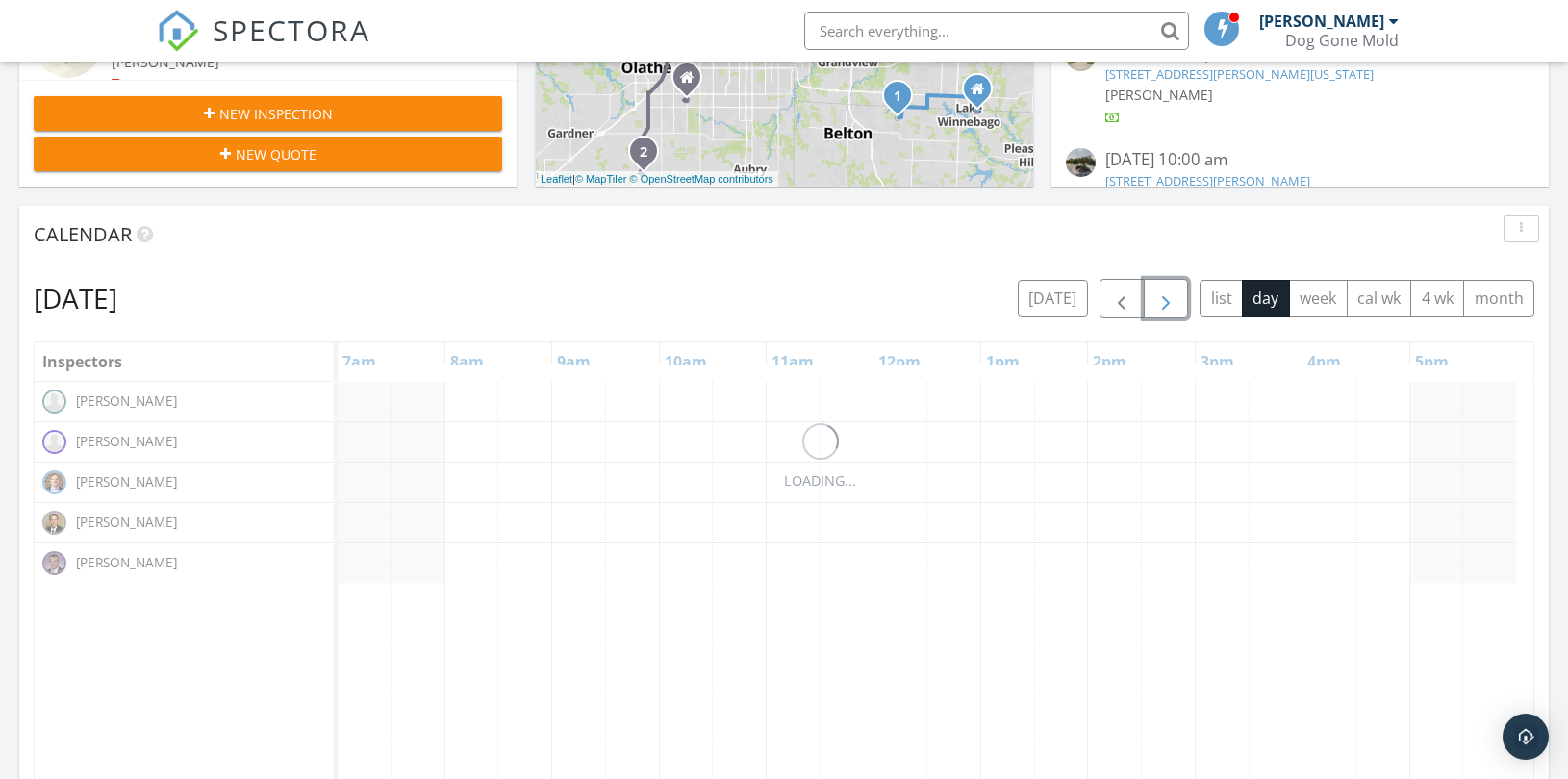
click at [1167, 302] on span "button" at bounding box center [1166, 300] width 23 height 23
click at [1167, 301] on span "button" at bounding box center [1166, 300] width 23 height 23
click at [1167, 300] on span "button" at bounding box center [1166, 300] width 23 height 23
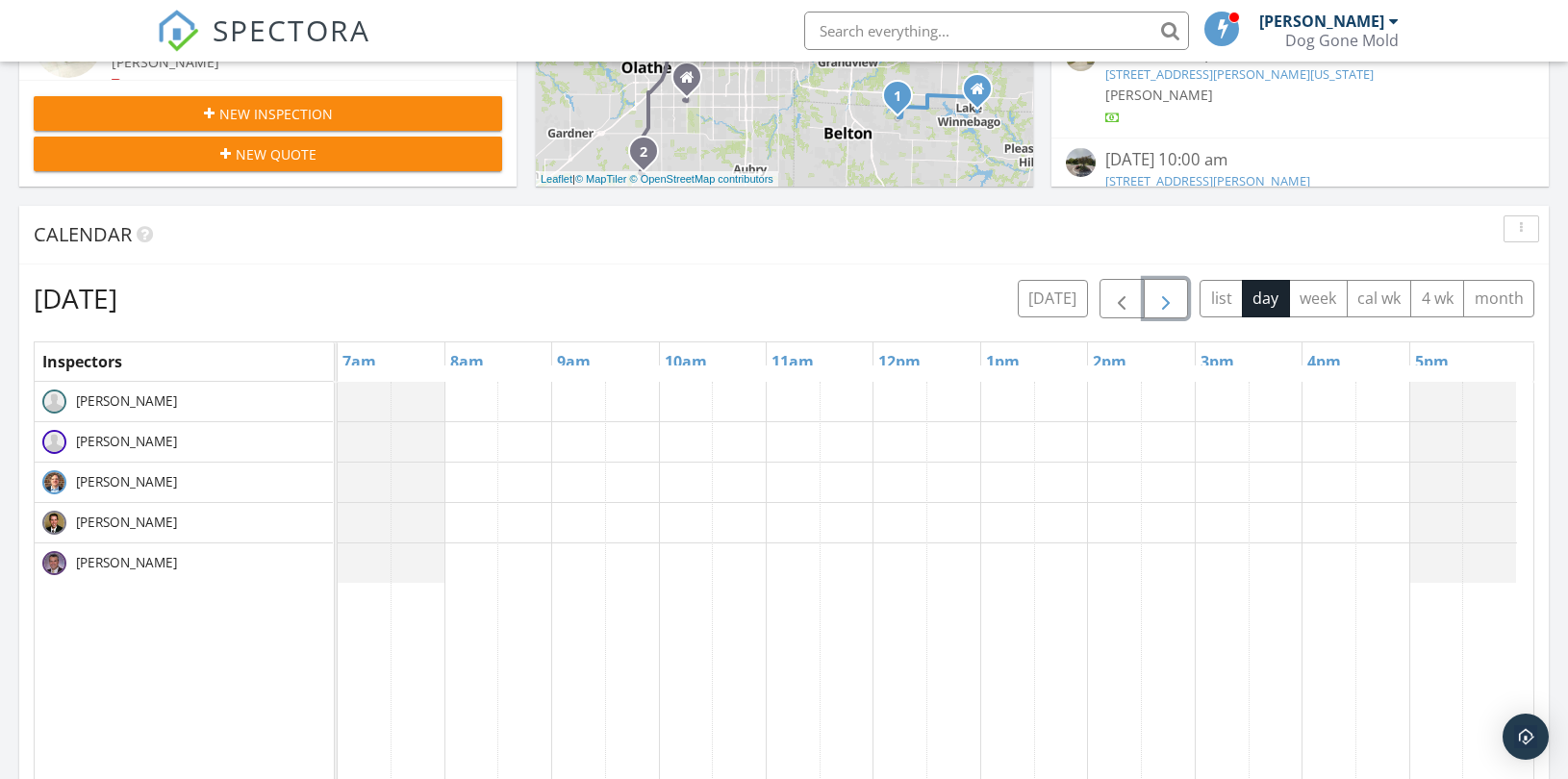
click at [1165, 300] on span "button" at bounding box center [1166, 300] width 23 height 23
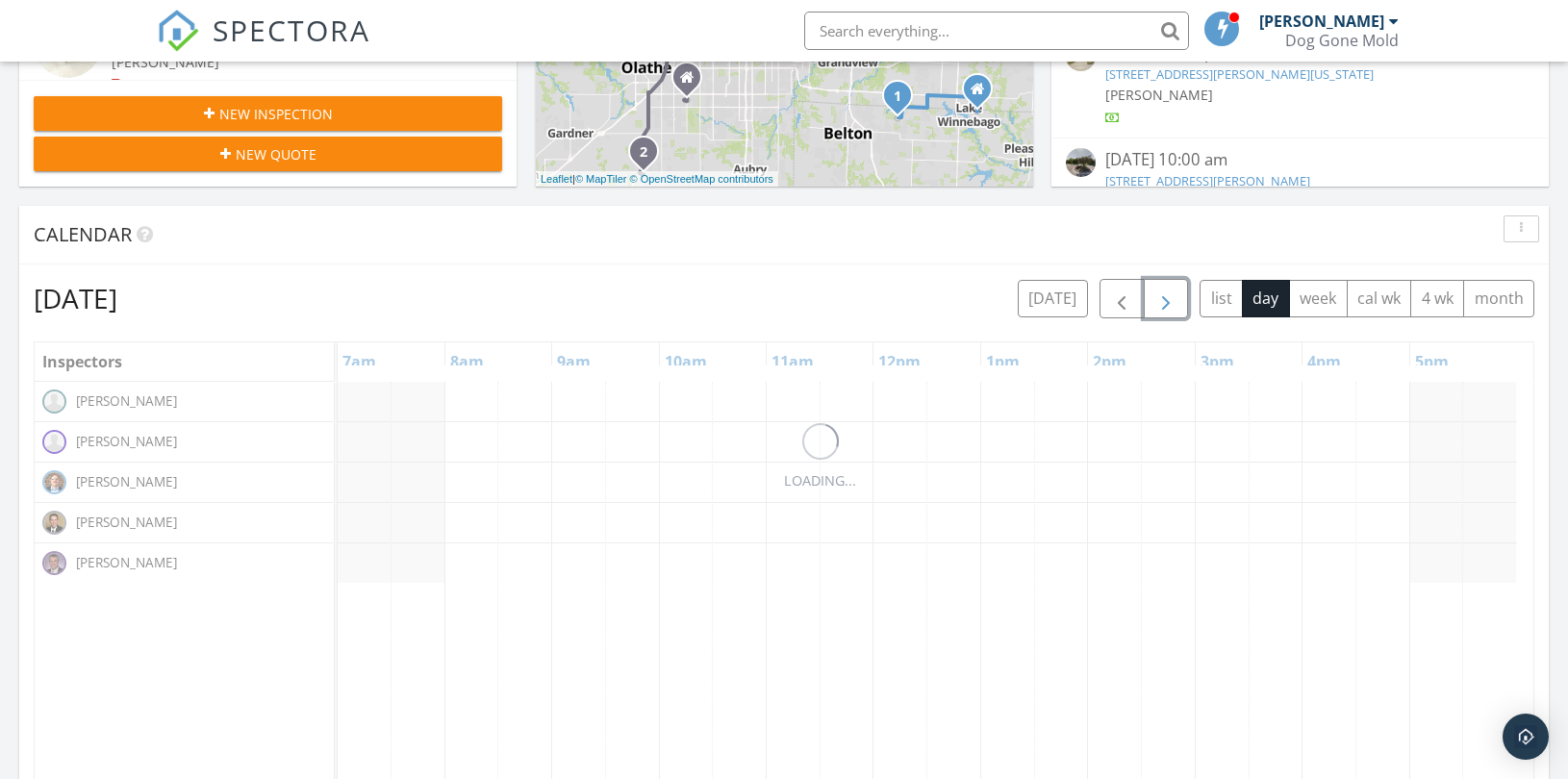
click at [1165, 300] on span "button" at bounding box center [1166, 300] width 23 height 23
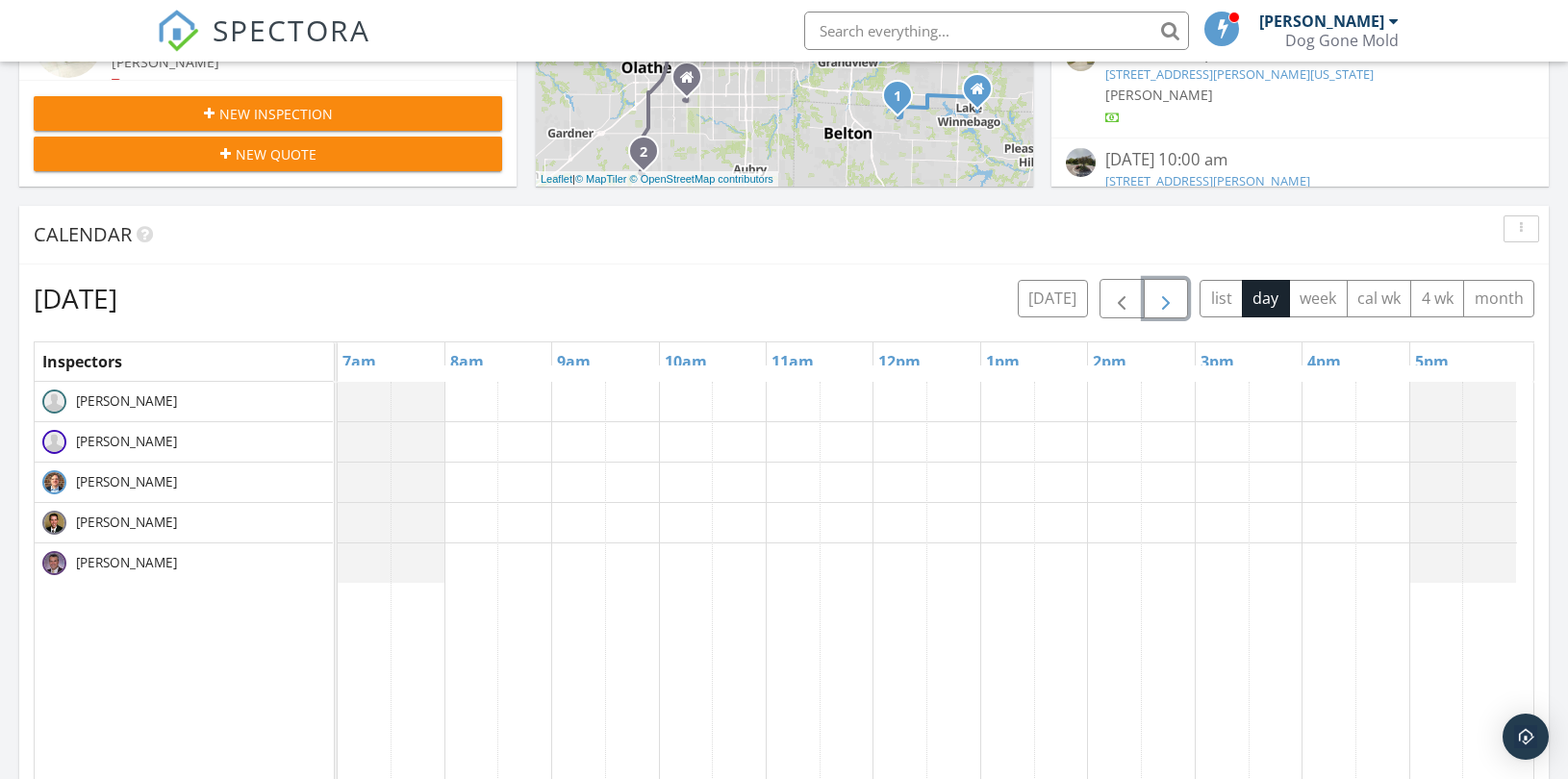
click at [520, 476] on div at bounding box center [935, 753] width 1196 height 743
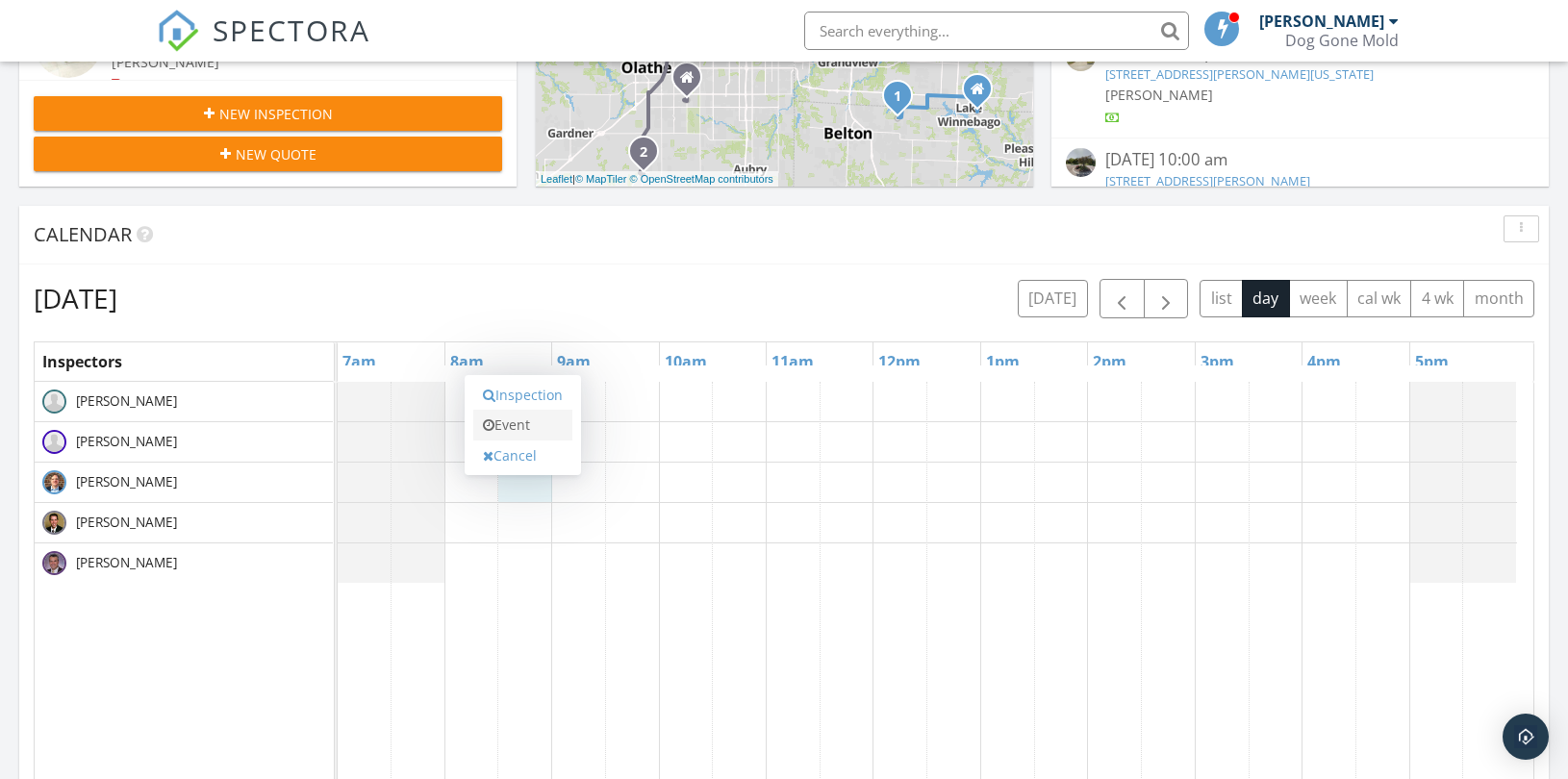
click at [536, 419] on link "Event" at bounding box center [523, 425] width 99 height 31
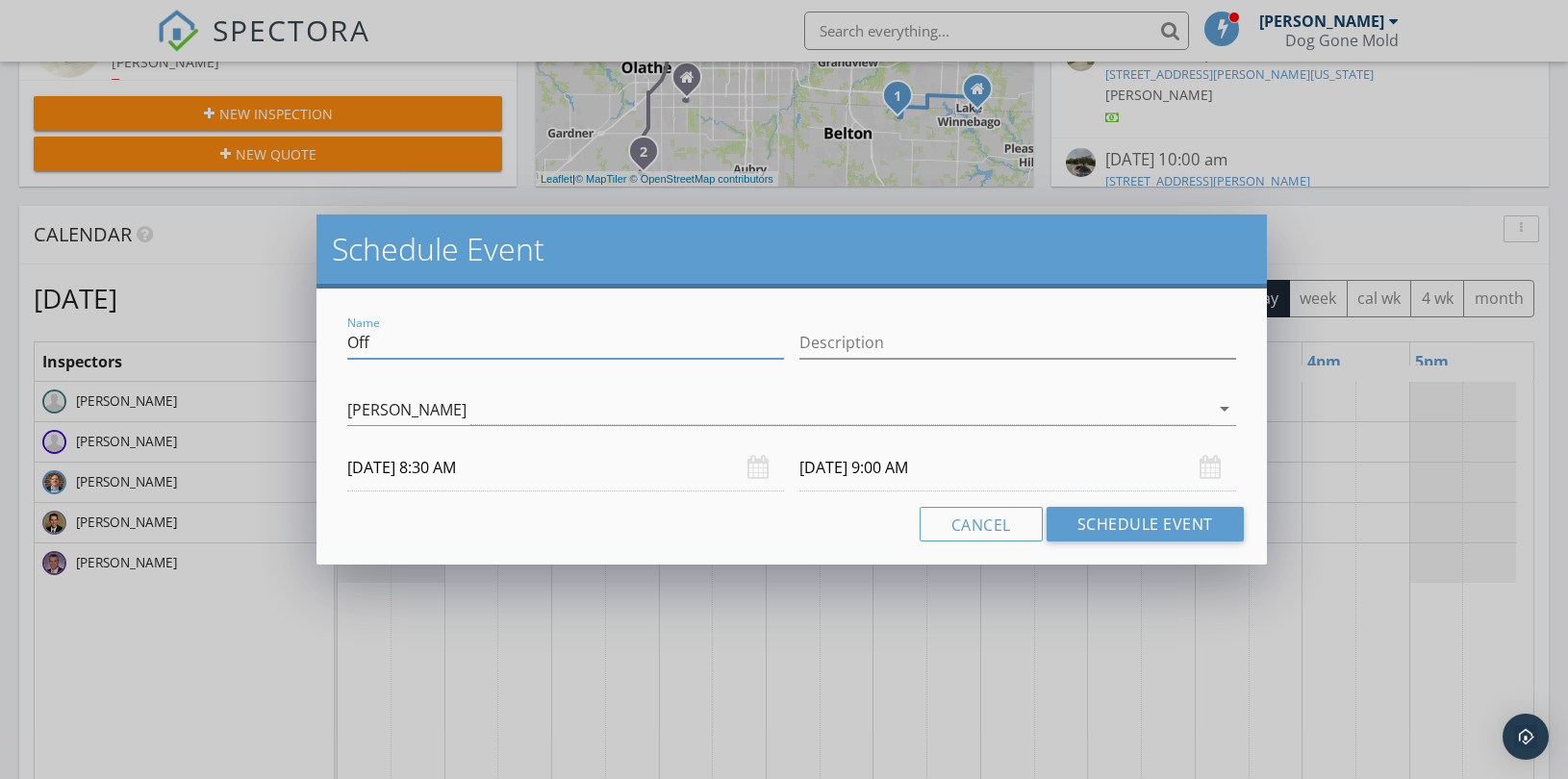
drag, startPoint x: 283, startPoint y: 348, endPoint x: 236, endPoint y: 348, distance: 47.0
click at [236, 348] on div "Schedule Event Name Off Description Bryan Bolding arrow_drop_down 12/12/2025 8:…" at bounding box center [784, 390] width 1568 height 779
type input "Bryan Off"
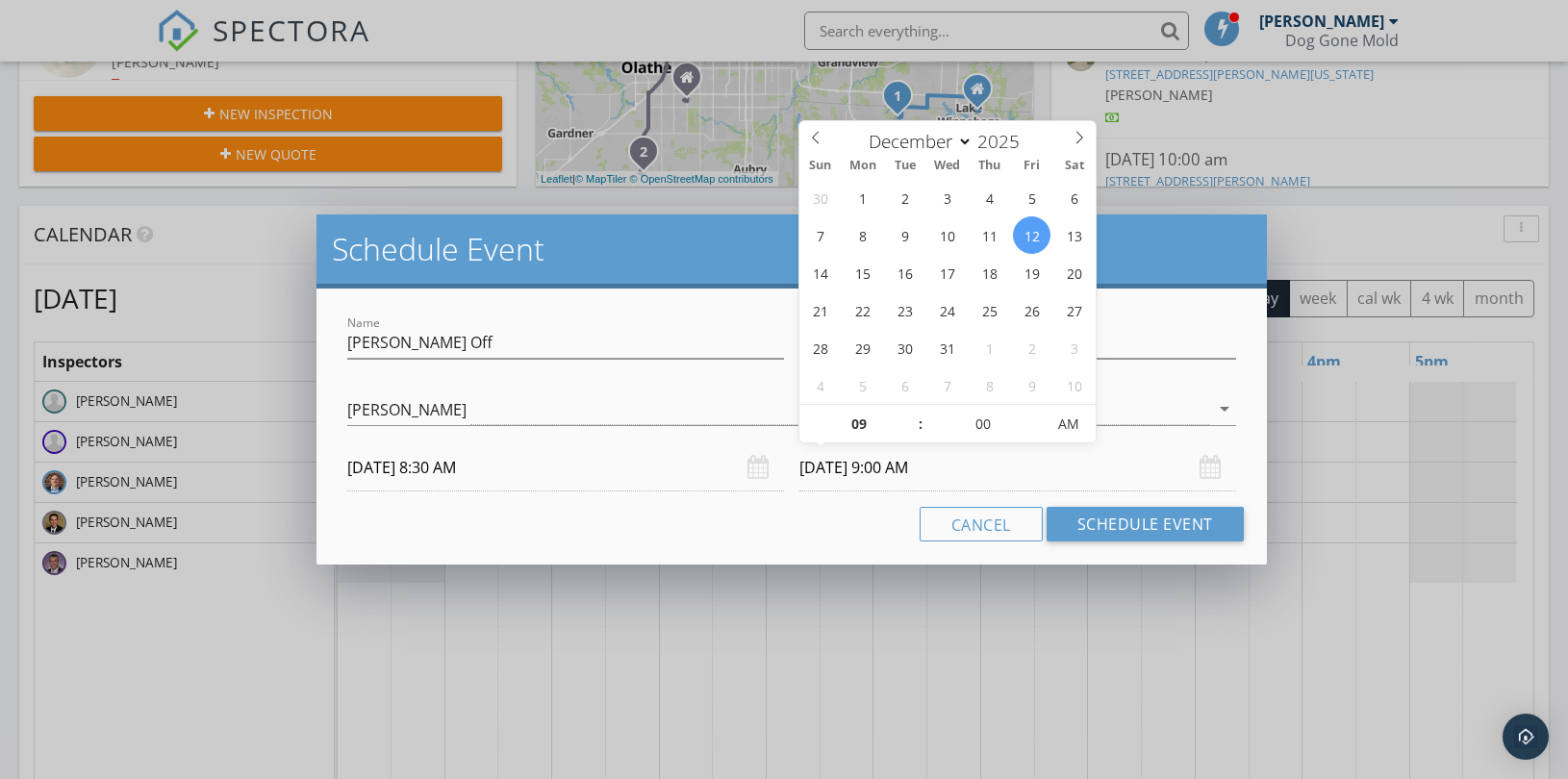
click at [892, 463] on input "12/12/2025 9:00 AM" at bounding box center [1018, 468] width 437 height 47
type input "10"
type input "12/12/2025 10:00 AM"
click at [912, 415] on span at bounding box center [911, 415] width 14 height 19
type input "11"
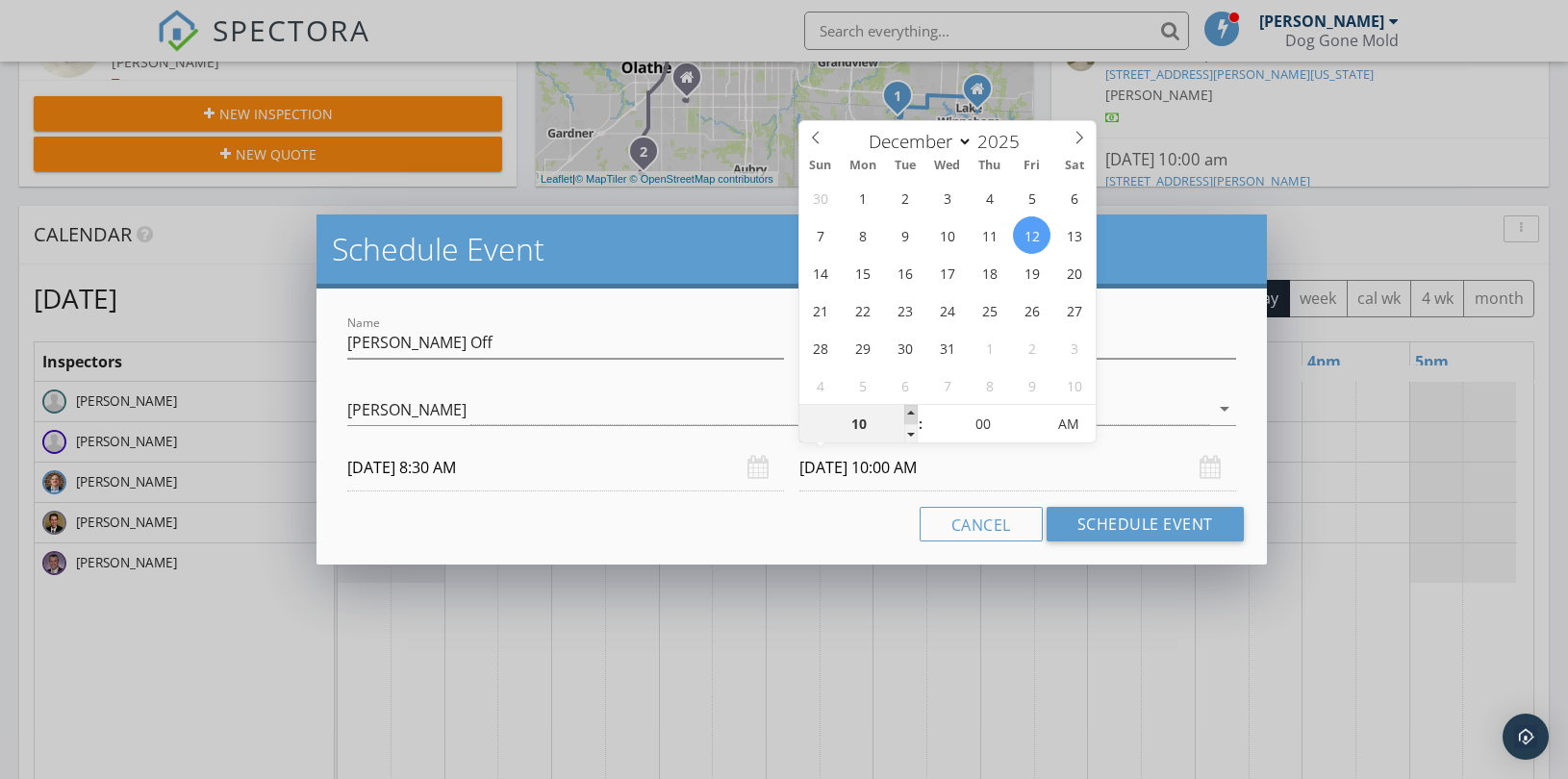
type input "12/12/2025 11:00 AM"
click at [914, 414] on span at bounding box center [911, 415] width 14 height 19
type input "12"
type input "12/12/2025 12:00 PM"
click at [915, 412] on span at bounding box center [911, 415] width 14 height 19
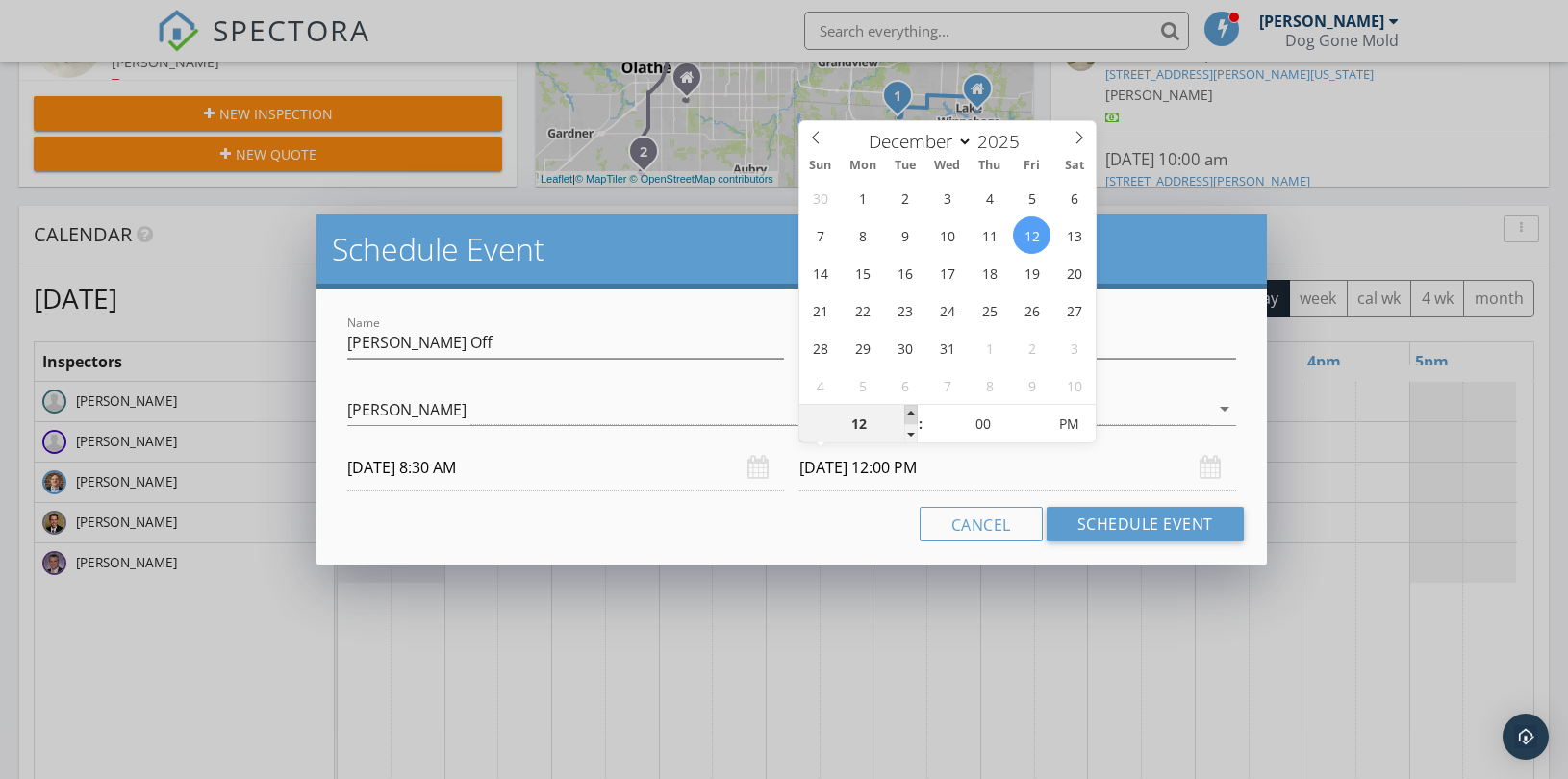
type input "01"
type input "12/12/2025 1:00 PM"
click at [915, 411] on span at bounding box center [911, 415] width 14 height 19
type input "02"
type input "12/12/2025 2:00 PM"
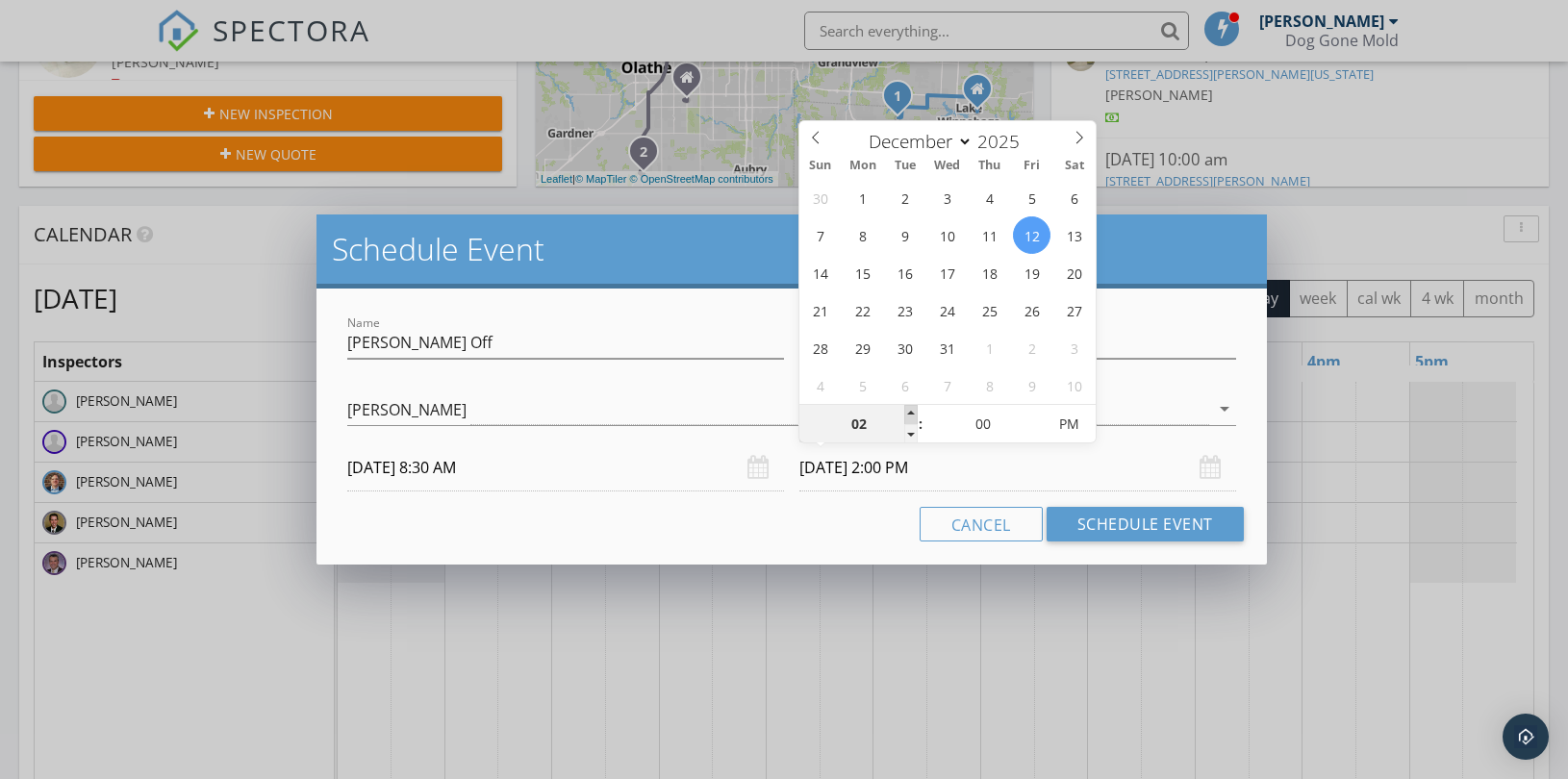
click at [915, 411] on span at bounding box center [911, 415] width 14 height 19
type input "03"
type input "12/12/2025 3:00 PM"
click at [917, 411] on div "03 : 00 PM" at bounding box center [947, 423] width 296 height 39
click at [917, 411] on span ":" at bounding box center [920, 424] width 6 height 39
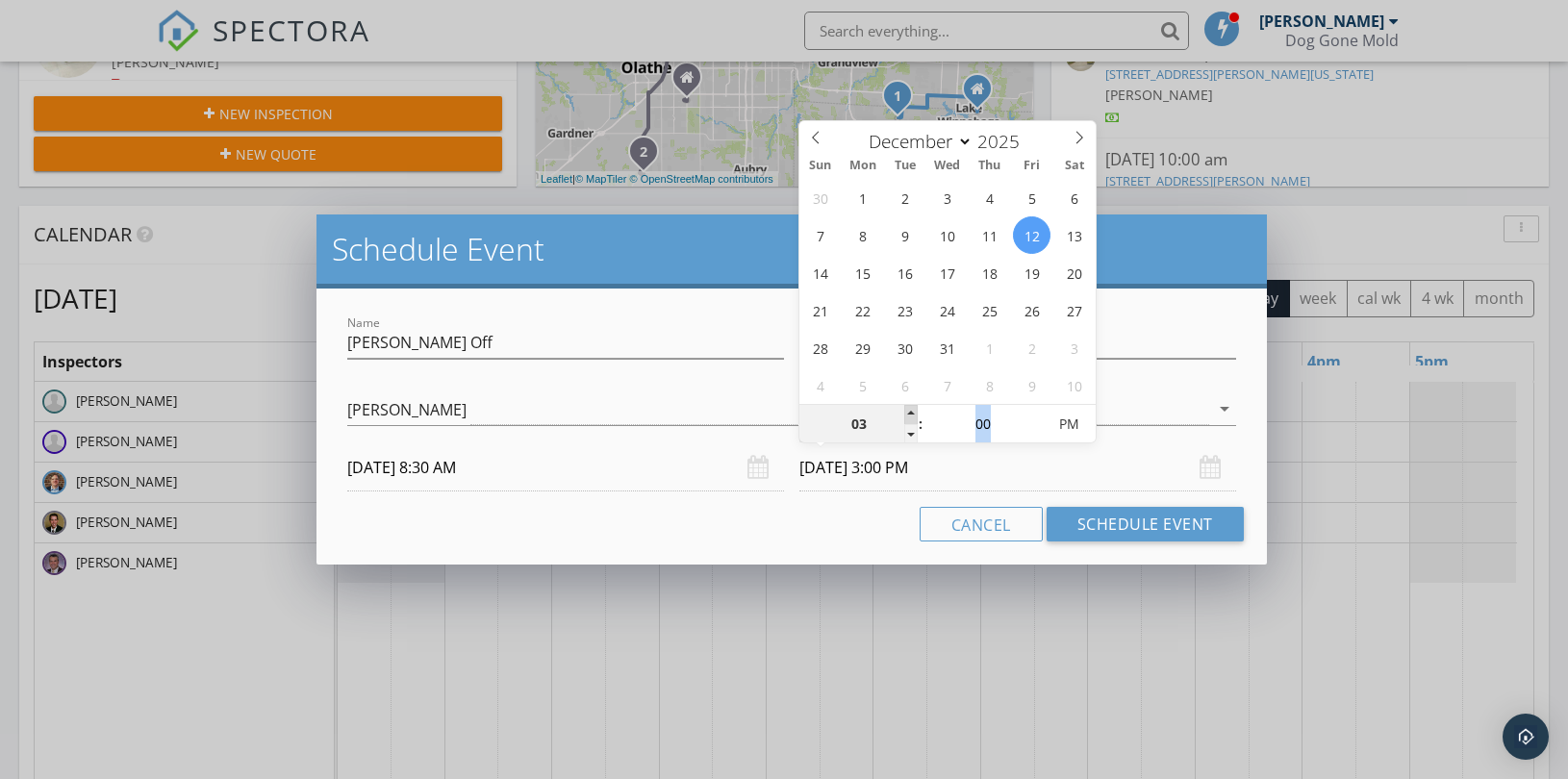
type input "04"
type input "12/12/2025 4:00 PM"
click at [916, 411] on span at bounding box center [911, 415] width 14 height 19
type input "05"
type input "12/12/2025 5:00 PM"
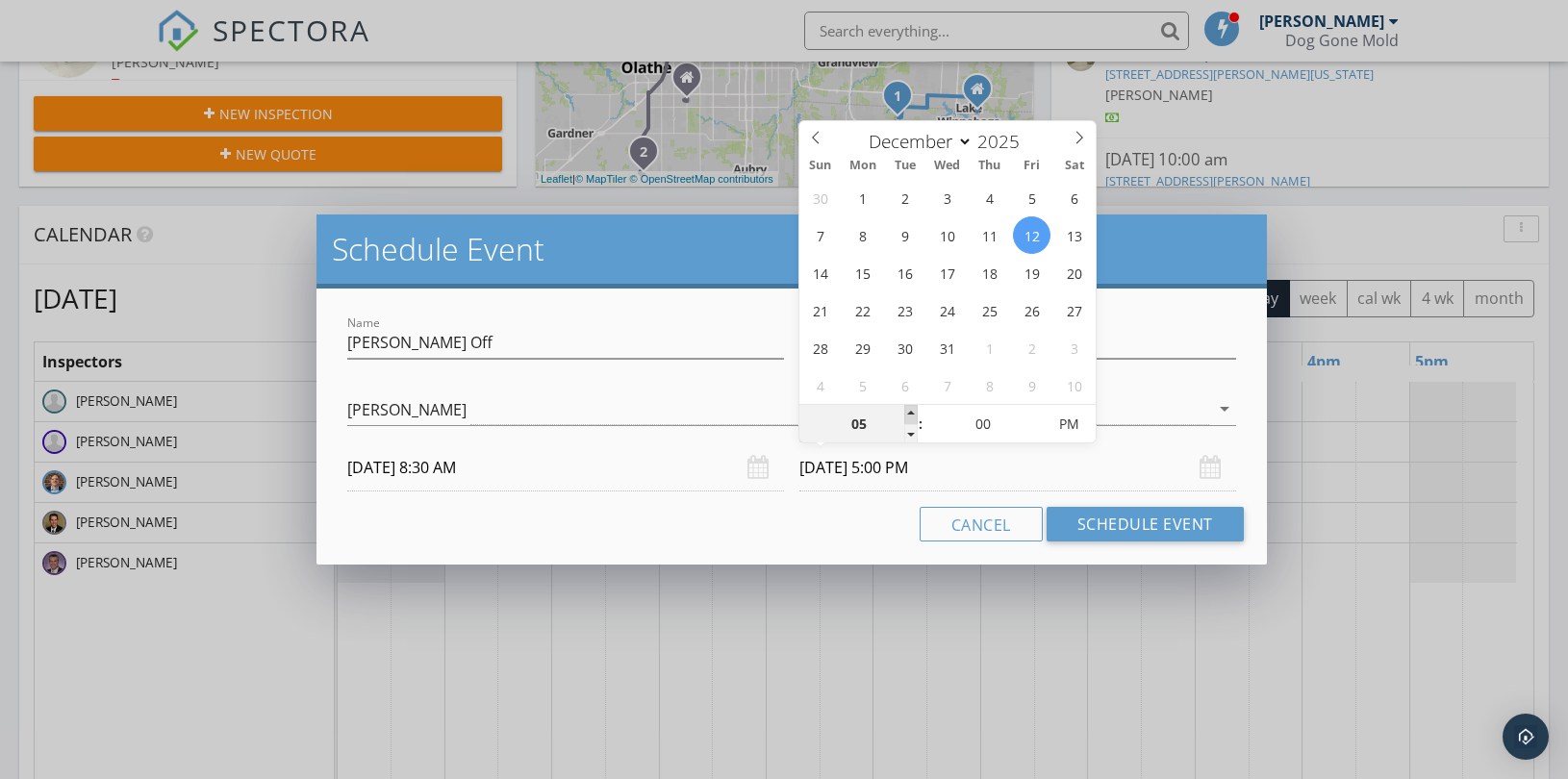
click at [908, 408] on span at bounding box center [911, 415] width 14 height 19
click at [1128, 525] on button "Schedule Event" at bounding box center [1146, 524] width 197 height 35
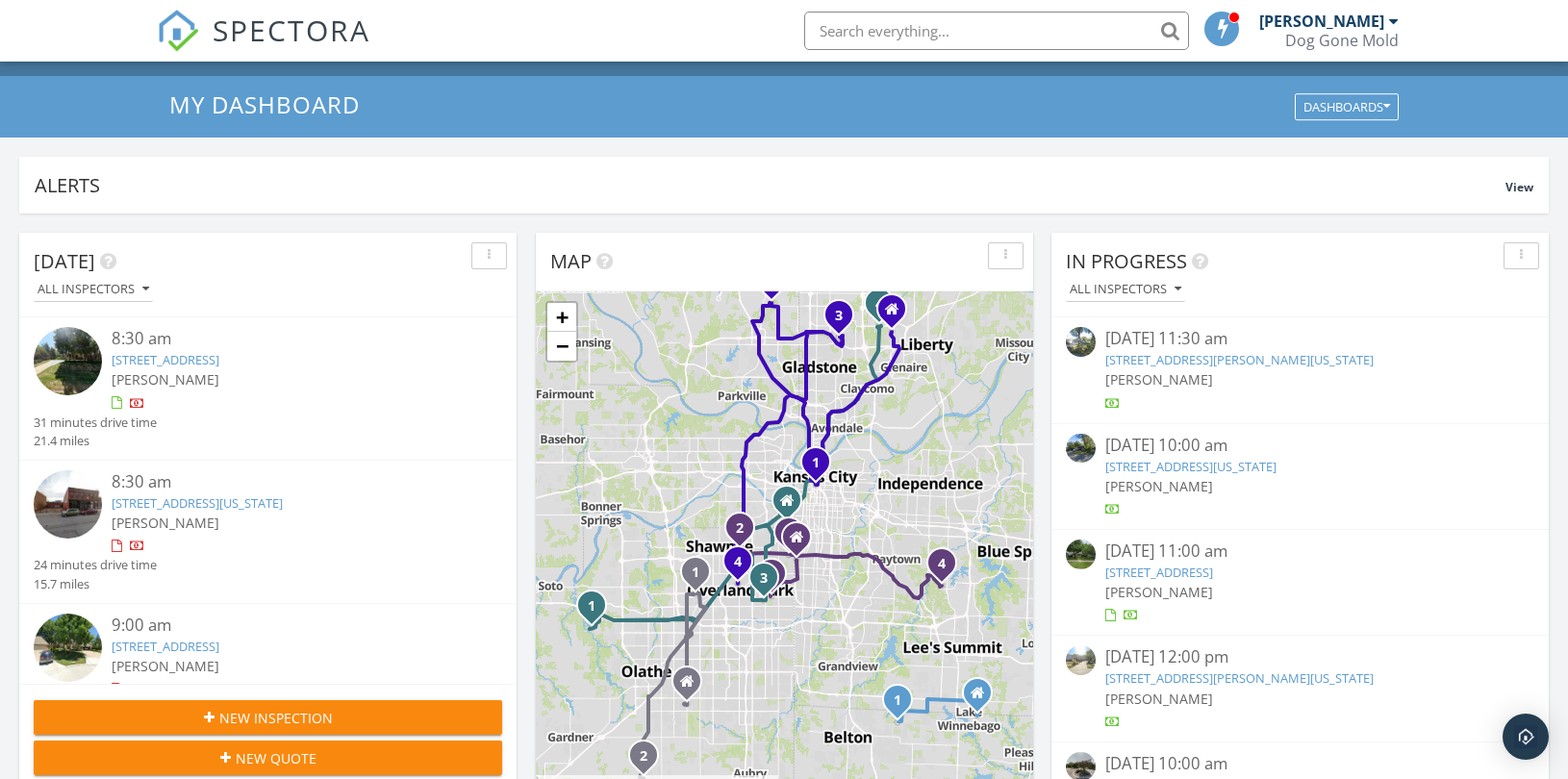
scroll to position [0, 0]
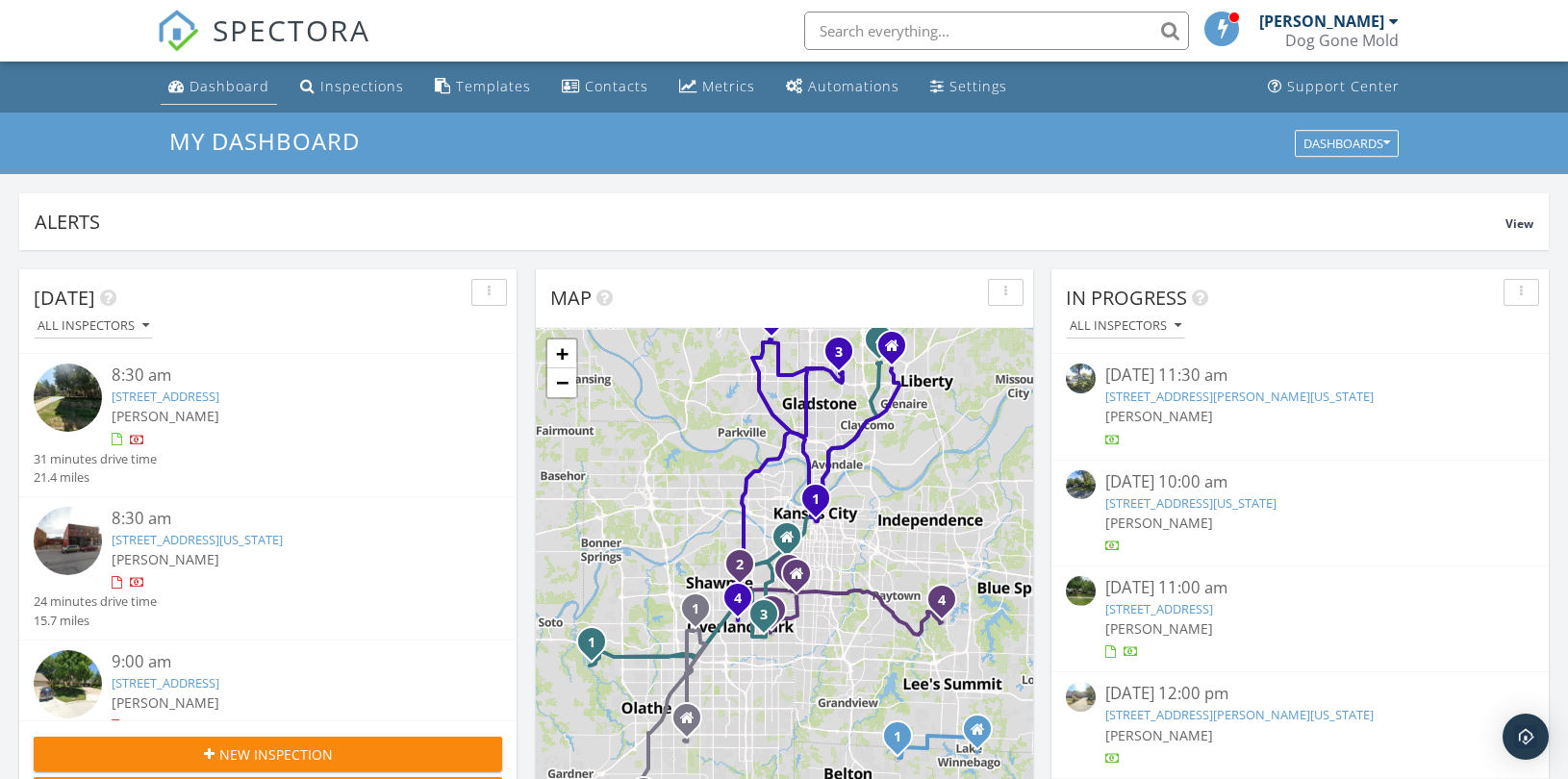
drag, startPoint x: 226, startPoint y: 83, endPoint x: 262, endPoint y: 98, distance: 39.0
click at [226, 84] on div "Dashboard" at bounding box center [229, 86] width 80 height 18
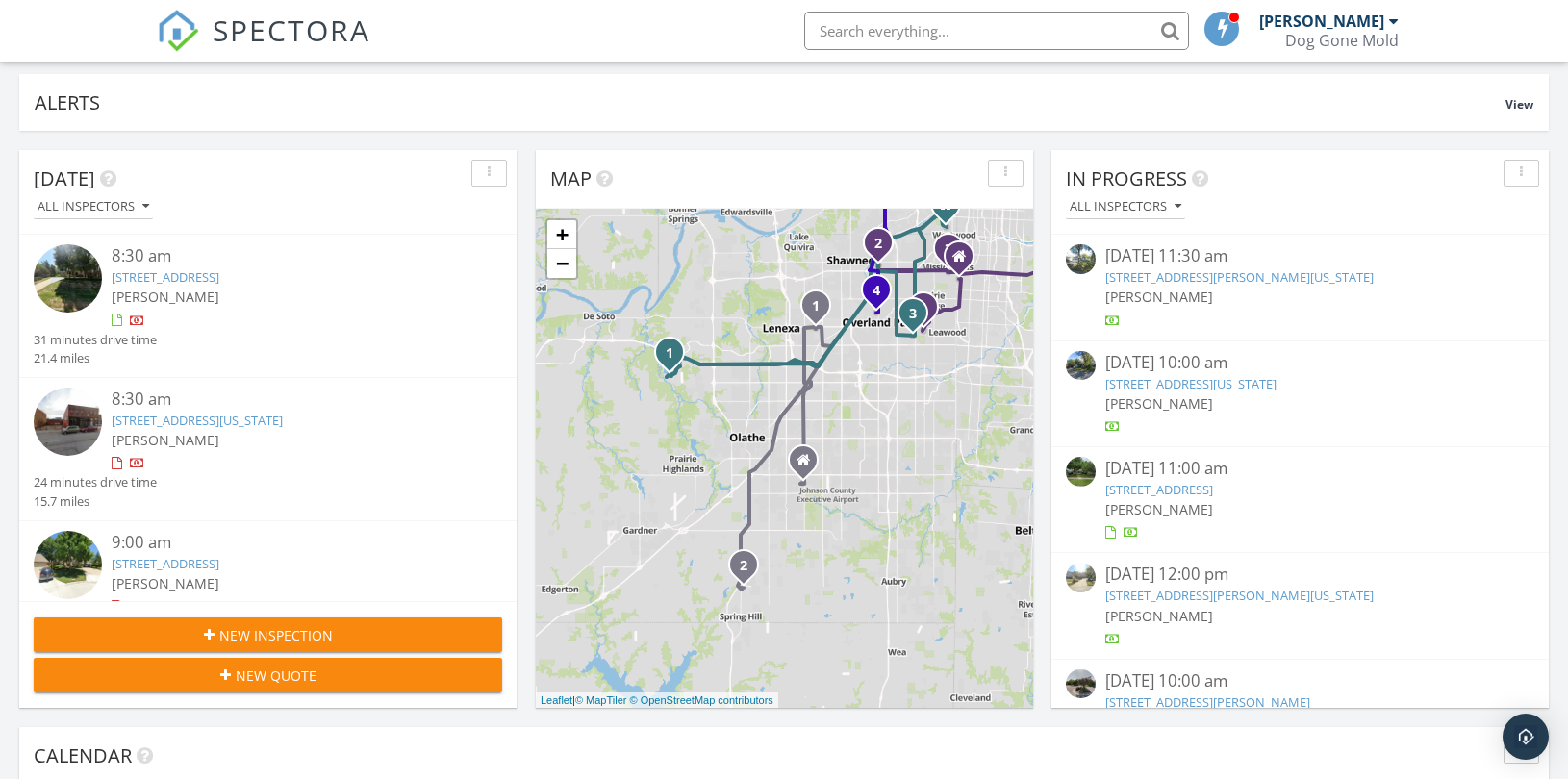
scroll to position [534, 0]
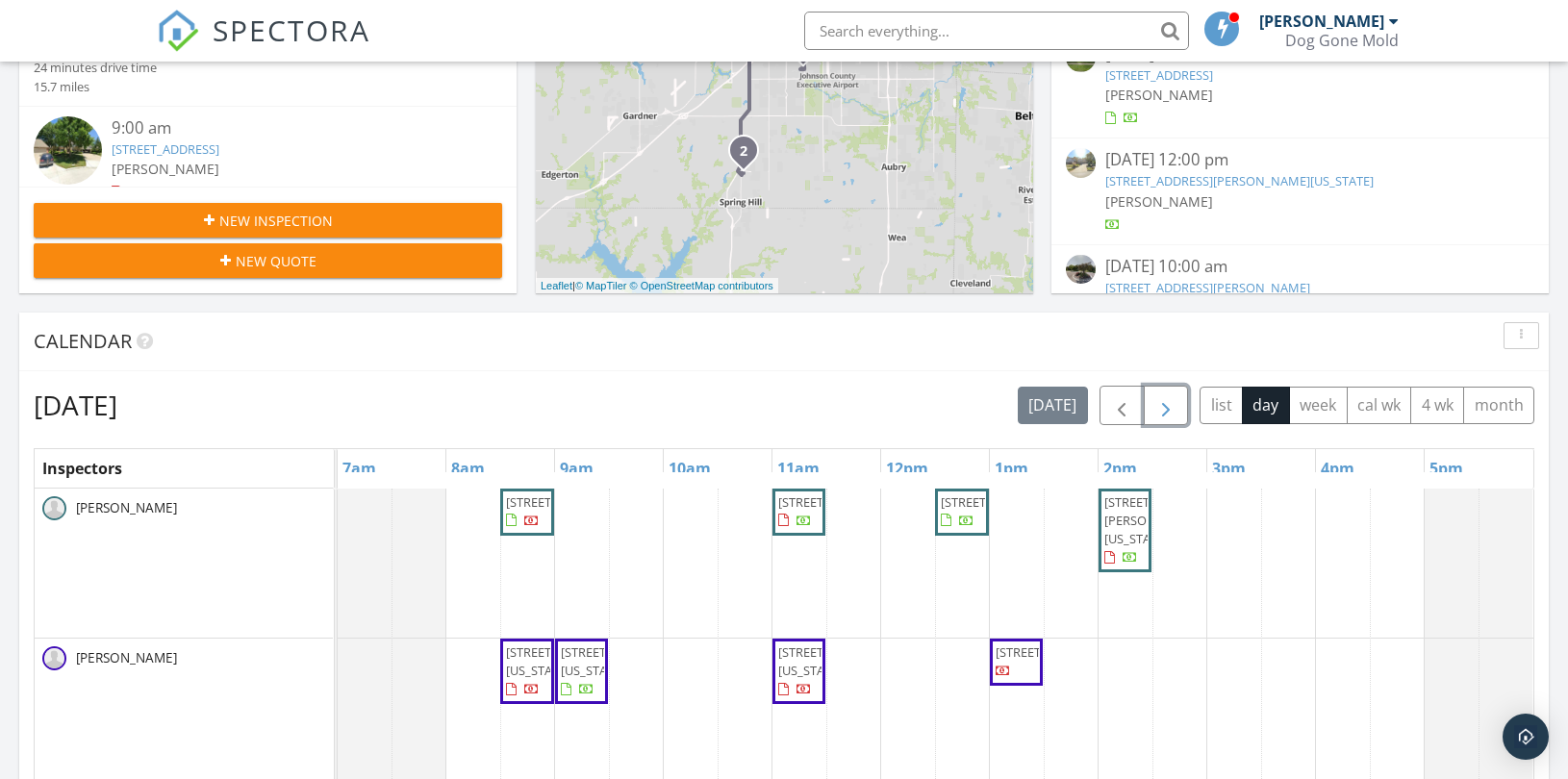
click at [1164, 407] on span "button" at bounding box center [1166, 406] width 23 height 23
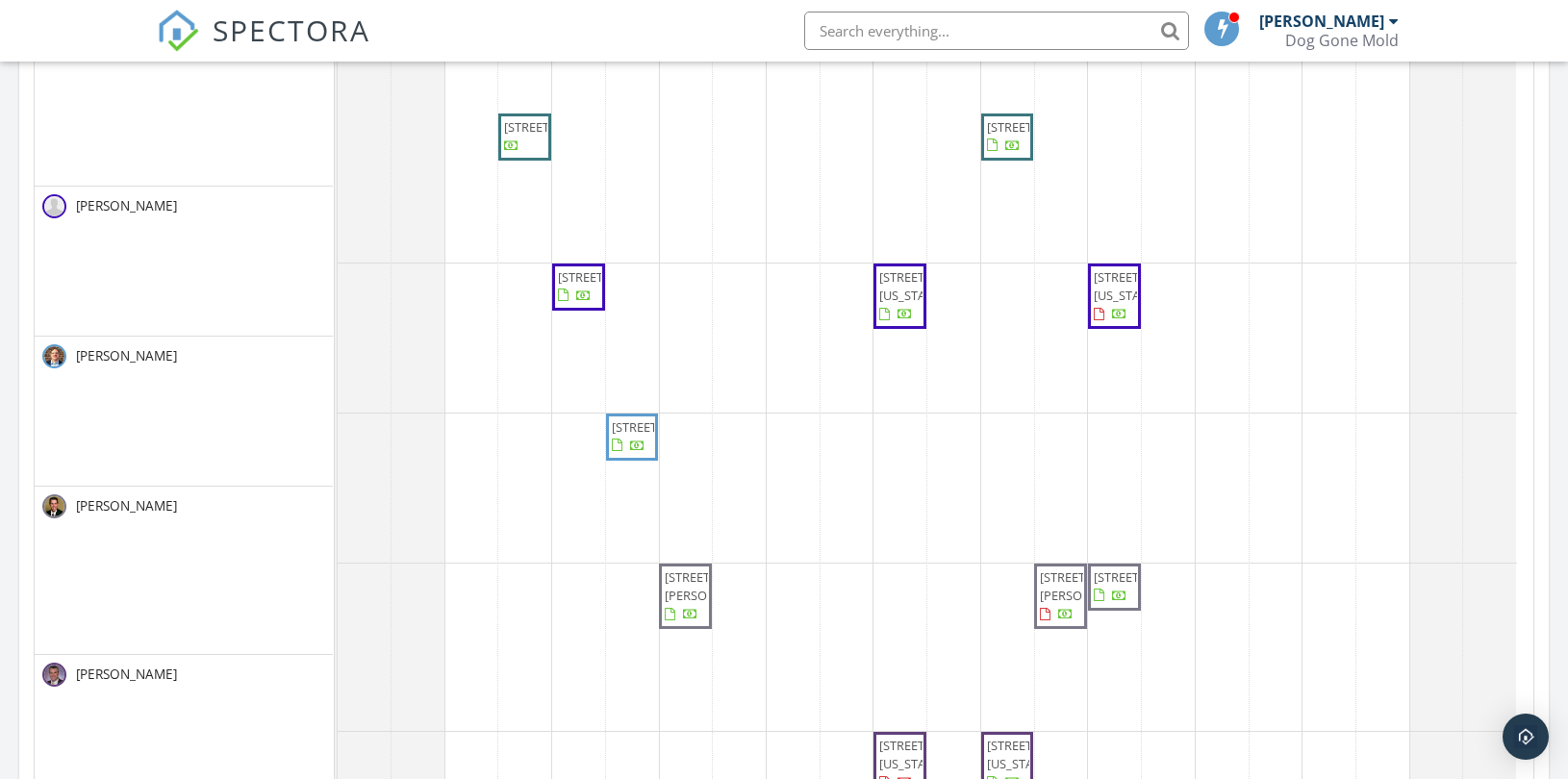
scroll to position [0, 0]
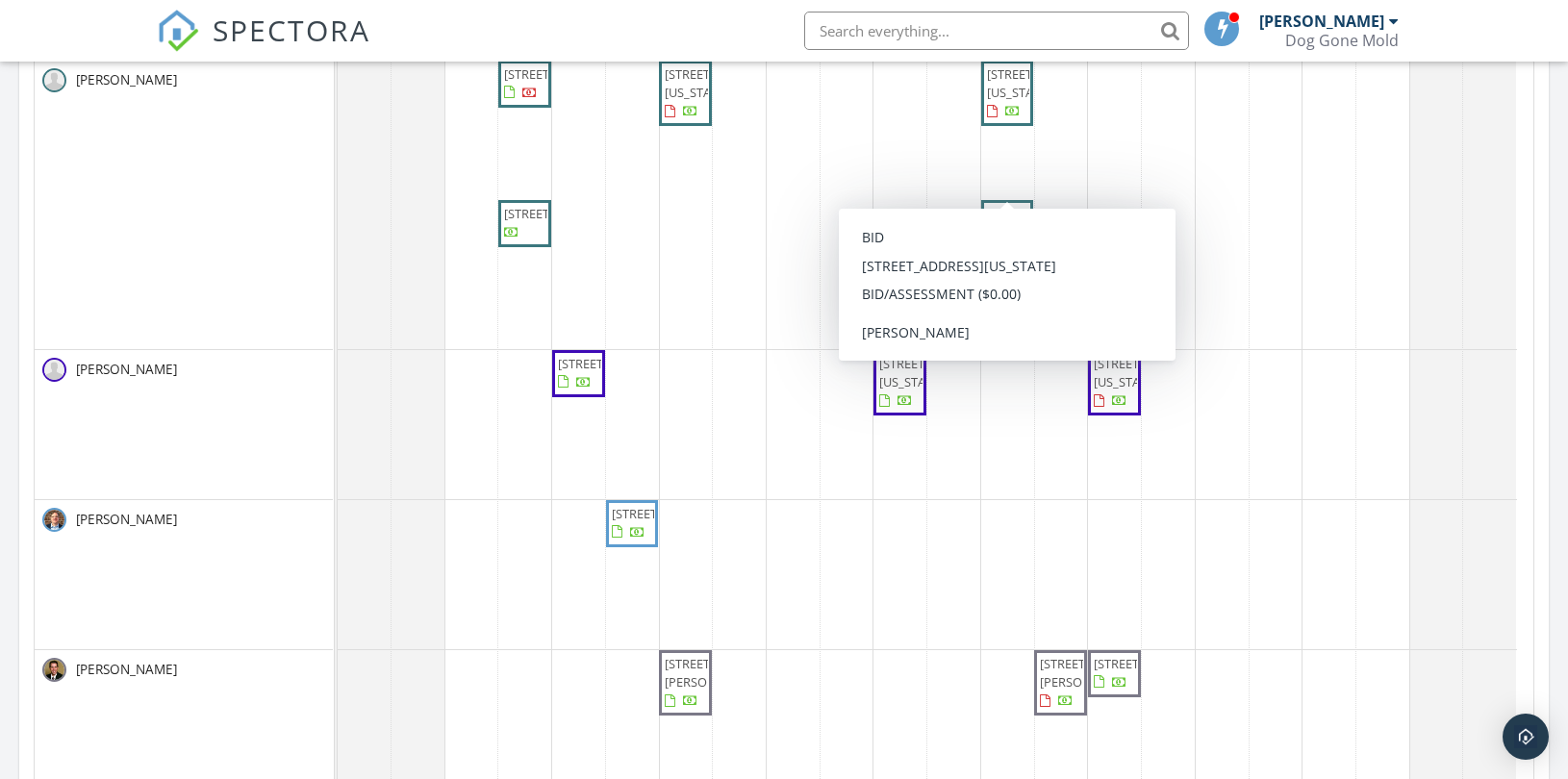
click at [996, 101] on span "12 W Dartmouth Rd, Kansas City 64113" at bounding box center [1040, 83] width 107 height 36
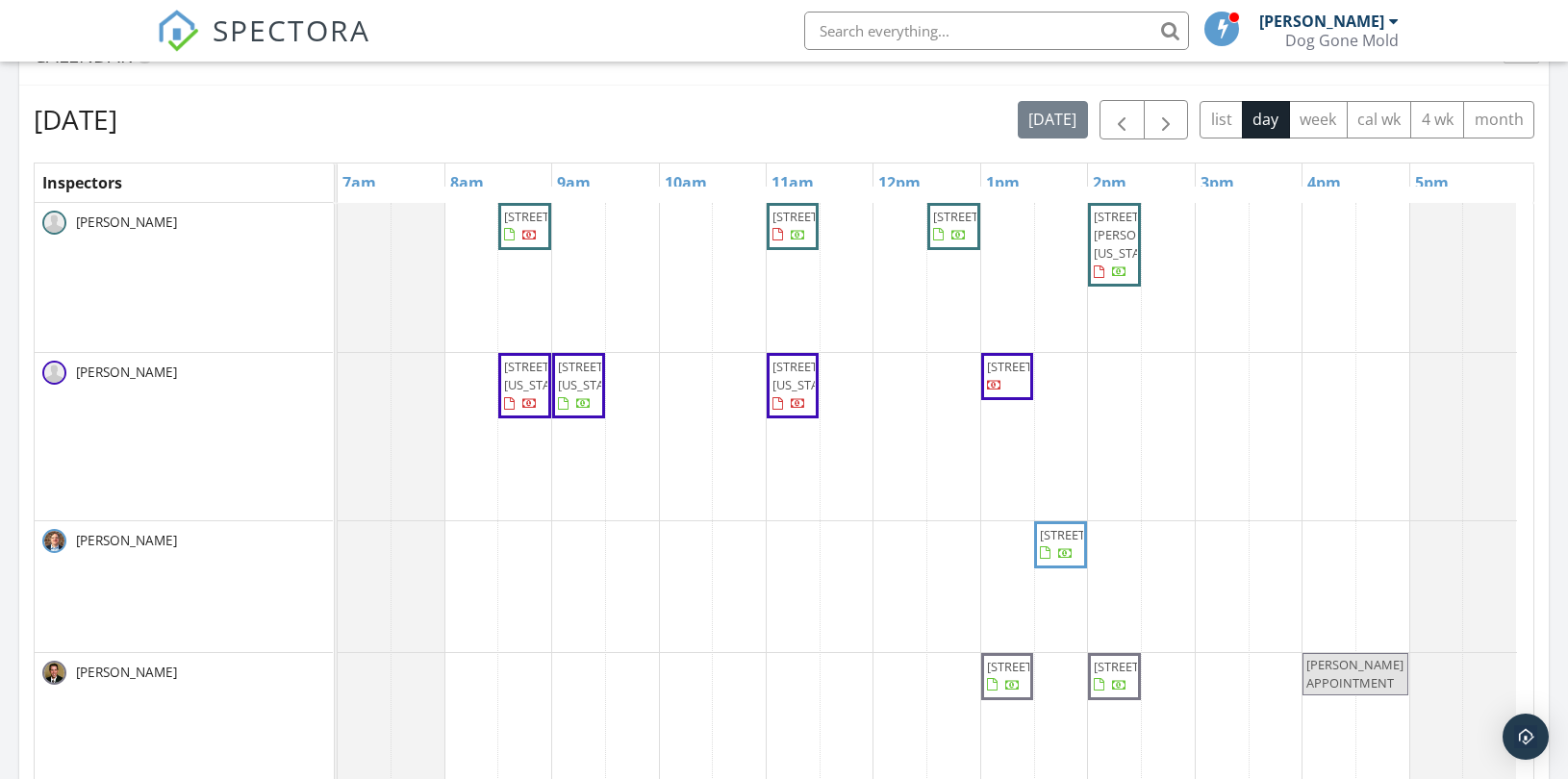
scroll to position [641, 0]
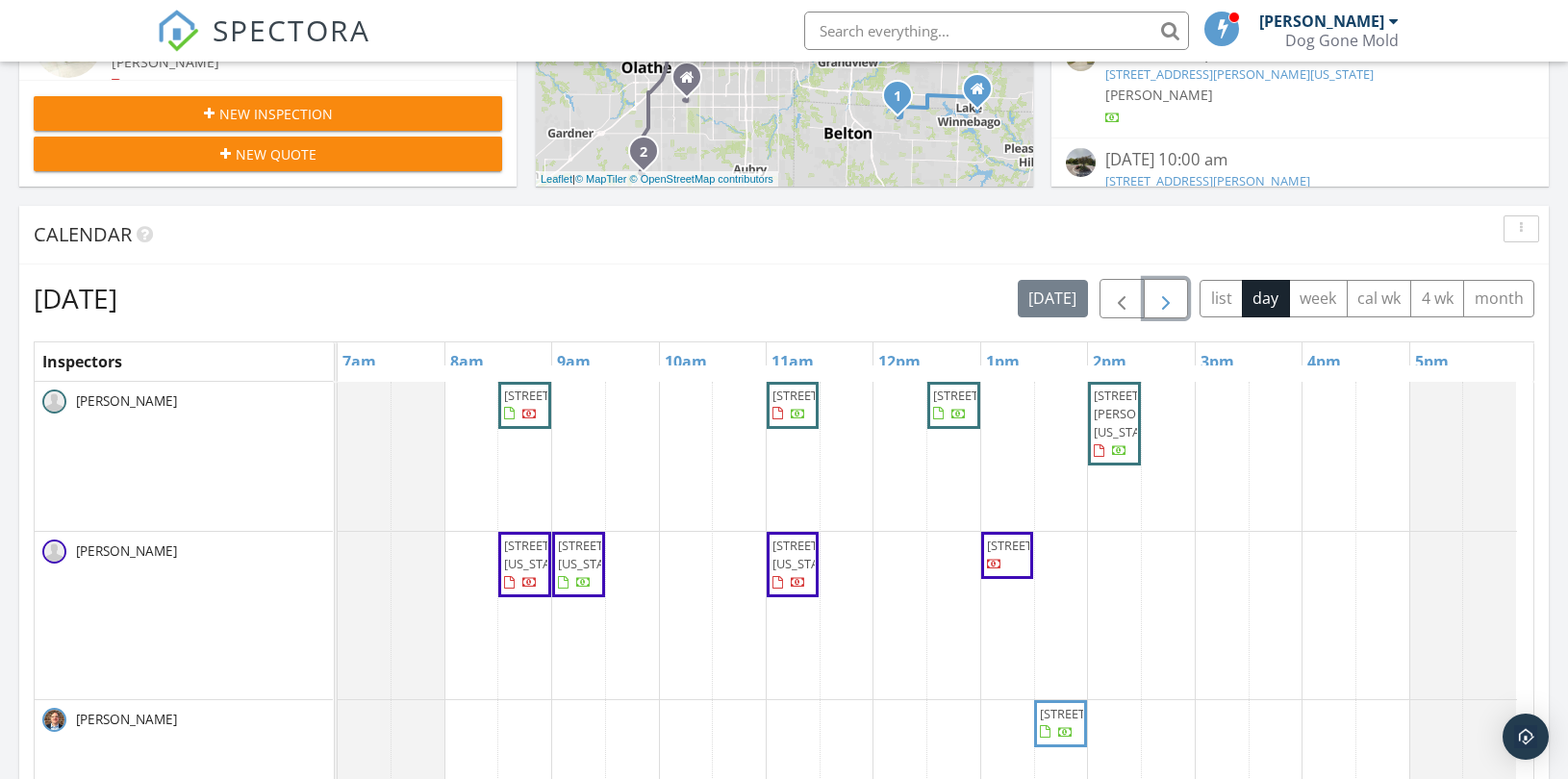
click at [1172, 285] on button "button" at bounding box center [1166, 299] width 45 height 40
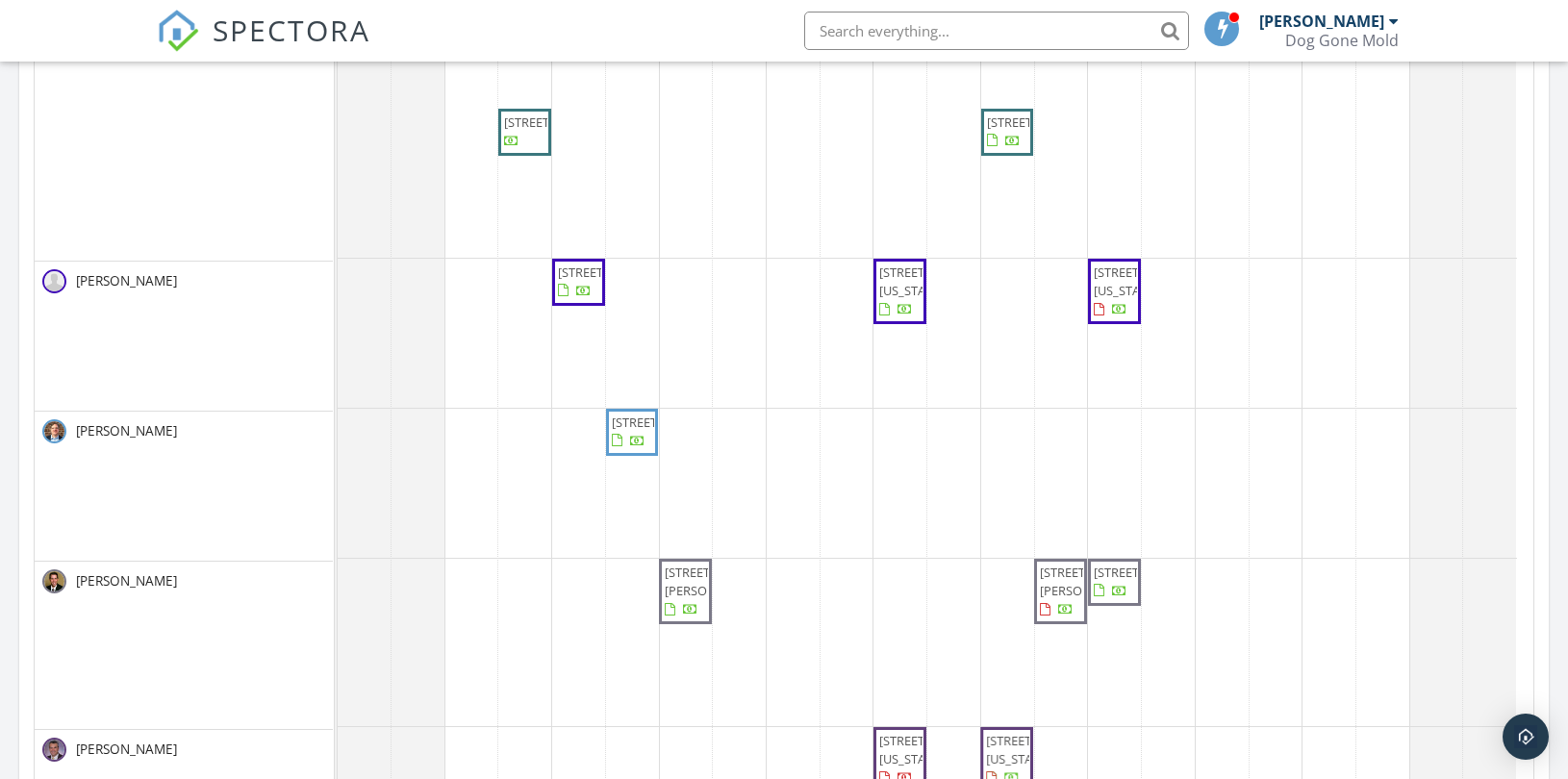
scroll to position [0, 0]
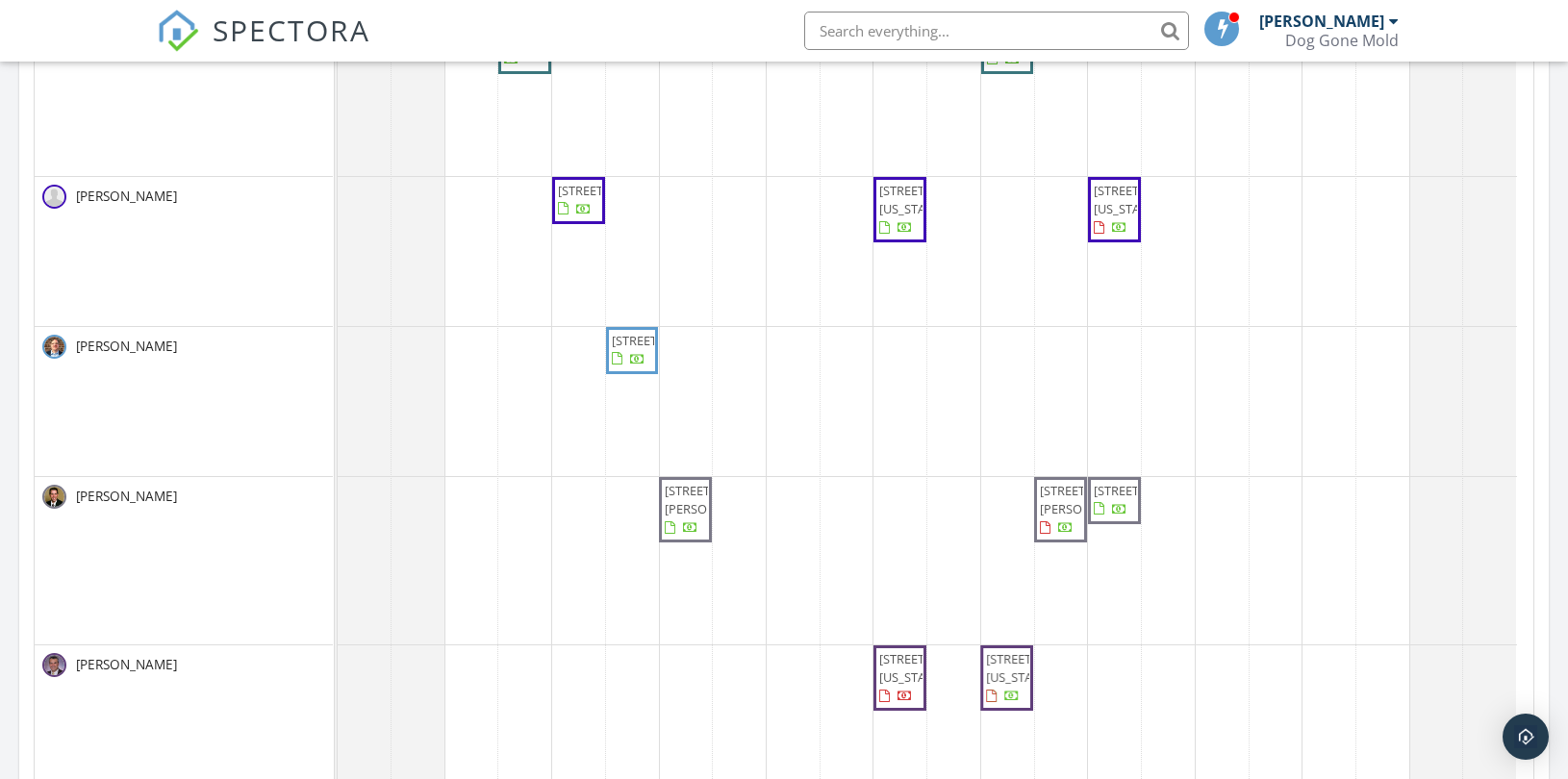
click at [994, 747] on tbody "18802 W 117th St, Olathe 66061 10501 Oakland Ave, Kansas City 64134 12 W Dartmo…" at bounding box center [927, 341] width 1179 height 907
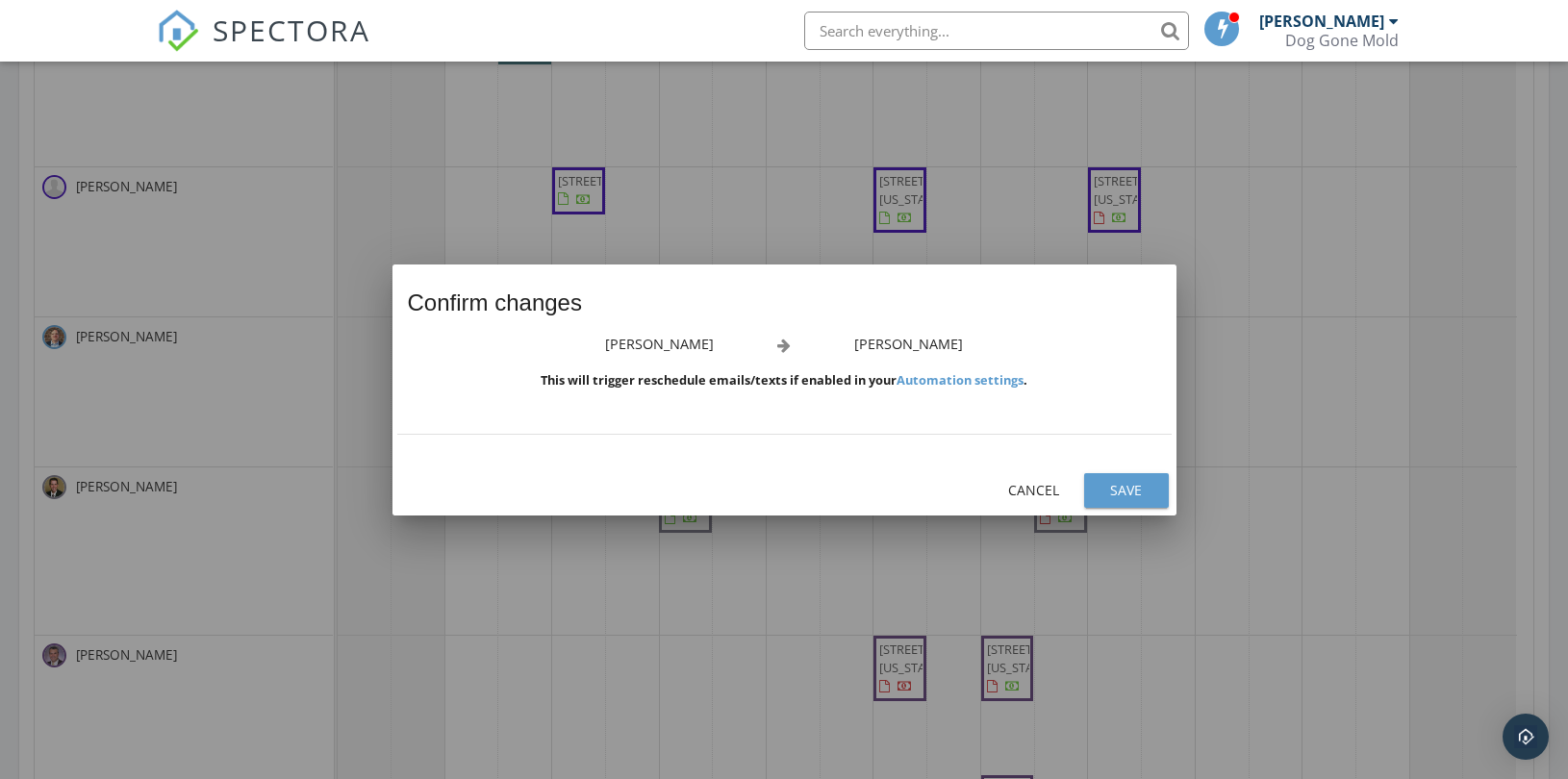
click at [1121, 494] on div "Save" at bounding box center [1126, 490] width 54 height 20
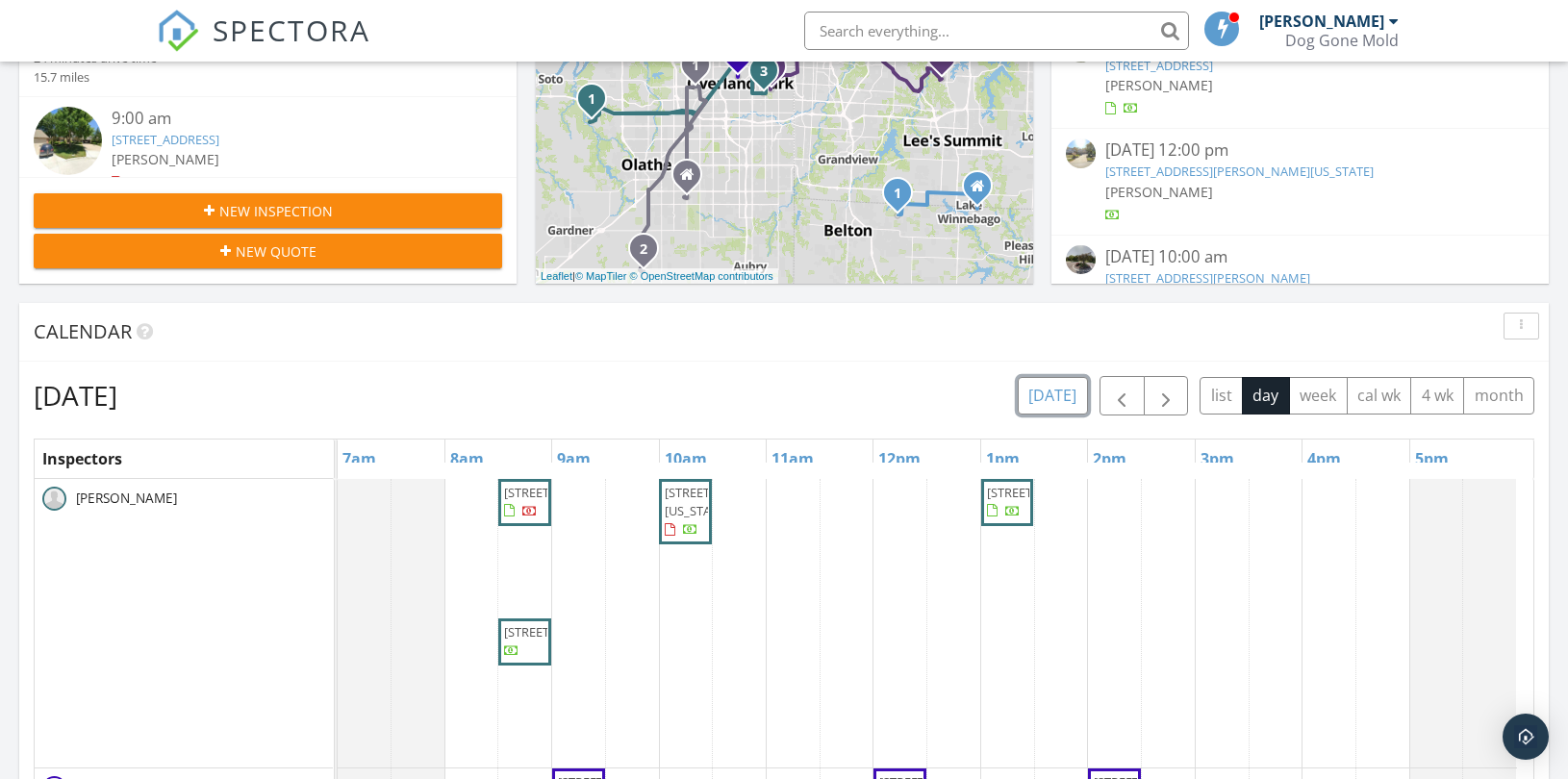
click at [1060, 402] on button "today" at bounding box center [1053, 395] width 71 height 38
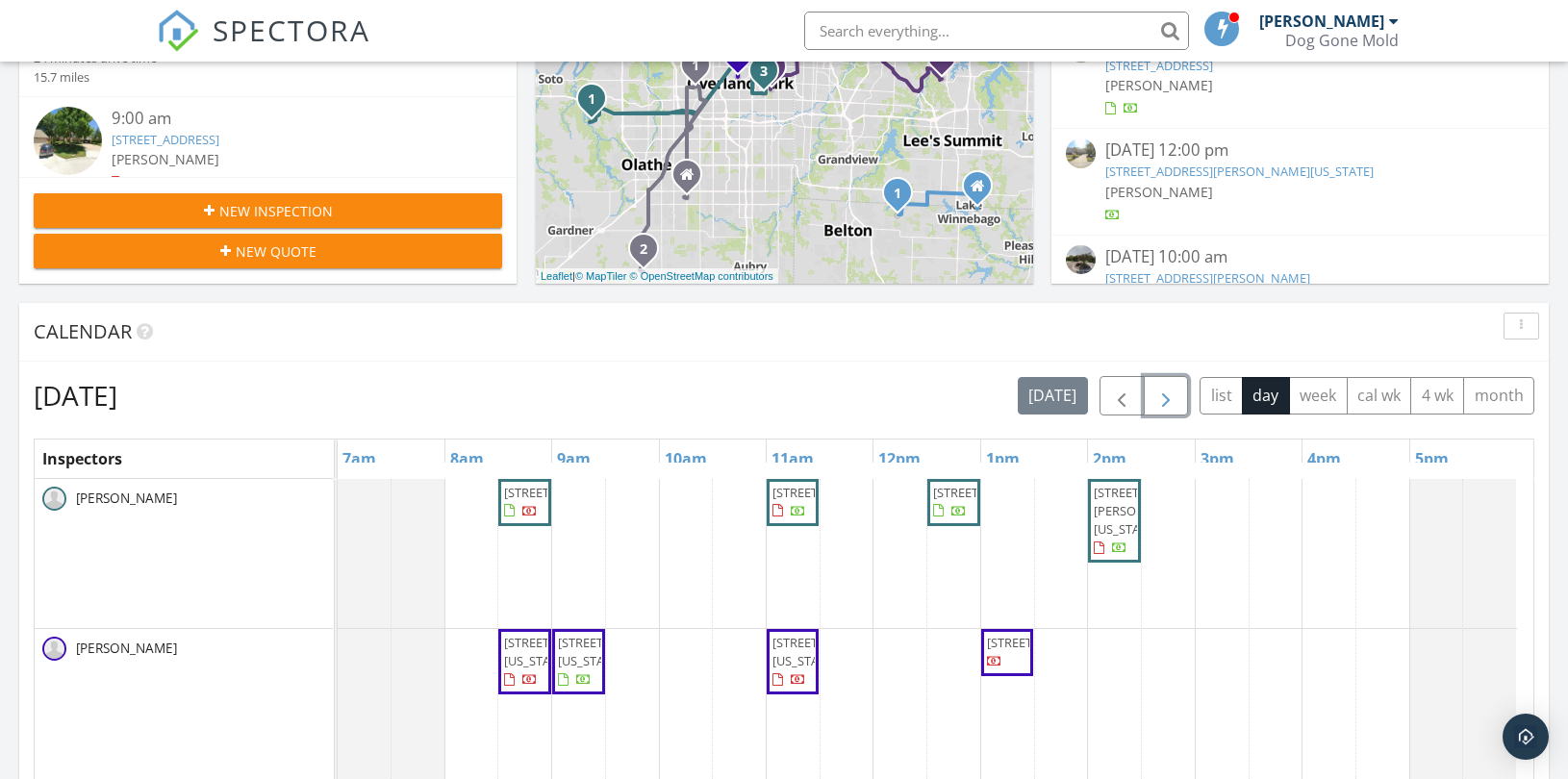
click at [1162, 397] on span "button" at bounding box center [1166, 396] width 23 height 23
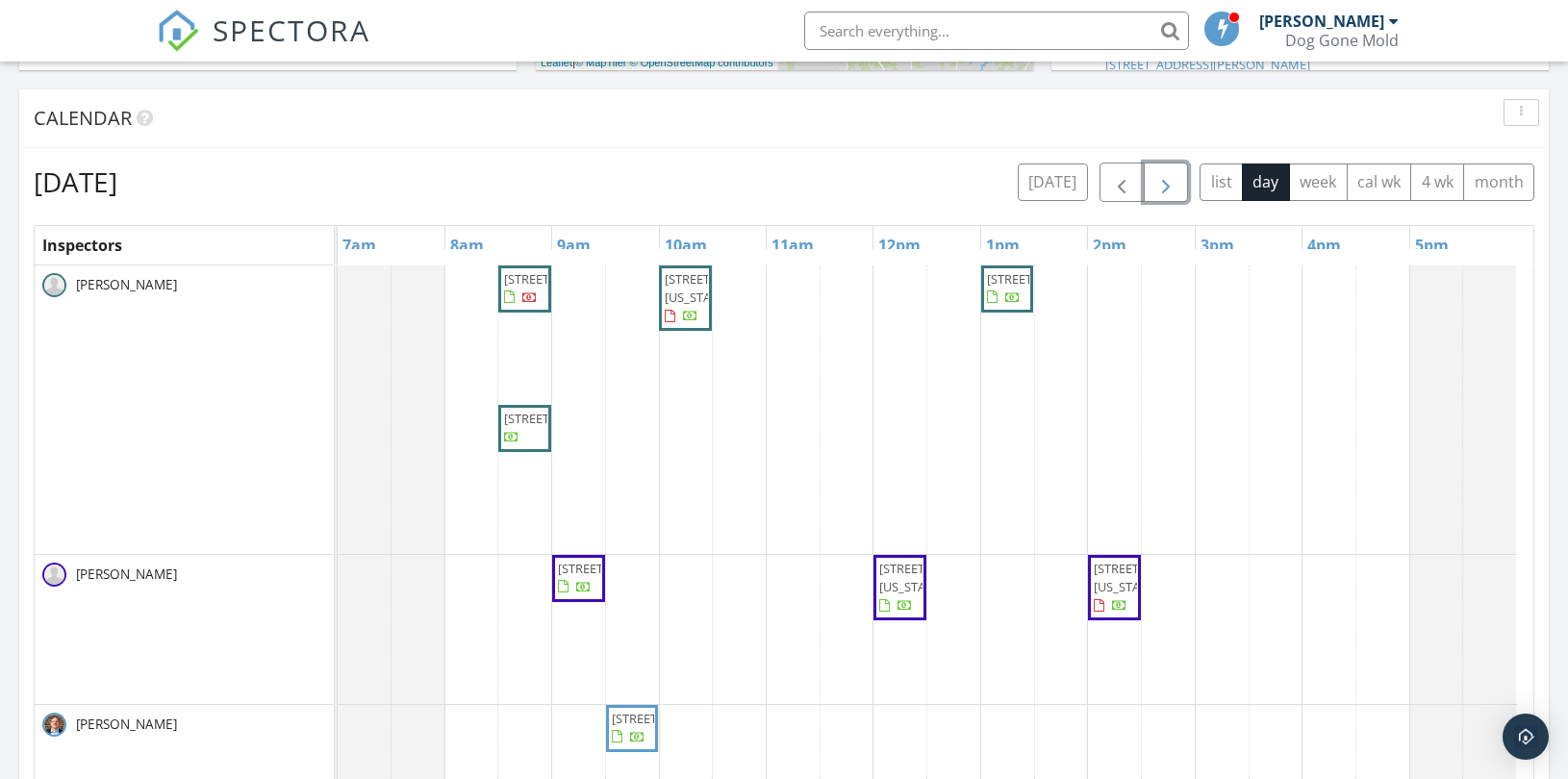
click at [900, 309] on div "18802 W 117th St, Olathe 66061 10501 Oakland Ave, Kansas City 64134 9231 Hardy …" at bounding box center [935, 789] width 1196 height 1047
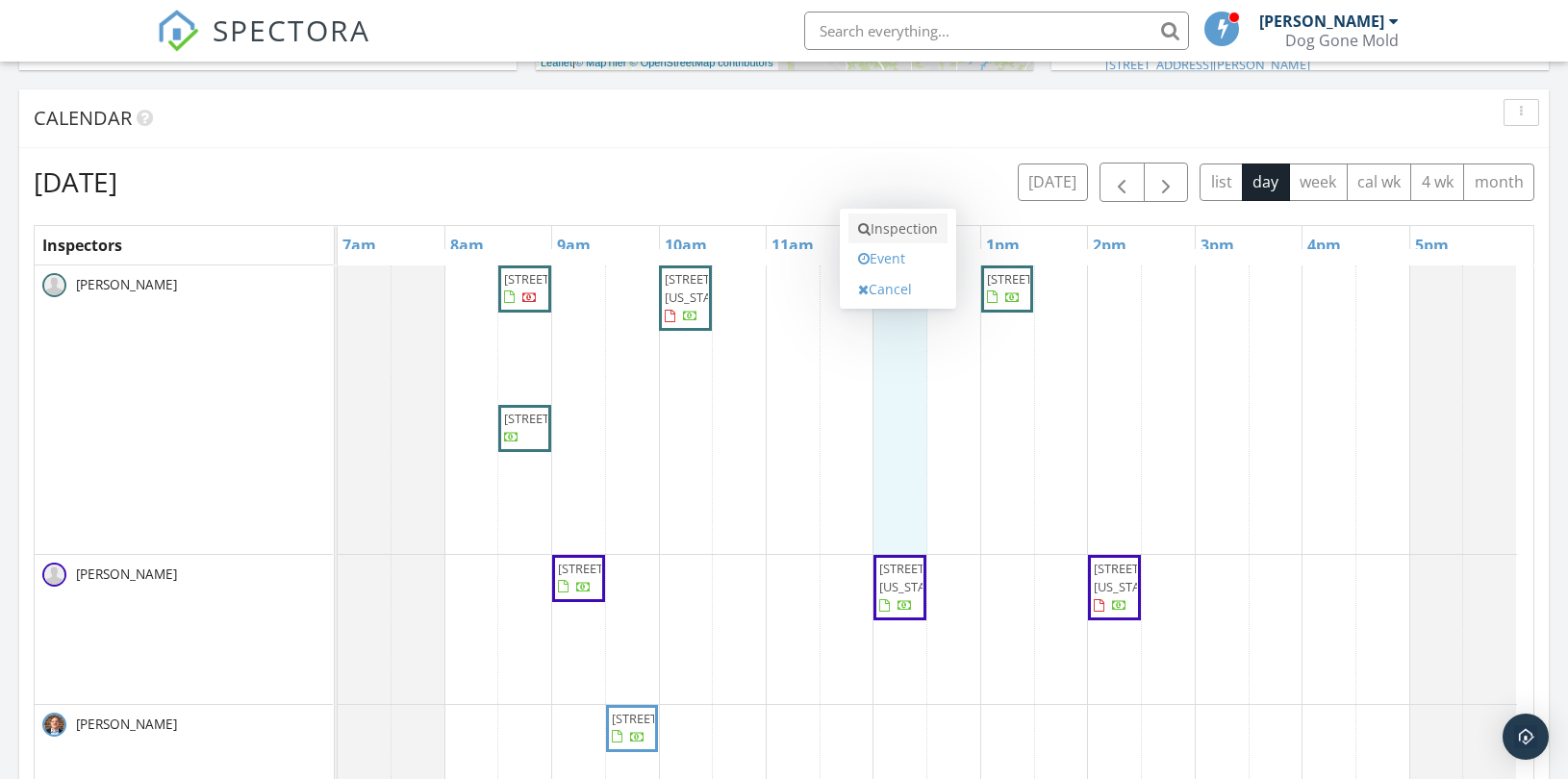
click at [905, 225] on link "Inspection" at bounding box center [898, 229] width 99 height 31
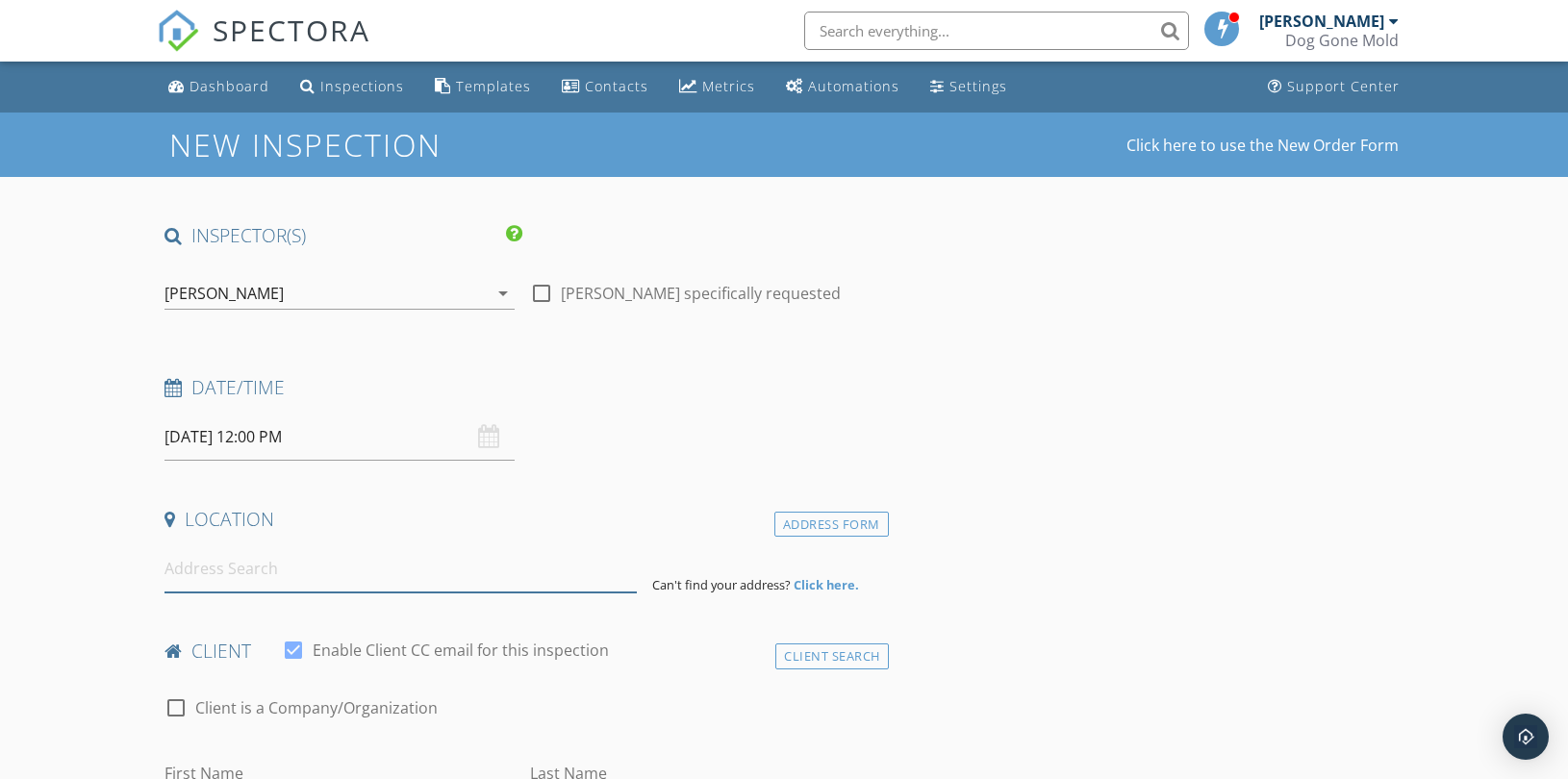
click at [357, 571] on input at bounding box center [400, 568] width 473 height 47
paste input "[STREET_ADDRESS]"
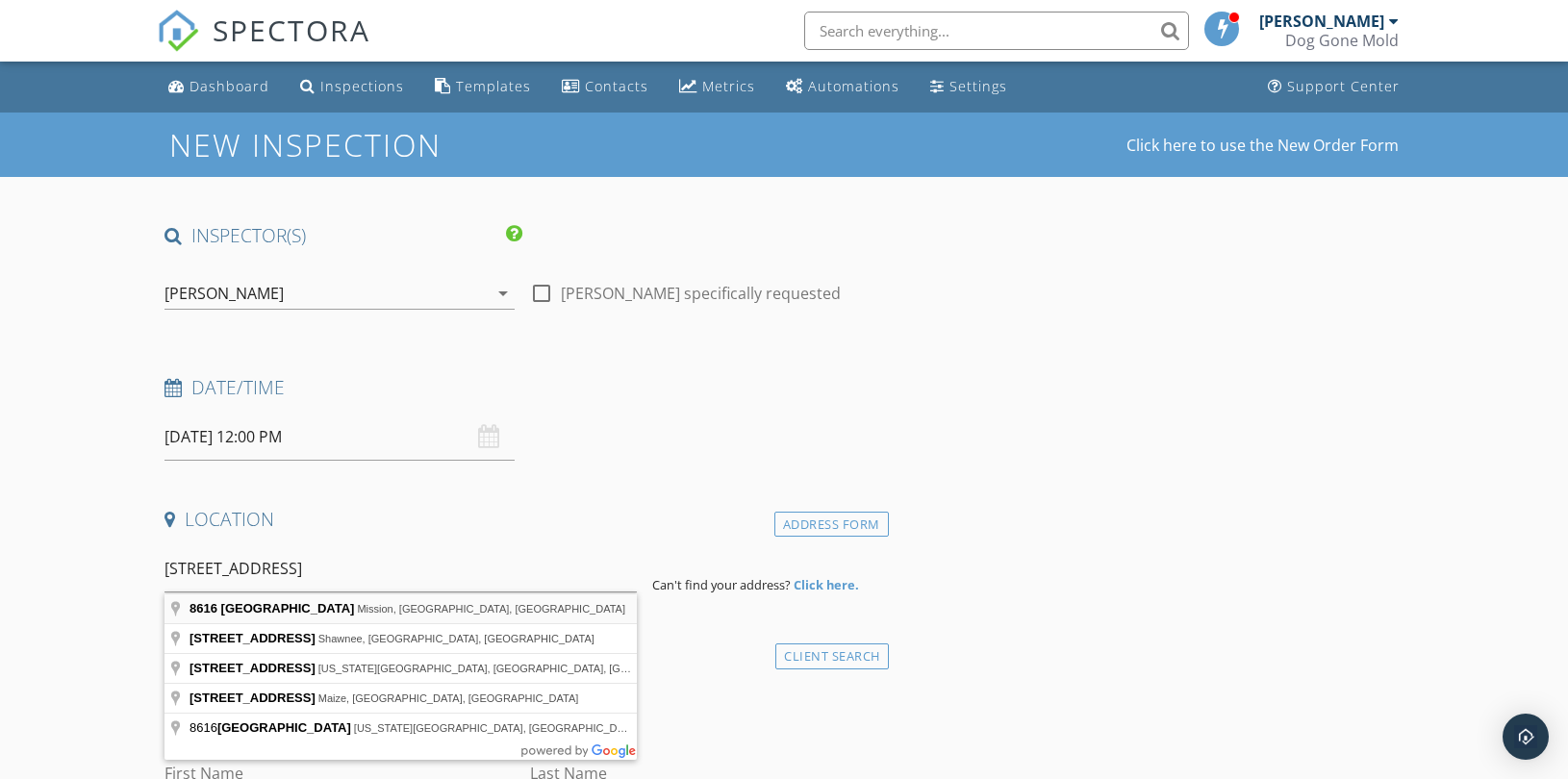
type input "[STREET_ADDRESS]"
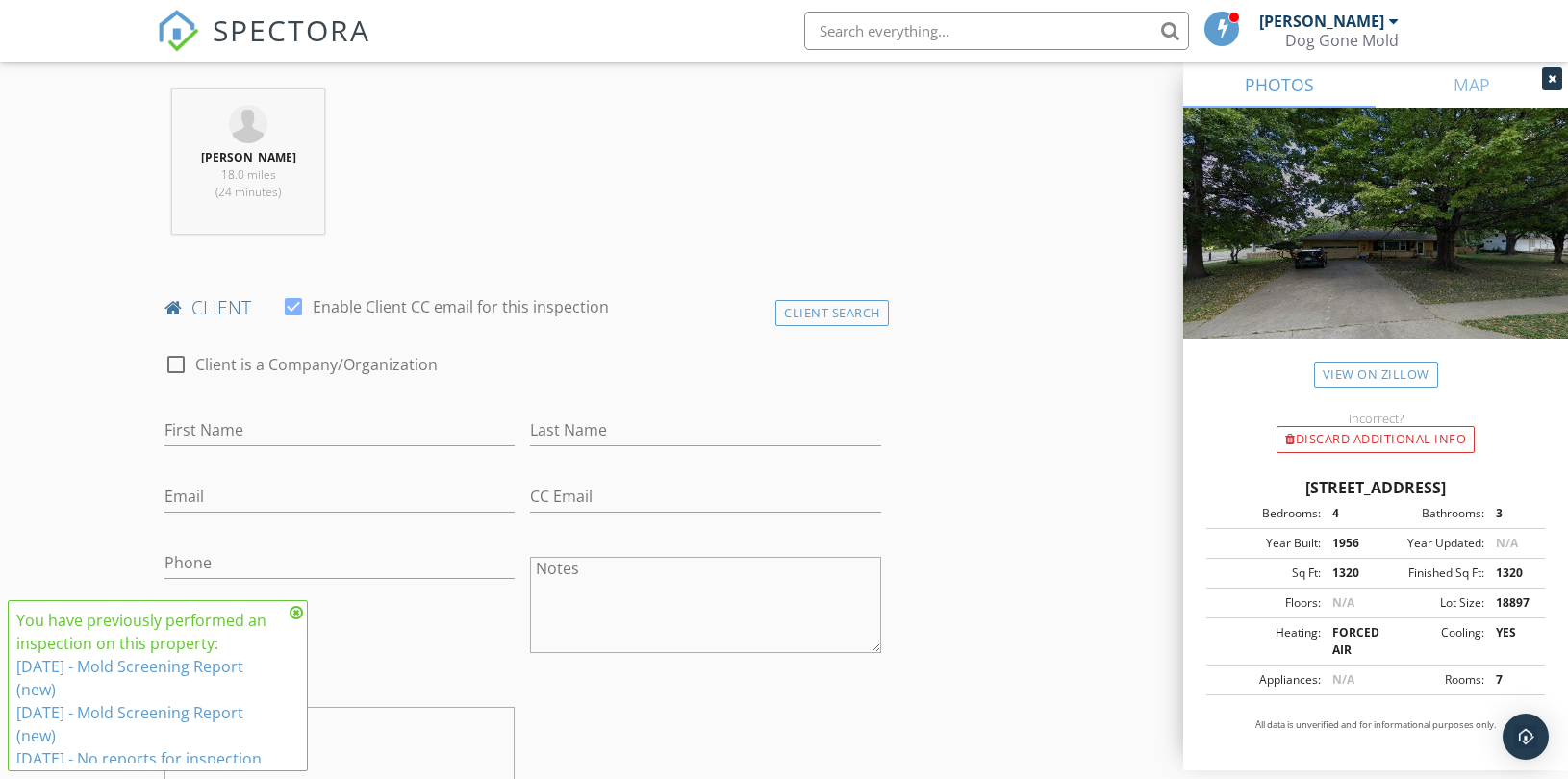
scroll to position [747, 0]
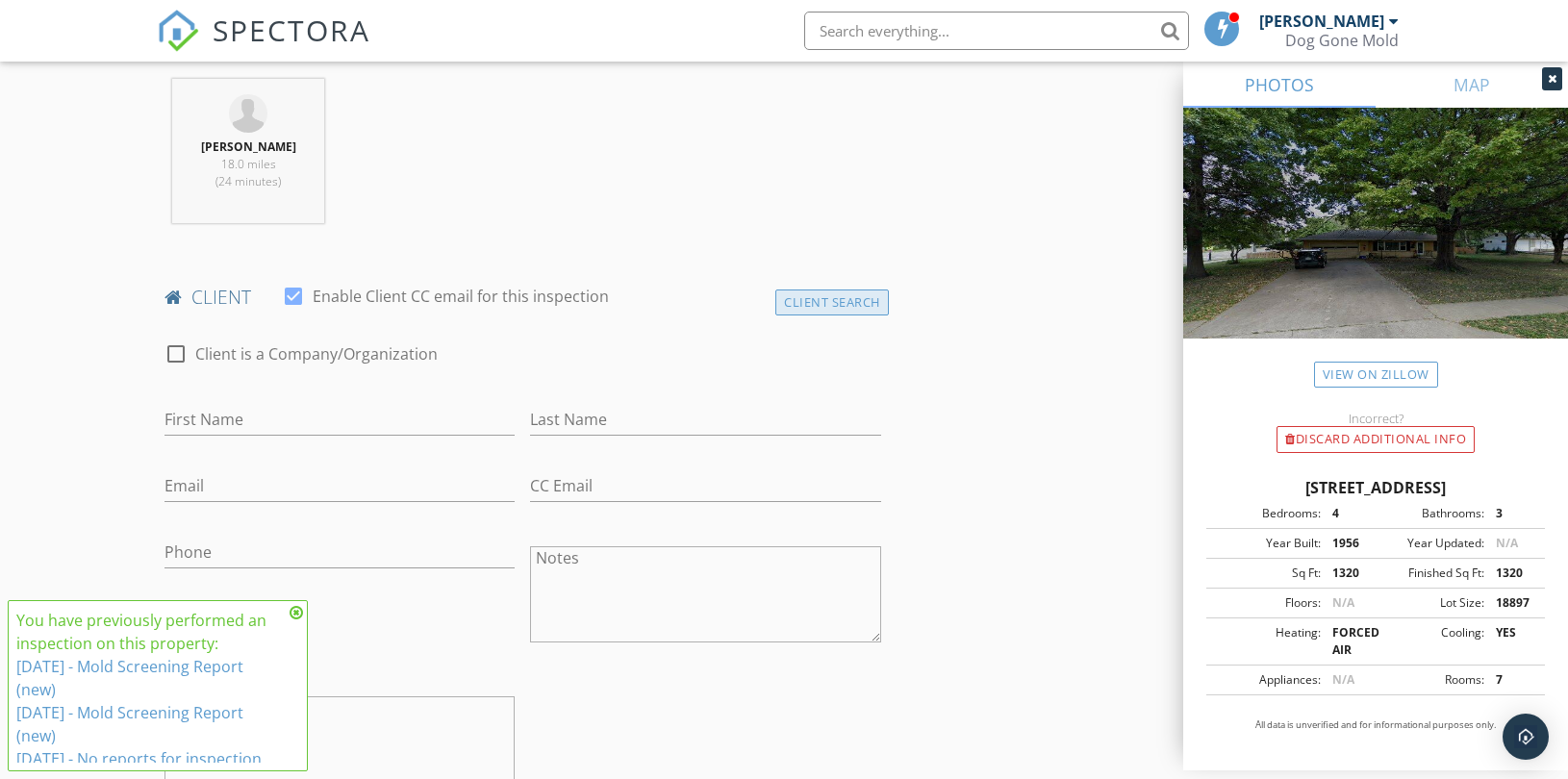
click at [801, 307] on div "Client Search" at bounding box center [831, 303] width 113 height 26
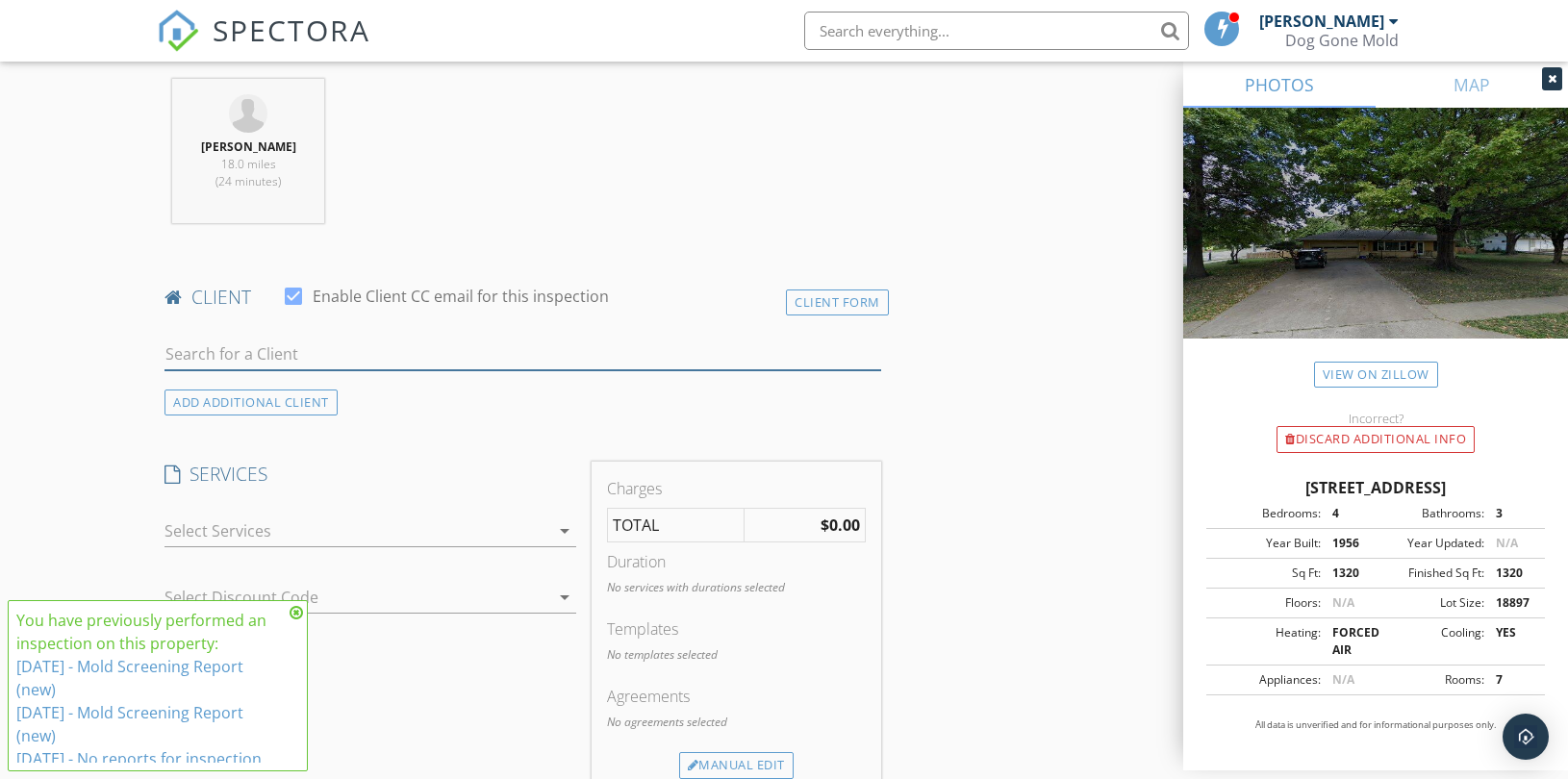
click at [462, 361] on input "text" at bounding box center [522, 354] width 716 height 32
paste input "[PERSON_NAME]"
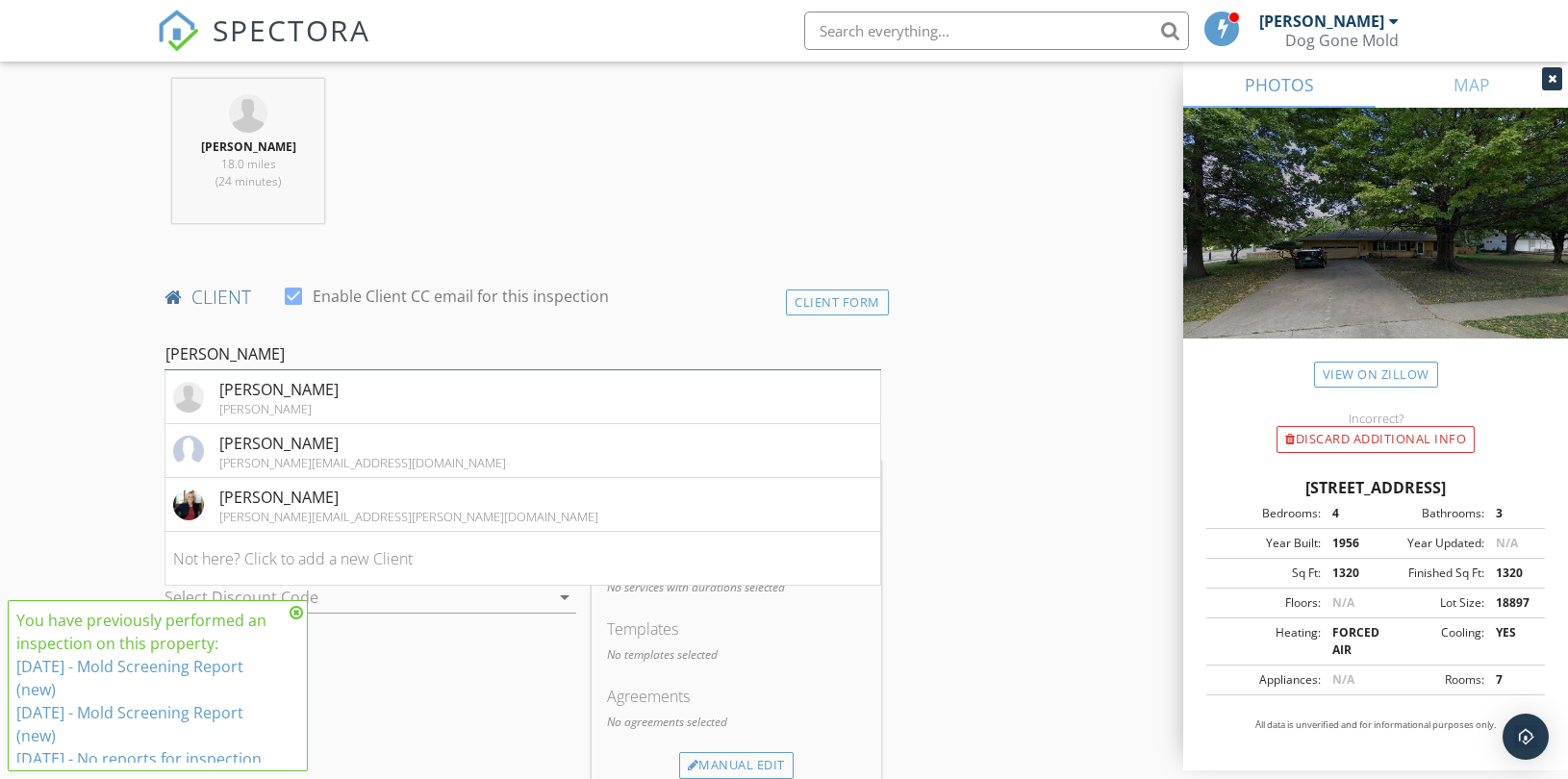
drag, startPoint x: 214, startPoint y: 342, endPoint x: 111, endPoint y: 341, distance: 103.0
paste input "[PERSON_NAME][EMAIL_ADDRESS][PERSON_NAME][DOMAIN_NAME]"
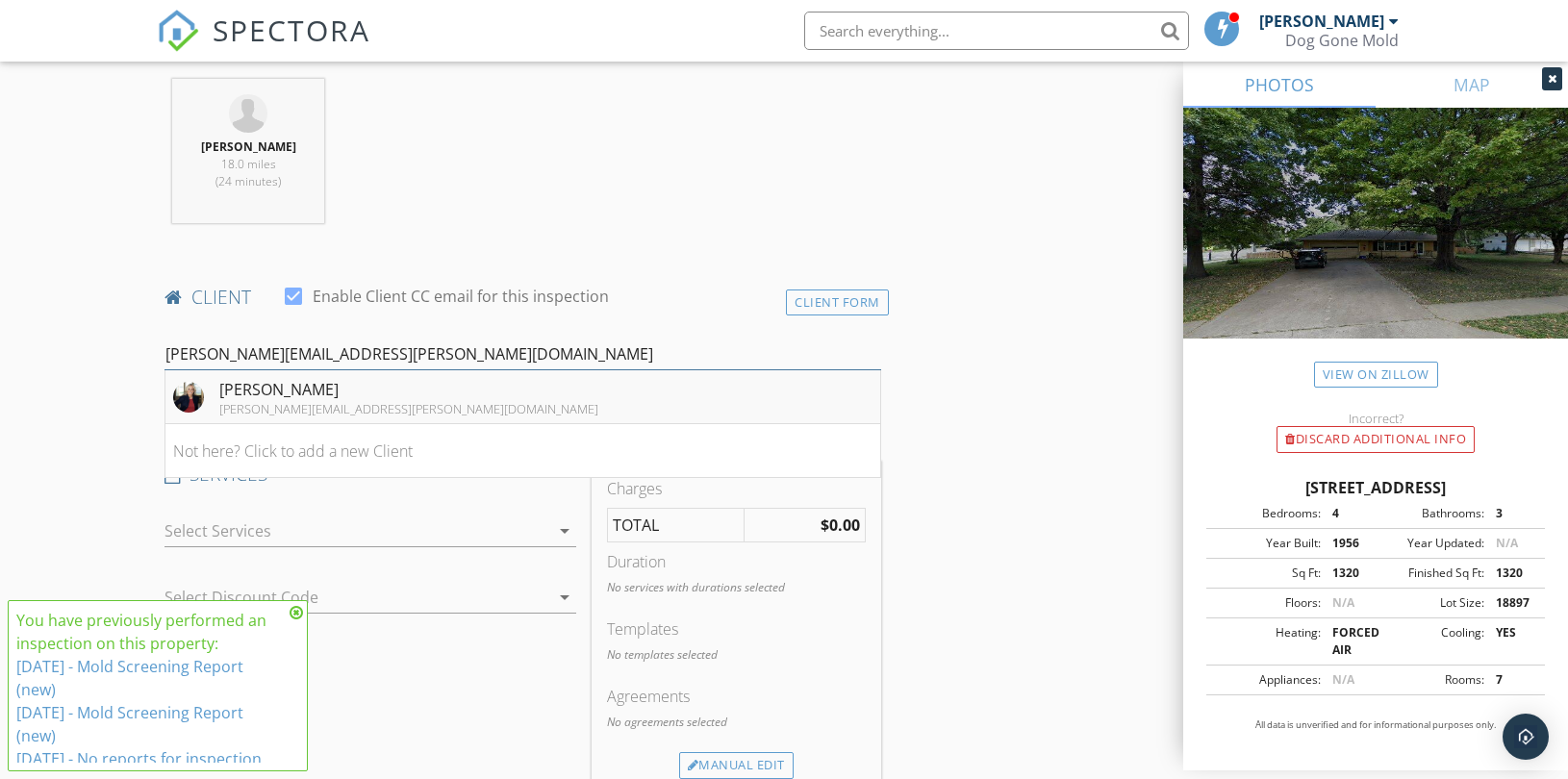
type input "[PERSON_NAME][EMAIL_ADDRESS][PERSON_NAME][DOMAIN_NAME]"
click at [317, 401] on div "[PERSON_NAME][EMAIL_ADDRESS][PERSON_NAME][DOMAIN_NAME]" at bounding box center [409, 409] width 379 height 15
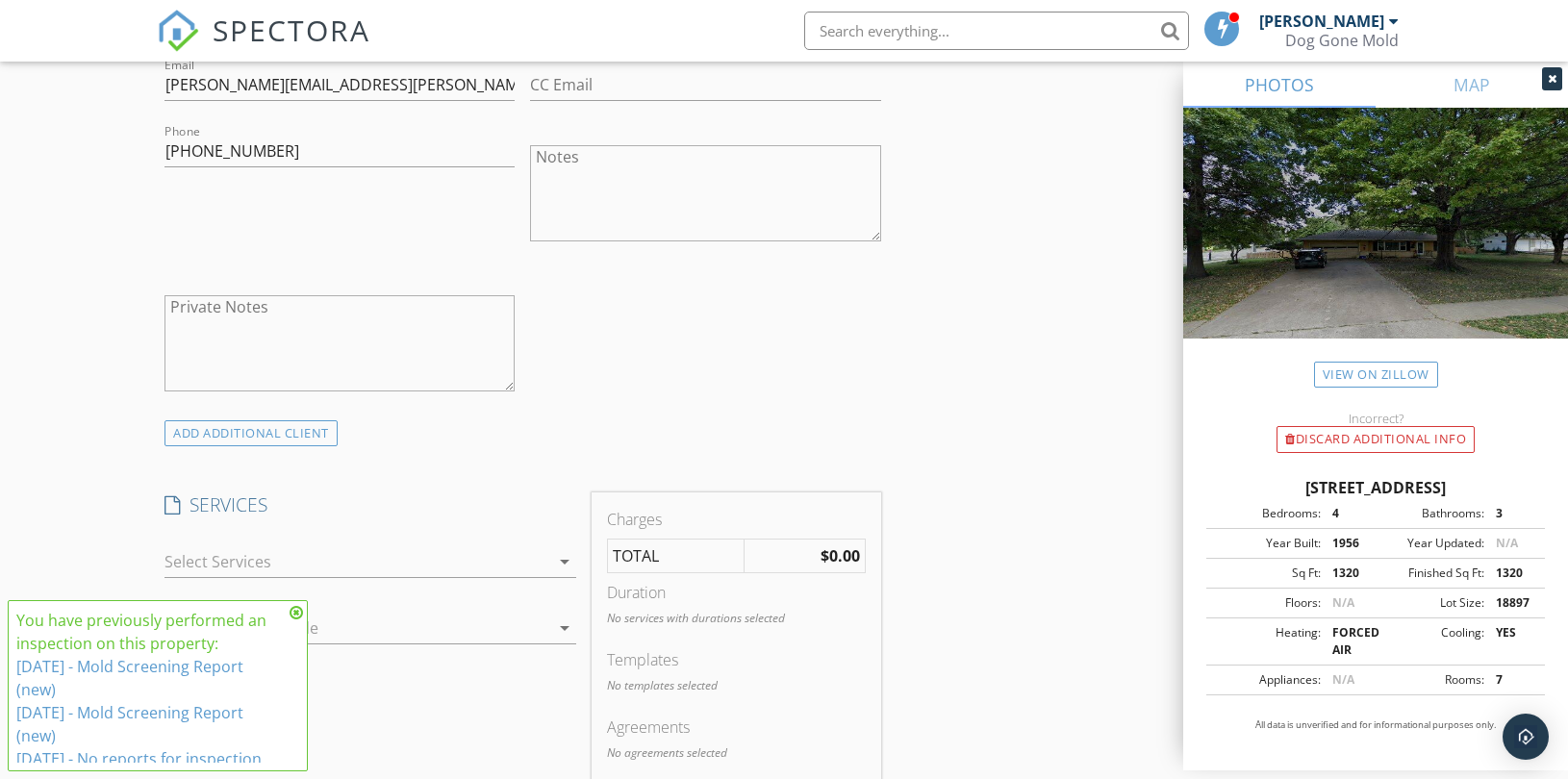
scroll to position [1389, 0]
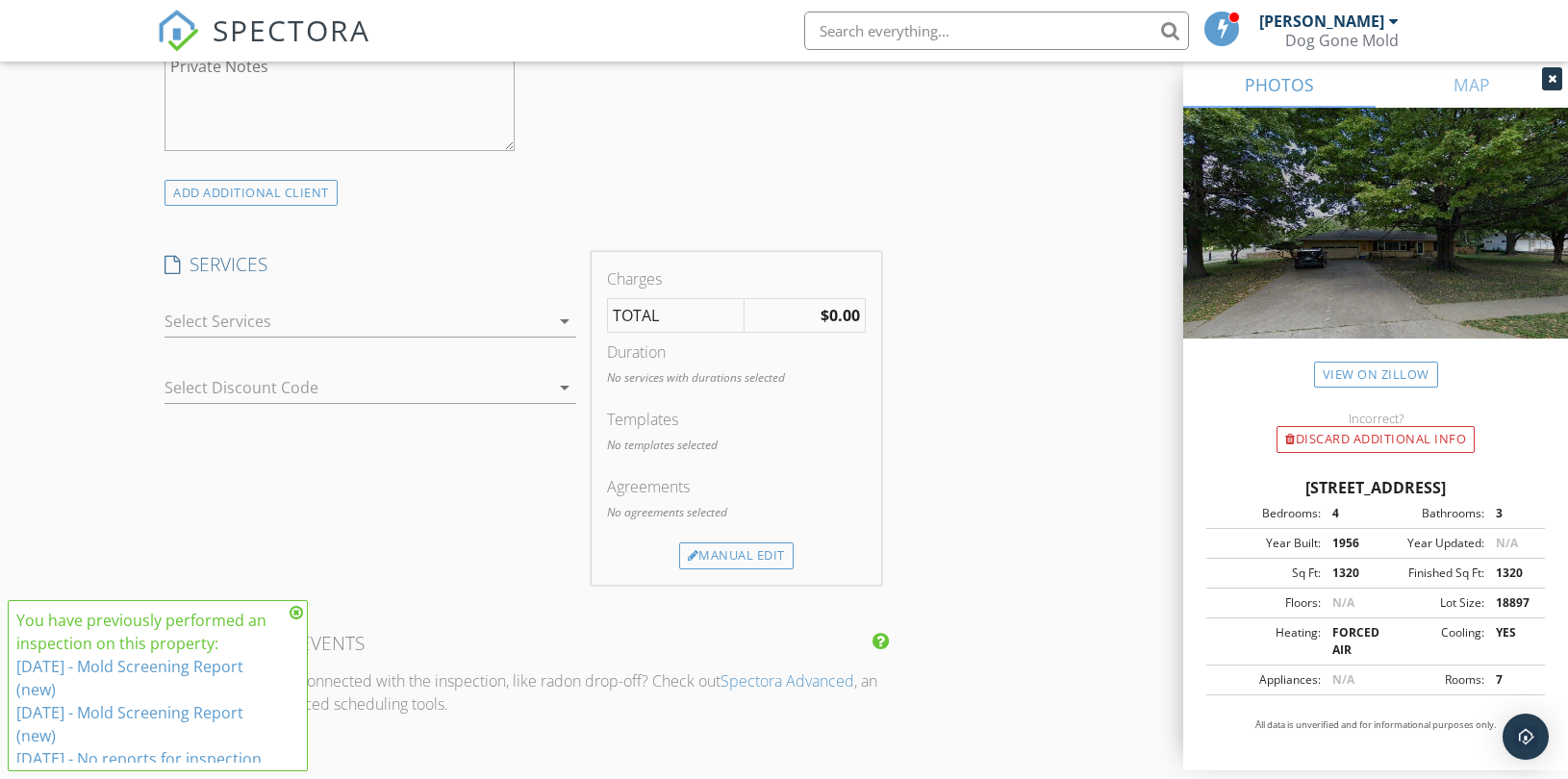
click at [529, 322] on div at bounding box center [357, 321] width 385 height 31
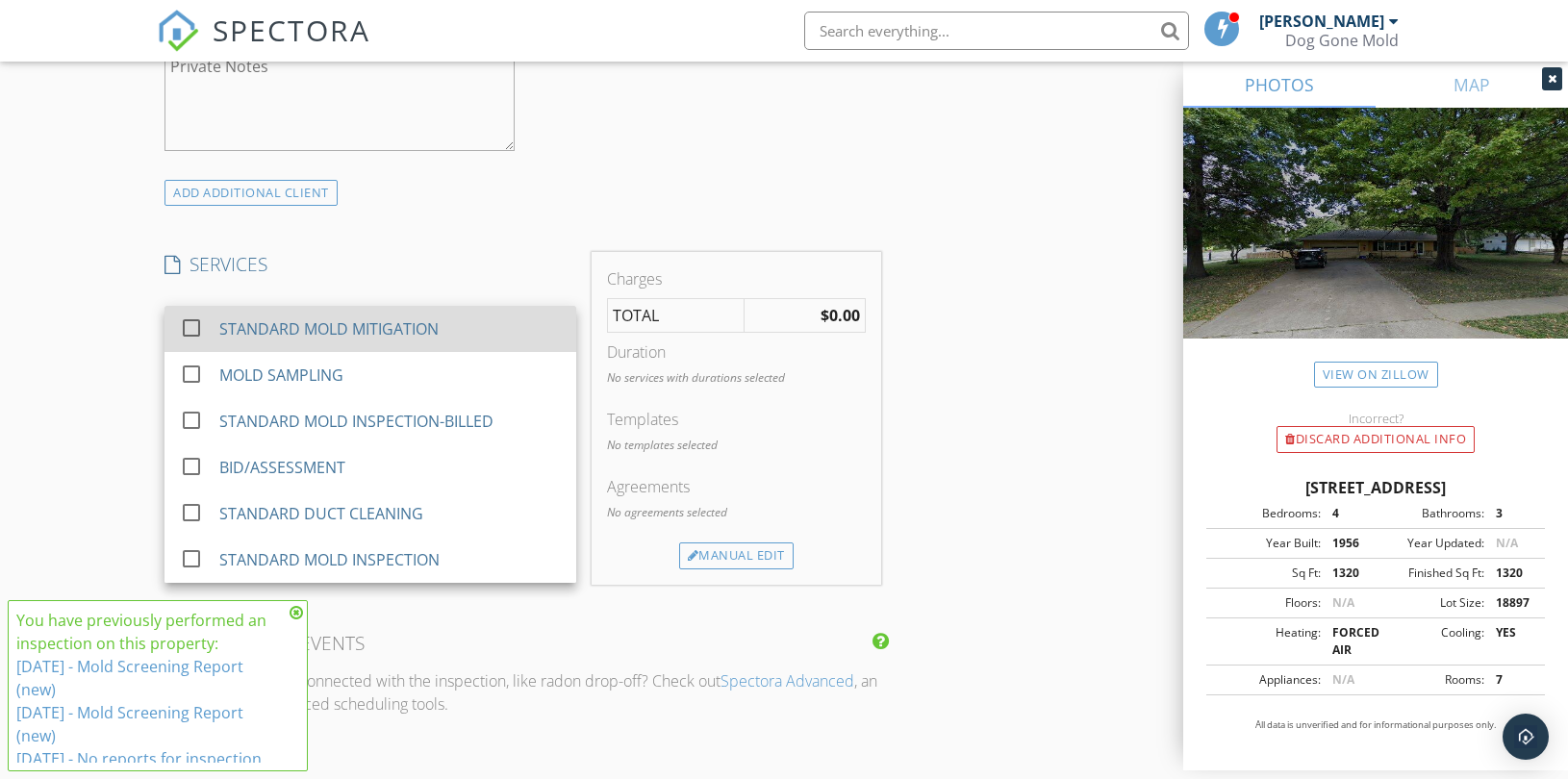
click at [462, 329] on div "STANDARD MOLD MITIGATION" at bounding box center [390, 329] width 341 height 39
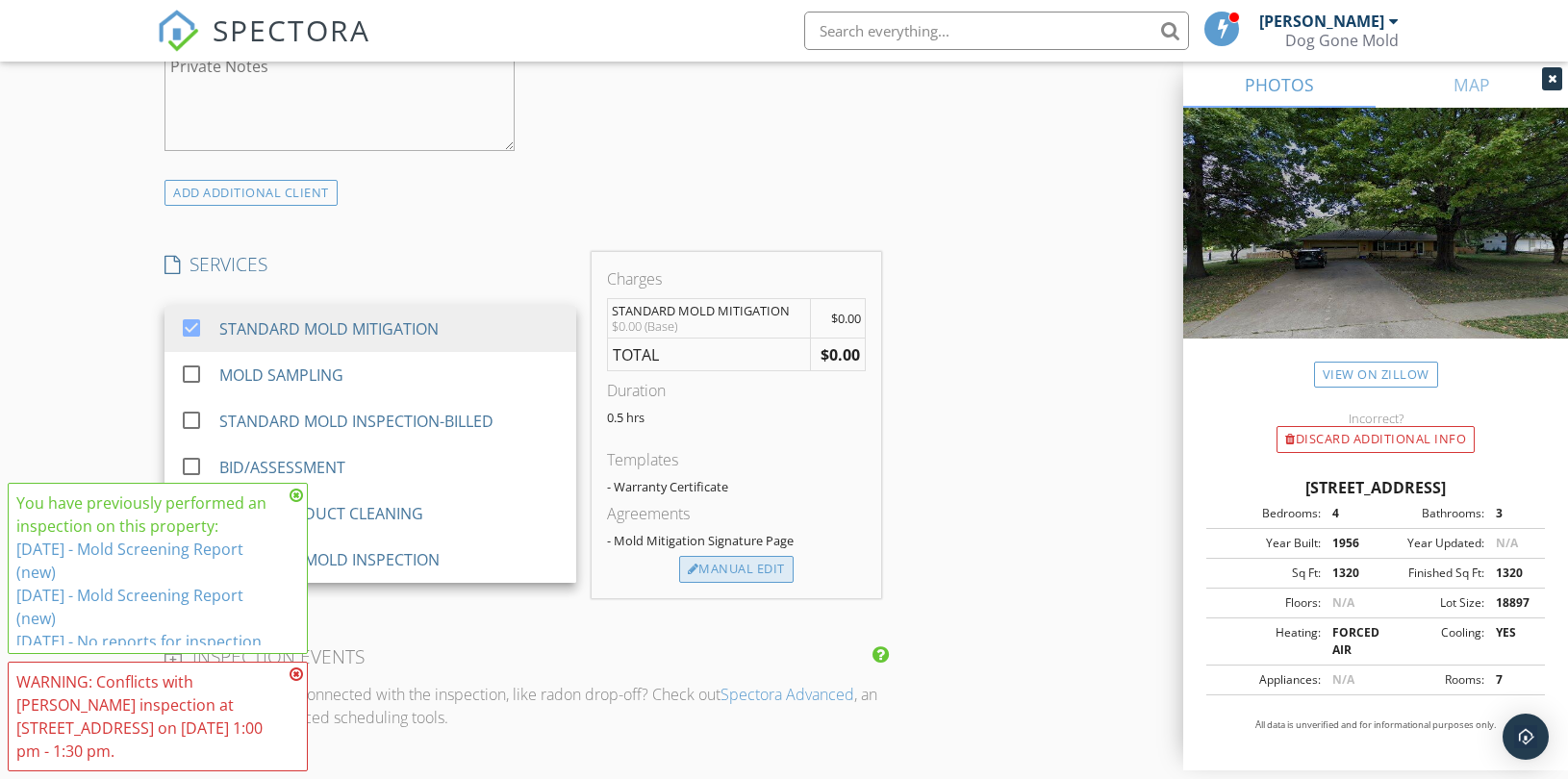
click at [723, 571] on div "Manual Edit" at bounding box center [737, 569] width 114 height 27
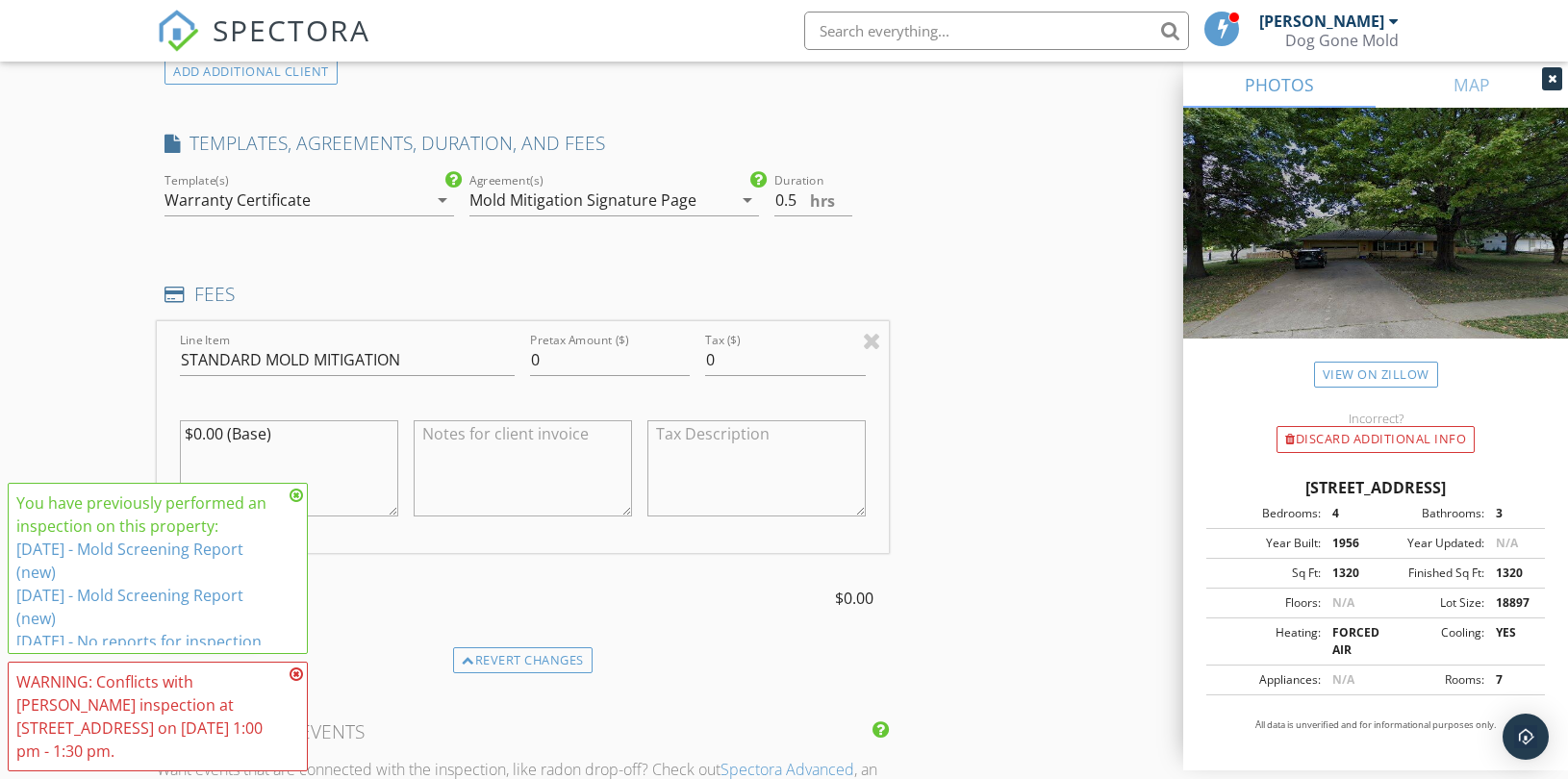
scroll to position [1602, 0]
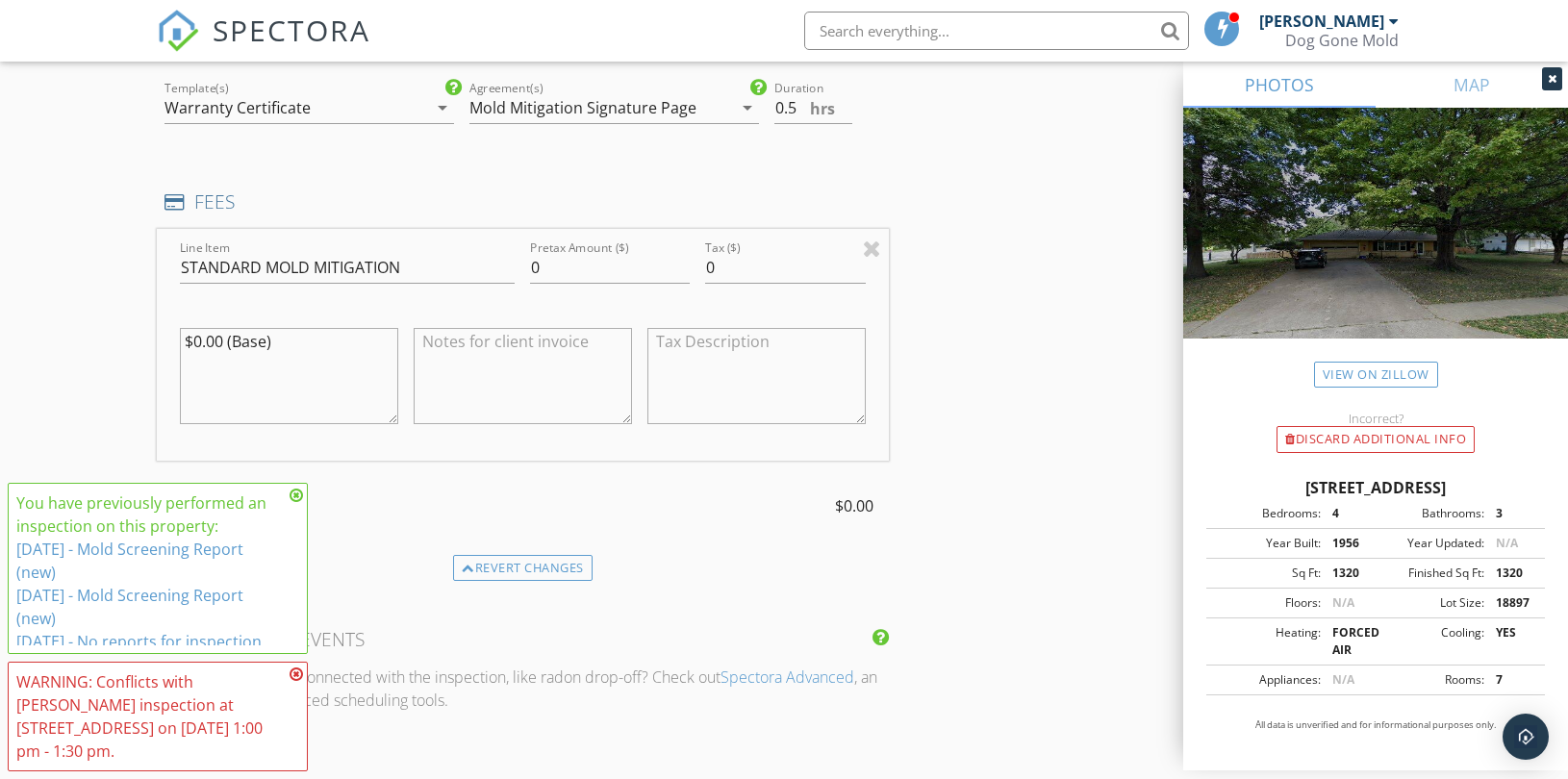
click at [507, 352] on textarea at bounding box center [523, 376] width 218 height 97
type textarea "Customer Service"
click at [537, 209] on h4 "FEES" at bounding box center [522, 202] width 716 height 25
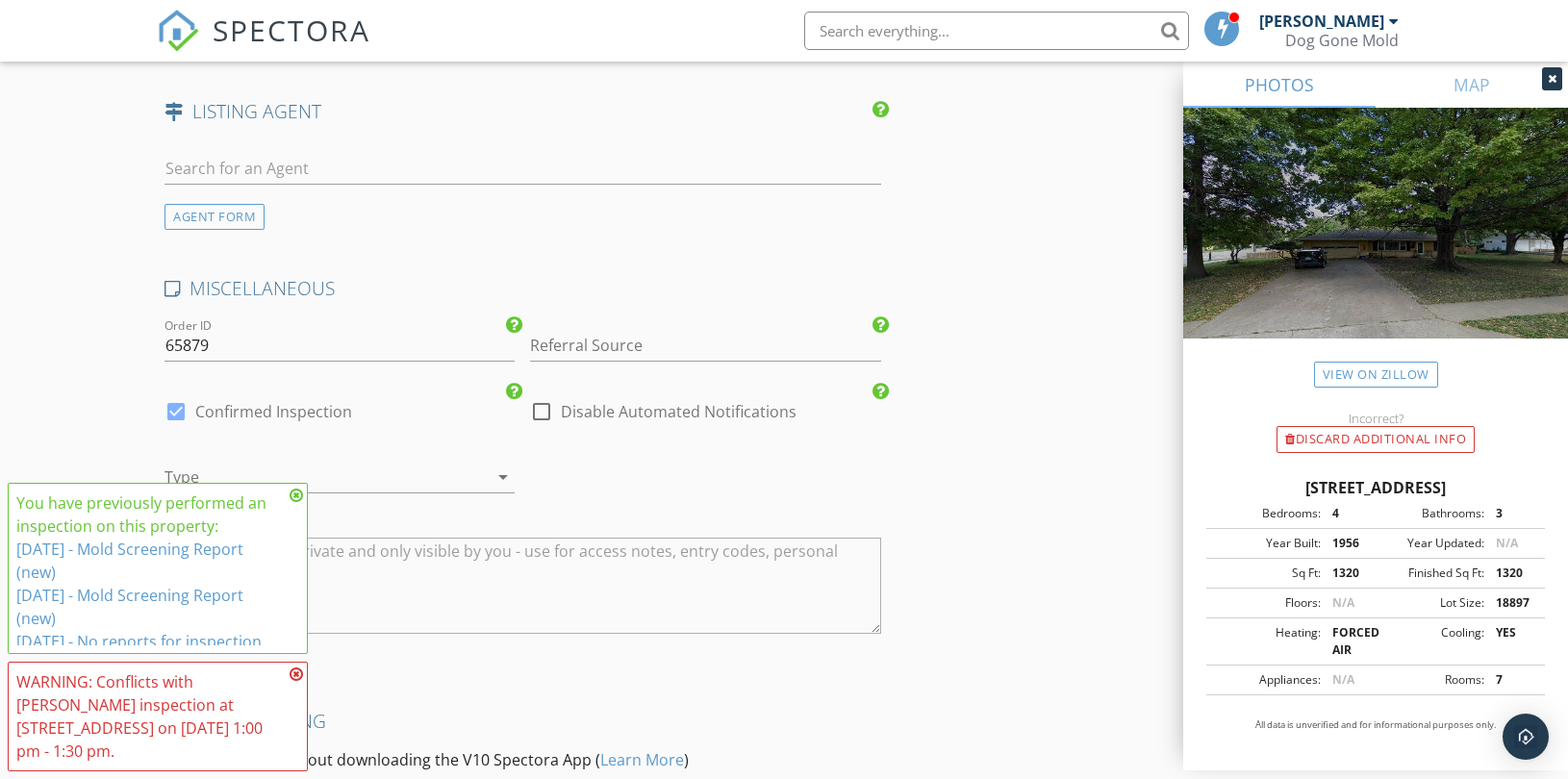
scroll to position [2885, 0]
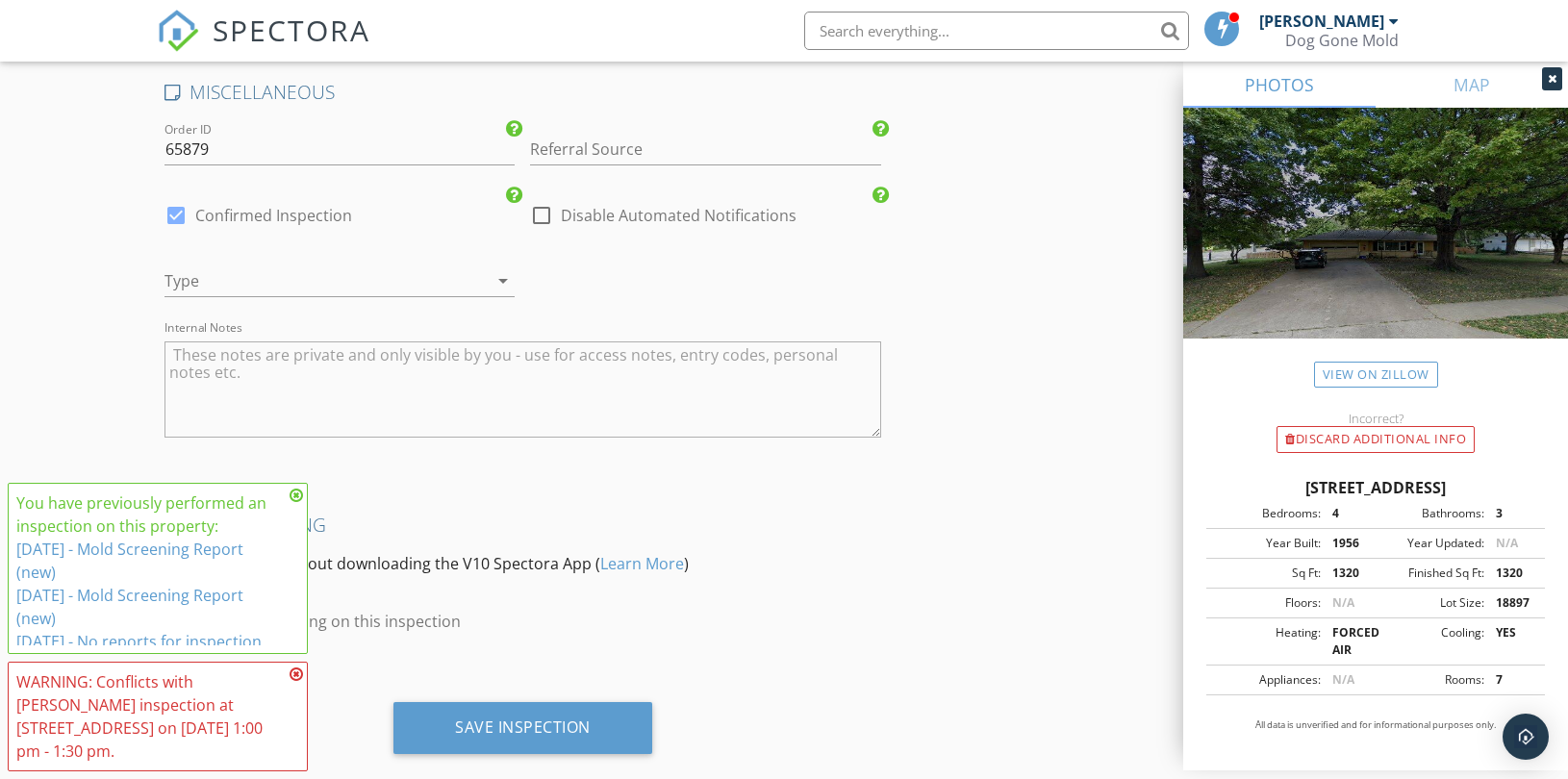
click at [491, 277] on div "arrow_drop_down" at bounding box center [502, 281] width 27 height 23
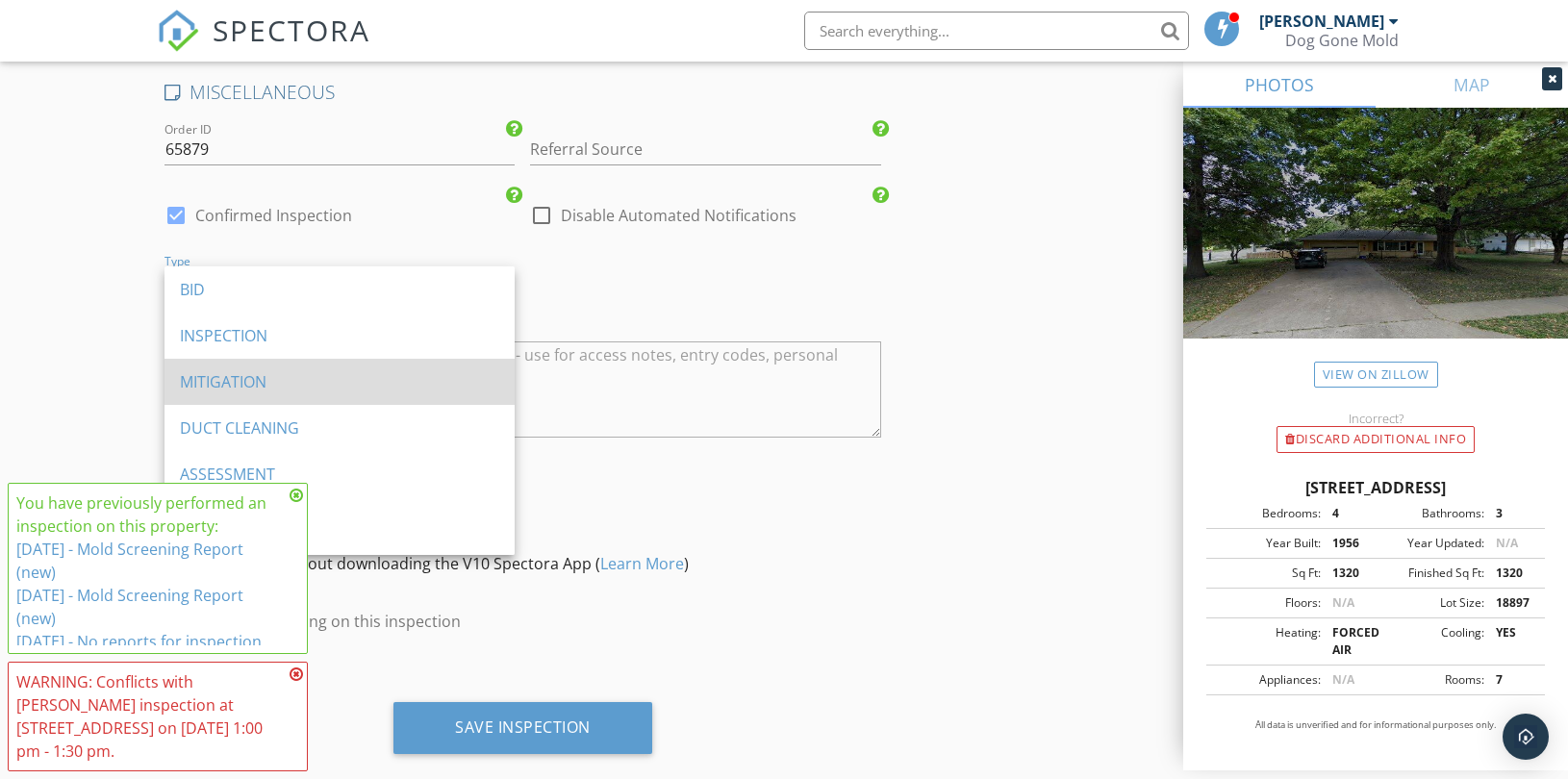
click at [232, 372] on div "MITIGATION" at bounding box center [339, 382] width 319 height 23
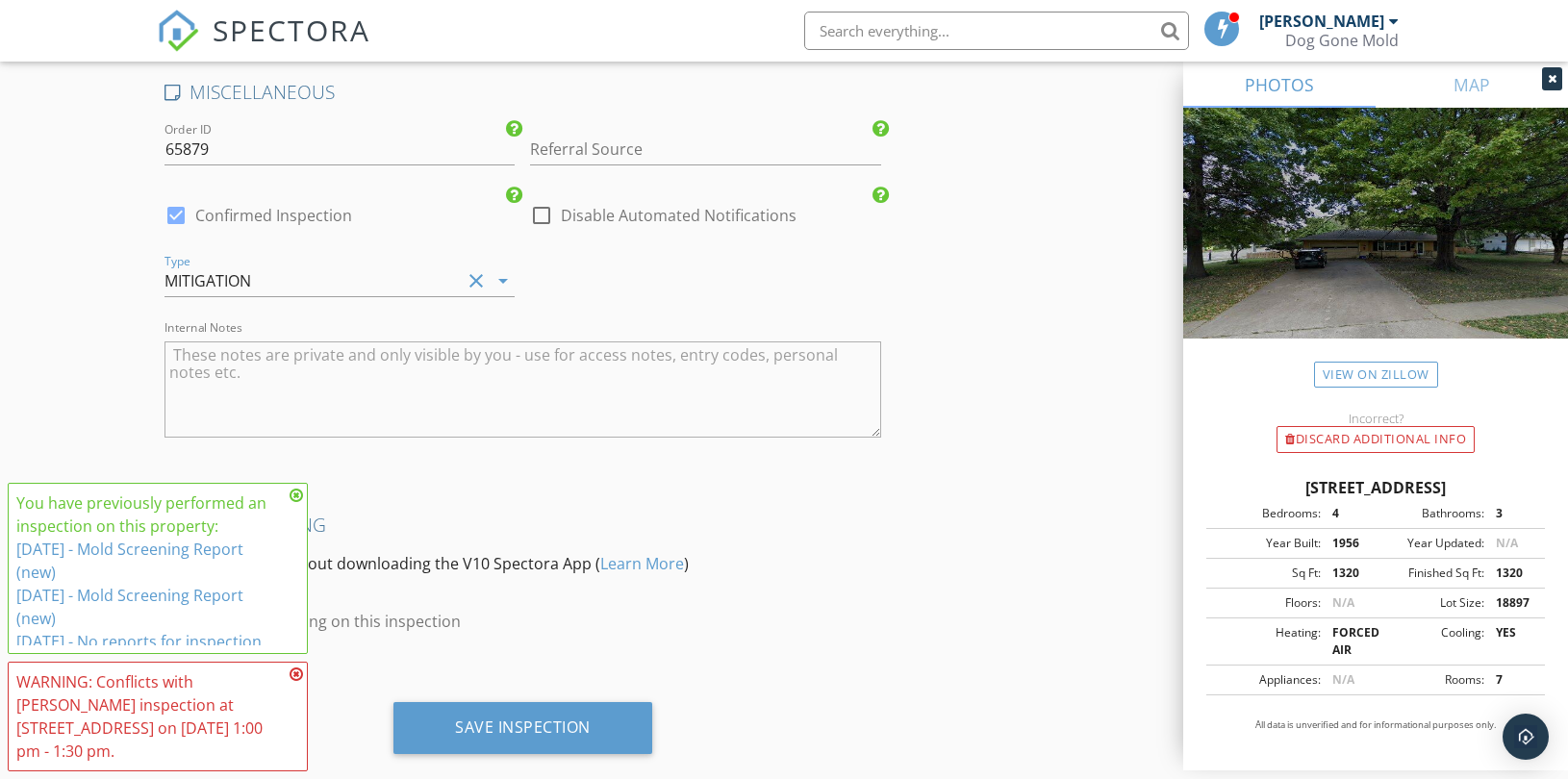
click at [302, 370] on textarea "Internal Notes" at bounding box center [522, 390] width 716 height 97
click at [314, 343] on textarea "Luis & Anthony" at bounding box center [522, 390] width 716 height 97
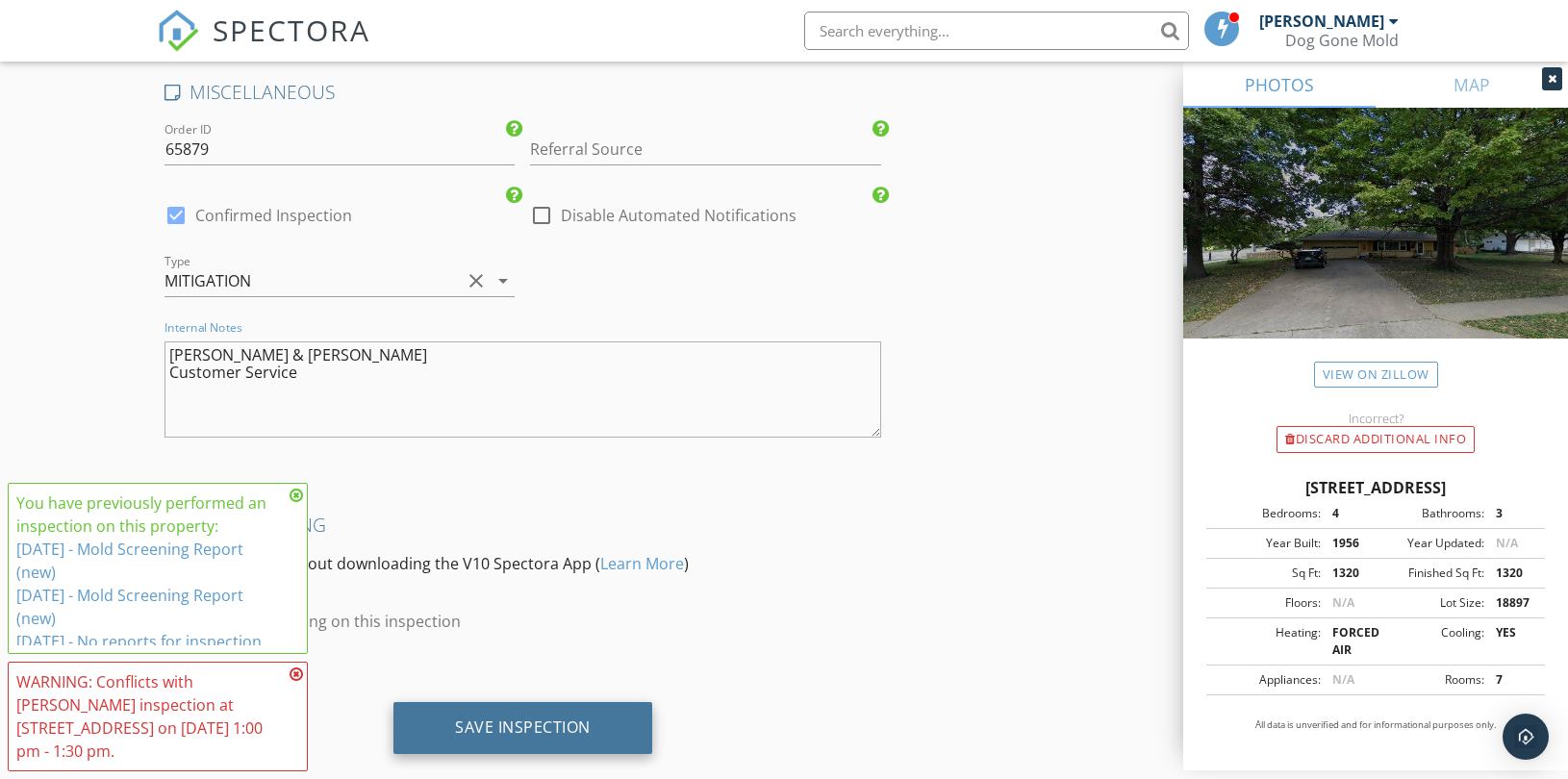
type textarea "Luis & Anthony Customer Service"
click at [534, 719] on div "Save Inspection" at bounding box center [523, 727] width 135 height 19
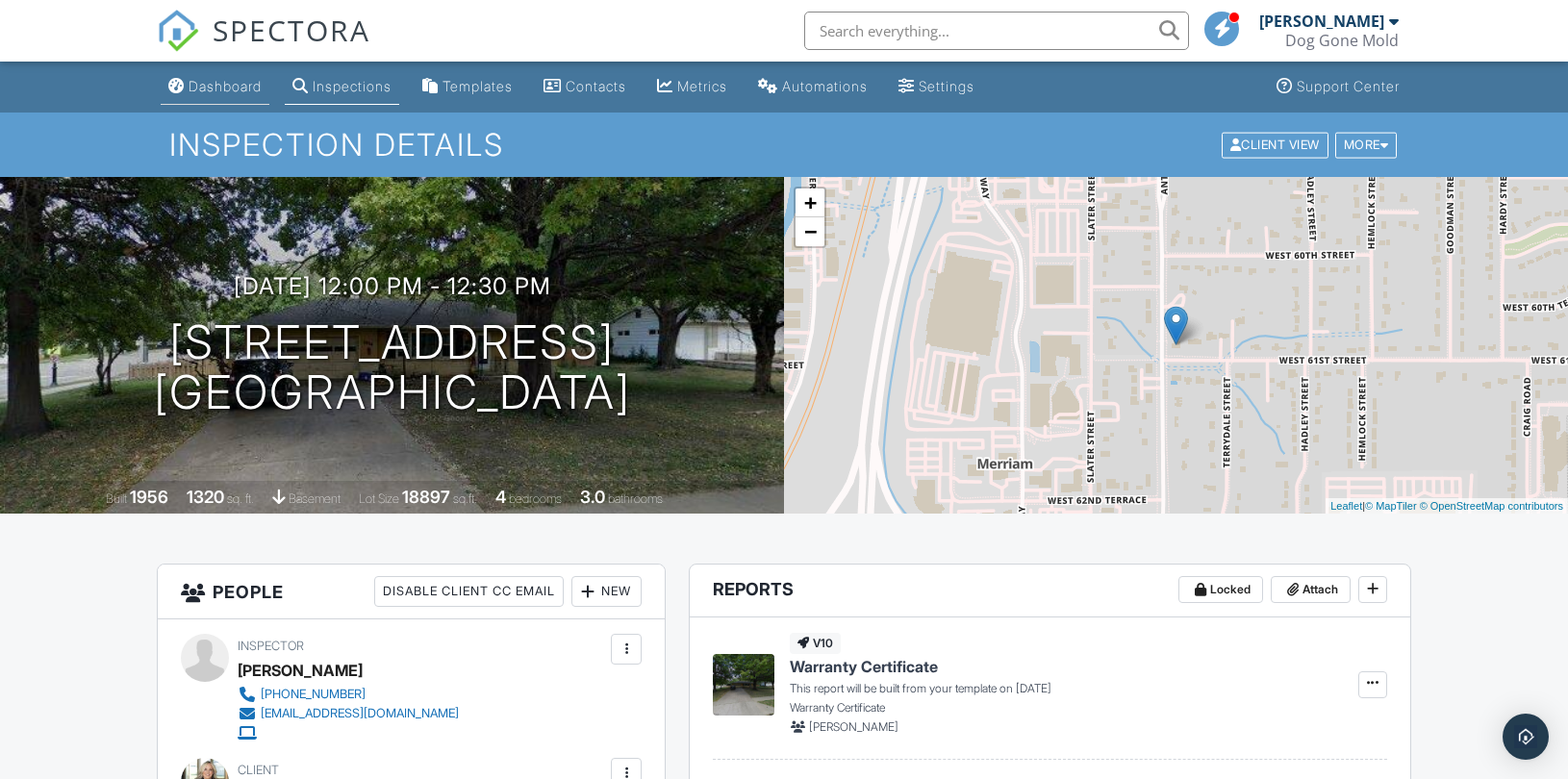
click at [204, 80] on div "Dashboard" at bounding box center [225, 86] width 73 height 16
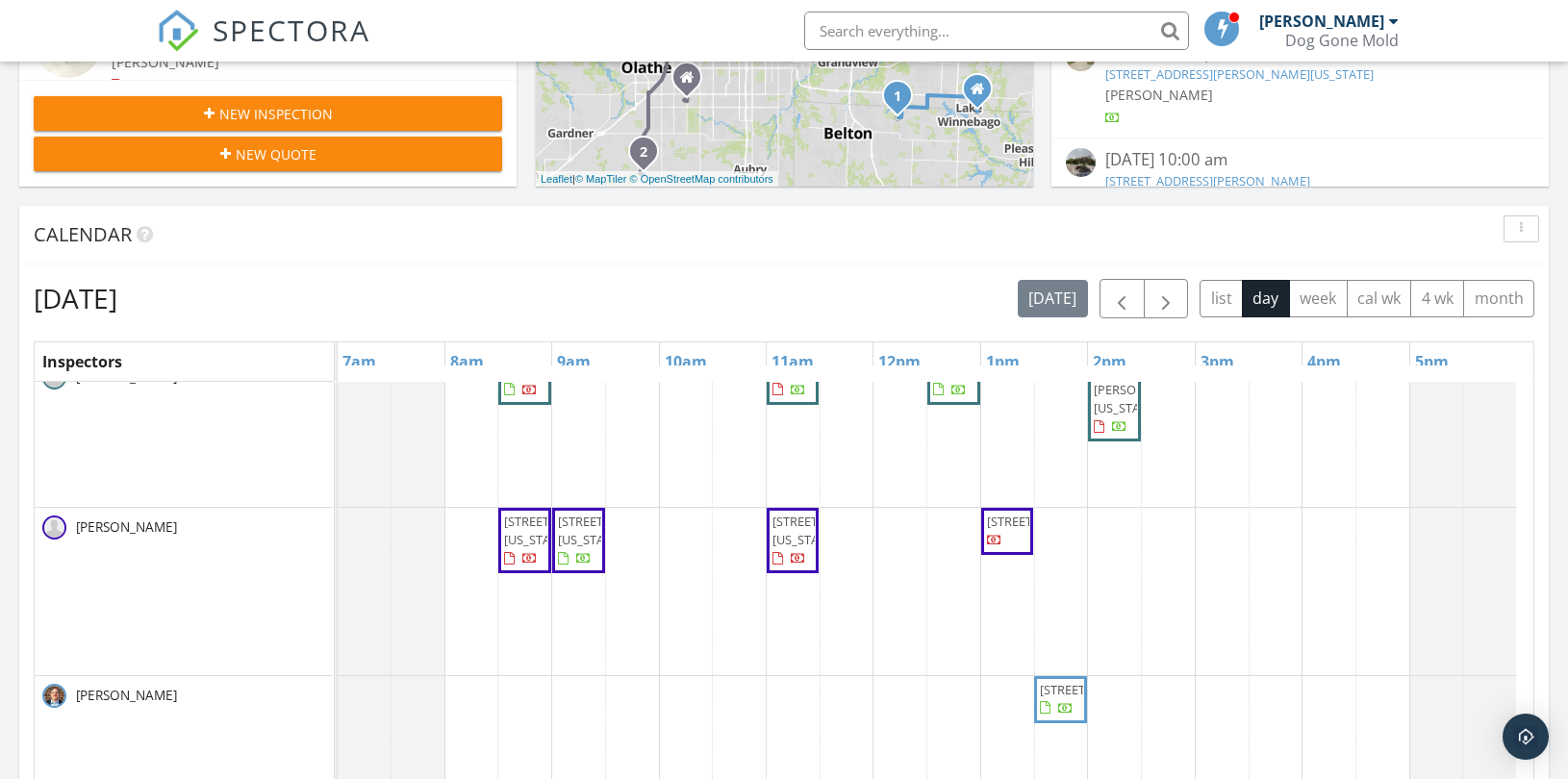
scroll to position [42, 0]
click at [783, 294] on div "Monday, September 29, 2025 today list day week cal wk 4 wk month" at bounding box center [784, 299] width 1500 height 40
click at [722, 302] on div "Monday, September 29, 2025 today list day week cal wk 4 wk month" at bounding box center [784, 299] width 1500 height 40
click at [816, 287] on div "Monday, September 29, 2025 today list day week cal wk 4 wk month" at bounding box center [784, 299] width 1500 height 40
click at [765, 287] on div "Monday, September 29, 2025 today list day week cal wk 4 wk month" at bounding box center [784, 299] width 1500 height 40
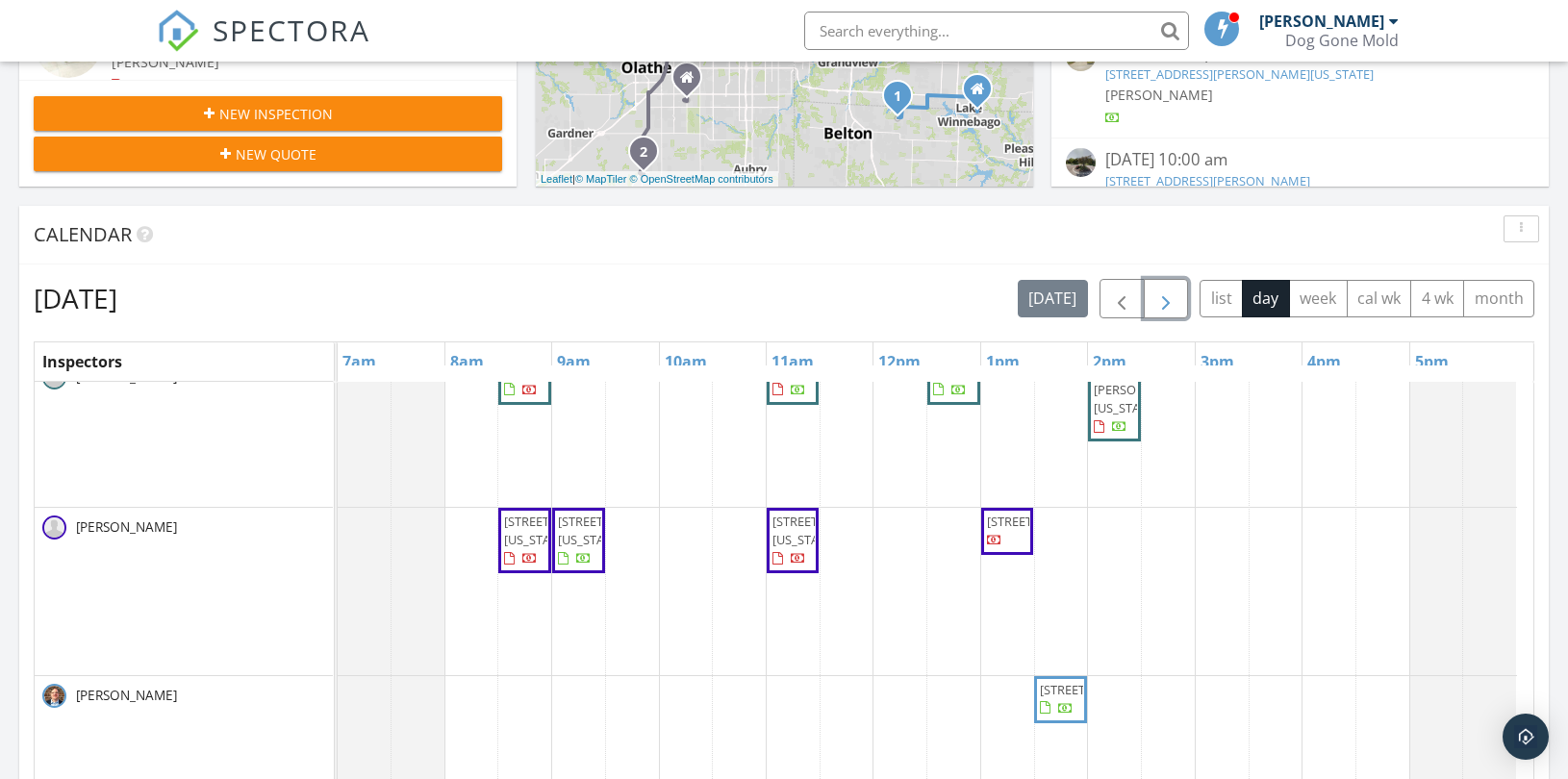
click at [1183, 290] on button "button" at bounding box center [1166, 299] width 45 height 40
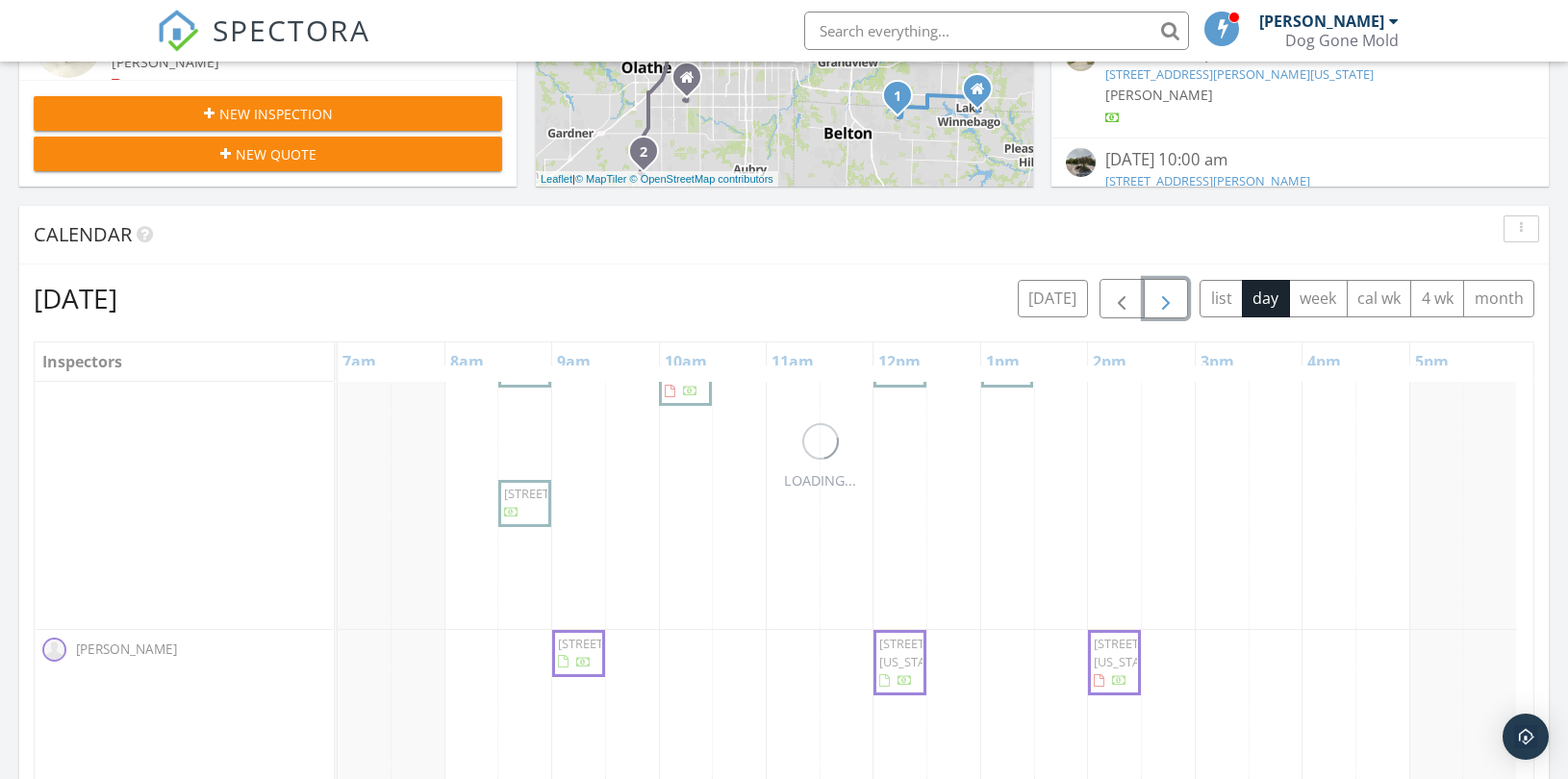
click at [1170, 295] on span "button" at bounding box center [1166, 300] width 23 height 23
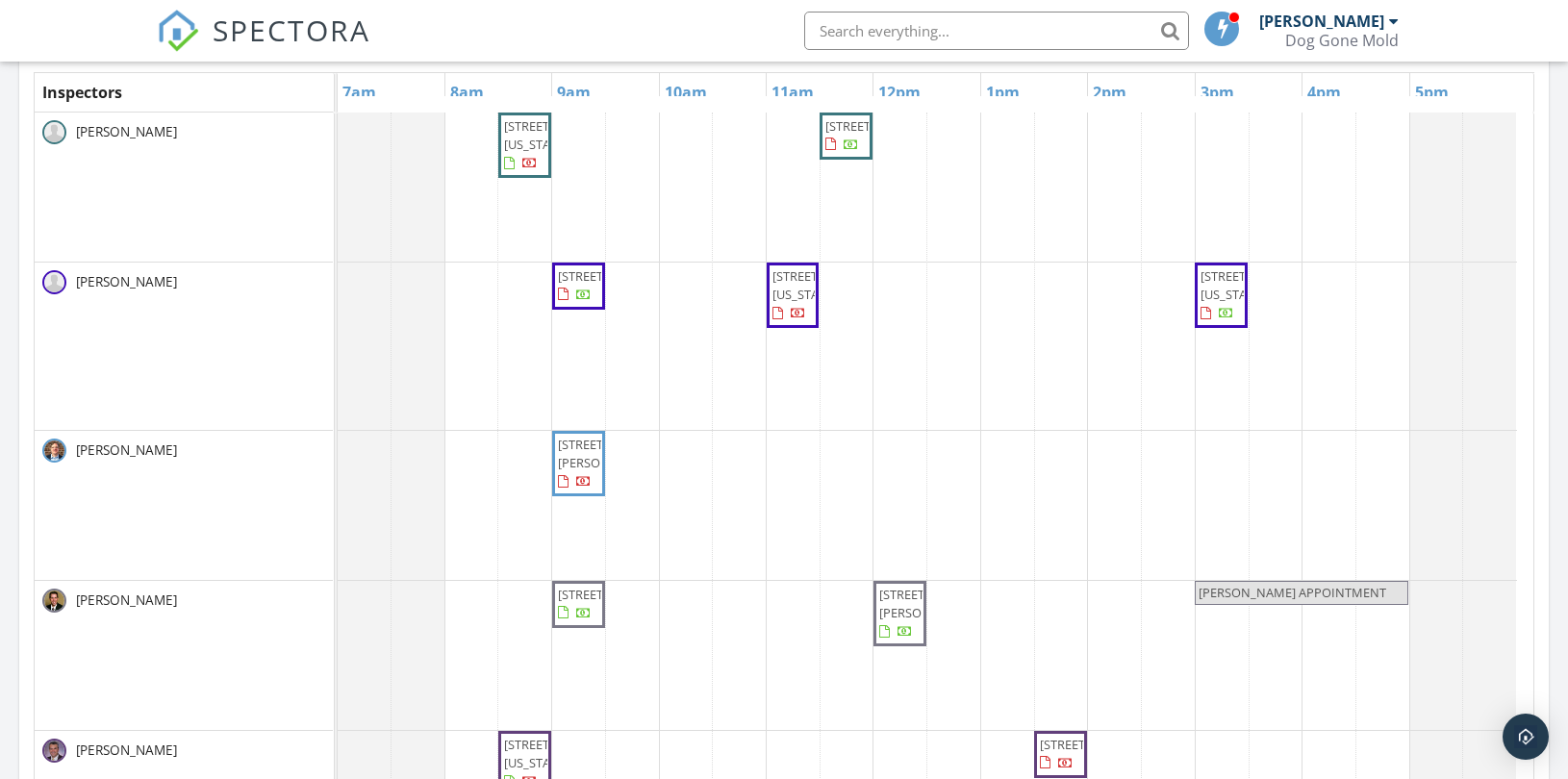
scroll to position [747, 0]
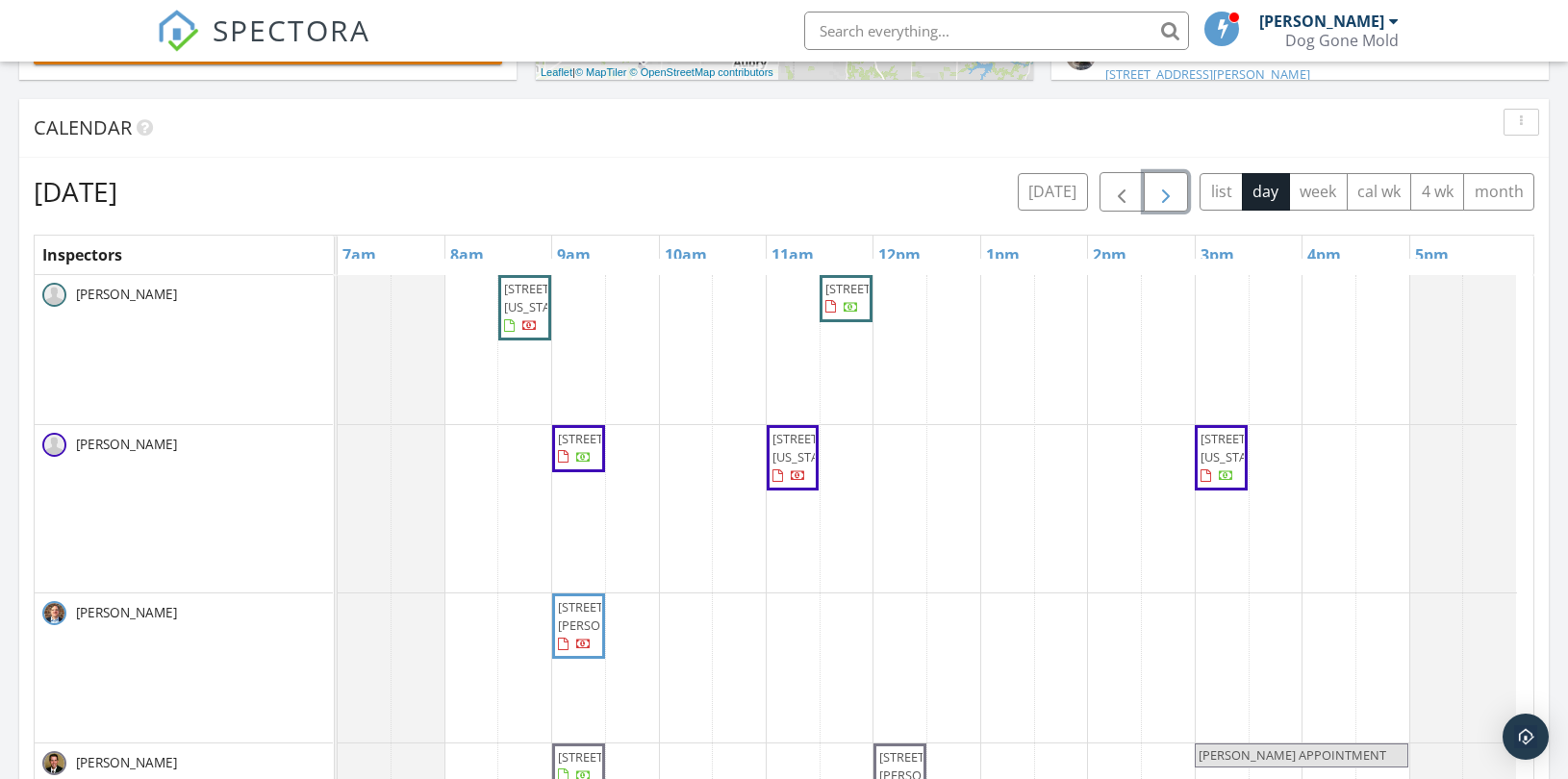
click at [574, 323] on div "4335 N 121st Terrace, Kansas City 66109 16038 Fontana St, Overland Park 66085 1…" at bounding box center [935, 659] width 1196 height 767
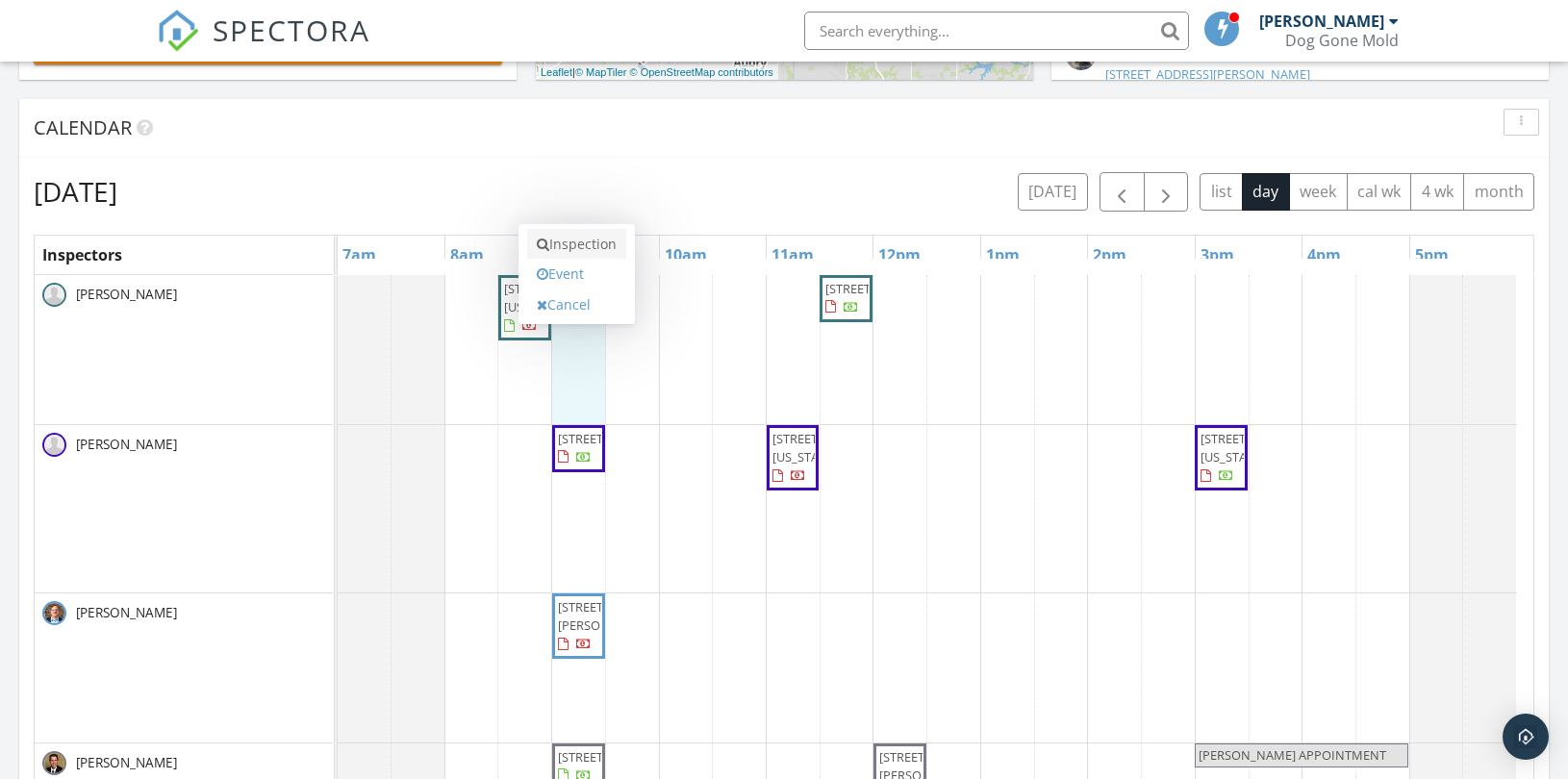
click at [578, 244] on link "Inspection" at bounding box center [576, 245] width 99 height 31
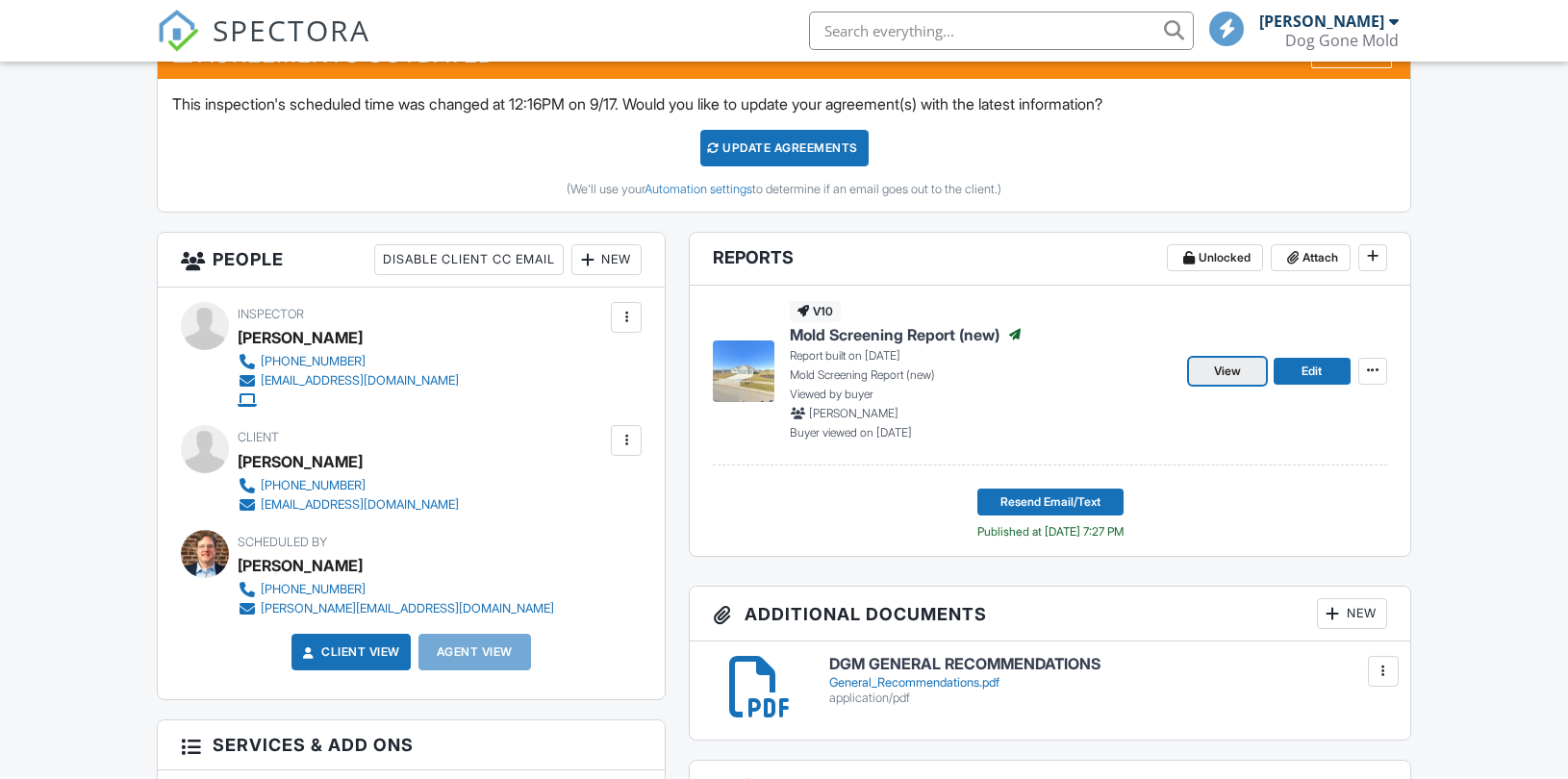
click at [1222, 371] on span "View" at bounding box center [1228, 371] width 27 height 19
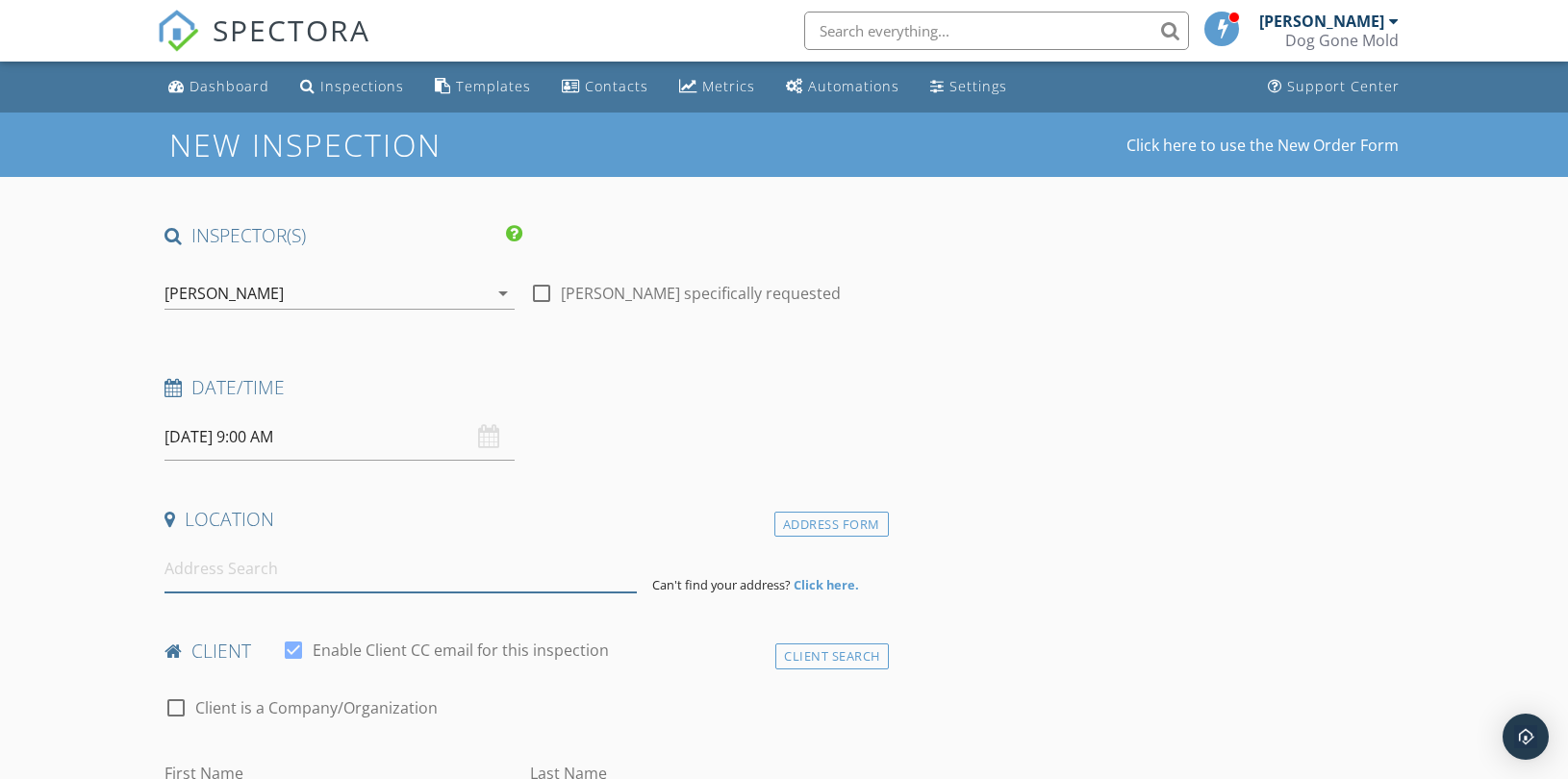
click at [289, 575] on input at bounding box center [400, 568] width 473 height 47
paste input "[STREET_ADDRESS]"
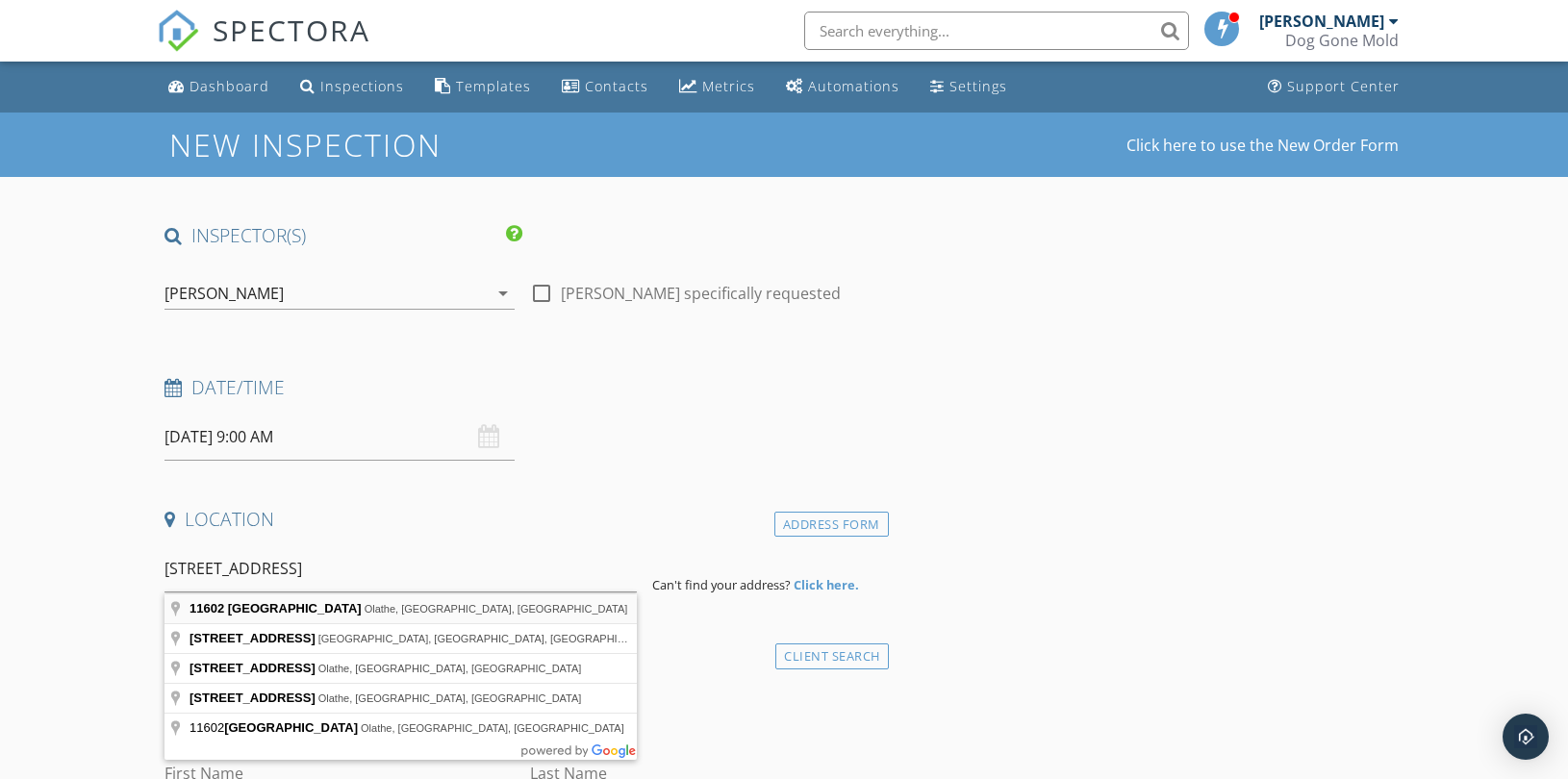
type input "[STREET_ADDRESS]"
drag, startPoint x: 301, startPoint y: 612, endPoint x: 324, endPoint y: 616, distance: 23.3
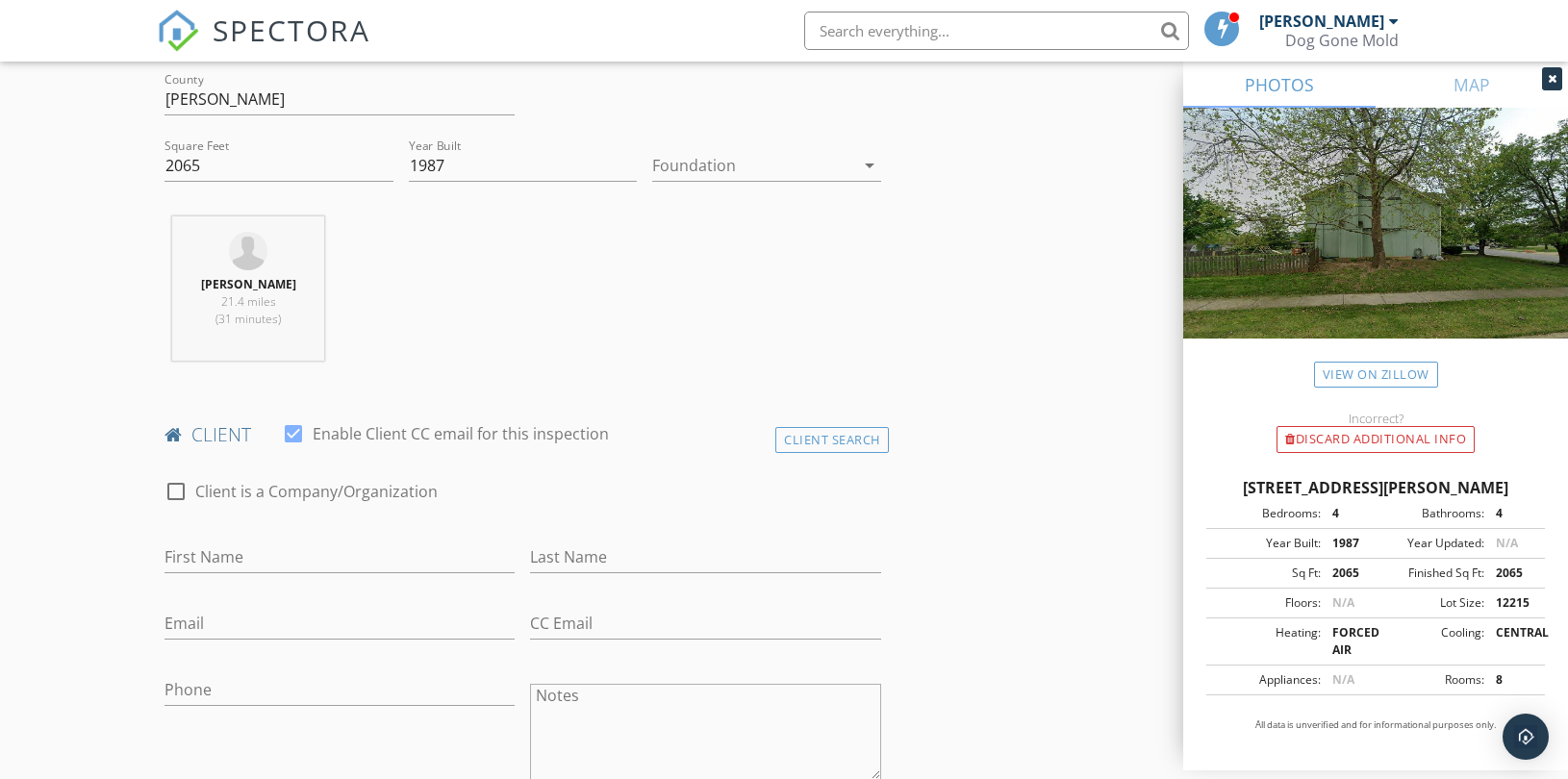
scroll to position [641, 0]
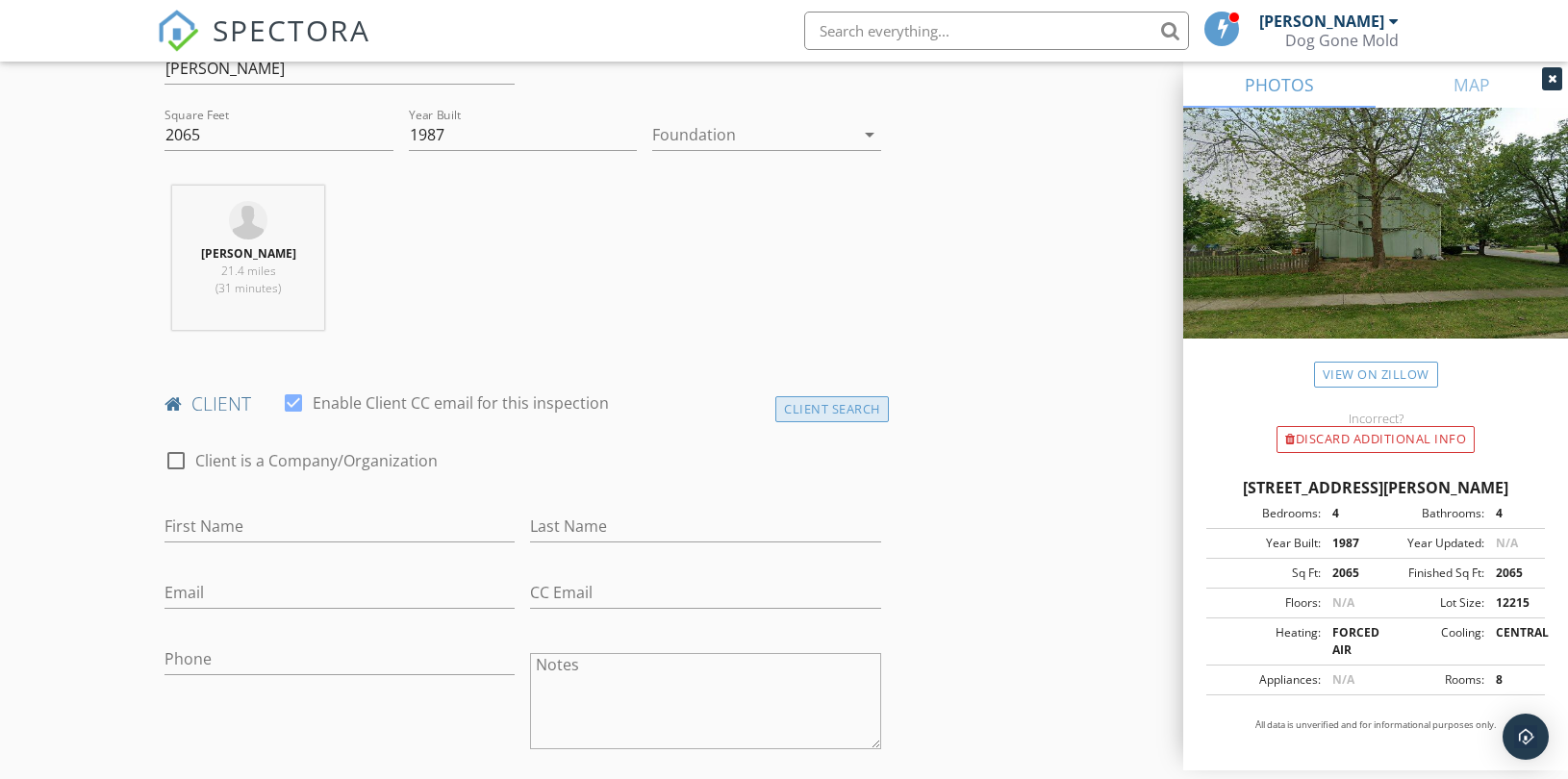
click at [851, 398] on div "Client Search" at bounding box center [831, 409] width 113 height 26
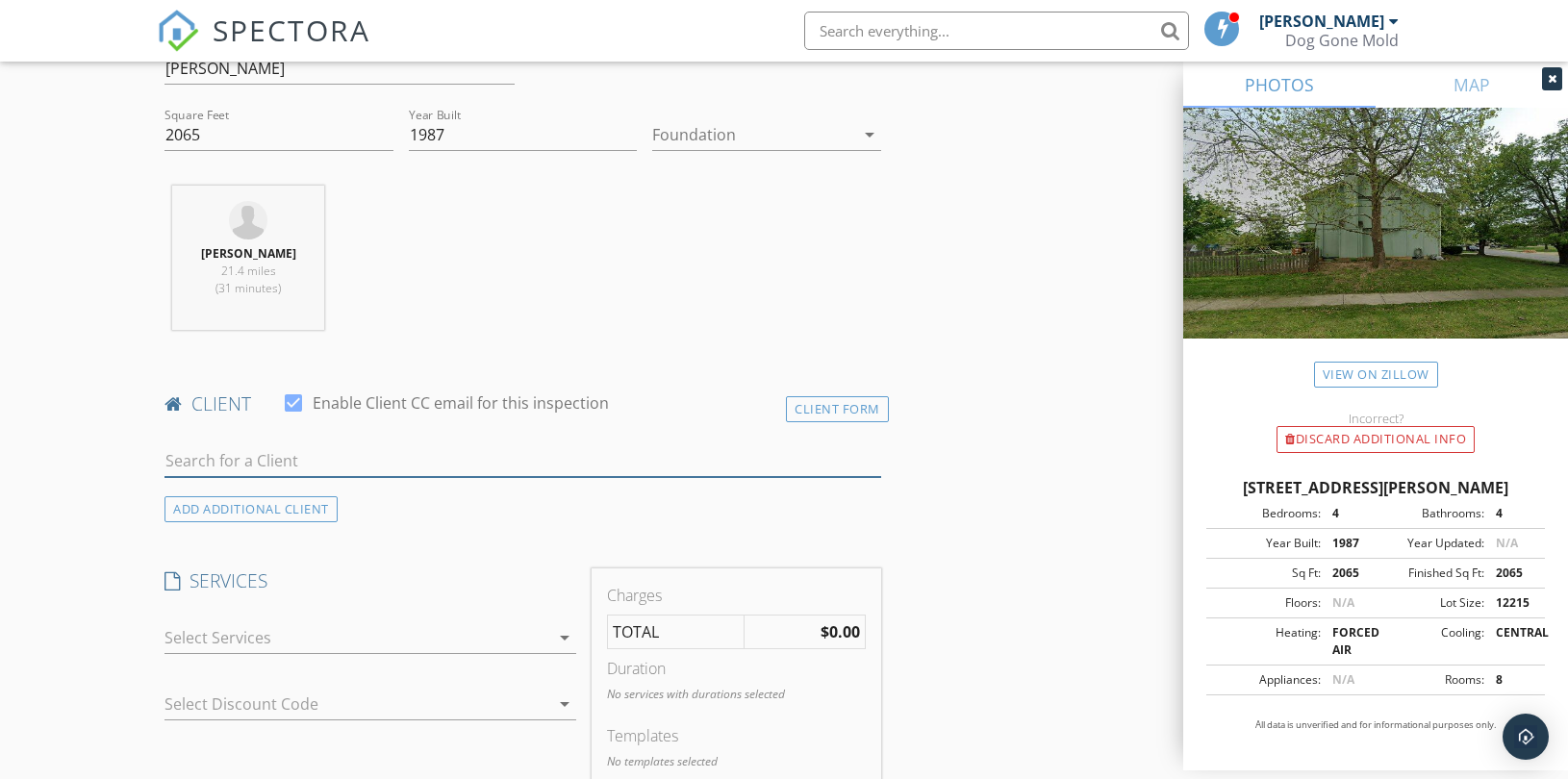
click at [372, 447] on input "text" at bounding box center [522, 461] width 716 height 32
paste input "[PERSON_NAME]"
type input "[PERSON_NAME]"
click at [294, 504] on div "No results found. Click to add a new Client" at bounding box center [318, 504] width 290 height 23
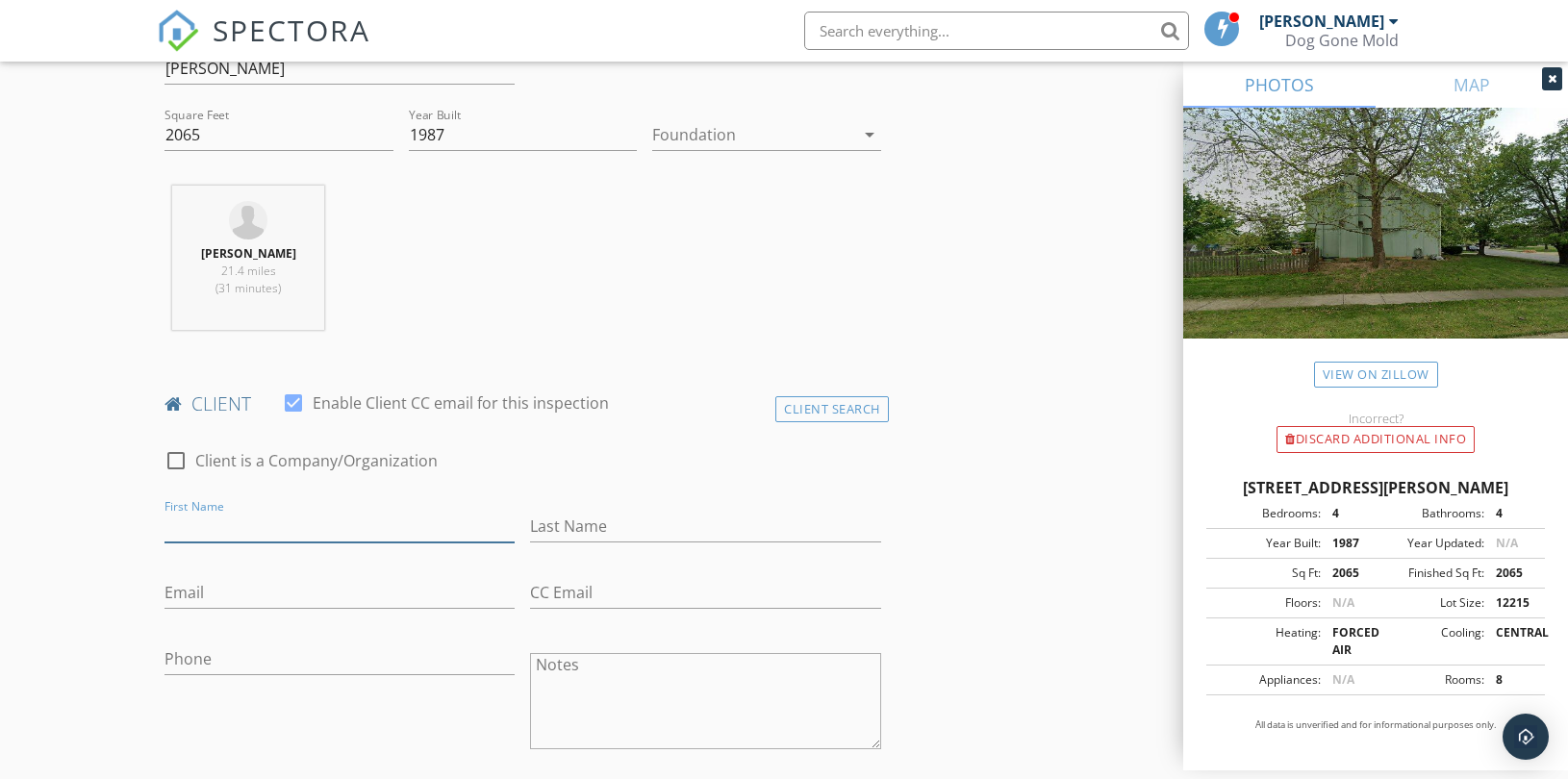
click at [225, 522] on input "First Name" at bounding box center [339, 526] width 350 height 32
paste input "[PERSON_NAME]"
click at [250, 522] on input "[PERSON_NAME]" at bounding box center [339, 526] width 350 height 32
type input "[PERSON_NAME]"
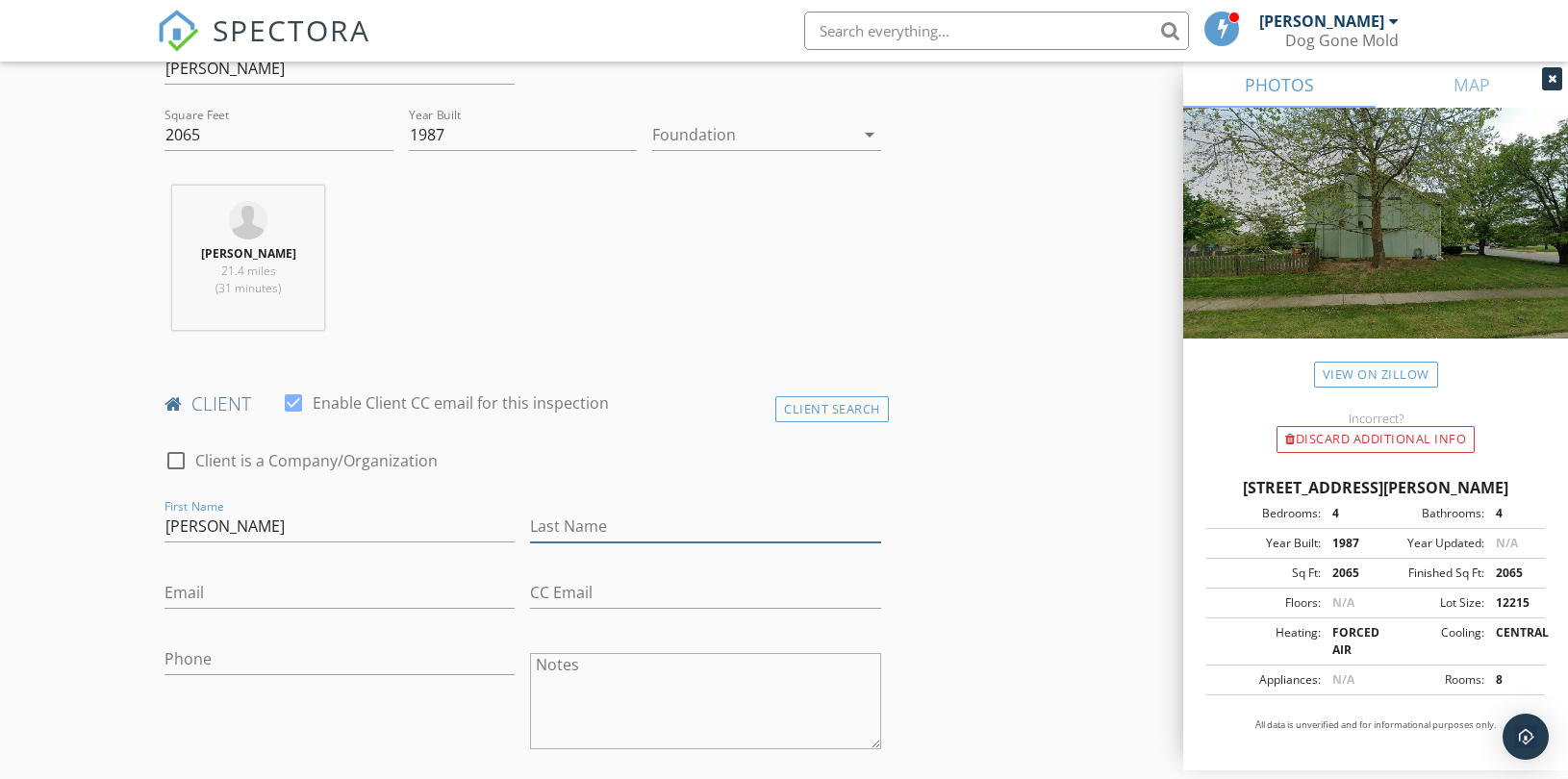
click at [546, 522] on input "Last Name" at bounding box center [705, 526] width 350 height 32
paste input "Fluckey"
type input "Fluckey"
click at [272, 525] on input "Payton Fluckey" at bounding box center [339, 526] width 350 height 32
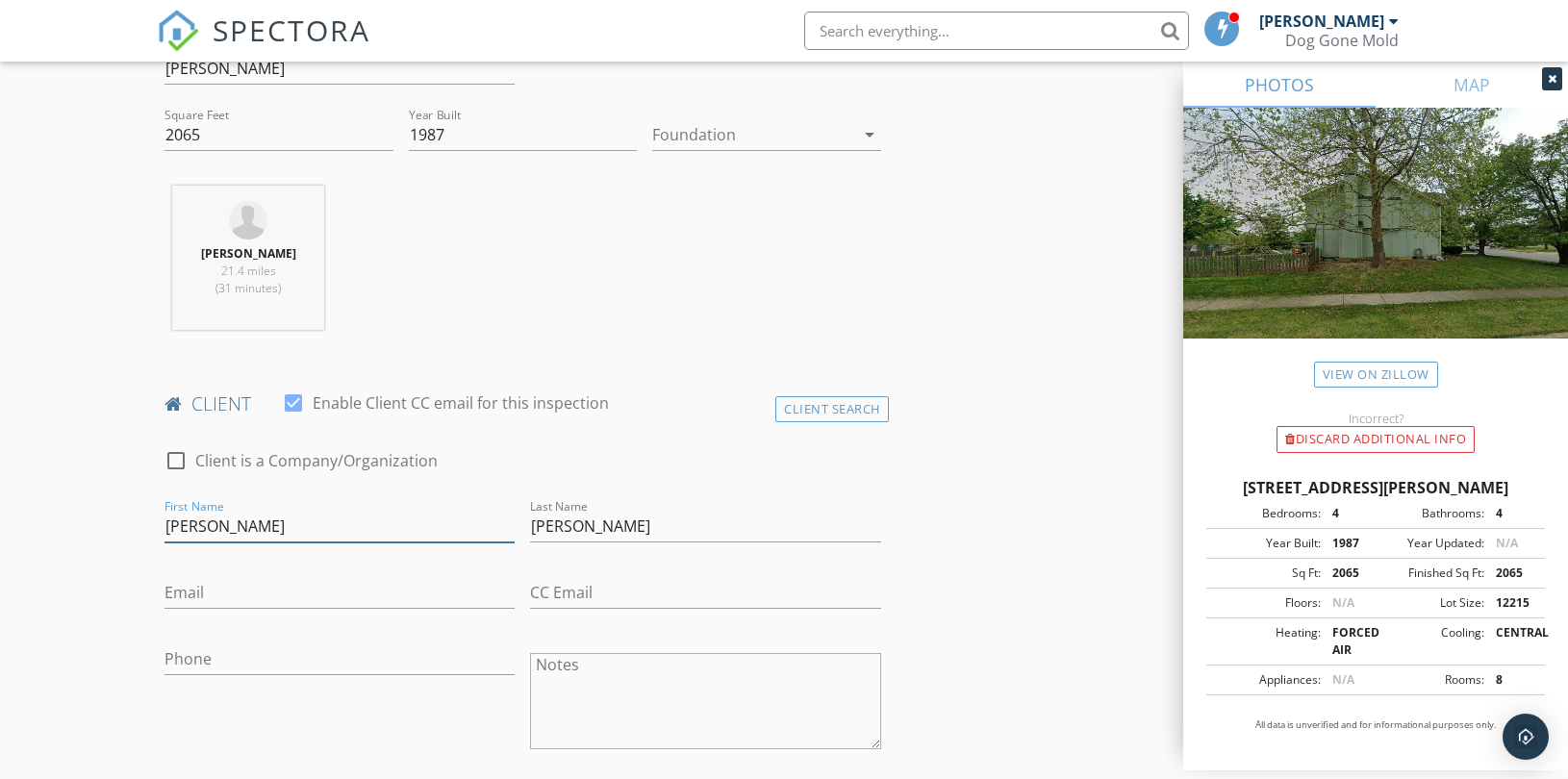
type input "Payton"
click at [298, 596] on input "Email" at bounding box center [339, 592] width 350 height 32
paste input "macandpayton@gmail.com"
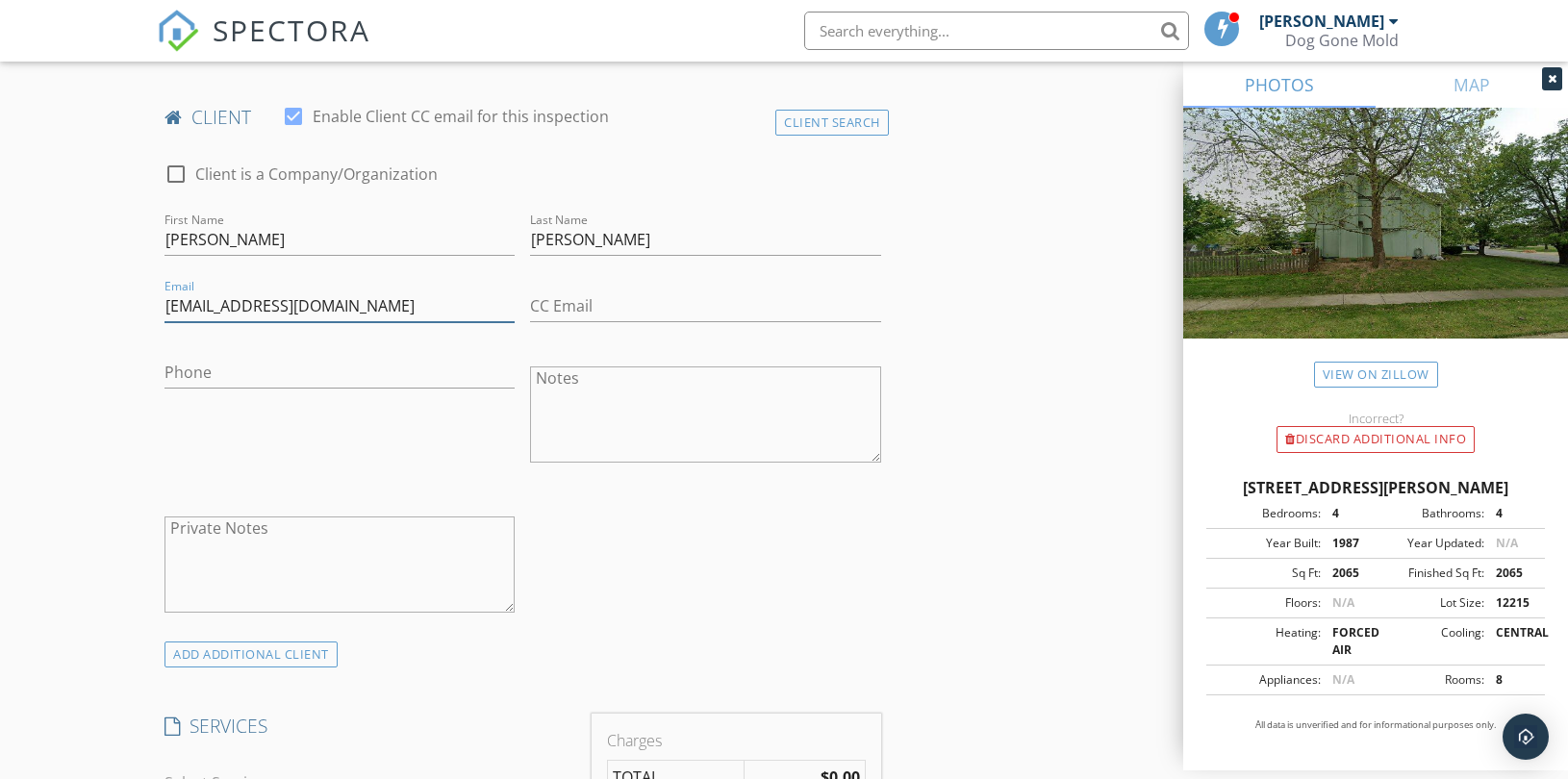
scroll to position [1175, 0]
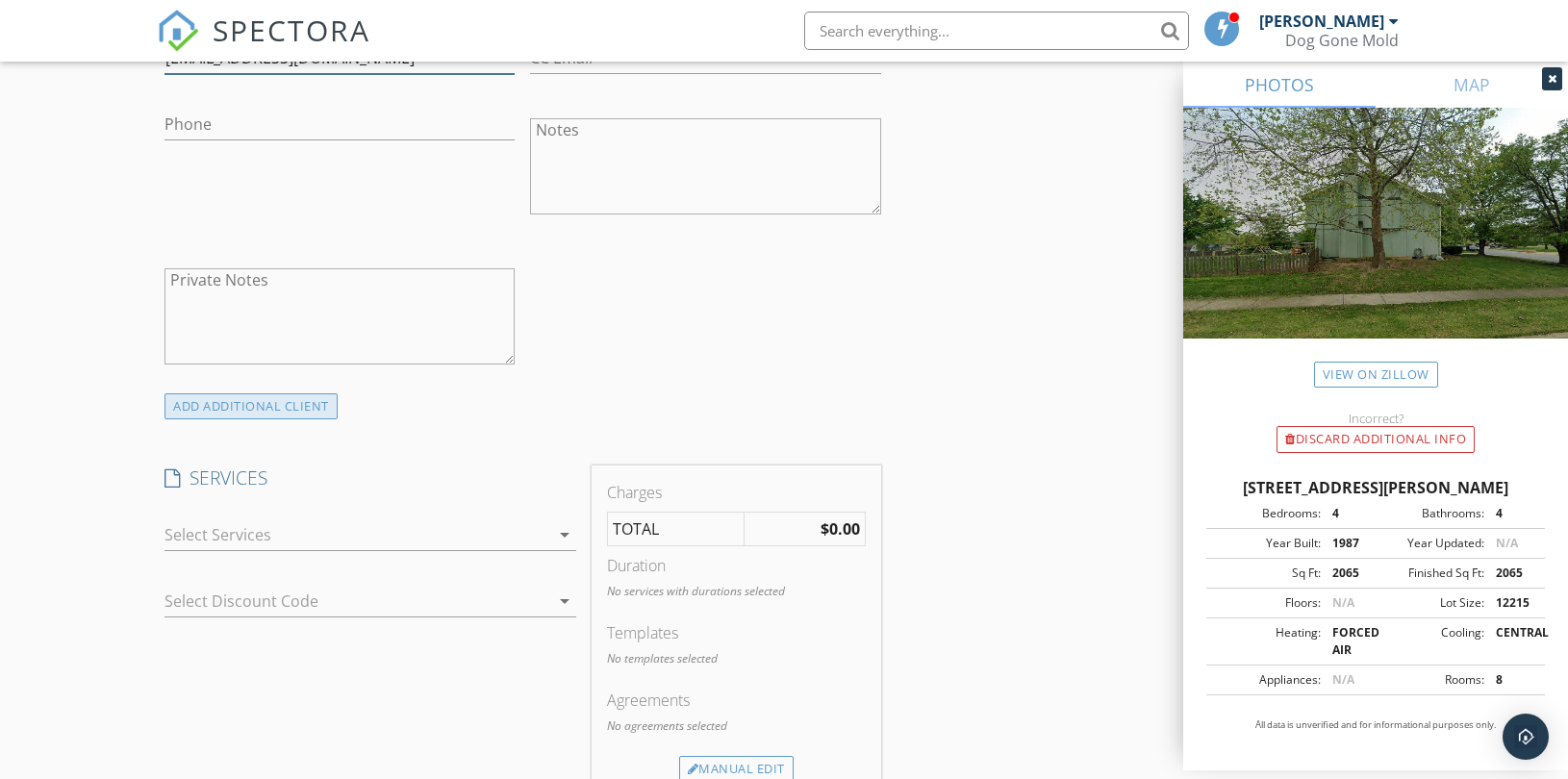
type input "macandpayton@gmail.com"
click at [256, 411] on div "ADD ADDITIONAL client" at bounding box center [250, 406] width 173 height 26
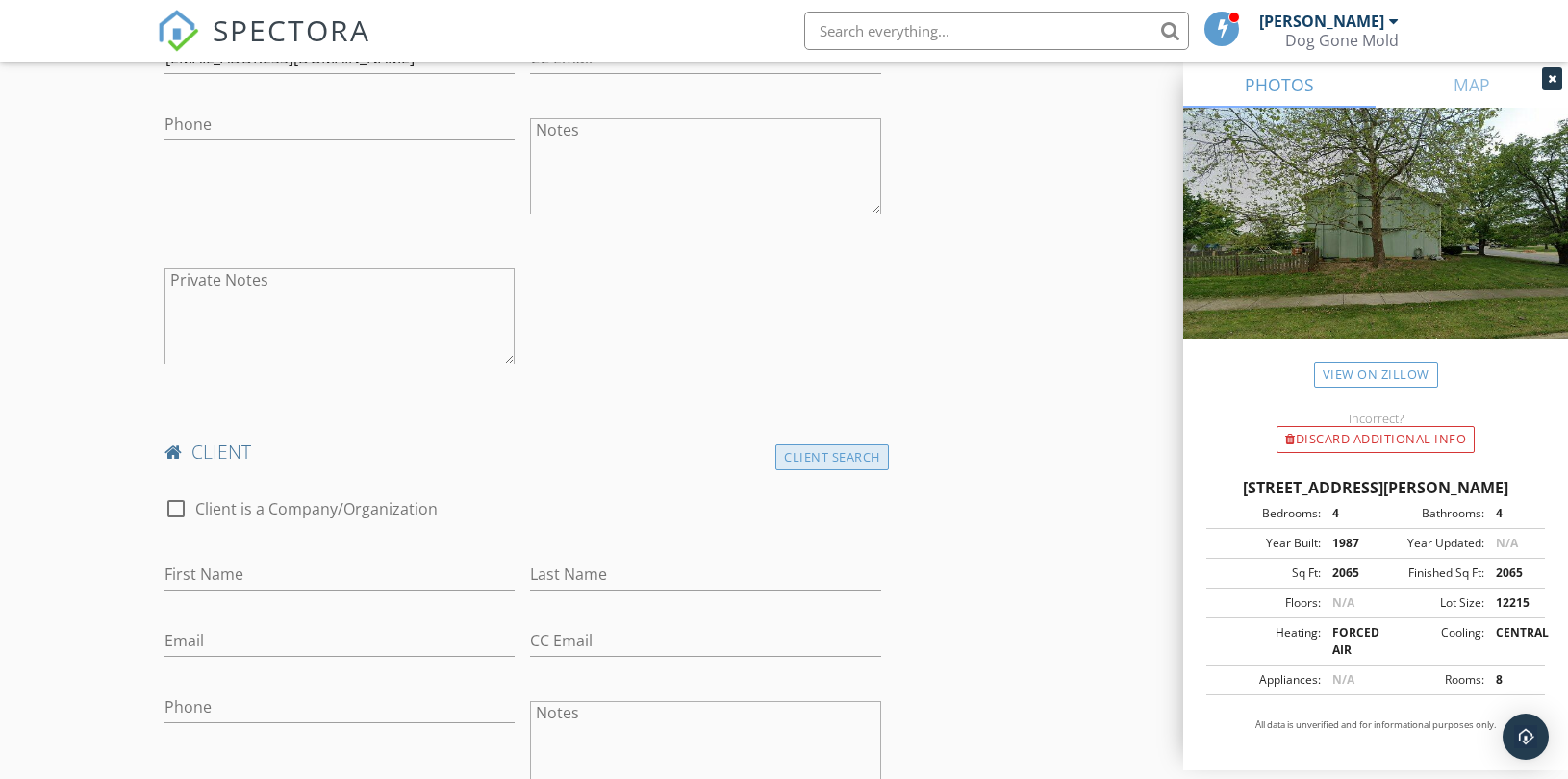
click at [843, 459] on div "Client Search" at bounding box center [831, 457] width 113 height 26
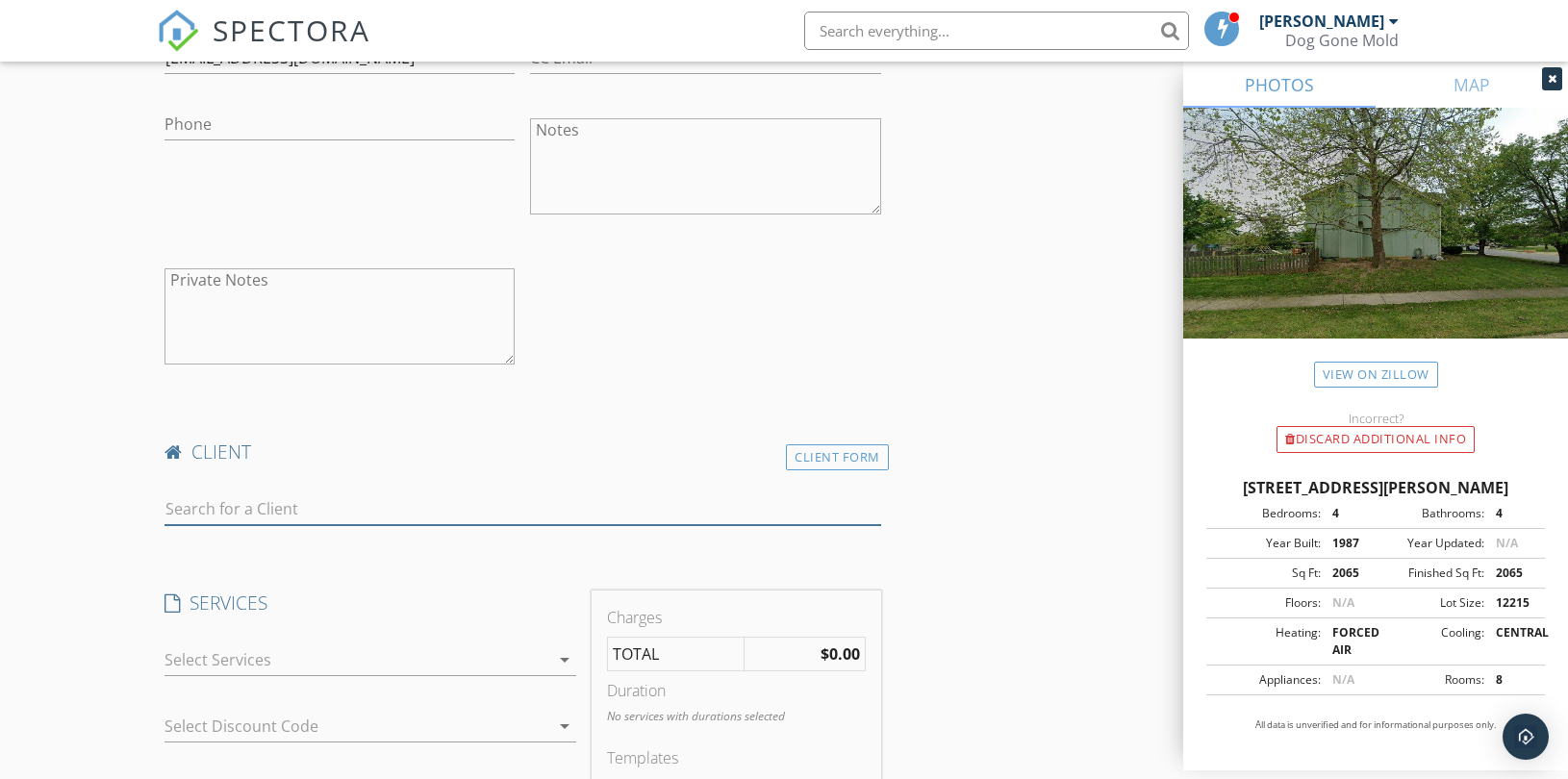
click at [296, 504] on input "text" at bounding box center [522, 508] width 716 height 32
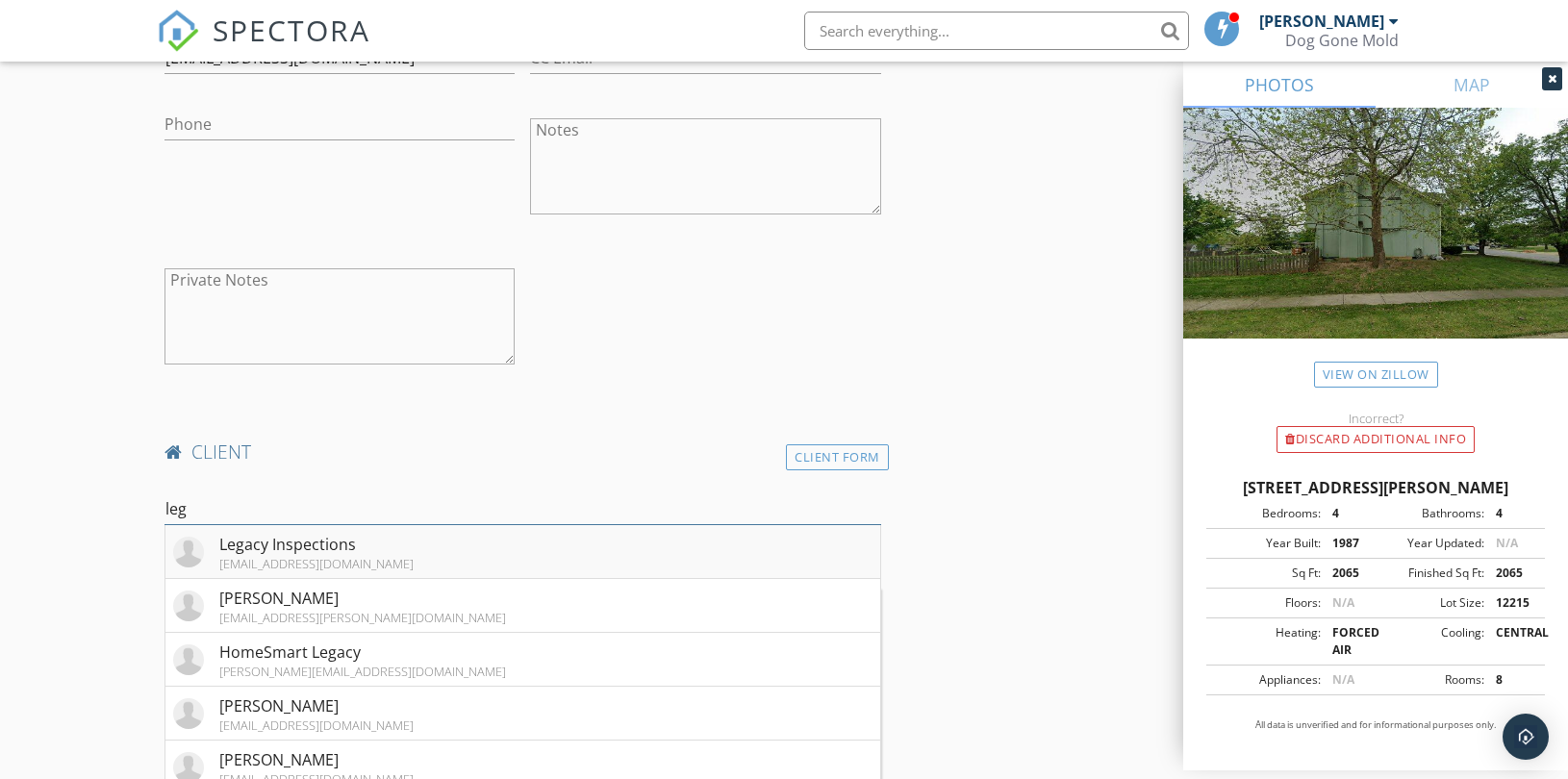
type input "leg"
click at [233, 548] on div "Legacy Inspections" at bounding box center [316, 544] width 194 height 23
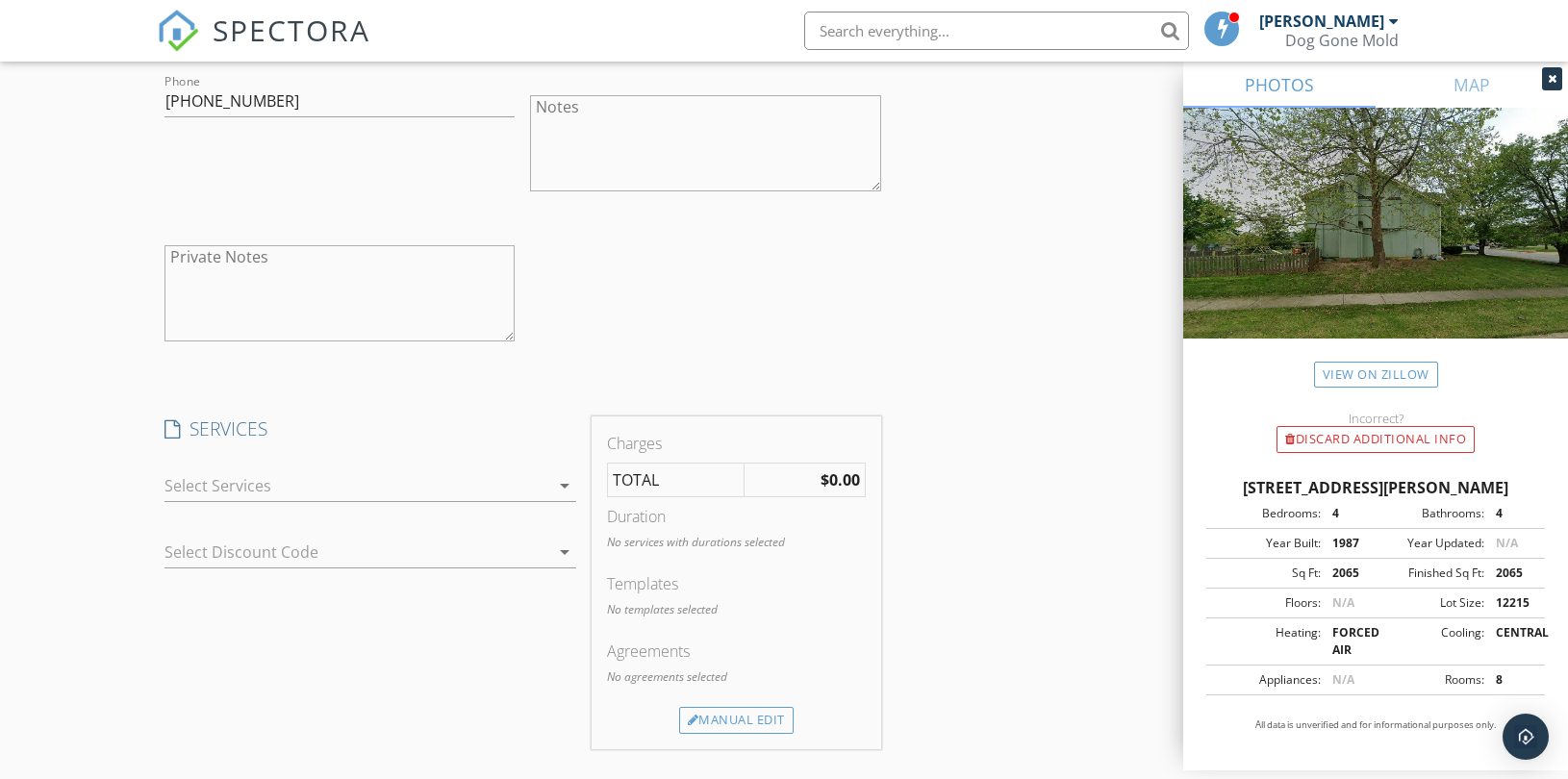
scroll to position [1816, 0]
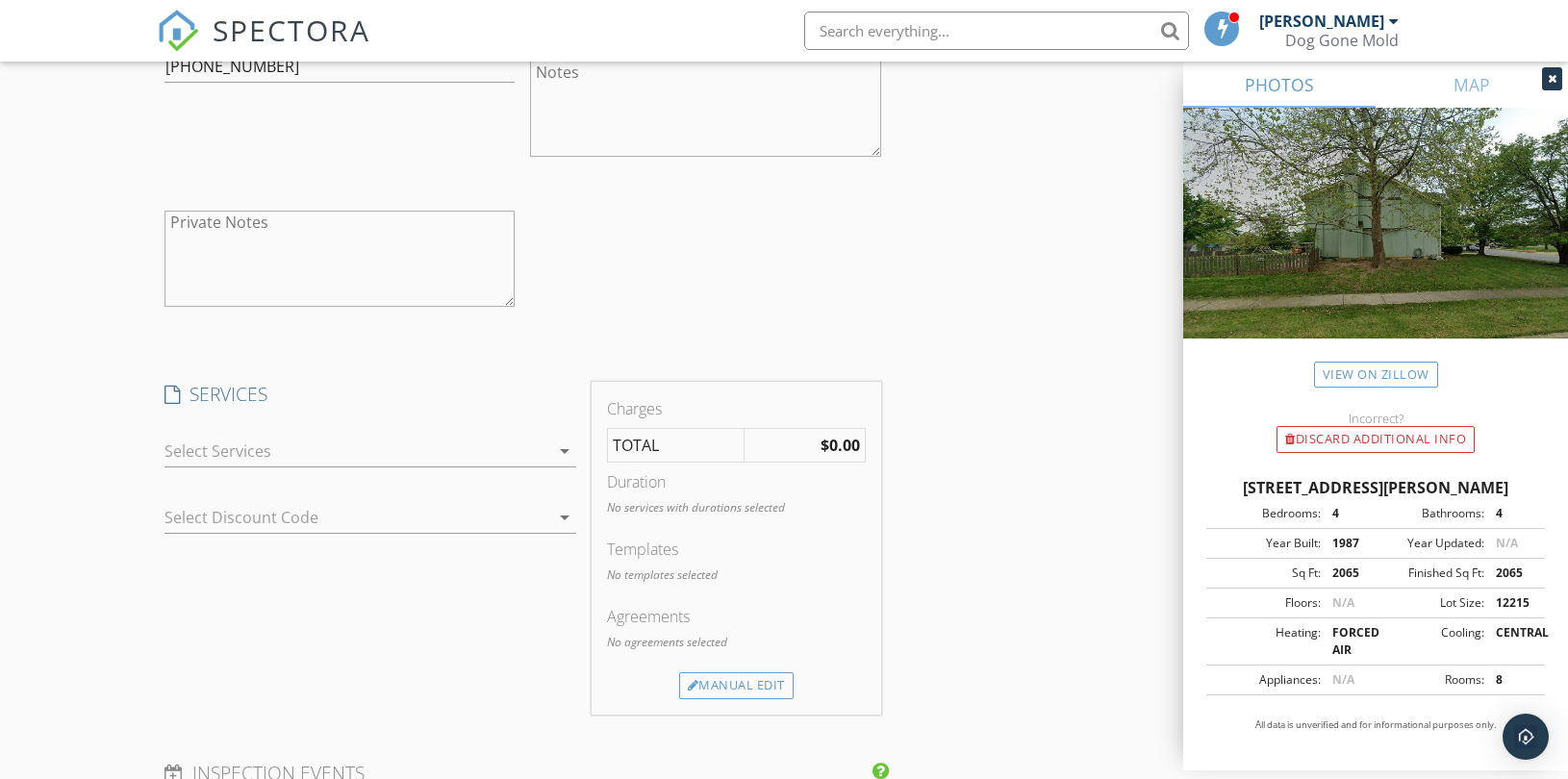
click at [535, 449] on div at bounding box center [357, 451] width 385 height 31
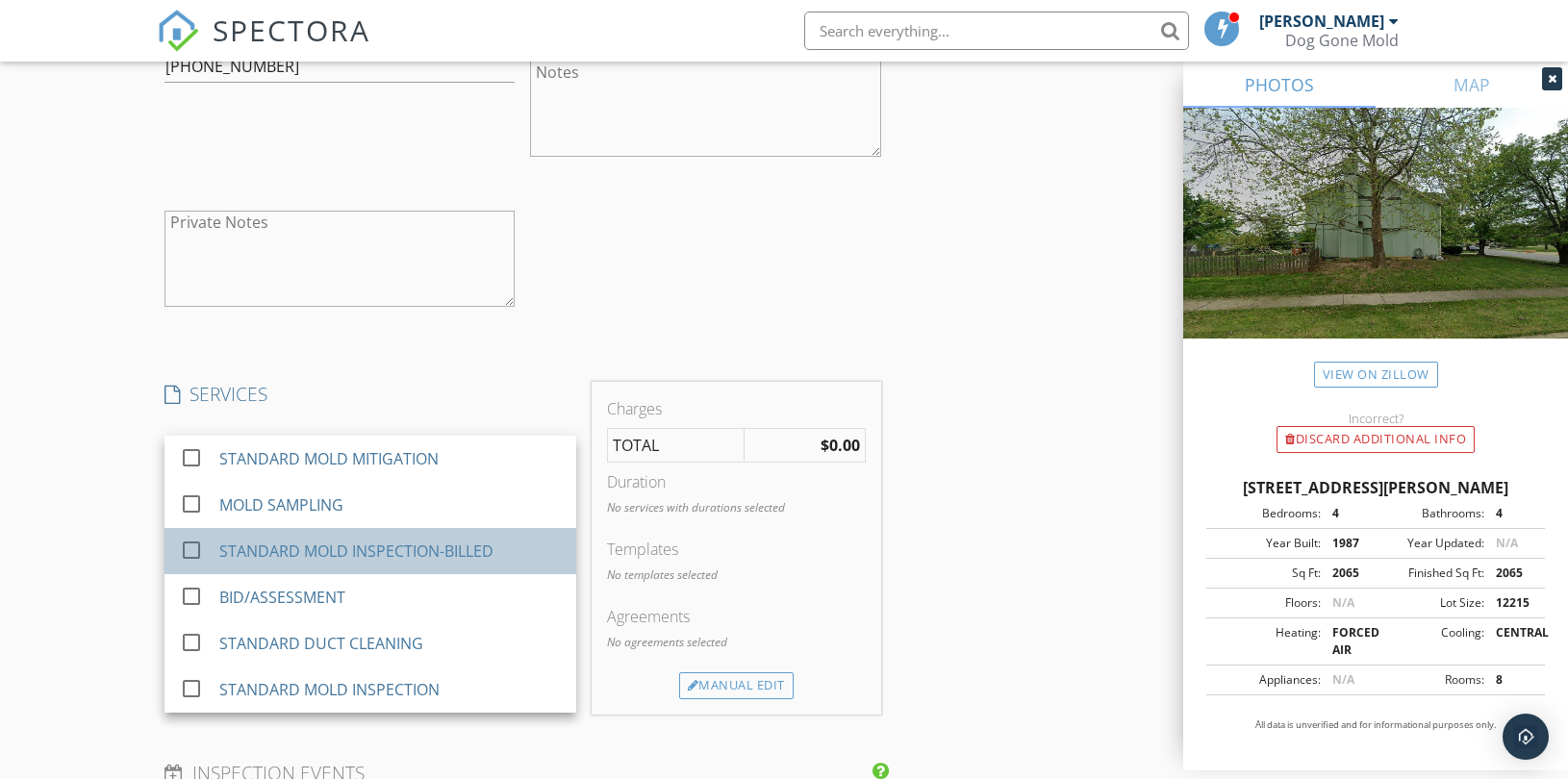
click at [420, 569] on div "STANDARD MOLD INSPECTION-BILLED" at bounding box center [390, 551] width 341 height 39
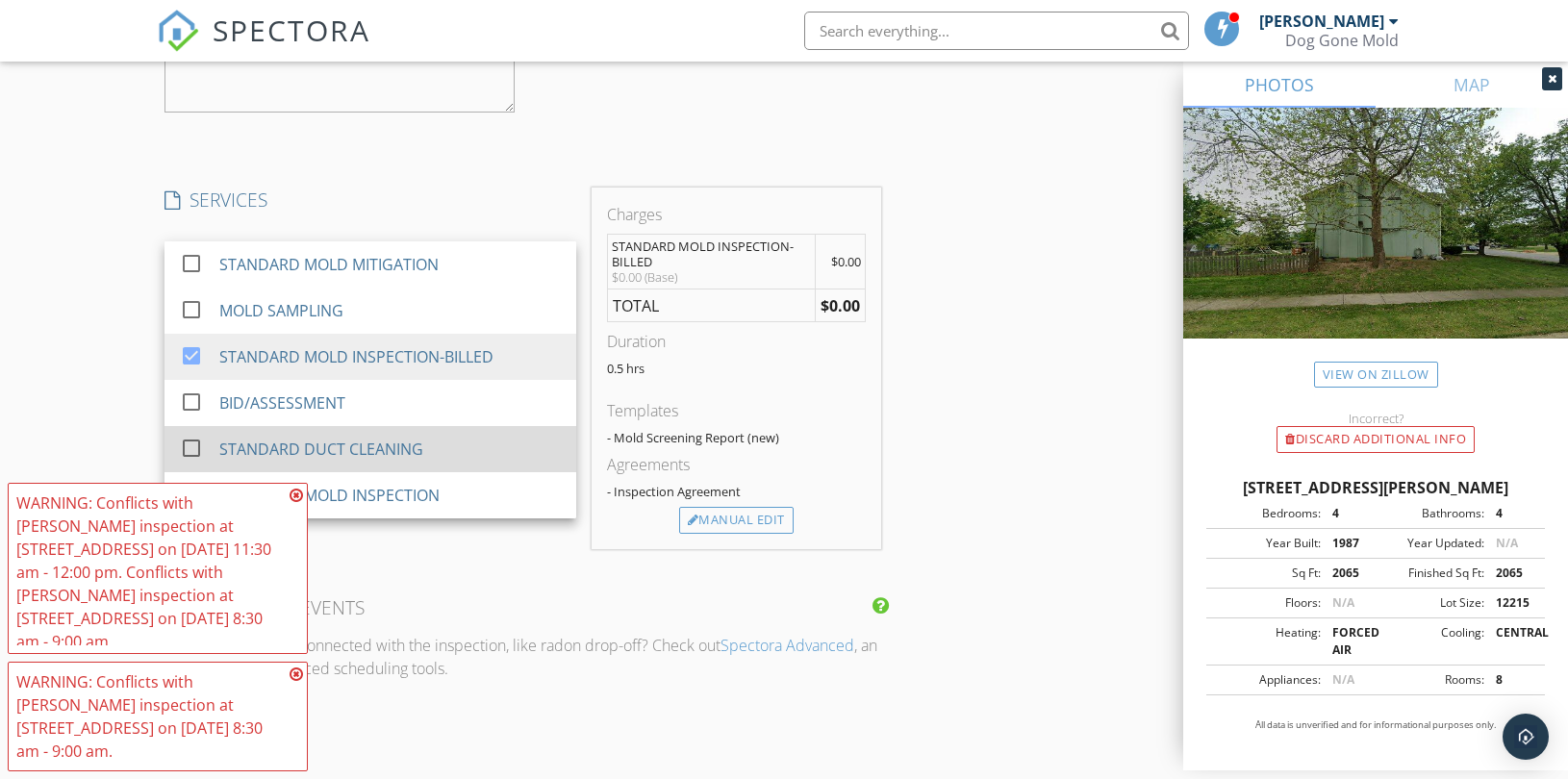
scroll to position [2351, 0]
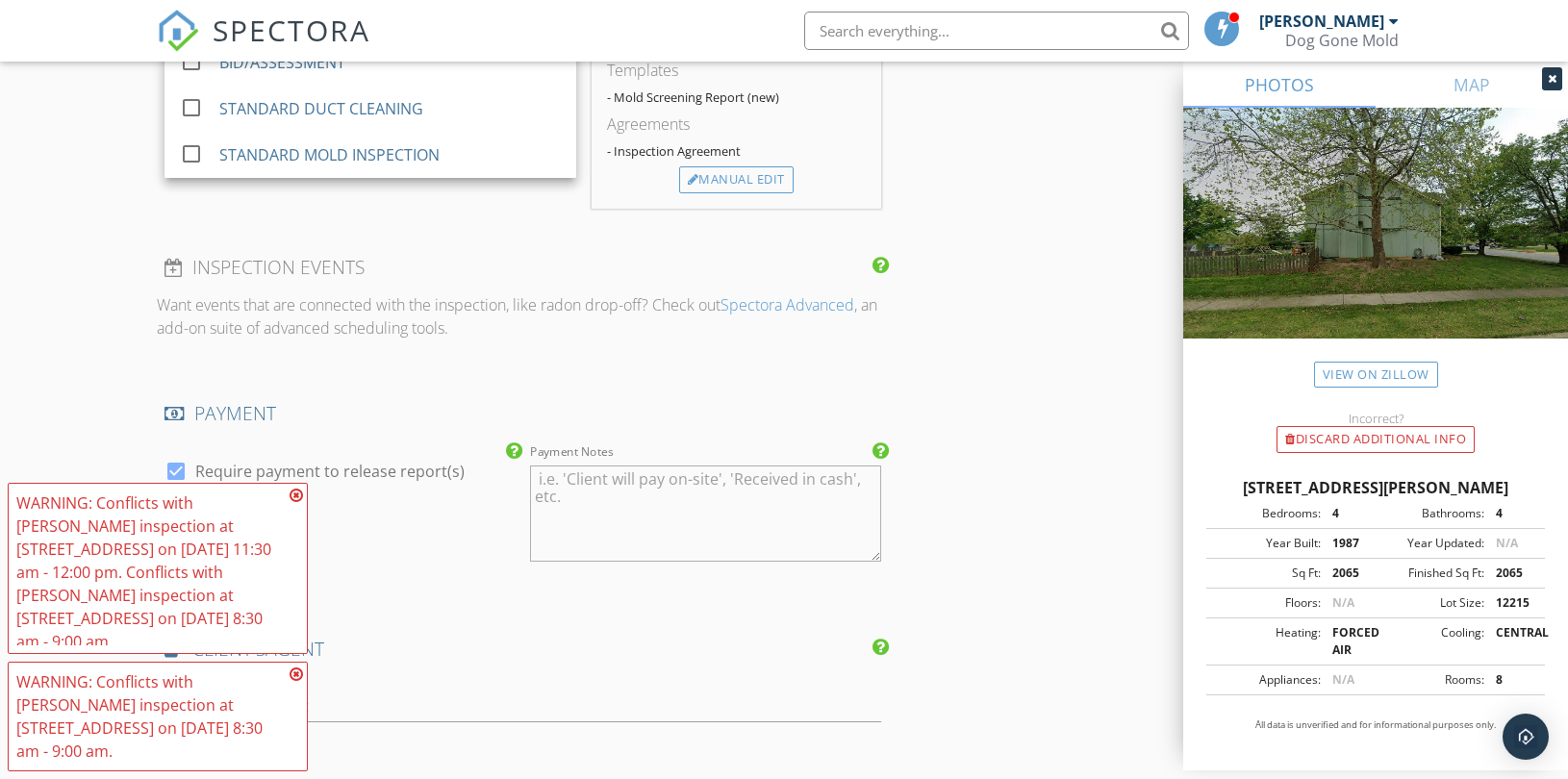
click at [362, 476] on label "Require payment to release report(s)" at bounding box center [330, 472] width 270 height 19
checkbox input "false"
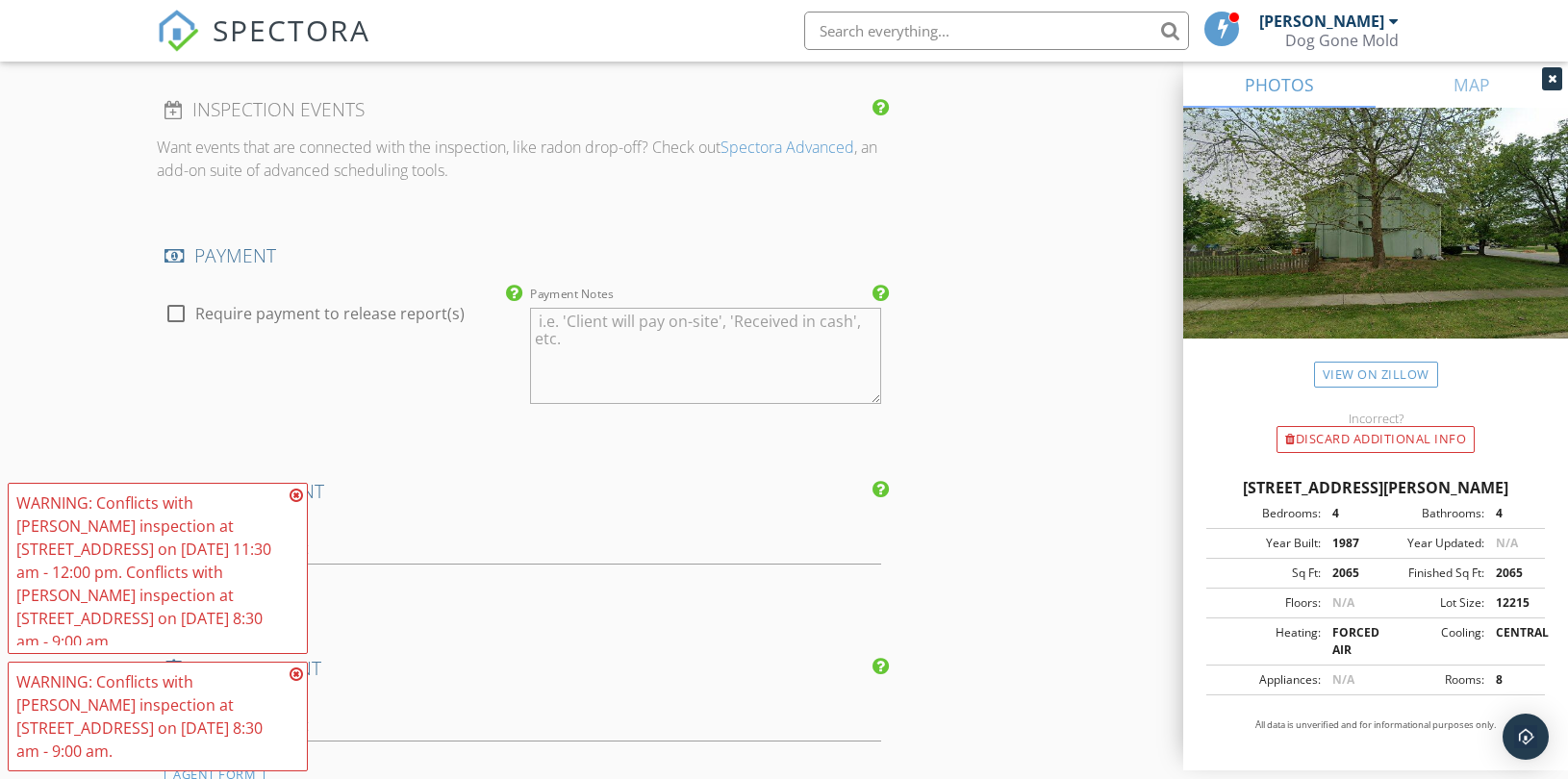
scroll to position [2778, 0]
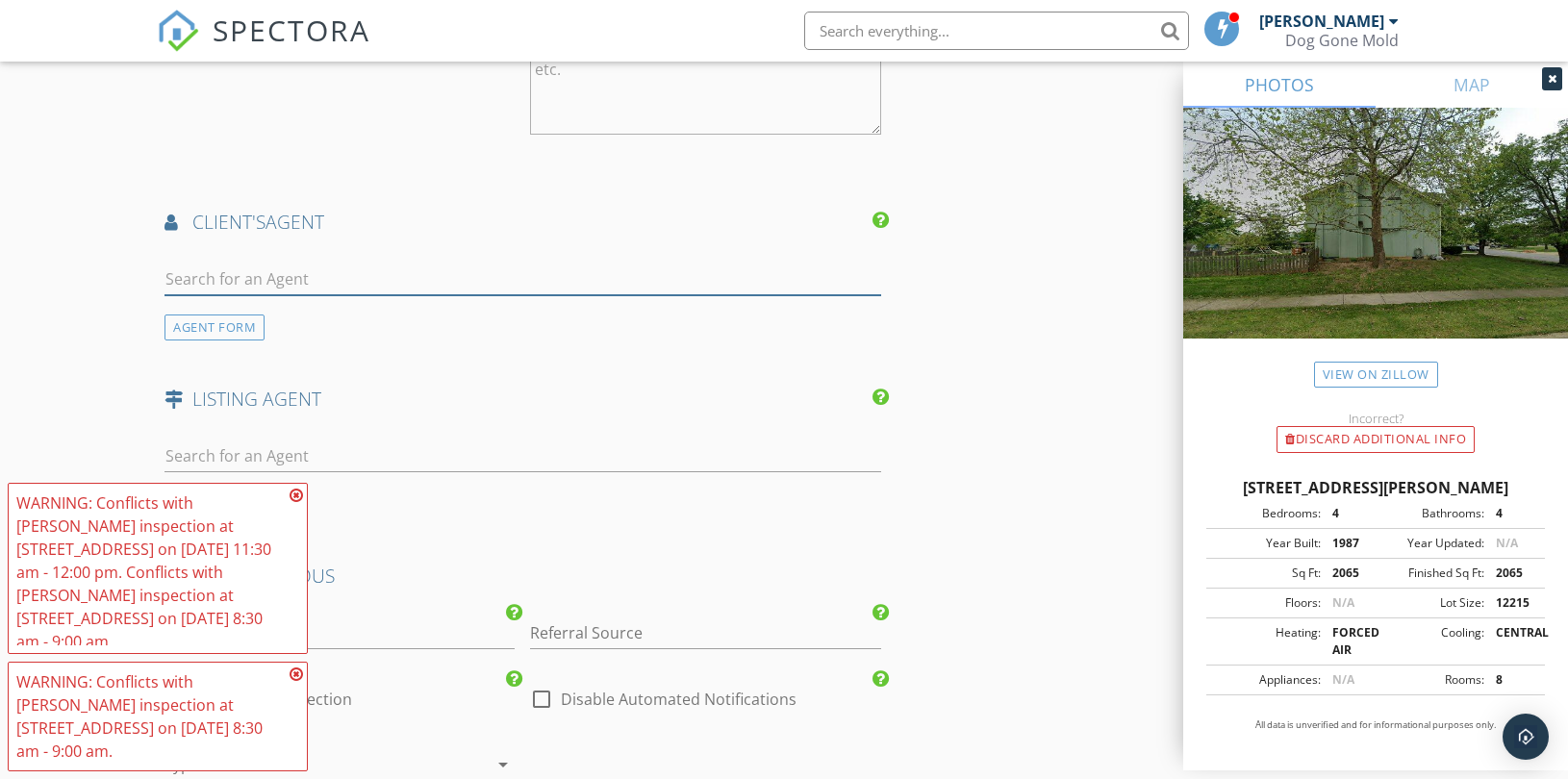
click at [344, 275] on input "text" at bounding box center [522, 279] width 716 height 32
paste input "moorework1232@gmail.com"
type input "moorework1232@gmail.com"
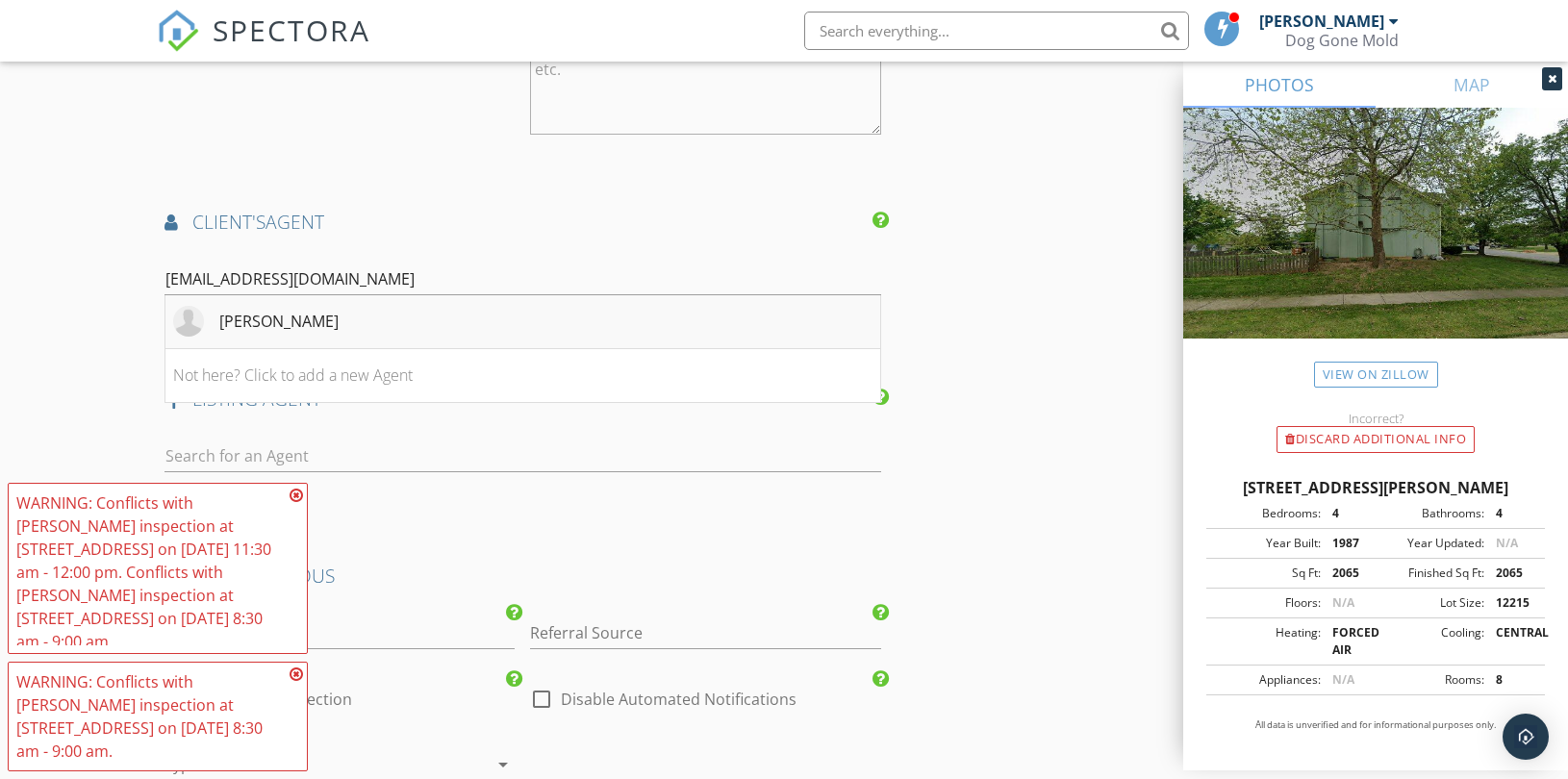
click at [348, 321] on li "Ryan Moore" at bounding box center [522, 322] width 714 height 54
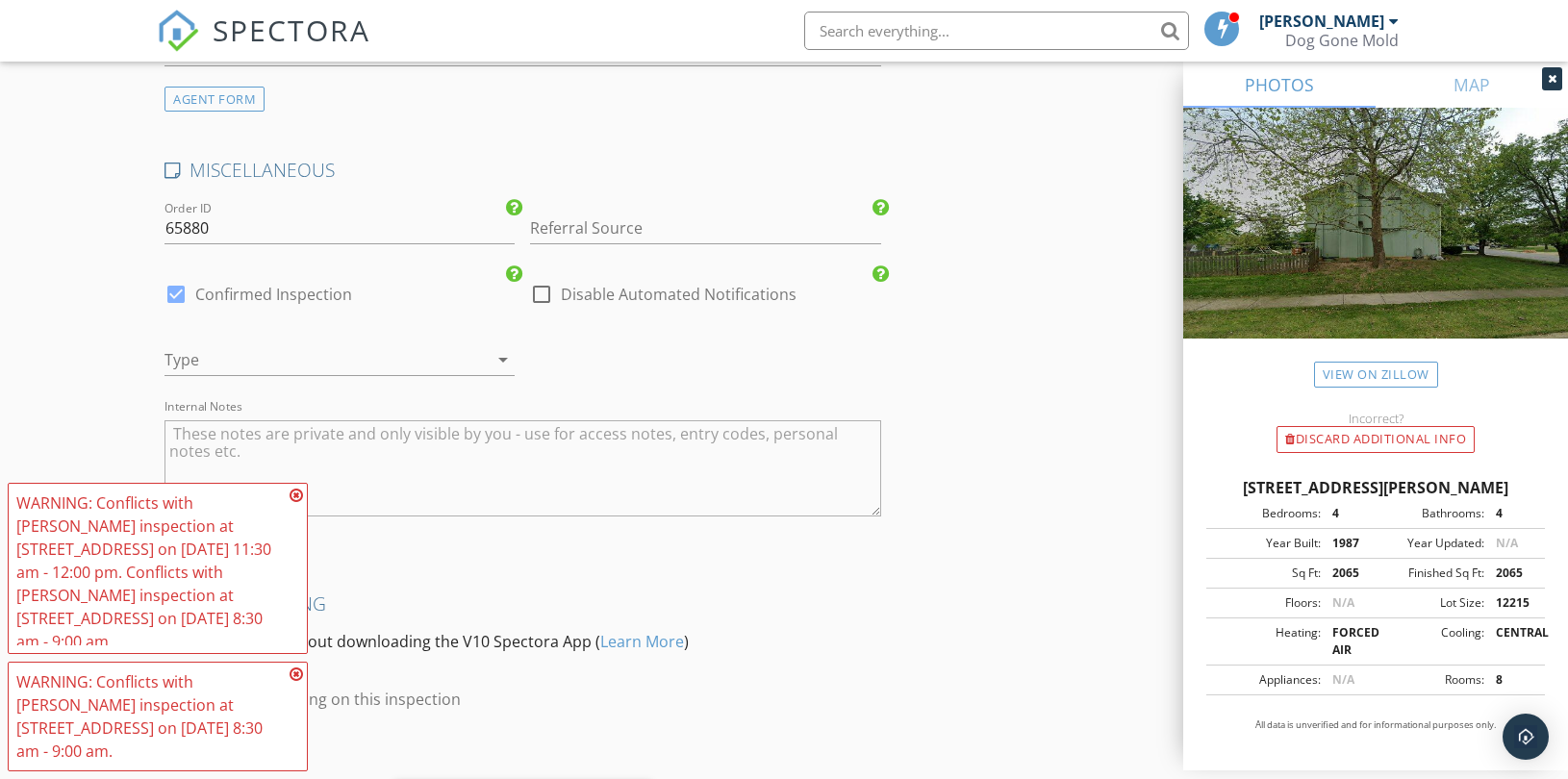
scroll to position [3633, 0]
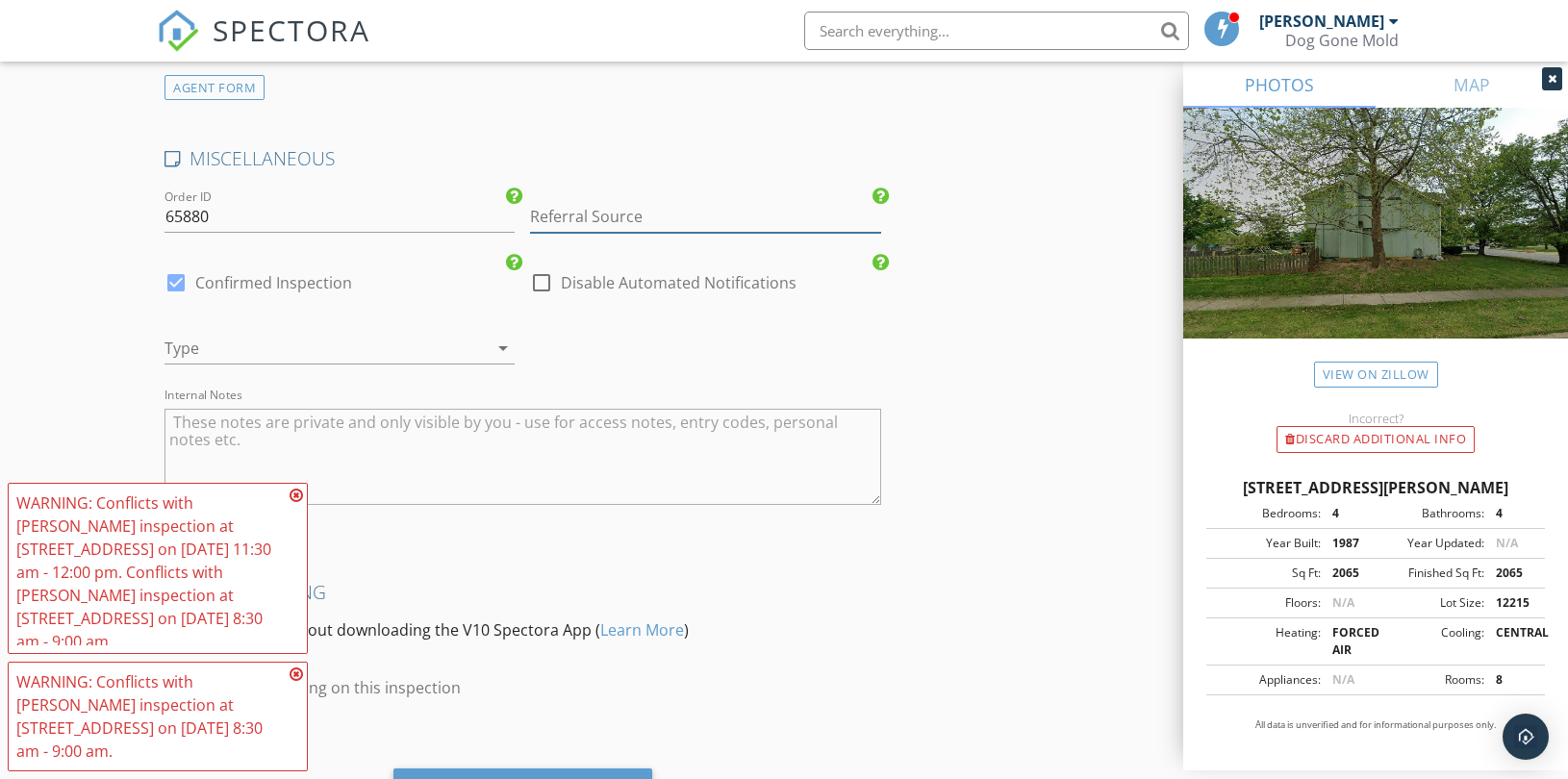
click at [593, 217] on input "Referral Source" at bounding box center [705, 216] width 350 height 32
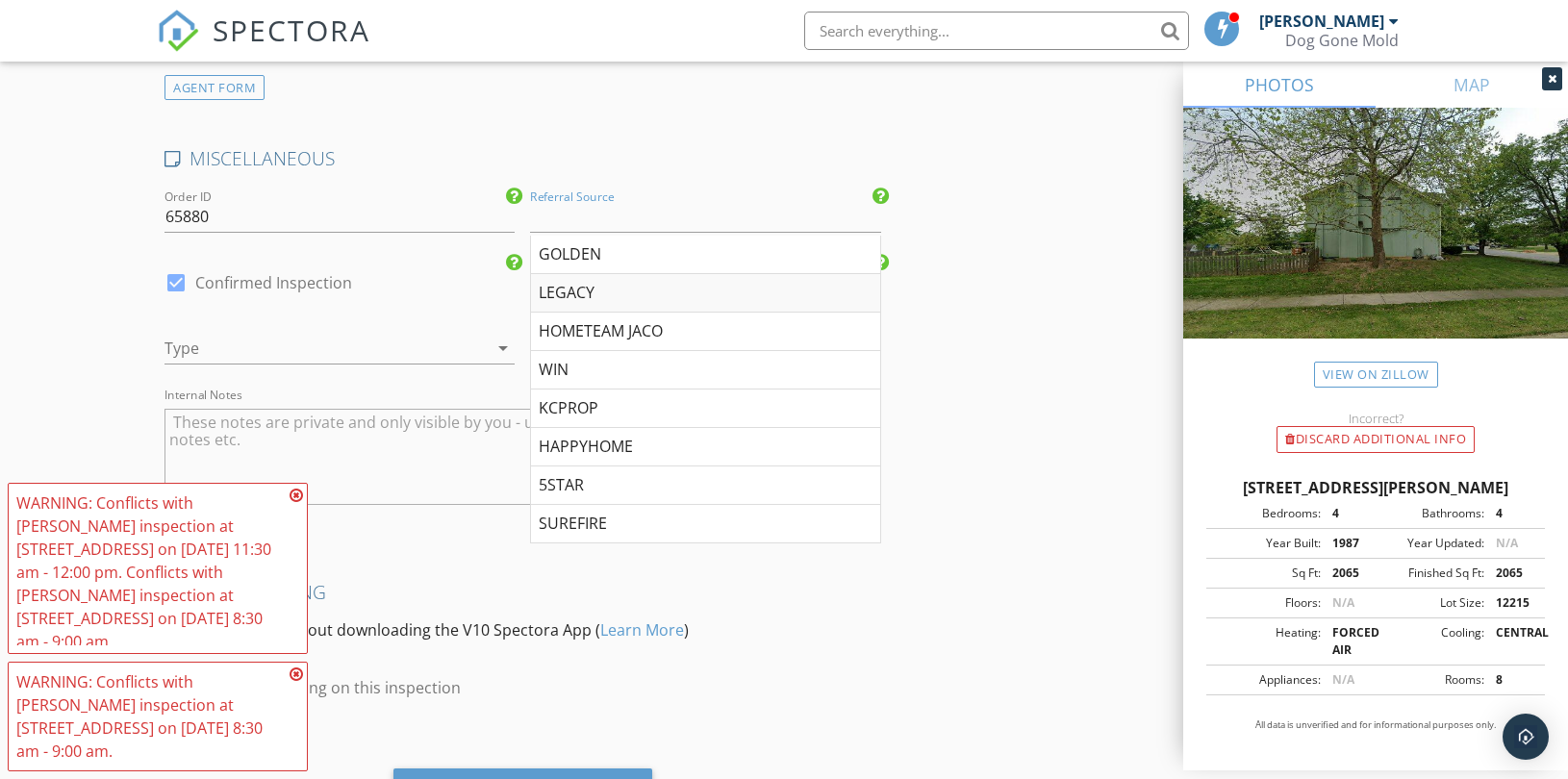
click at [580, 290] on div "LEGACY" at bounding box center [705, 294] width 348 height 39
type input "LEGACY"
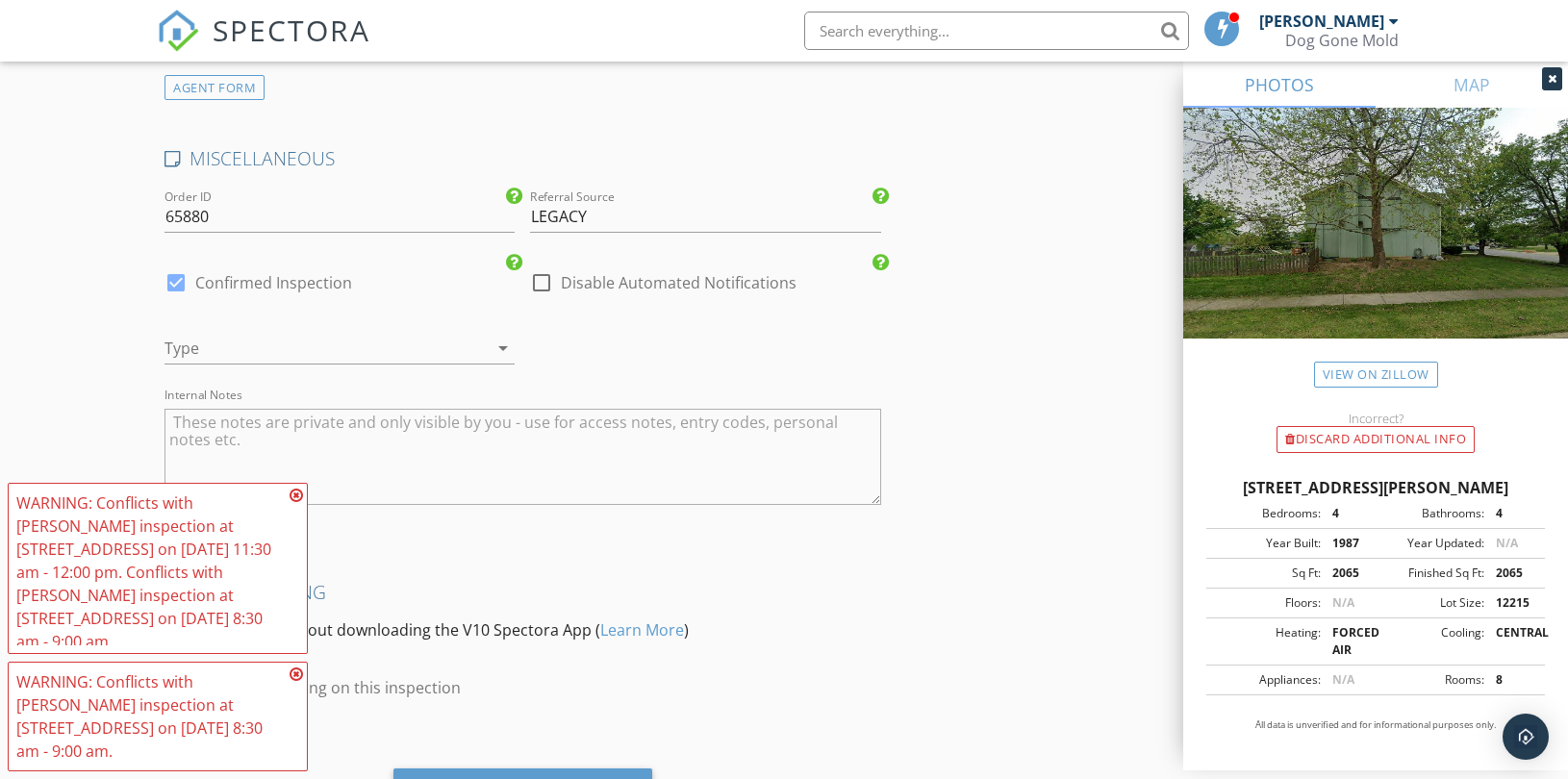
click at [351, 354] on div at bounding box center [312, 348] width 296 height 31
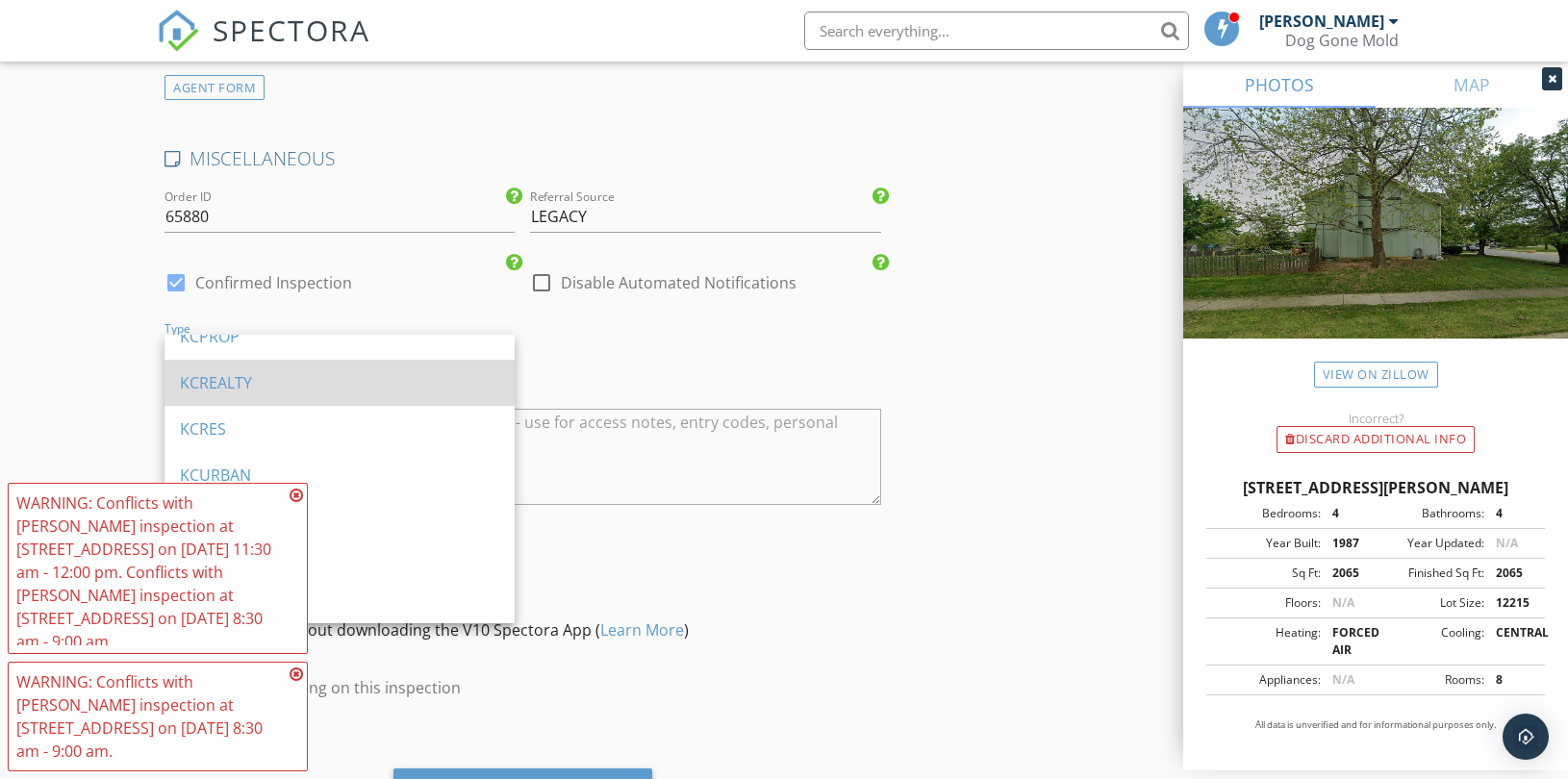
scroll to position [1282, 0]
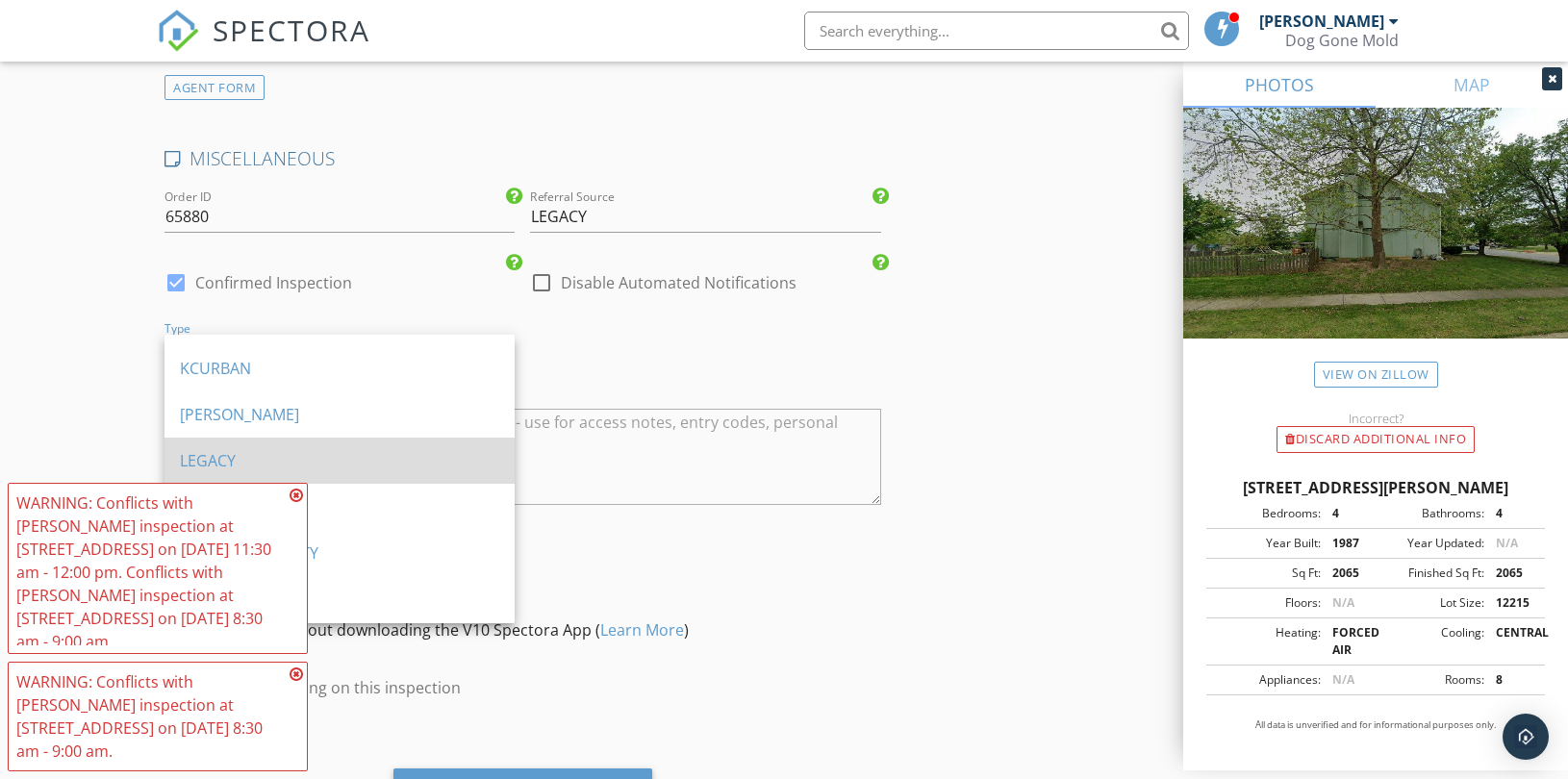
click at [286, 449] on div "LEGACY" at bounding box center [339, 461] width 319 height 23
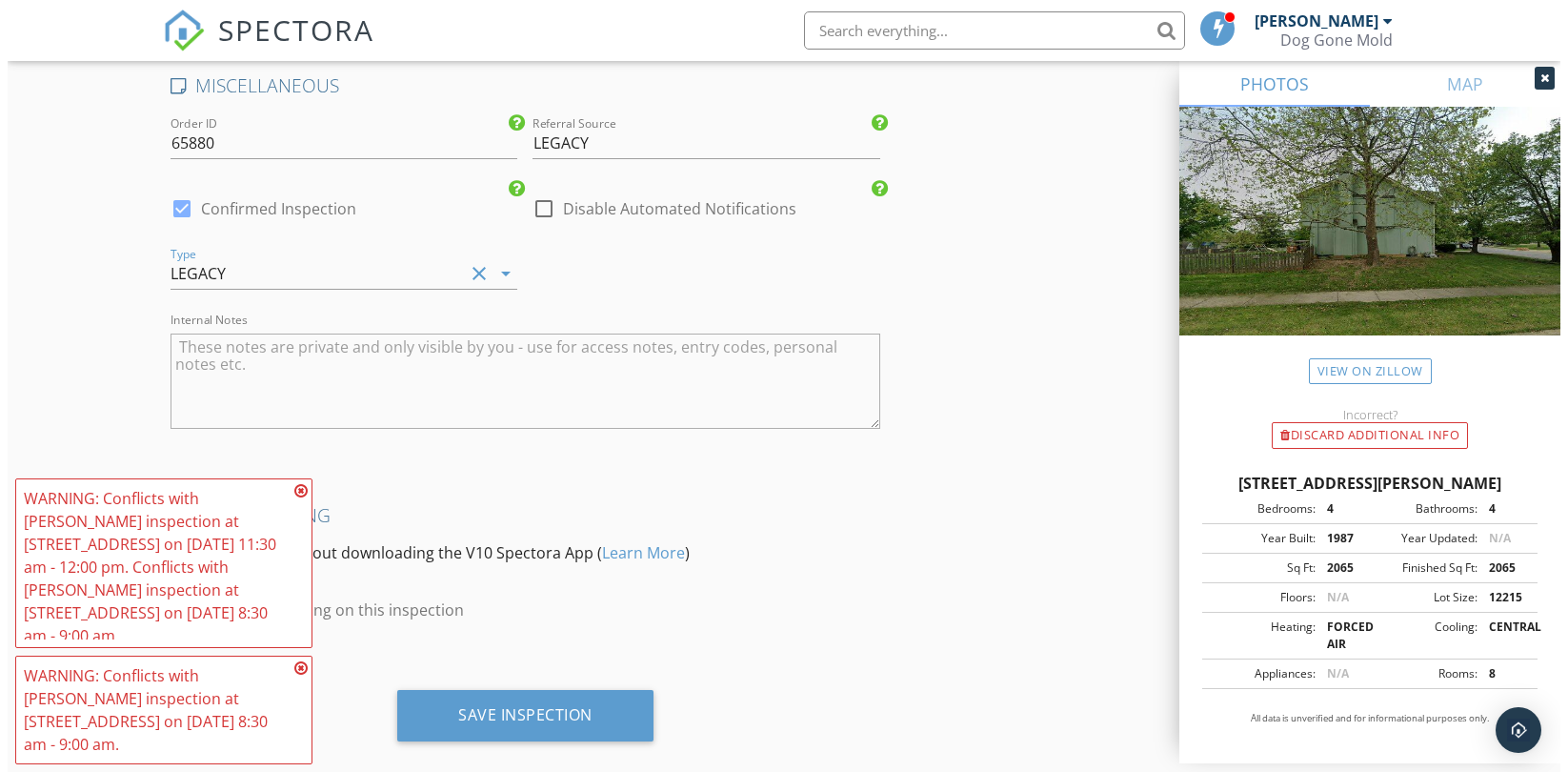
scroll to position [3703, 0]
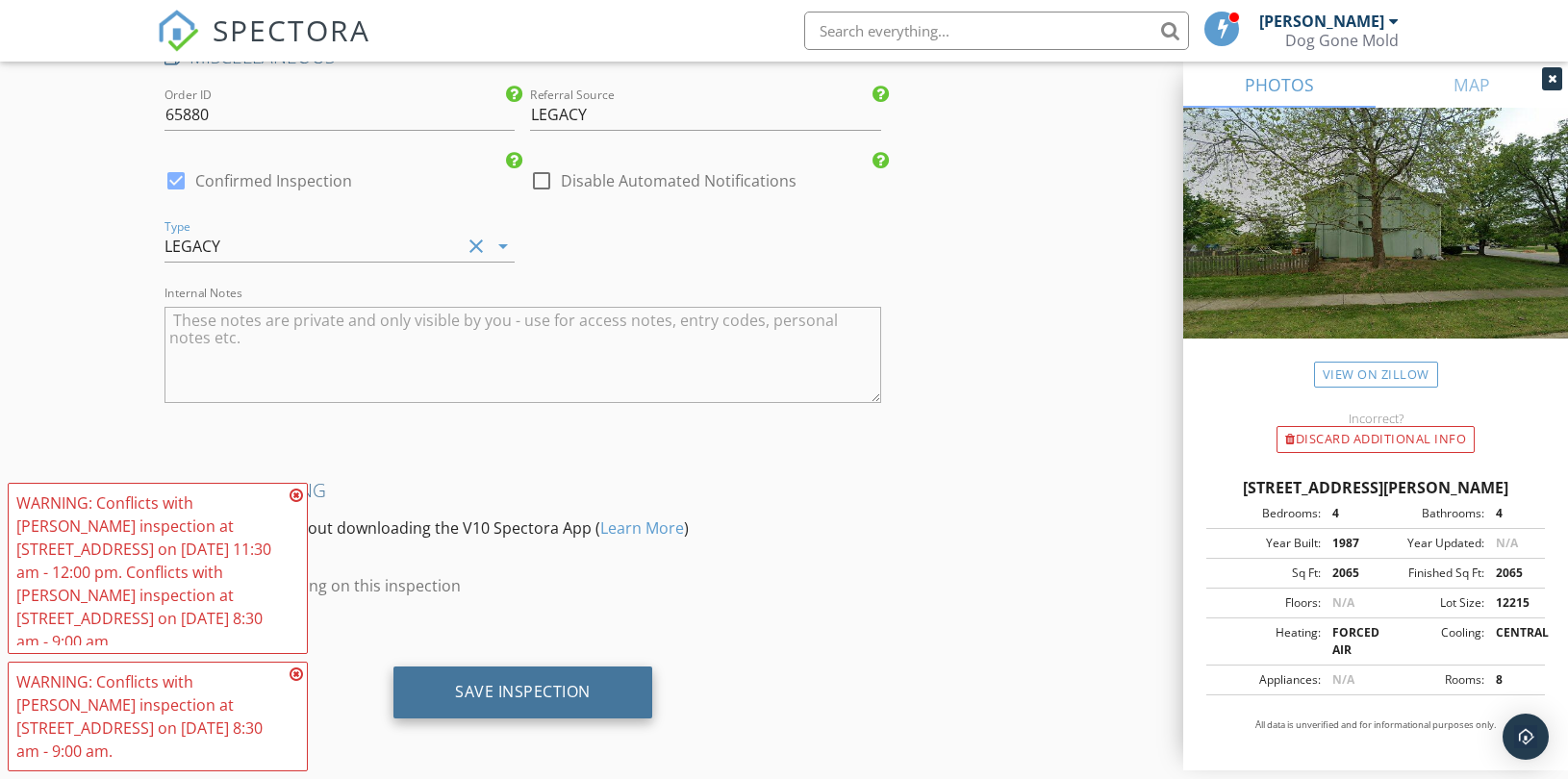
click at [556, 687] on div "Save Inspection" at bounding box center [523, 692] width 135 height 19
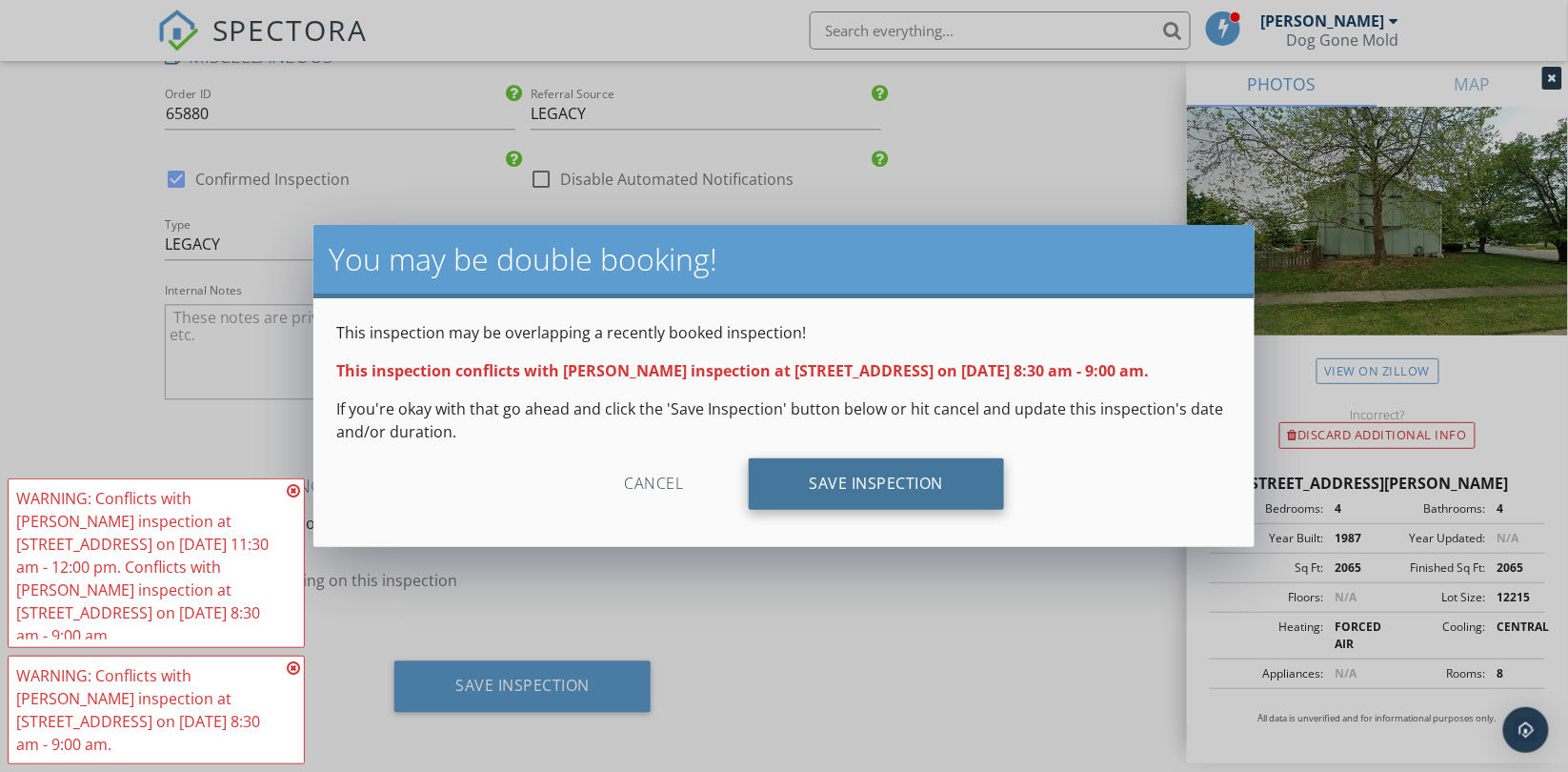
click at [810, 484] on div "Save Inspection" at bounding box center [877, 485] width 257 height 52
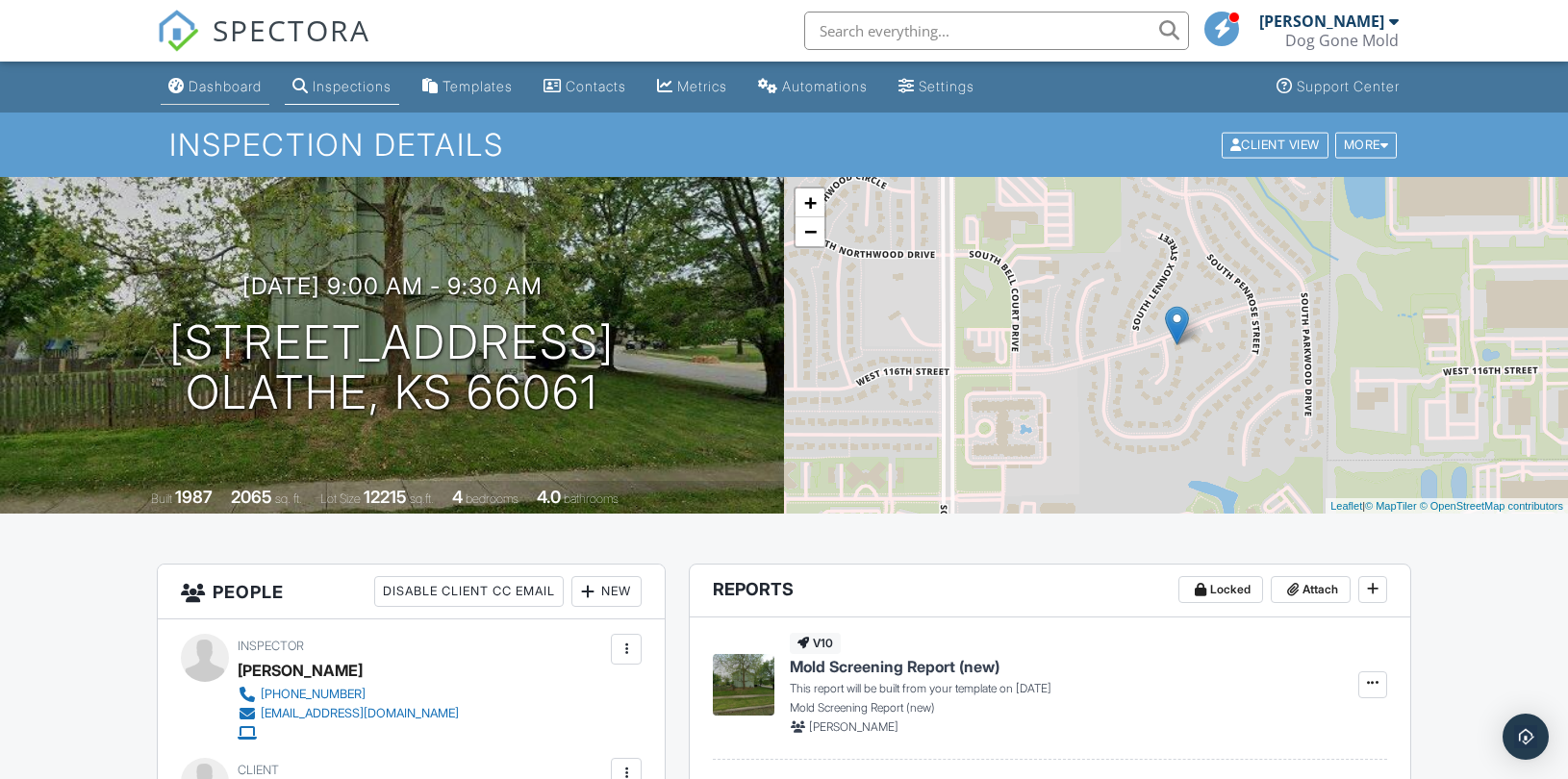
click at [210, 81] on div "Dashboard" at bounding box center [225, 86] width 73 height 16
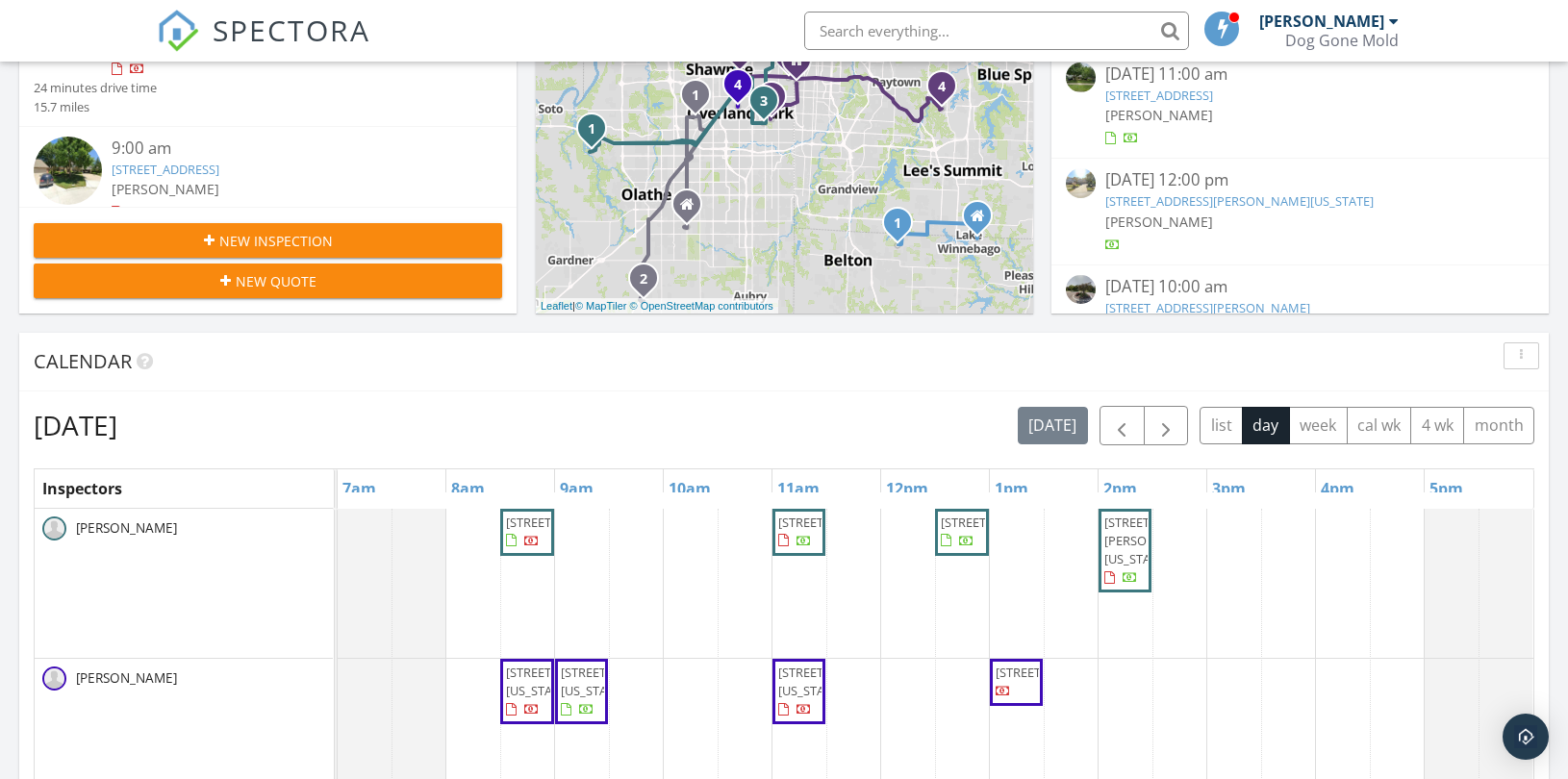
scroll to position [534, 0]
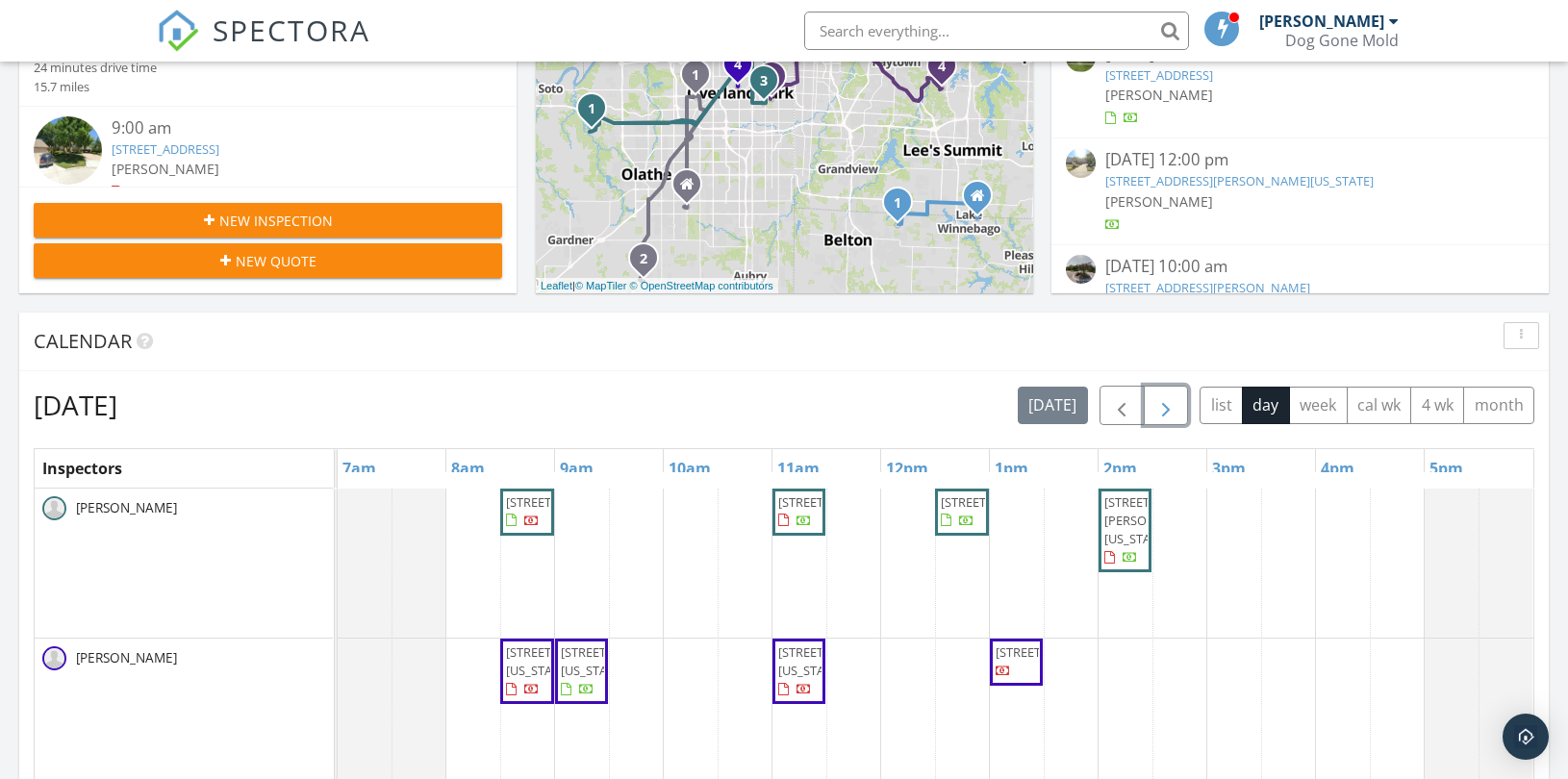
click at [1155, 406] on span "button" at bounding box center [1166, 406] width 23 height 23
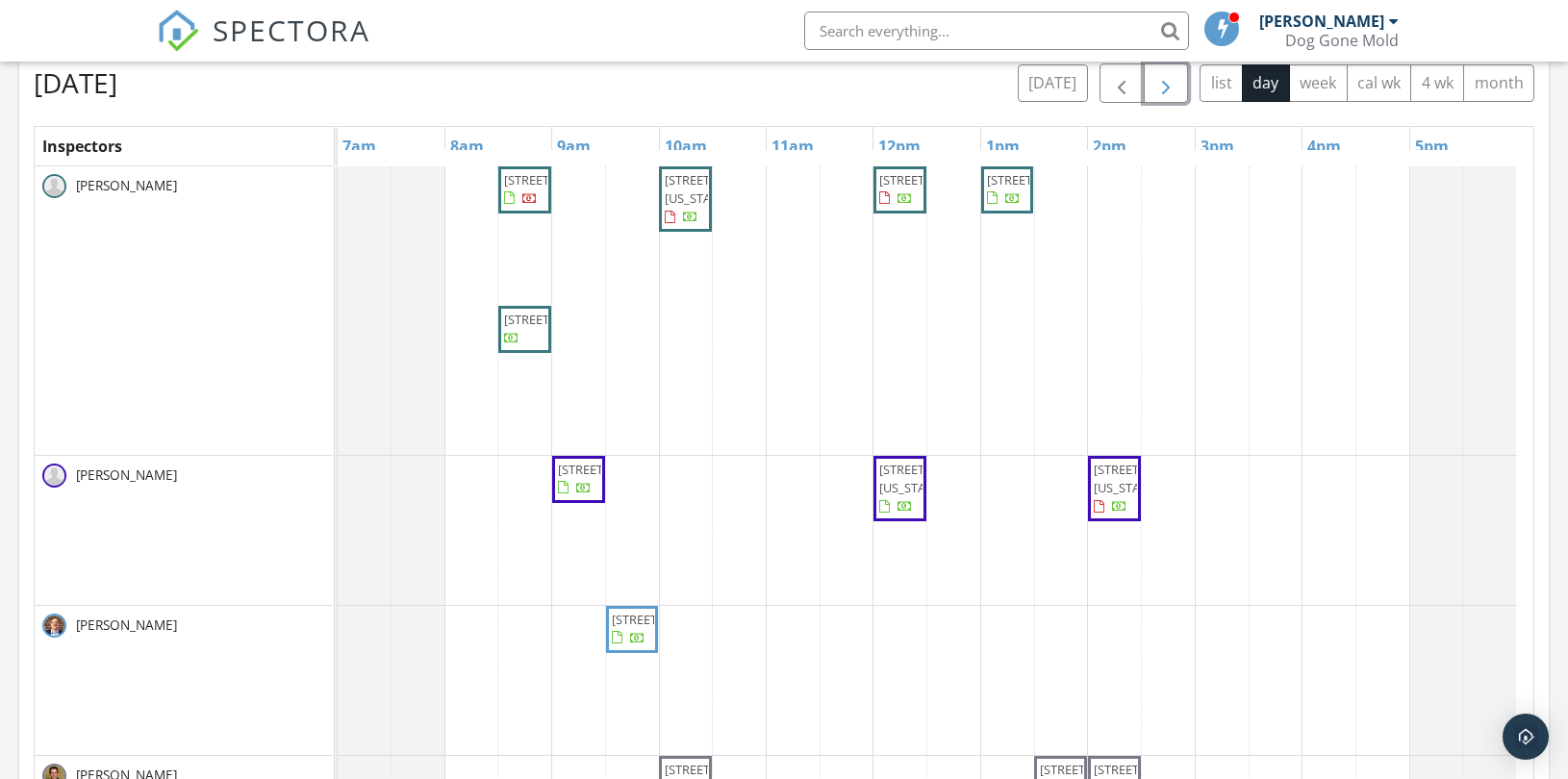
scroll to position [854, 0]
click at [1159, 87] on span "button" at bounding box center [1166, 86] width 23 height 23
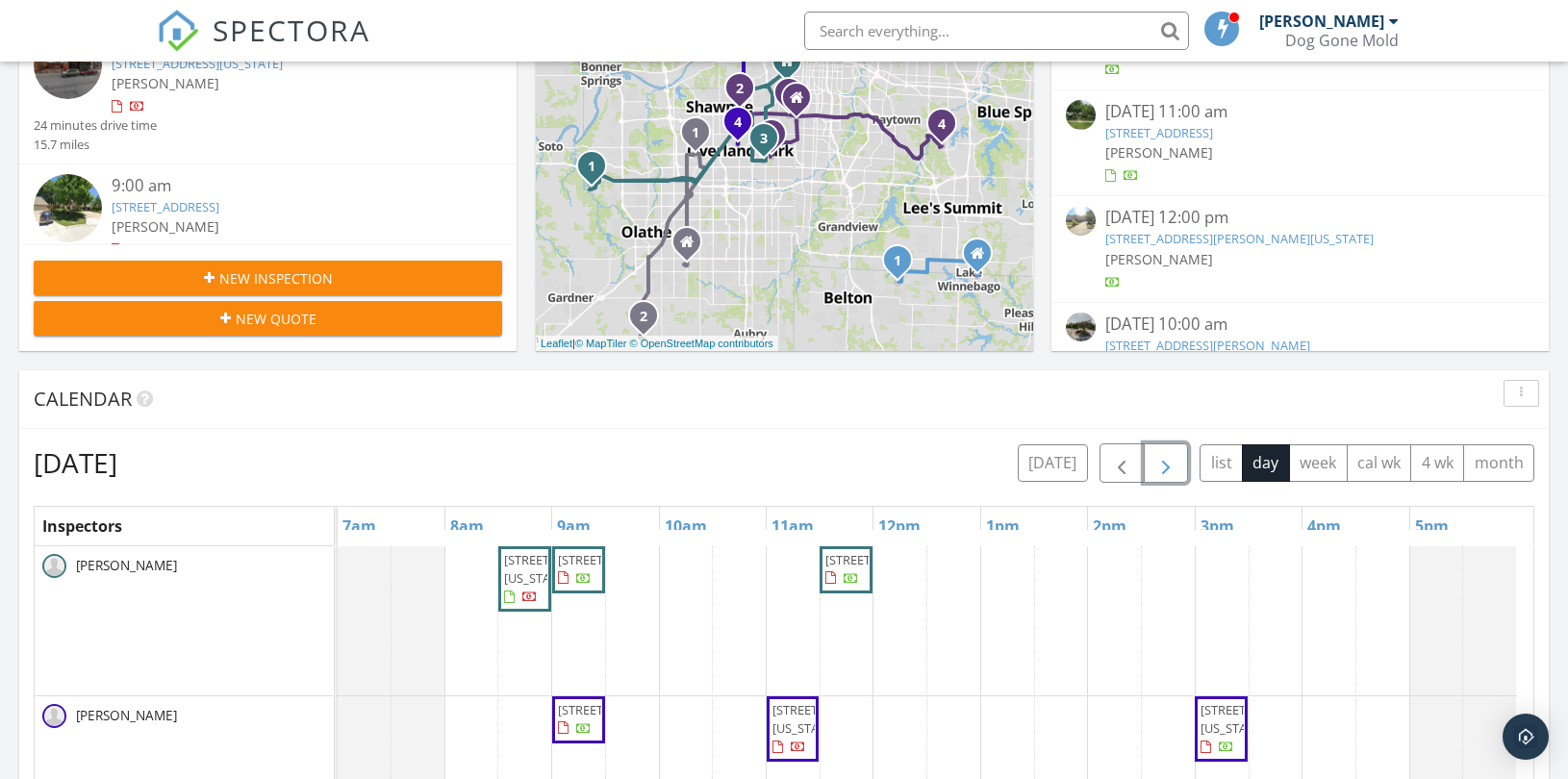
scroll to position [641, 0]
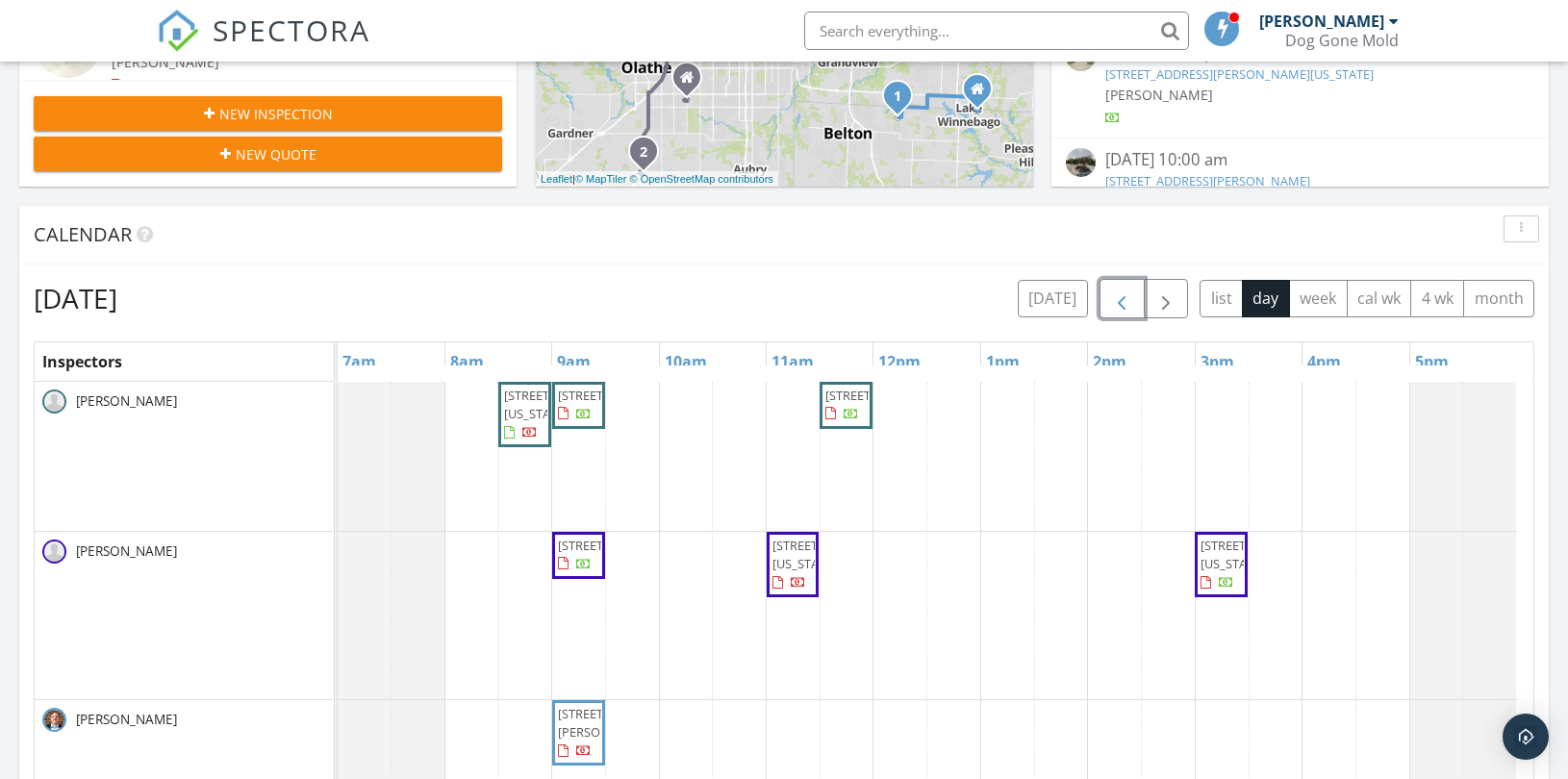
click at [1121, 298] on span "button" at bounding box center [1121, 300] width 23 height 23
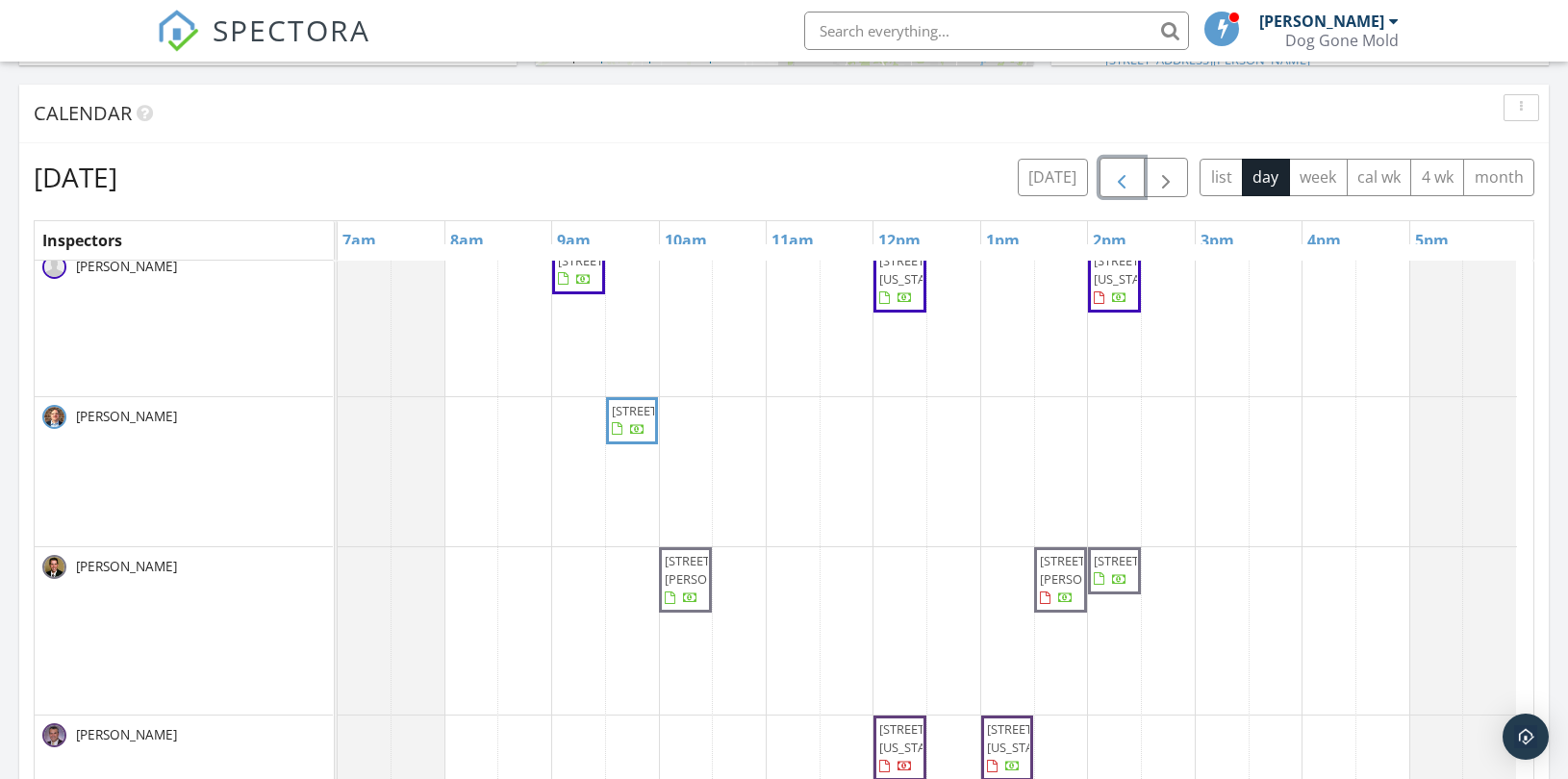
scroll to position [854, 0]
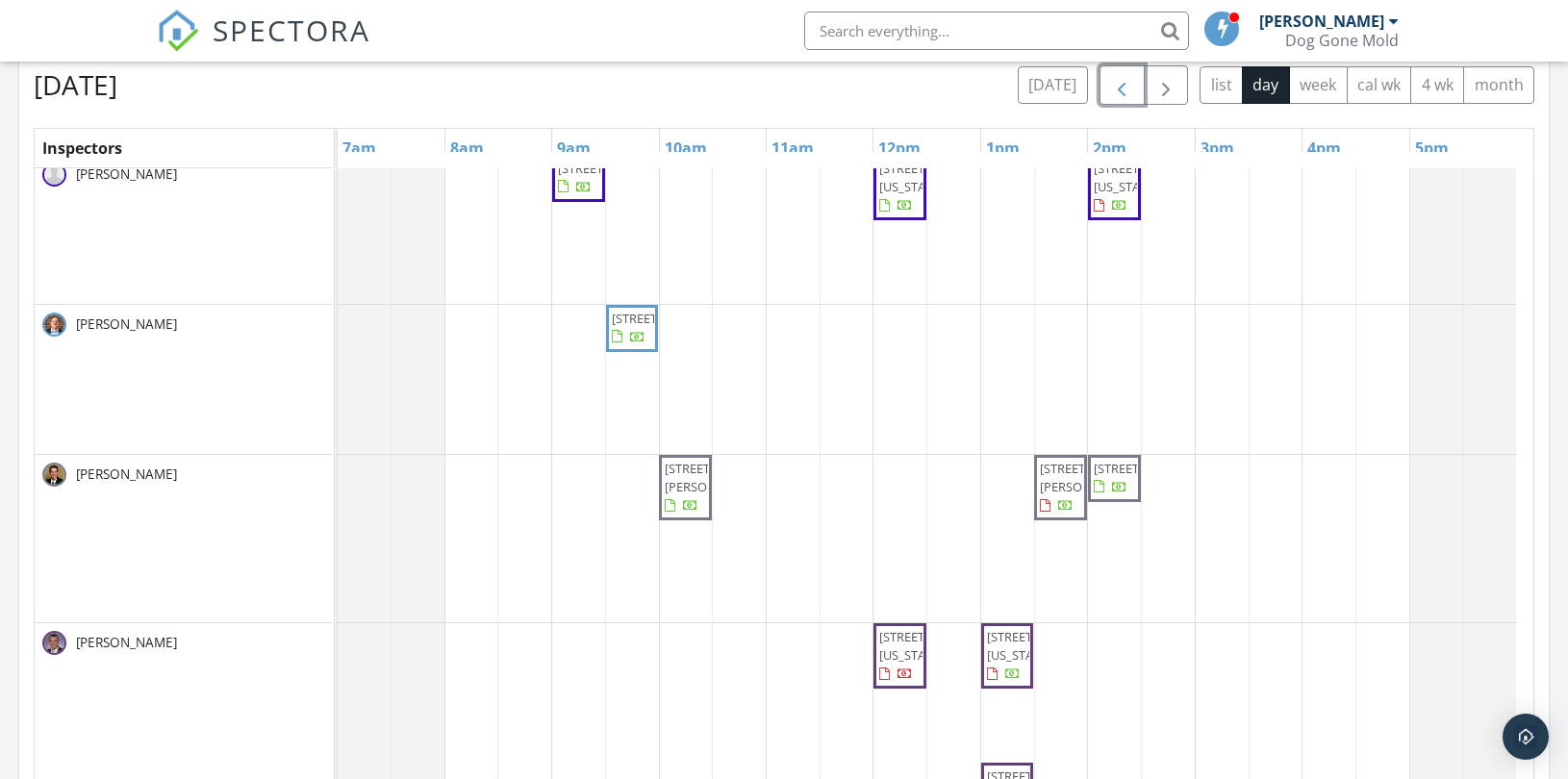
click at [572, 481] on div "18802 W 117th St, Olathe 66061 10501 Oakland Ave, Kansas City 64134 8616 W 61st…" at bounding box center [935, 389] width 1196 height 1047
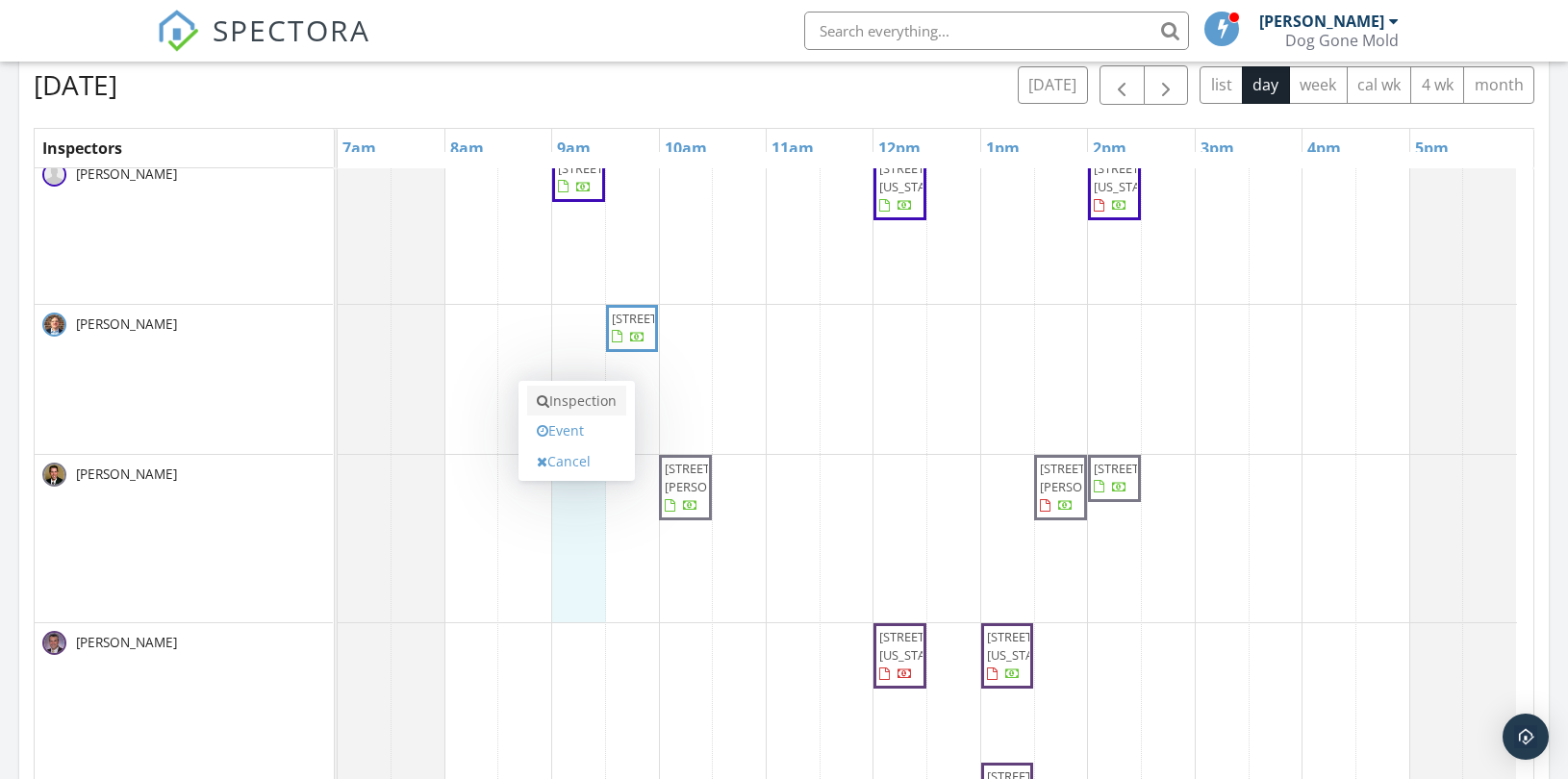
click at [580, 404] on link "Inspection" at bounding box center [576, 401] width 99 height 31
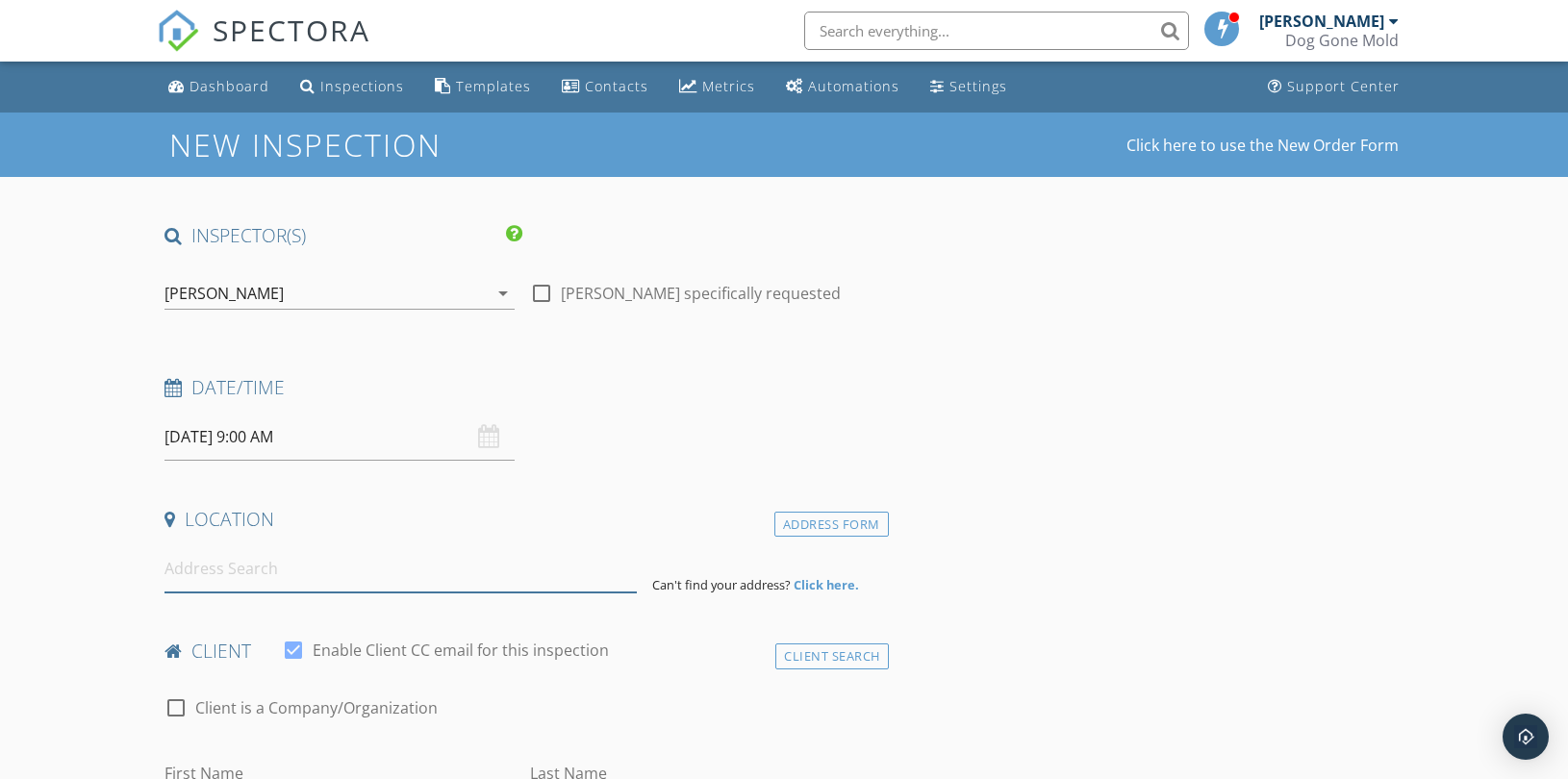
click at [464, 580] on input at bounding box center [400, 568] width 473 height 47
click at [378, 565] on input at bounding box center [400, 568] width 473 height 47
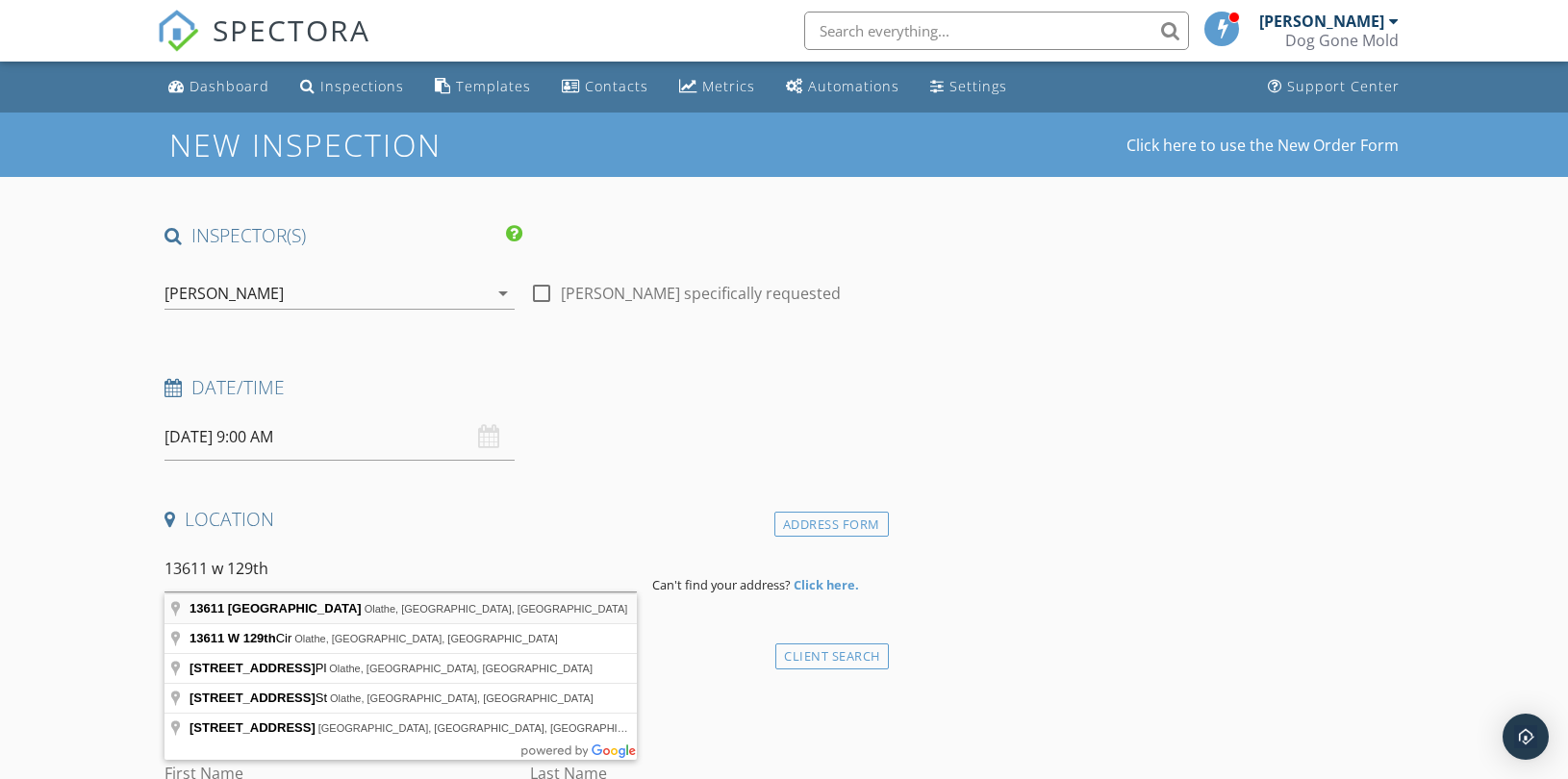
type input "[STREET_ADDRESS]"
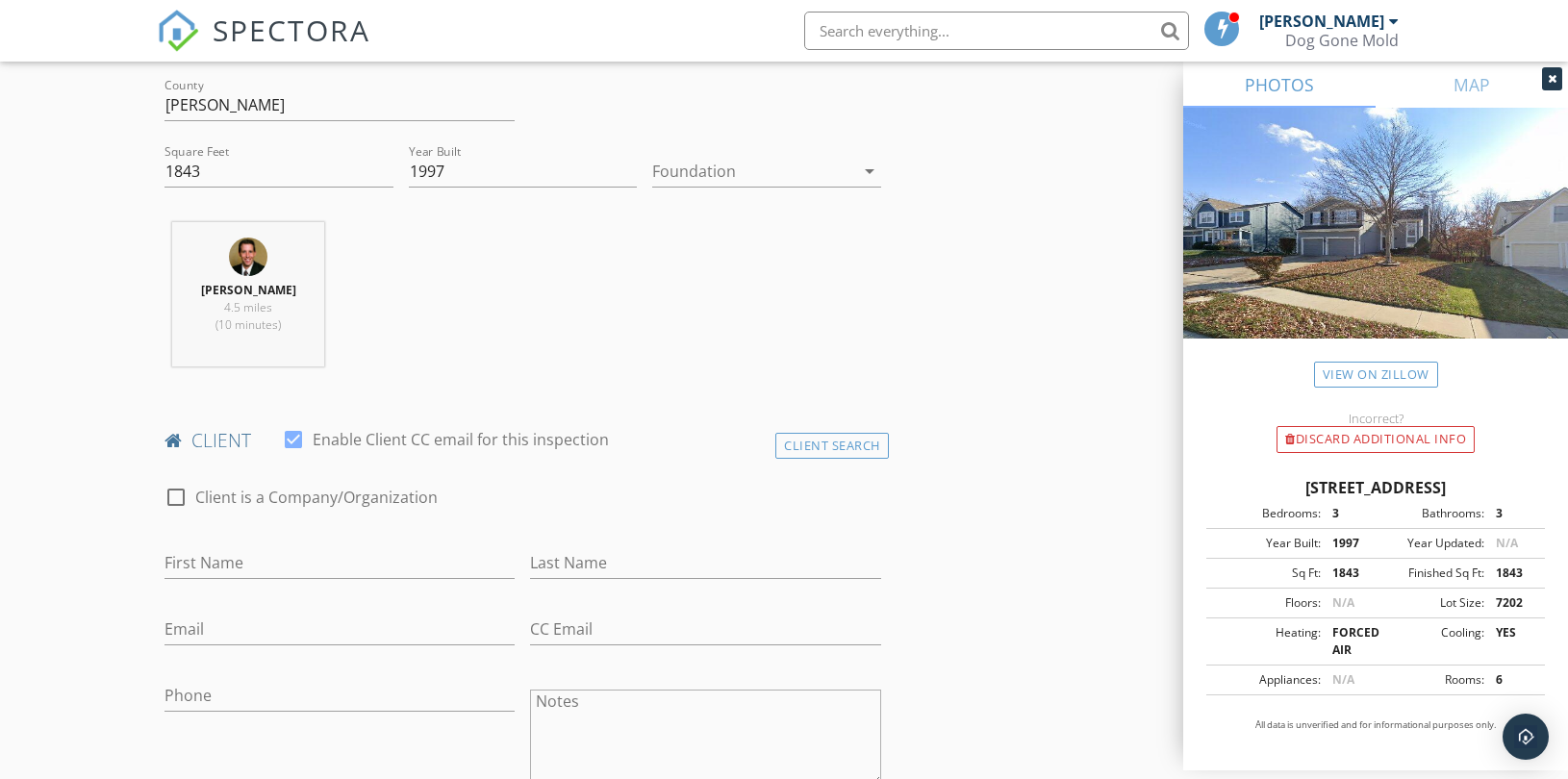
scroll to position [747, 0]
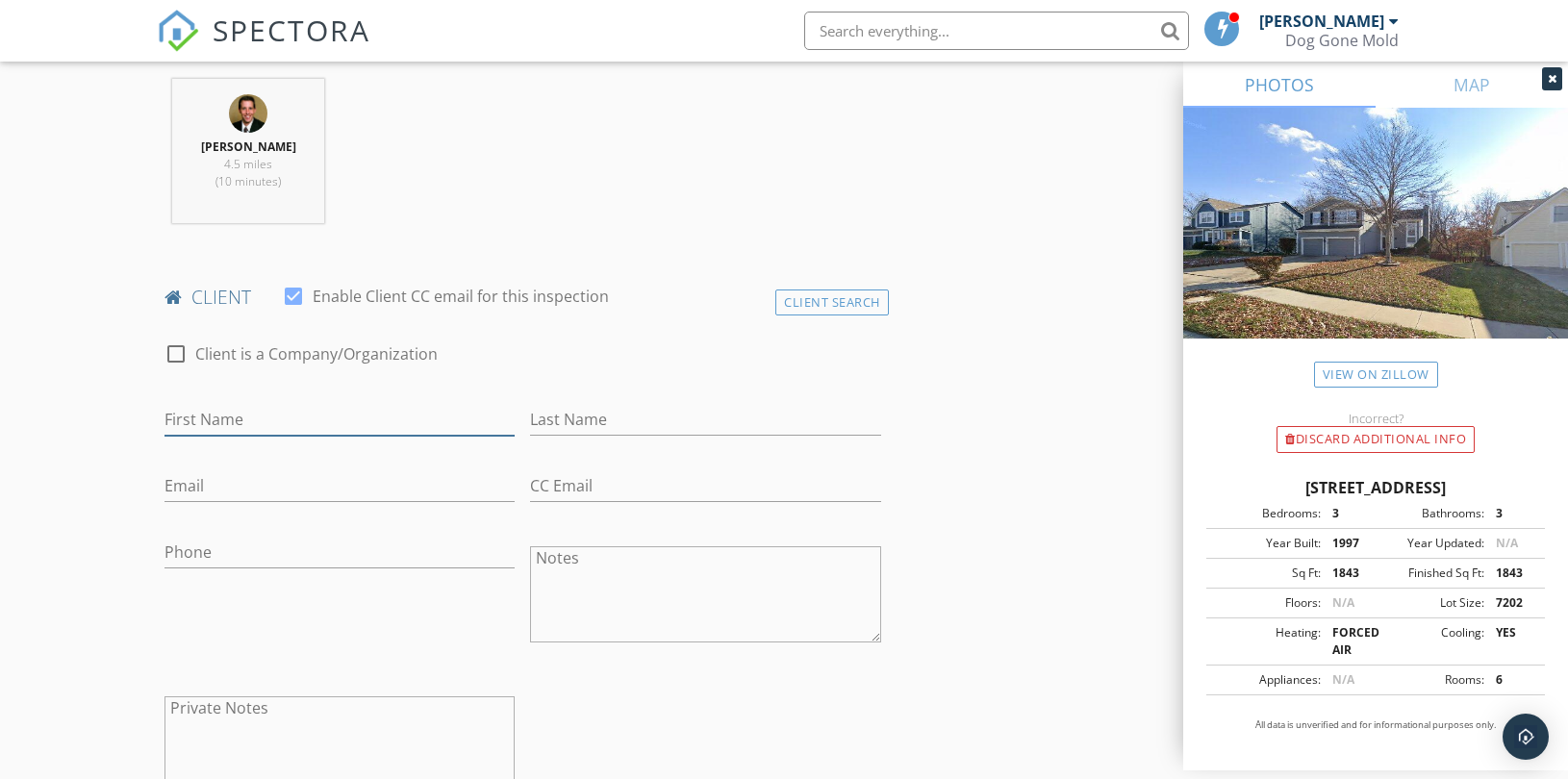
click at [327, 414] on input "First Name" at bounding box center [339, 419] width 350 height 32
type input "[PERSON_NAME]"
type input "Shine"
click at [174, 419] on input "[PERSON_NAME]" at bounding box center [339, 419] width 350 height 32
type input "[PERSON_NAME]"
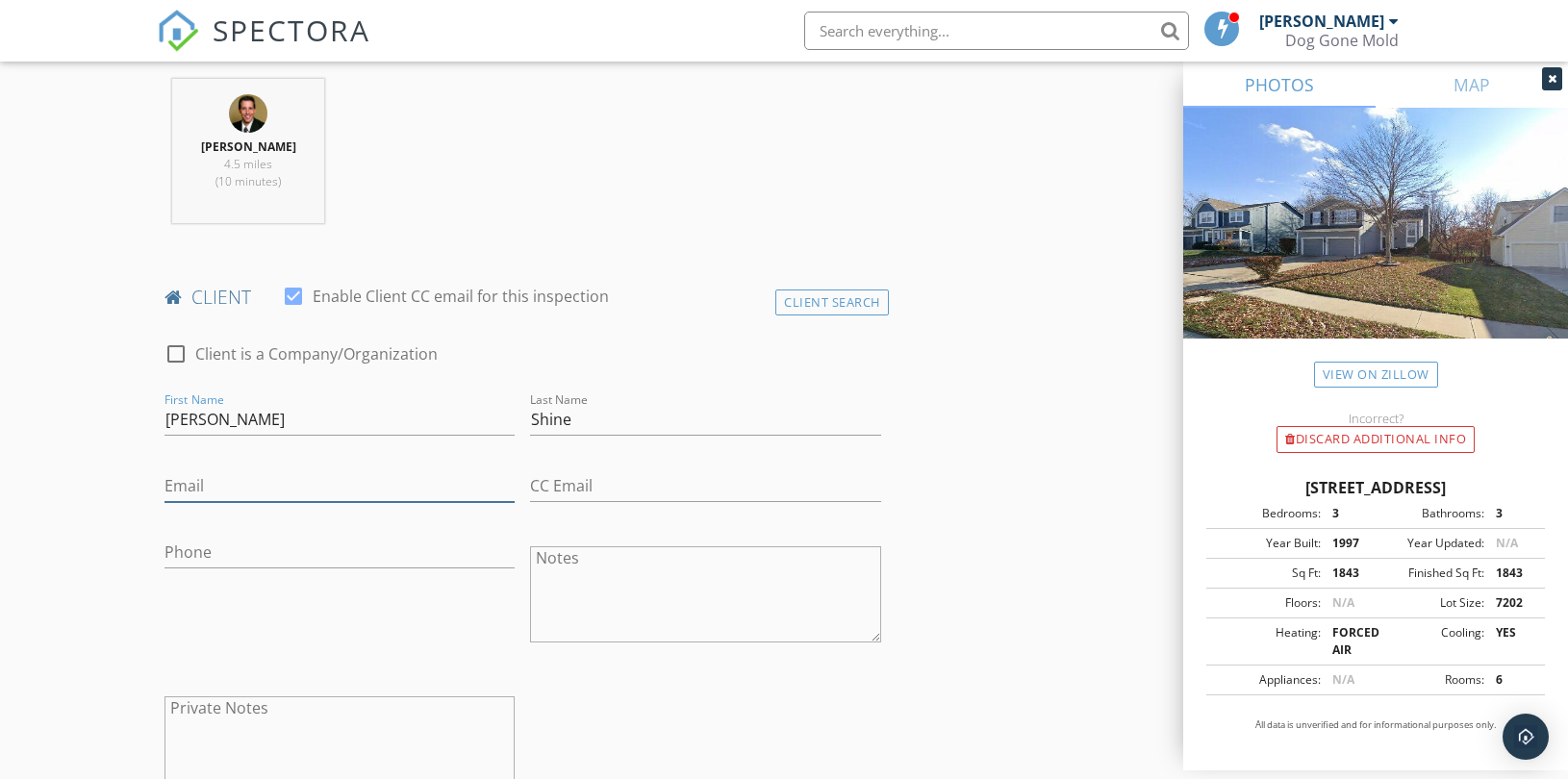
click at [218, 488] on input "Email" at bounding box center [339, 486] width 350 height 32
type input "[PERSON_NAME][EMAIL_ADDRESS][DOMAIN_NAME]"
click at [550, 229] on div "[PERSON_NAME] 4.5 miles (10 minutes)" at bounding box center [522, 159] width 732 height 159
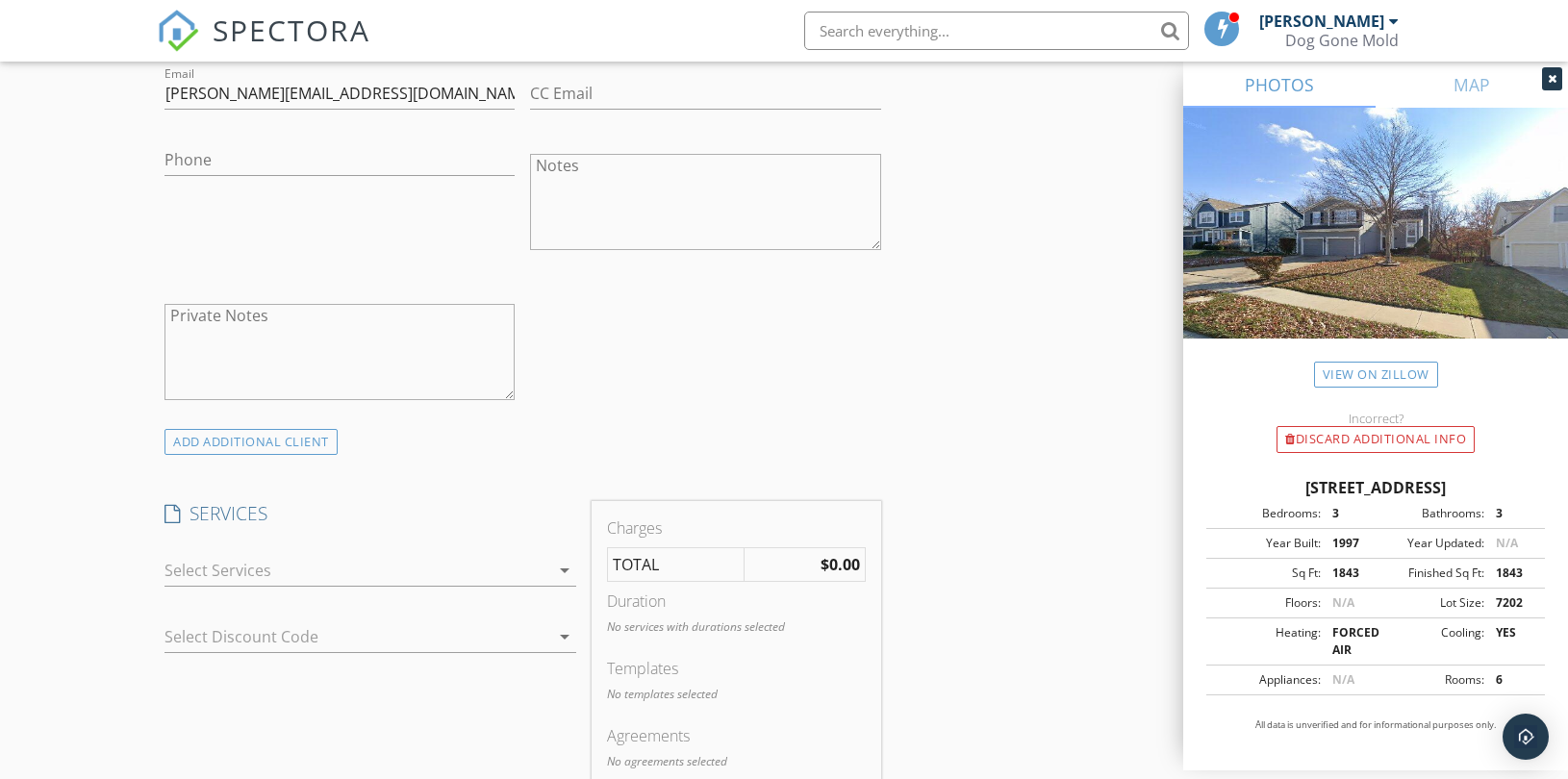
scroll to position [1175, 0]
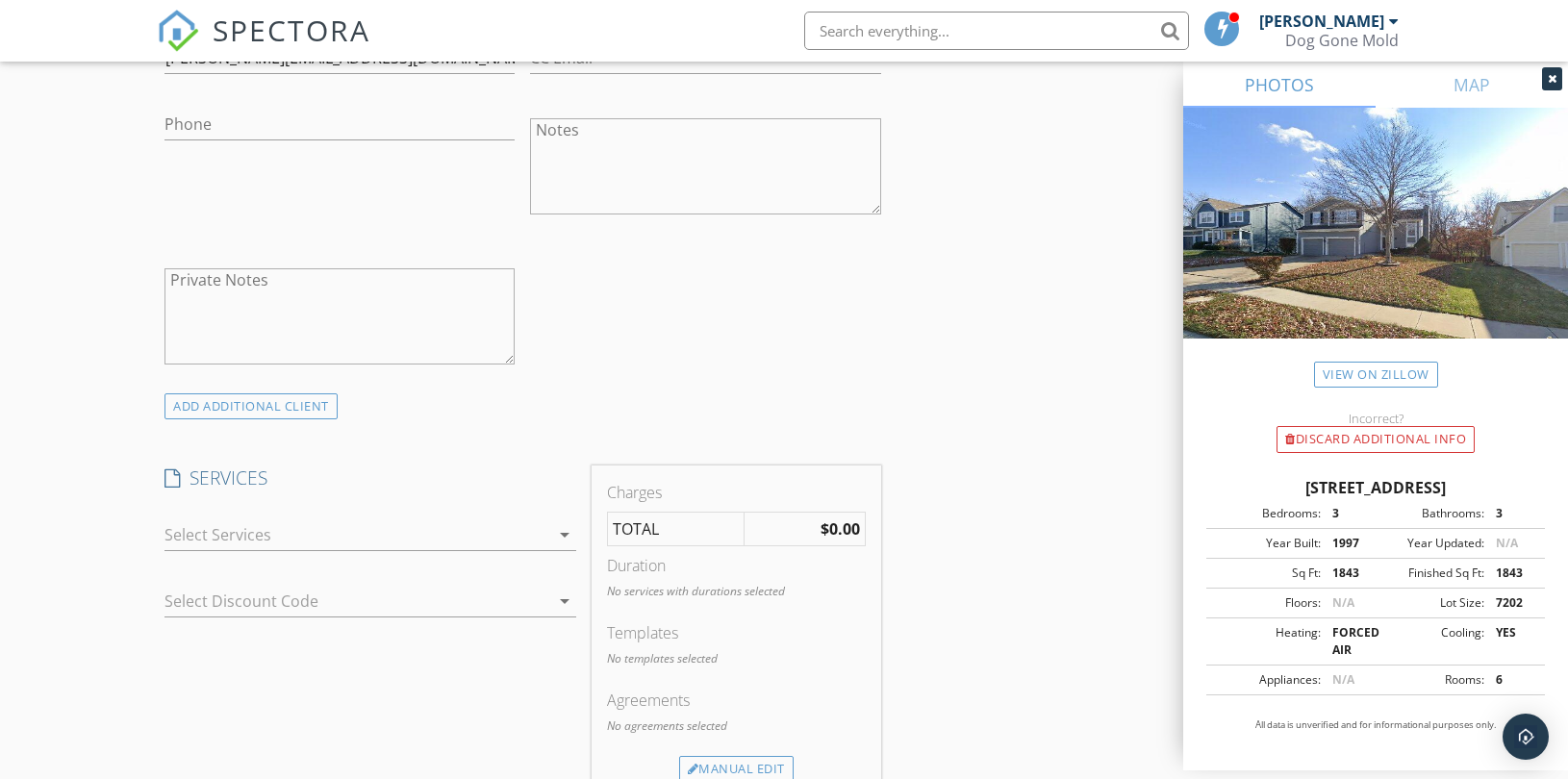
click at [536, 529] on div at bounding box center [357, 534] width 385 height 31
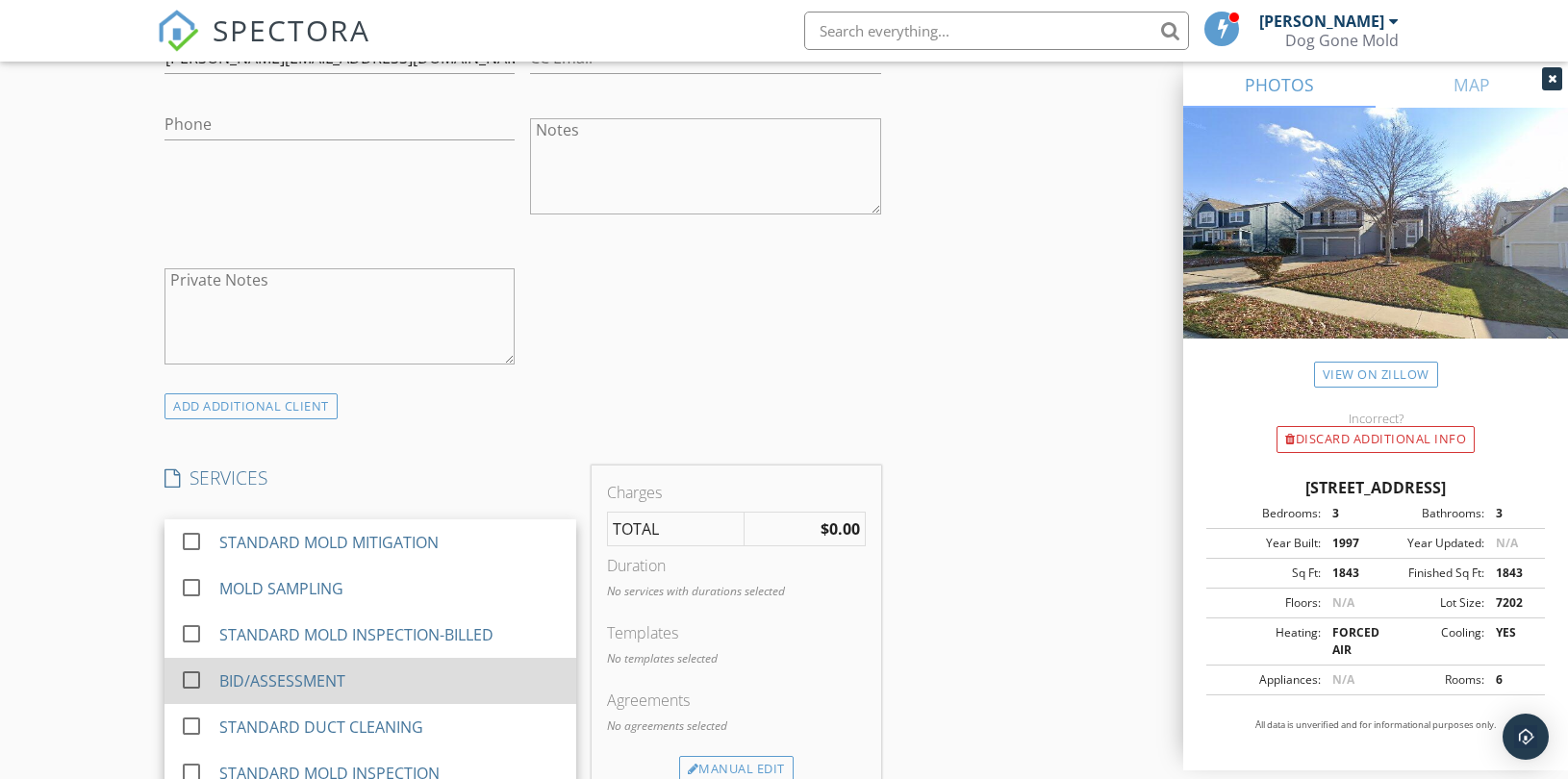
click at [303, 674] on div "BID/ASSESSMENT" at bounding box center [282, 681] width 126 height 23
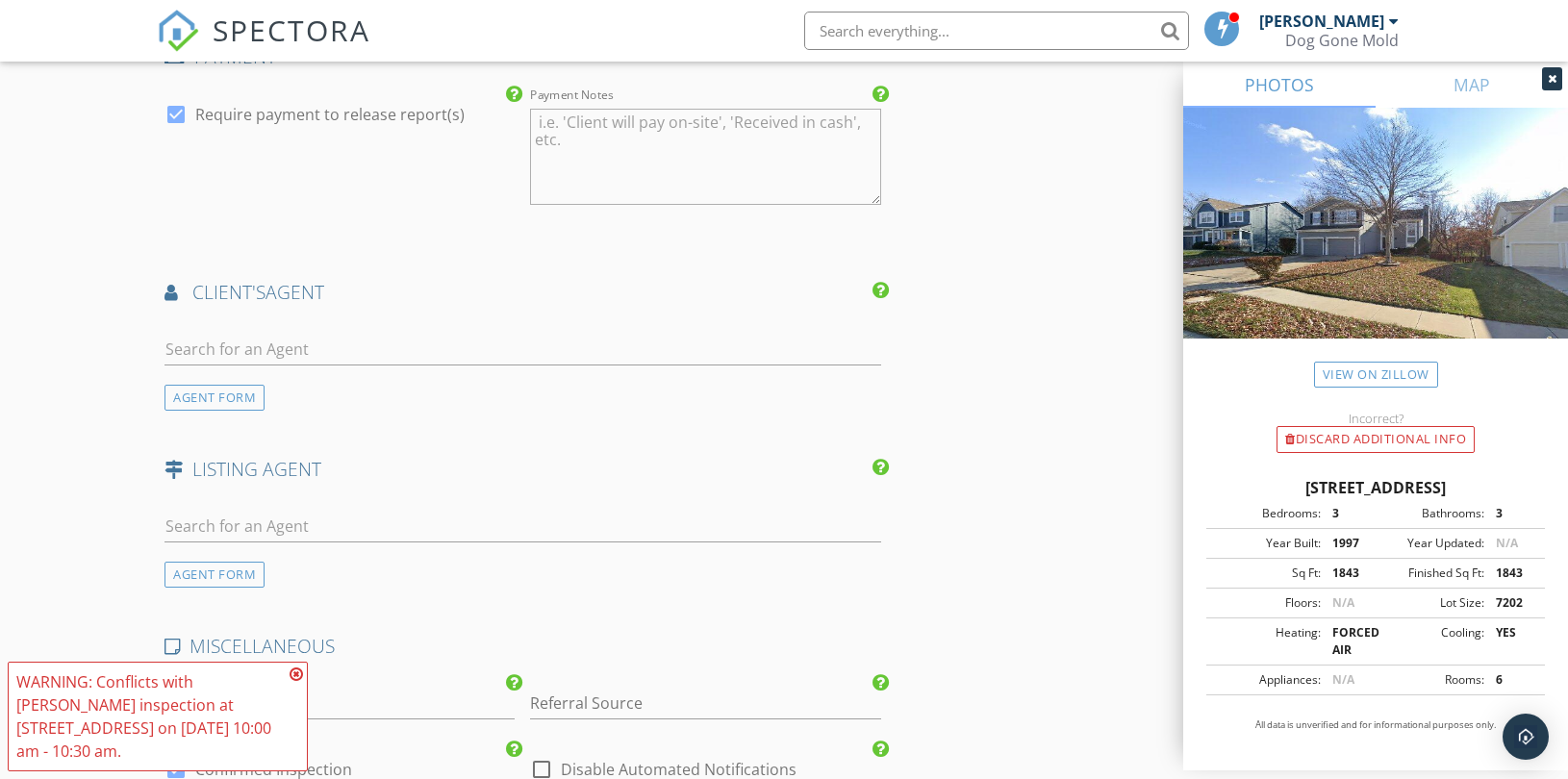
scroll to position [2137, 0]
click at [337, 351] on input "text" at bounding box center [522, 347] width 716 height 32
paste input "Ava@reecenichols.com"
type input "Ava@reecenichols.com"
click at [324, 387] on div "No results found. Click to add a new Agent" at bounding box center [318, 390] width 290 height 23
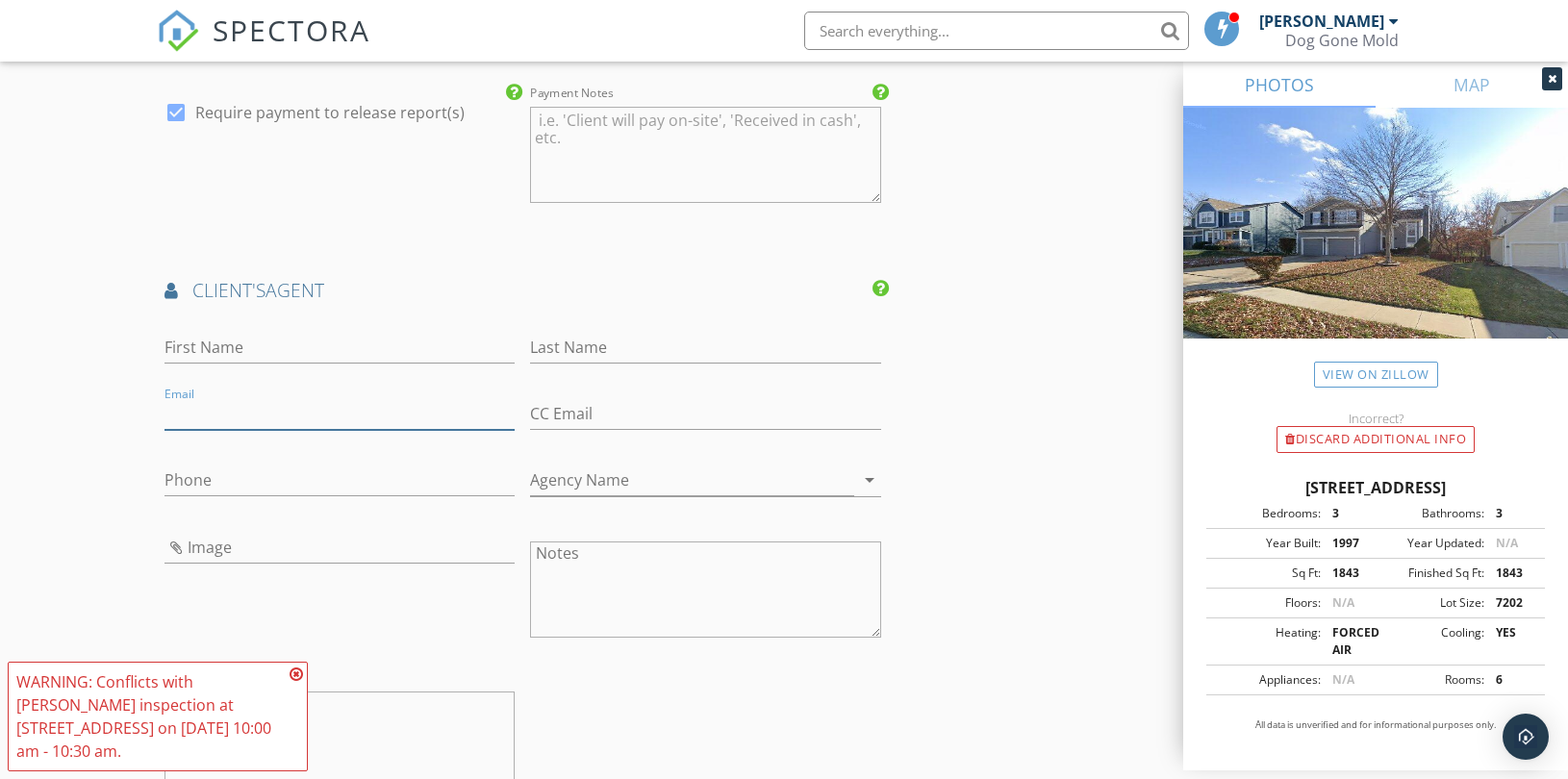
click at [246, 418] on input "Email" at bounding box center [339, 414] width 350 height 32
paste input "Ava@reecenichols.com"
type input "Ava@reecenichols.com"
click at [629, 343] on input "Last Name" at bounding box center [705, 347] width 350 height 32
paste input "Layt"
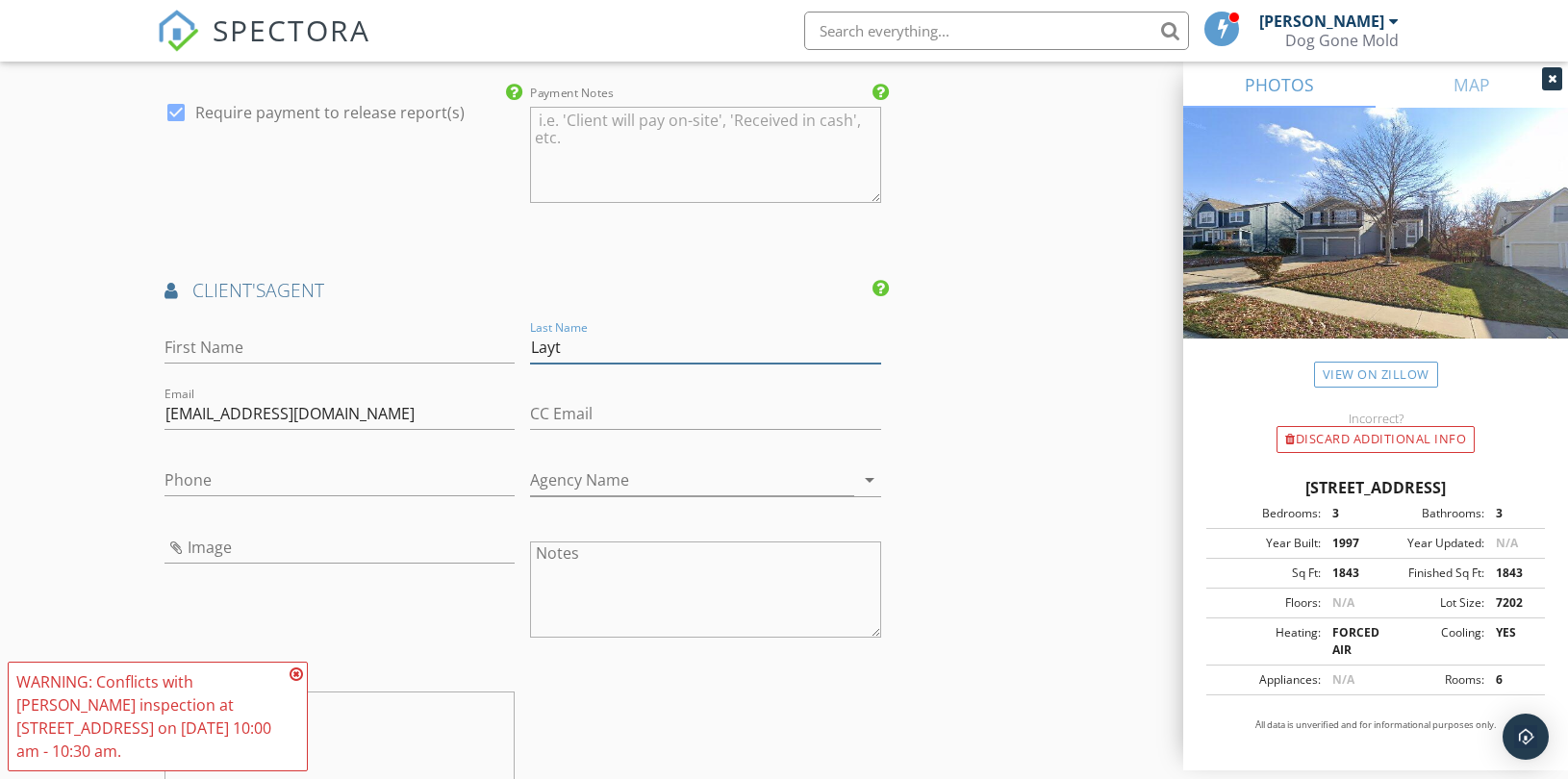
type input "Layt"
click at [256, 349] on input "First Name" at bounding box center [339, 347] width 350 height 32
paste input "Ava"
type input "Ava"
click at [246, 492] on input "Phone" at bounding box center [339, 480] width 350 height 32
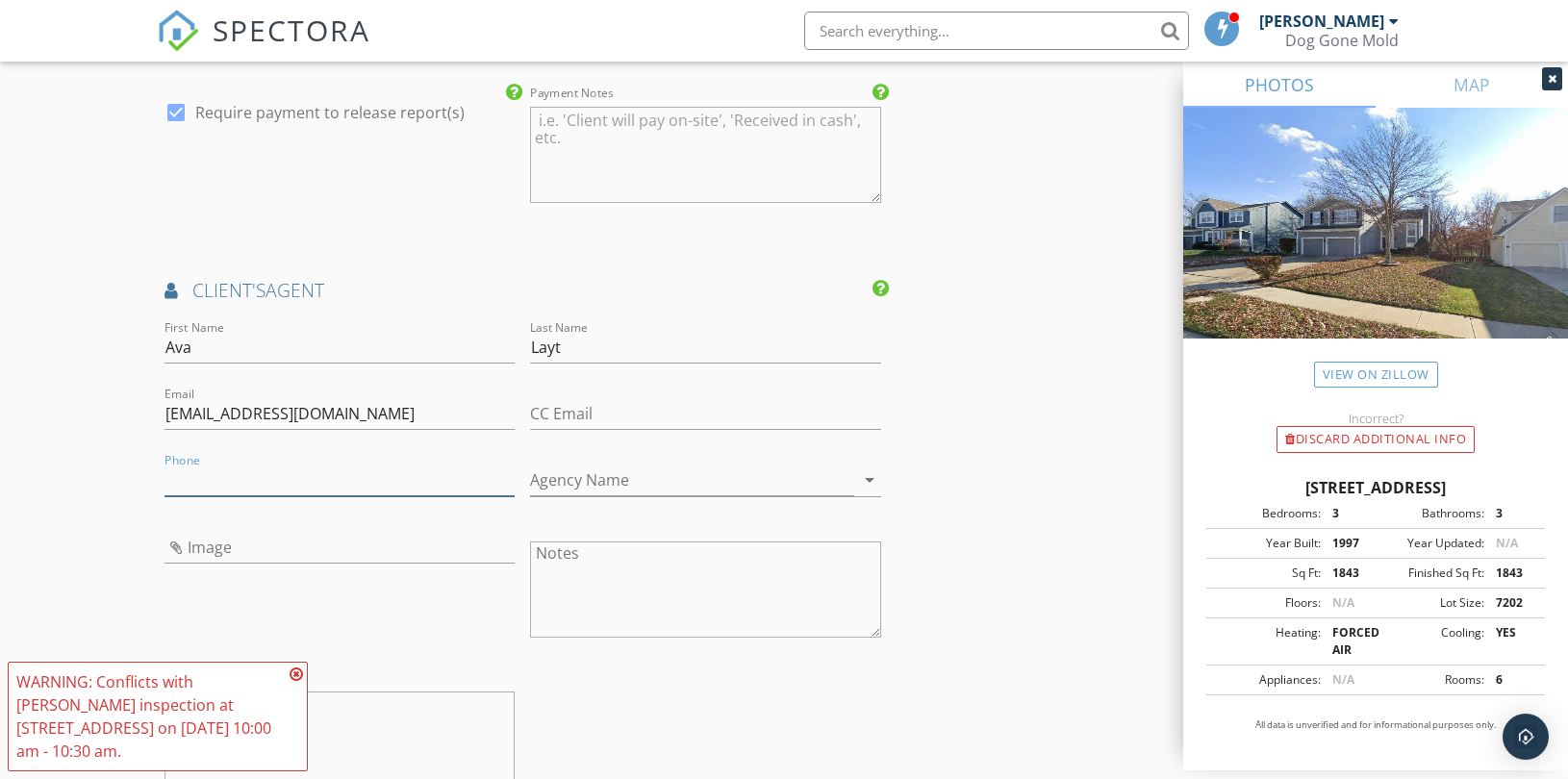
paste input "913-485-3082"
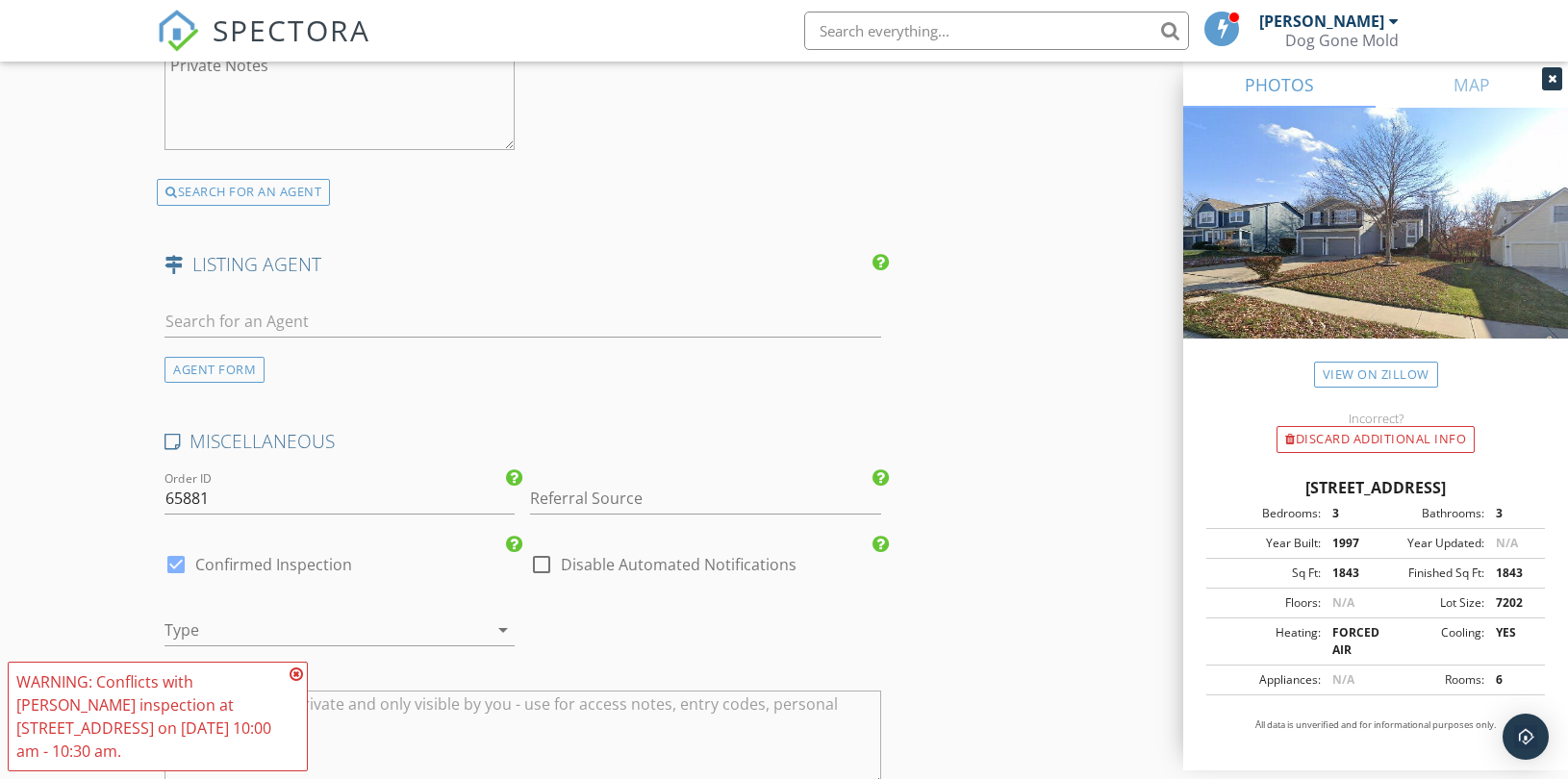
scroll to position [2778, 0]
type input "913-485-3082"
click at [461, 616] on div at bounding box center [475, 627] width 27 height 23
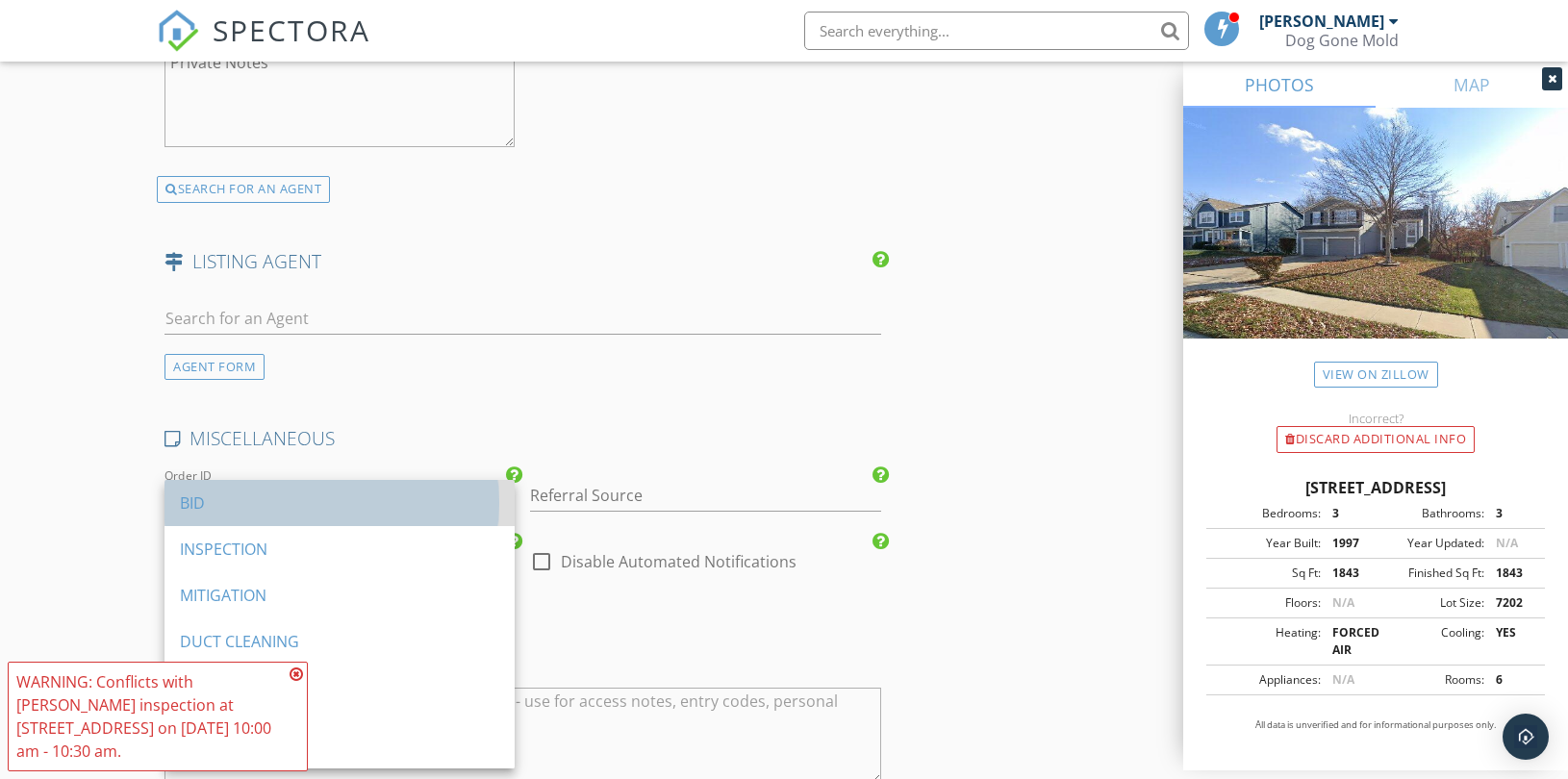
click at [289, 492] on div "BID" at bounding box center [339, 504] width 319 height 23
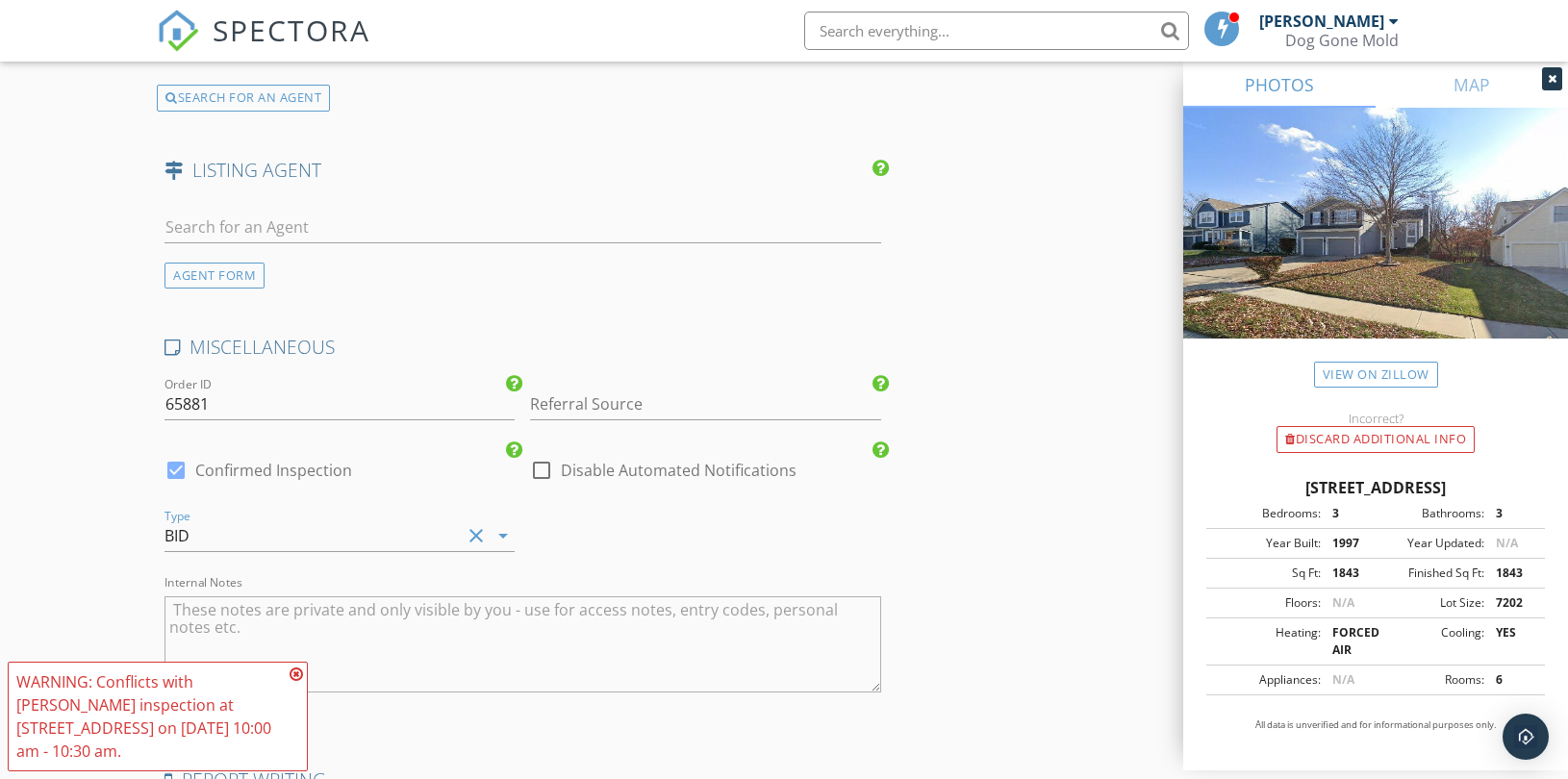
scroll to position [3099, 0]
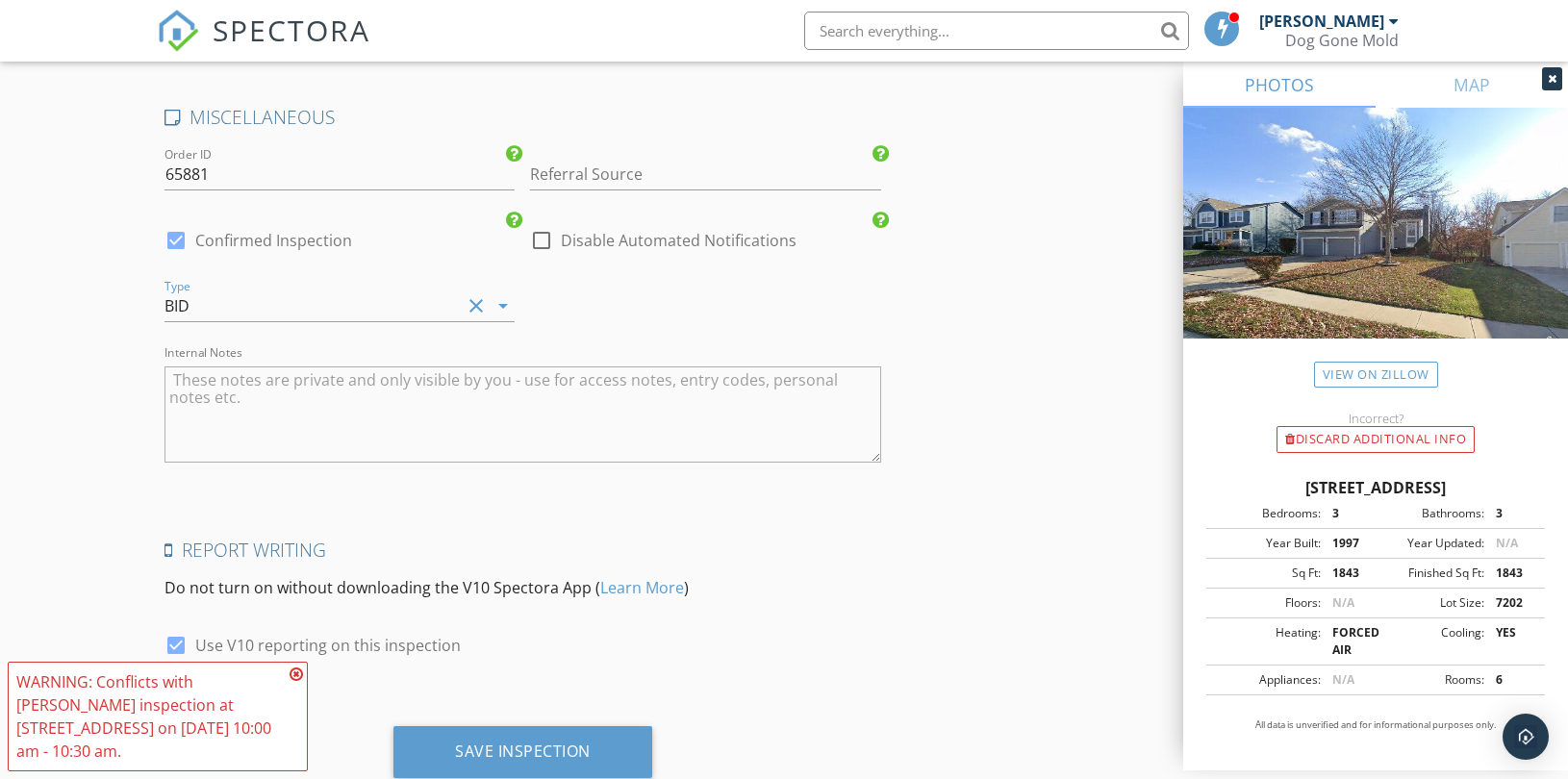
click at [371, 427] on textarea "Internal Notes" at bounding box center [522, 415] width 716 height 97
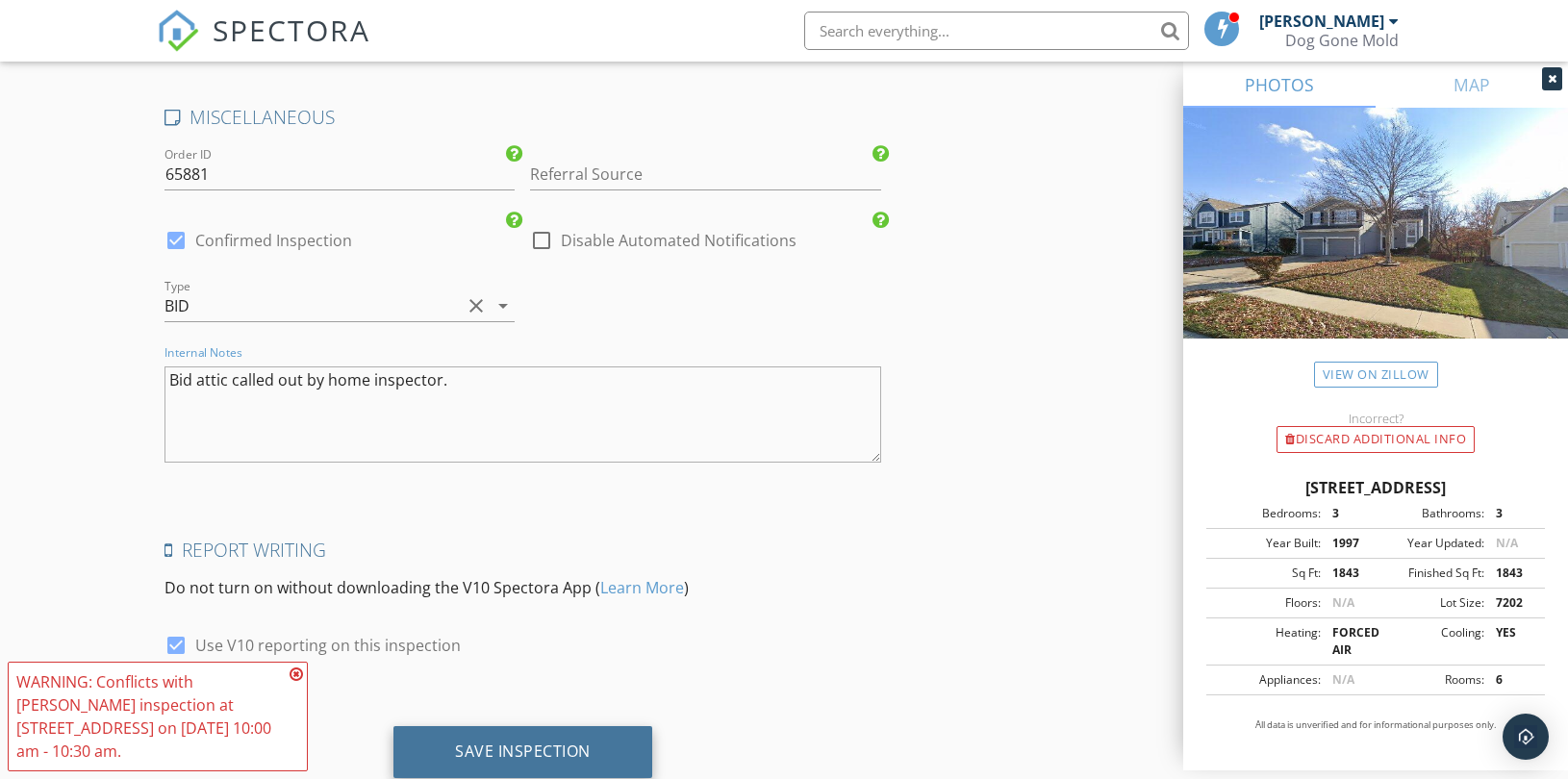
type textarea "Bid attic called out by home inspector."
click at [533, 738] on div "Save Inspection" at bounding box center [523, 752] width 259 height 52
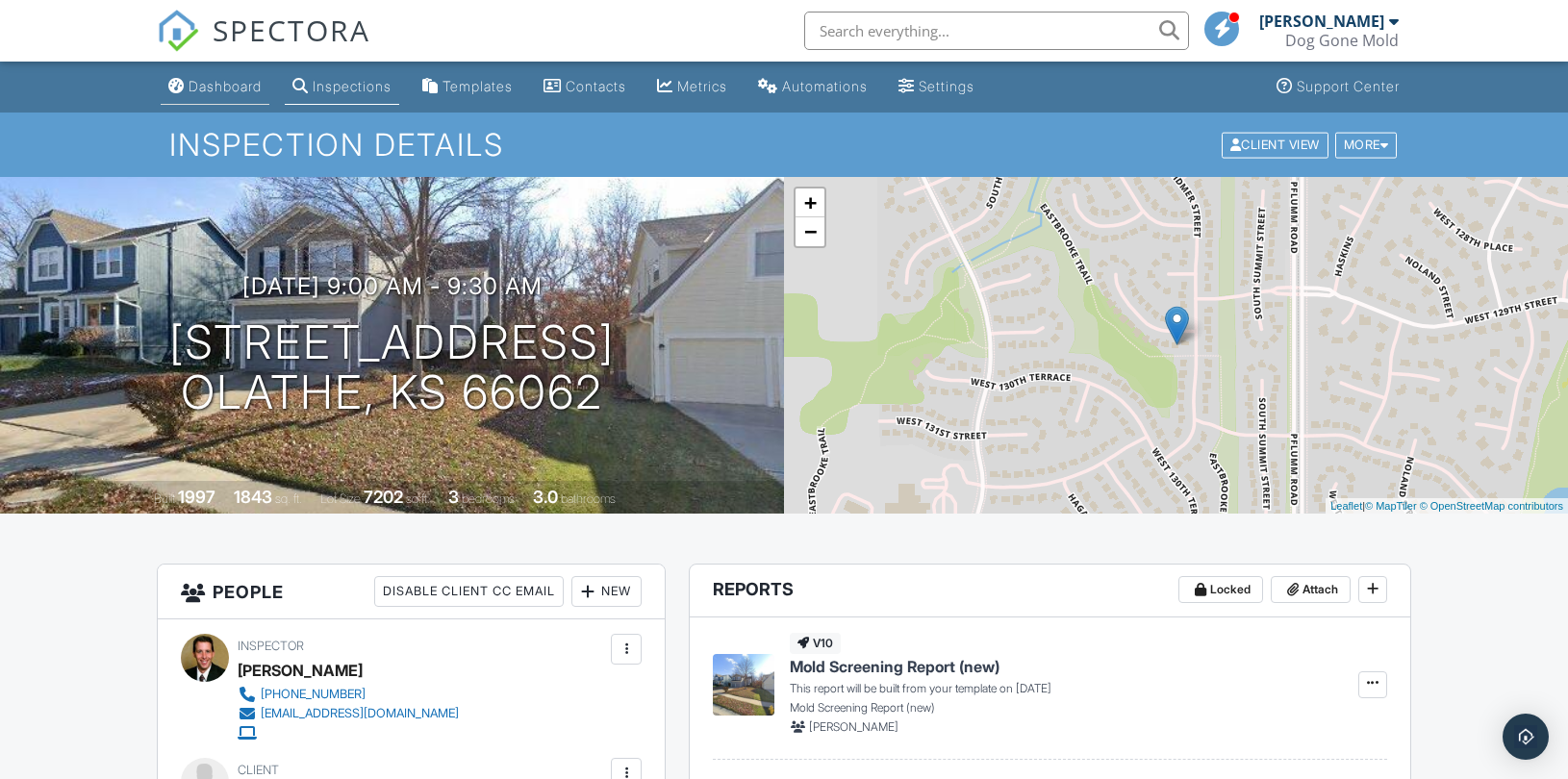
click at [223, 88] on div "Dashboard" at bounding box center [225, 86] width 73 height 16
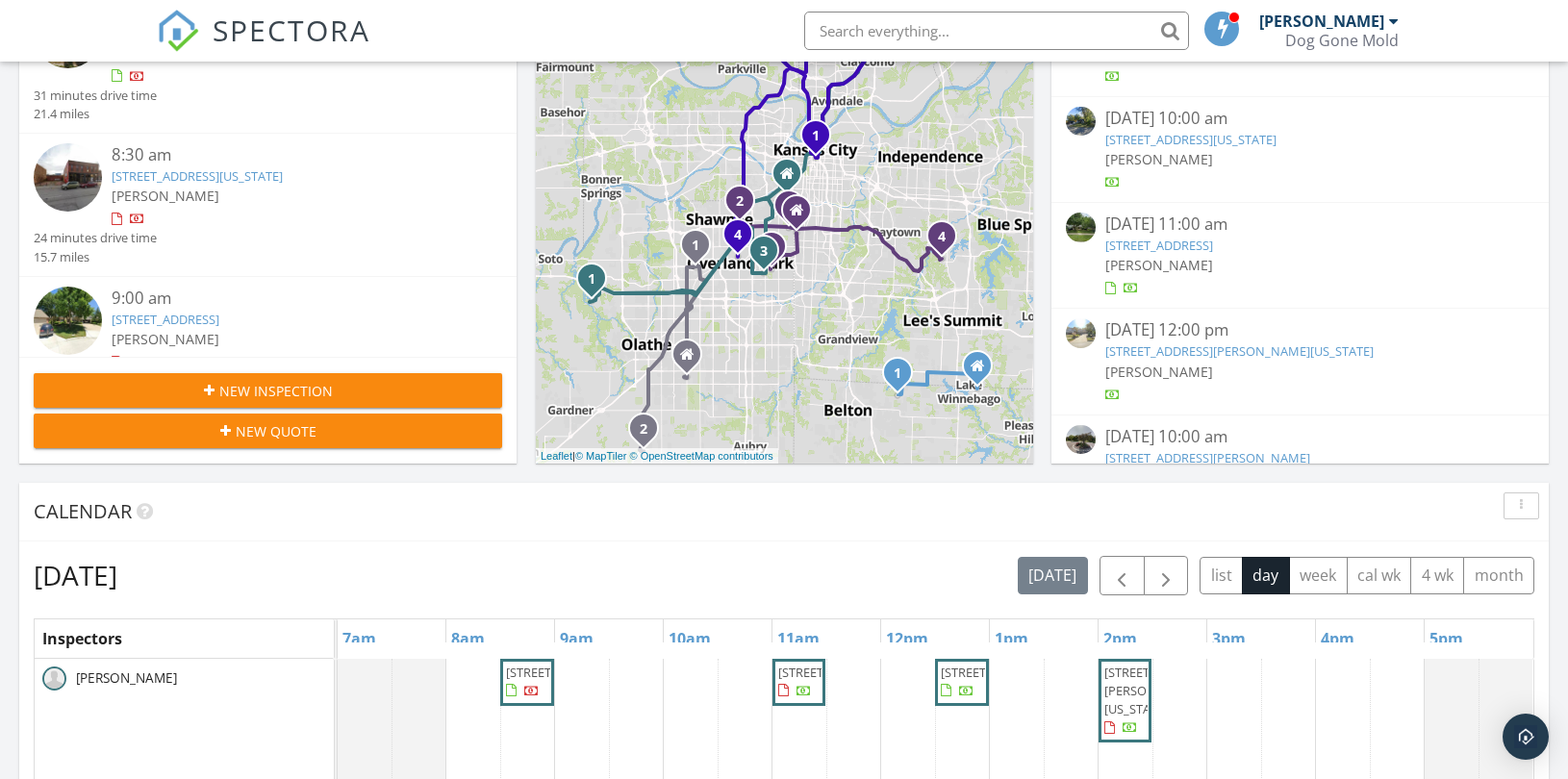
scroll to position [534, 0]
